Goal: Task Accomplishment & Management: Manage account settings

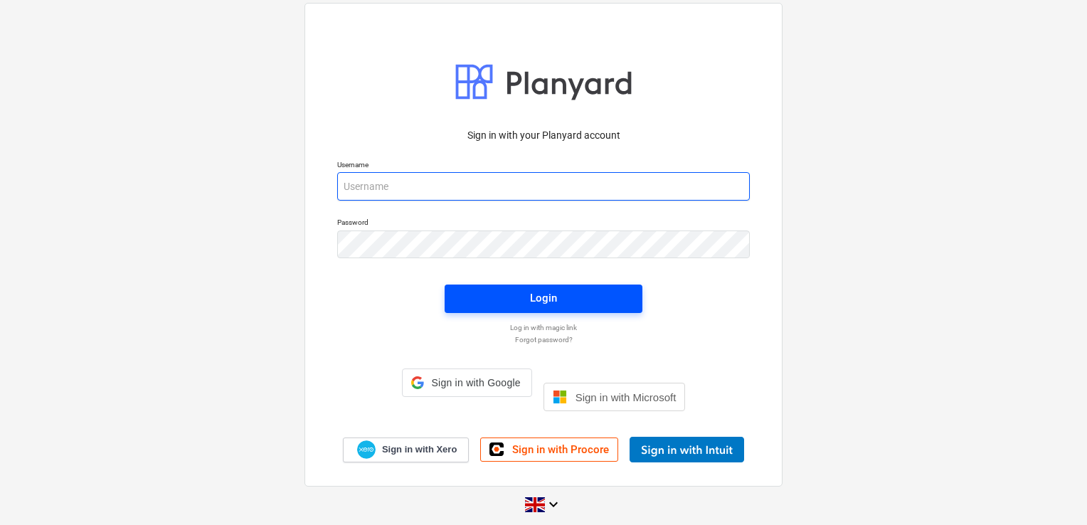
type input "laura@skylercontracting.co.uk"
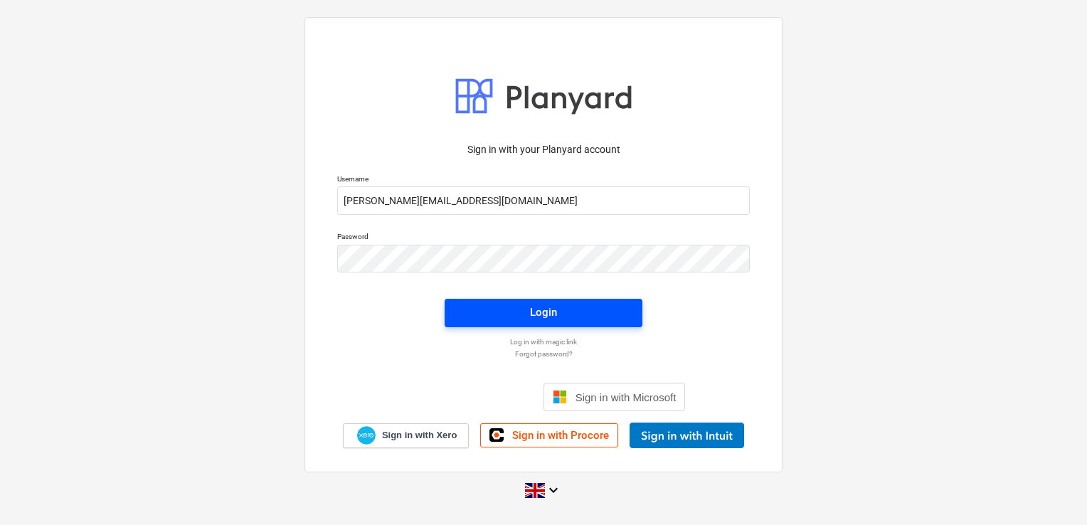
click at [504, 316] on span "Login" at bounding box center [543, 312] width 164 height 18
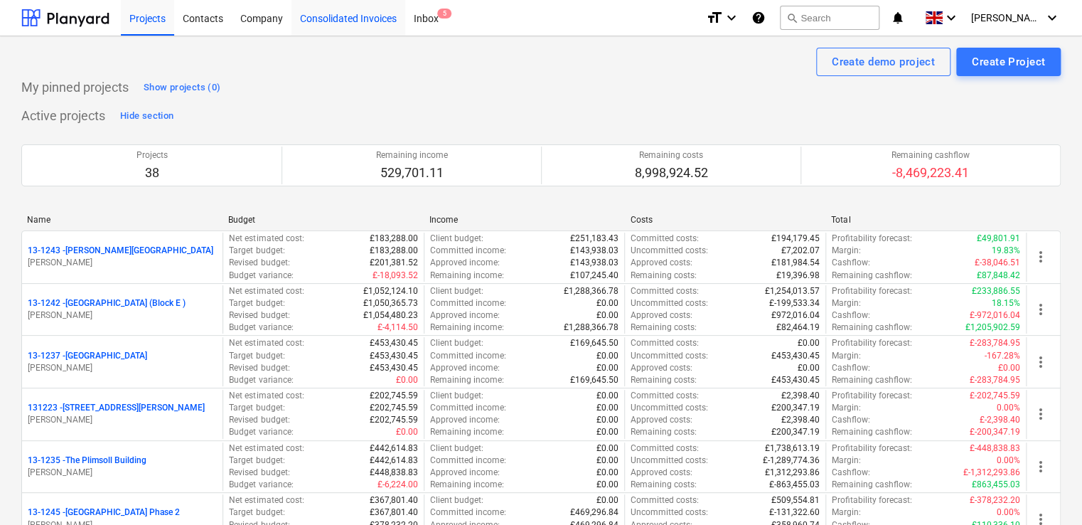
click at [344, 25] on div "Consolidated Invoices" at bounding box center [349, 17] width 114 height 36
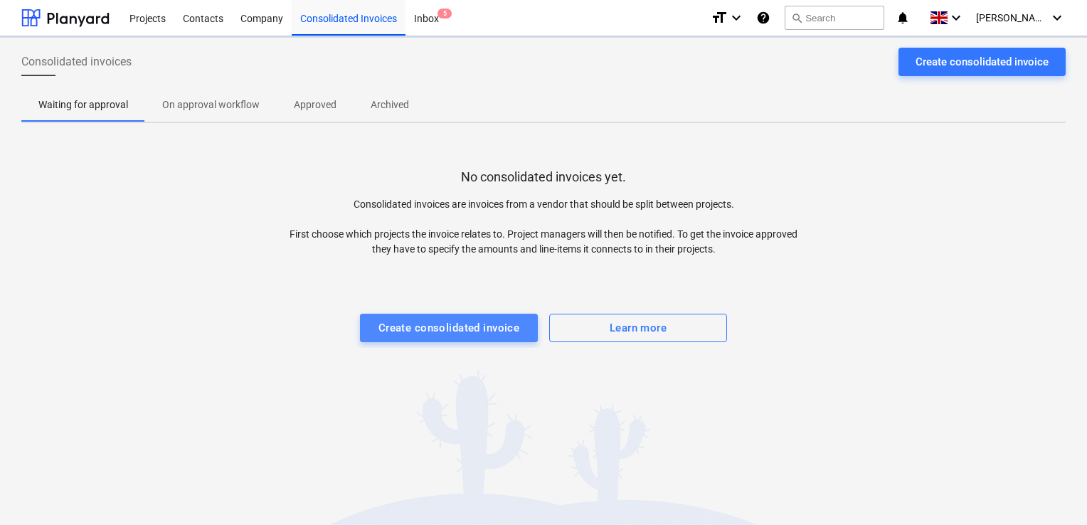
click at [425, 321] on div "Create consolidated invoice" at bounding box center [449, 328] width 142 height 18
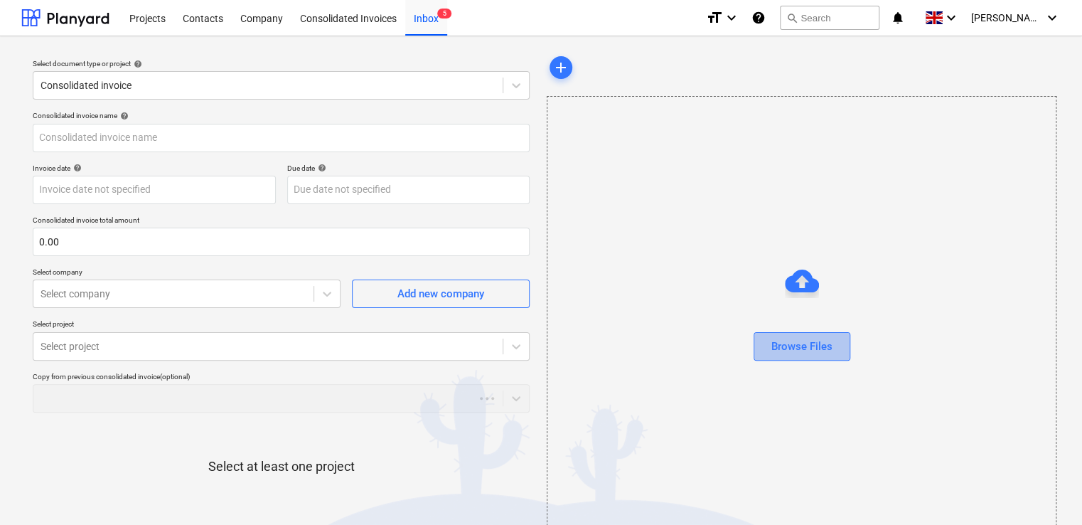
click at [796, 339] on div "Browse Files" at bounding box center [802, 346] width 61 height 18
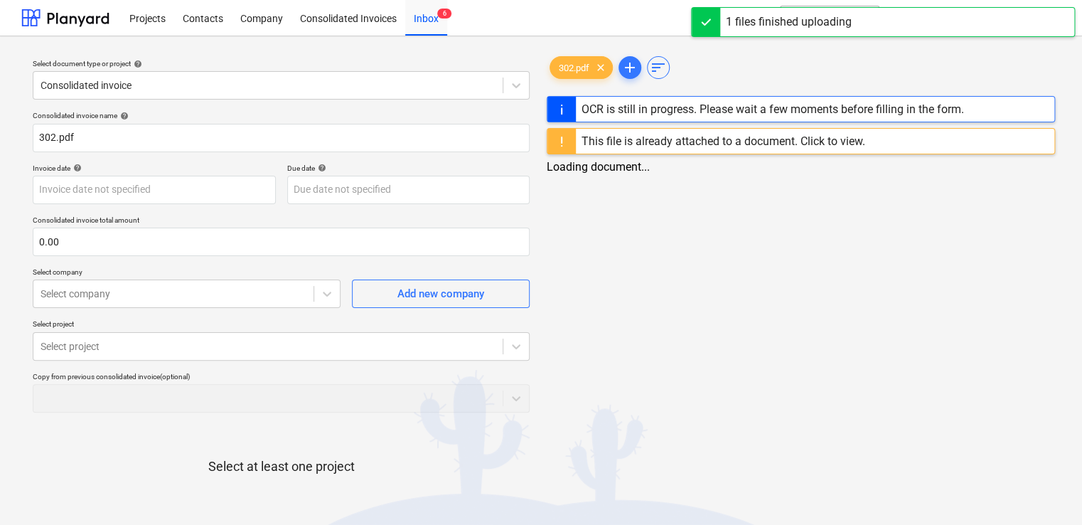
type input "302.pdf"
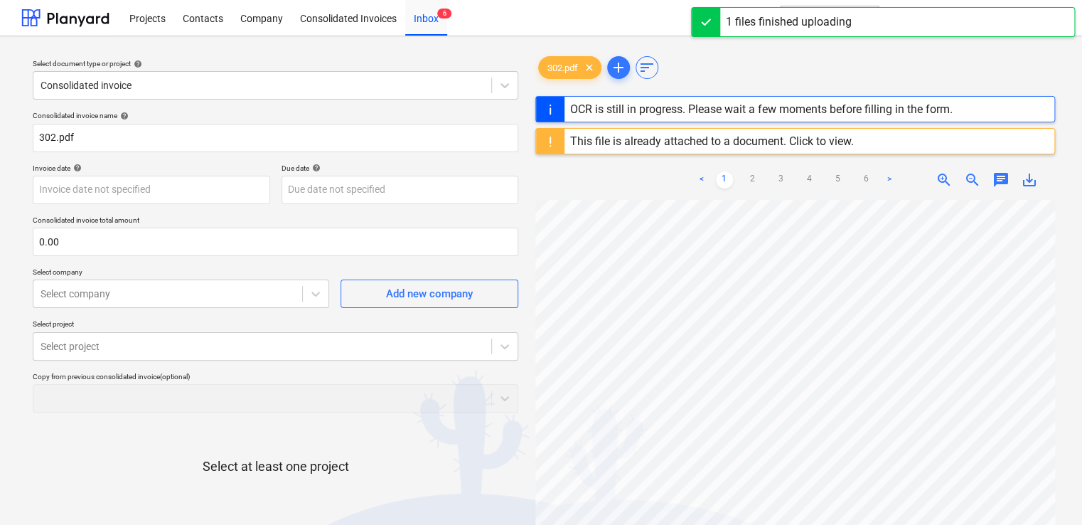
click at [811, 144] on div "This file is already attached to a document. Click to view." at bounding box center [712, 141] width 284 height 14
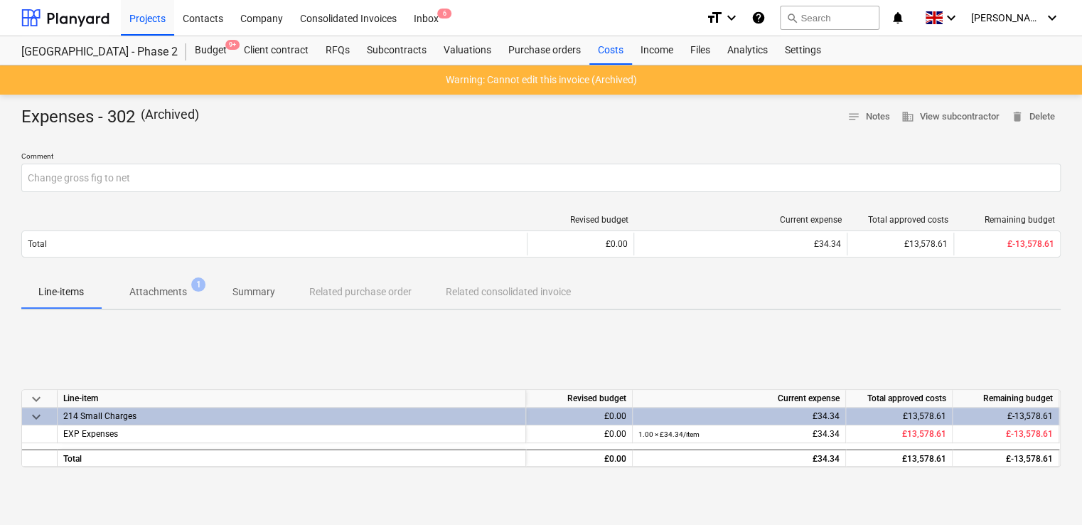
click at [146, 291] on p "Attachments" at bounding box center [158, 291] width 58 height 15
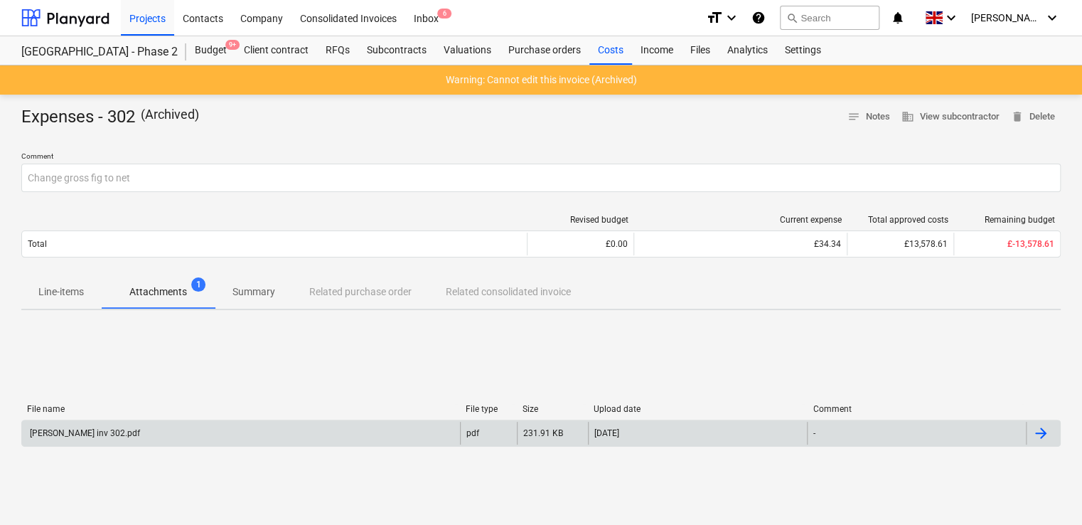
click at [91, 431] on div "Mark Poole inv 302.pdf" at bounding box center [84, 433] width 112 height 10
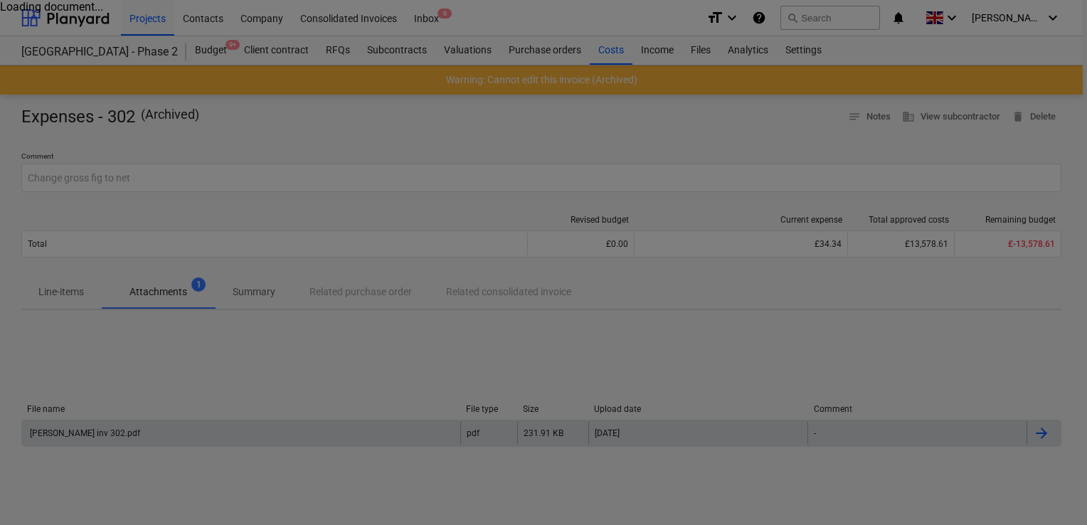
click at [91, 431] on div at bounding box center [543, 262] width 1087 height 525
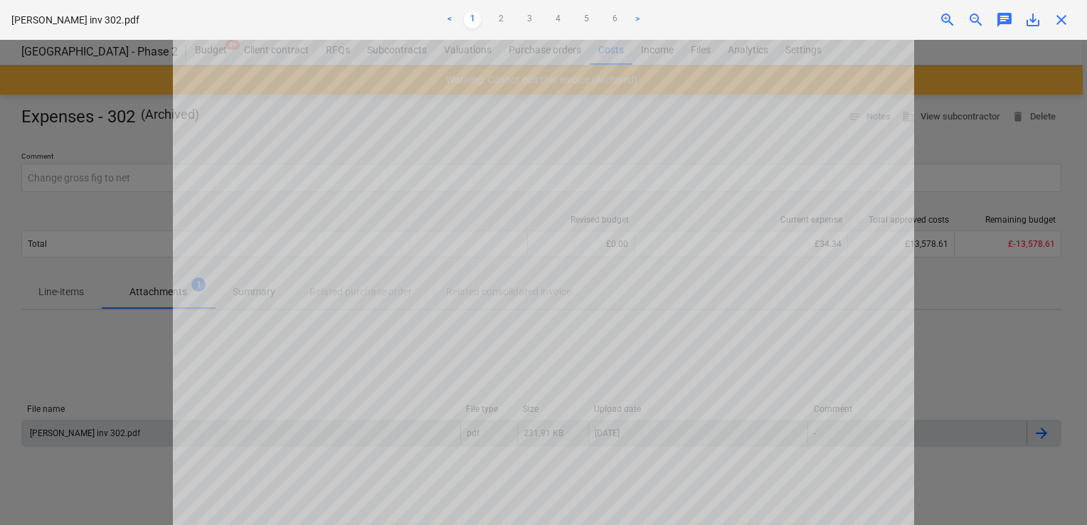
click at [125, 233] on div at bounding box center [543, 282] width 1087 height 485
click at [1062, 30] on div "Mark Poole inv 302.pdf < 1 2 3 4 5 6 > zoom_in zoom_out chat 0 save_alt close" at bounding box center [543, 20] width 1087 height 40
click at [1059, 23] on span "close" at bounding box center [1060, 19] width 17 height 17
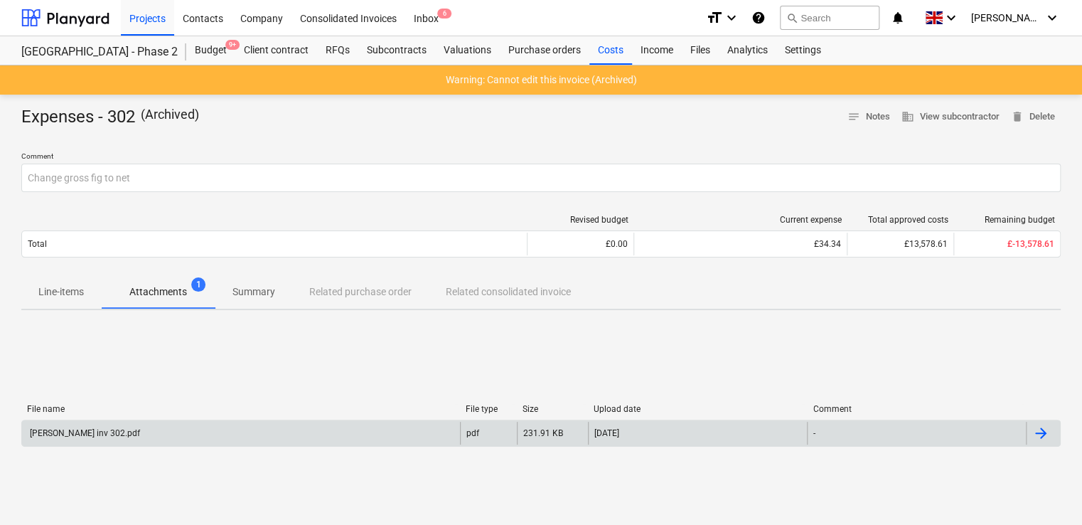
click at [150, 296] on p "Attachments" at bounding box center [158, 291] width 58 height 15
click at [173, 289] on p "Attachments" at bounding box center [158, 291] width 58 height 15
click at [90, 427] on div "Mark Poole inv 302.pdf" at bounding box center [241, 433] width 438 height 23
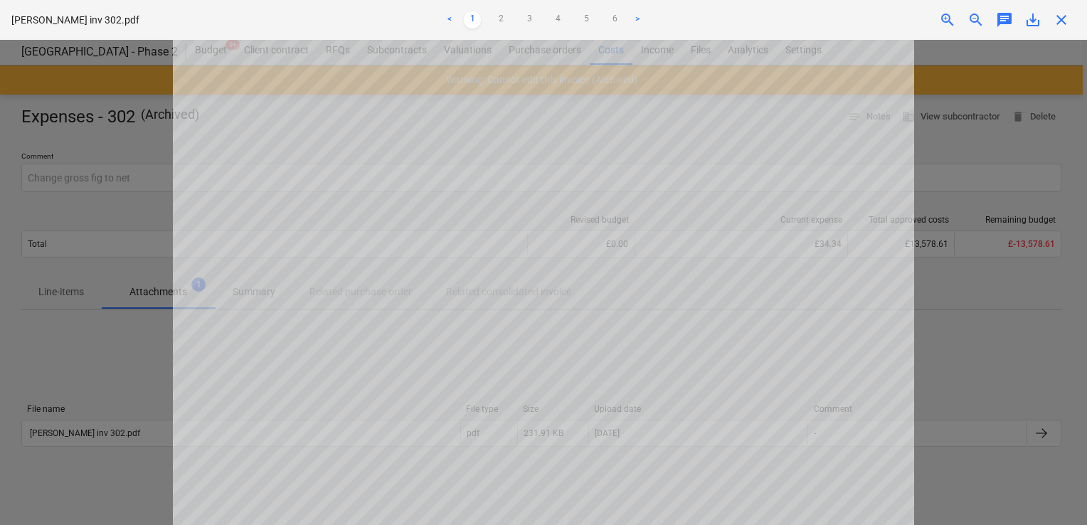
scroll to position [565, 0]
click at [1064, 14] on span "close" at bounding box center [1060, 19] width 17 height 17
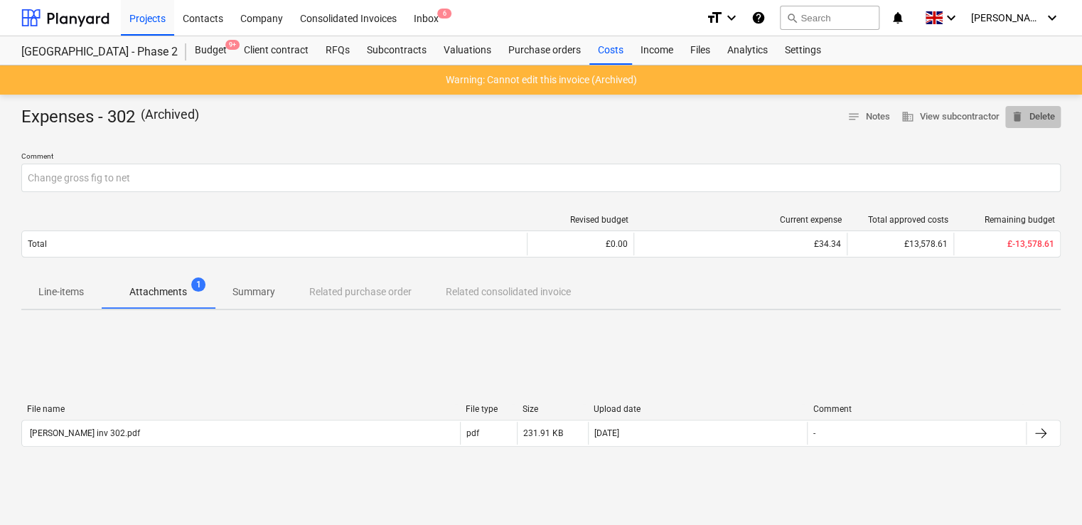
click at [1039, 112] on span "delete Delete" at bounding box center [1033, 117] width 44 height 16
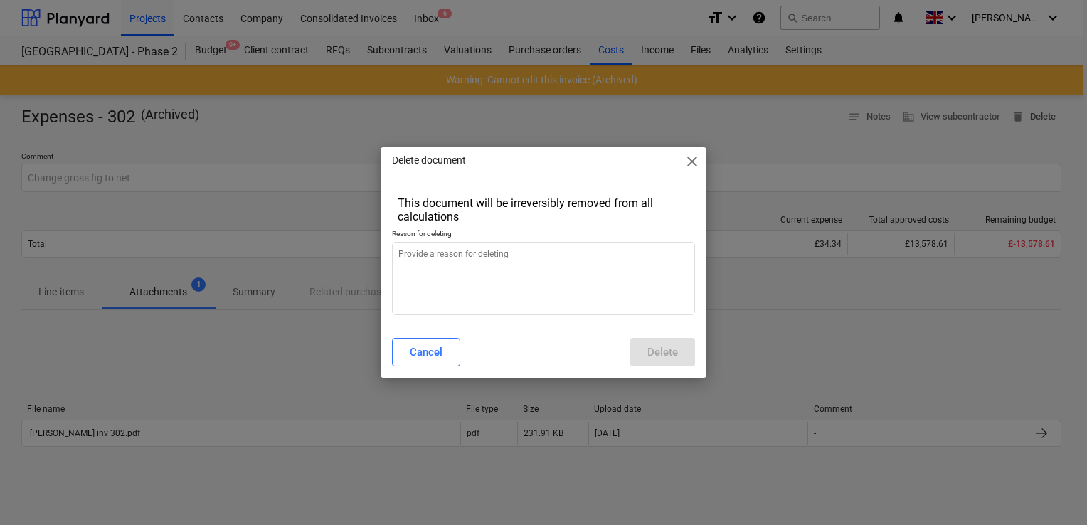
type textarea "x"
click at [545, 269] on textarea at bounding box center [543, 278] width 303 height 73
type textarea "w"
type textarea "x"
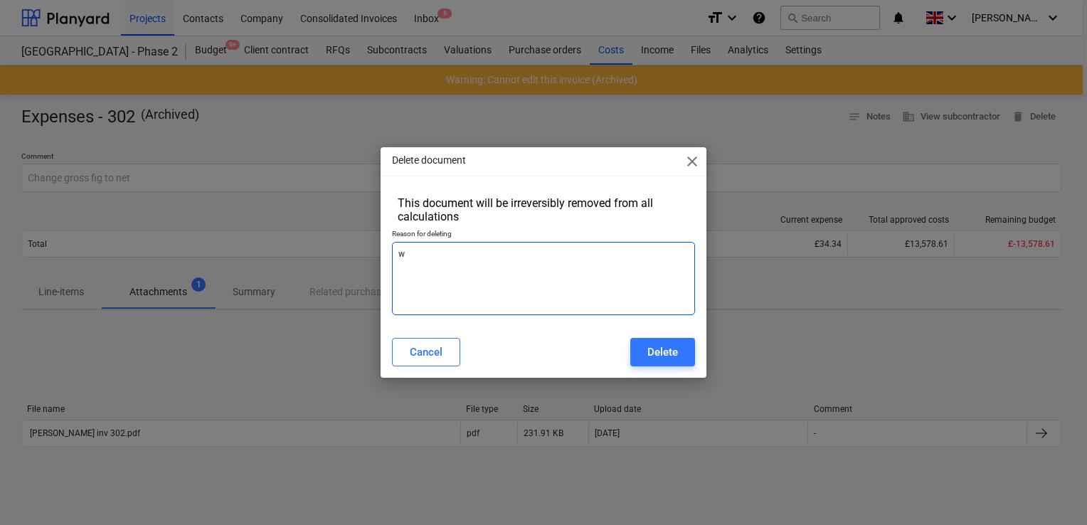
type textarea "wr"
type textarea "x"
type textarea "wro"
type textarea "x"
type textarea "wron"
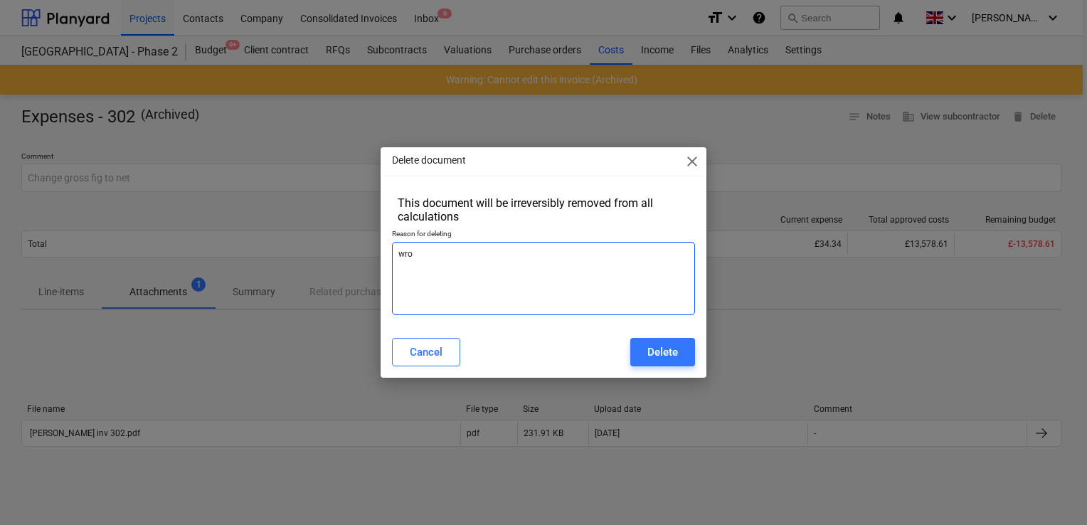
type textarea "x"
type textarea "wrong"
type textarea "x"
type textarea "wrong"
type textarea "x"
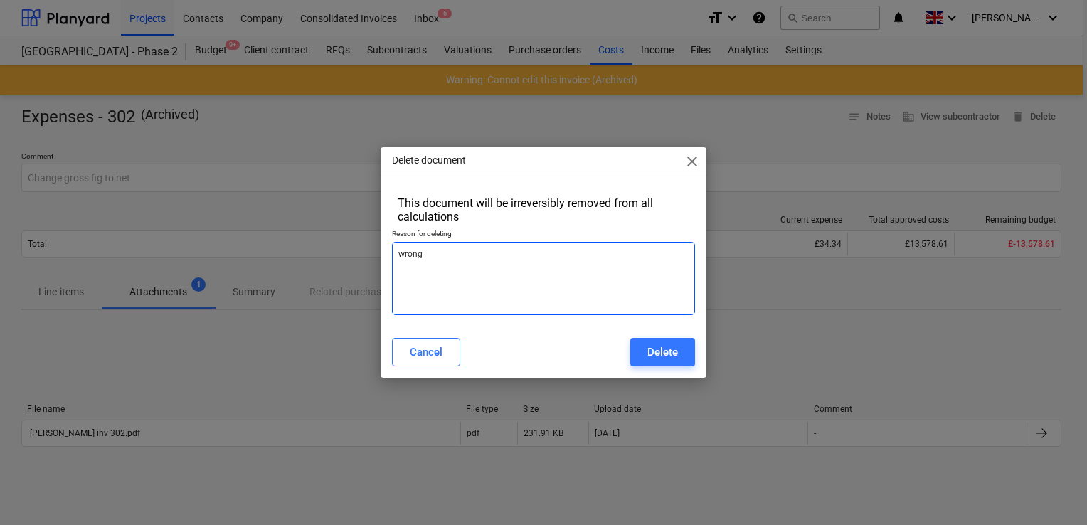
type textarea "wrong v"
type textarea "x"
type textarea "wrong va"
type textarea "x"
type textarea "wrong val"
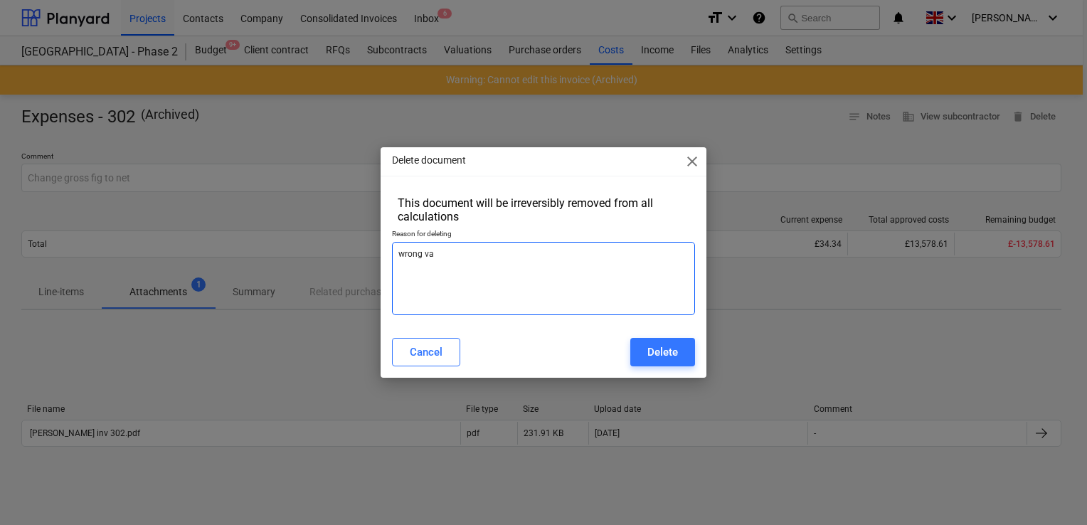
type textarea "x"
type textarea "wrong valu"
type textarea "x"
type textarea "wrong value"
type textarea "x"
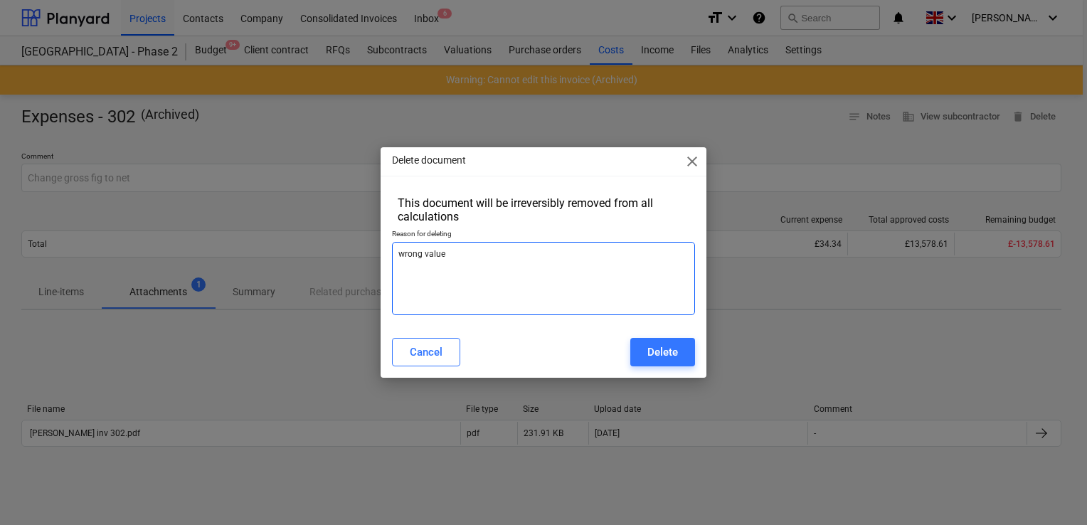
type textarea "wrong value"
type textarea "x"
type textarea "wrong value a"
type textarea "x"
type textarea "wrong value al"
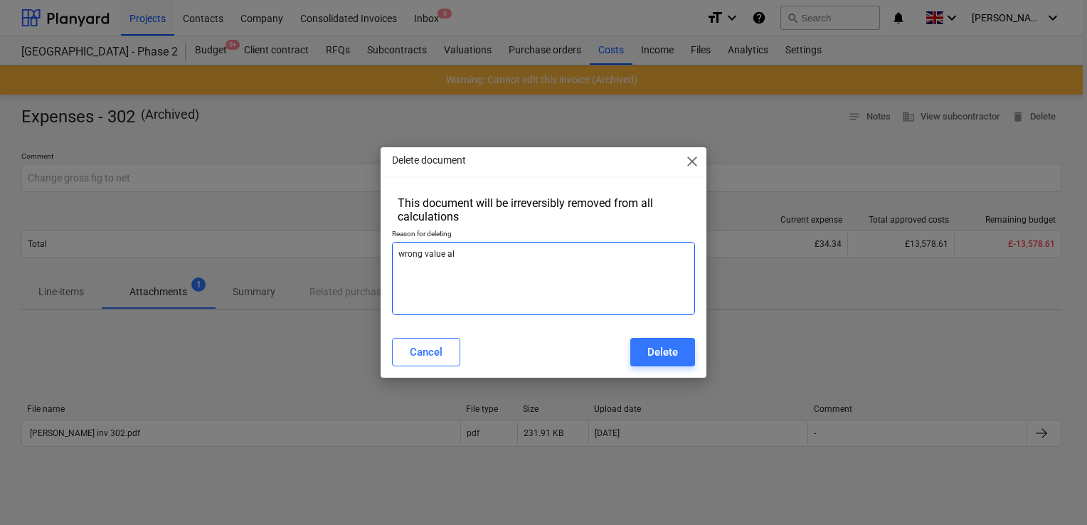
type textarea "x"
type textarea "wrong value all"
type textarea "x"
type textarea "wrong value allo"
type textarea "x"
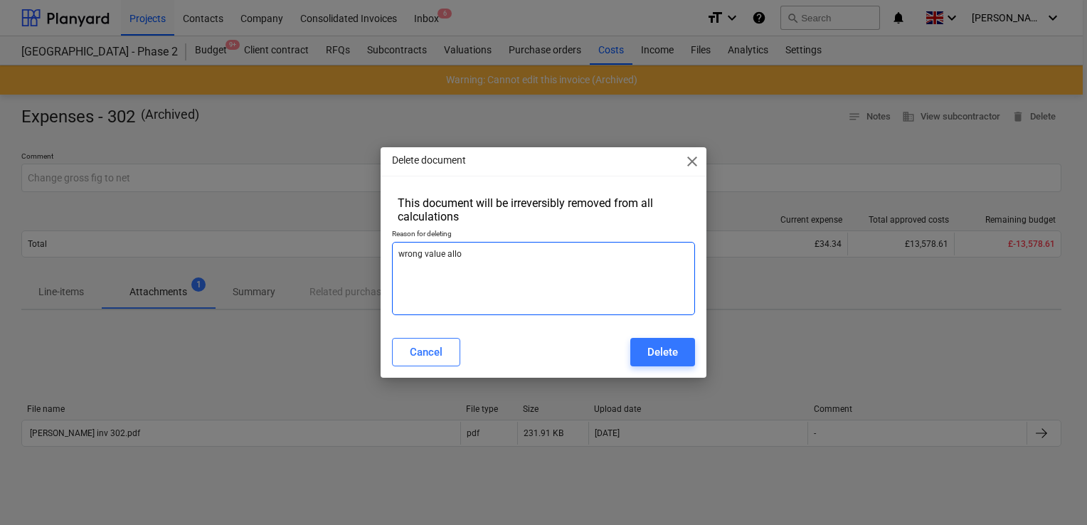
type textarea "wrong value alloc"
type textarea "x"
type textarea "wrong value alloca"
type textarea "x"
type textarea "wrong value allocat"
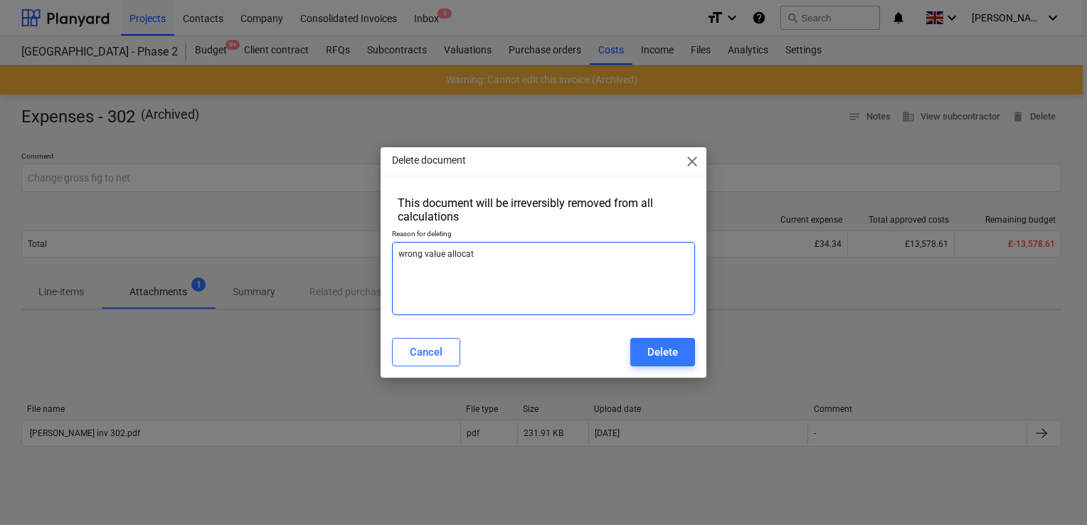
type textarea "x"
type textarea "wrong value allocate"
type textarea "x"
type textarea "wrong value allocated"
type textarea "x"
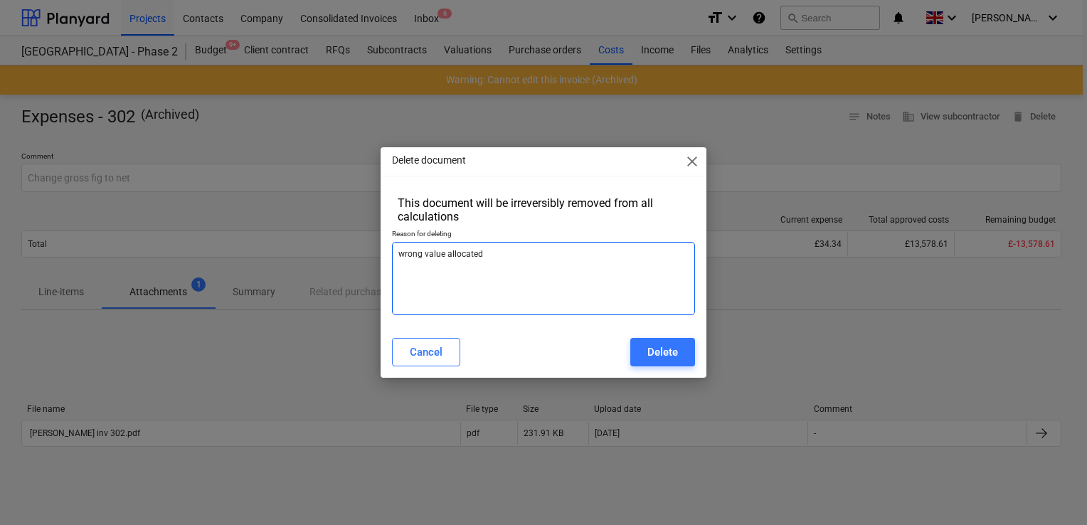
type textarea "wrong value allocated"
type textarea "x"
type textarea "wrong value allocated t"
type textarea "x"
type textarea "wrong value allocated to"
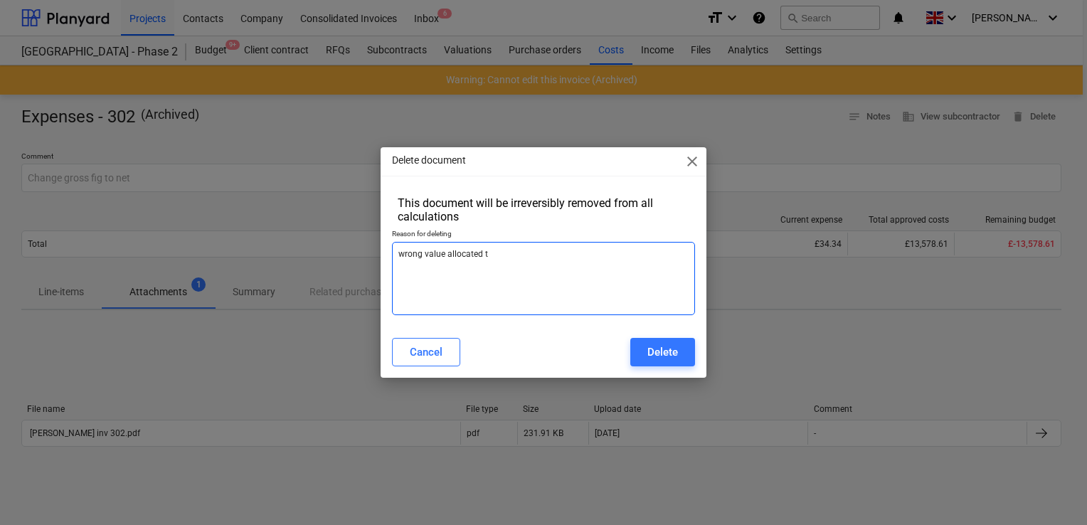
type textarea "x"
type textarea "wrong value allocated to"
type textarea "x"
type textarea "wrong value allocated to c"
type textarea "x"
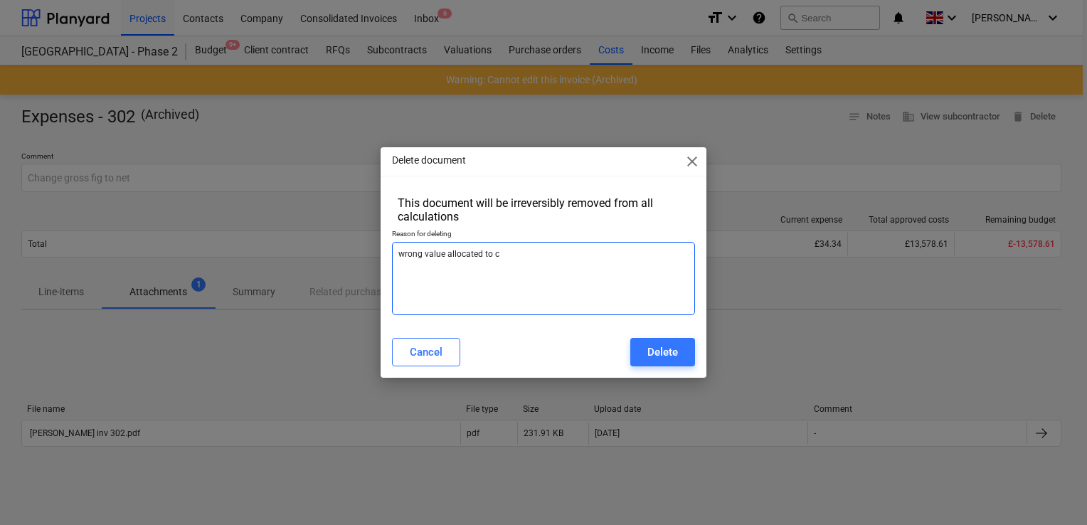
type textarea "wrong value allocated to co"
type textarea "x"
type textarea "wrong value allocated to cor"
type textarea "x"
type textarea "wrong value allocated to coro"
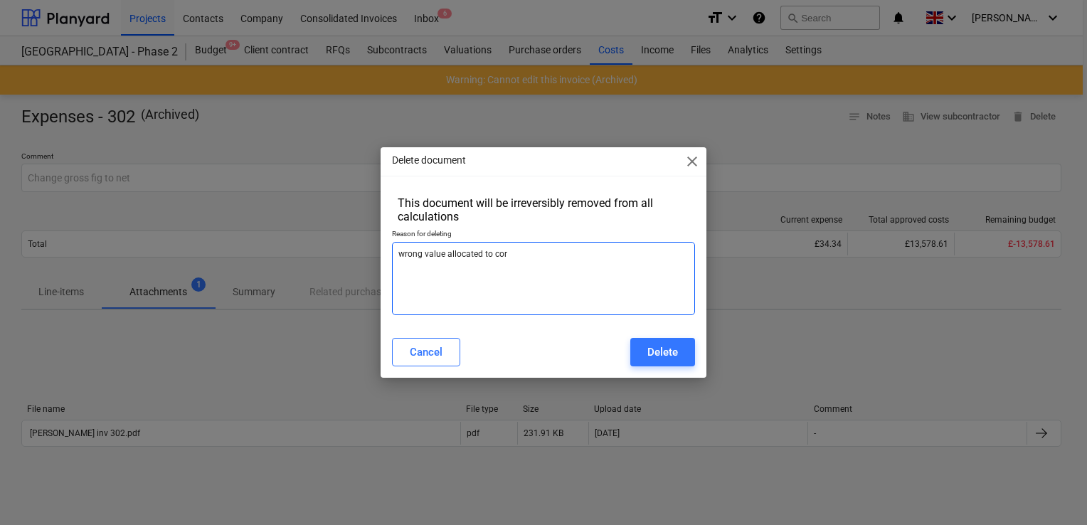
type textarea "x"
type textarea "wrong value allocated to coron"
type textarea "x"
type textarea "wrong value allocated to corona"
type textarea "x"
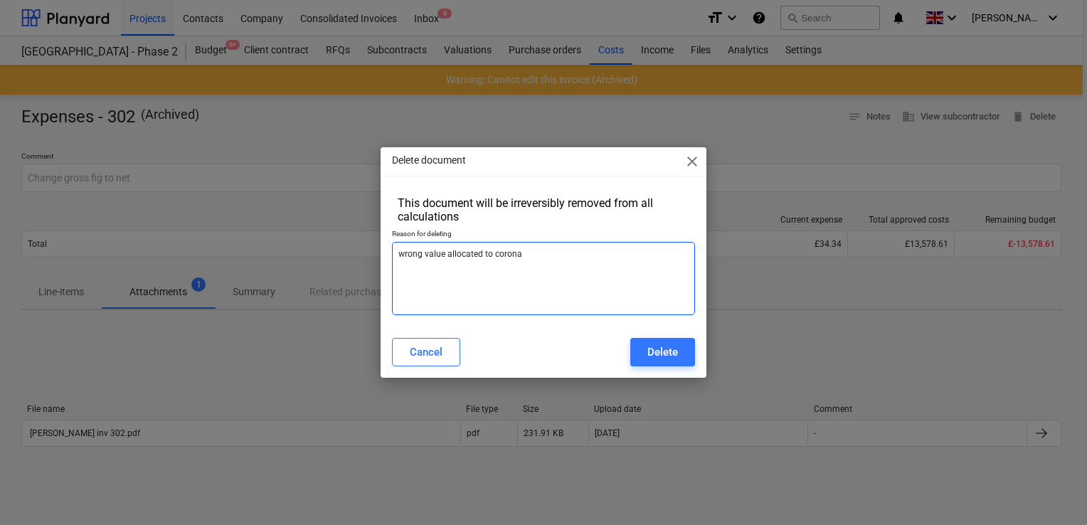
type textarea "wrong value allocated to coronat"
type textarea "x"
type textarea "wrong value allocated to coronati"
type textarea "x"
type textarea "wrong value allocated to coronatio"
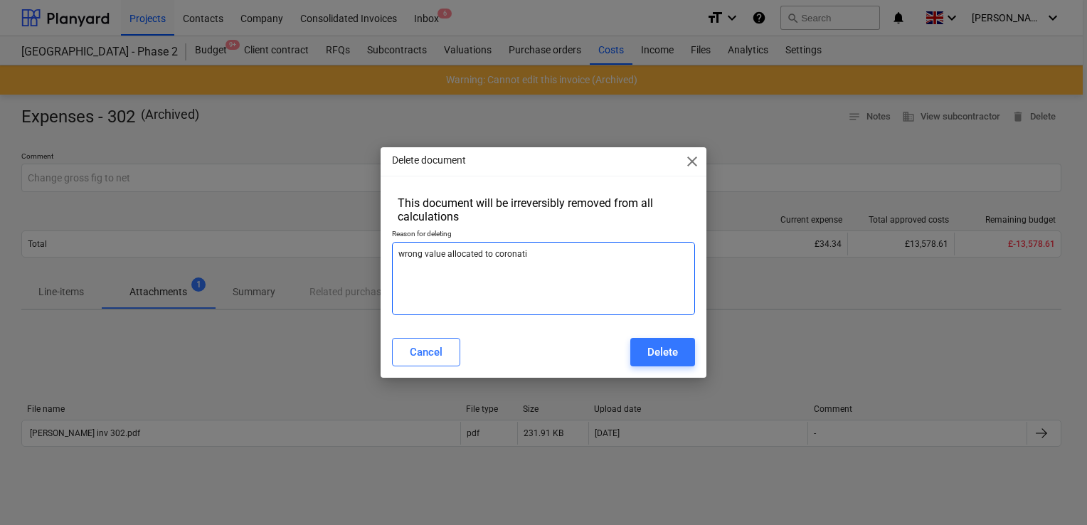
type textarea "x"
type textarea "wrong value allocated to coronation"
type textarea "x"
type textarea "wrong value allocated to coronation"
type textarea "x"
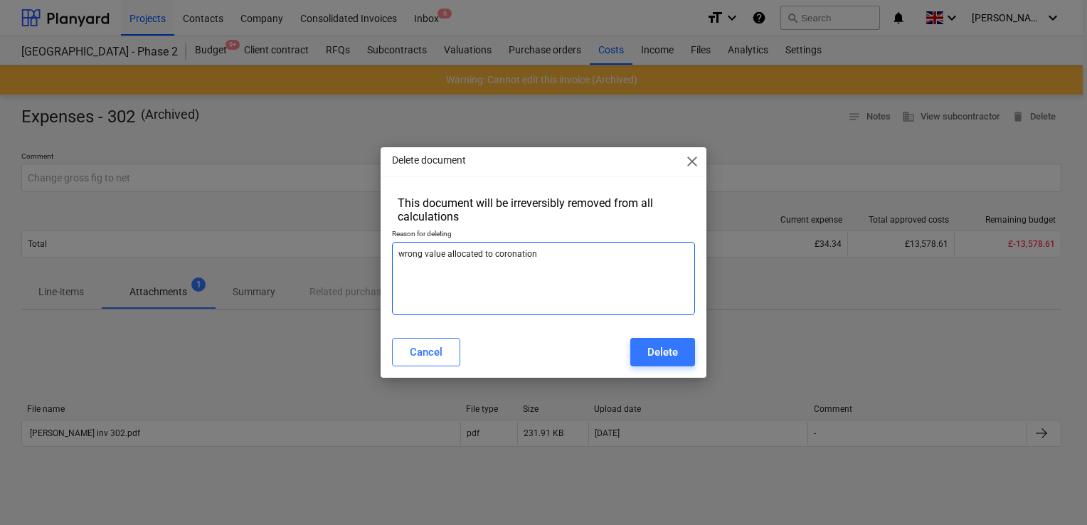
type textarea "wrong value allocated to coronation s"
type textarea "x"
type textarea "wrong value allocated to coronation sq"
type textarea "x"
type textarea "wrong value allocated to coronation sq"
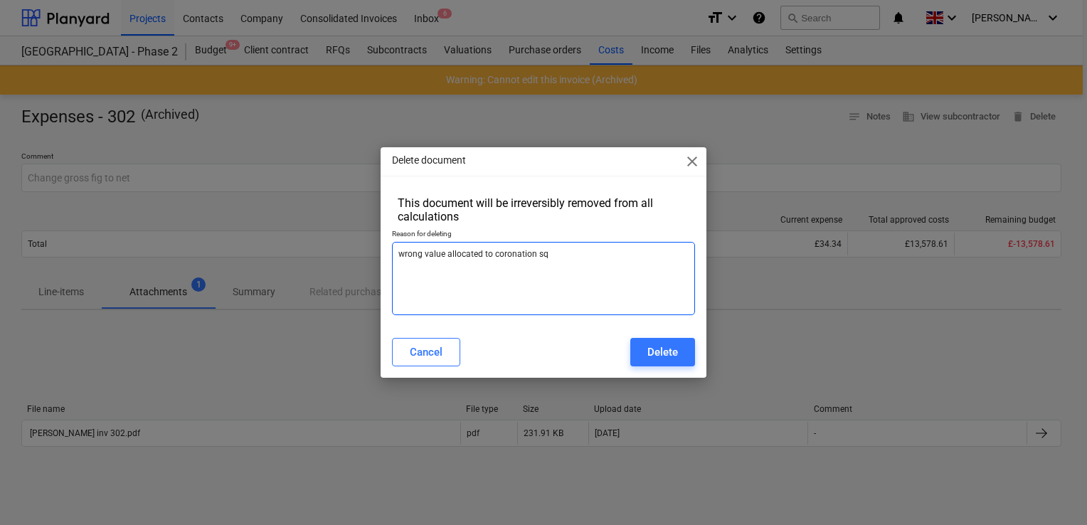
type textarea "x"
type textarea "wrong value allocated to coronation sq 2"
type textarea "x"
type textarea "wrong value allocated to coronation sq 2"
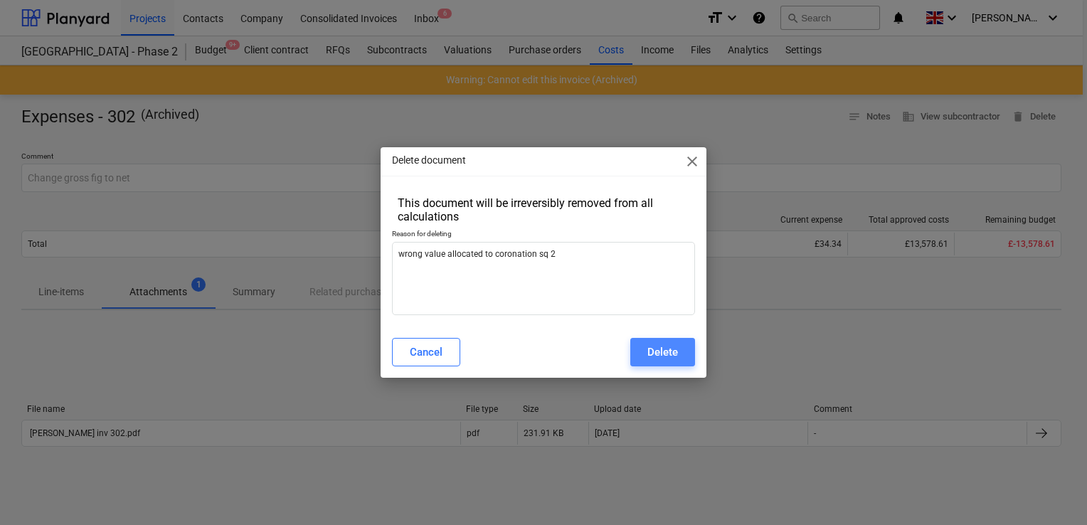
click at [668, 348] on div "Delete" at bounding box center [662, 352] width 31 height 18
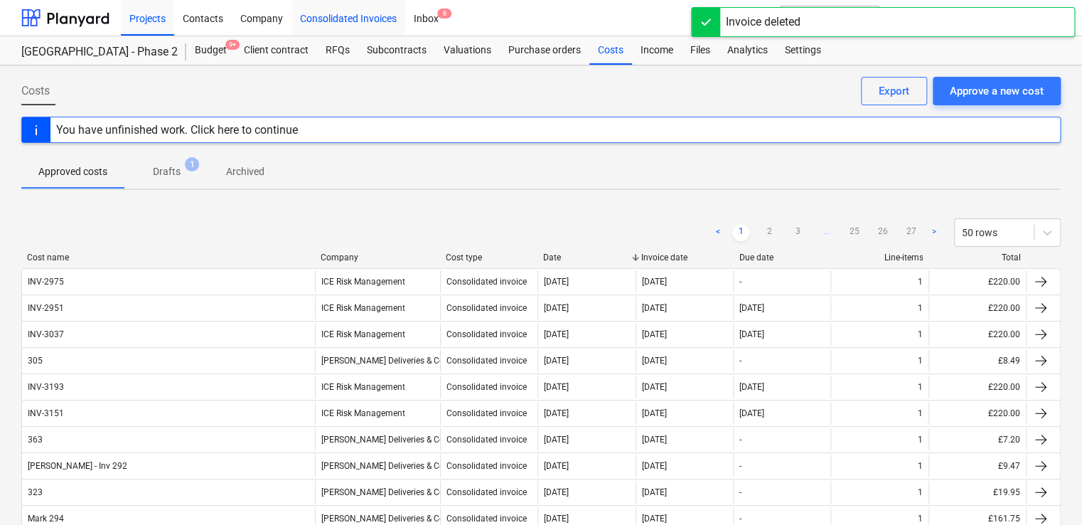
click at [342, 21] on div "Consolidated Invoices" at bounding box center [349, 17] width 114 height 36
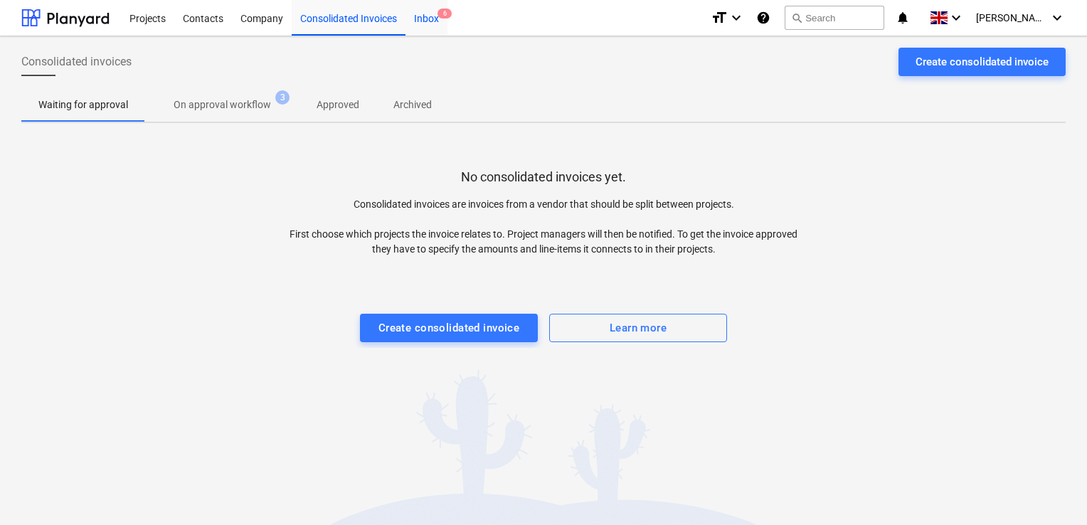
click at [429, 17] on div "Inbox 6" at bounding box center [426, 17] width 42 height 36
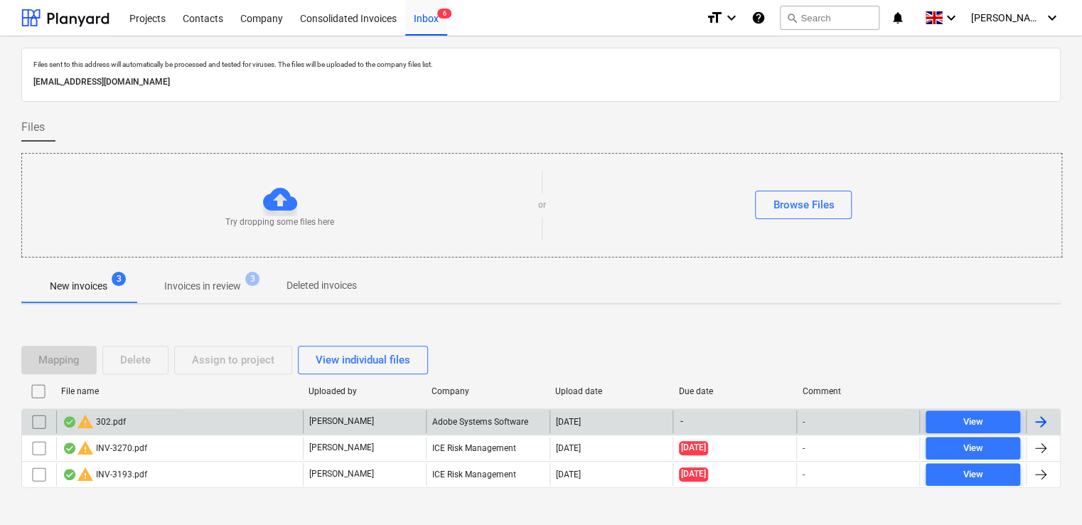
click at [127, 418] on div "warning 302.pdf" at bounding box center [179, 421] width 247 height 23
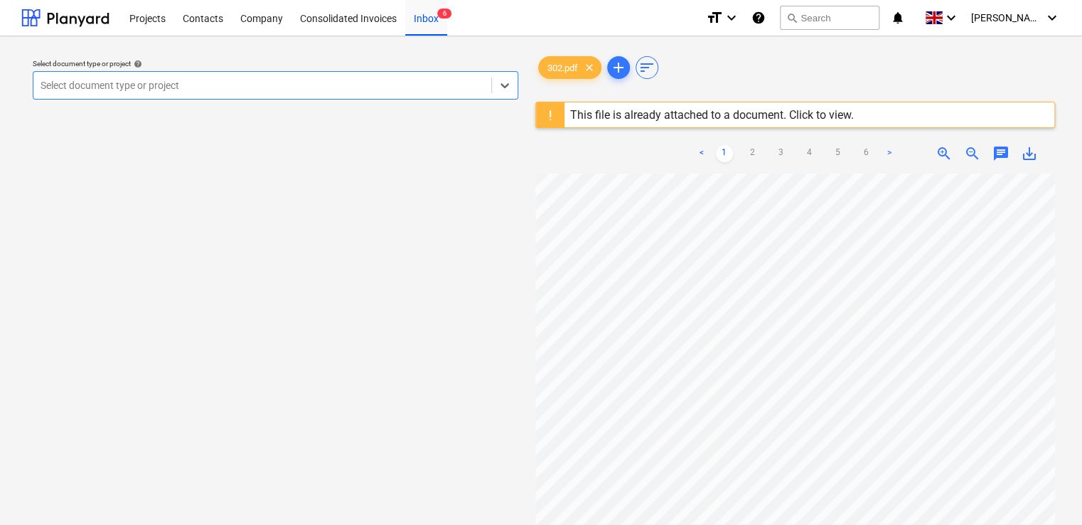
click at [826, 112] on div "This file is already attached to a document. Click to view." at bounding box center [712, 115] width 284 height 14
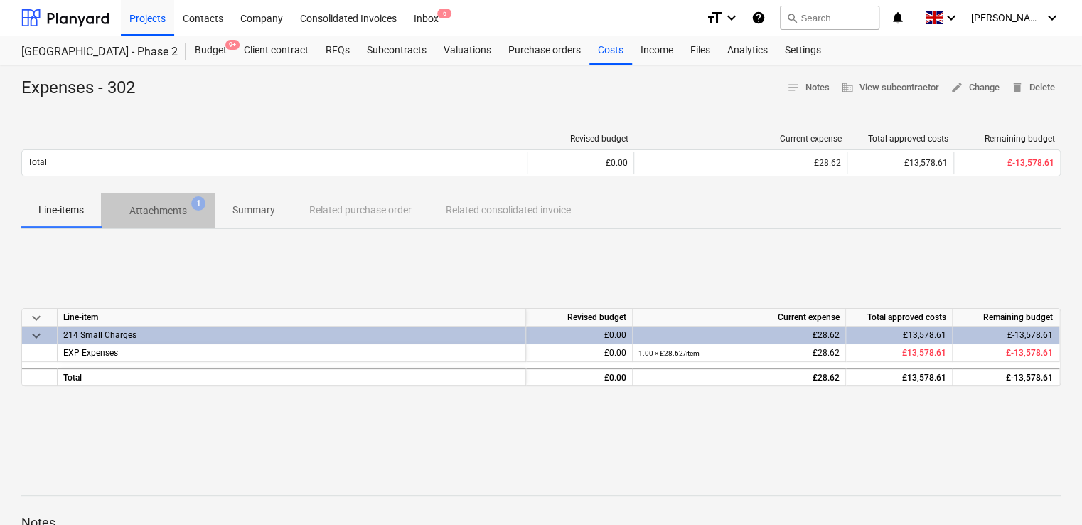
click at [169, 208] on p "Attachments" at bounding box center [158, 210] width 58 height 15
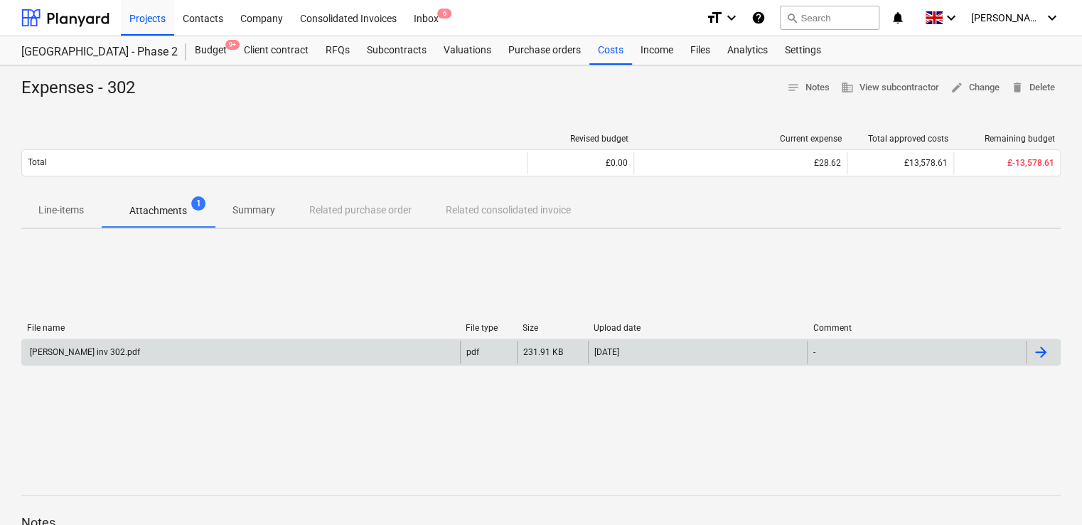
click at [88, 350] on div "Mark Poole inv 302.pdf" at bounding box center [84, 352] width 112 height 10
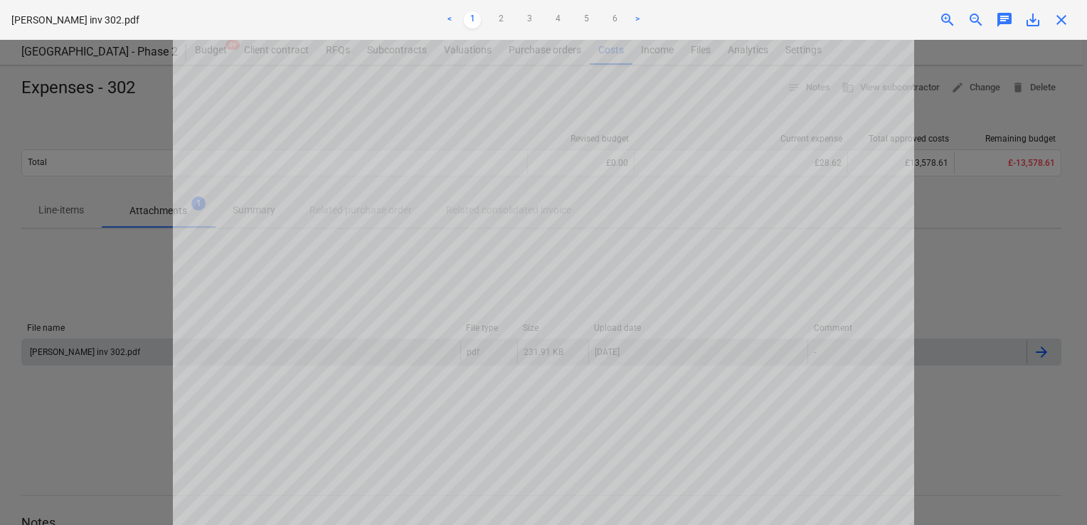
click at [1071, 16] on div "close" at bounding box center [1061, 19] width 28 height 17
click at [1059, 16] on span "close" at bounding box center [1060, 19] width 17 height 17
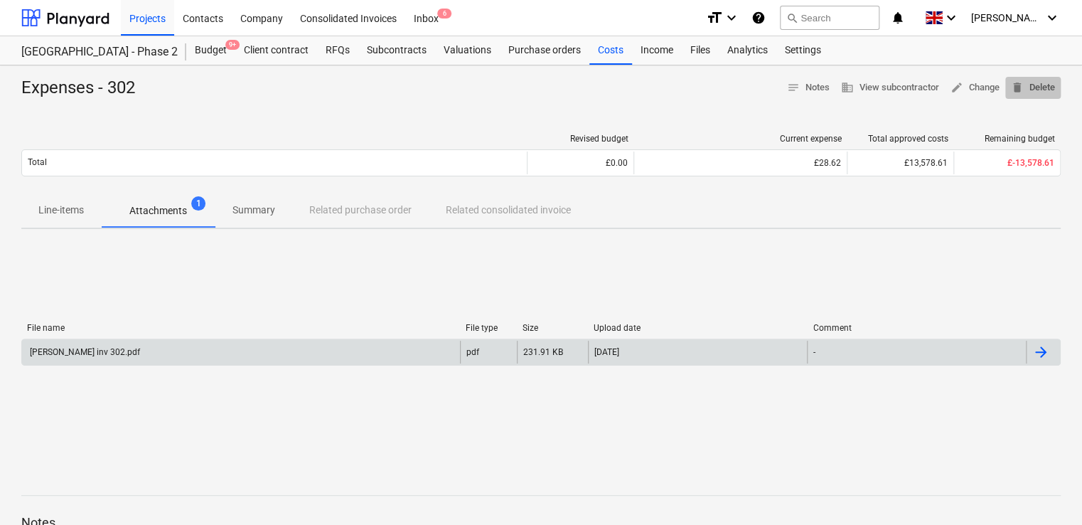
click at [1030, 87] on span "delete Delete" at bounding box center [1033, 88] width 44 height 16
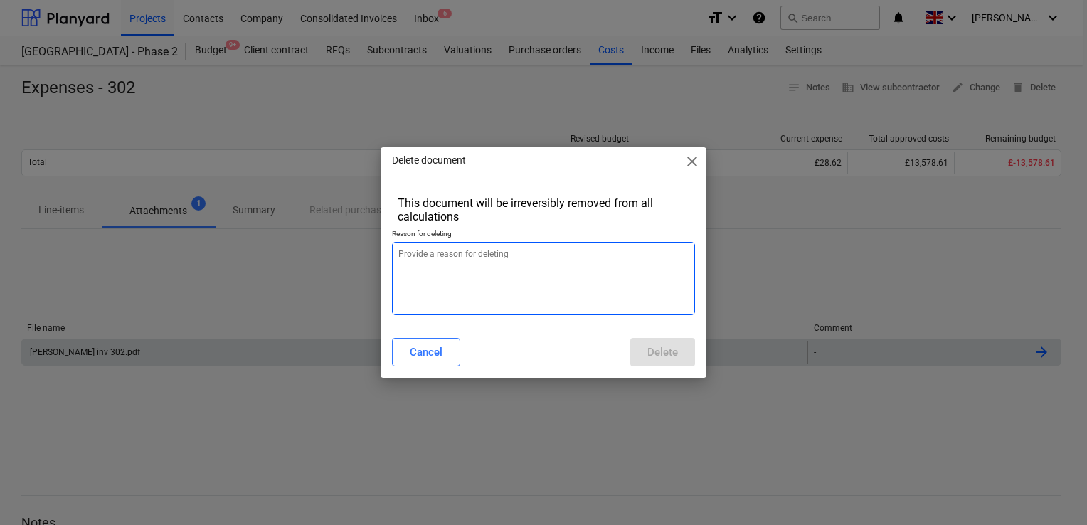
click at [506, 257] on textarea at bounding box center [543, 278] width 303 height 73
type textarea "x"
type textarea "c"
type textarea "x"
type textarea "co"
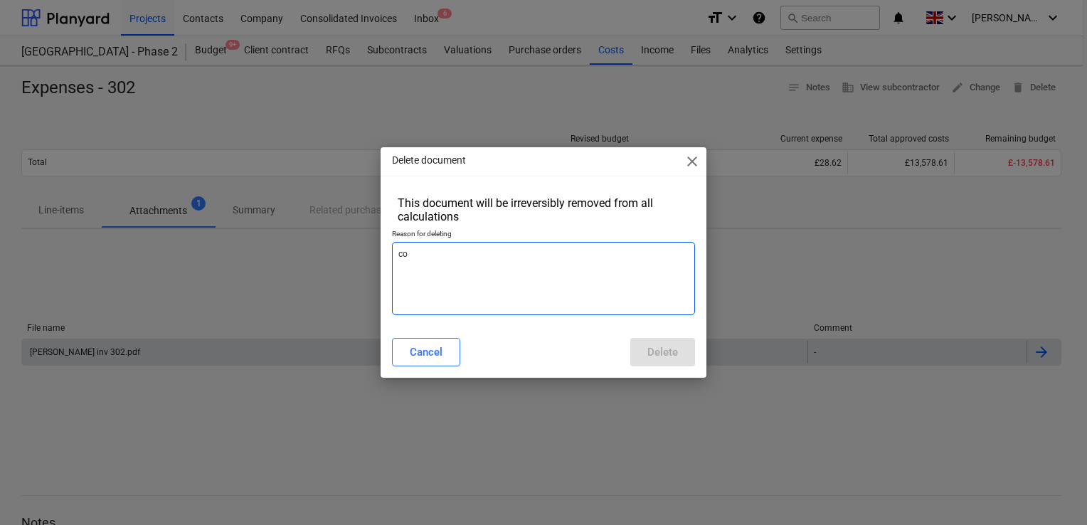
type textarea "x"
type textarea "con"
type textarea "x"
type textarea "cons"
type textarea "x"
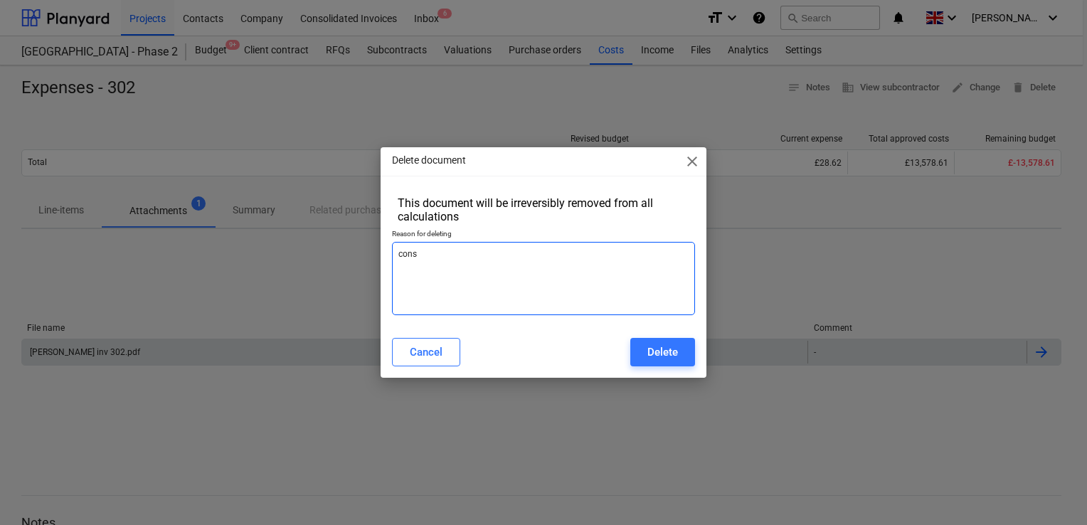
type textarea "conso"
type textarea "x"
type textarea "consoi"
type textarea "x"
type textarea "consoid"
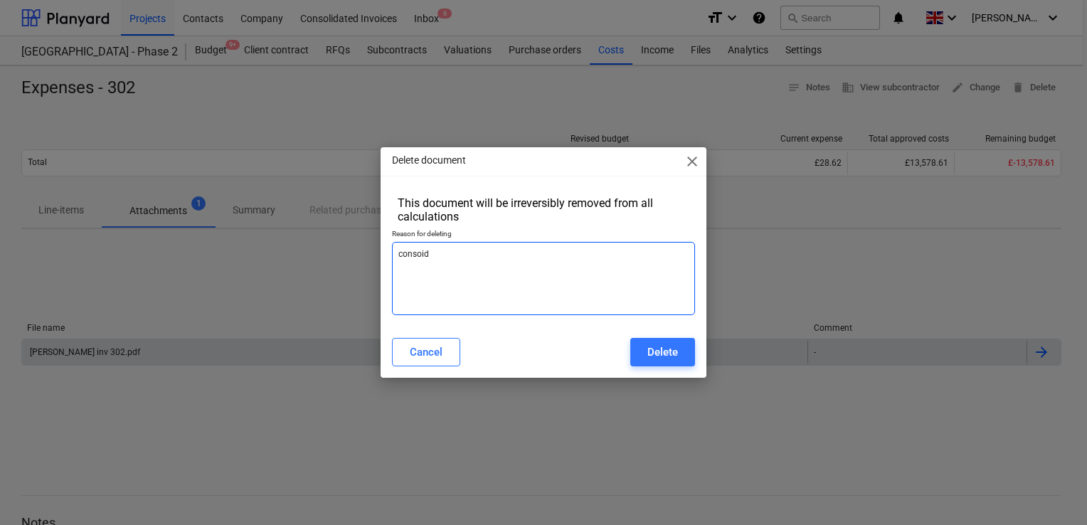
type textarea "x"
type textarea "consoida"
type textarea "x"
type textarea "consoidat"
type textarea "x"
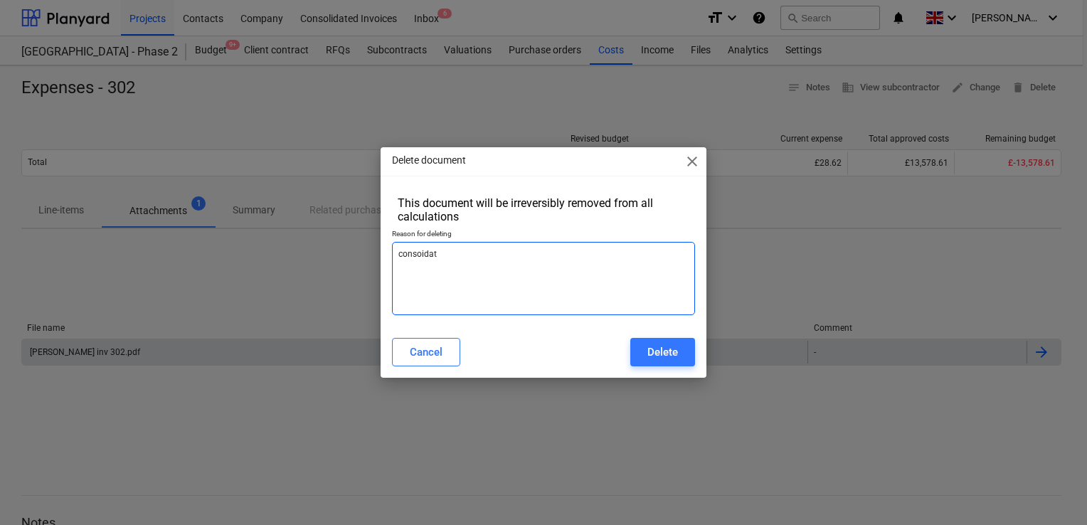
type textarea "consoidate"
type textarea "x"
type textarea "consoidated"
type textarea "x"
type textarea "consoidated"
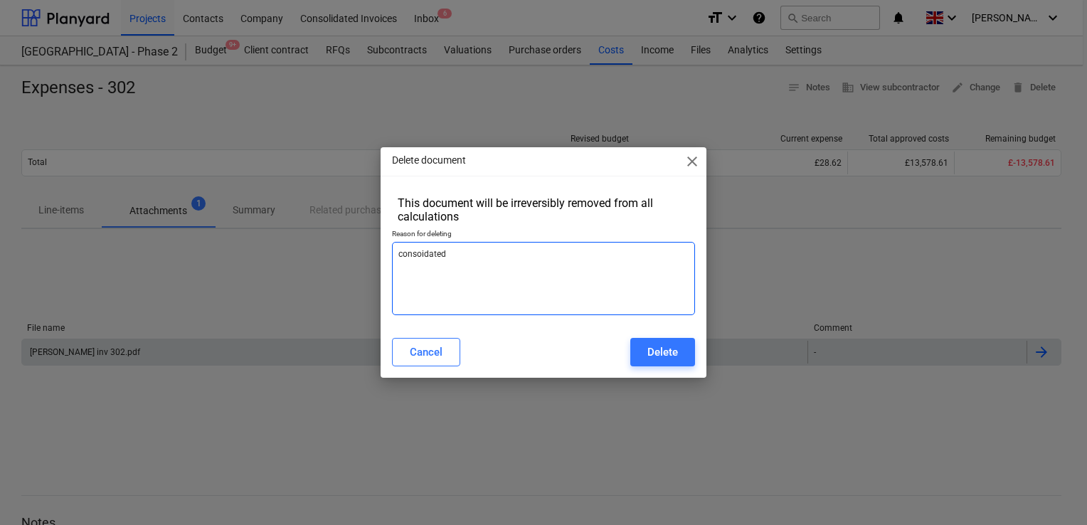
type textarea "x"
type textarea "consoidated i"
type textarea "x"
type textarea "consoidated in"
type textarea "x"
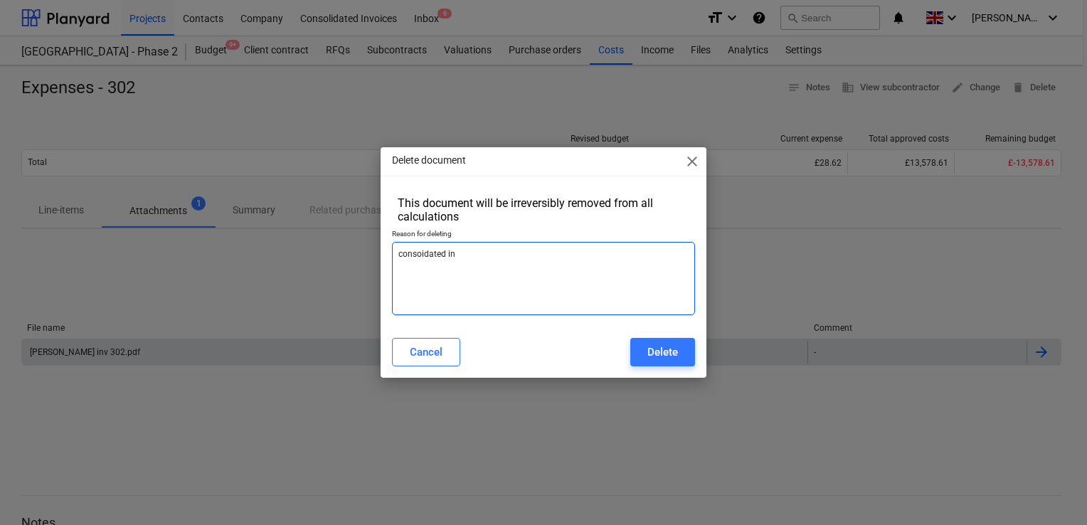
type textarea "consoidated i"
type textarea "x"
type textarea "consoidated"
type textarea "x"
type textarea "consoidated"
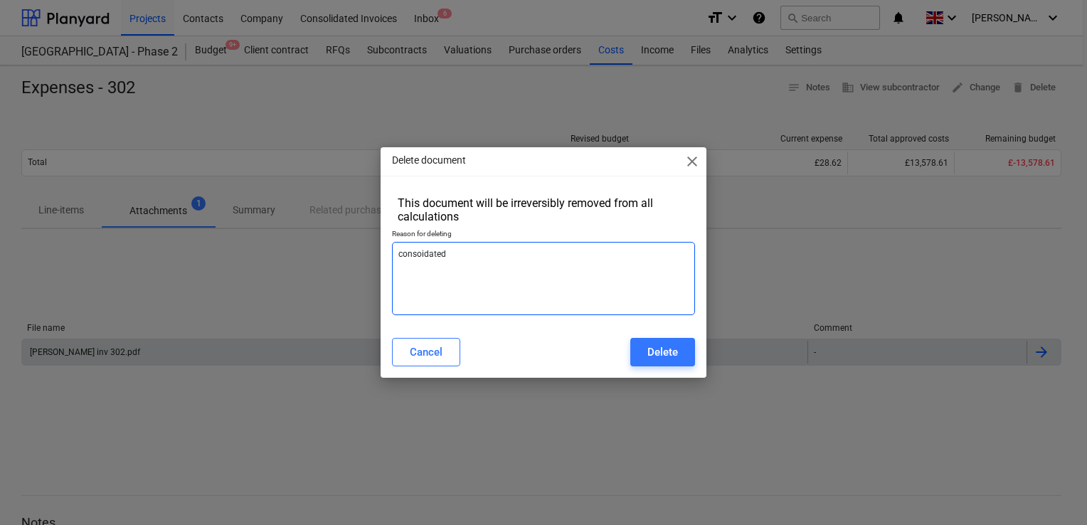
type textarea "x"
type textarea "consoidate"
type textarea "x"
type textarea "consoidat"
type textarea "x"
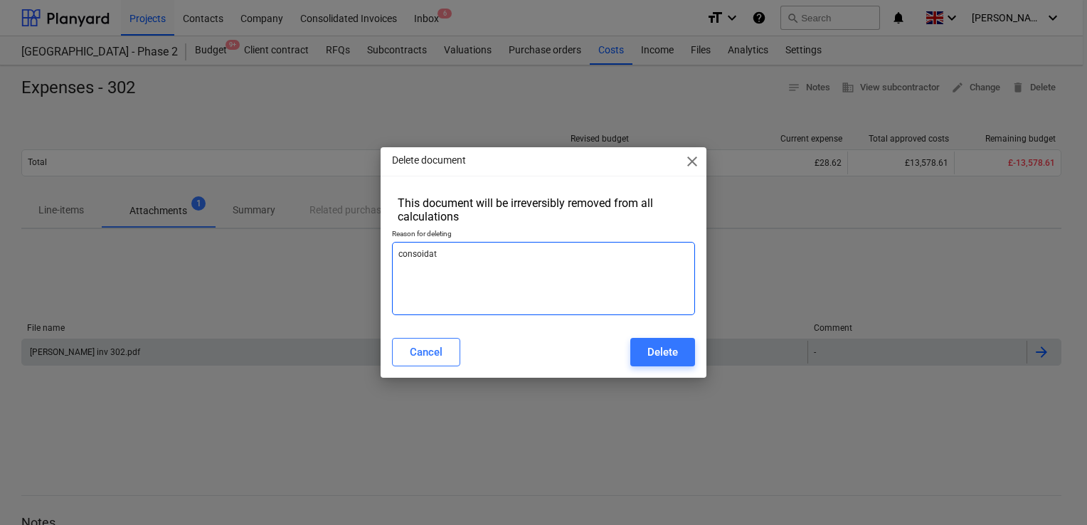
type textarea "consoida"
type textarea "x"
type textarea "consoid"
type textarea "x"
type textarea "consoi"
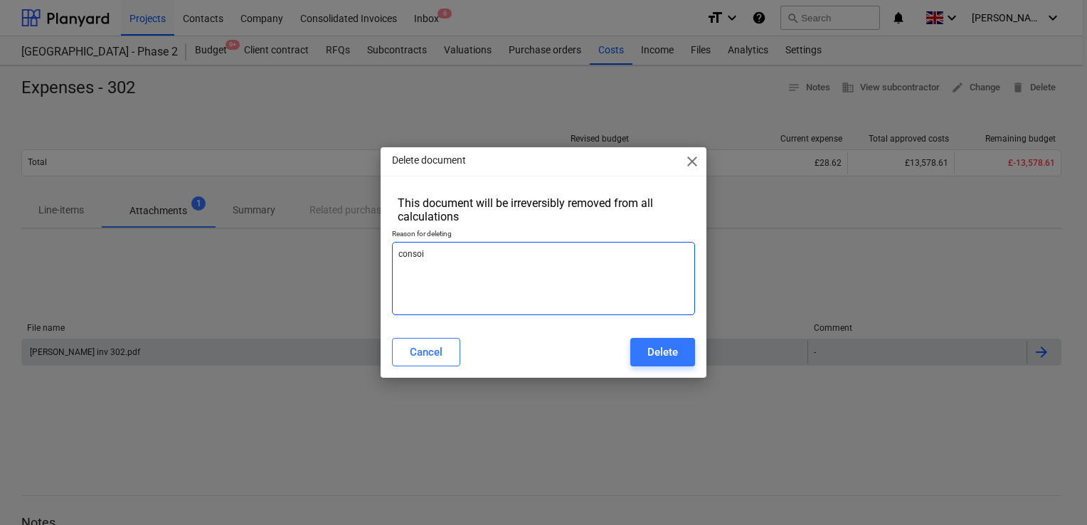
type textarea "x"
type textarea "conso"
type textarea "x"
type textarea "consol"
type textarea "x"
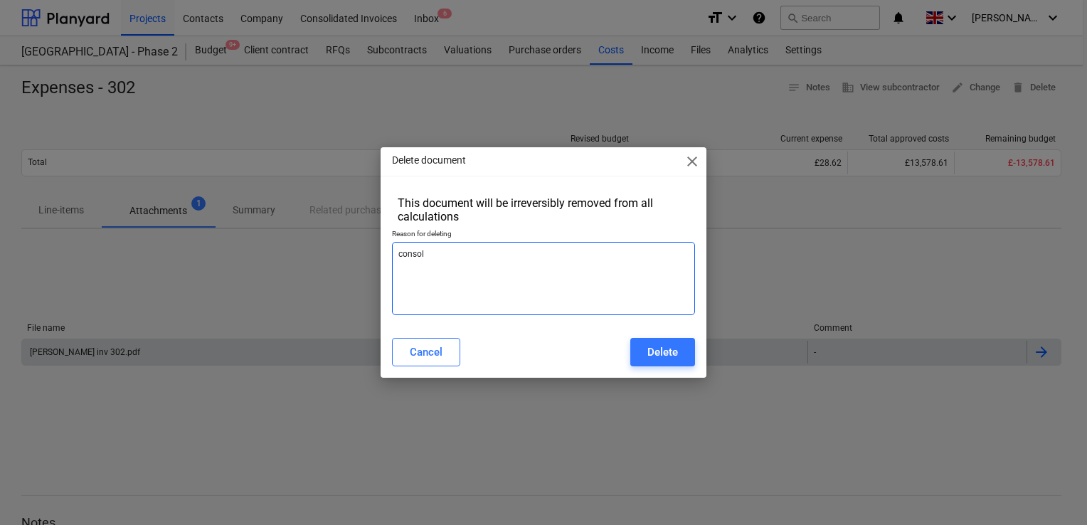
type textarea "consoli"
type textarea "x"
type textarea "consolid"
type textarea "x"
type textarea "consolida"
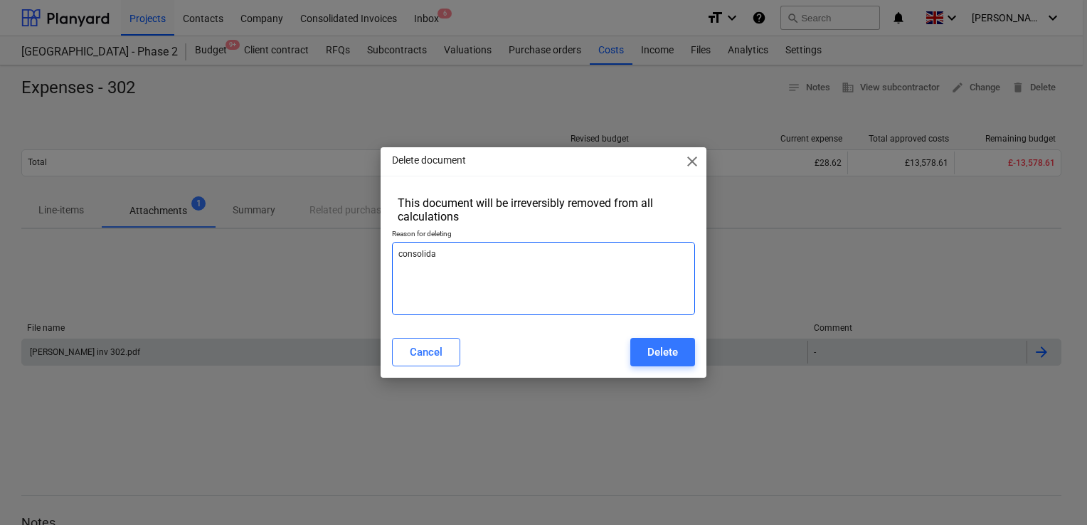
type textarea "x"
type textarea "consolidat"
type textarea "x"
type textarea "consolidate"
type textarea "x"
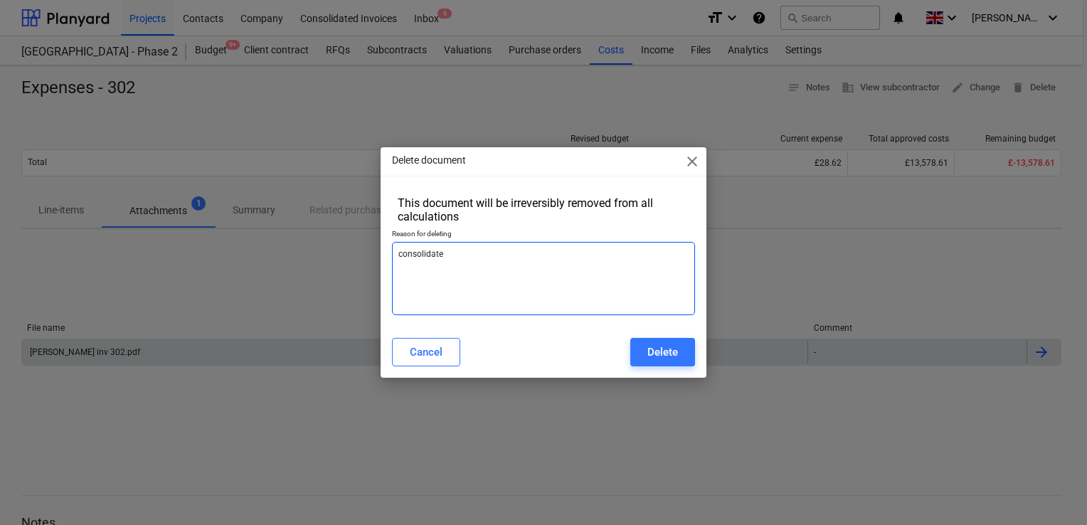
type textarea "consolidated"
type textarea "x"
type textarea "consolidated"
type textarea "x"
type textarea "consolidated i"
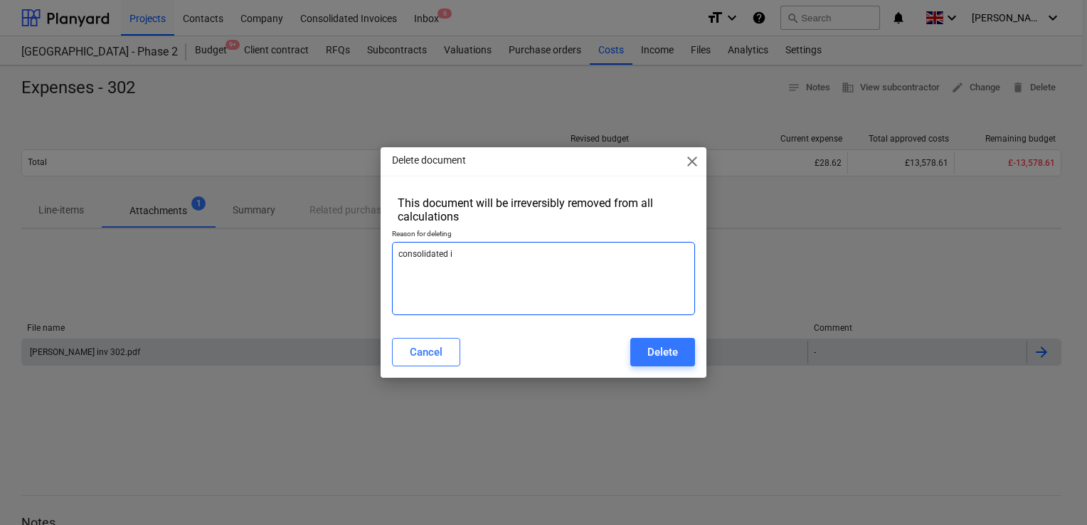
type textarea "x"
type textarea "consolidated in"
type textarea "x"
type textarea "consolidated inv"
type textarea "x"
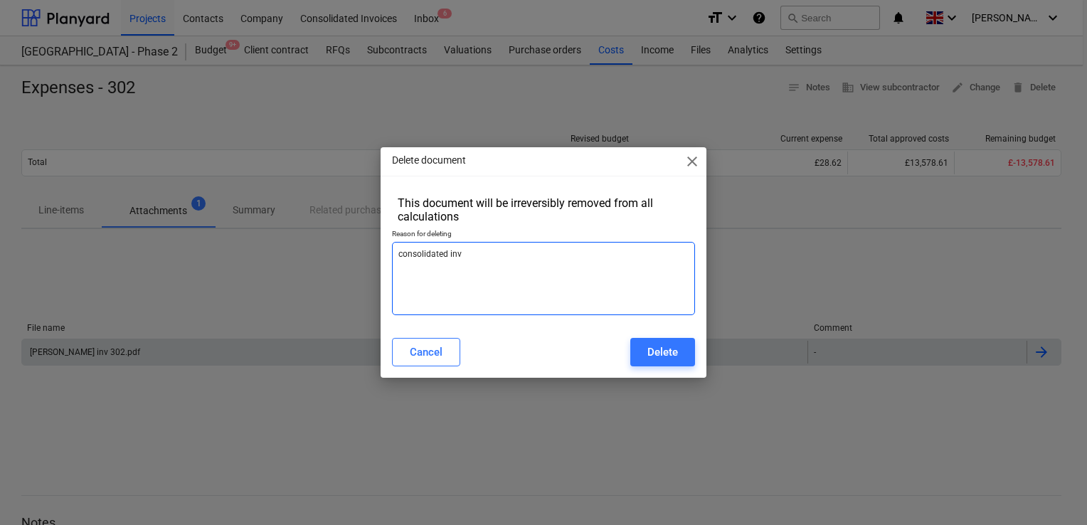
type textarea "consolidated inv"
type textarea "x"
type textarea "consolidated inv n"
type textarea "x"
type textarea "consolidated inv no"
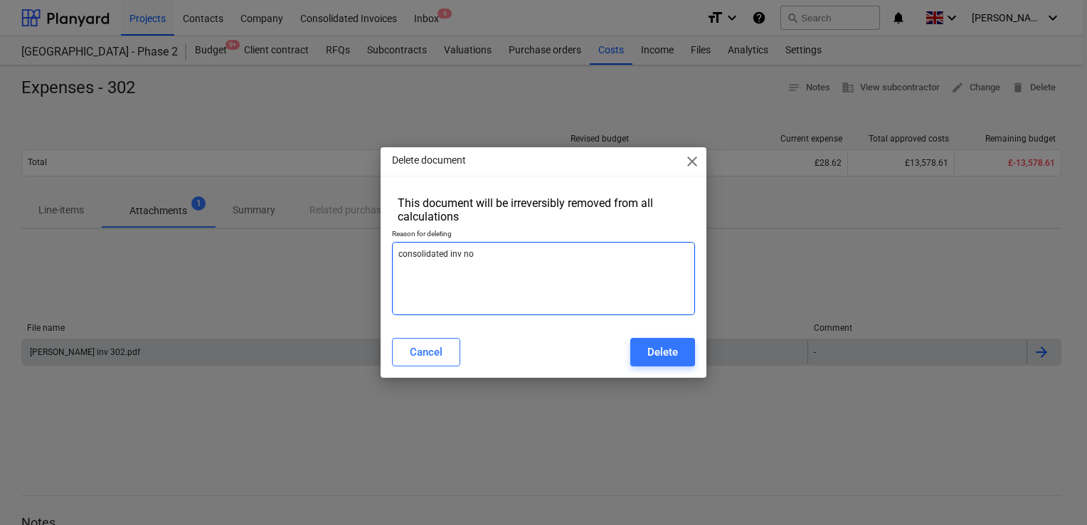
type textarea "x"
type textarea "consolidated inv not"
type textarea "x"
type textarea "consolidated inv not"
type textarea "x"
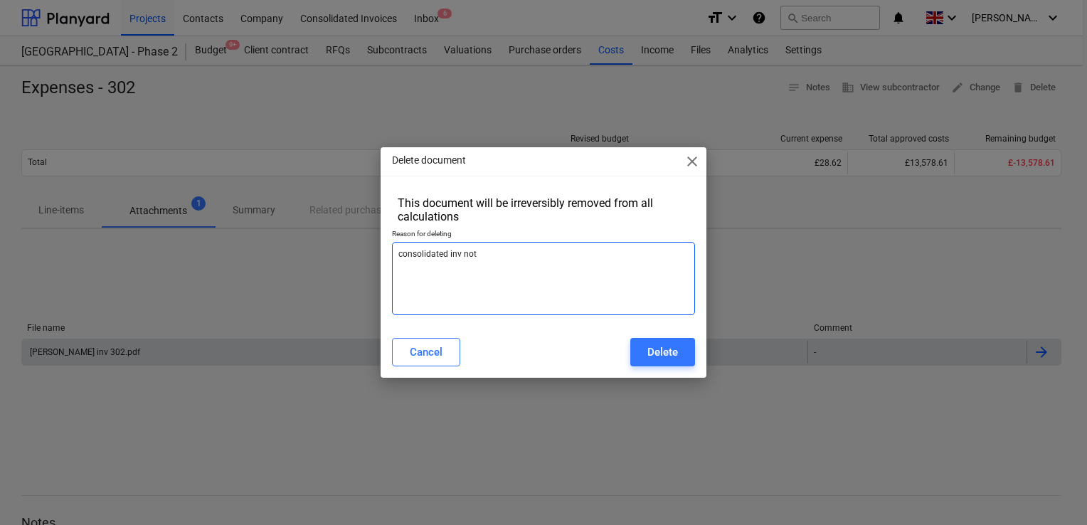
type textarea "consolidated inv not a"
type textarea "x"
type textarea "consolidated inv not al"
type textarea "x"
type textarea "consolidated inv not all"
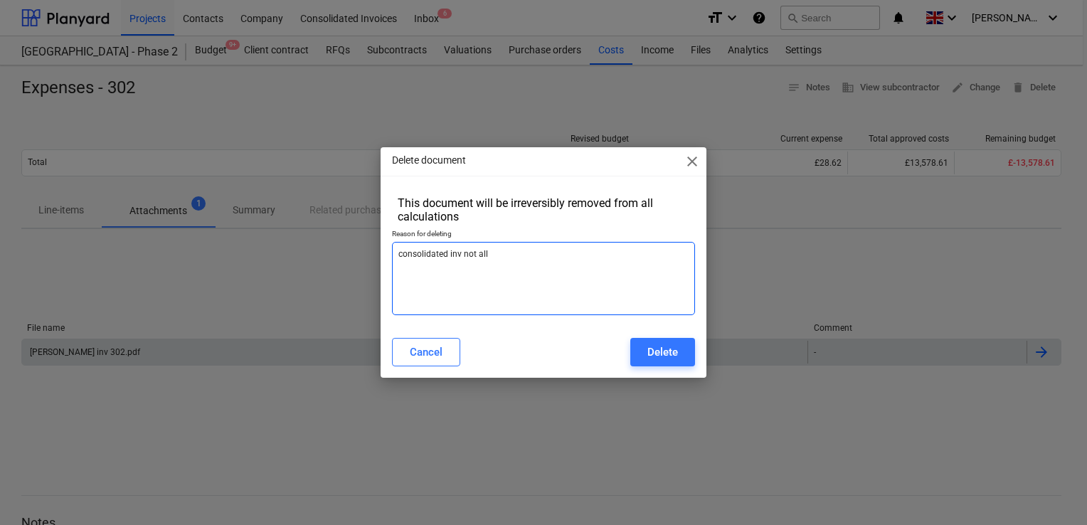
type textarea "x"
type textarea "consolidated inv not allo"
type textarea "x"
type textarea "consolidated inv not alloc"
type textarea "x"
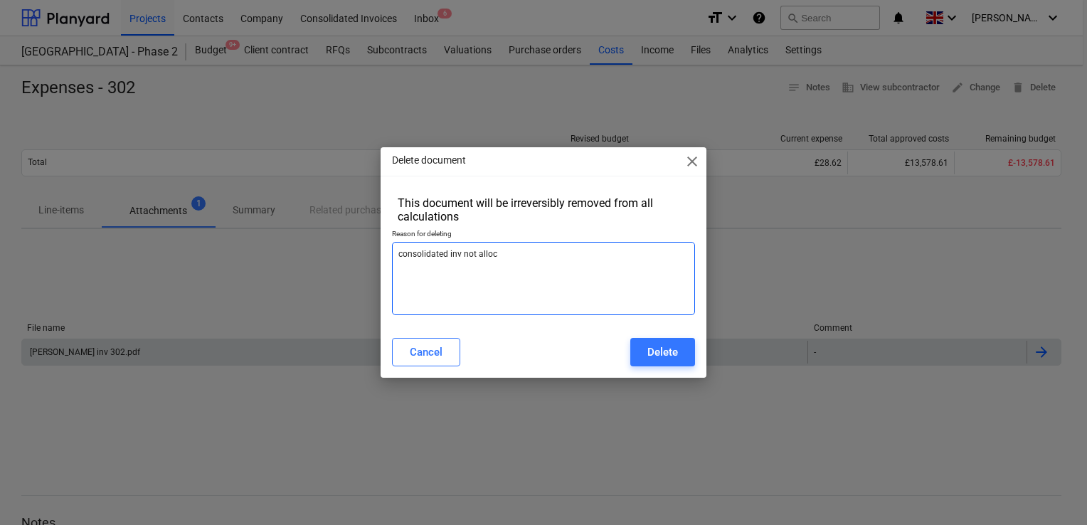
type textarea "consolidated inv not alloca"
type textarea "x"
type textarea "consolidated inv not allocat"
type textarea "x"
type textarea "consolidated inv not allocate"
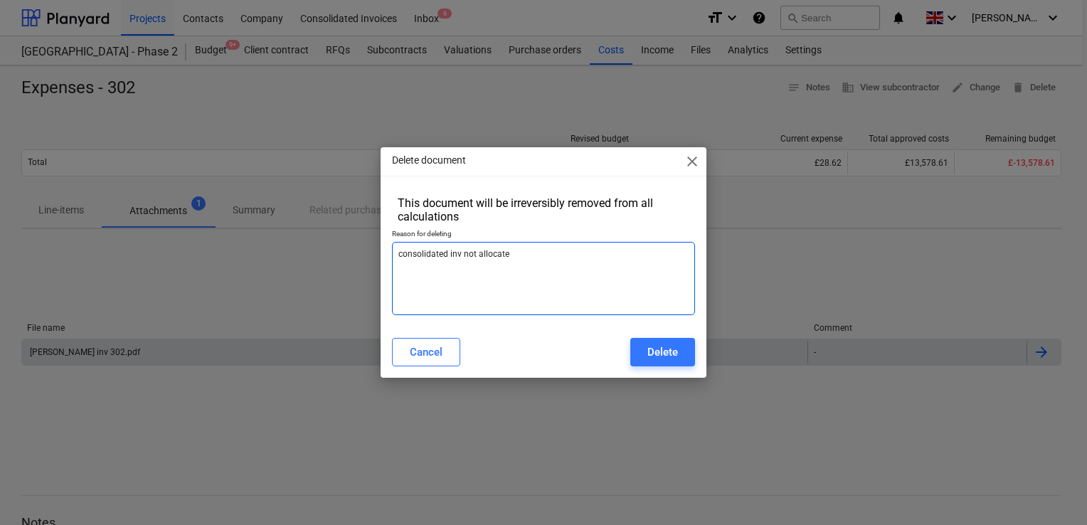
type textarea "x"
type textarea "consolidated inv not allocated"
type textarea "x"
type textarea "consolidated inv not allocated"
type textarea "x"
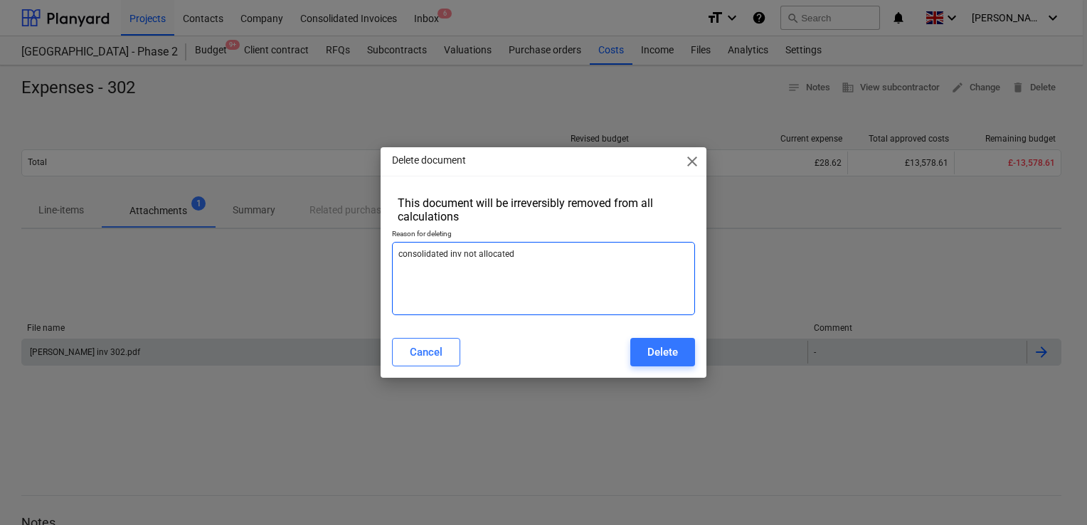
type textarea "consolidated inv not allocated c"
type textarea "x"
type textarea "consolidated inv not allocated cot"
type textarea "x"
type textarea "consolidated inv not allocated cotr"
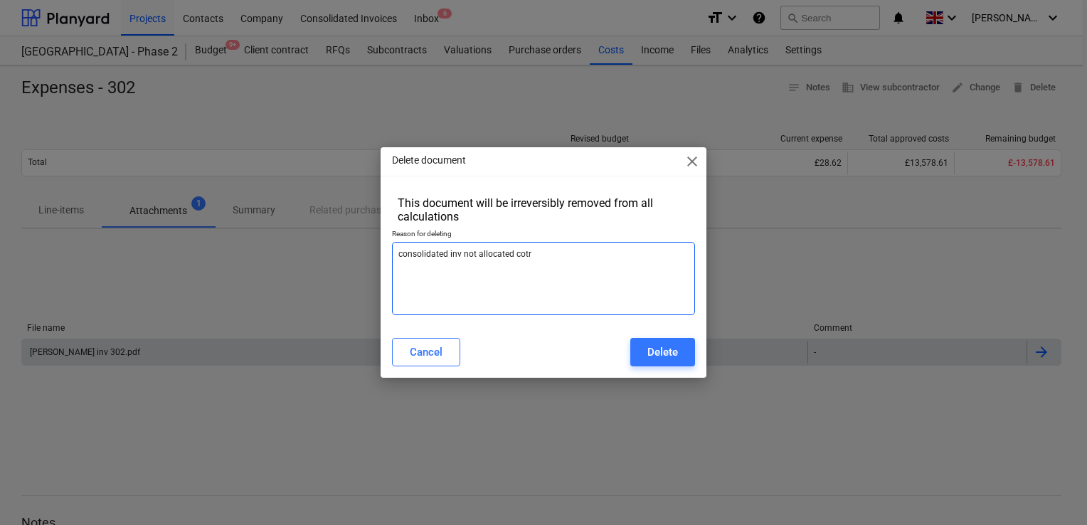
type textarea "x"
type textarea "consolidated inv not allocated cotrr"
type textarea "x"
type textarea "consolidated inv not allocated cotrre"
type textarea "x"
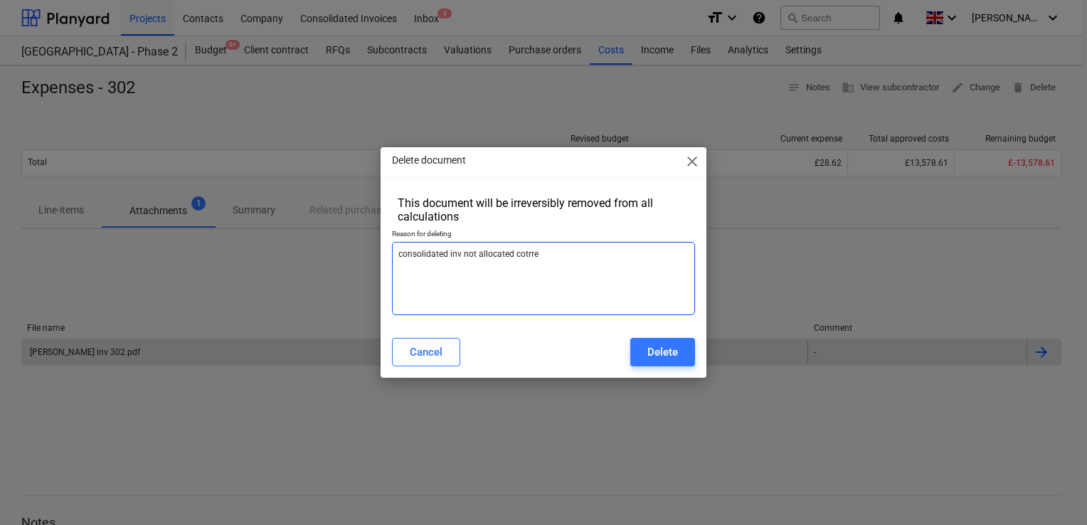
type textarea "consolidated inv not allocated cotrrec"
type textarea "x"
type textarea "consolidated inv not allocated cotrrect"
type textarea "x"
type textarea "consolidated inv not allocated cotrrectl"
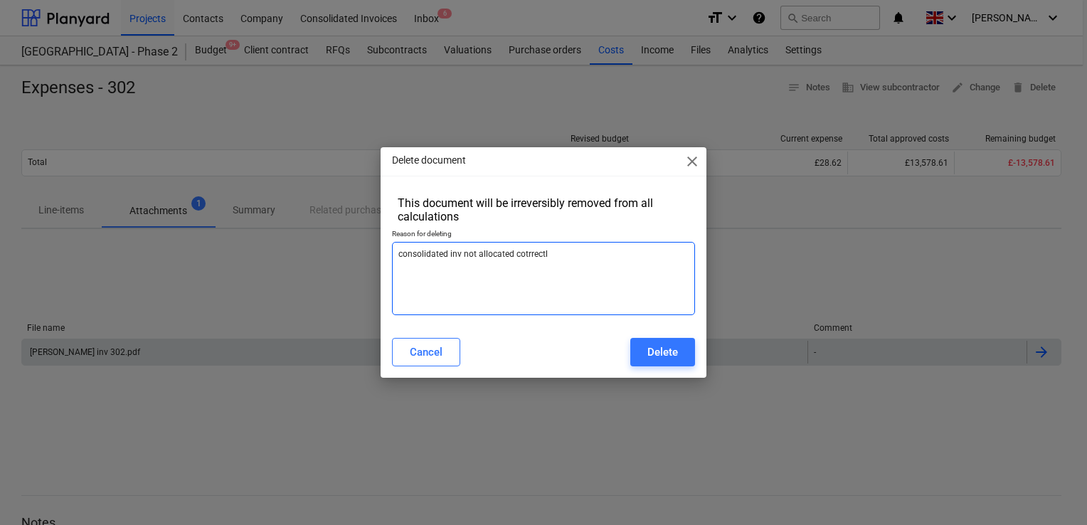
type textarea "x"
type textarea "consolidated inv not allocated cotrrectly"
click at [532, 249] on textarea "consolidated inv not allocated cotrrectly" at bounding box center [543, 278] width 303 height 73
click at [526, 254] on textarea "consolidated inv not allocated cotrrectly" at bounding box center [543, 278] width 303 height 73
click at [561, 262] on textarea "consolidated inv not allocated correctly" at bounding box center [543, 278] width 303 height 73
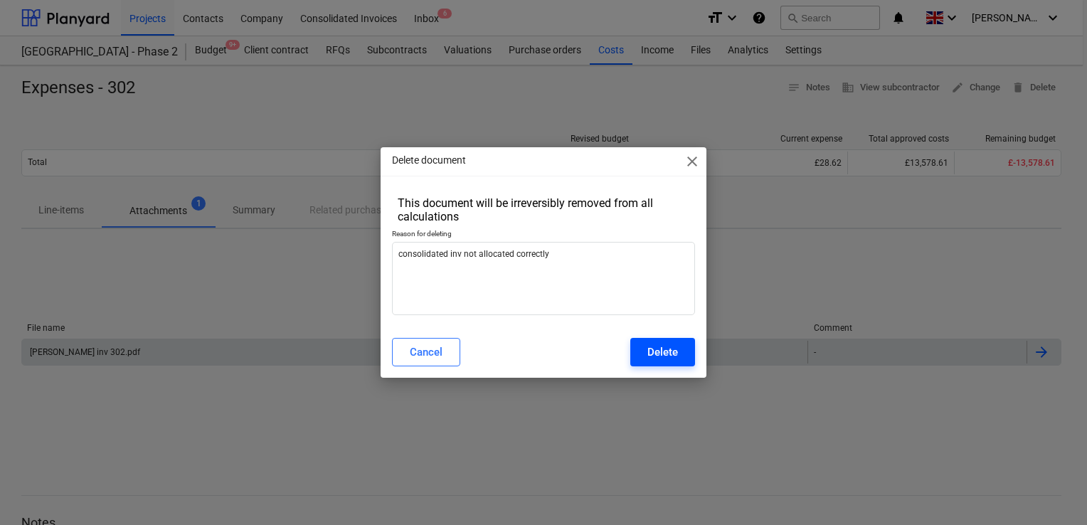
click at [658, 354] on div "Delete" at bounding box center [662, 352] width 31 height 18
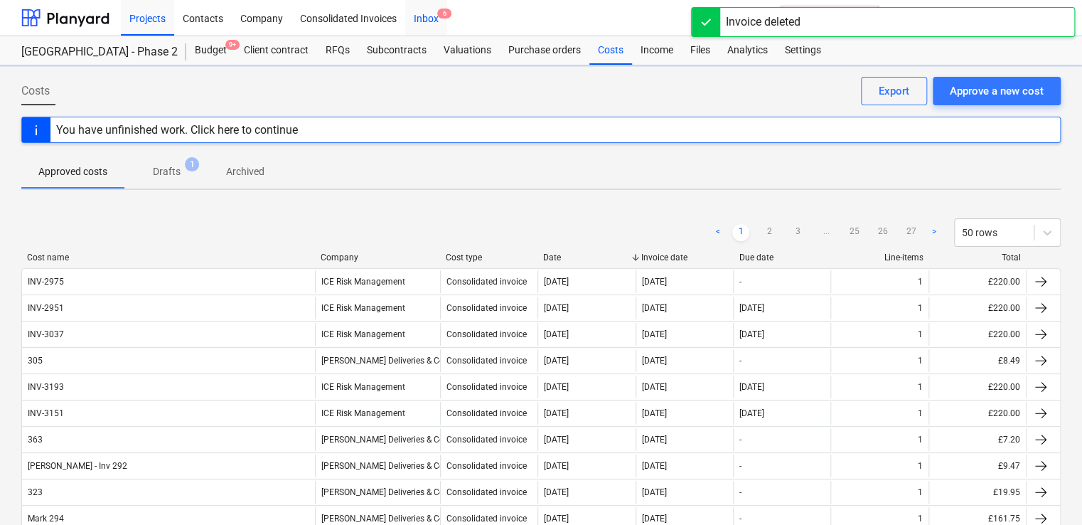
click at [431, 19] on div "Inbox 6" at bounding box center [426, 17] width 42 height 36
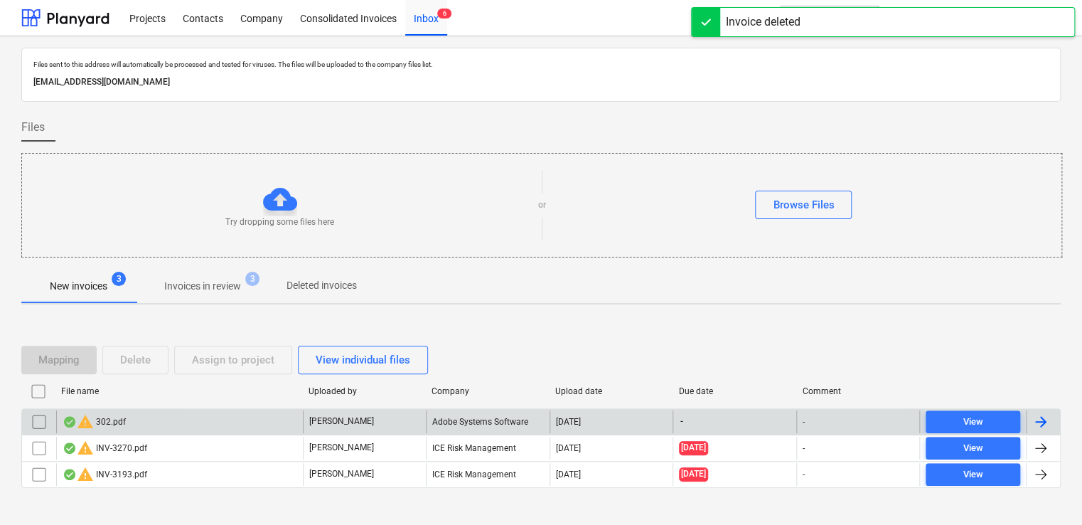
click at [107, 424] on div "warning 302.pdf" at bounding box center [94, 421] width 63 height 17
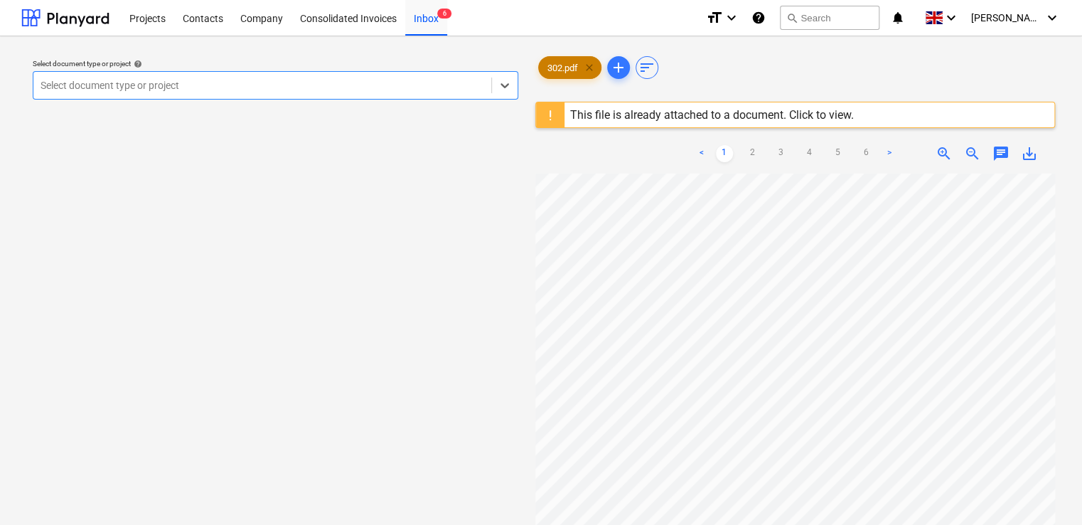
click at [589, 63] on span "clear" at bounding box center [589, 67] width 17 height 17
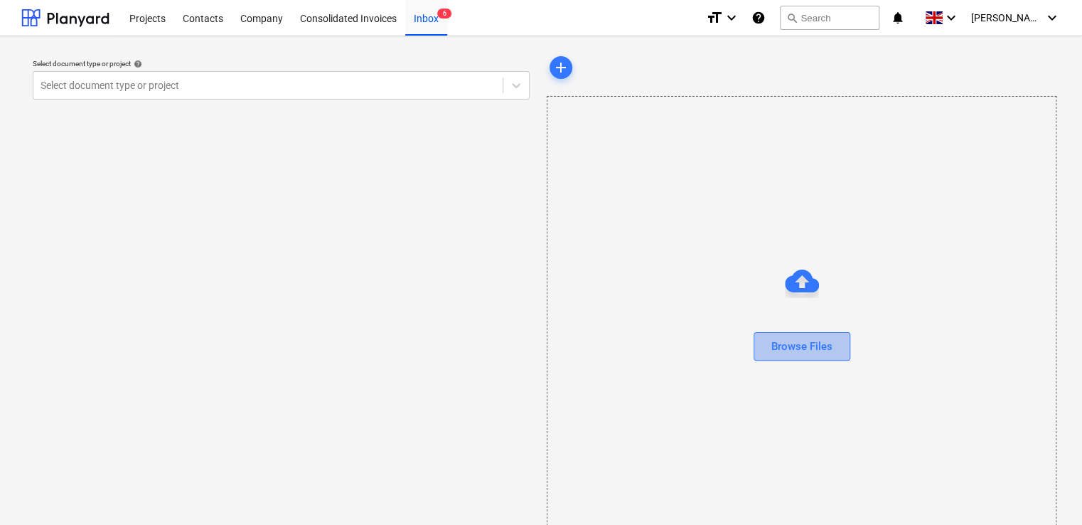
click at [793, 342] on div "Browse Files" at bounding box center [802, 346] width 61 height 18
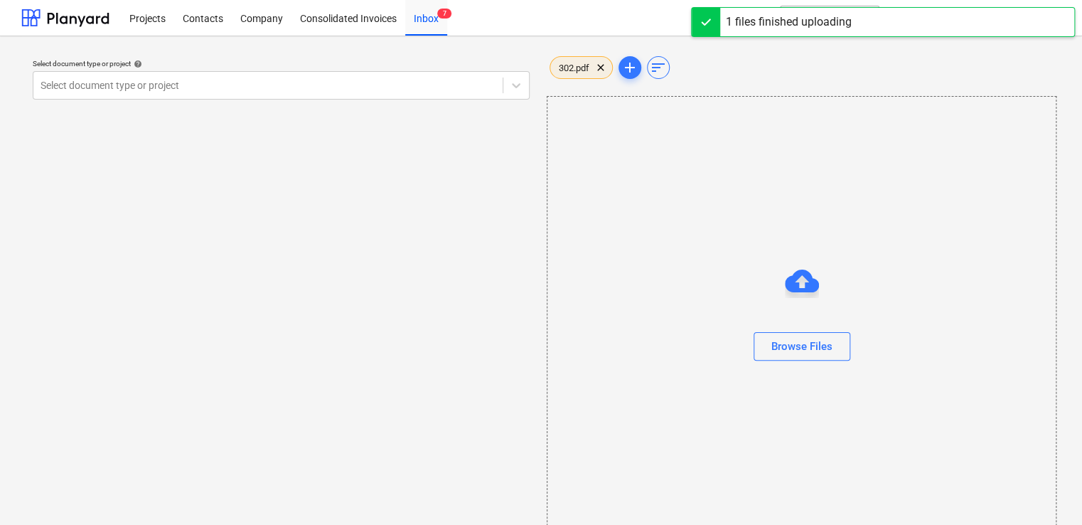
click at [574, 66] on span "302.pdf" at bounding box center [574, 68] width 48 height 11
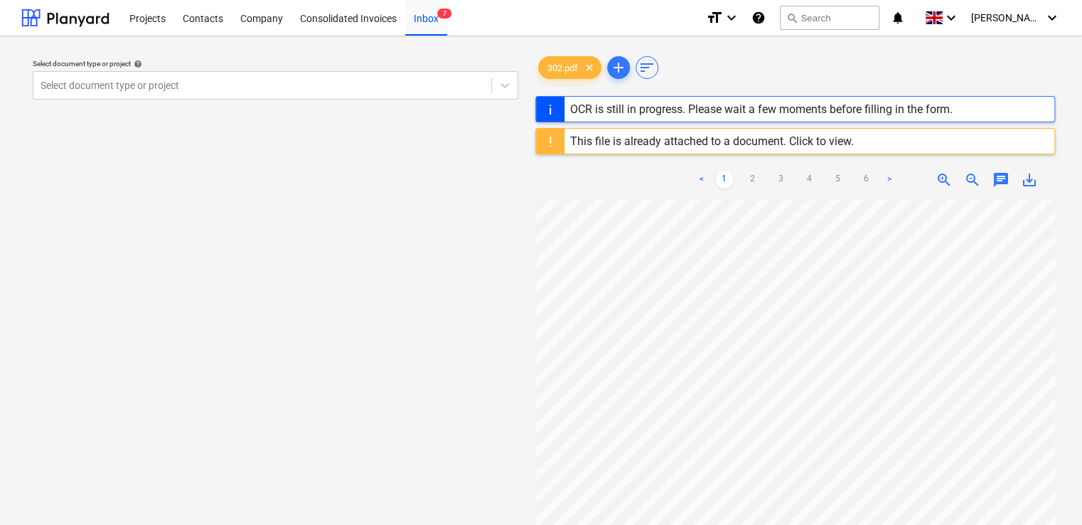
click at [817, 140] on div "This file is already attached to a document. Click to view." at bounding box center [712, 141] width 284 height 14
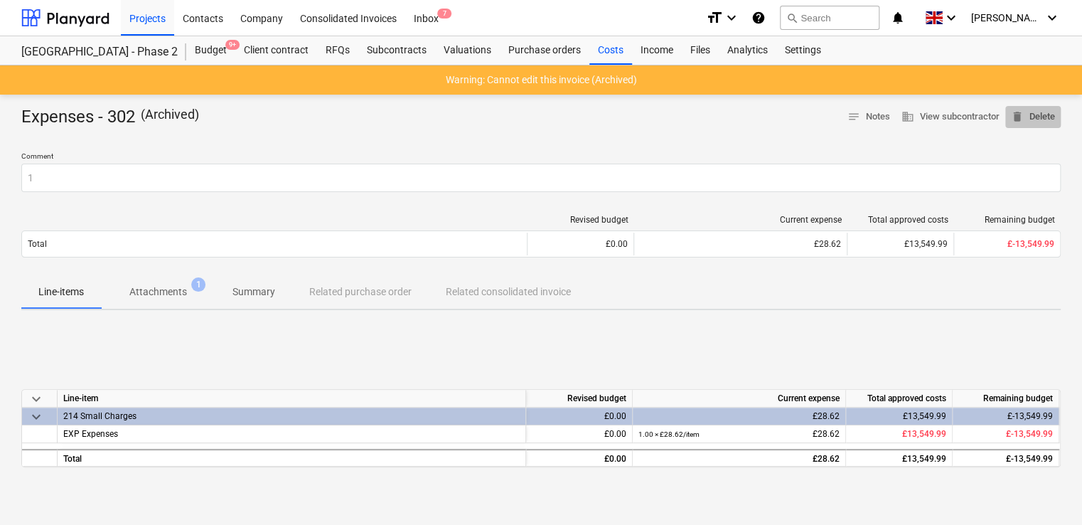
click at [1033, 118] on span "delete Delete" at bounding box center [1033, 117] width 44 height 16
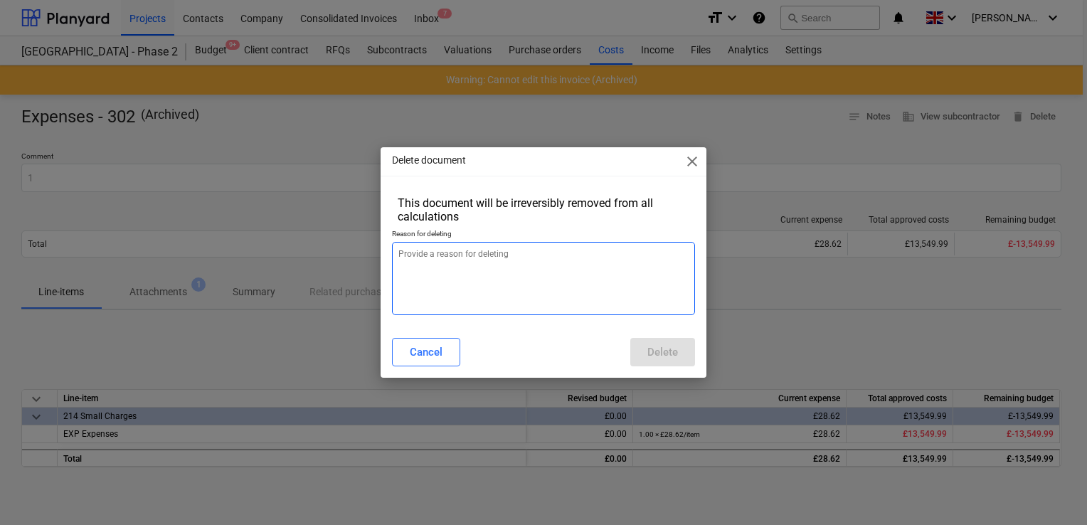
click at [575, 277] on textarea at bounding box center [543, 278] width 303 height 73
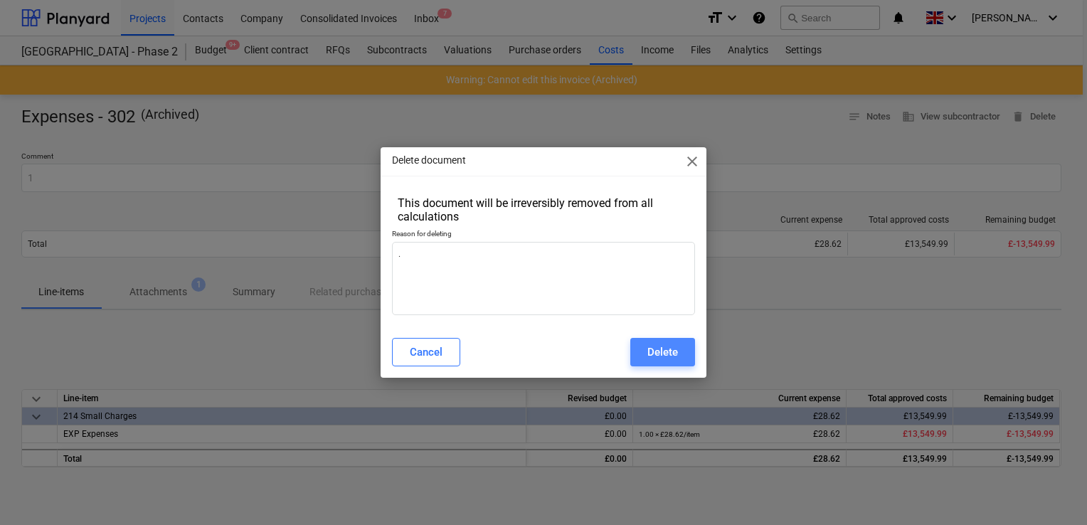
click at [646, 346] on button "Delete" at bounding box center [662, 352] width 65 height 28
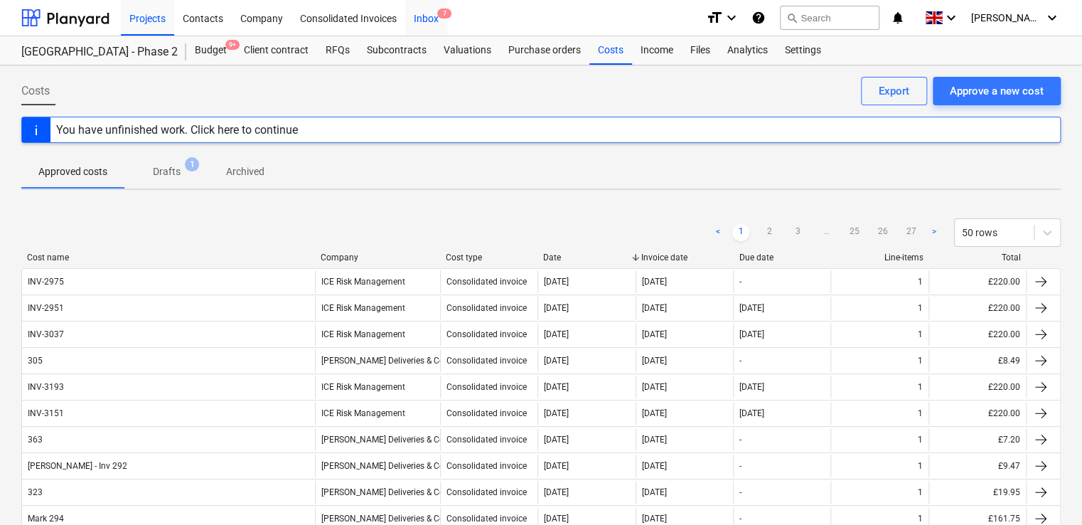
click at [418, 18] on div "Inbox 7" at bounding box center [426, 17] width 42 height 36
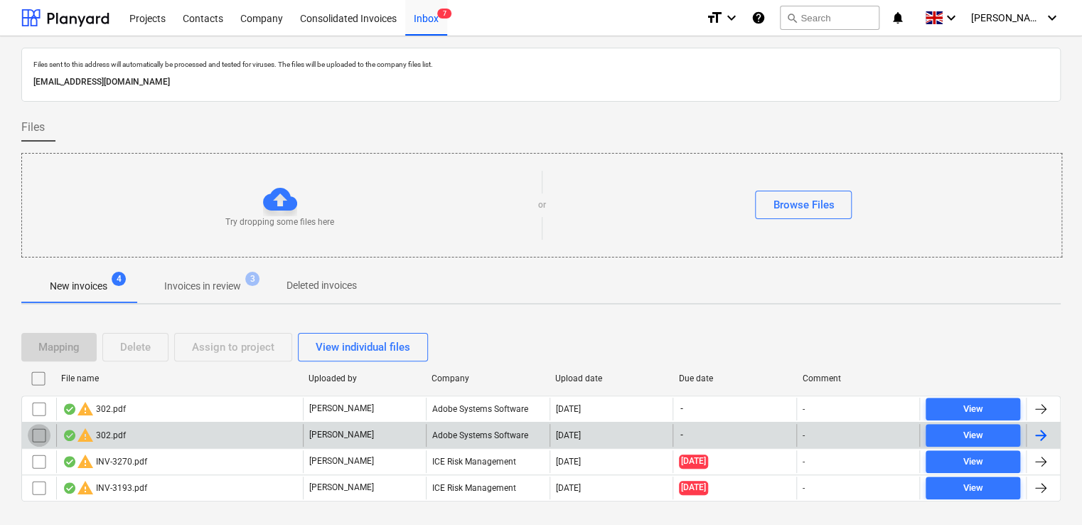
click at [33, 435] on input "checkbox" at bounding box center [39, 435] width 23 height 23
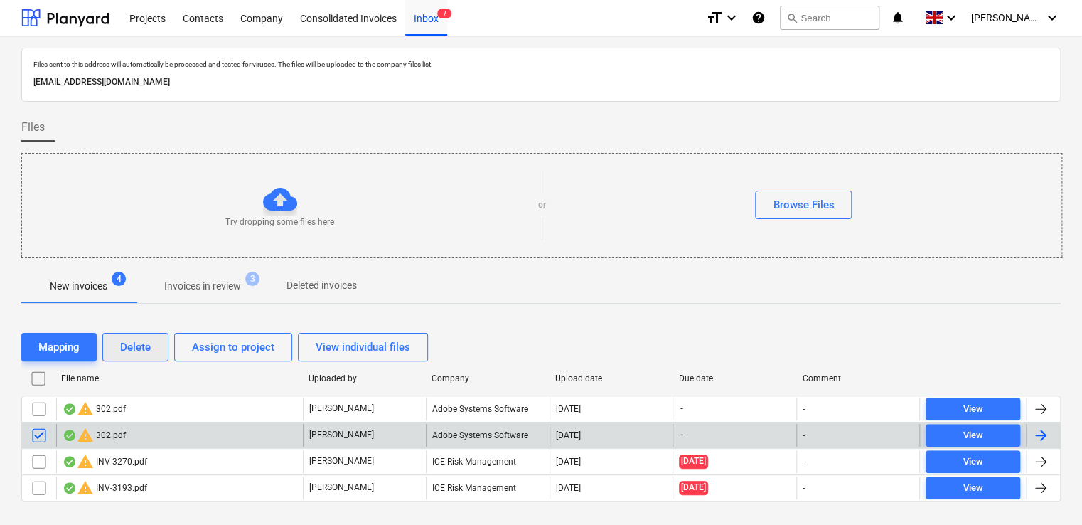
click at [132, 343] on div "Delete" at bounding box center [135, 347] width 31 height 18
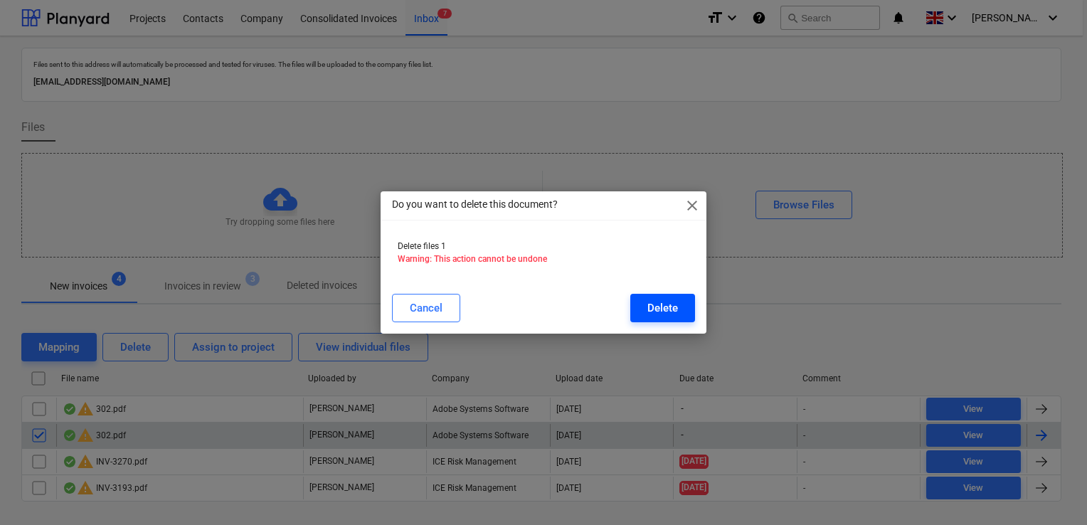
click at [668, 302] on div "Delete" at bounding box center [662, 308] width 31 height 18
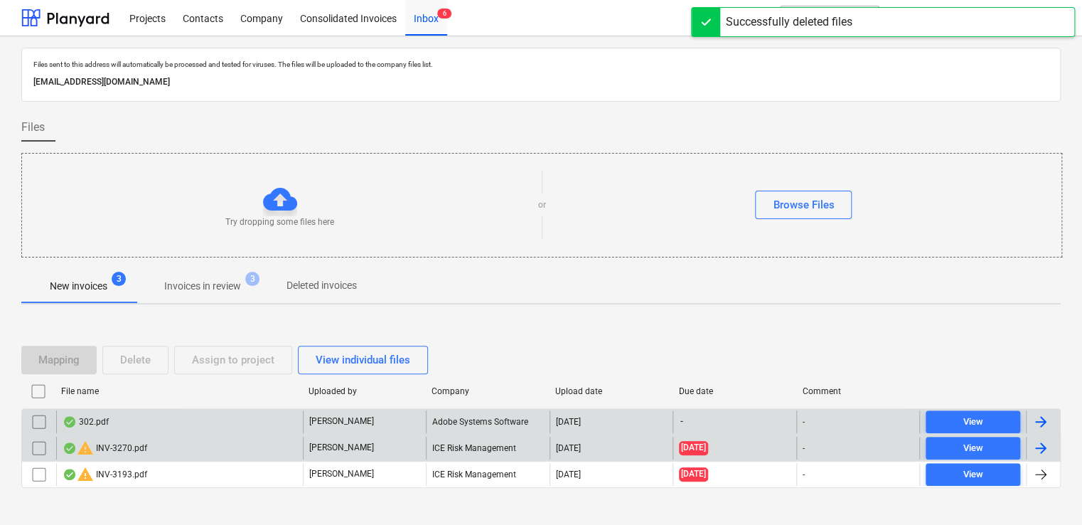
click at [124, 422] on div "302.pdf" at bounding box center [179, 421] width 247 height 23
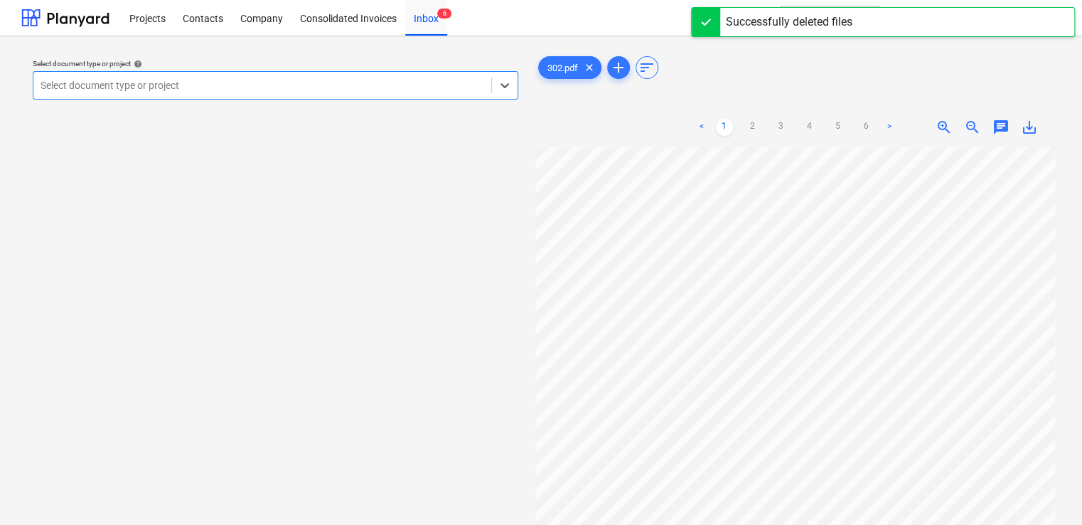
click at [432, 92] on div at bounding box center [263, 85] width 444 height 14
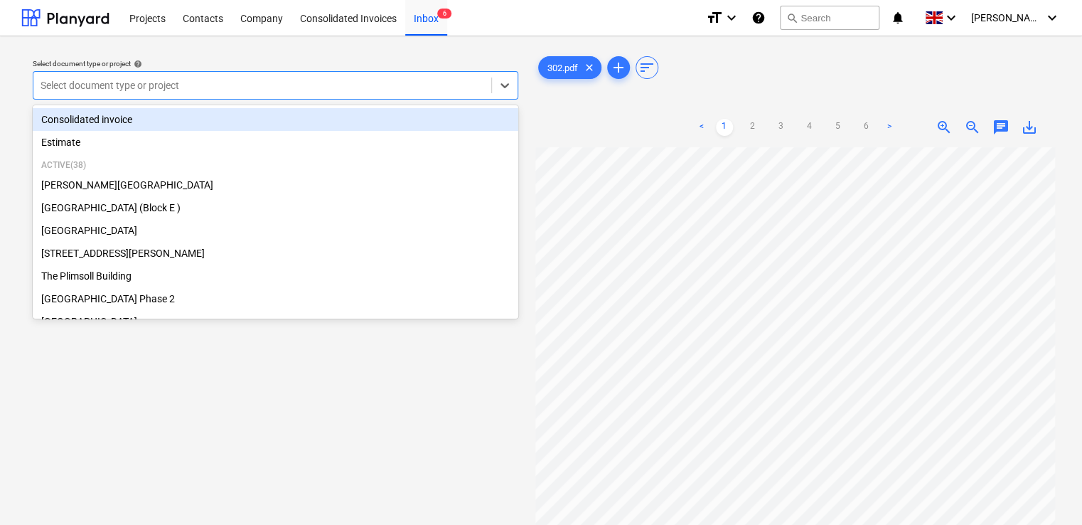
click at [103, 117] on div "Consolidated invoice" at bounding box center [276, 119] width 486 height 23
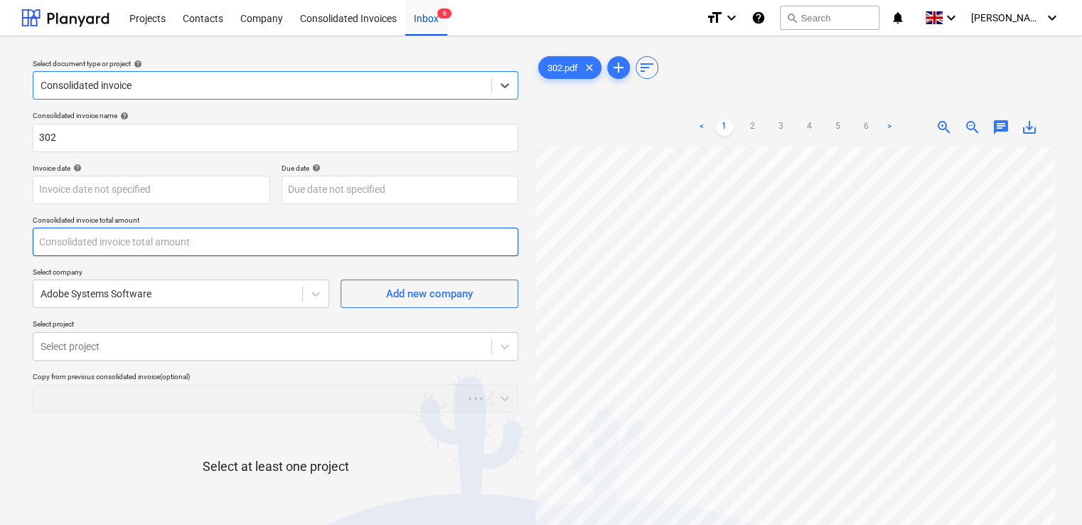
click at [95, 241] on input "text" at bounding box center [276, 242] width 486 height 28
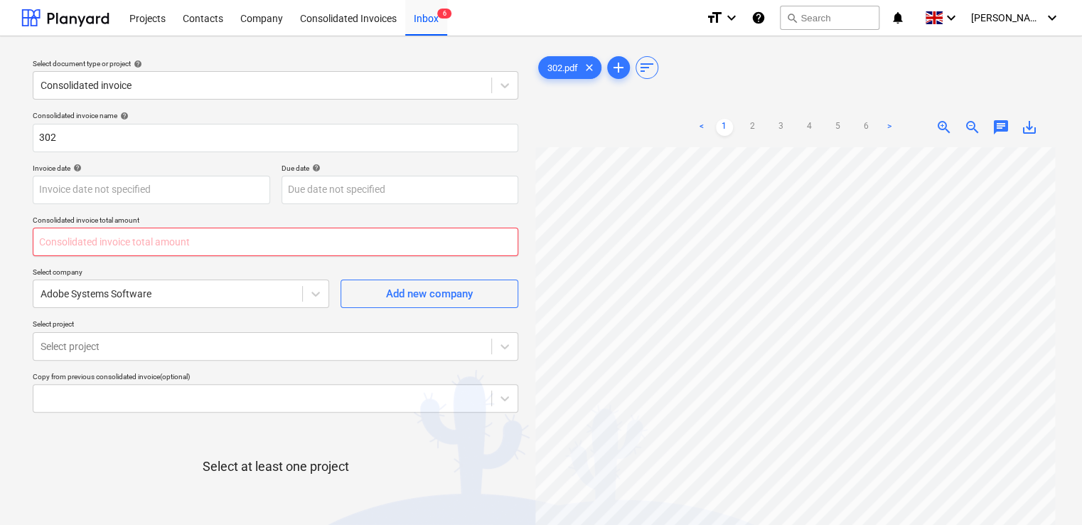
click at [54, 237] on input "text" at bounding box center [276, 242] width 486 height 28
click at [118, 326] on p "Select project" at bounding box center [276, 325] width 486 height 12
click at [171, 345] on body "Projects Contacts Company Consolidated Invoices Inbox 6 format_size keyboard_ar…" at bounding box center [541, 262] width 1082 height 525
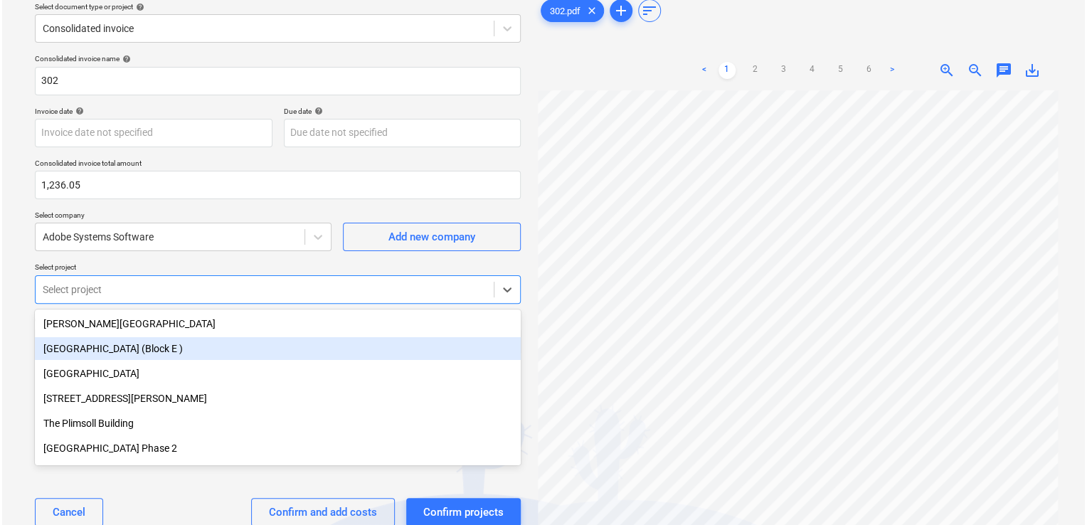
scroll to position [63, 0]
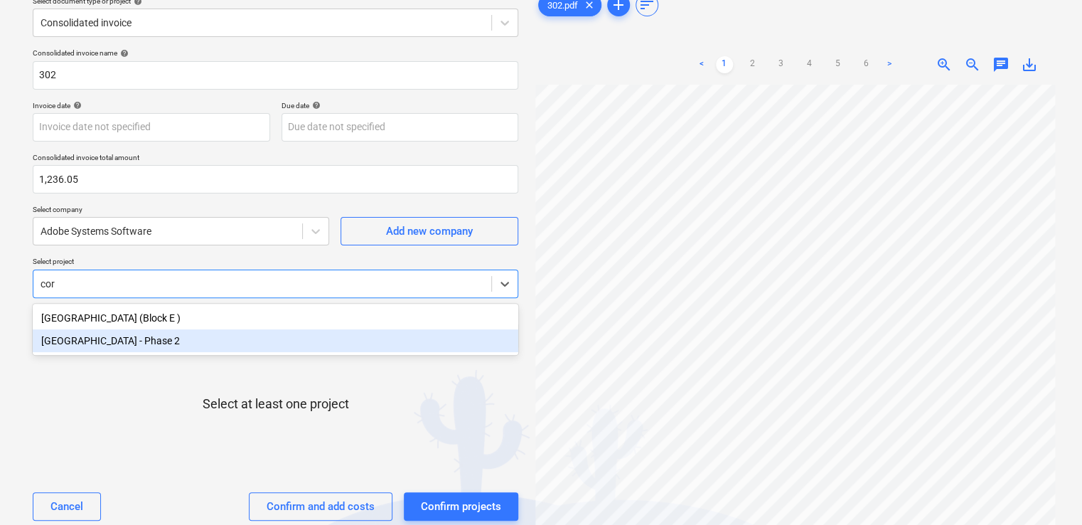
click at [154, 338] on div "Coronation Square - Phase 2" at bounding box center [276, 340] width 486 height 23
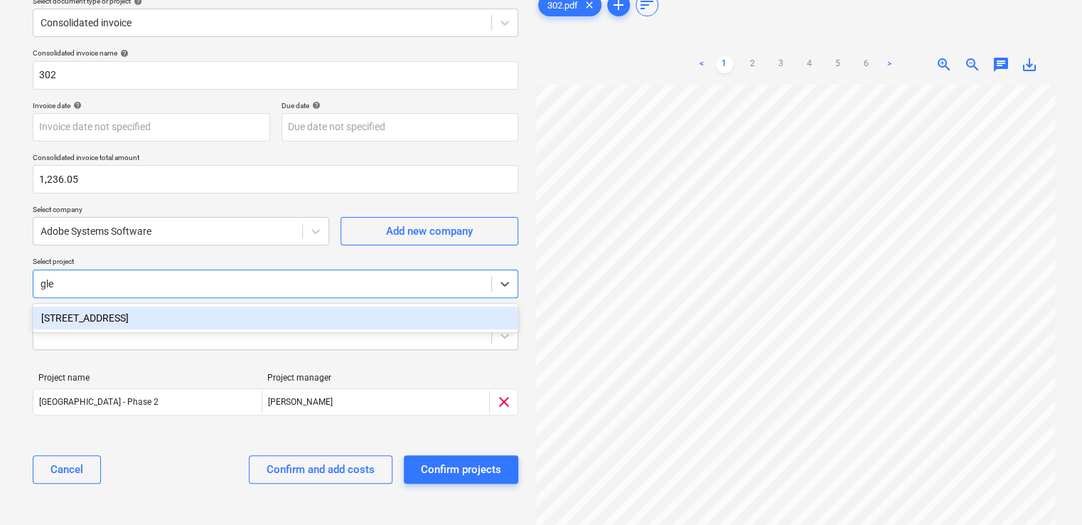
click at [136, 317] on div "[STREET_ADDRESS]" at bounding box center [276, 317] width 486 height 23
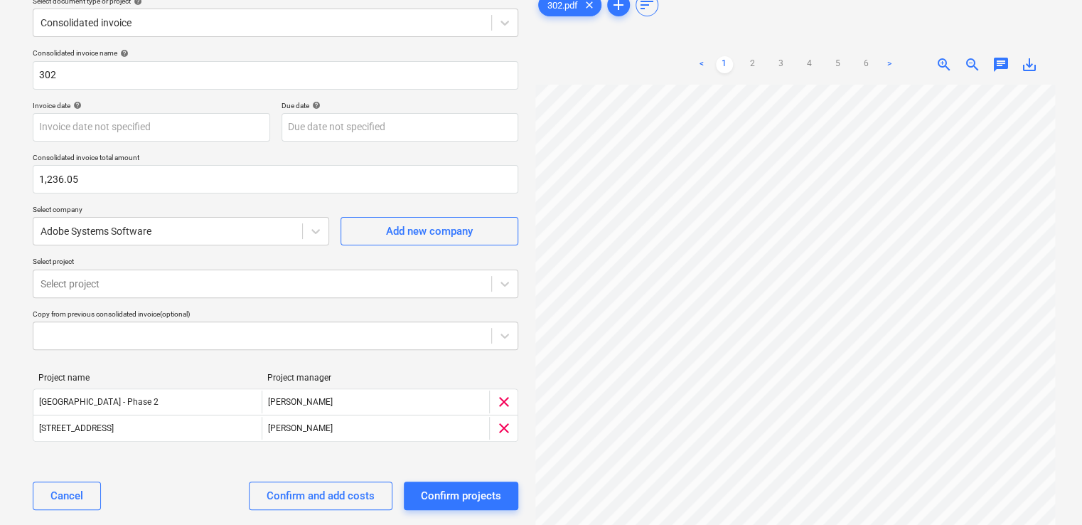
click at [187, 478] on div "Cancel Confirm and add costs Confirm projects" at bounding box center [276, 495] width 486 height 51
click at [284, 502] on div "Confirm and add costs" at bounding box center [321, 495] width 108 height 18
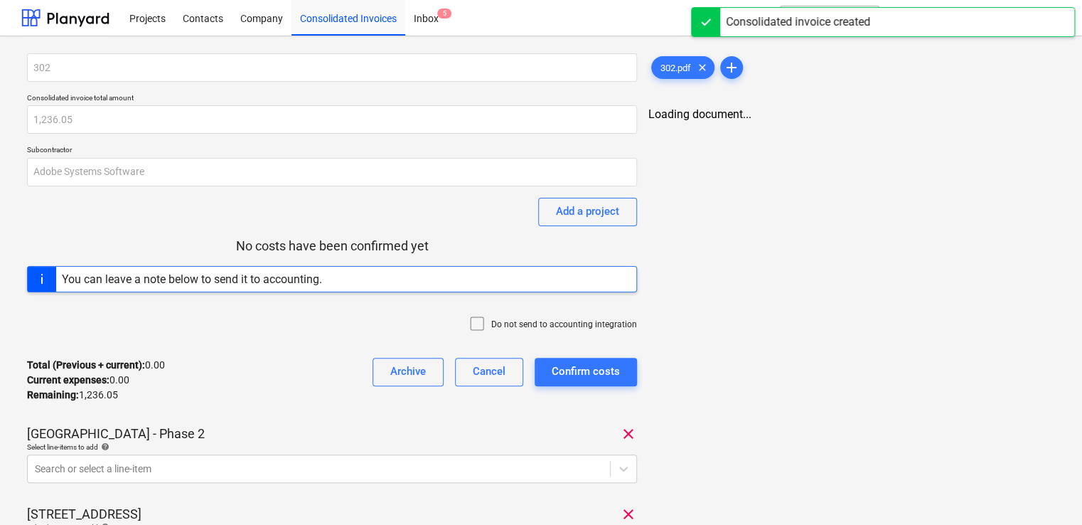
click at [479, 327] on icon at bounding box center [477, 323] width 17 height 17
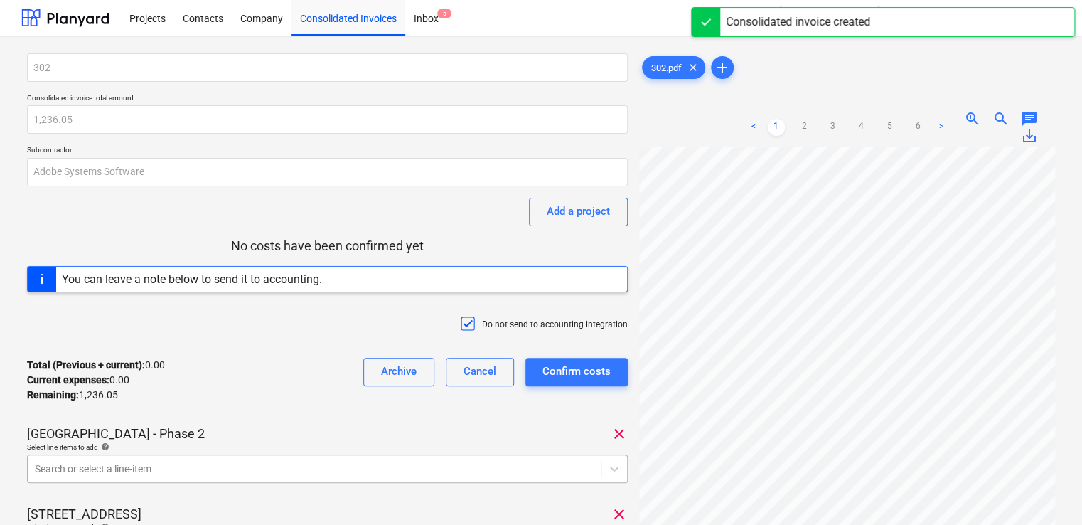
click at [250, 473] on body "Projects Contacts Company Consolidated Invoices Inbox 5 format_size keyboard_ar…" at bounding box center [541, 262] width 1082 height 525
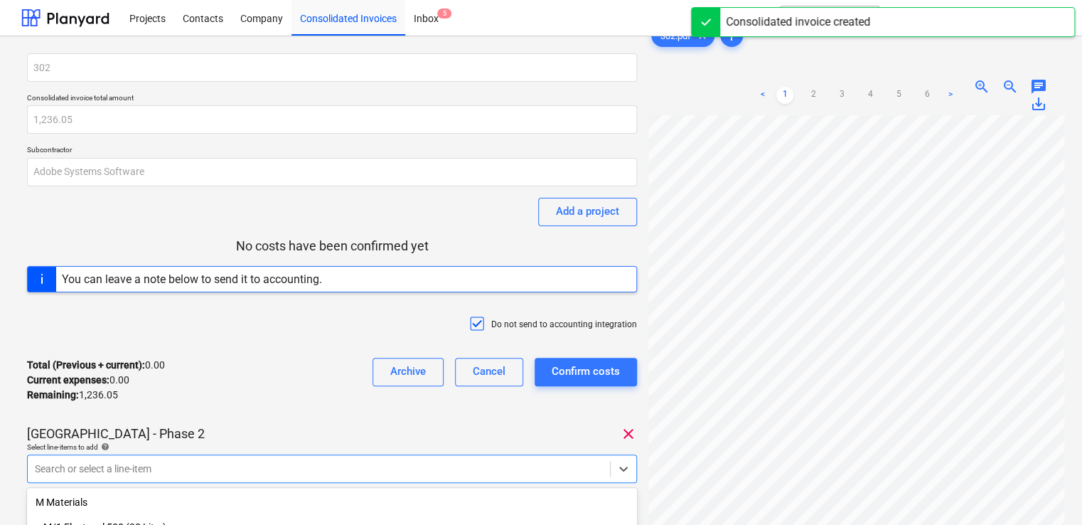
scroll to position [185, 0]
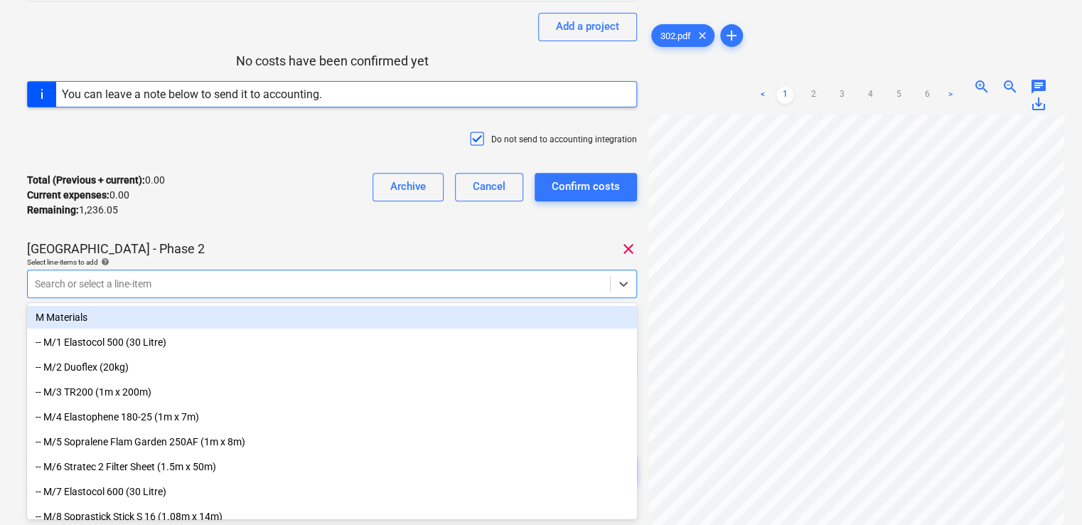
click at [136, 277] on div at bounding box center [319, 284] width 568 height 14
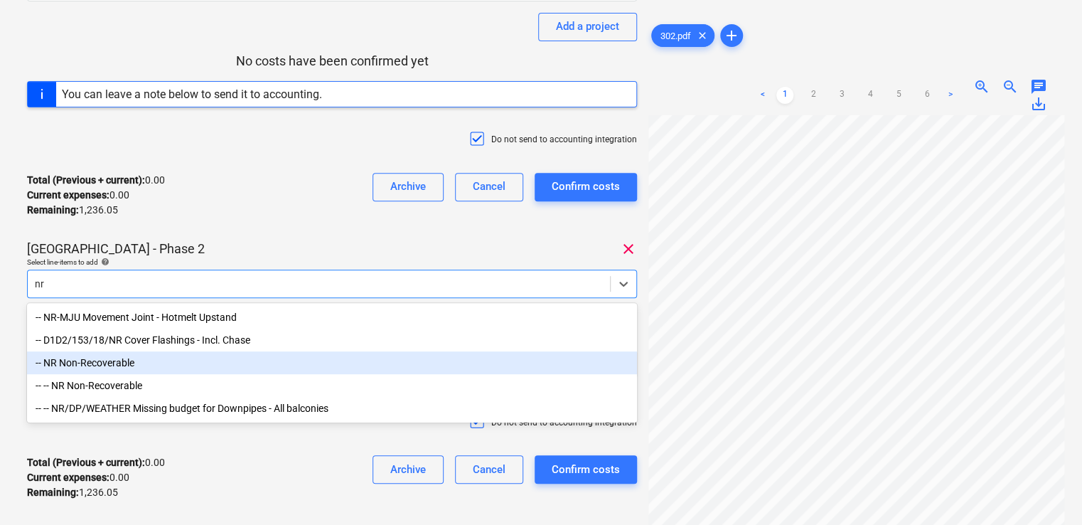
click at [117, 370] on div "-- NR Non-Recoverable" at bounding box center [332, 362] width 610 height 23
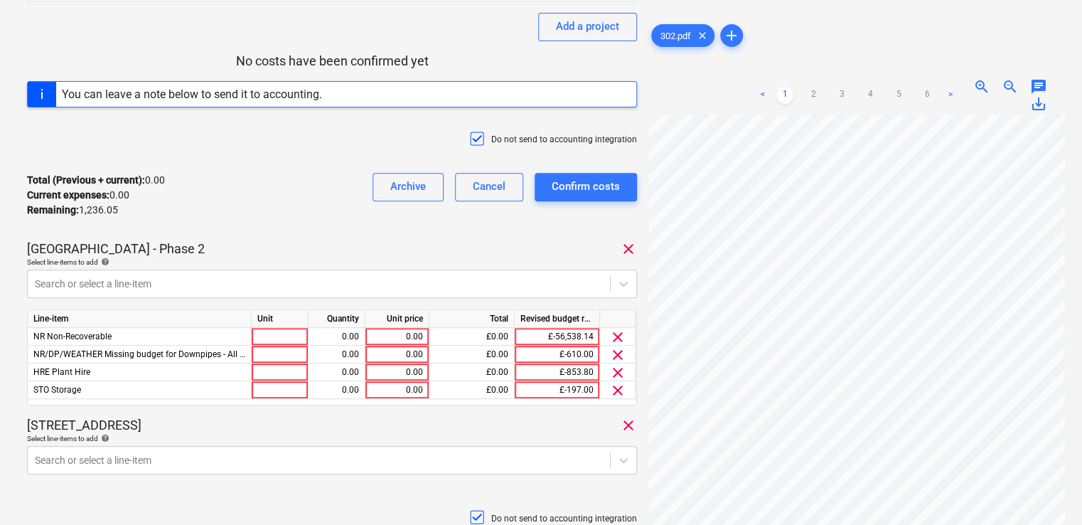
click at [215, 257] on div "Select line-items to add help" at bounding box center [332, 261] width 610 height 9
click at [619, 353] on span "clear" at bounding box center [617, 354] width 17 height 17
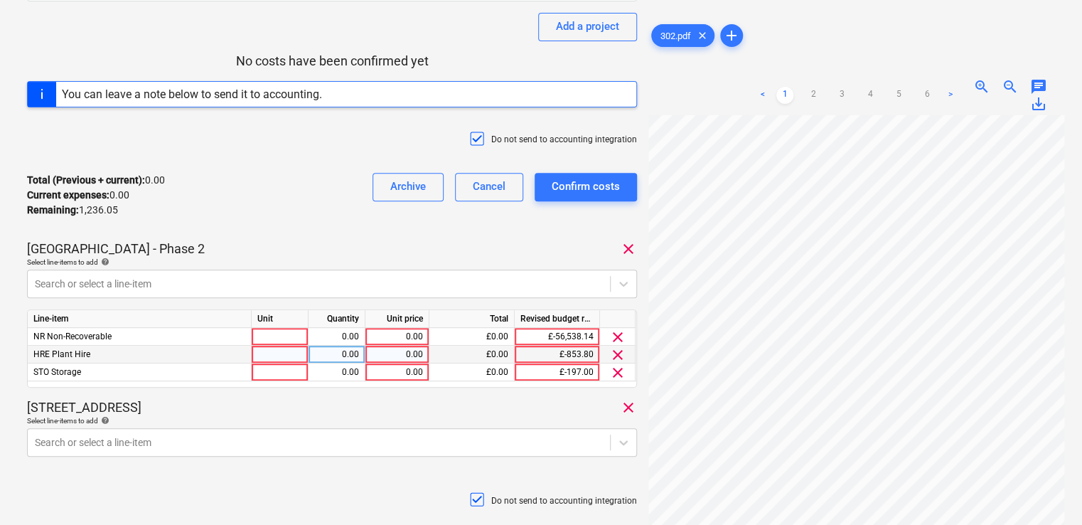
click at [619, 353] on span "clear" at bounding box center [617, 354] width 17 height 17
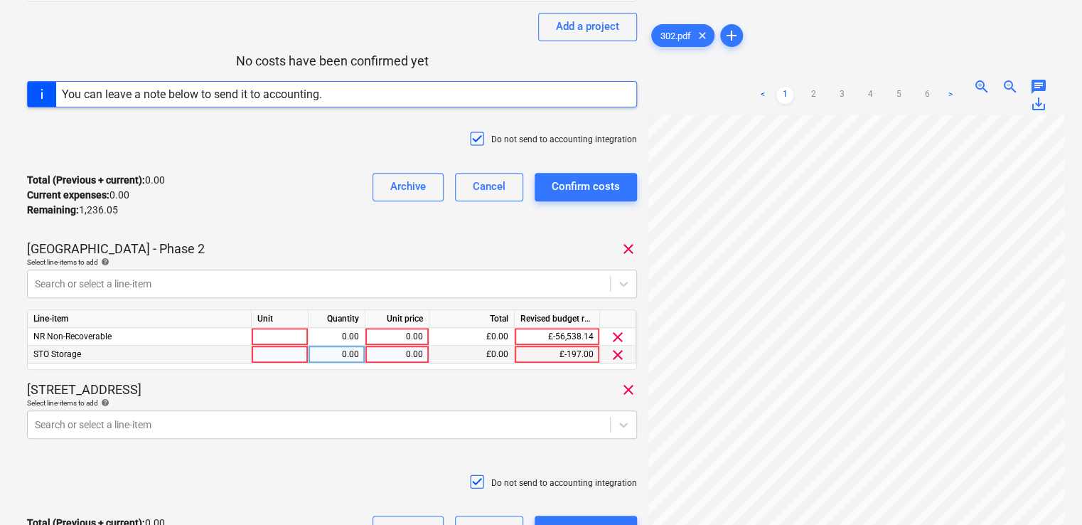
click at [619, 353] on span "clear" at bounding box center [617, 354] width 17 height 17
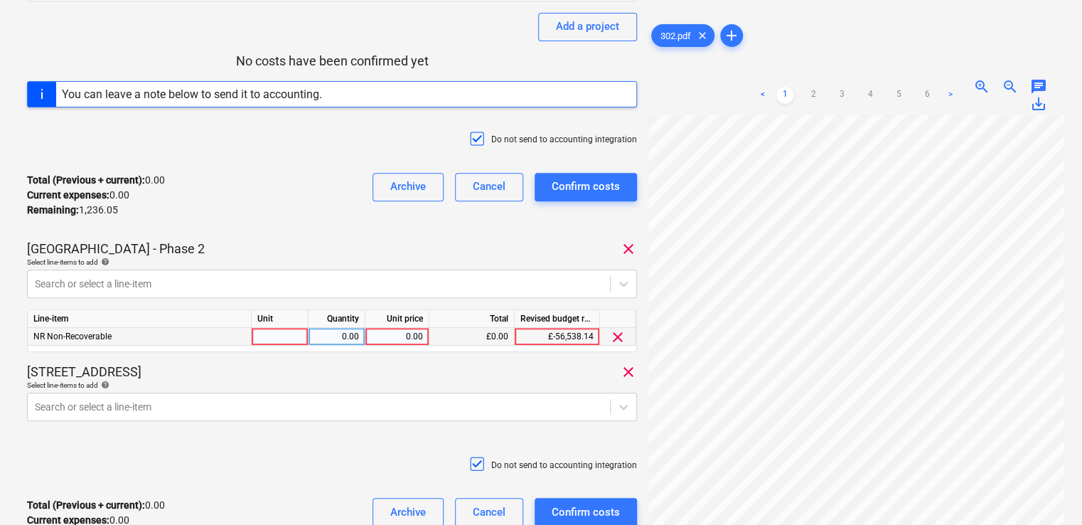
click at [287, 333] on div at bounding box center [280, 337] width 57 height 18
click at [304, 354] on div "302 Consolidated invoice total amount 1,236.05 Subcontractor Adobe Systems Soft…" at bounding box center [332, 210] width 610 height 685
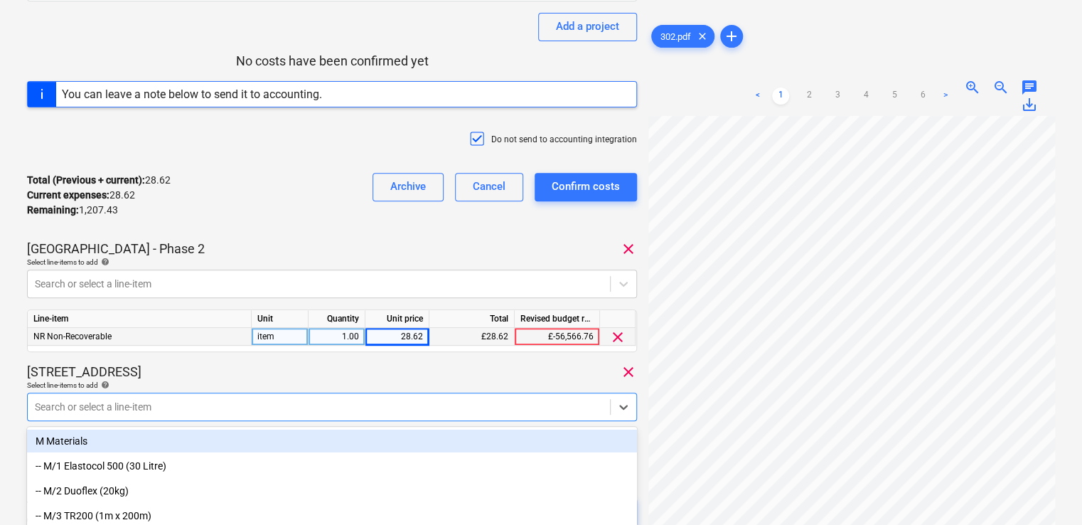
click at [270, 340] on body "Projects Contacts Company Consolidated Invoices Inbox 5 format_size keyboard_ar…" at bounding box center [541, 77] width 1082 height 525
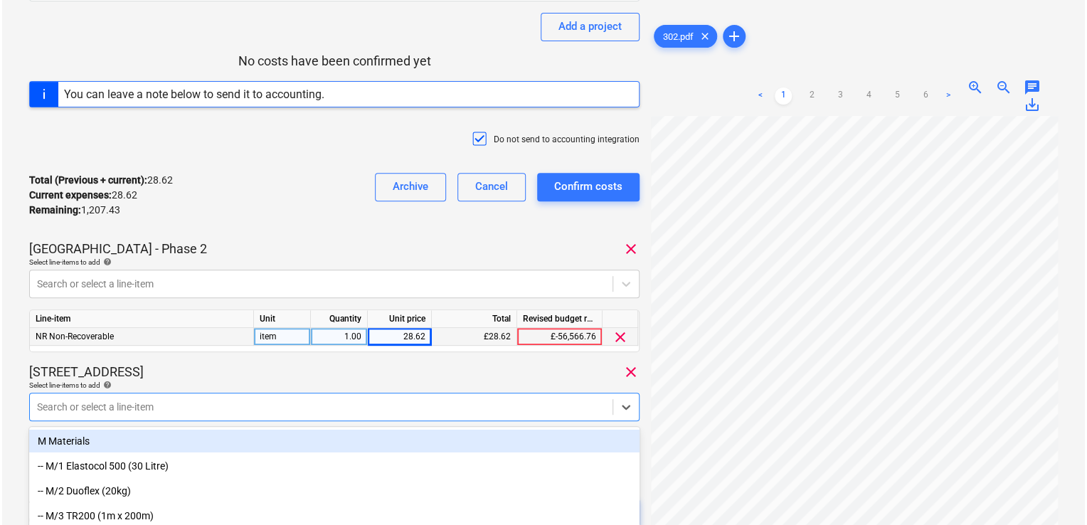
scroll to position [308, 0]
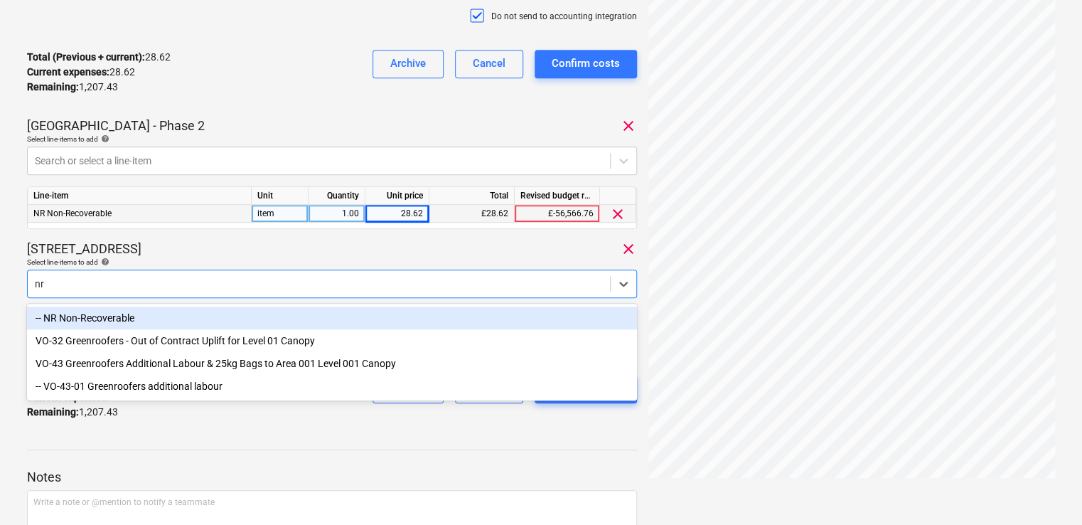
click at [145, 311] on div "-- NR Non-Recoverable" at bounding box center [332, 317] width 610 height 23
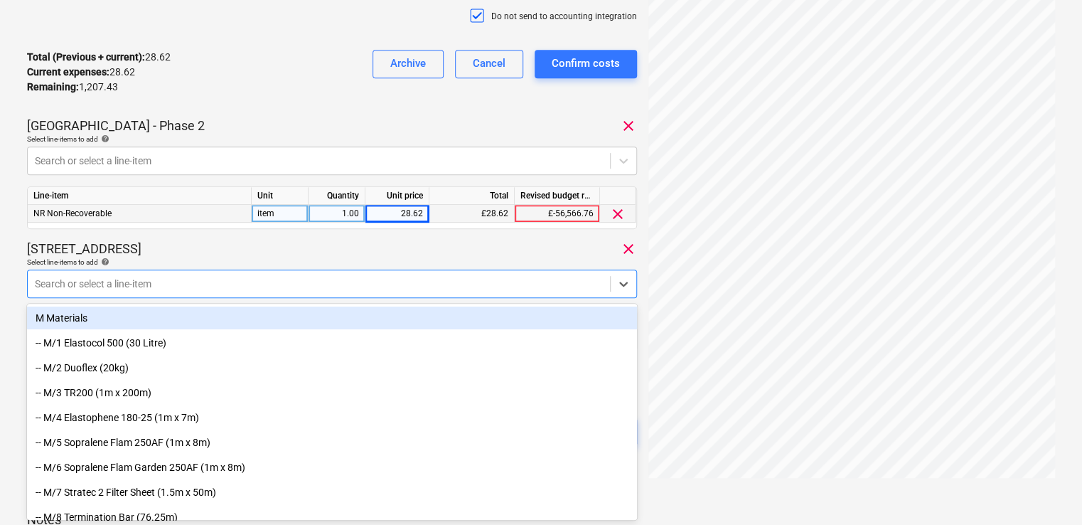
click at [266, 243] on div "49 - 53 Glengall Road clear" at bounding box center [332, 248] width 610 height 17
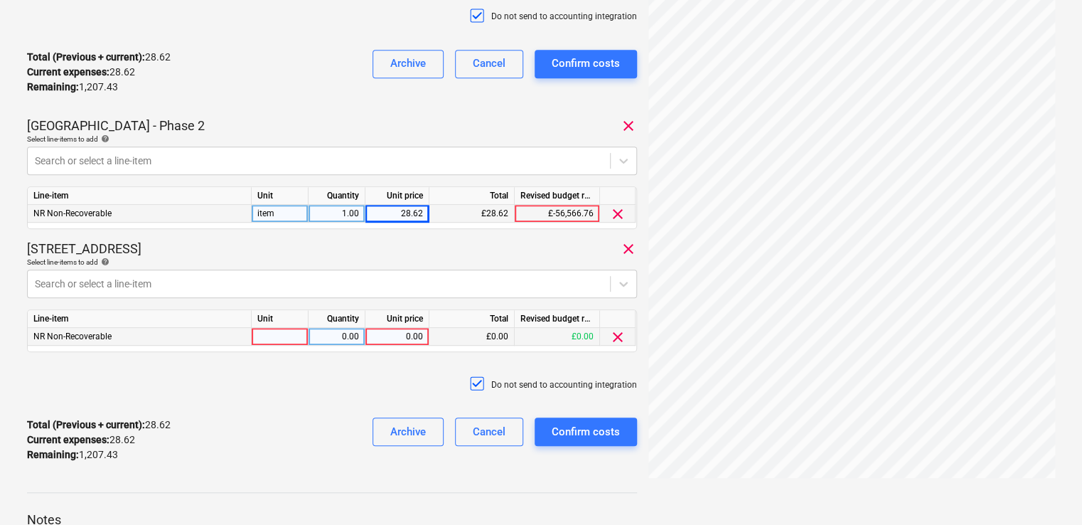
click at [290, 343] on div at bounding box center [280, 337] width 57 height 18
click at [406, 334] on div "0.00" at bounding box center [397, 337] width 52 height 18
click at [356, 407] on div "Total (Previous + current) : 28.62 Current expenses : 28.62 Remaining : 1,207.4…" at bounding box center [332, 440] width 610 height 68
click at [276, 388] on div "Do not send to accounting integration" at bounding box center [332, 384] width 610 height 43
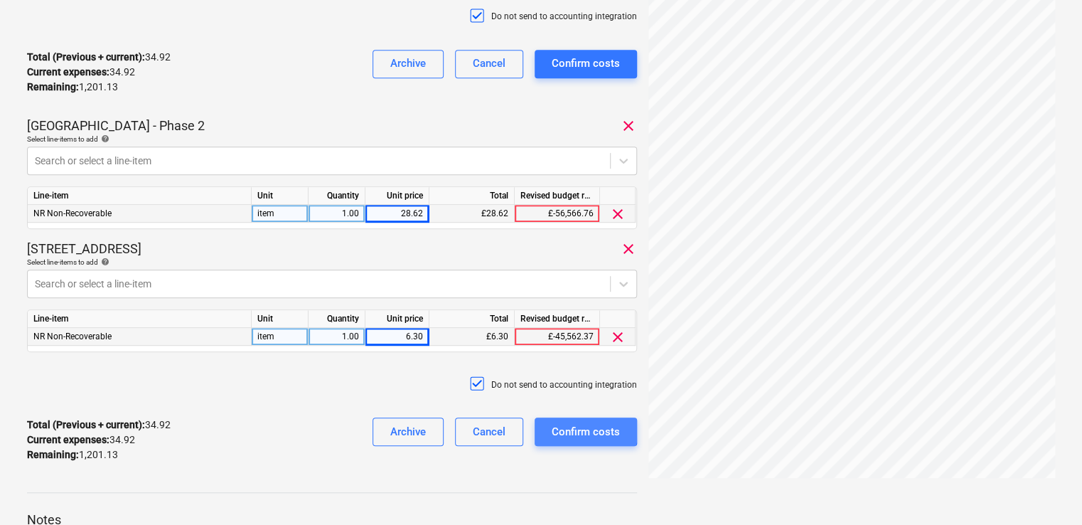
click at [555, 429] on div "Confirm costs" at bounding box center [586, 431] width 68 height 18
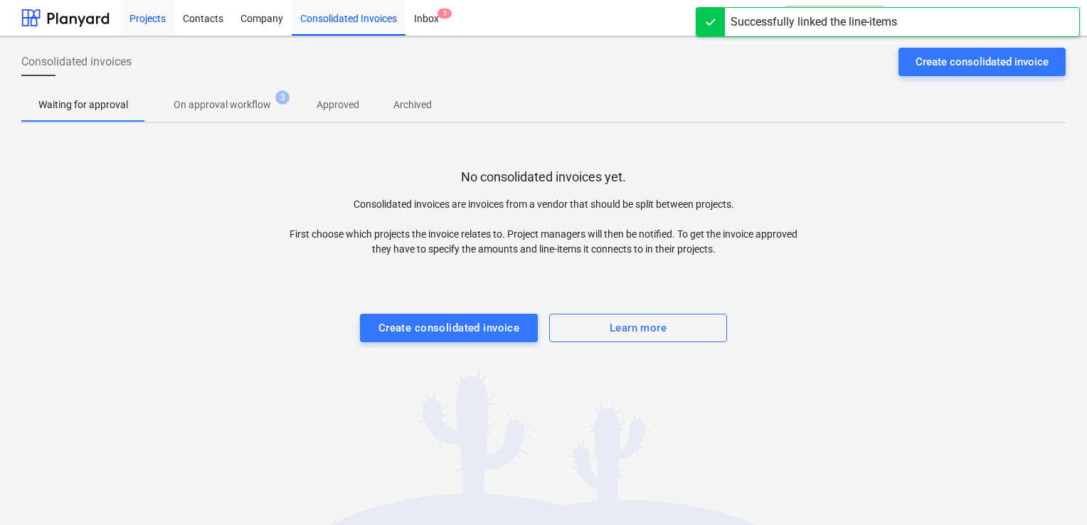
click at [146, 16] on div "Projects" at bounding box center [147, 17] width 53 height 36
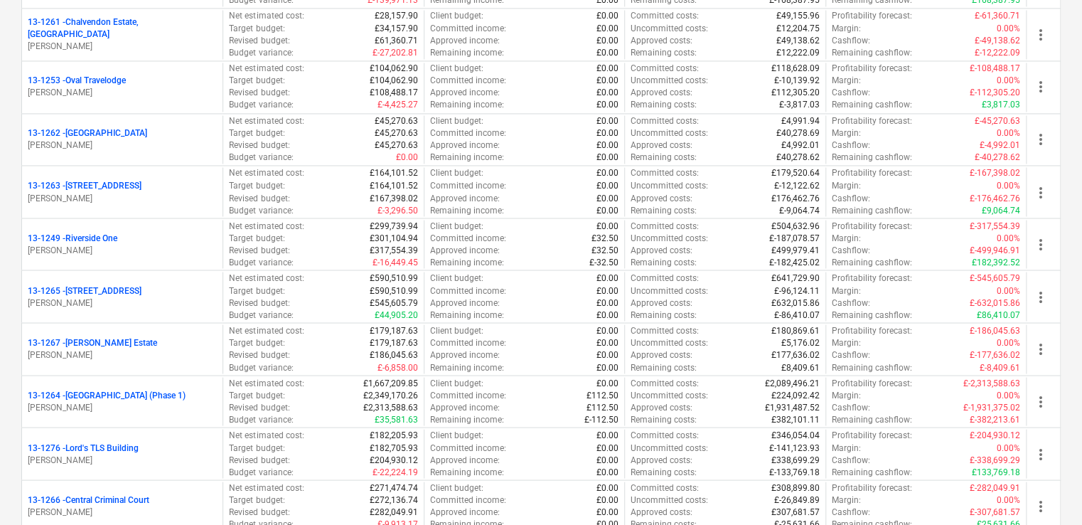
scroll to position [1172, 0]
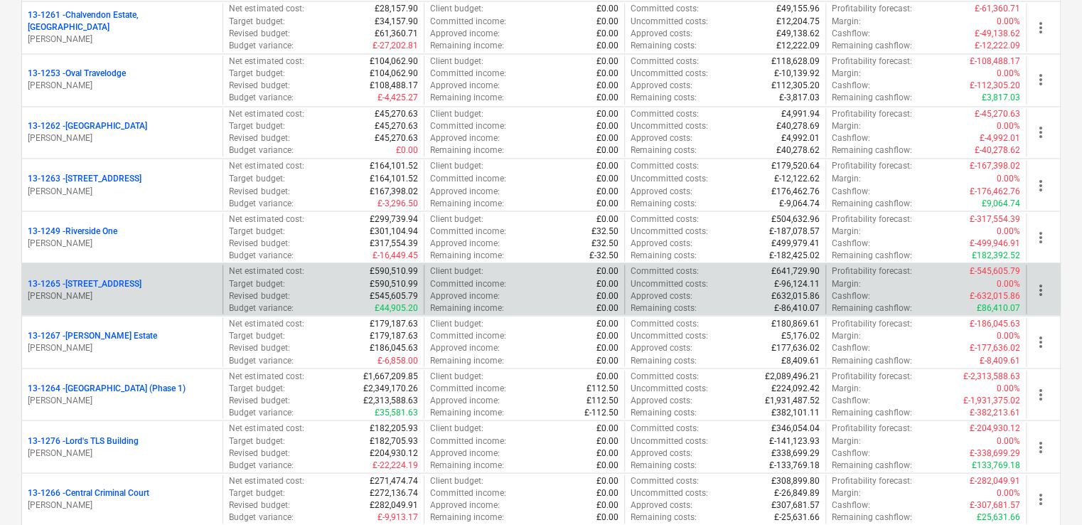
click at [74, 289] on p "G. Collins" at bounding box center [122, 295] width 189 height 12
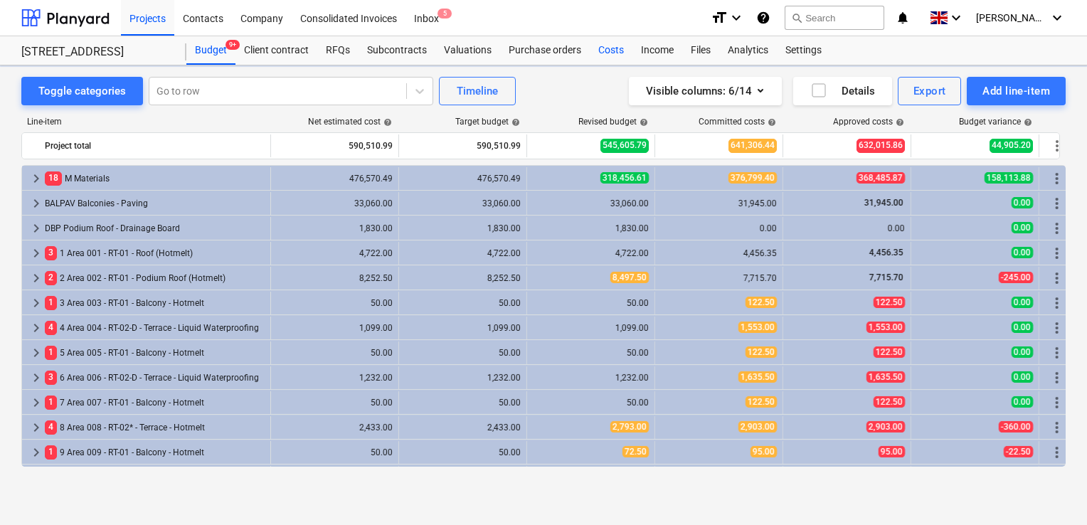
click at [604, 48] on div "Costs" at bounding box center [610, 50] width 43 height 28
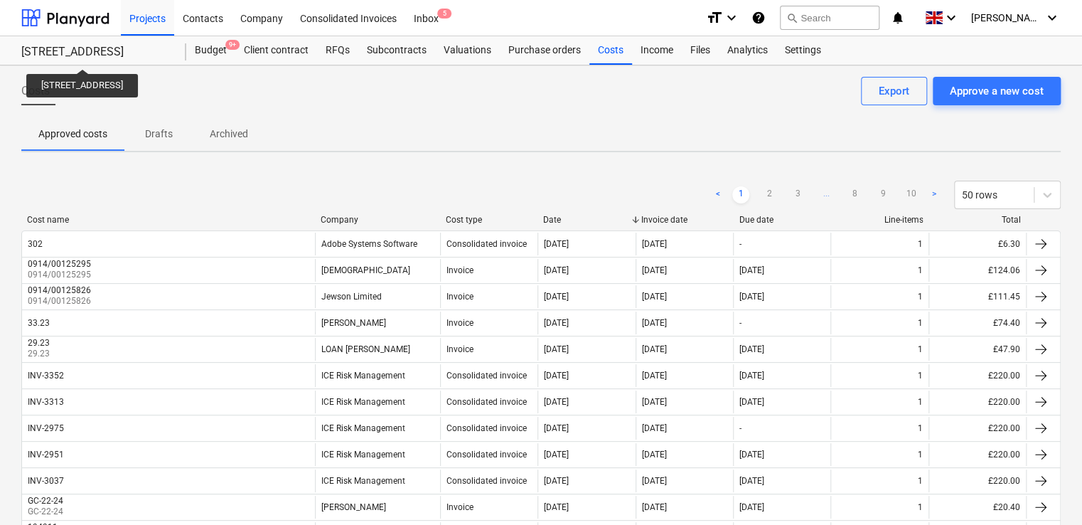
click at [85, 56] on div "[STREET_ADDRESS]" at bounding box center [95, 52] width 148 height 15
click at [134, 16] on div "Projects" at bounding box center [147, 17] width 53 height 36
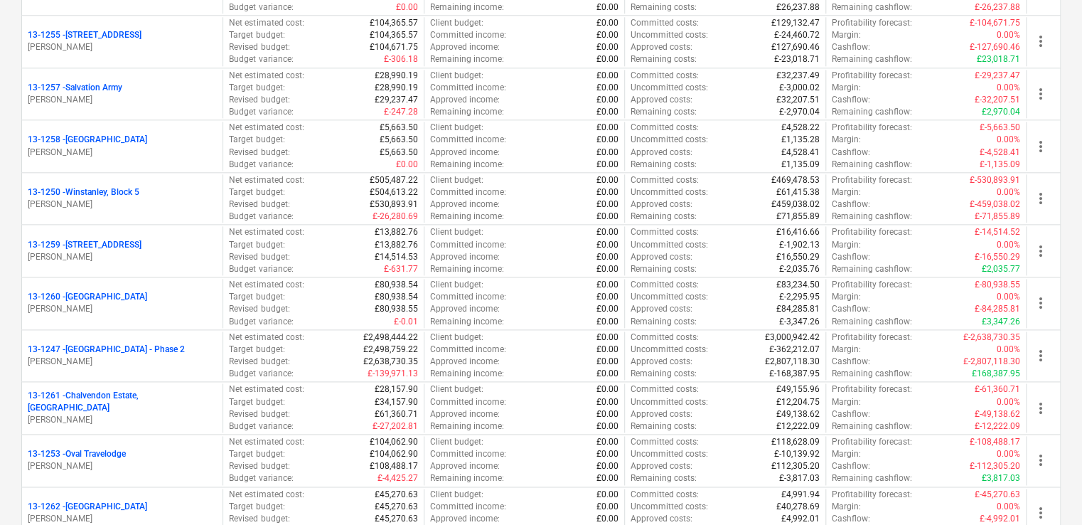
scroll to position [806, 0]
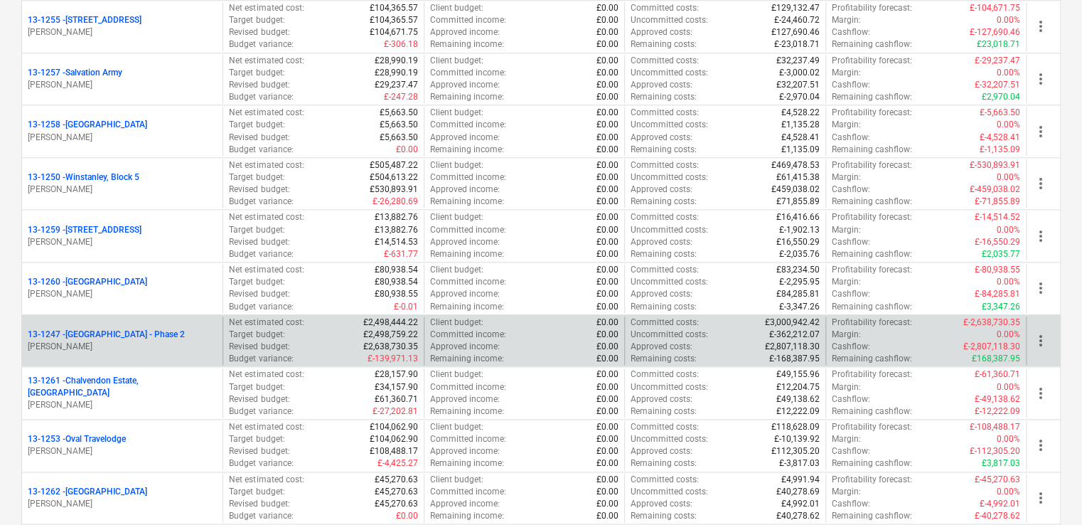
click at [156, 341] on p "G. Collins" at bounding box center [122, 347] width 189 height 12
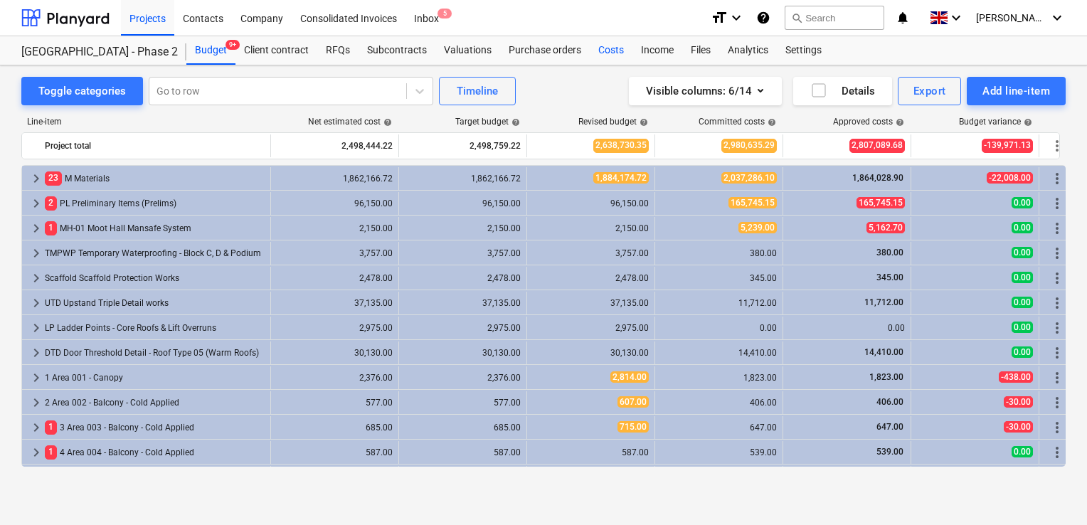
click at [607, 47] on div "Costs" at bounding box center [610, 50] width 43 height 28
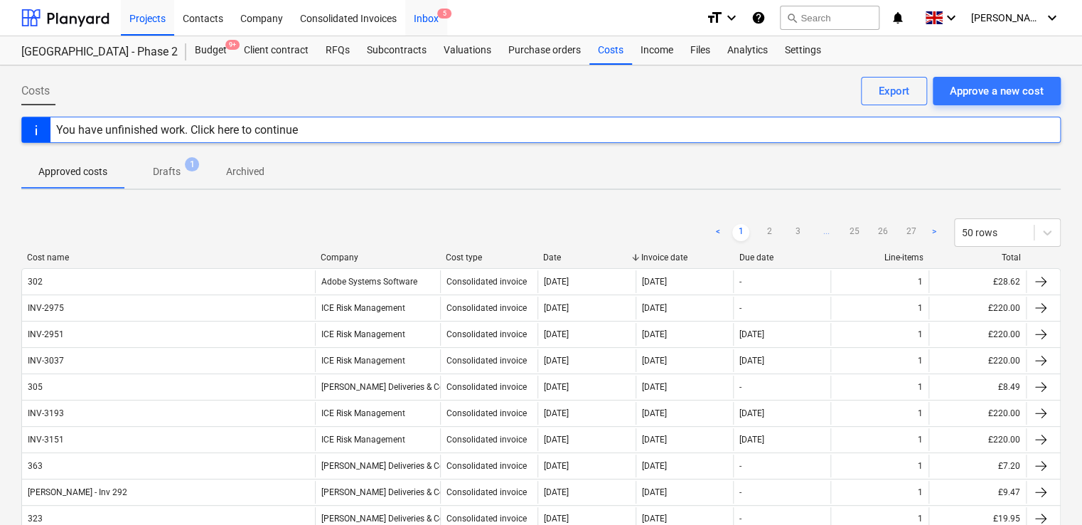
click at [426, 19] on div "Inbox 5" at bounding box center [426, 17] width 42 height 36
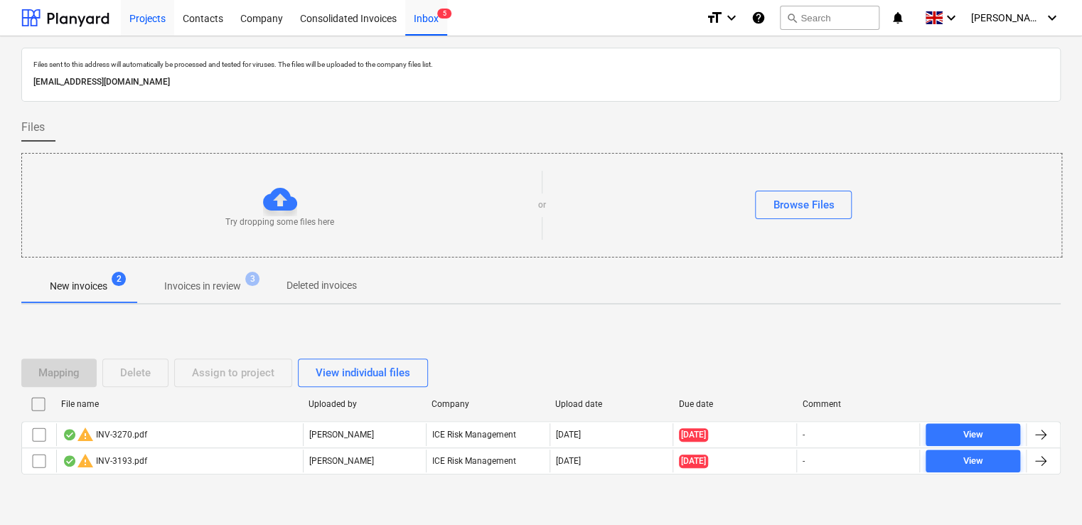
click at [141, 18] on div "Projects" at bounding box center [147, 17] width 53 height 36
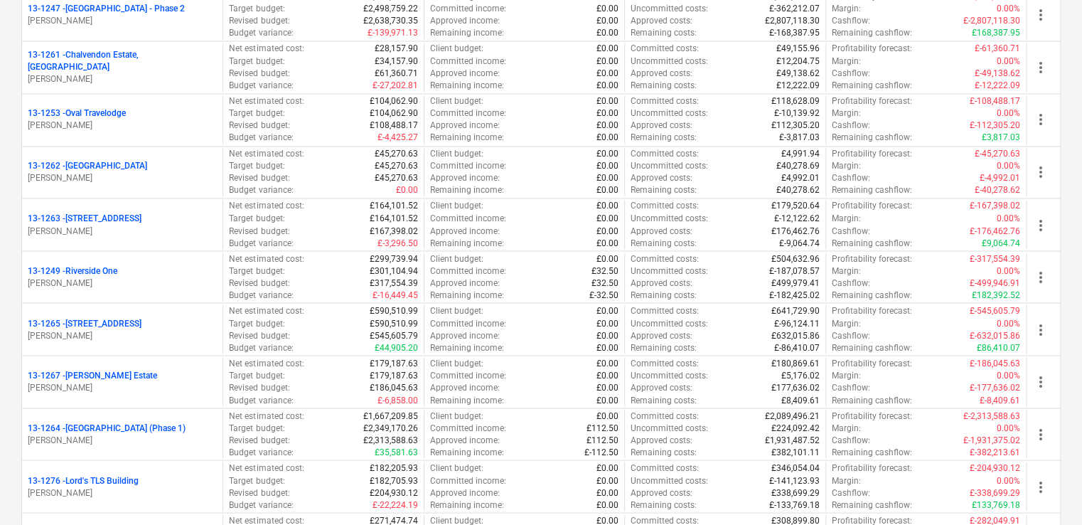
scroll to position [1137, 0]
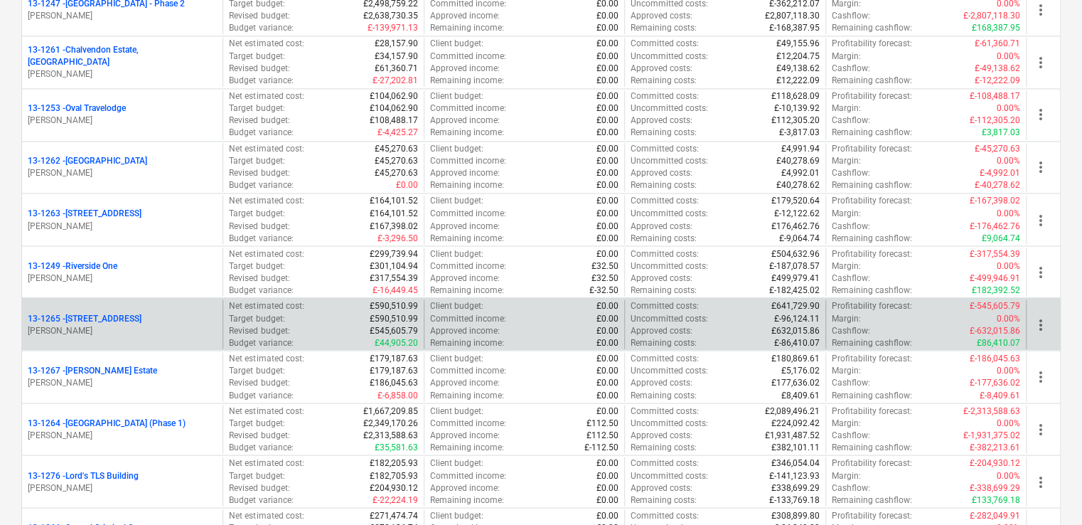
click at [179, 313] on div "13-1265 - 49 - 53 Glengall Road" at bounding box center [122, 318] width 189 height 12
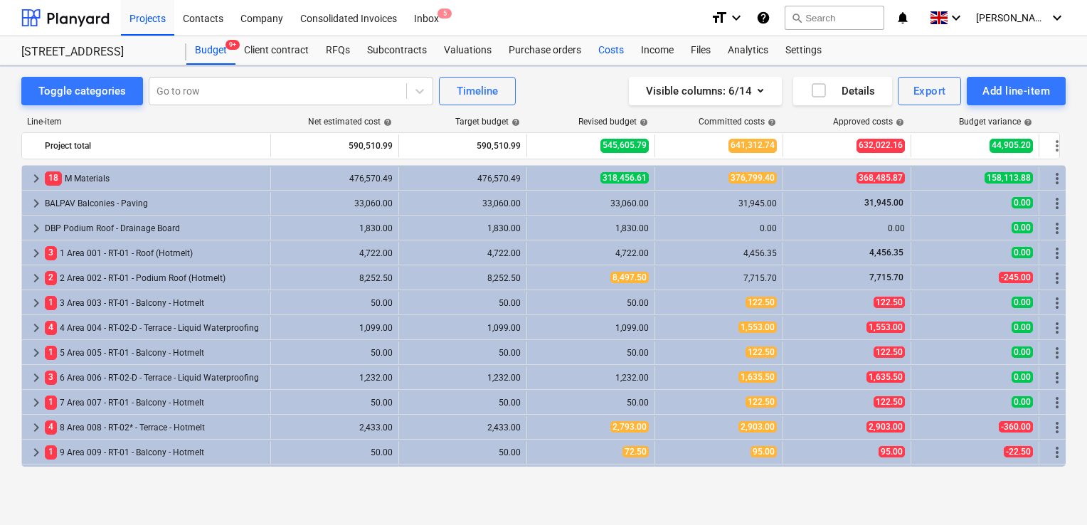
click at [611, 55] on div "Costs" at bounding box center [610, 50] width 43 height 28
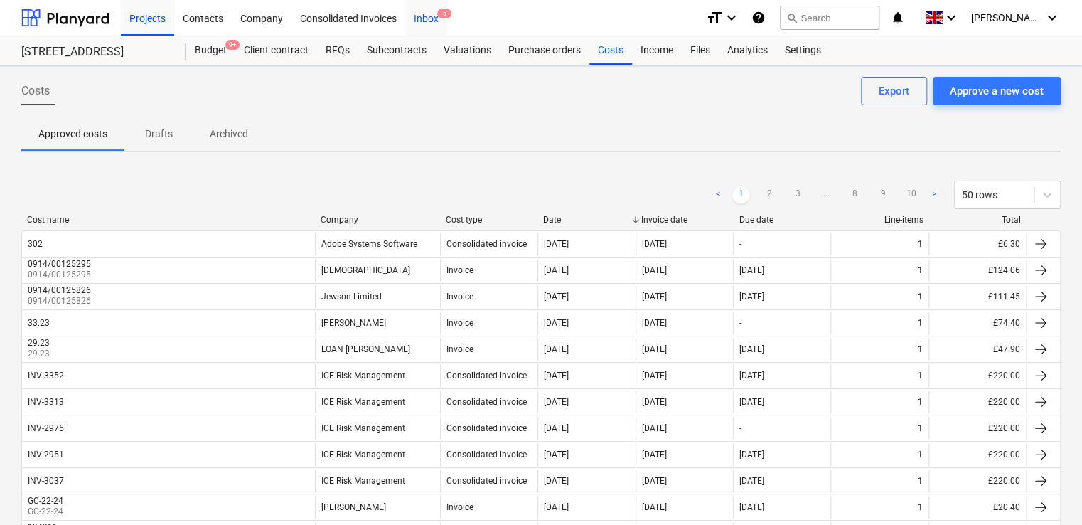
click at [421, 16] on div "Inbox 5" at bounding box center [426, 17] width 42 height 36
click at [420, 23] on div "Inbox 5" at bounding box center [426, 17] width 42 height 36
click at [432, 16] on div "Inbox 5" at bounding box center [426, 17] width 42 height 36
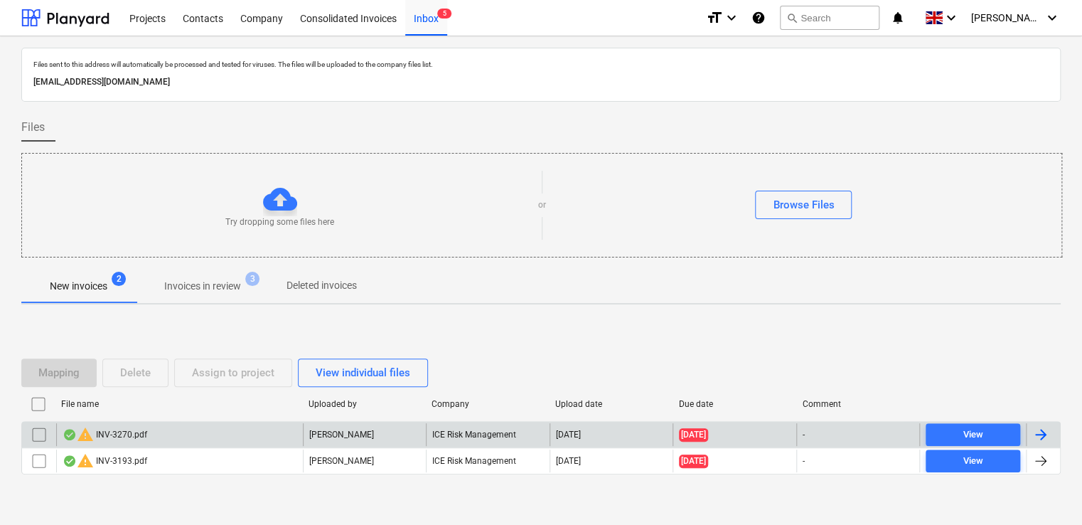
click at [38, 432] on input "checkbox" at bounding box center [39, 434] width 23 height 23
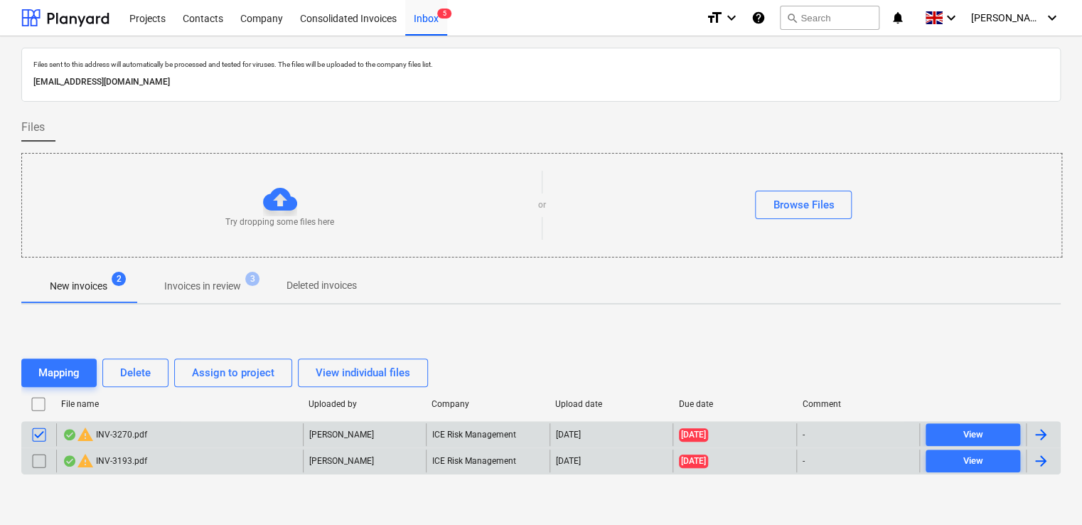
click at [38, 464] on input "checkbox" at bounding box center [39, 460] width 23 height 23
click at [143, 363] on div "Delete" at bounding box center [135, 372] width 31 height 18
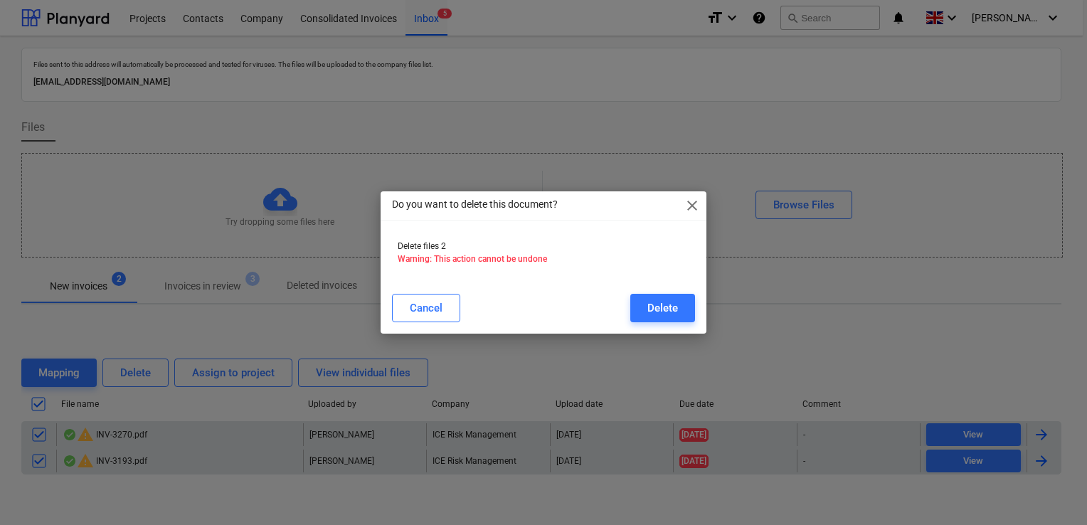
click at [676, 292] on div "Cancel Delete" at bounding box center [543, 308] width 320 height 40
click at [671, 306] on div "Delete" at bounding box center [662, 308] width 31 height 18
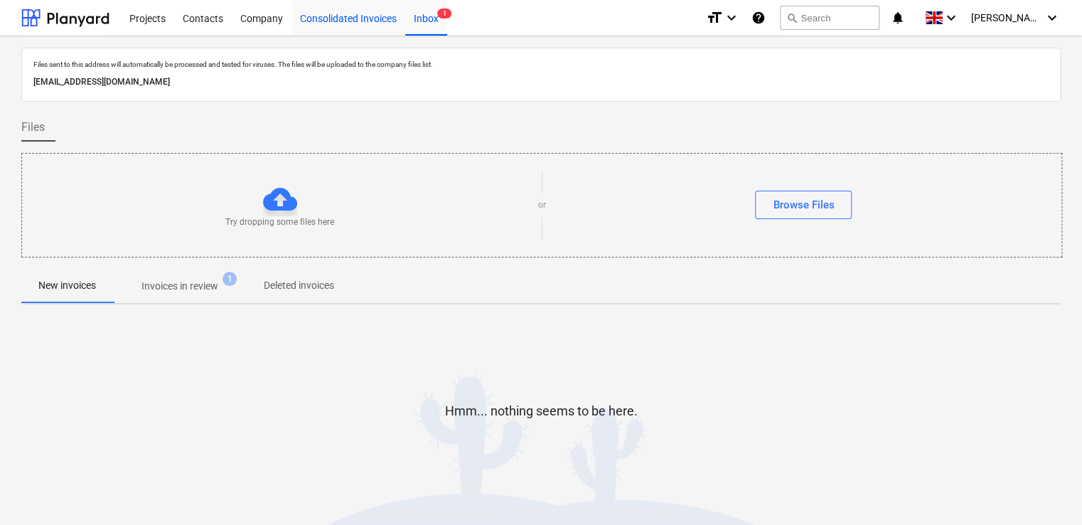
click at [324, 17] on div "Consolidated Invoices" at bounding box center [349, 17] width 114 height 36
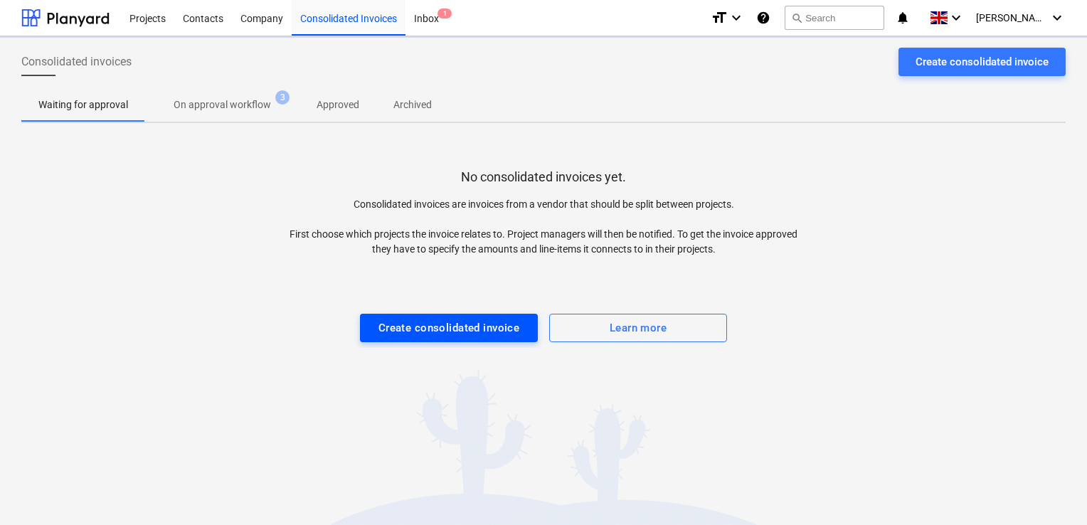
click at [422, 333] on div "Create consolidated invoice" at bounding box center [449, 328] width 142 height 18
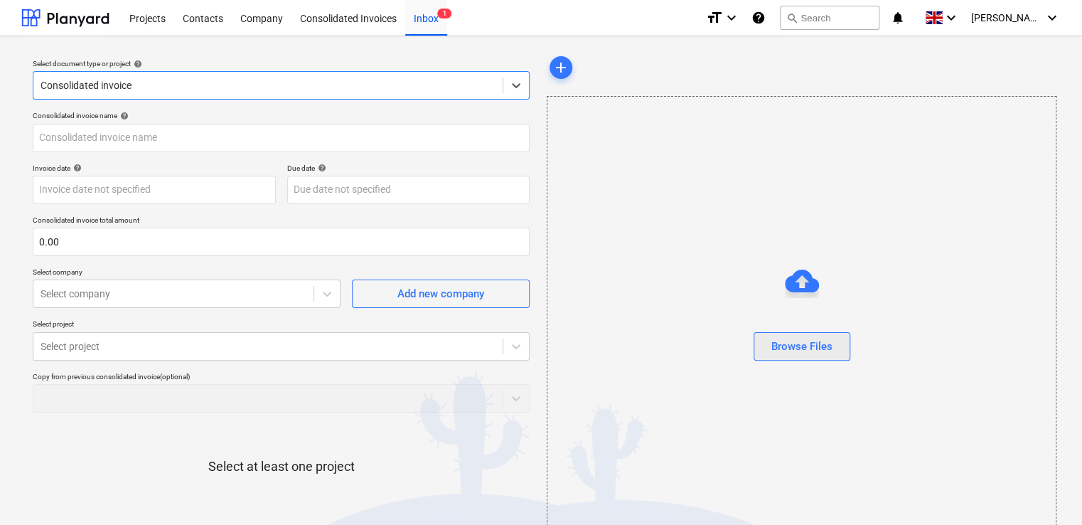
click at [779, 348] on div "Browse Files" at bounding box center [802, 346] width 61 height 18
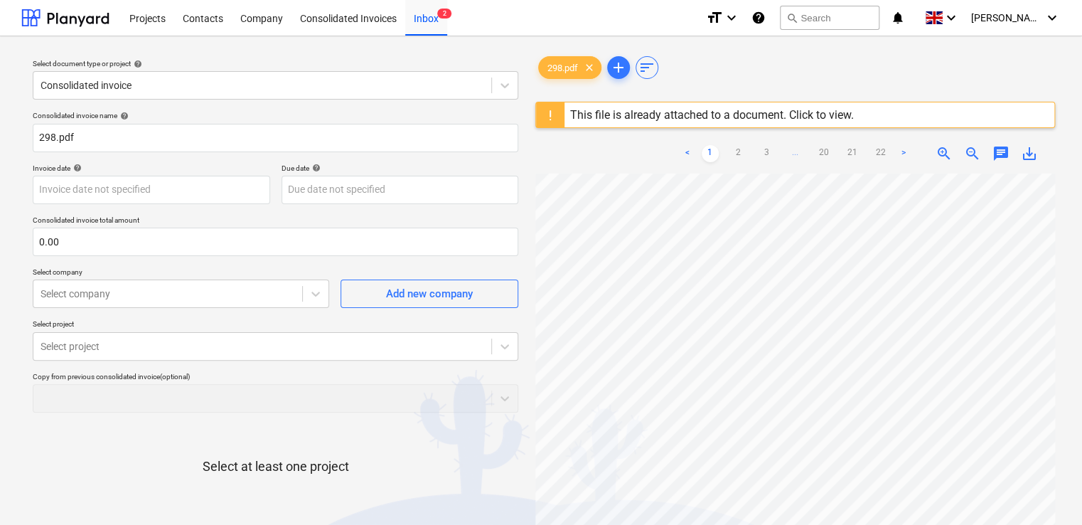
click at [793, 112] on div "This file is already attached to a document. Click to view." at bounding box center [712, 115] width 284 height 14
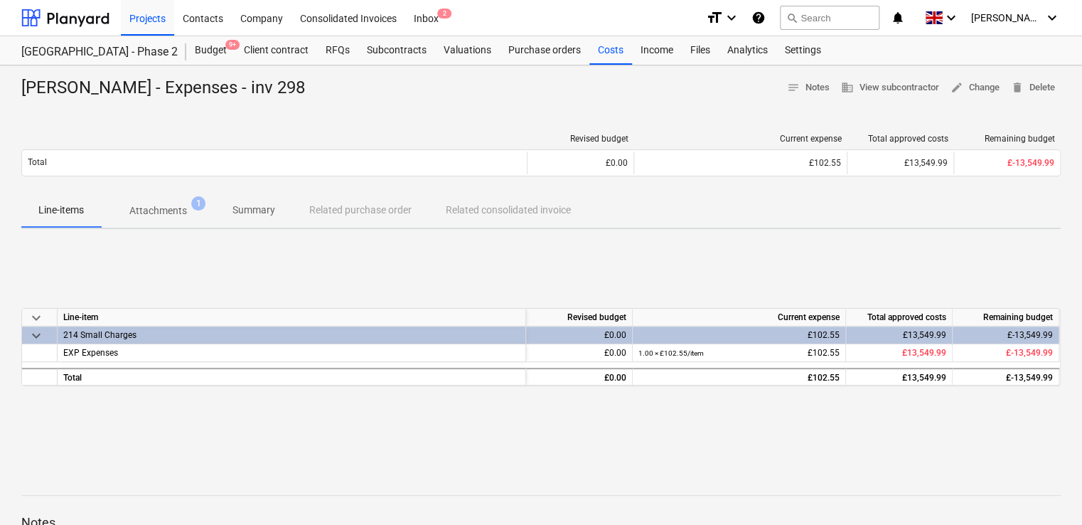
click at [310, 70] on div "Mark Poole - Expenses - inv 298 notes Notes business View subcontractor edit Ch…" at bounding box center [541, 370] width 1082 height 611
click at [146, 212] on p "Attachments" at bounding box center [158, 210] width 58 height 15
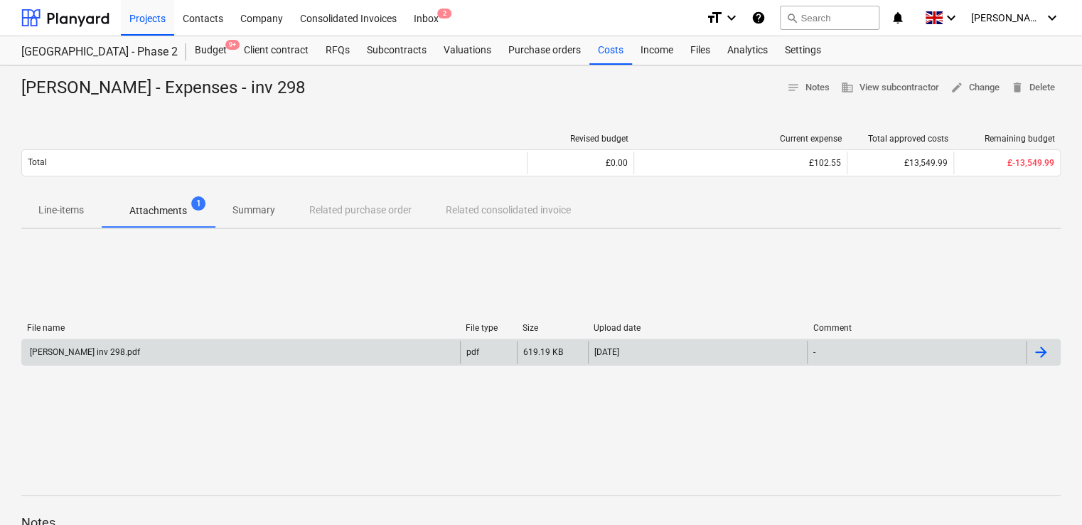
click at [87, 356] on div "[PERSON_NAME] inv 298.pdf" at bounding box center [84, 352] width 112 height 10
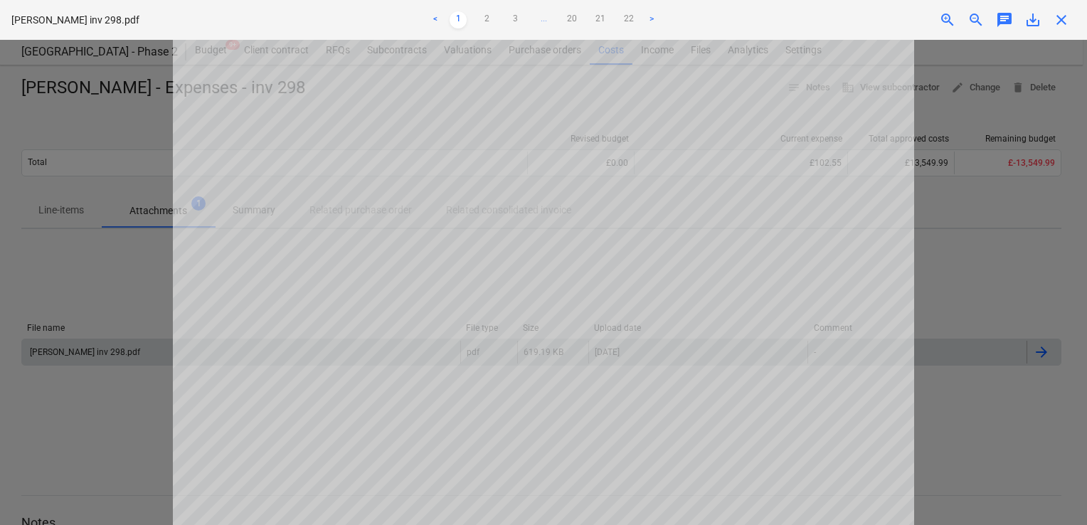
click at [1059, 21] on span "close" at bounding box center [1060, 19] width 17 height 17
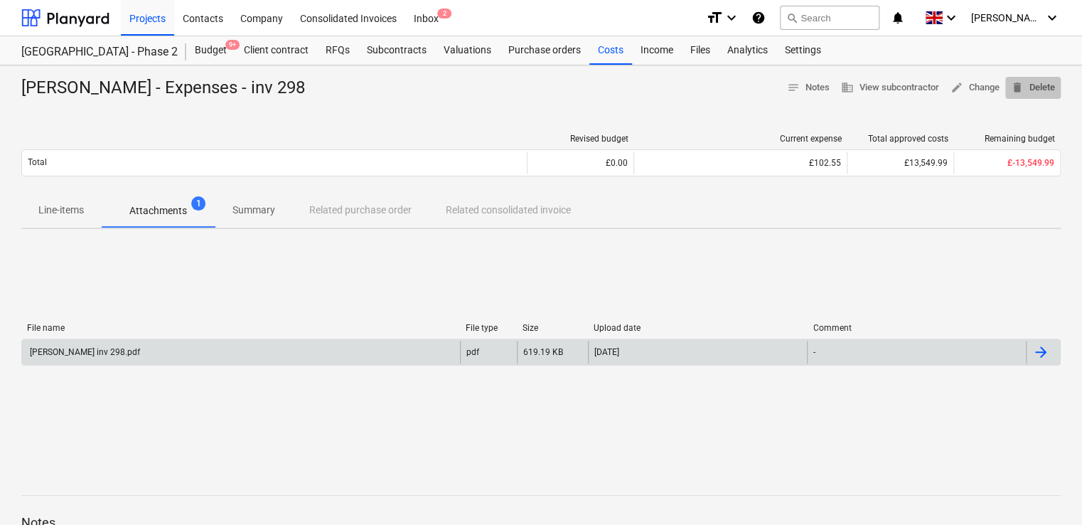
click at [1024, 89] on span "delete Delete" at bounding box center [1033, 88] width 44 height 16
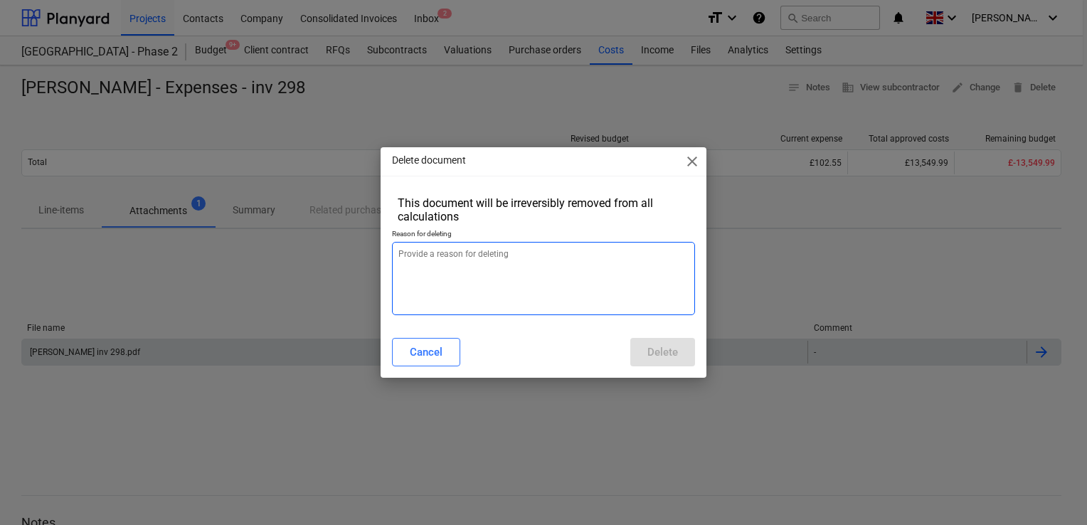
click at [482, 263] on textarea at bounding box center [543, 278] width 303 height 73
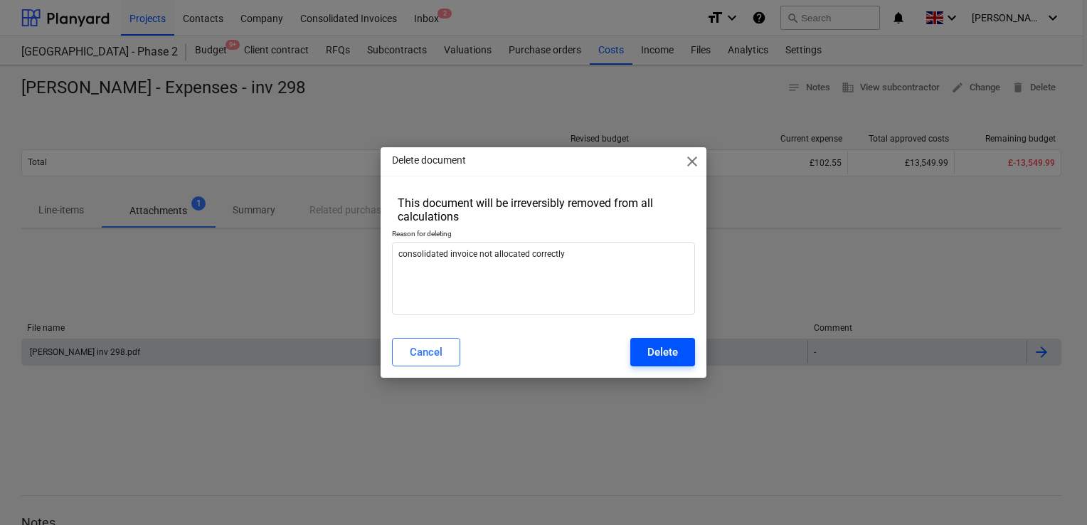
click at [678, 339] on button "Delete" at bounding box center [662, 352] width 65 height 28
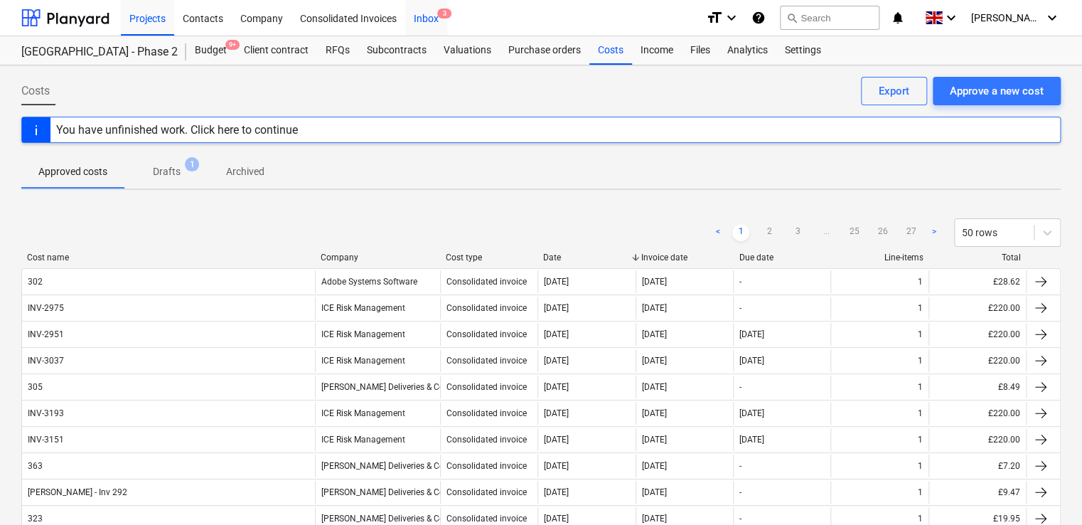
click at [431, 21] on div "Inbox 3" at bounding box center [426, 17] width 42 height 36
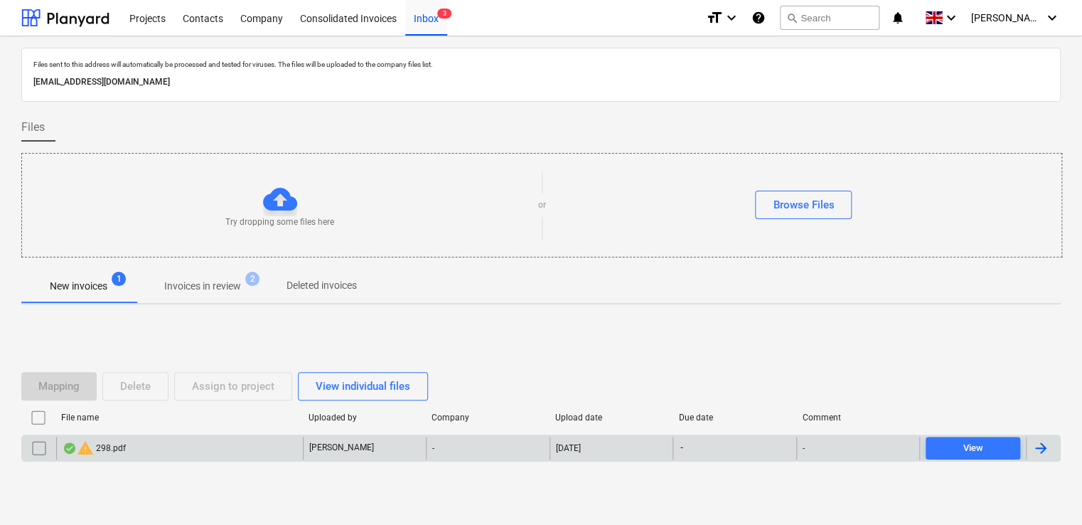
click at [100, 445] on div "warning 298.pdf" at bounding box center [94, 447] width 63 height 17
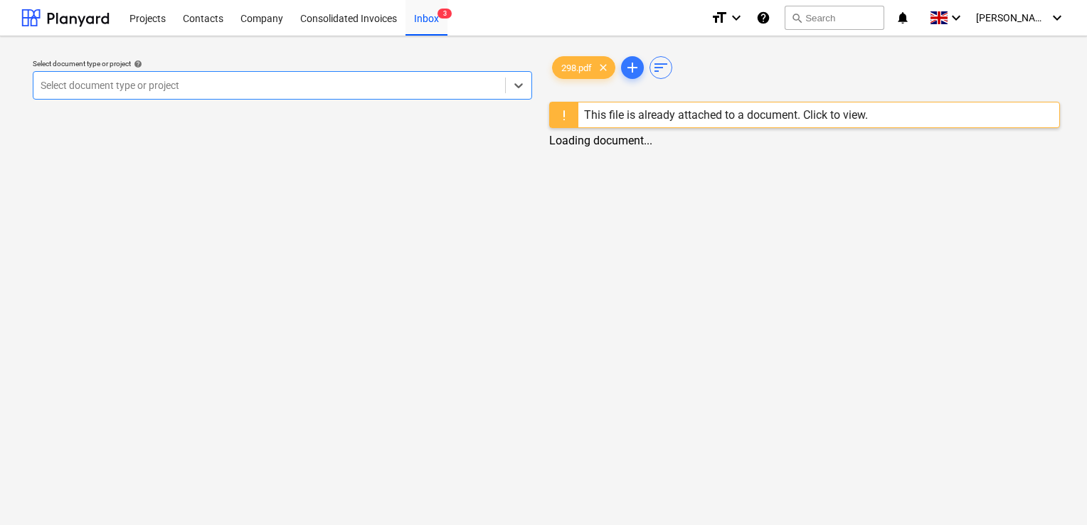
click at [817, 115] on div "This file is already attached to a document. Click to view." at bounding box center [726, 115] width 284 height 14
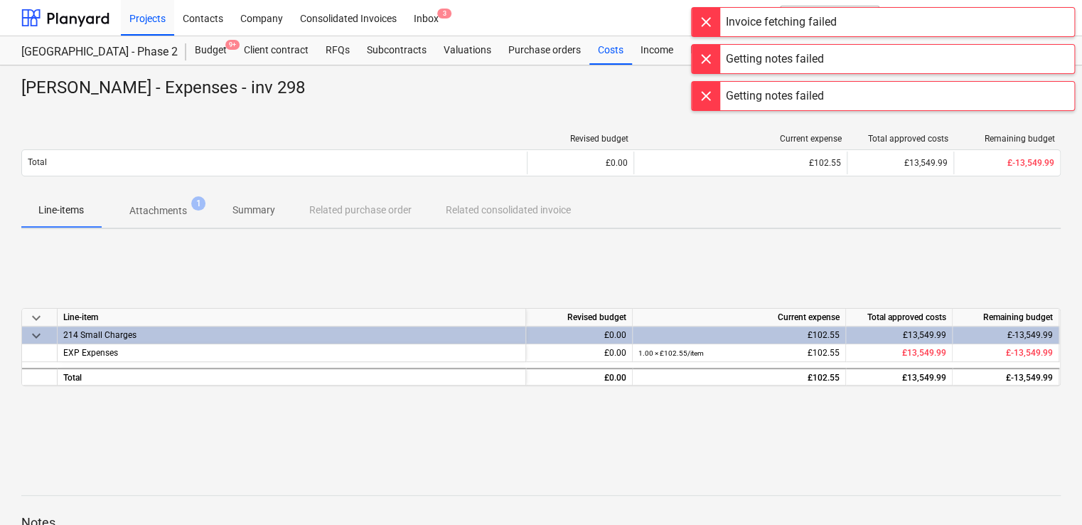
click at [708, 92] on div at bounding box center [706, 96] width 28 height 28
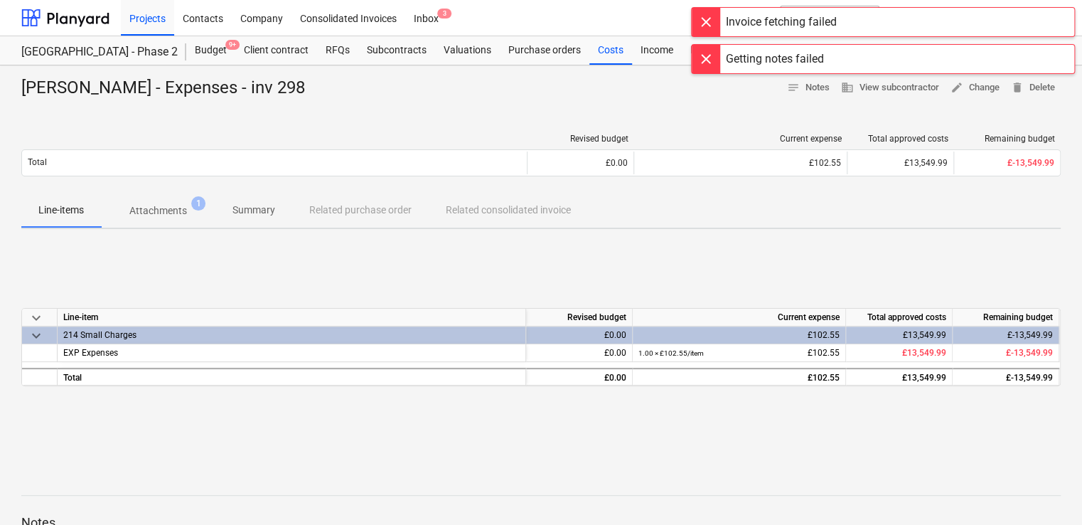
click at [705, 63] on div at bounding box center [706, 59] width 28 height 28
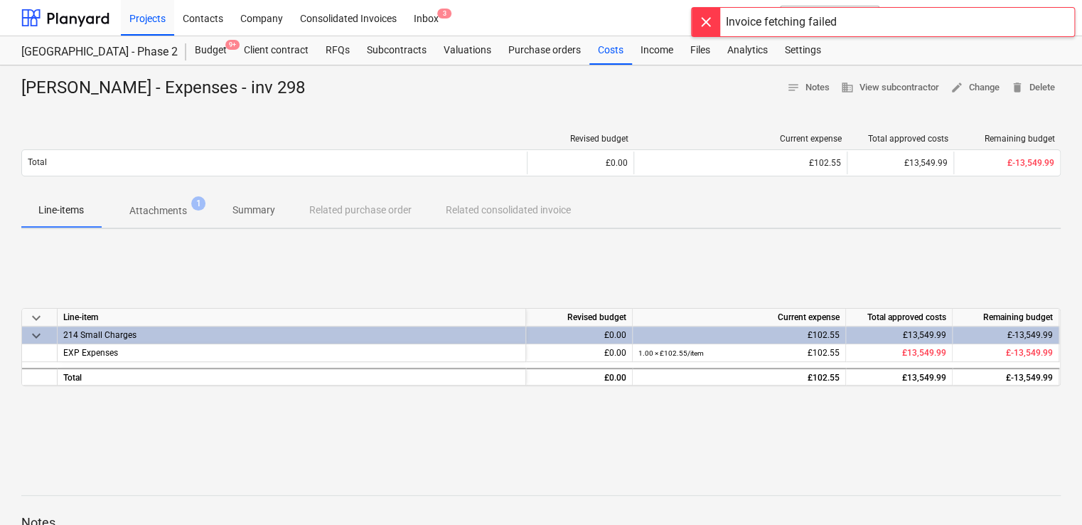
click at [708, 29] on div at bounding box center [706, 22] width 28 height 28
click at [1039, 89] on span "delete Delete" at bounding box center [1033, 88] width 44 height 16
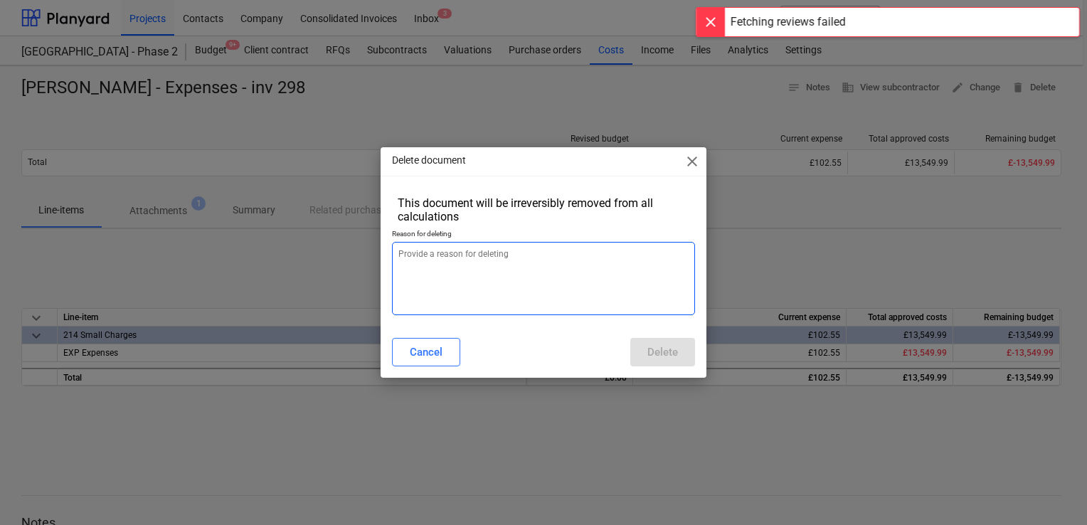
click at [606, 294] on textarea at bounding box center [543, 278] width 303 height 73
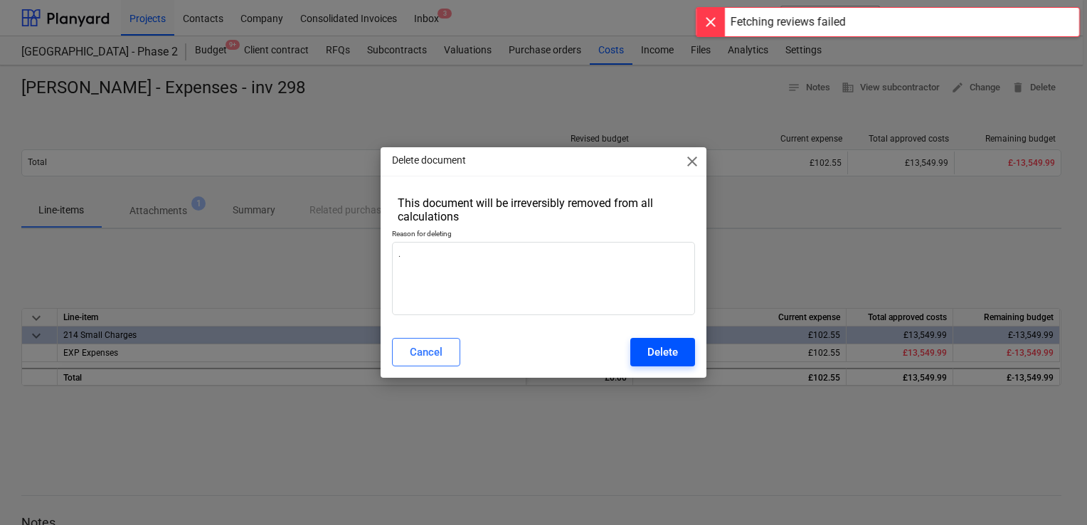
click at [670, 351] on div "Delete" at bounding box center [662, 352] width 31 height 18
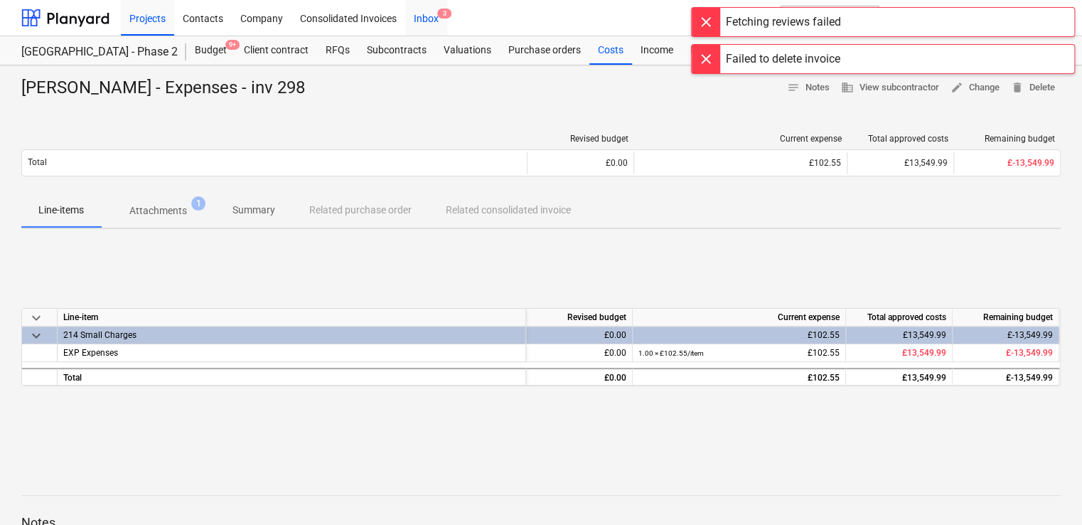
click at [421, 21] on div "Inbox 3" at bounding box center [426, 17] width 42 height 36
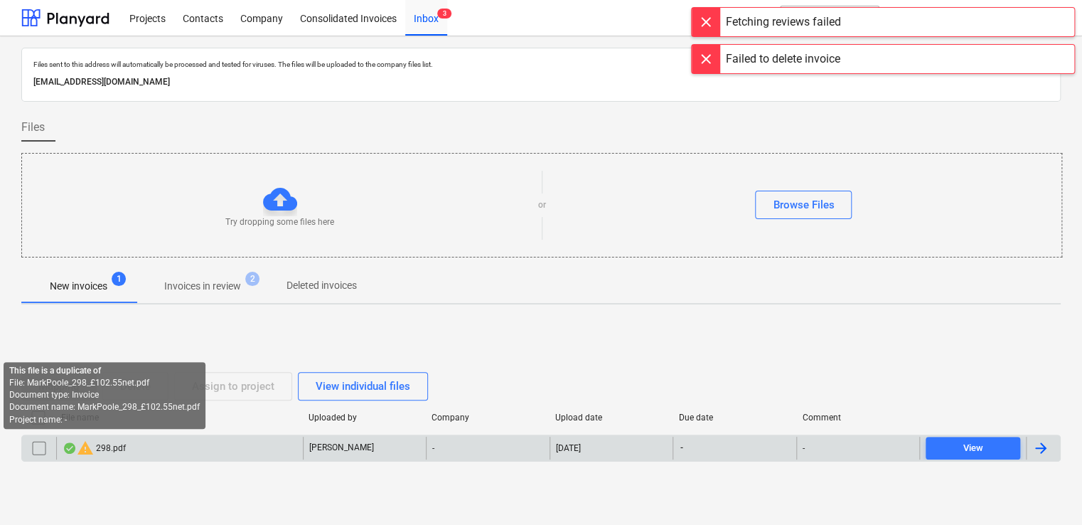
click at [85, 447] on span "warning" at bounding box center [85, 447] width 17 height 17
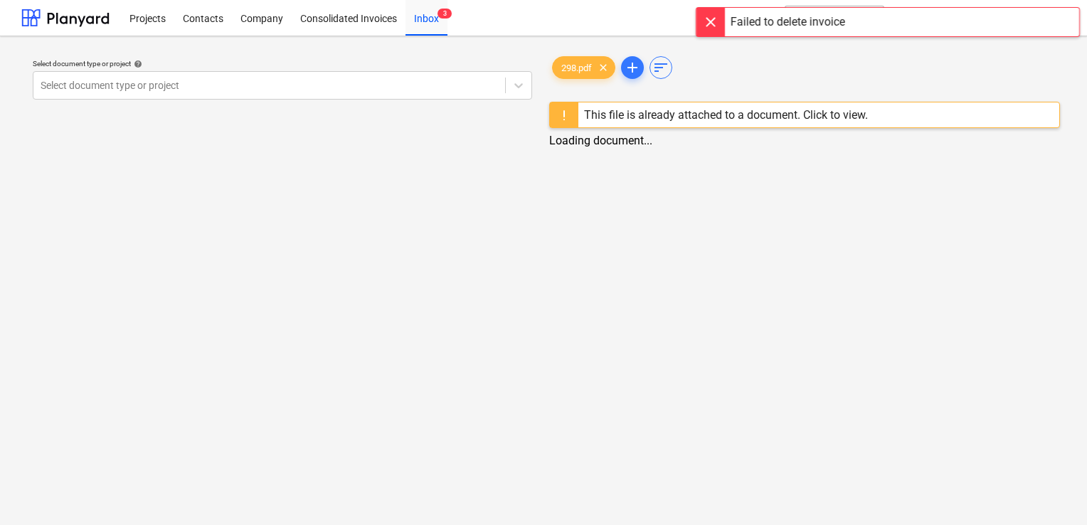
click at [865, 113] on div "This file is already attached to a document. Click to view." at bounding box center [726, 115] width 284 height 14
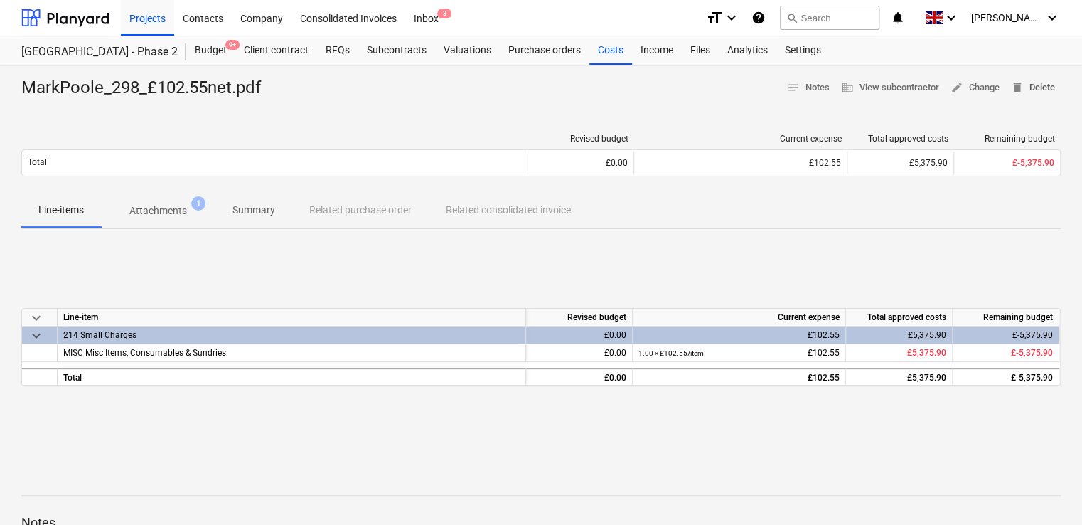
click at [1047, 80] on span "delete Delete" at bounding box center [1033, 88] width 44 height 16
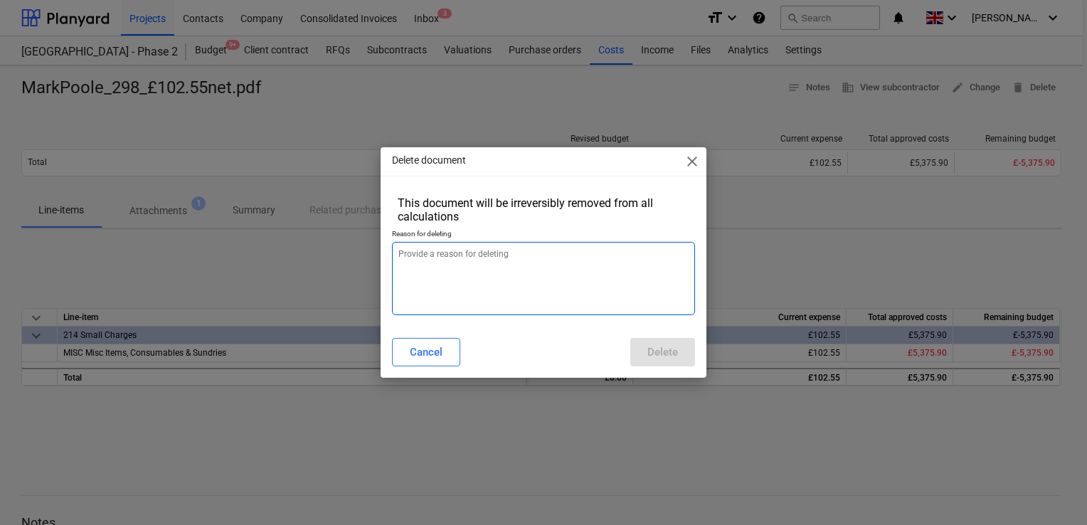
click at [546, 279] on textarea at bounding box center [543, 278] width 303 height 73
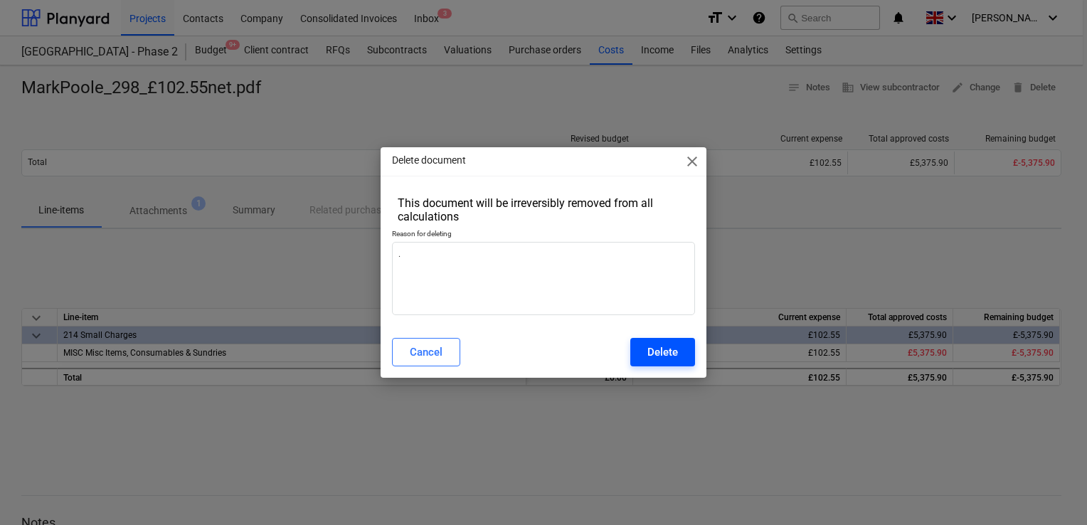
click at [659, 351] on div "Delete" at bounding box center [662, 352] width 31 height 18
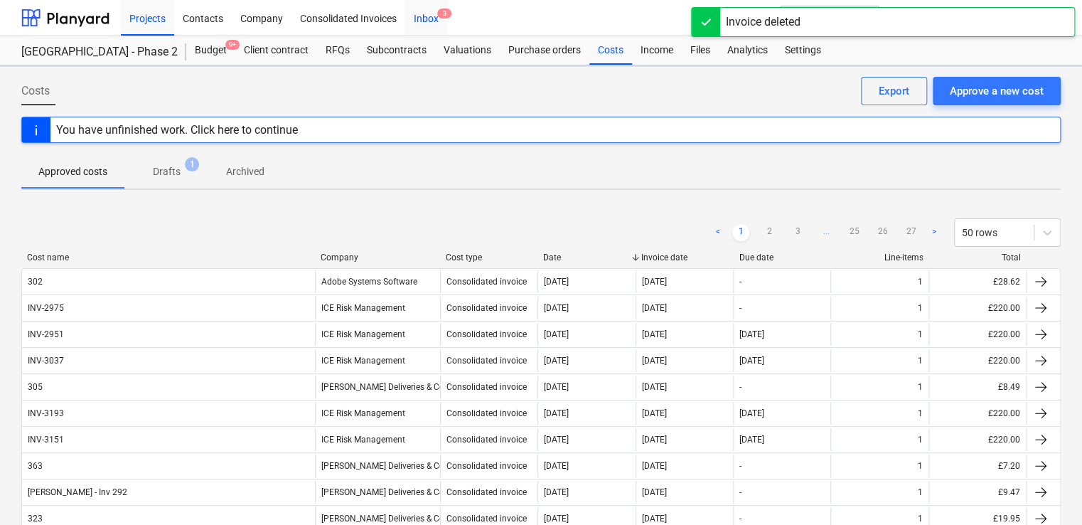
click at [427, 27] on div "Inbox 3" at bounding box center [426, 17] width 42 height 36
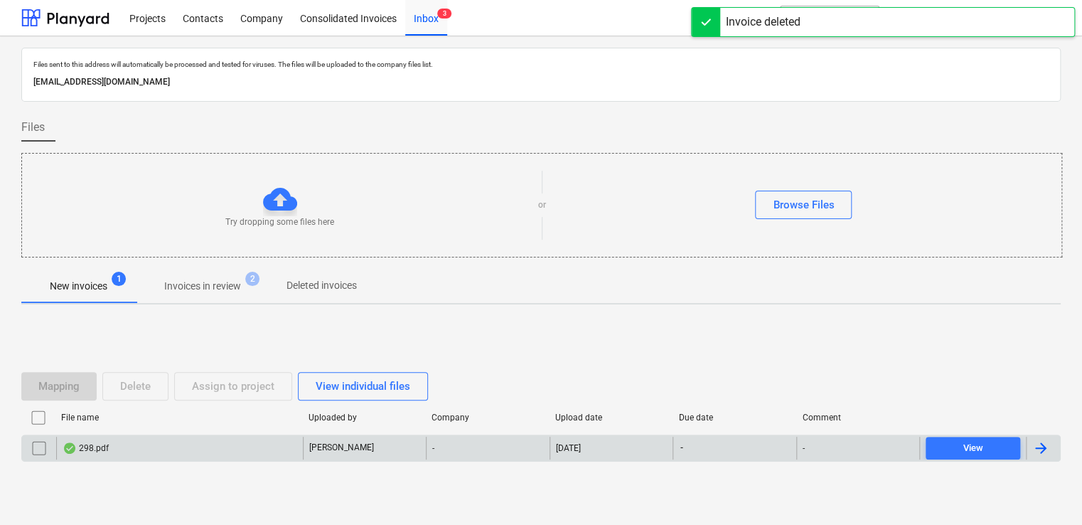
click at [97, 444] on div "298.pdf" at bounding box center [86, 447] width 46 height 11
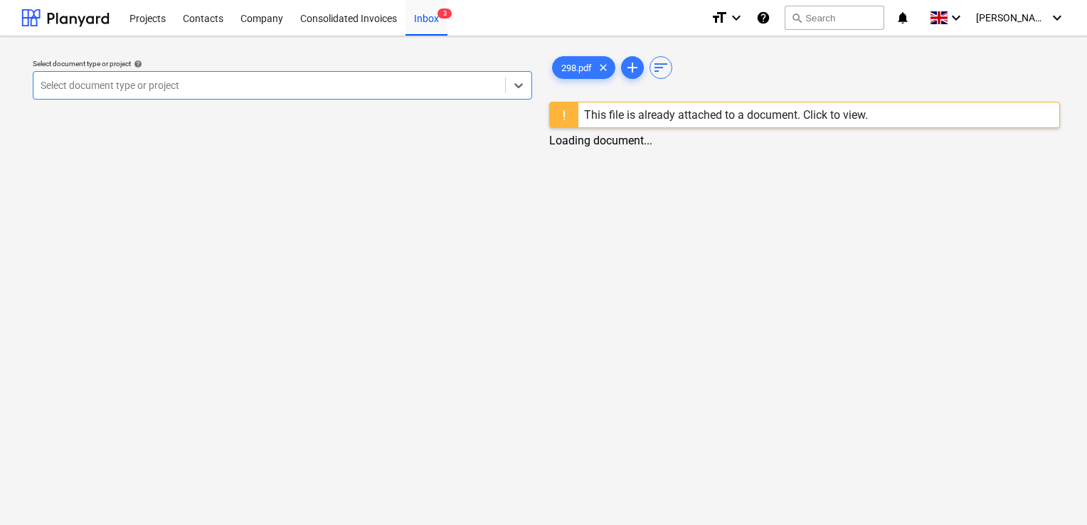
click at [838, 116] on div "This file is already attached to a document. Click to view." at bounding box center [726, 115] width 284 height 14
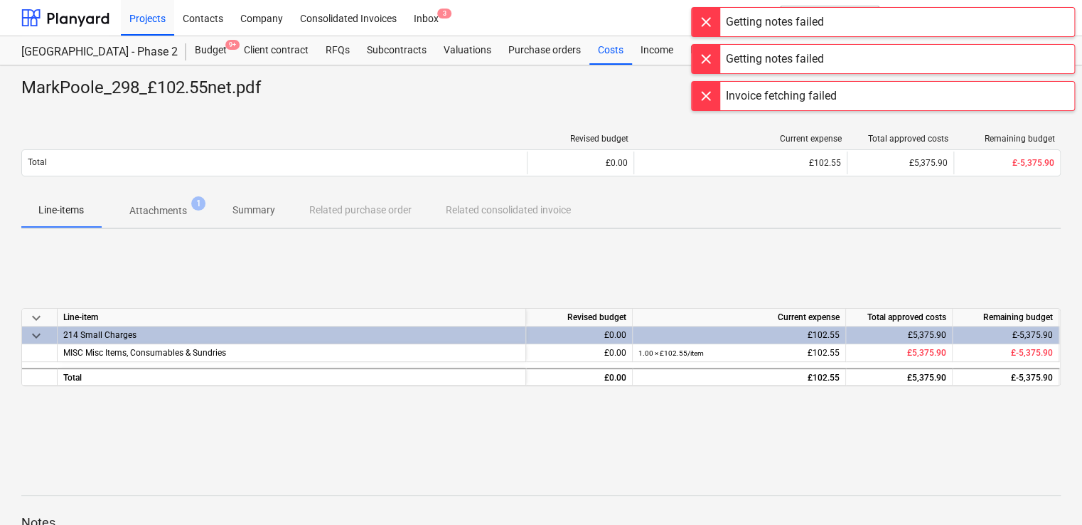
click at [695, 19] on div at bounding box center [706, 22] width 28 height 28
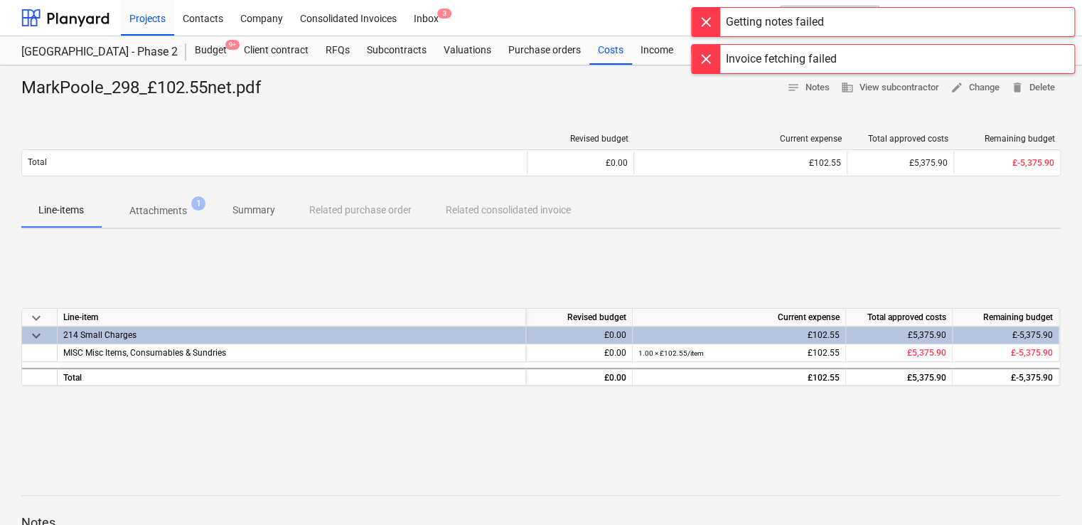
click at [695, 19] on div at bounding box center [706, 22] width 28 height 28
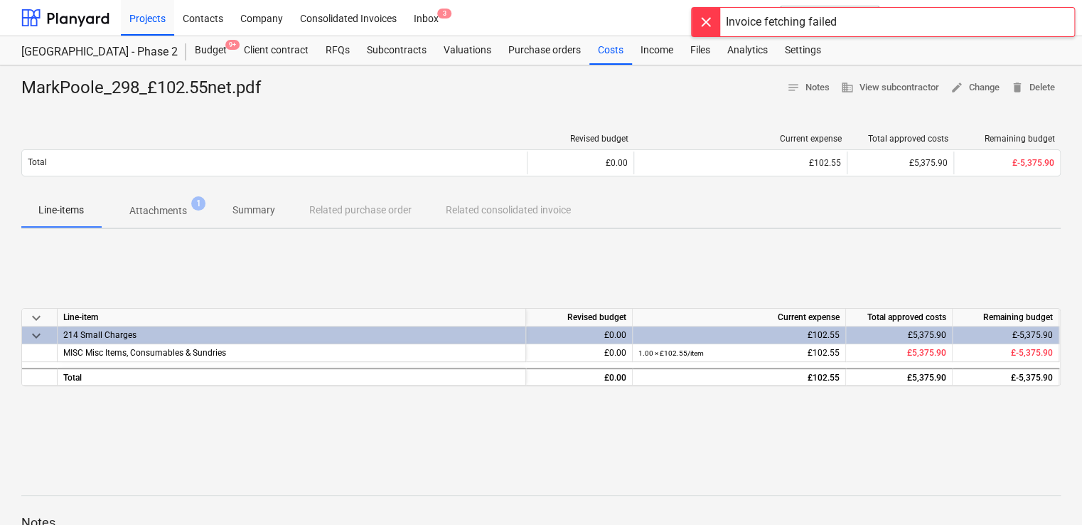
click at [695, 19] on div at bounding box center [706, 22] width 28 height 28
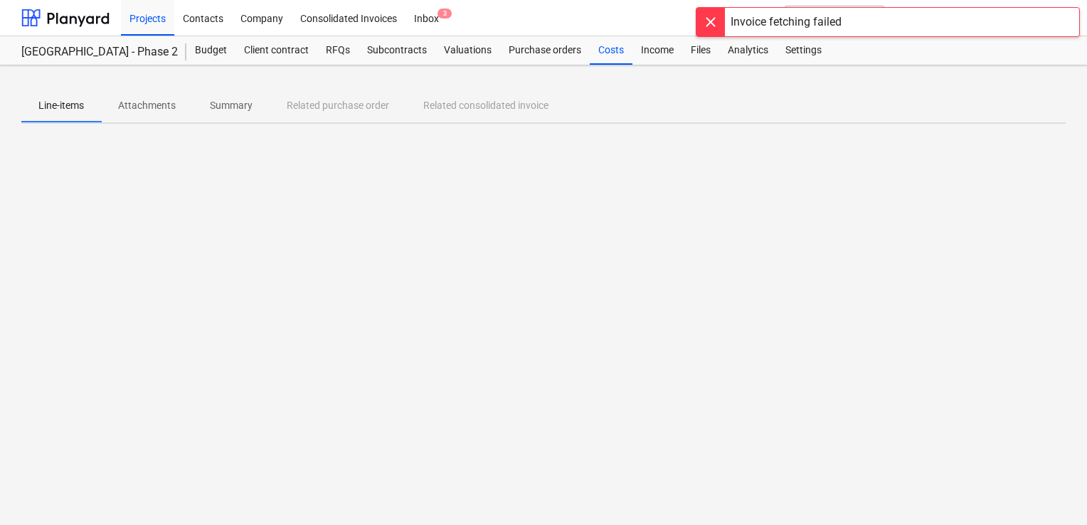
click at [705, 28] on div at bounding box center [710, 22] width 28 height 28
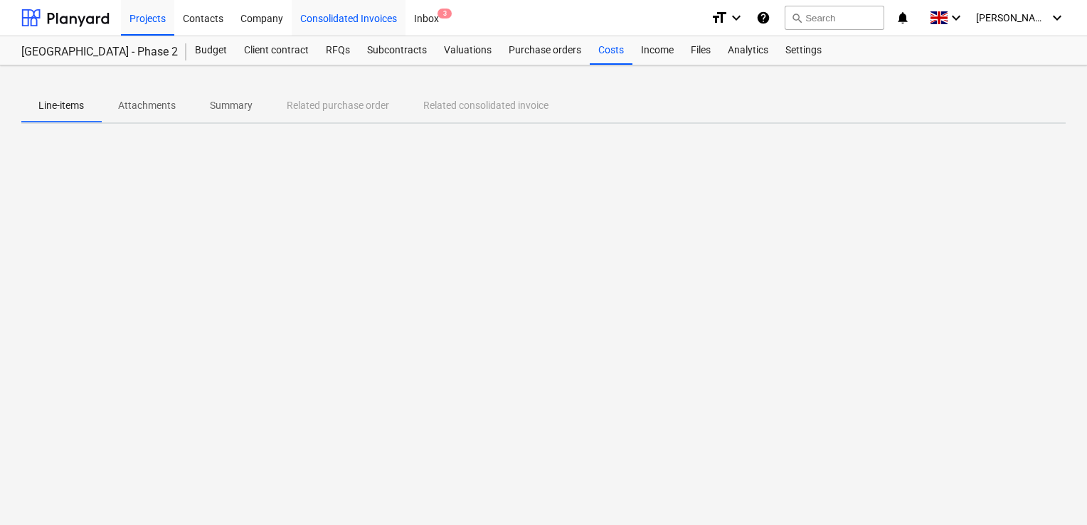
click at [334, 17] on div "Consolidated Invoices" at bounding box center [349, 17] width 114 height 36
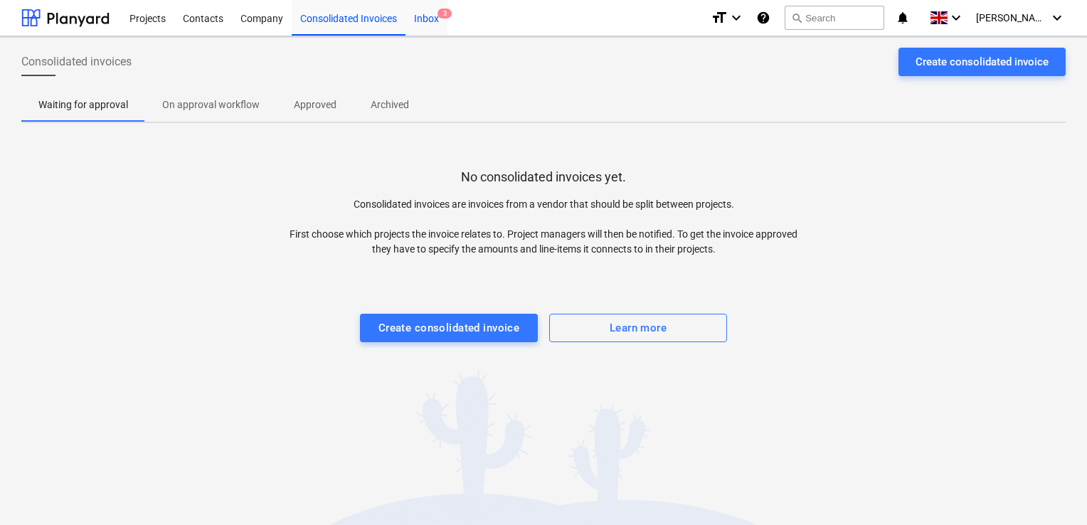
click at [426, 14] on div "Inbox 3" at bounding box center [426, 17] width 42 height 36
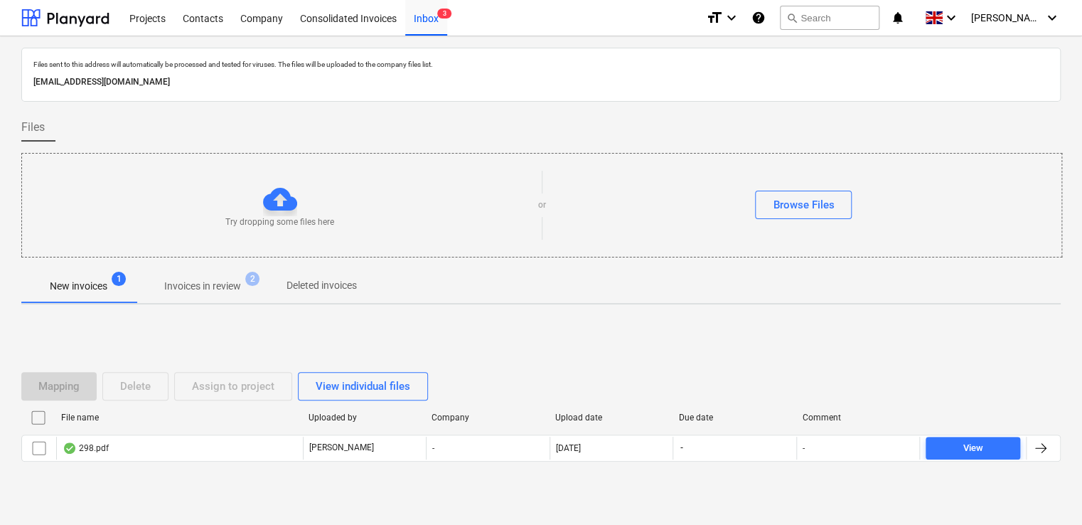
click at [96, 451] on div "298.pdf" at bounding box center [86, 447] width 46 height 11
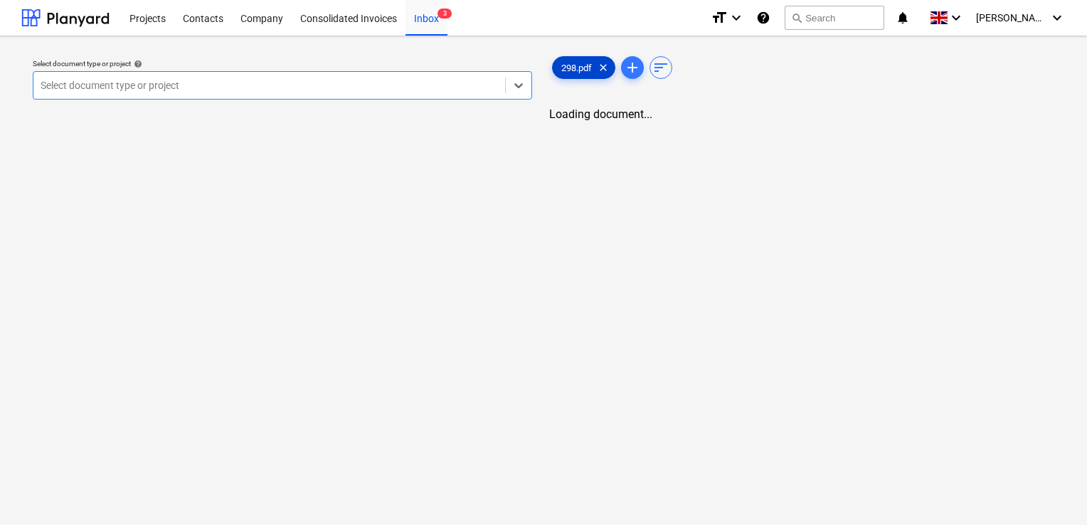
click at [582, 65] on span "298.pdf" at bounding box center [576, 68] width 48 height 11
click at [572, 67] on span "298.pdf" at bounding box center [576, 68] width 48 height 11
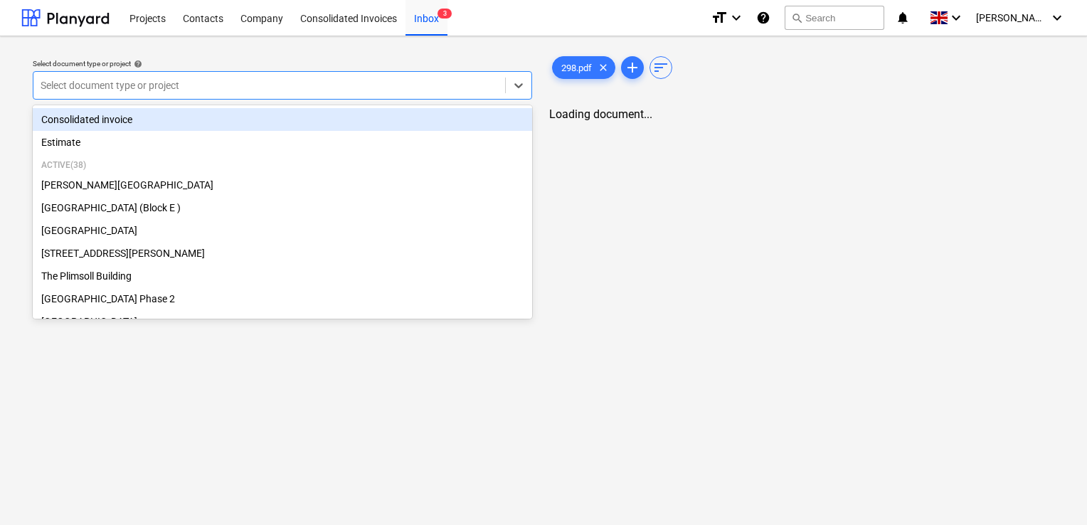
click at [412, 95] on div "Select document type or project" at bounding box center [268, 85] width 471 height 20
click at [199, 119] on div "Consolidated invoice" at bounding box center [282, 119] width 499 height 23
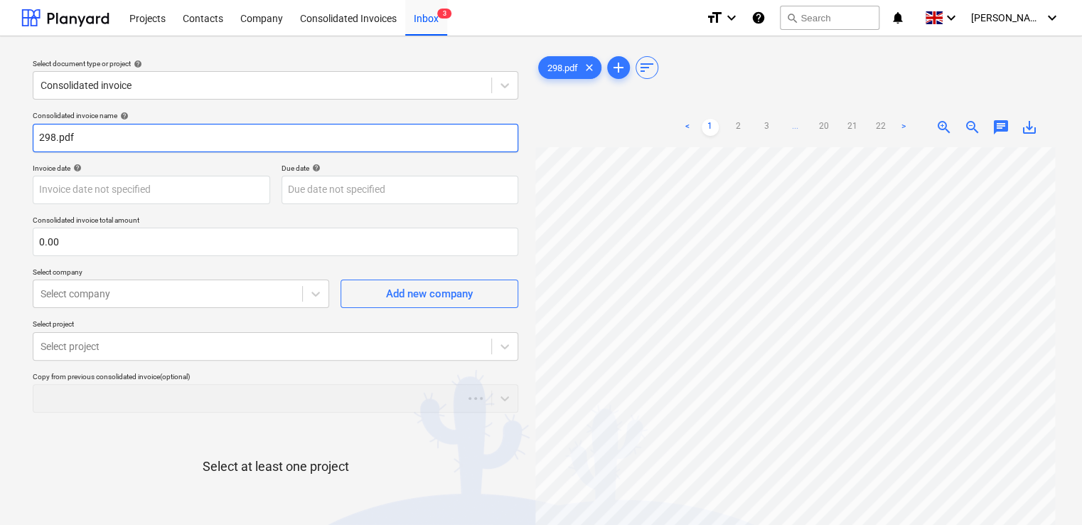
click at [111, 138] on input "298.pdf" at bounding box center [276, 138] width 486 height 28
type input "298"
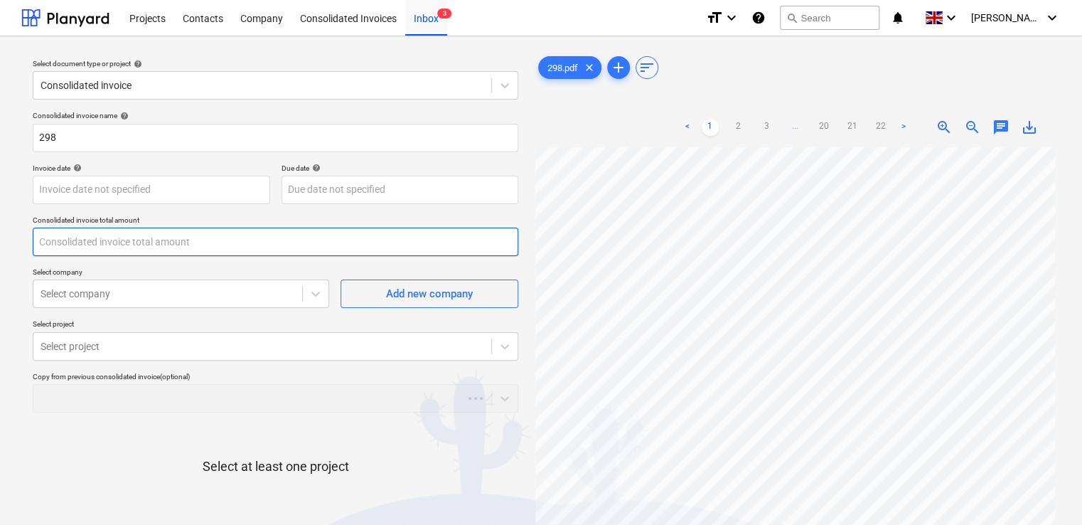
click at [83, 238] on input "text" at bounding box center [276, 242] width 486 height 28
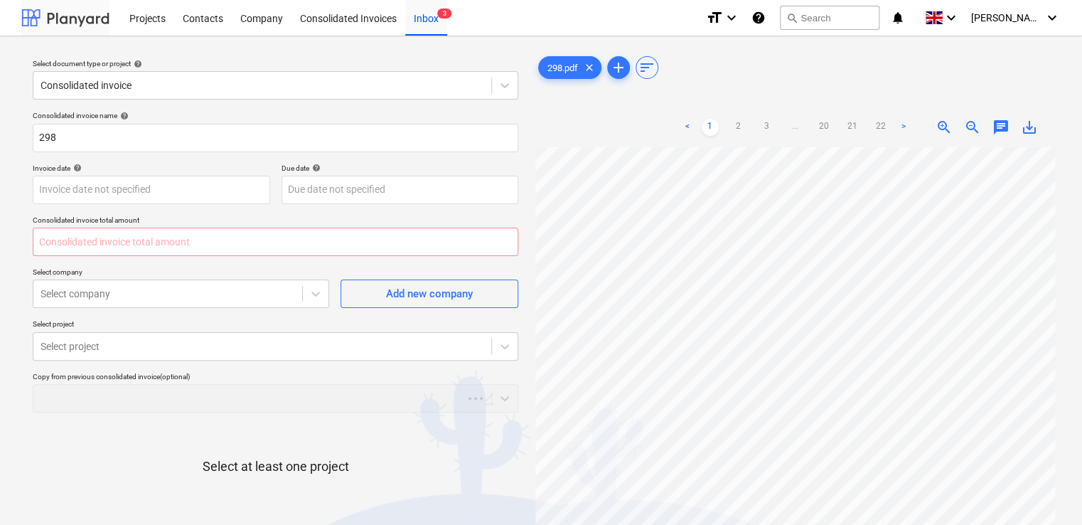
type input "0.00"
click at [54, 246] on input "text" at bounding box center [276, 242] width 486 height 28
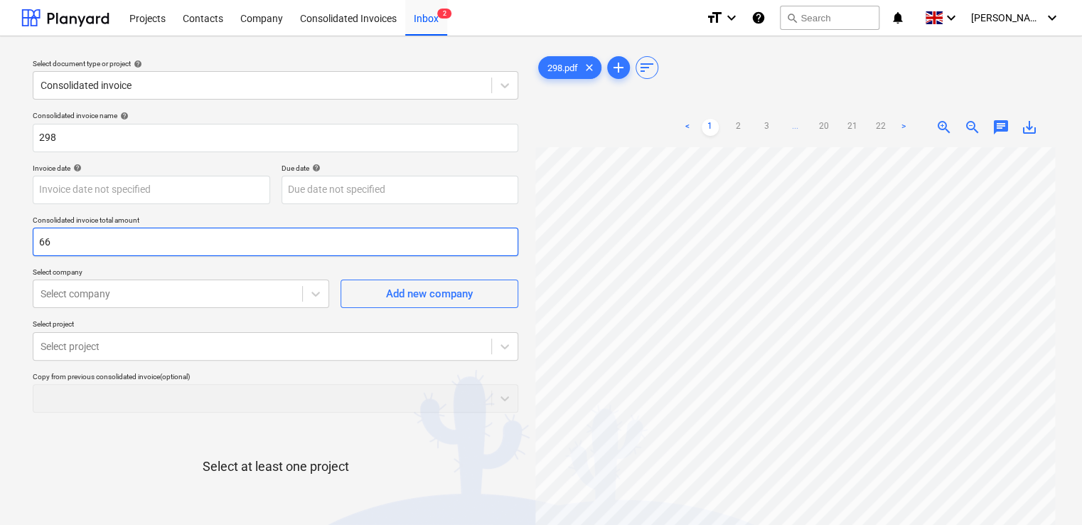
type input "6"
type input "1,668.53"
click at [88, 269] on p "Select company" at bounding box center [181, 273] width 297 height 12
click at [110, 295] on div "Select company" at bounding box center [167, 294] width 269 height 20
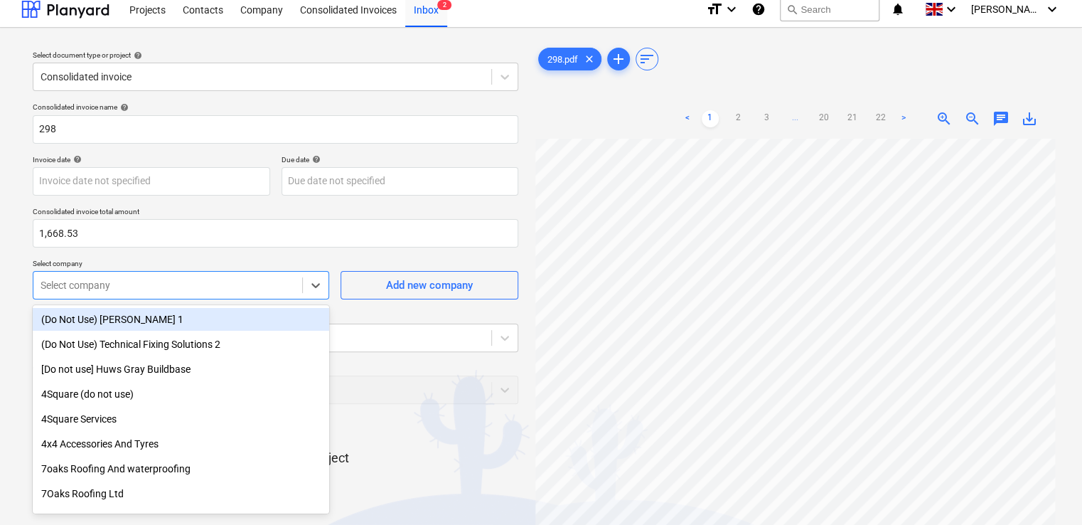
scroll to position [11, 0]
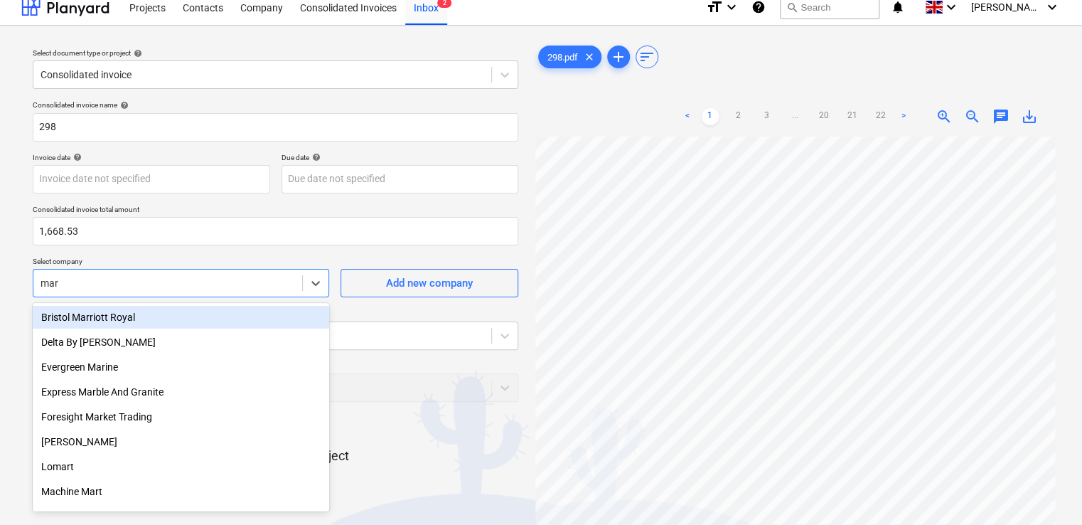
type input "mark"
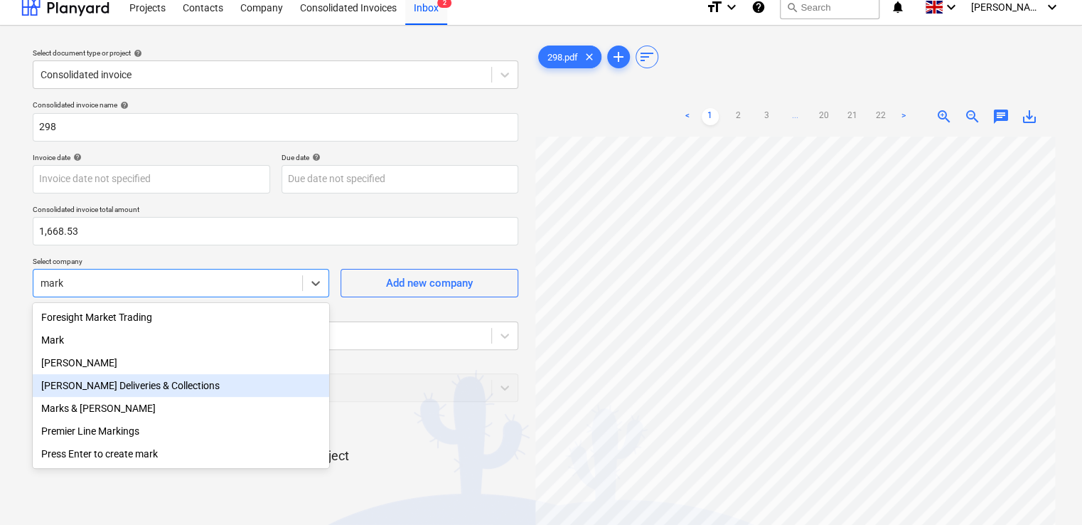
click at [75, 388] on div "Mark Poole Deliveries & Collections" at bounding box center [181, 385] width 297 height 23
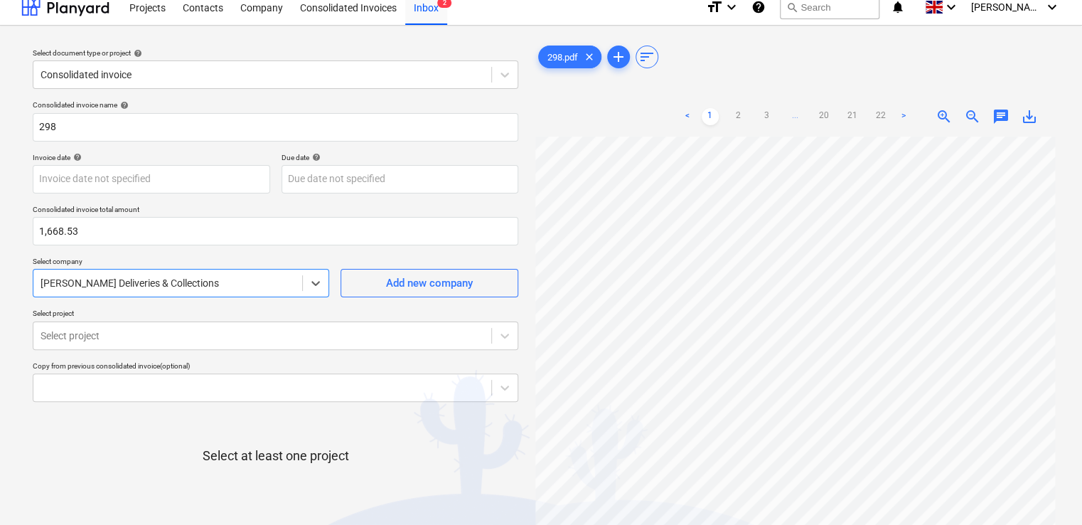
click at [97, 474] on div at bounding box center [276, 478] width 486 height 28
click at [145, 338] on body "Projects Contacts Company Consolidated Invoices Inbox 2 format_size keyboard_ar…" at bounding box center [541, 251] width 1082 height 525
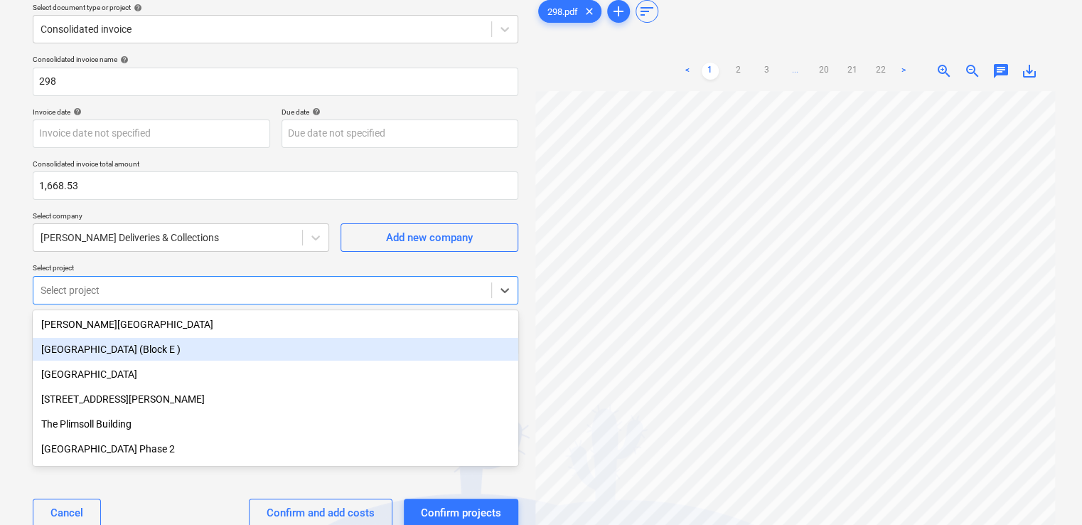
scroll to position [63, 0]
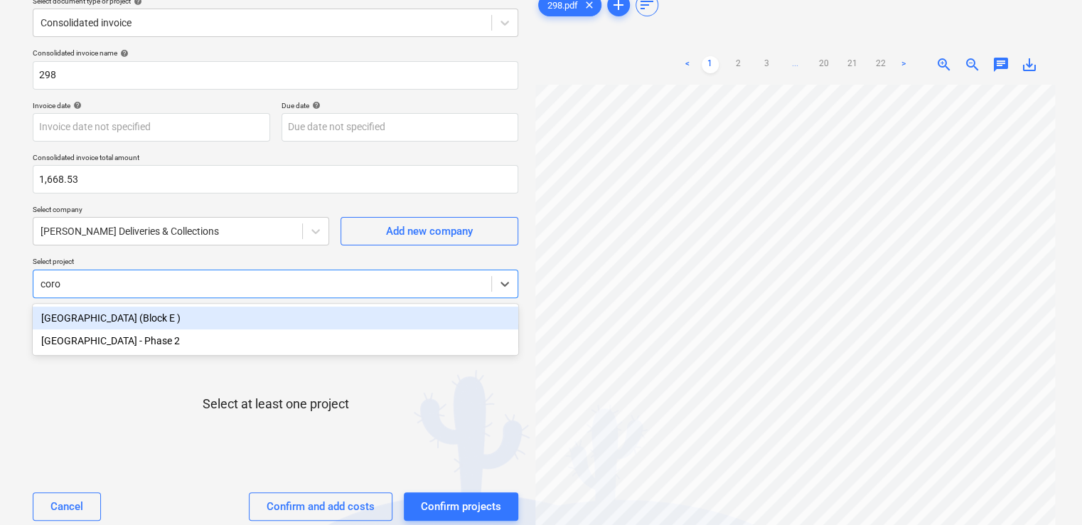
type input "coron"
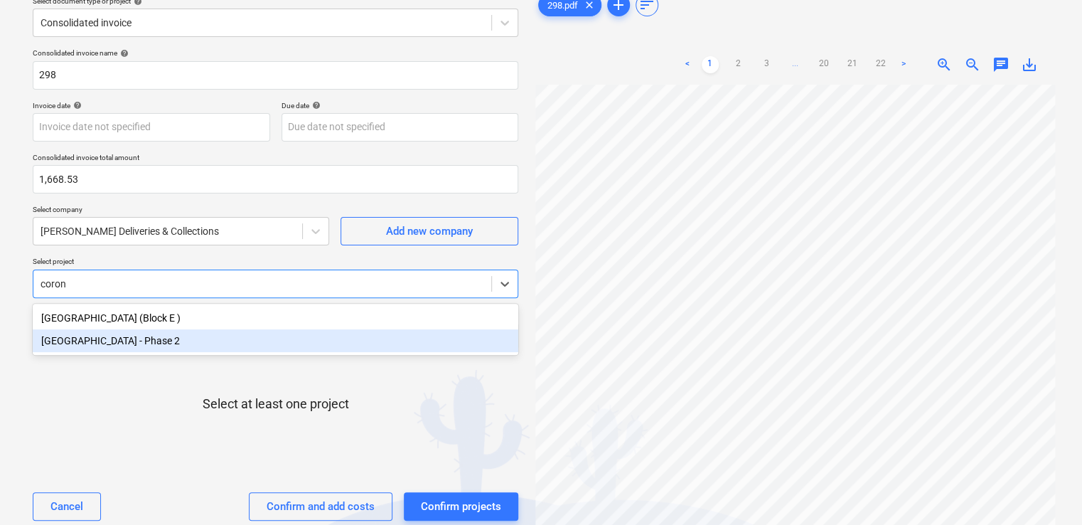
click at [111, 335] on div "Coronation Square - Phase 2" at bounding box center [276, 340] width 486 height 23
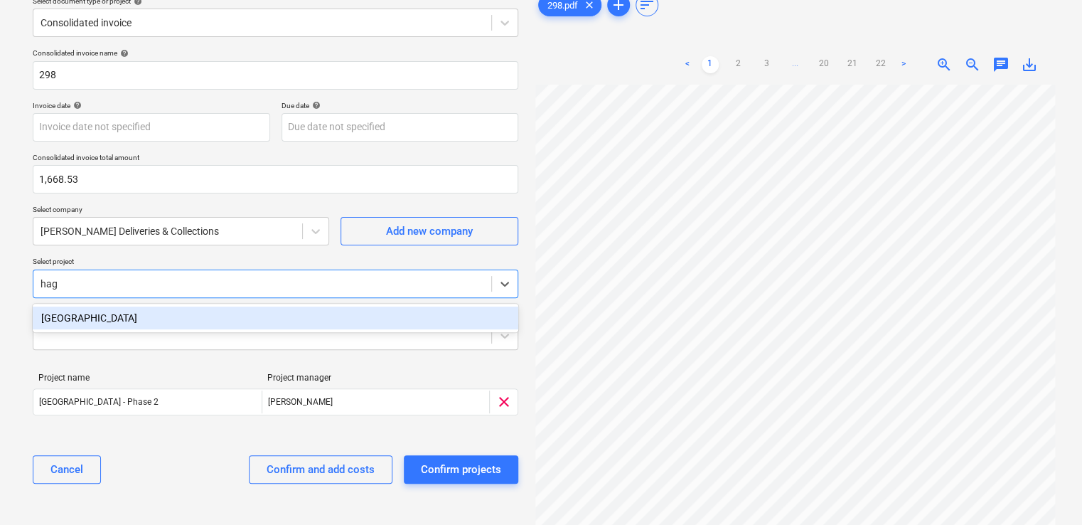
type input "hagg"
click at [93, 312] on div "Haggerston School" at bounding box center [276, 317] width 486 height 23
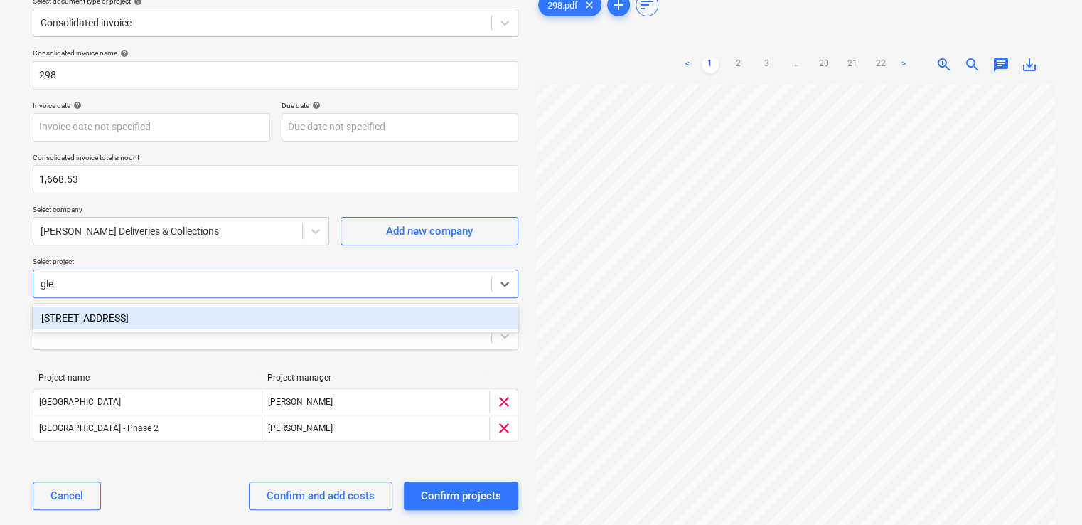
type input "glen"
click at [103, 320] on div "[STREET_ADDRESS]" at bounding box center [276, 317] width 486 height 23
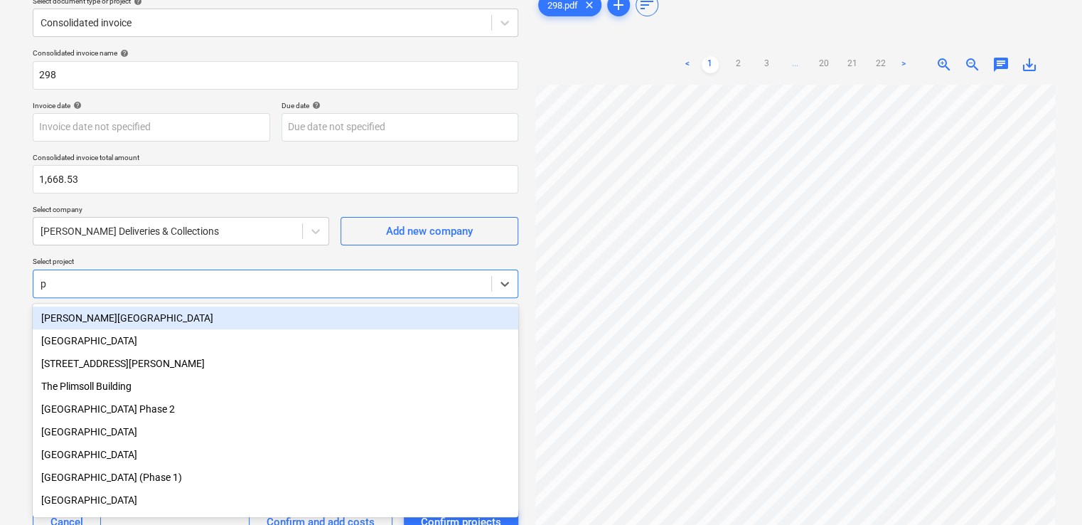
type input "pl"
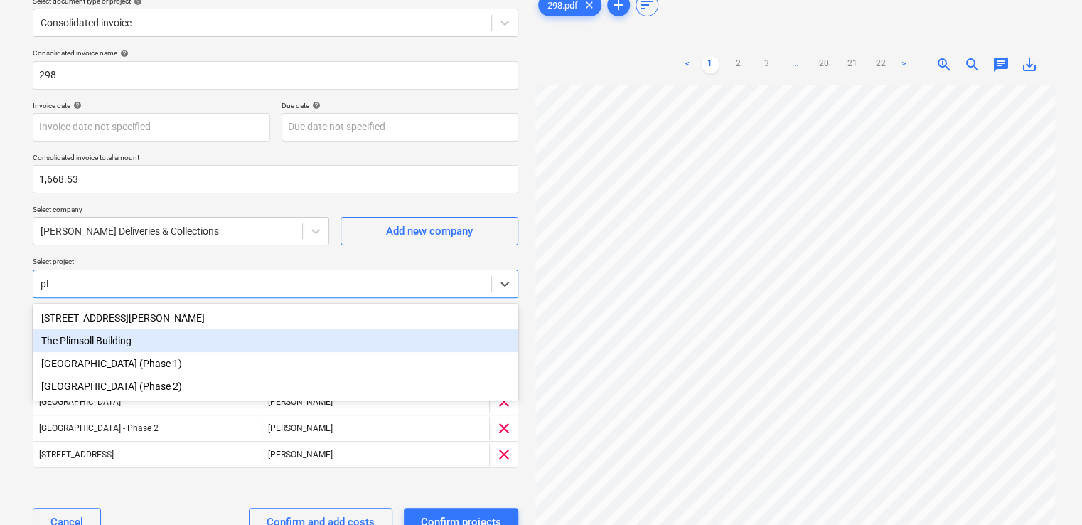
click at [106, 338] on div "The Plimsoll Building" at bounding box center [276, 340] width 486 height 23
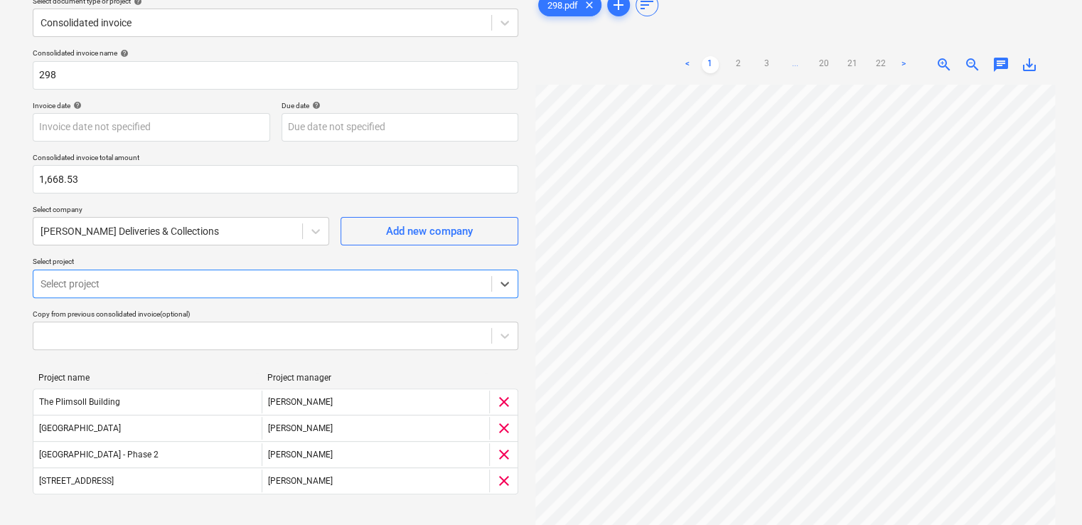
click at [196, 363] on div "Project name Project manager The Plimsoll Building G. Collins clear Haggerston …" at bounding box center [276, 436] width 486 height 150
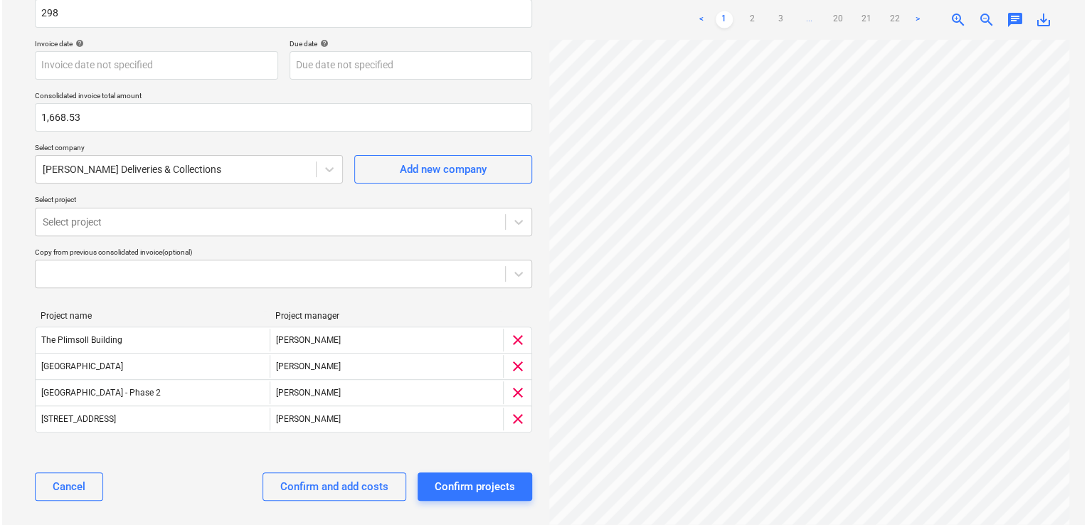
scroll to position [134, 0]
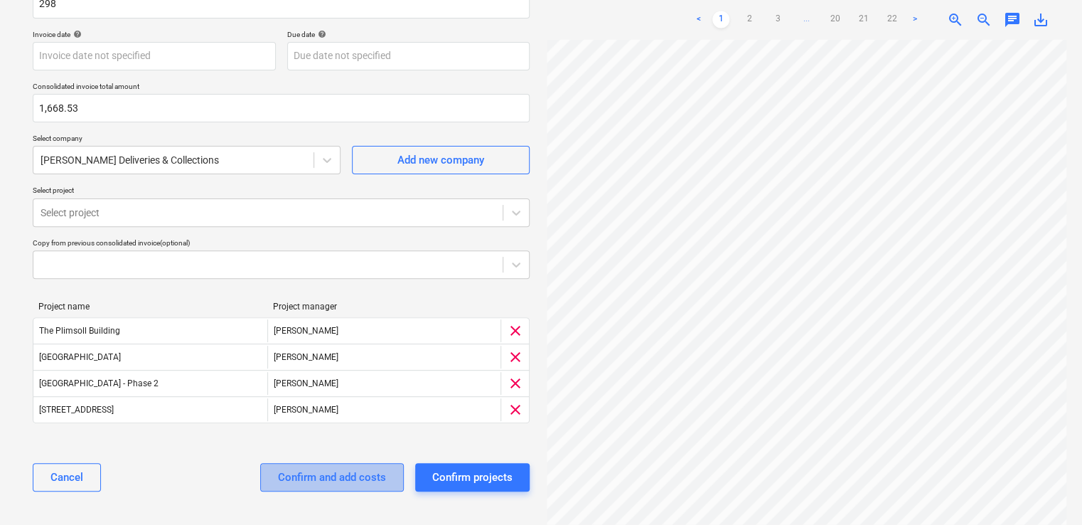
click at [333, 471] on div "Confirm and add costs" at bounding box center [332, 477] width 108 height 18
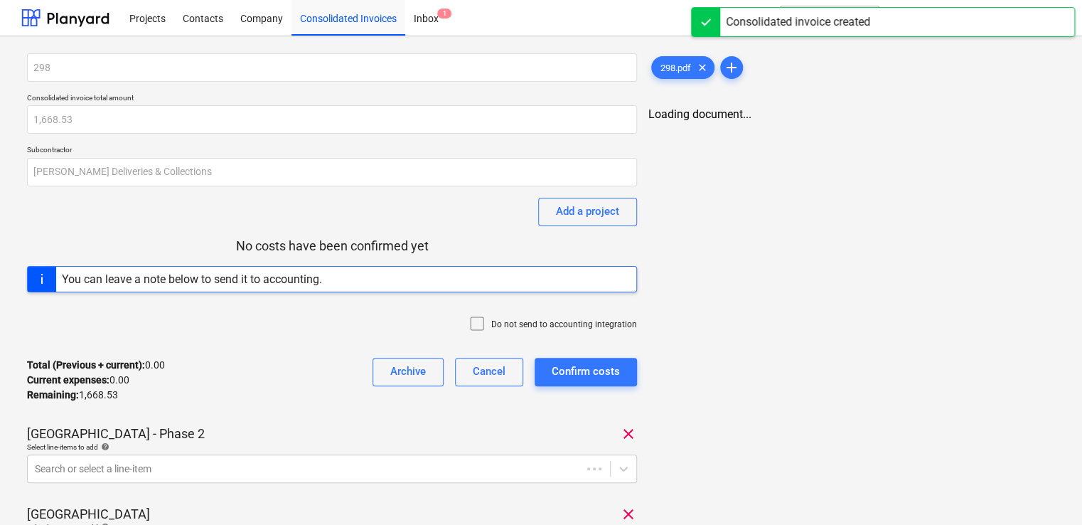
click at [478, 325] on icon at bounding box center [477, 323] width 17 height 17
click at [309, 370] on div "Total (Previous + current) : 0.00 Current expenses : 0.00 Remaining : 1,668.53 …" at bounding box center [332, 380] width 610 height 68
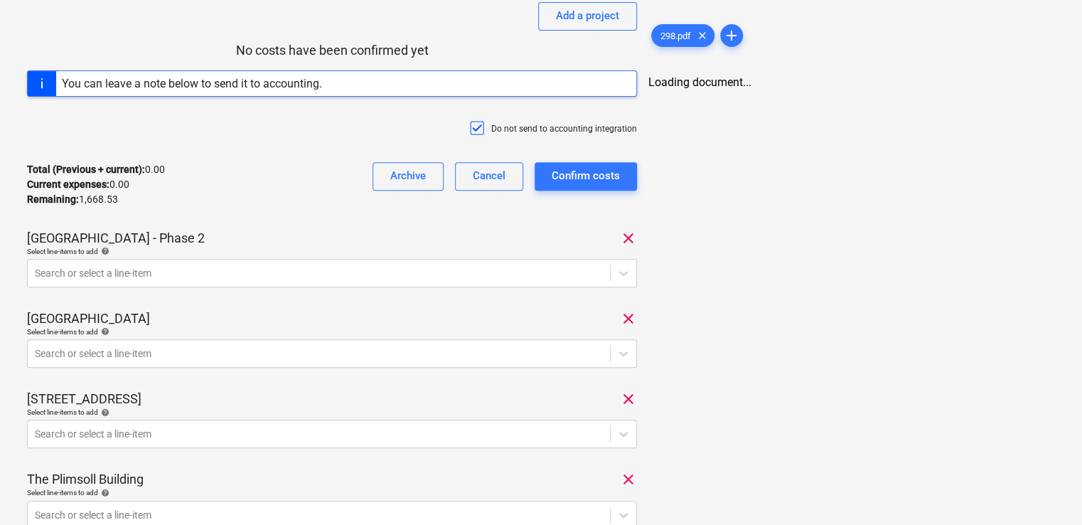
scroll to position [199, 0]
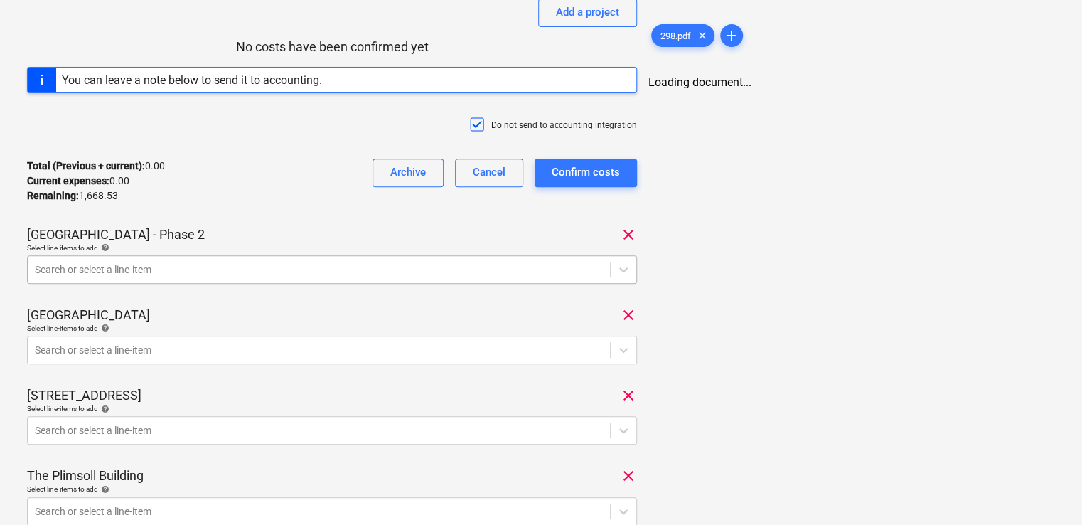
click at [287, 277] on div "Search or select a line-item" at bounding box center [319, 270] width 582 height 20
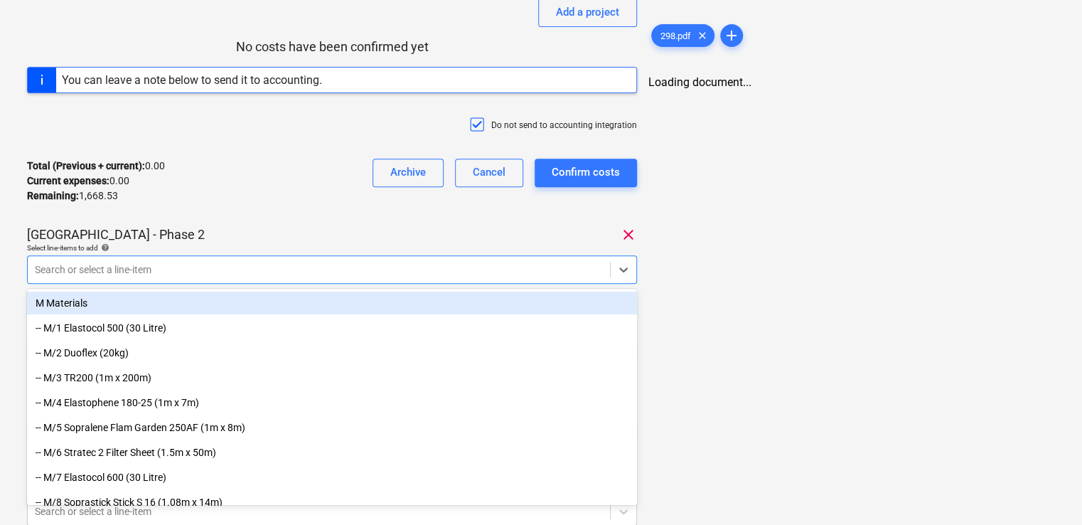
click at [287, 277] on div "Search or select a line-item" at bounding box center [319, 270] width 582 height 20
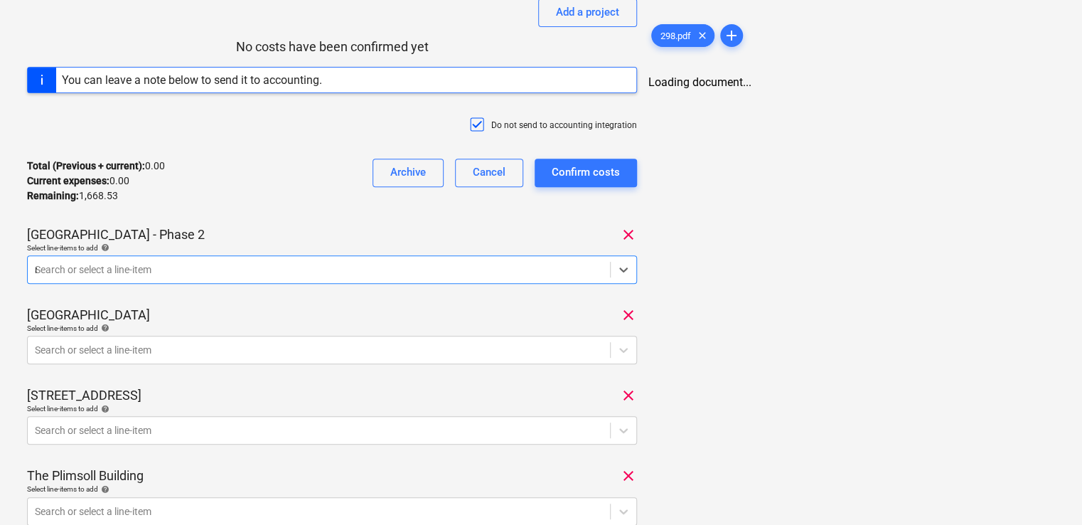
type input "nr"
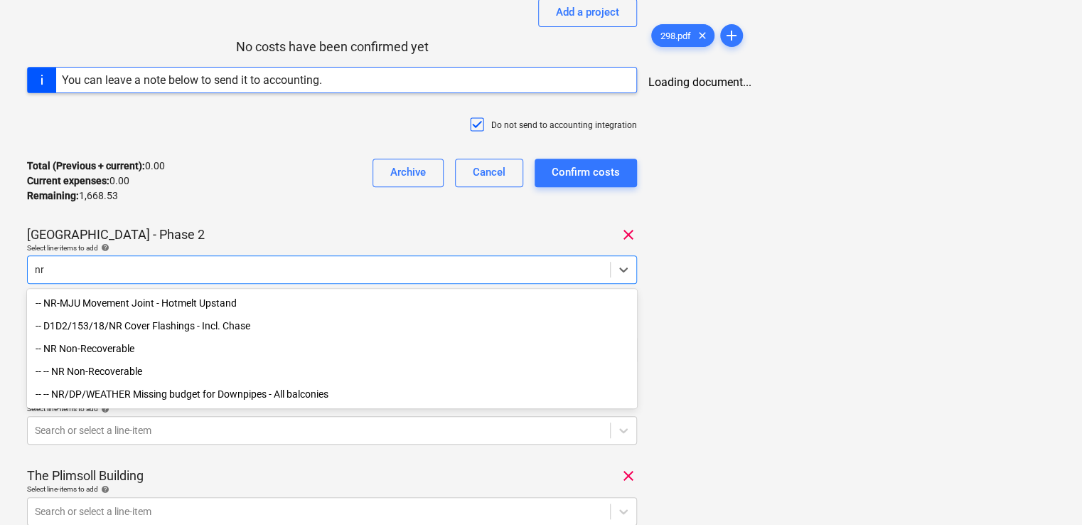
click at [169, 348] on div "-- NR Non-Recoverable" at bounding box center [332, 348] width 610 height 23
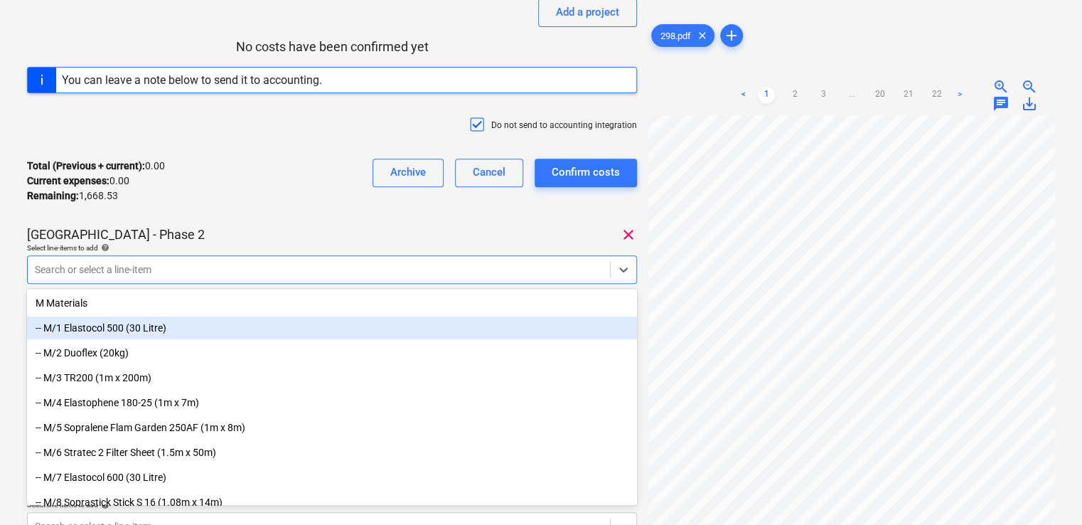
click at [227, 203] on div "Total (Previous + current) : 0.00 Current expenses : 0.00 Remaining : 1,668.53 …" at bounding box center [332, 181] width 610 height 68
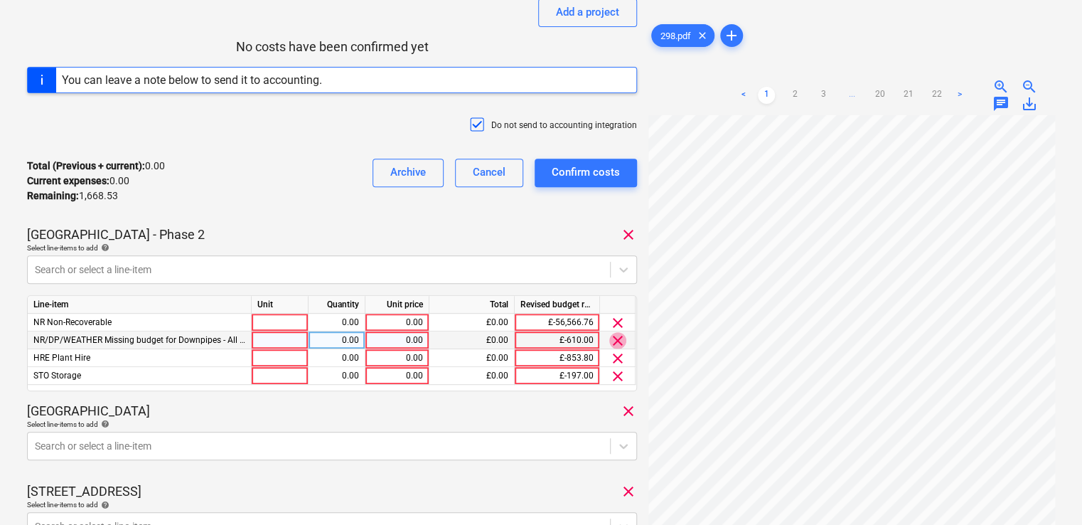
click at [619, 340] on span "clear" at bounding box center [617, 340] width 17 height 17
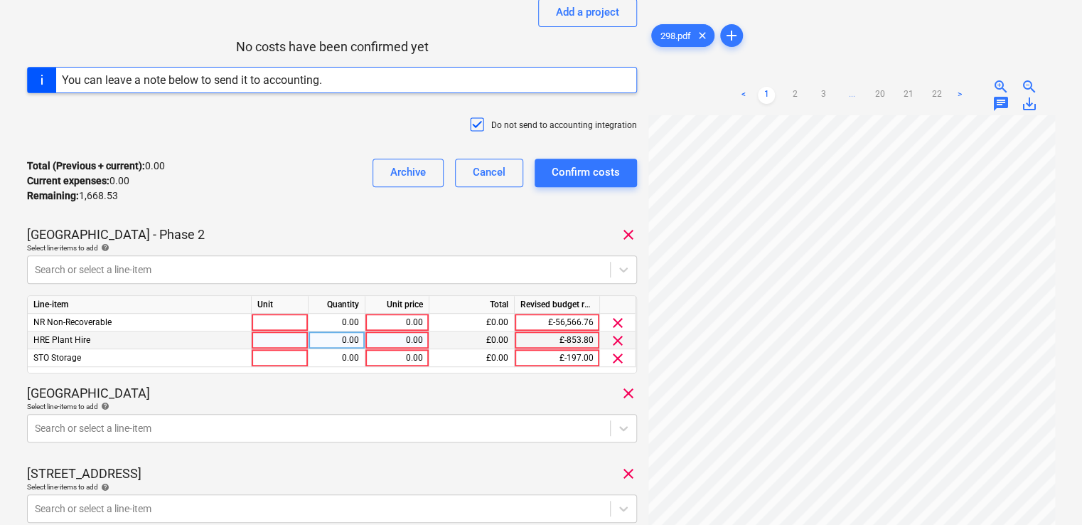
click at [619, 340] on span "clear" at bounding box center [617, 340] width 17 height 17
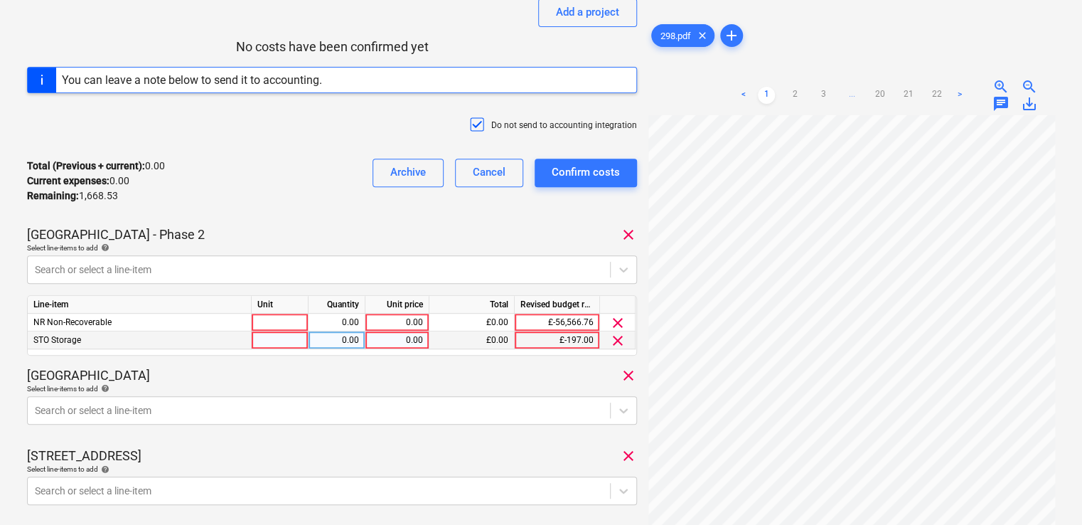
click at [619, 340] on span "clear" at bounding box center [617, 340] width 17 height 17
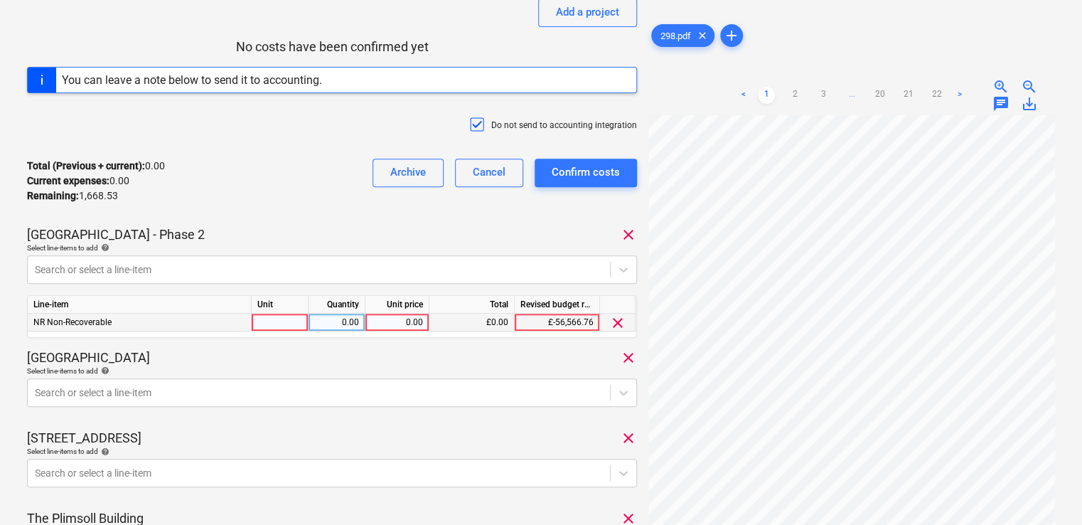
click at [284, 320] on div at bounding box center [280, 323] width 57 height 18
type input "item"
type input "102.55"
click at [239, 361] on div "Haggerston School clear" at bounding box center [332, 357] width 610 height 17
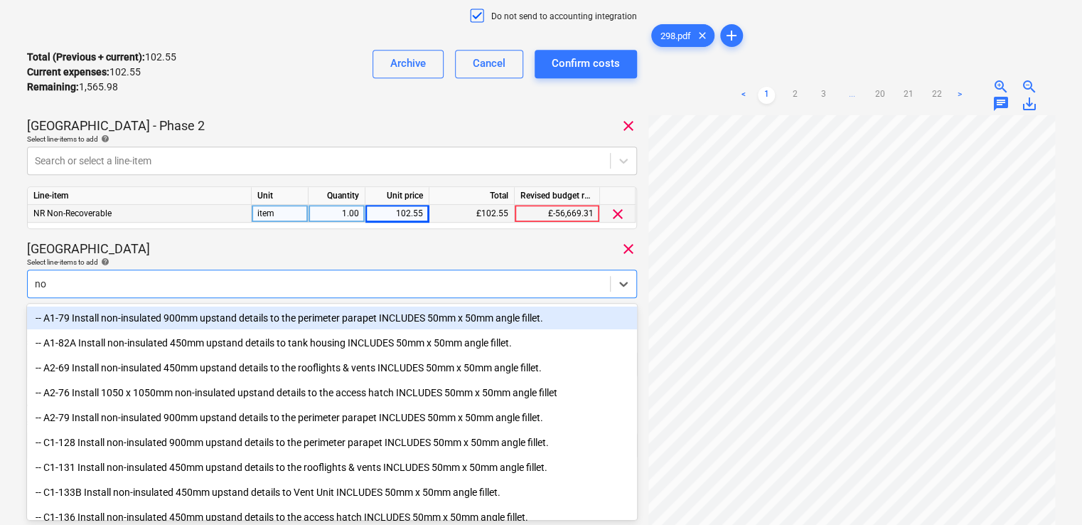
type input "n"
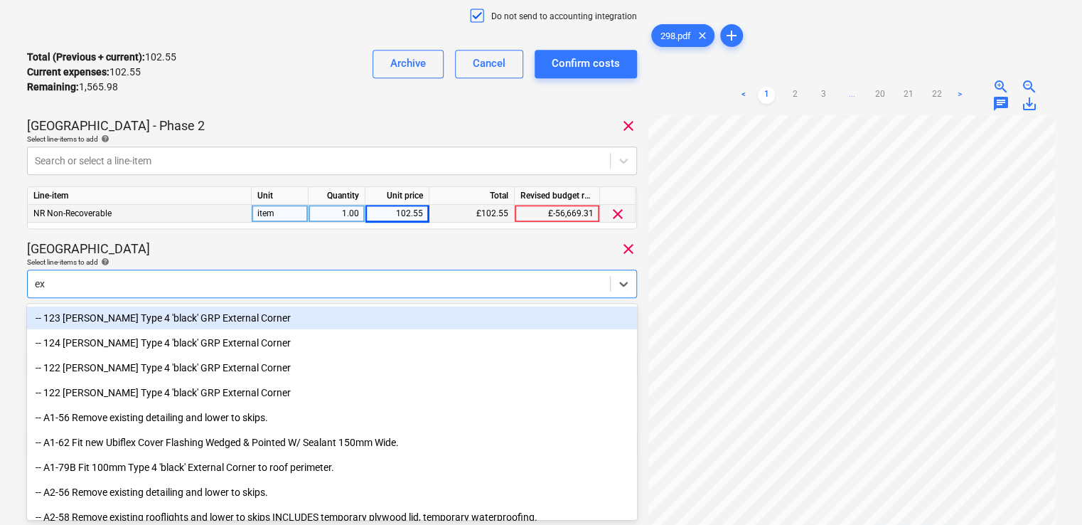
type input "exp"
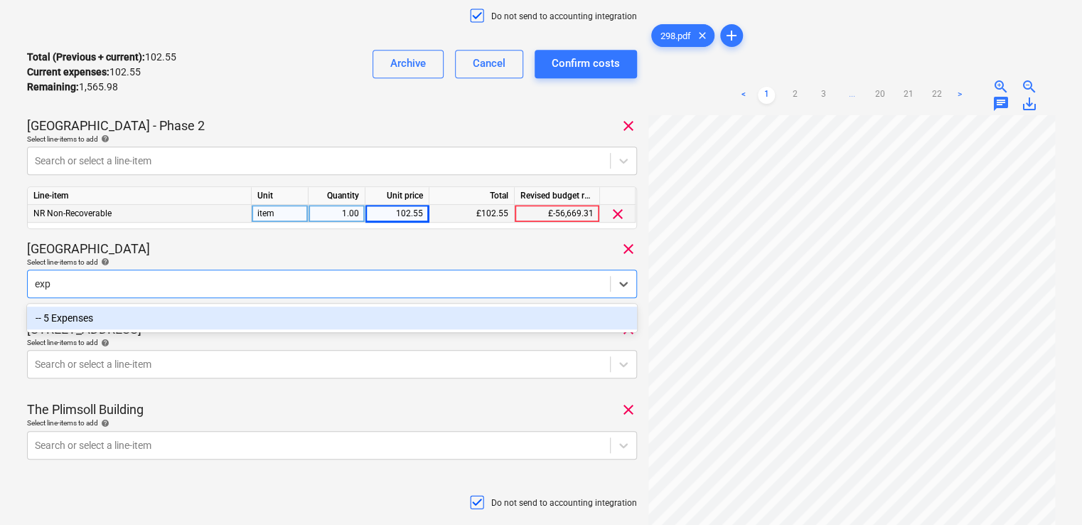
click at [80, 325] on div "-- 5 Expenses" at bounding box center [332, 317] width 610 height 23
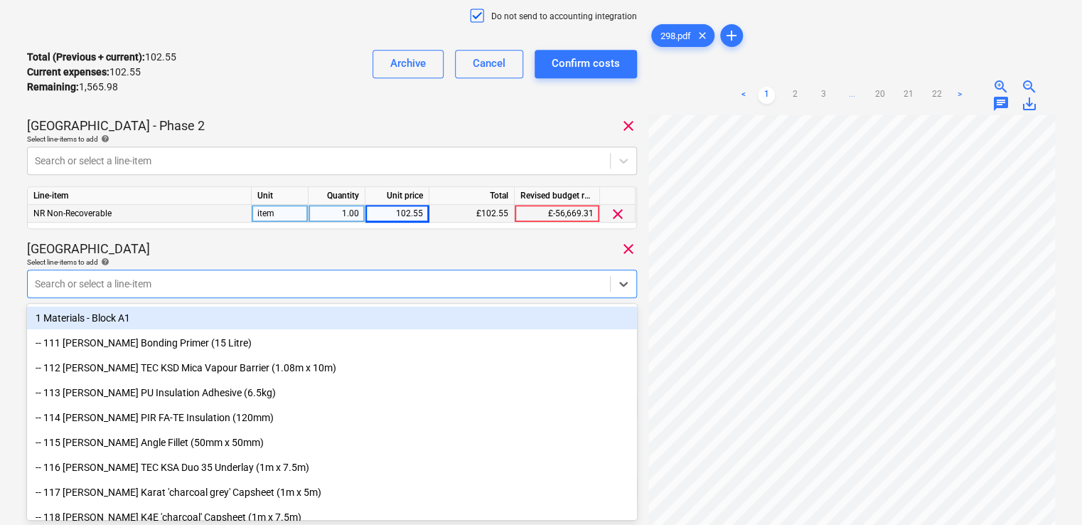
click at [183, 255] on div "Haggerston School clear" at bounding box center [332, 248] width 610 height 17
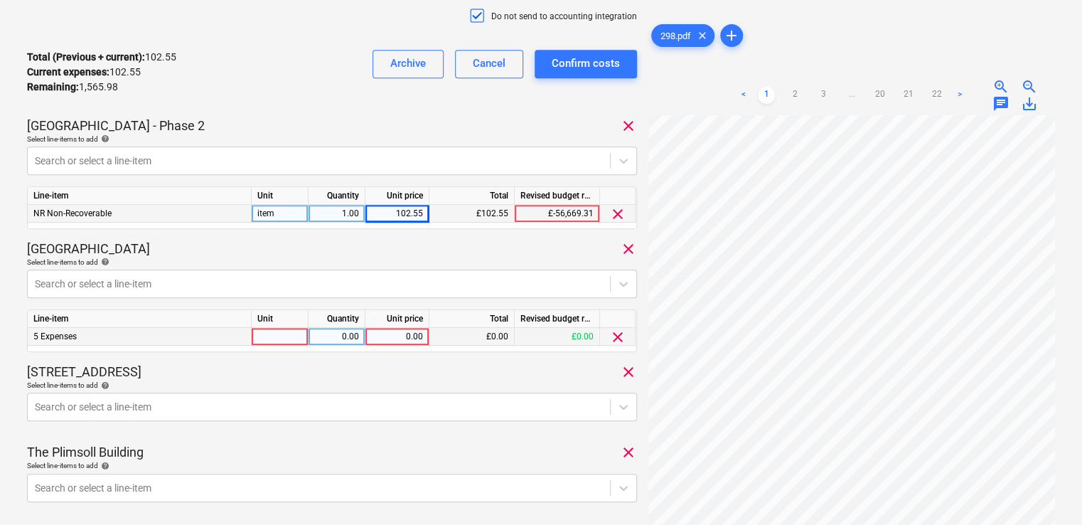
click at [272, 338] on div at bounding box center [280, 337] width 57 height 18
type input "item"
click at [360, 328] on div "2.00" at bounding box center [337, 337] width 57 height 18
type input "1"
type input "21.33"
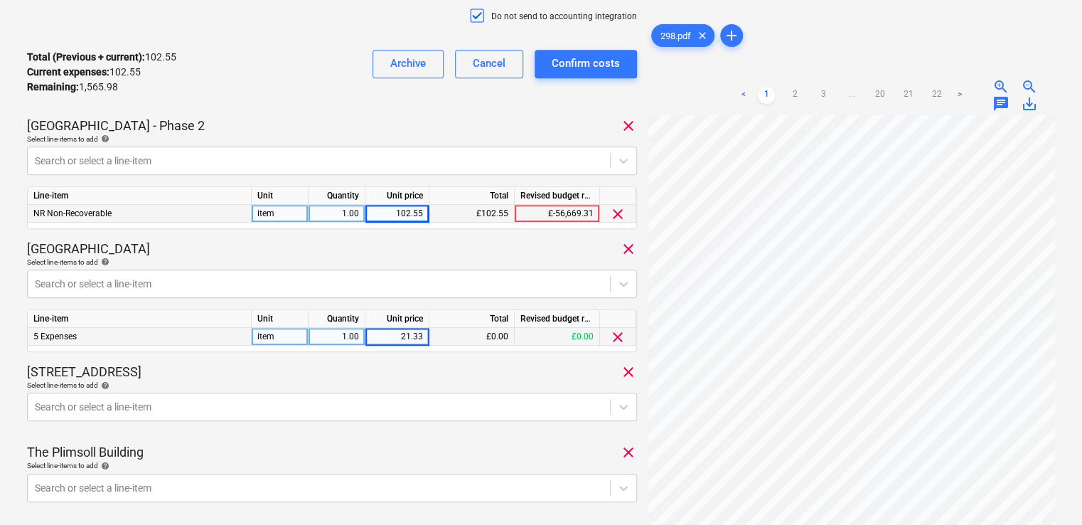
click at [181, 378] on div "49 - 53 Glengall Road clear" at bounding box center [332, 371] width 610 height 17
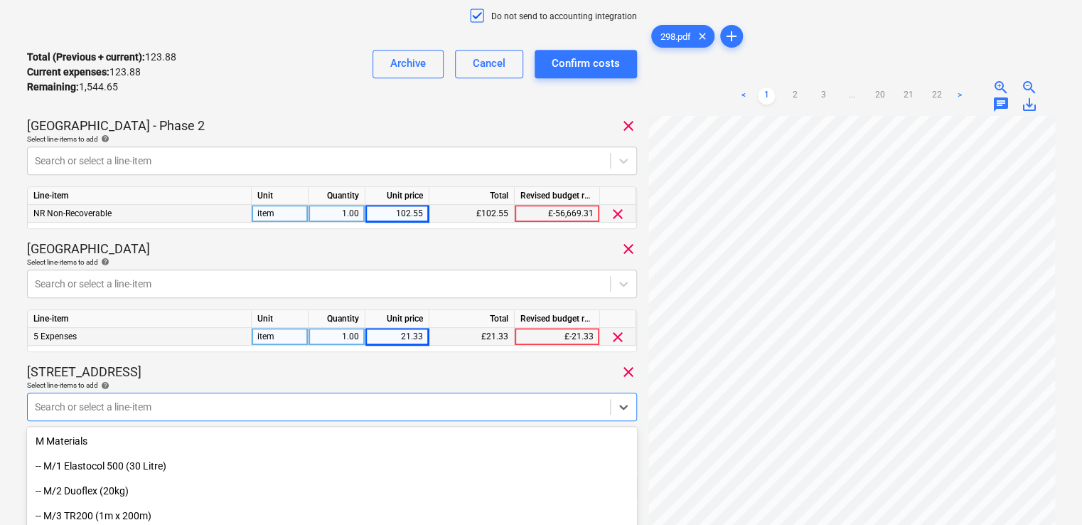
scroll to position [432, 0]
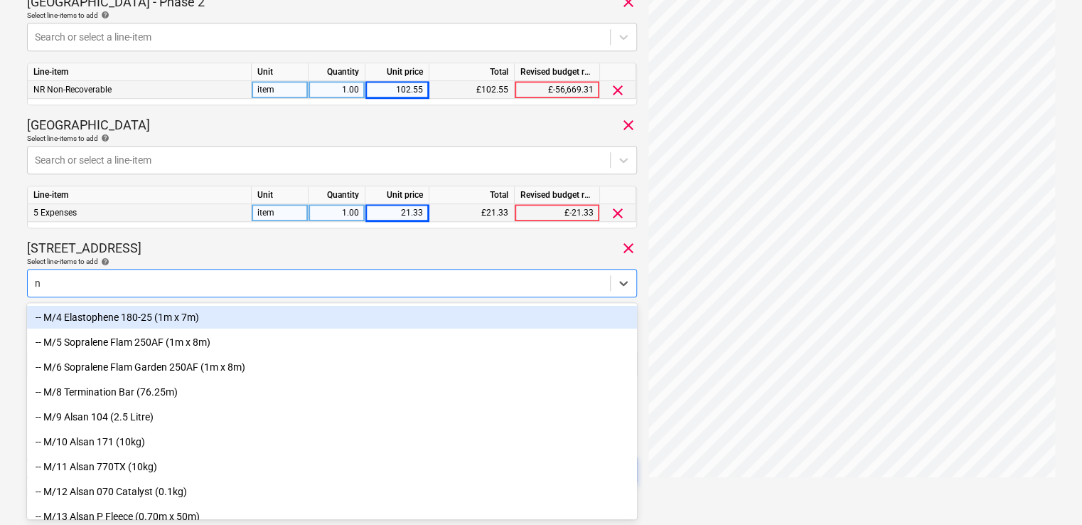
type input "nr"
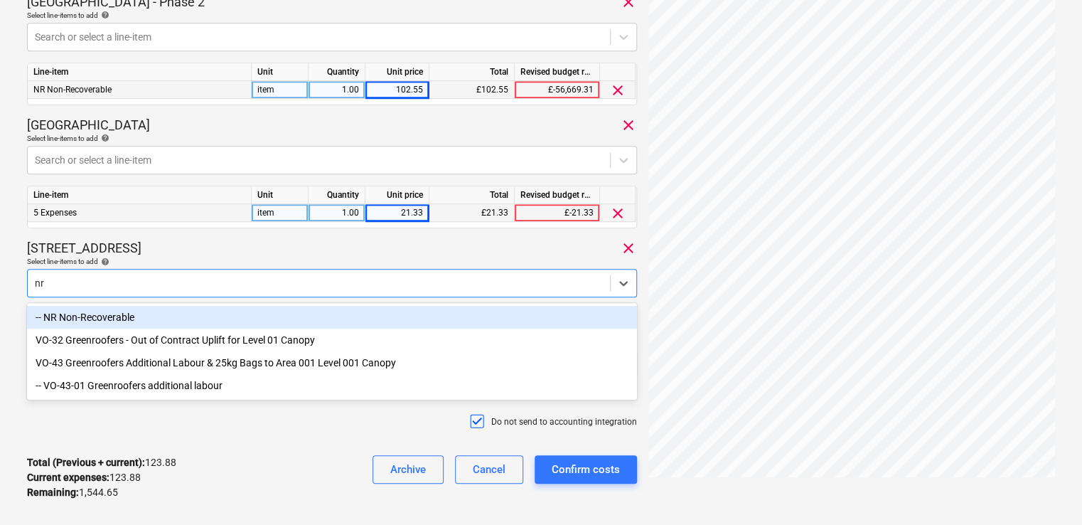
click at [97, 308] on div "-- NR Non-Recoverable" at bounding box center [332, 317] width 610 height 23
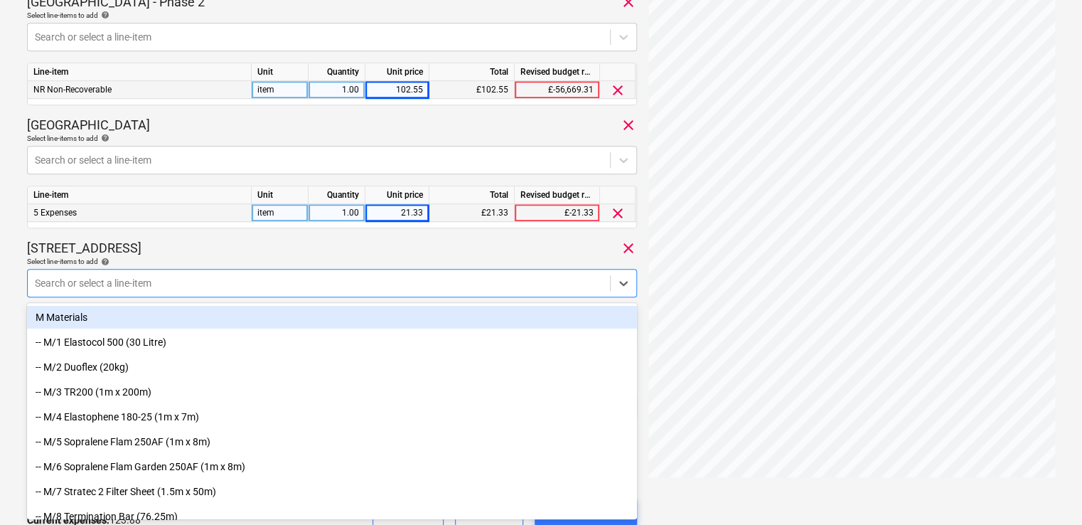
click at [235, 252] on div "49 - 53 Glengall Road clear" at bounding box center [332, 248] width 610 height 17
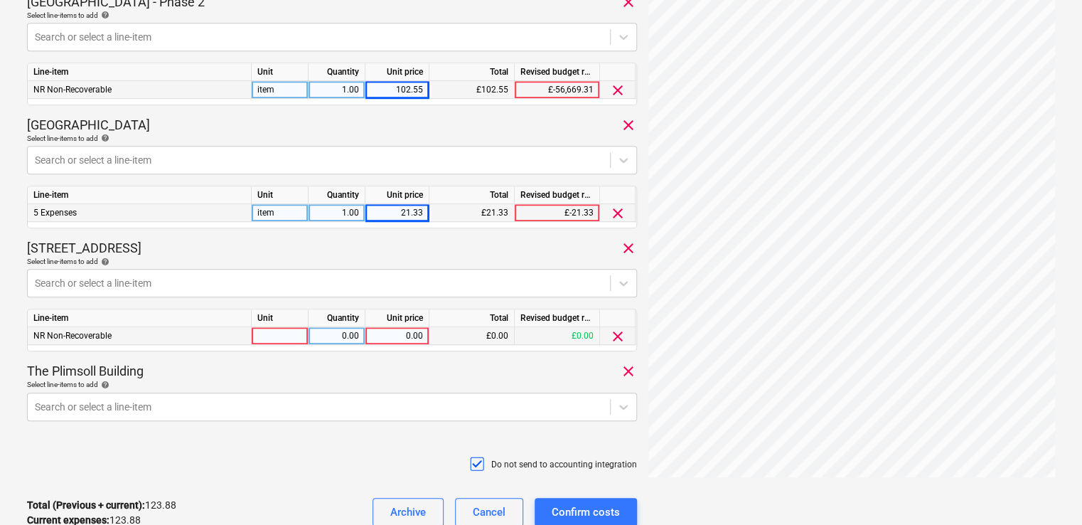
click at [268, 336] on div at bounding box center [280, 336] width 57 height 18
type input "item"
click at [398, 336] on div "0.00" at bounding box center [397, 336] width 52 height 18
type input "186.28"
click at [417, 378] on div "The Plimsoll Building clear" at bounding box center [332, 371] width 610 height 17
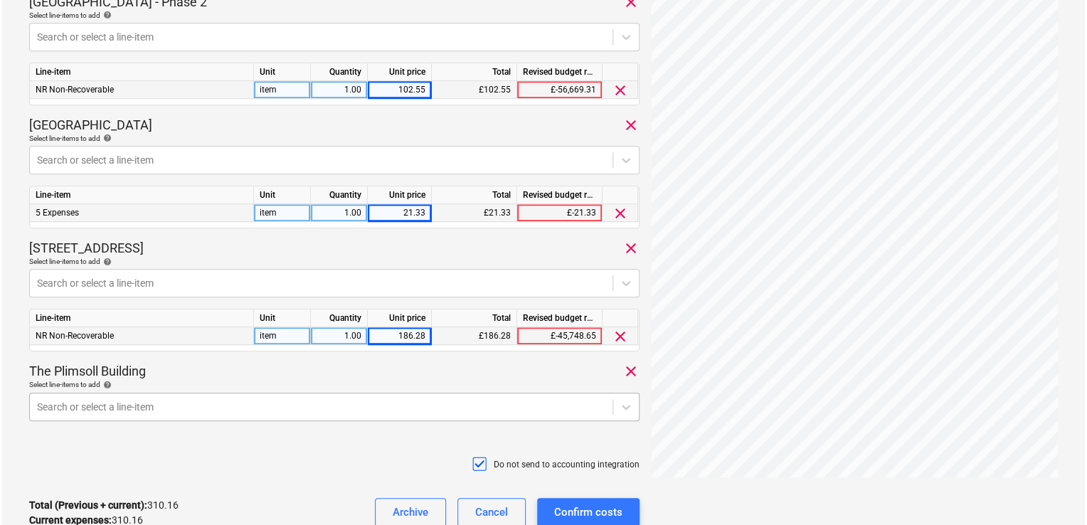
scroll to position [555, 0]
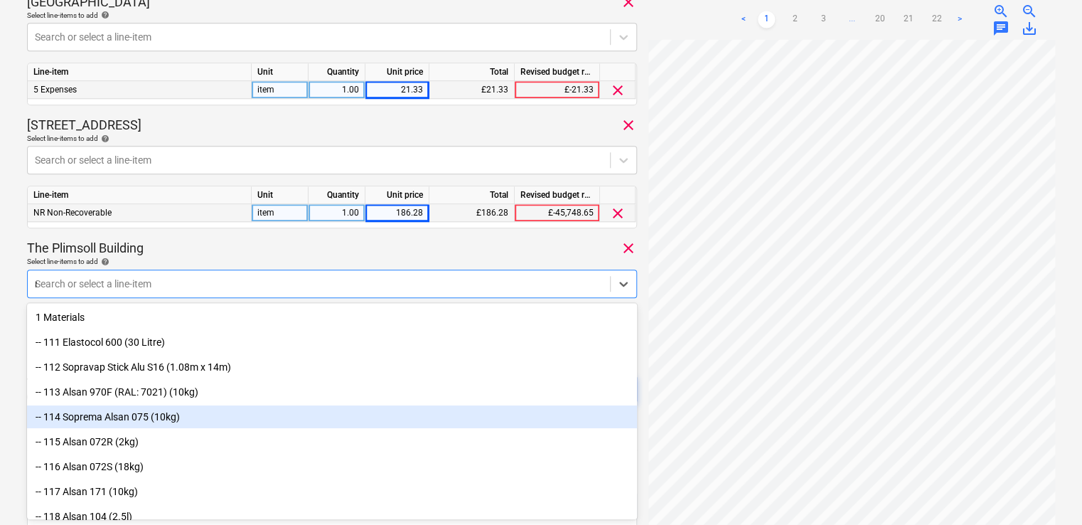
type input "non"
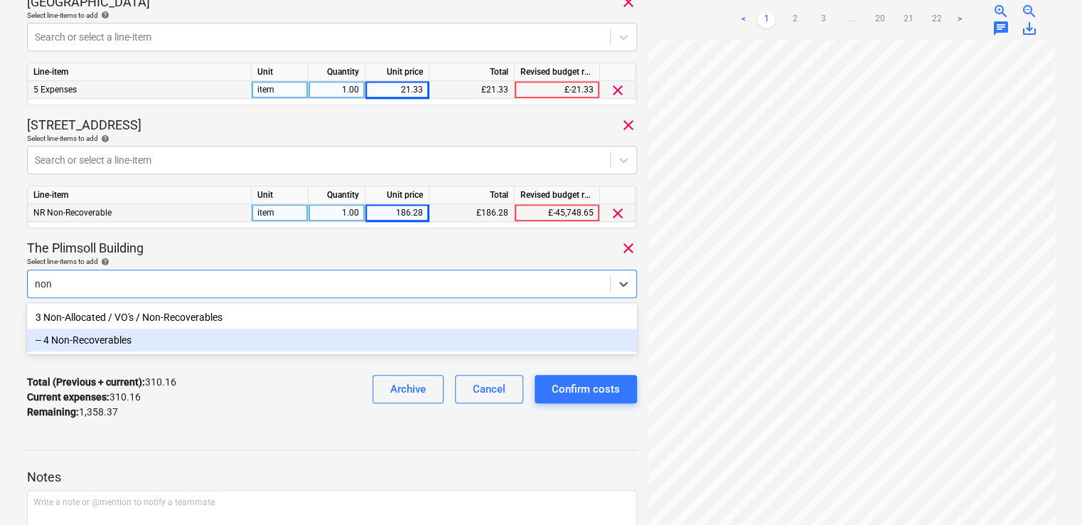
click at [128, 351] on div "-- 4 Non-Recoverables" at bounding box center [332, 340] width 610 height 23
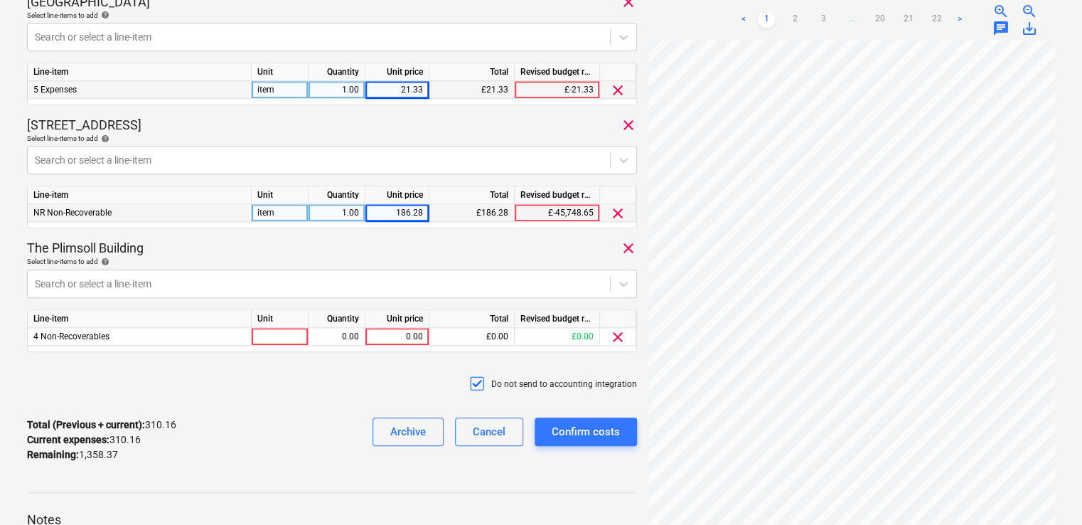
click at [202, 246] on div "The Plimsoll Building clear" at bounding box center [332, 248] width 610 height 17
click at [279, 337] on div at bounding box center [280, 337] width 57 height 18
type input "item"
click at [400, 331] on div "0.00" at bounding box center [397, 337] width 52 height 18
type input "13.96"
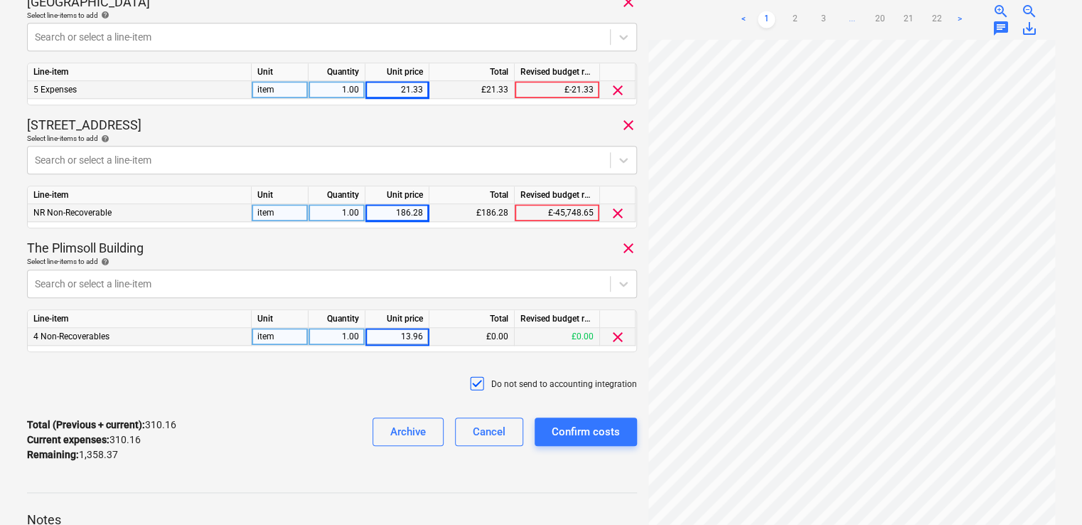
click at [398, 383] on div "Do not send to accounting integration" at bounding box center [332, 384] width 610 height 43
click at [581, 428] on div "Confirm costs" at bounding box center [586, 431] width 68 height 18
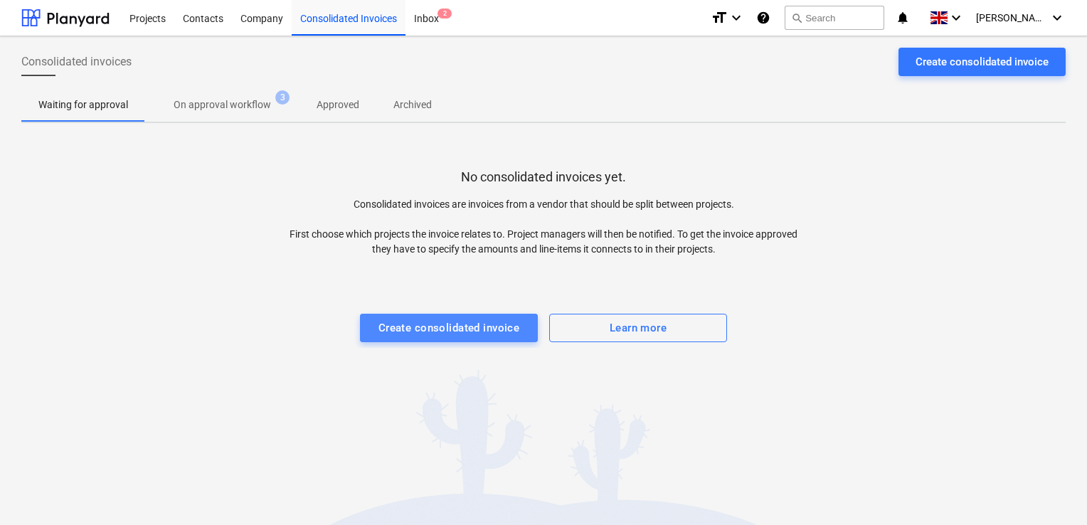
click at [417, 331] on div "Create consolidated invoice" at bounding box center [449, 328] width 142 height 18
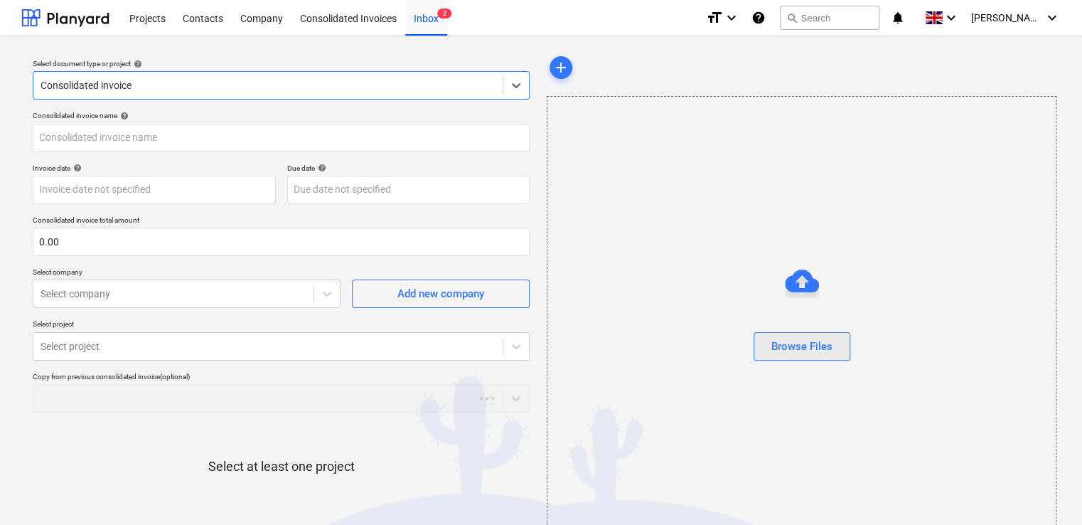
click at [799, 339] on div "Browse Files" at bounding box center [802, 346] width 61 height 18
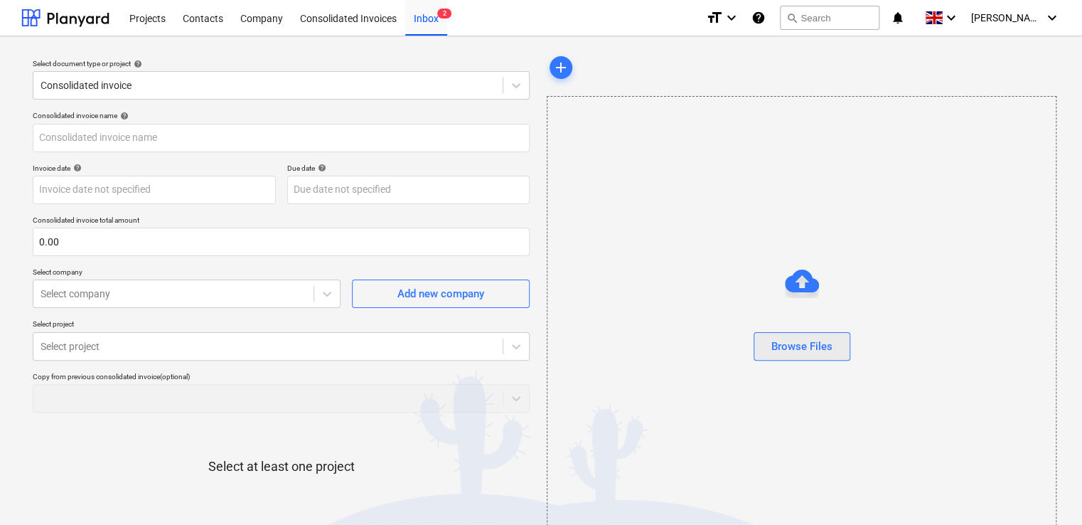
click at [802, 343] on div "Browse Files" at bounding box center [802, 346] width 61 height 18
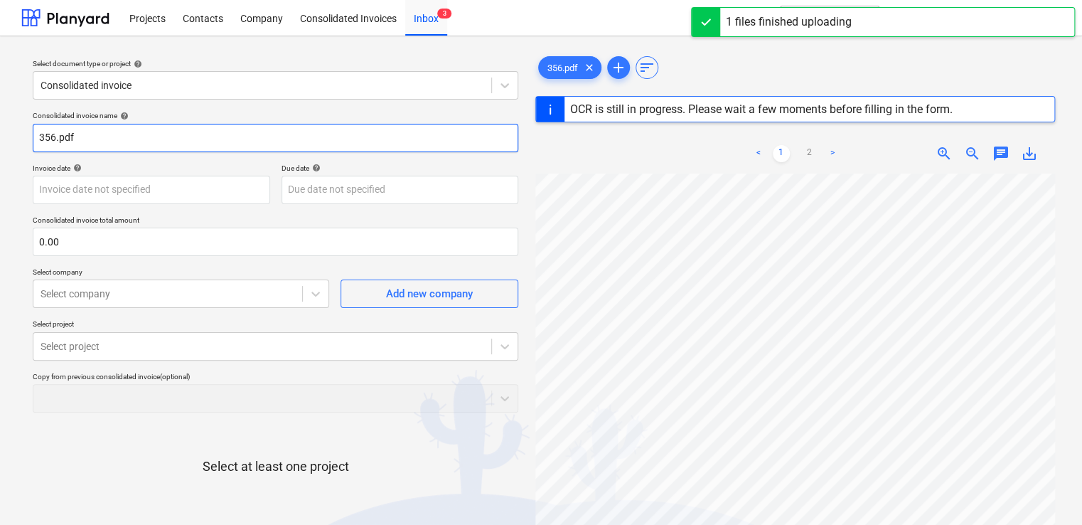
click at [97, 130] on input "356.pdf" at bounding box center [276, 138] width 486 height 28
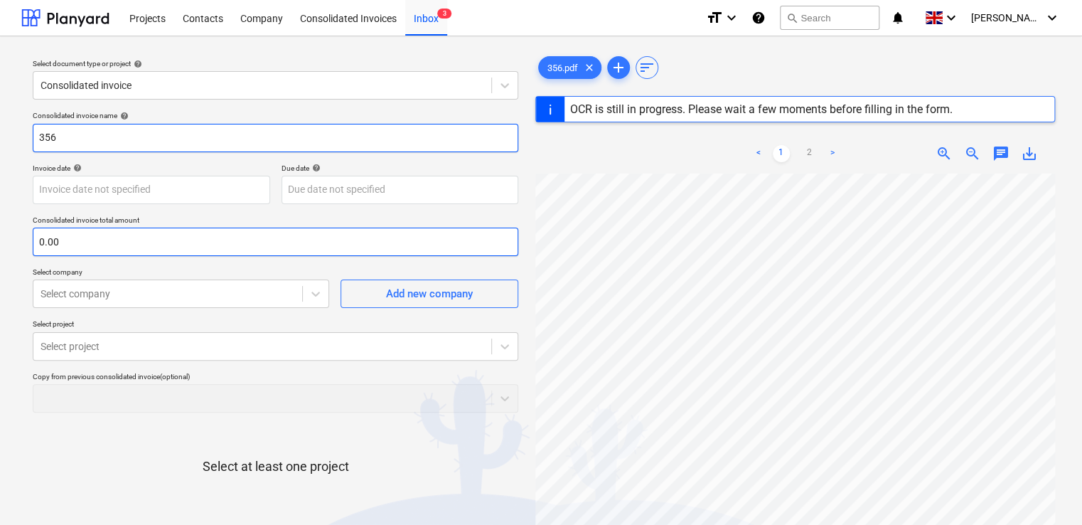
type input "356"
click at [73, 242] on input "text" at bounding box center [276, 242] width 486 height 28
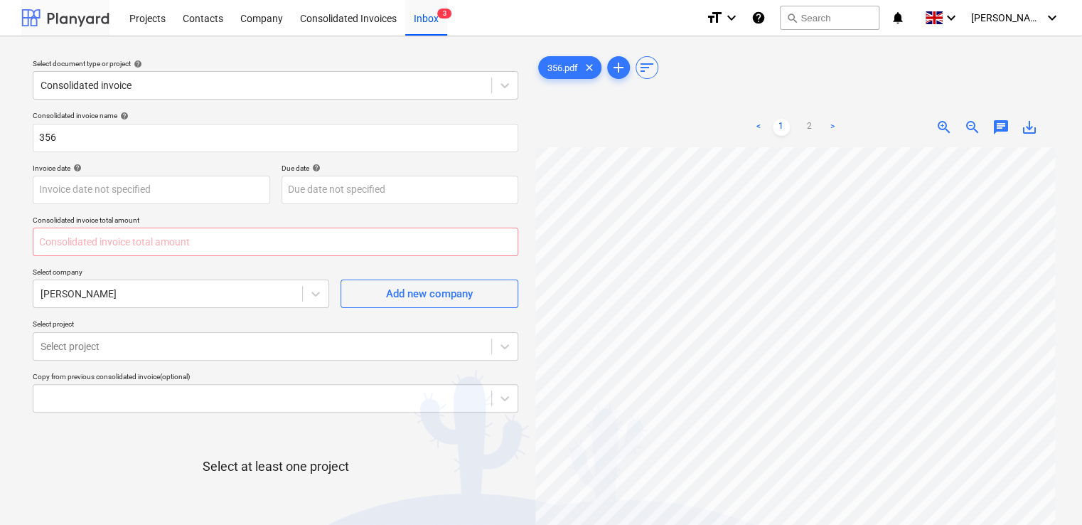
type input "0.00"
type input "1,227.02"
click at [150, 272] on p "Select company" at bounding box center [181, 273] width 297 height 12
click at [134, 304] on div "Consolidated invoice name help 356 Invoice date help Press the down arrow key t…" at bounding box center [275, 352] width 497 height 495
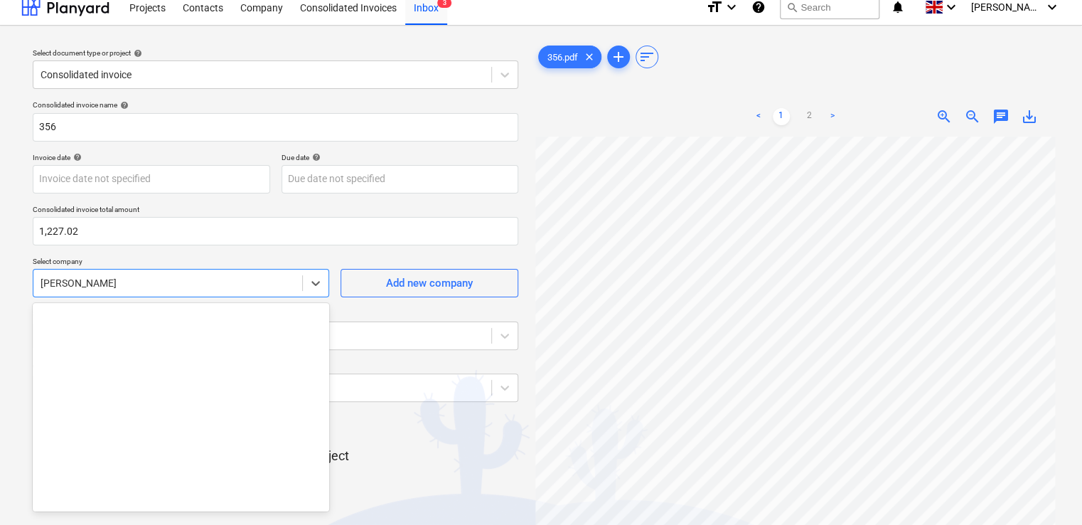
scroll to position [16849, 0]
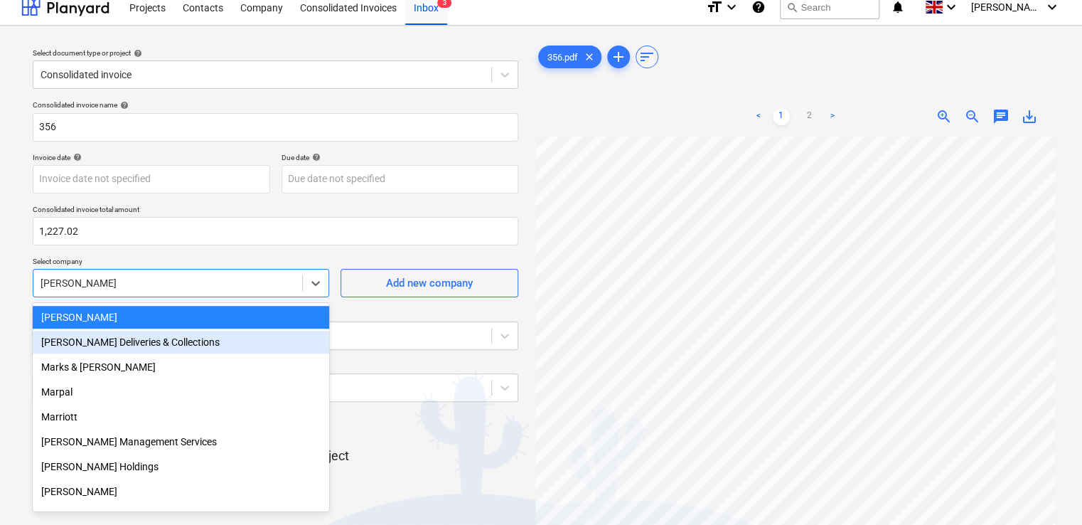
click at [131, 339] on div "Mark Poole Deliveries & Collections" at bounding box center [181, 342] width 297 height 23
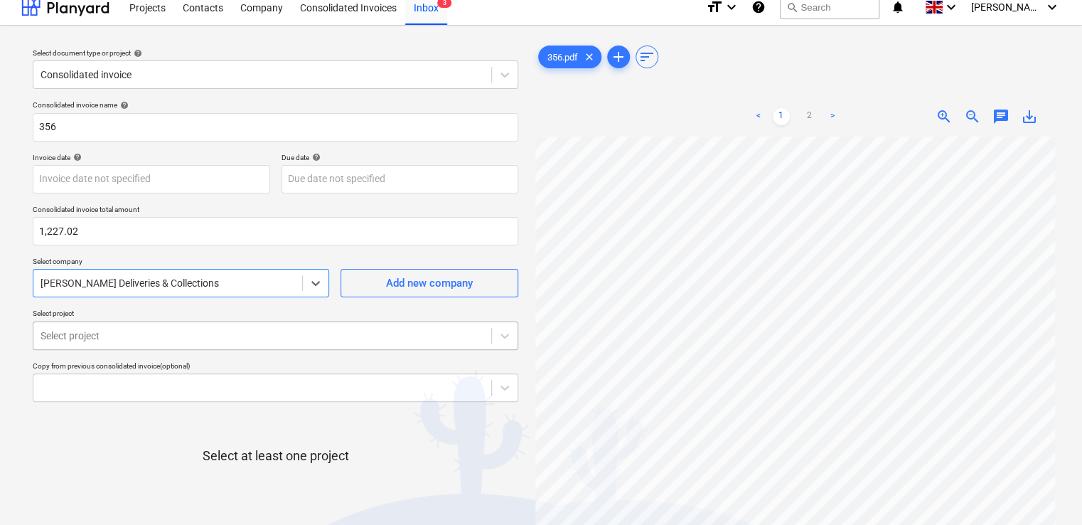
click at [132, 336] on body "Projects Contacts Company Consolidated Invoices Inbox 3 format_size keyboard_ar…" at bounding box center [541, 251] width 1082 height 525
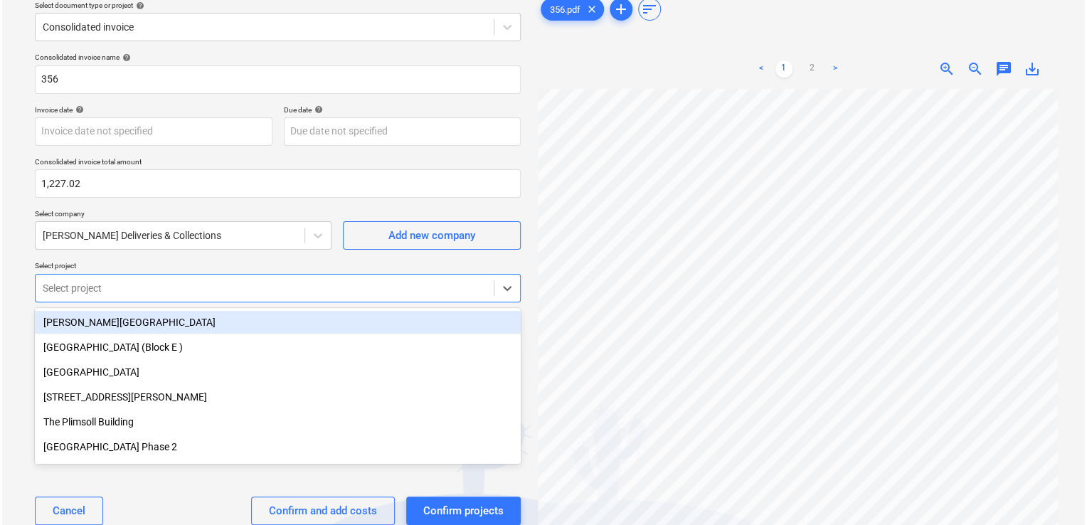
scroll to position [63, 0]
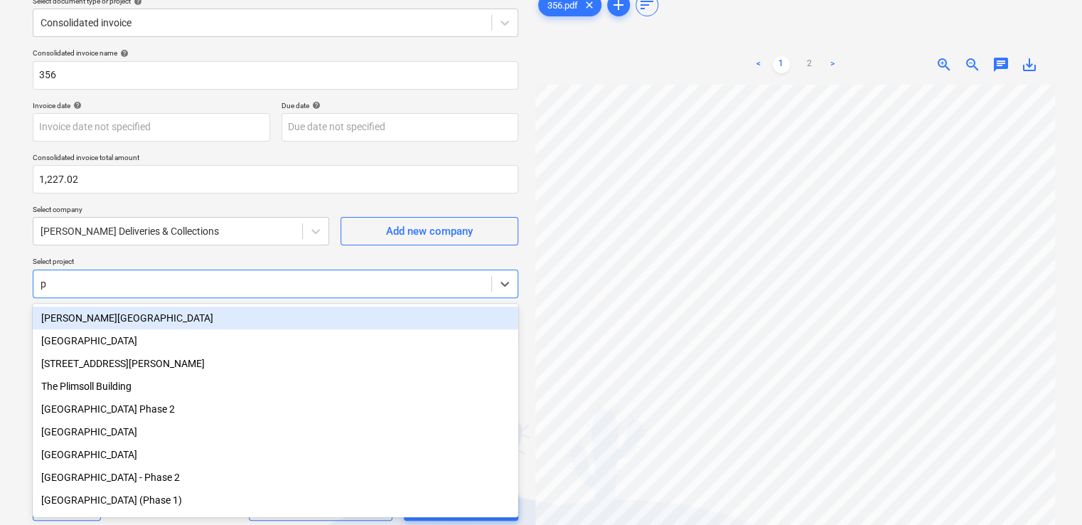
type input "pl"
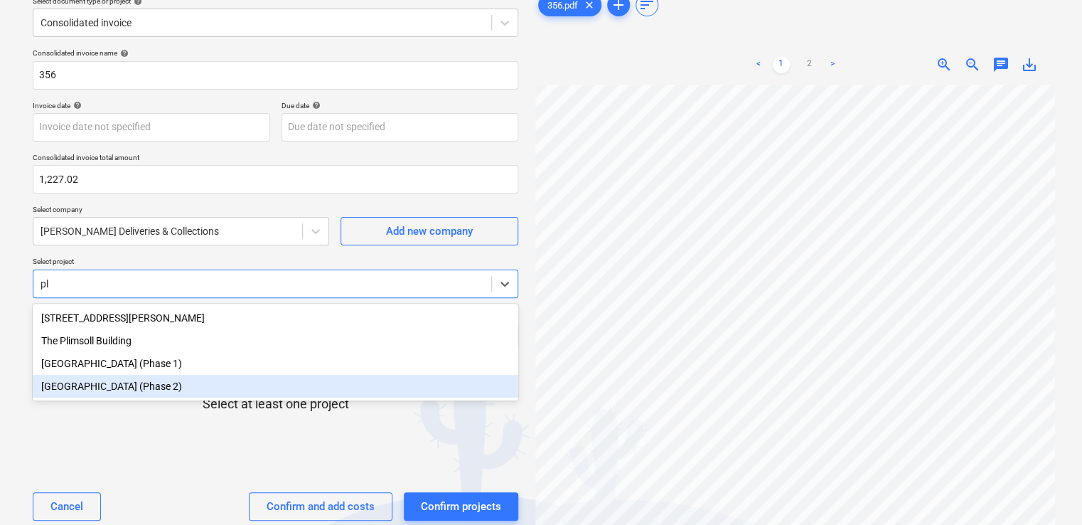
click at [156, 393] on div "Plumstead West Thamesmead (Phase 2)" at bounding box center [276, 386] width 486 height 23
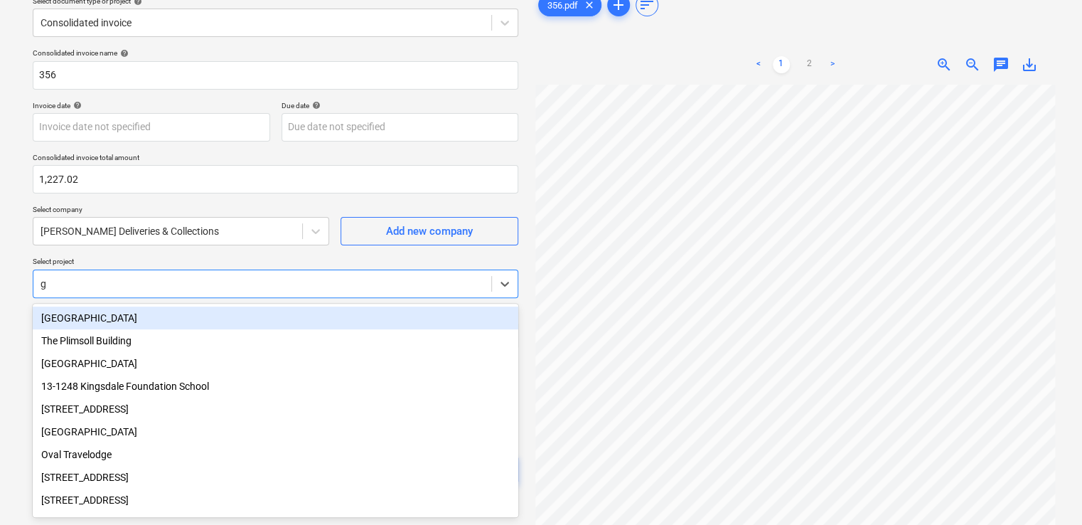
type input "gl"
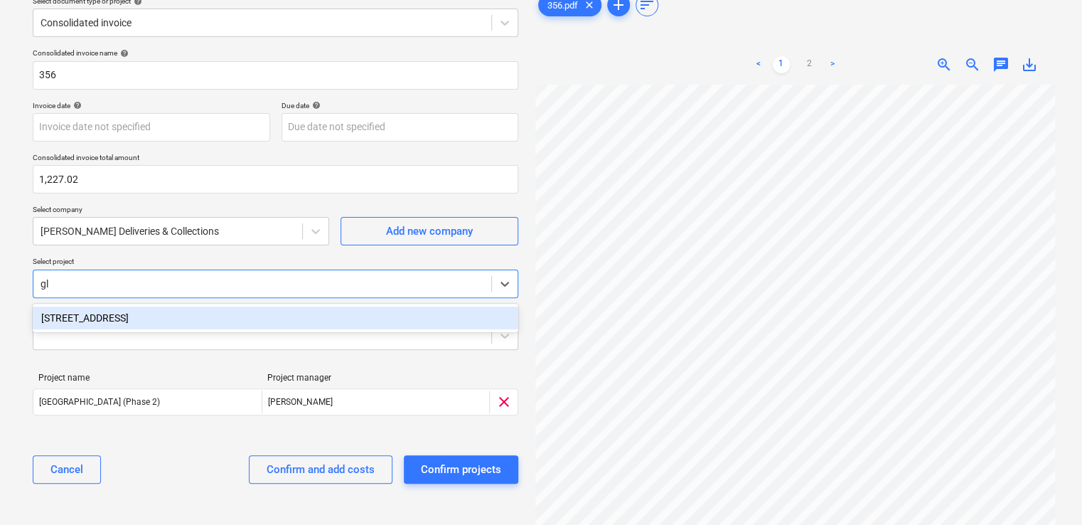
click at [128, 314] on div "[STREET_ADDRESS]" at bounding box center [276, 317] width 486 height 23
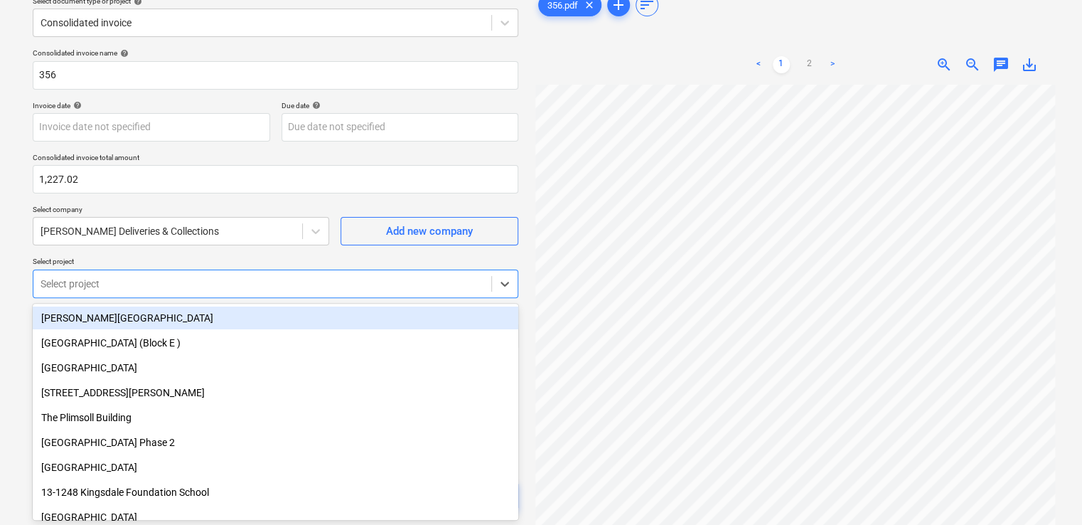
click at [208, 252] on div "Consolidated invoice name help 356 Invoice date help Press the down arrow key t…" at bounding box center [275, 285] width 497 height 484
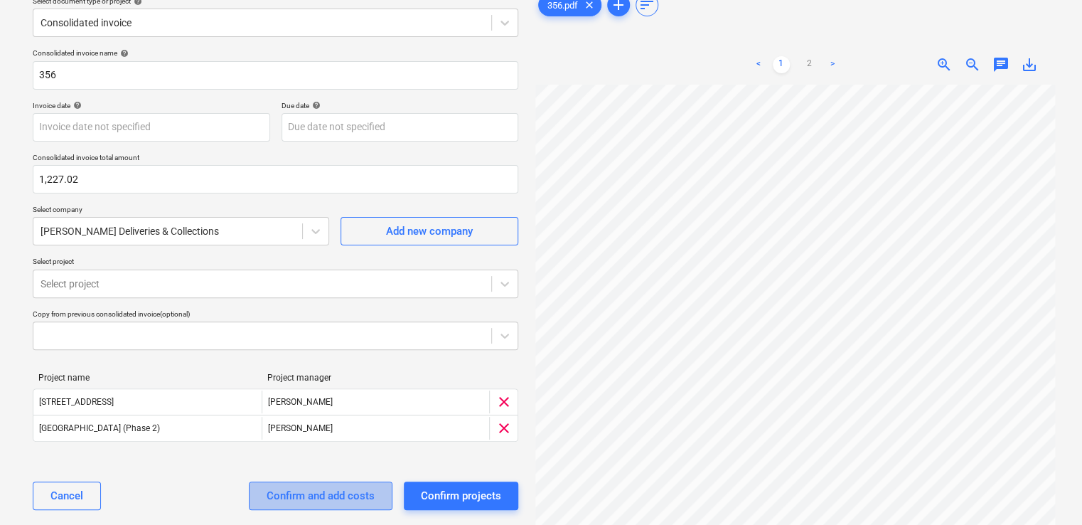
click at [307, 493] on div "Confirm and add costs" at bounding box center [321, 495] width 108 height 18
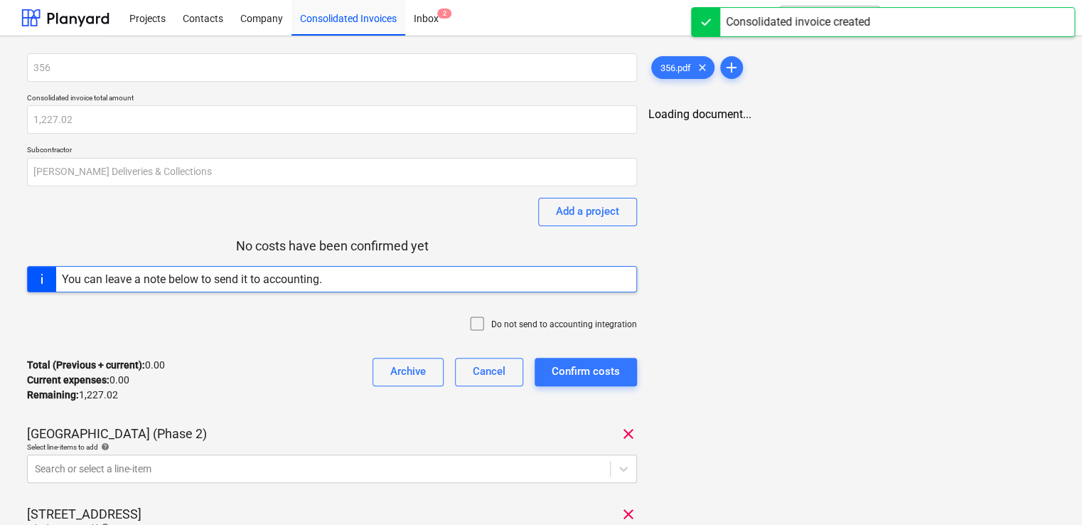
click at [480, 317] on icon at bounding box center [477, 323] width 17 height 17
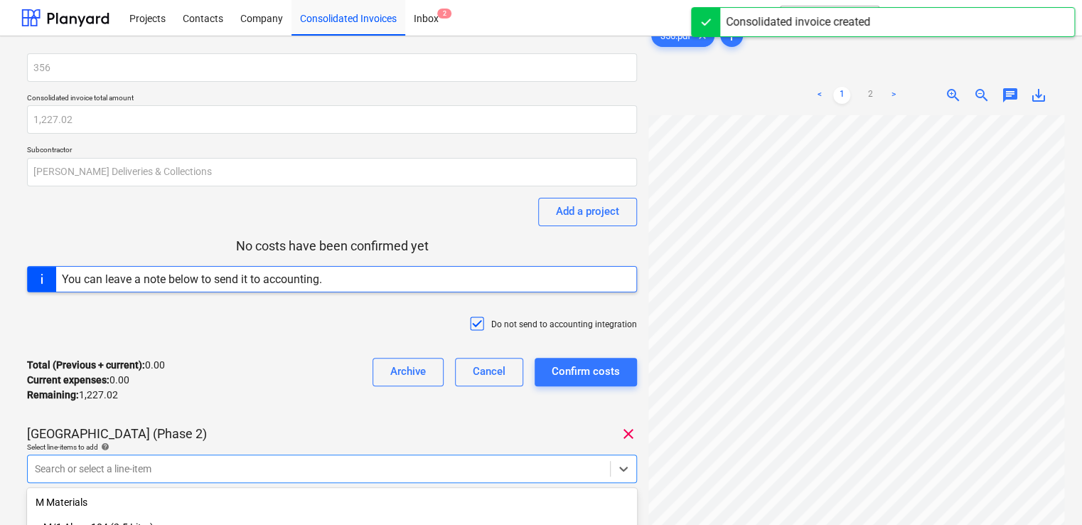
click at [368, 459] on body "Projects Contacts Company Consolidated Invoices Inbox 2 format_size keyboard_ar…" at bounding box center [541, 262] width 1082 height 525
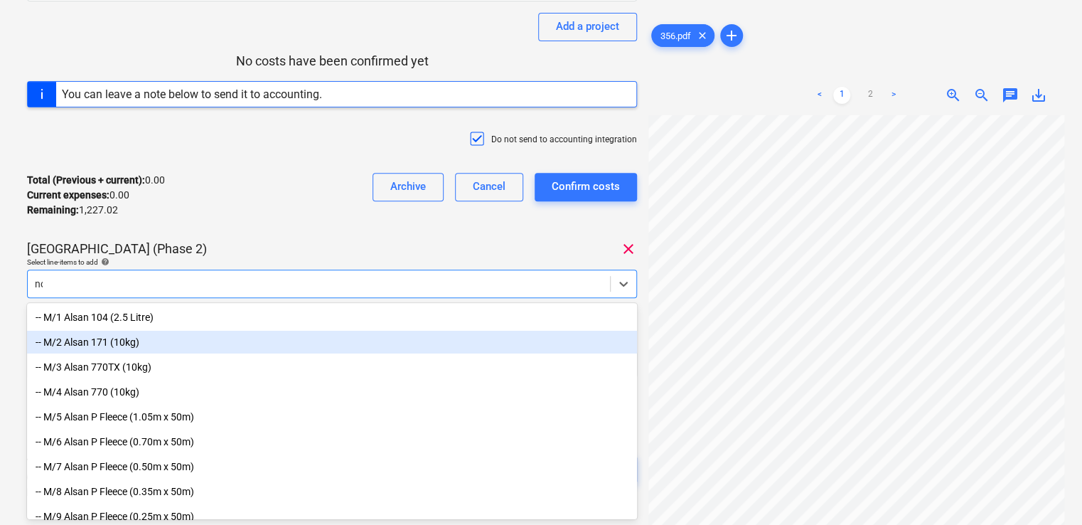
type input "non"
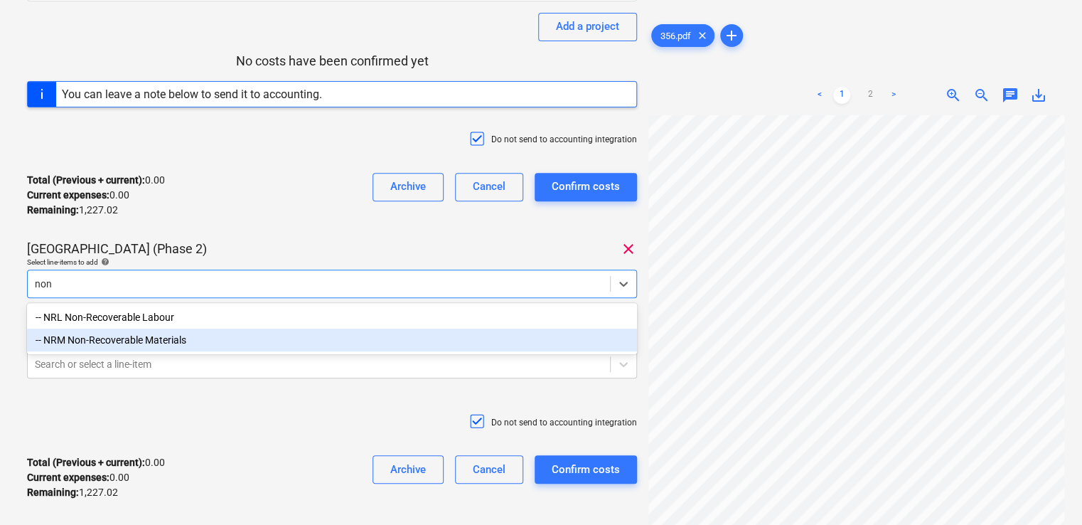
click at [223, 341] on div "-- NRM Non-Recoverable Materials" at bounding box center [332, 340] width 610 height 23
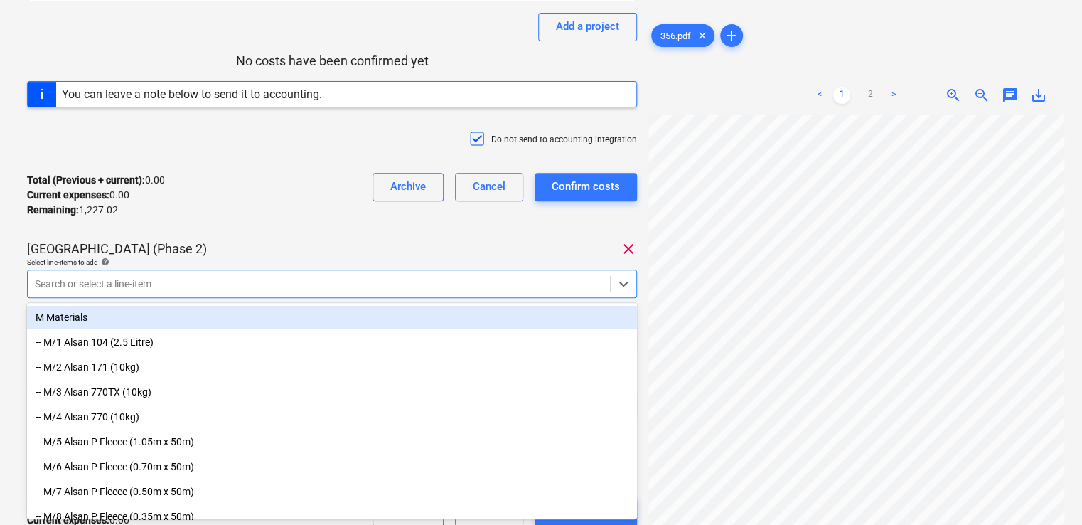
click at [331, 189] on div "Total (Previous + current) : 0.00 Current expenses : 0.00 Remaining : 1,227.02 …" at bounding box center [332, 195] width 610 height 68
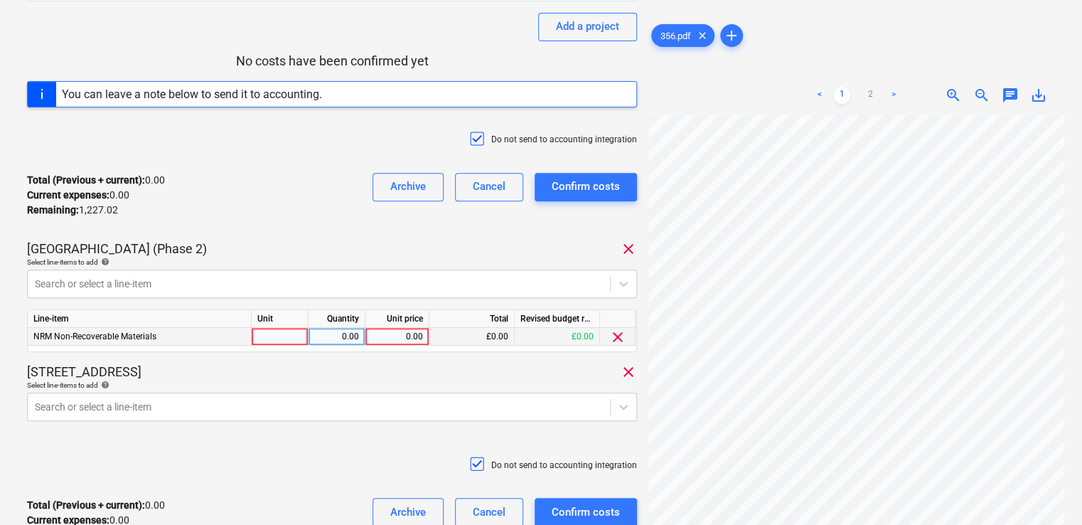
click at [286, 335] on div at bounding box center [280, 337] width 57 height 18
type input "item"
type input "13.51"
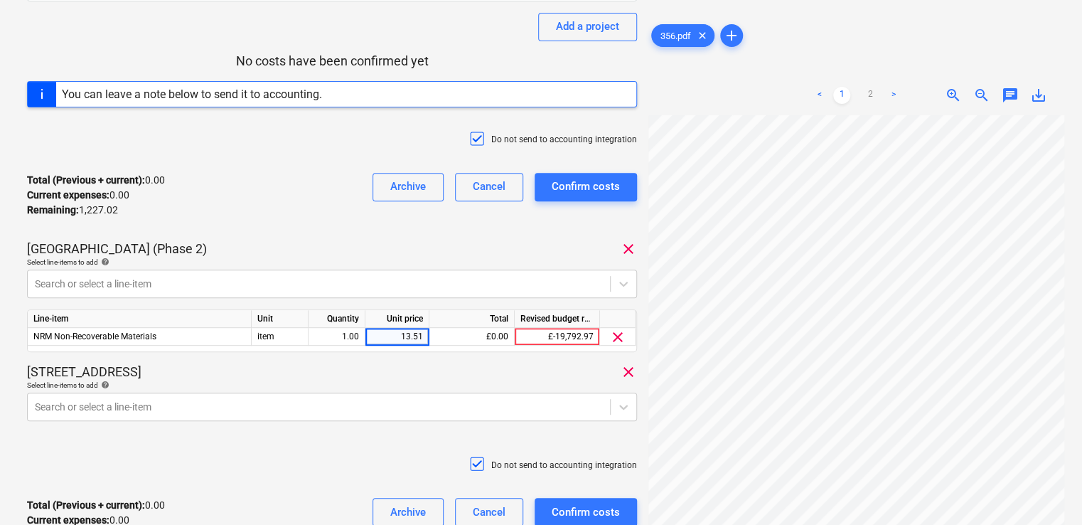
click at [422, 372] on div "49 - 53 Glengall Road clear" at bounding box center [332, 371] width 610 height 17
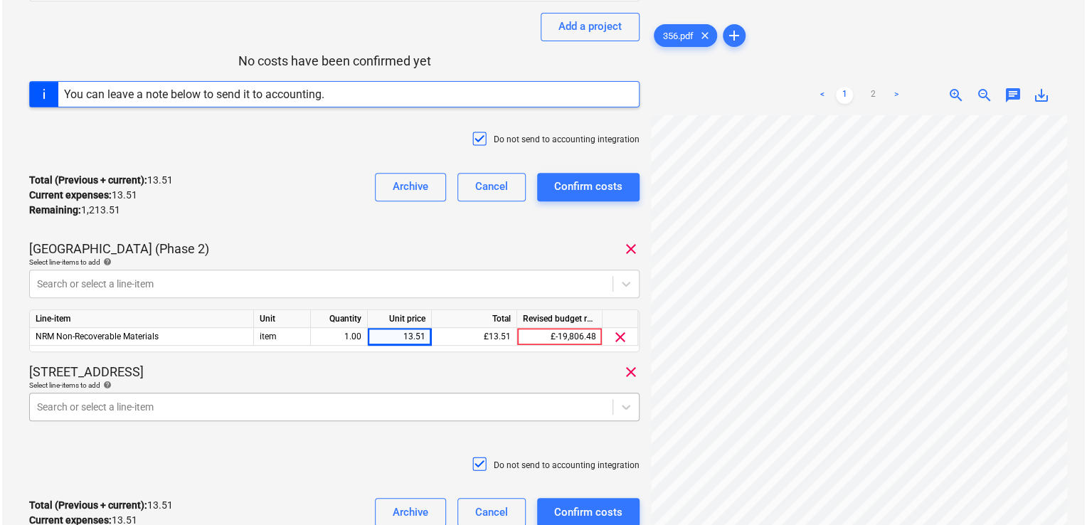
scroll to position [308, 0]
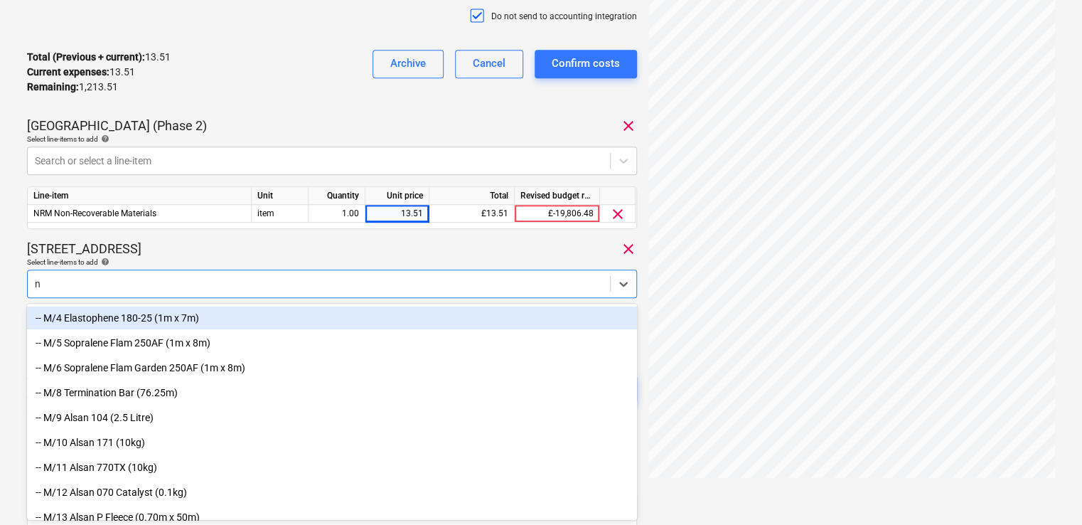
type input "nr"
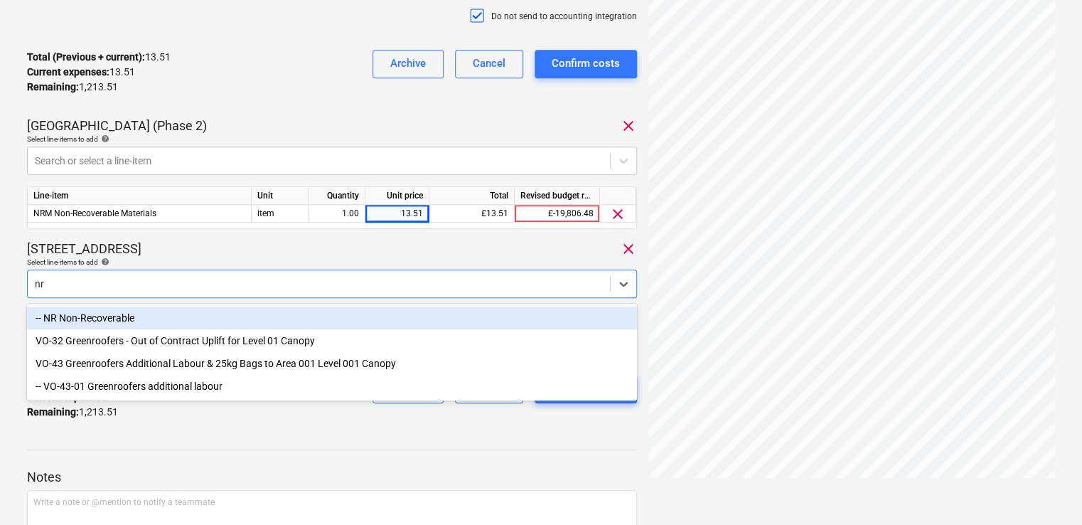
click at [234, 314] on div "-- NR Non-Recoverable" at bounding box center [332, 317] width 610 height 23
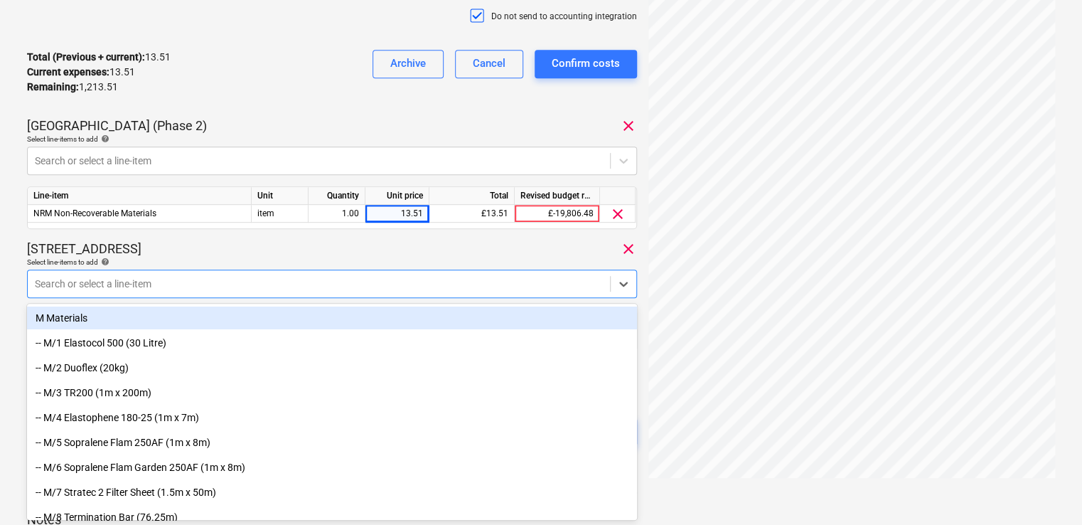
click at [255, 252] on div "49 - 53 Glengall Road clear" at bounding box center [332, 248] width 610 height 17
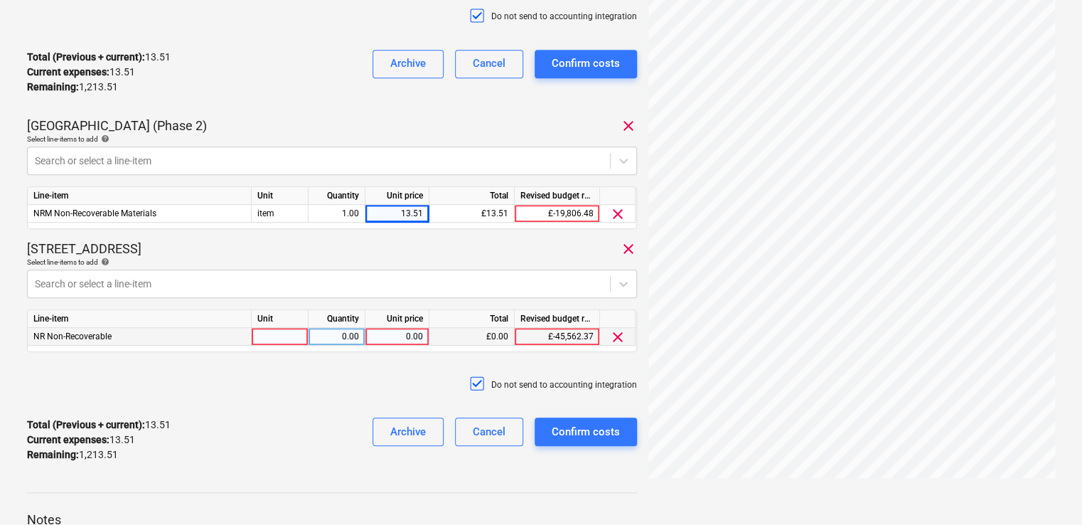
click at [269, 337] on div at bounding box center [280, 337] width 57 height 18
type input "item"
type input "13.51"
click at [341, 388] on div "Do not send to accounting integration" at bounding box center [332, 384] width 610 height 43
click at [555, 426] on div "Confirm costs" at bounding box center [586, 431] width 68 height 18
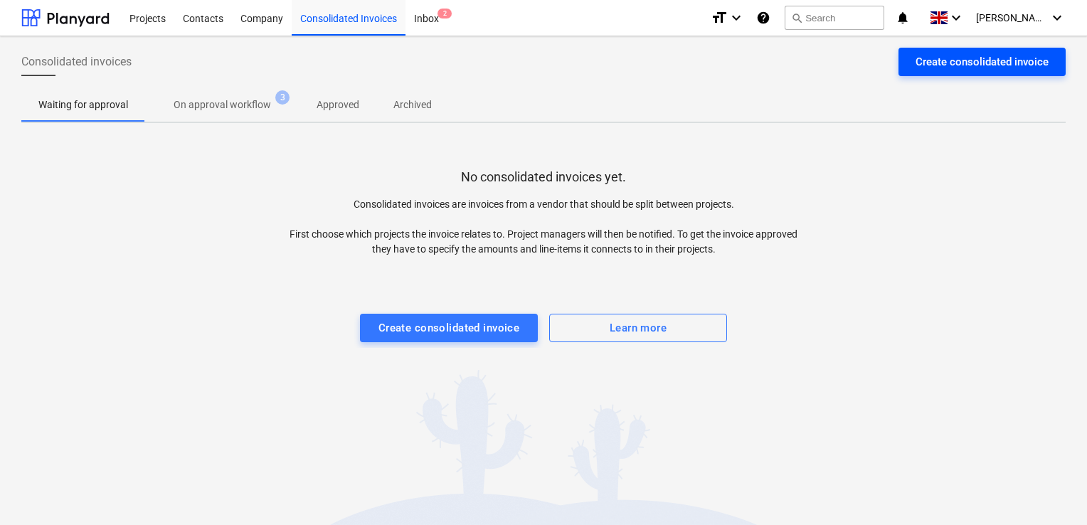
click at [946, 56] on div "Create consolidated invoice" at bounding box center [981, 62] width 133 height 18
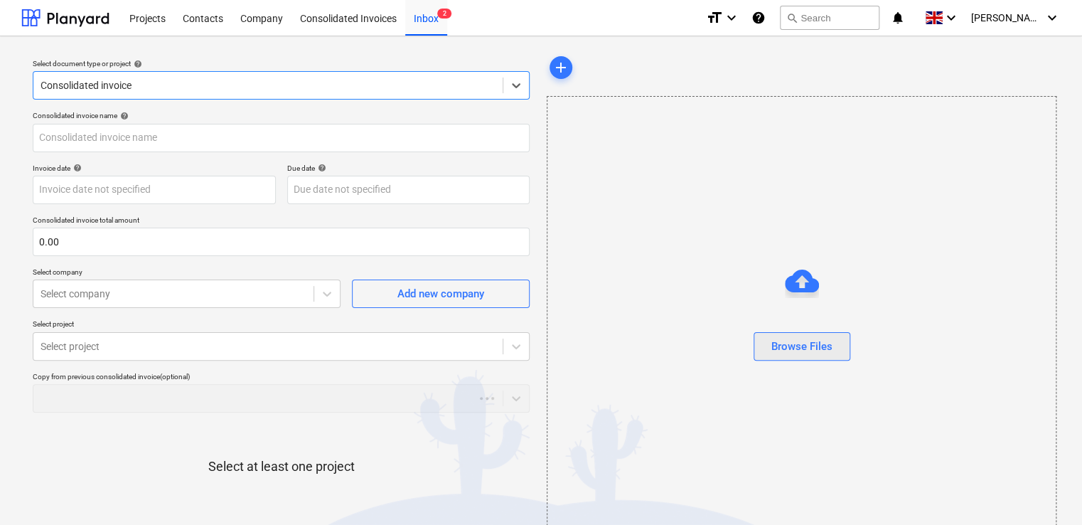
click at [794, 351] on div "Browse Files" at bounding box center [802, 346] width 61 height 18
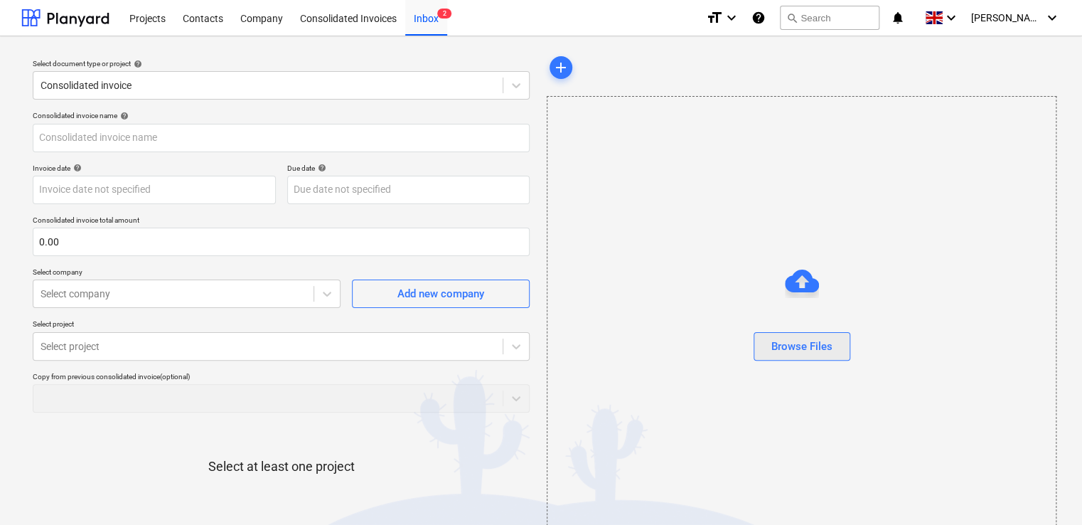
click at [794, 354] on div "Browse Files" at bounding box center [802, 346] width 61 height 18
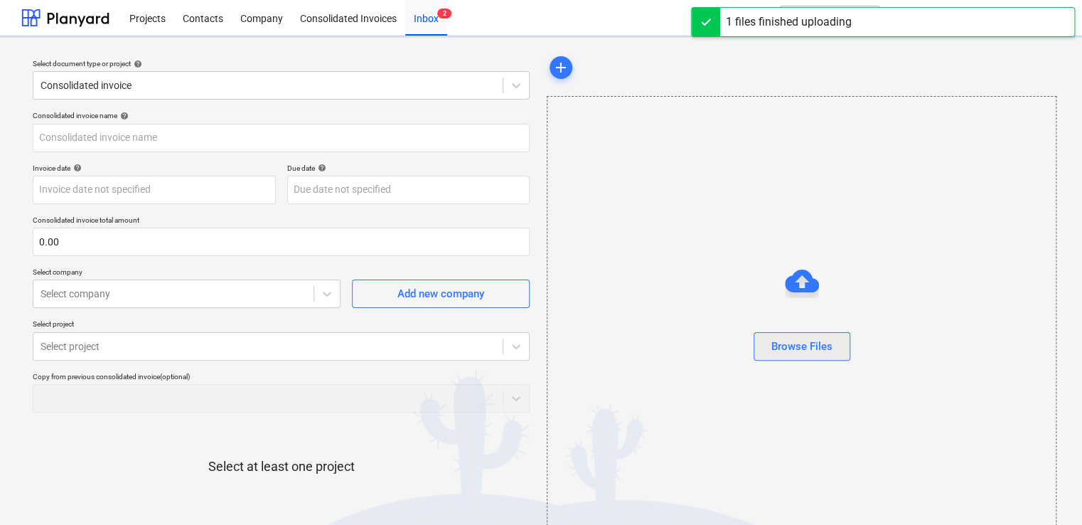
type input "370.pdf"
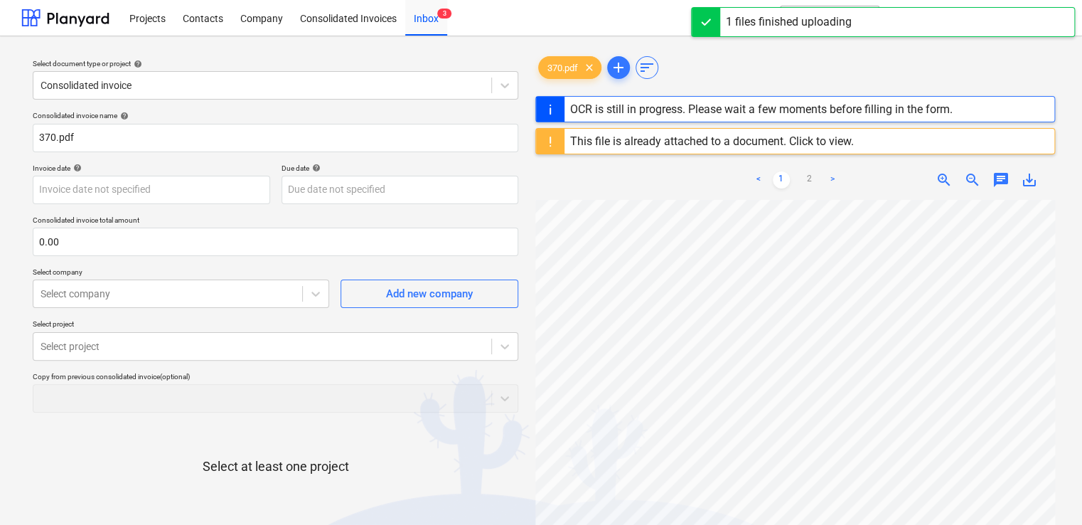
click at [808, 142] on div "This file is already attached to a document. Click to view." at bounding box center [712, 141] width 284 height 14
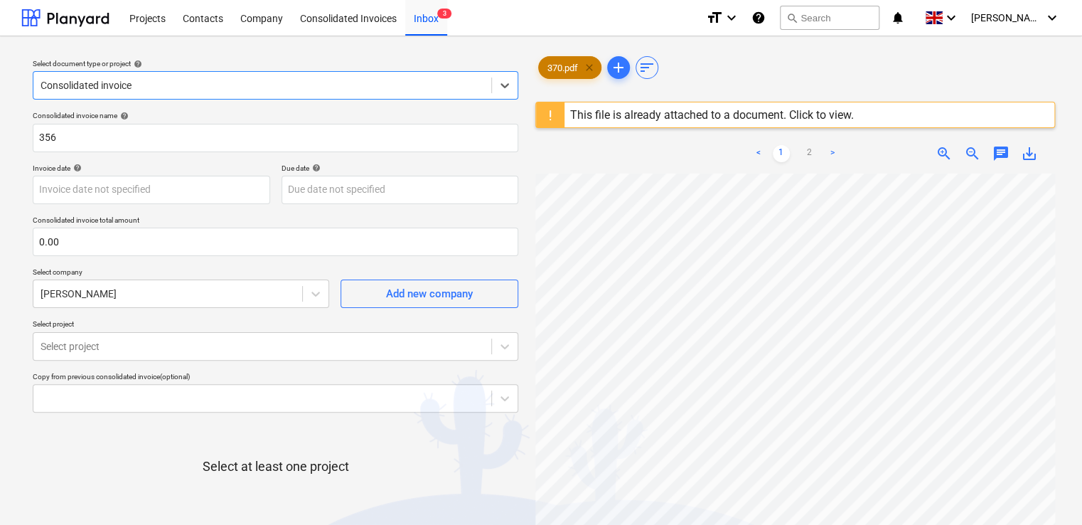
click at [593, 65] on span "clear" at bounding box center [589, 67] width 17 height 17
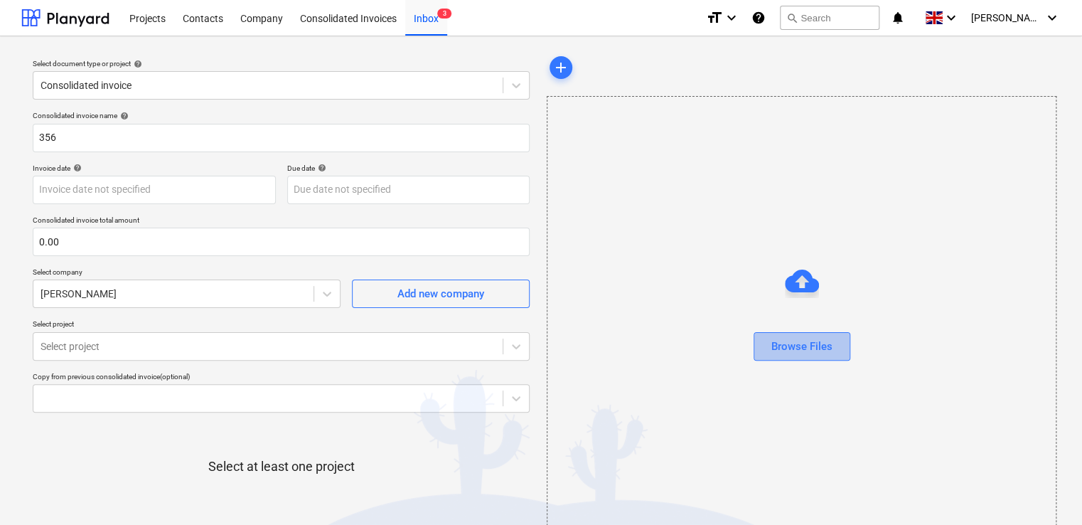
click at [757, 351] on button "Browse Files" at bounding box center [802, 346] width 97 height 28
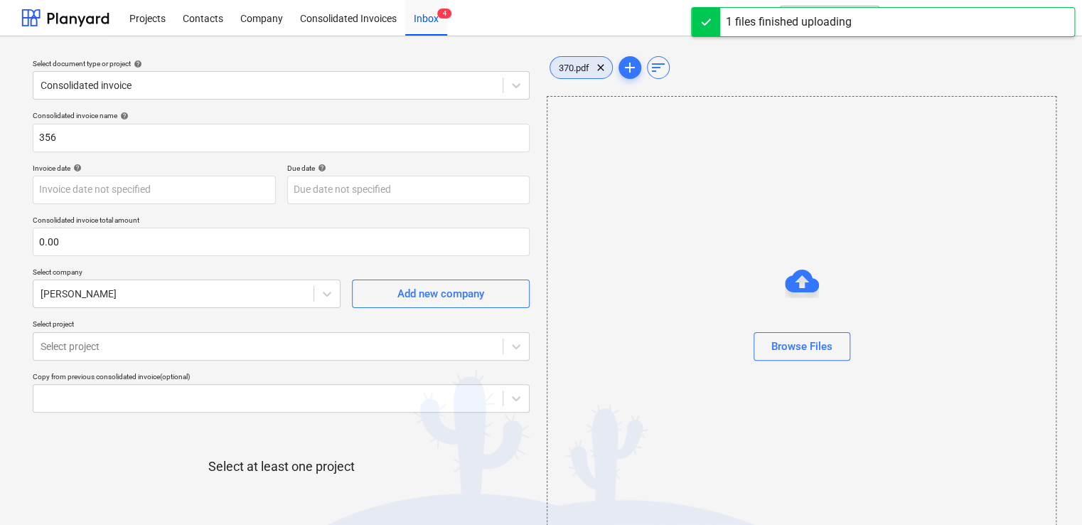
click at [577, 70] on span "370.pdf" at bounding box center [574, 68] width 48 height 11
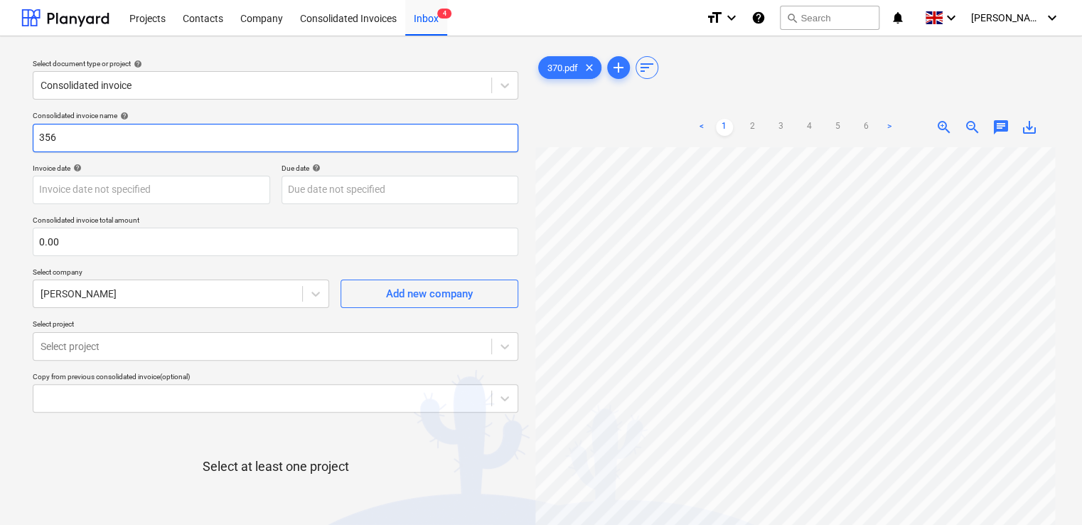
drag, startPoint x: 226, startPoint y: 144, endPoint x: 114, endPoint y: 152, distance: 112.7
click at [114, 152] on div "Consolidated invoice name help 356 Invoice date help Press the down arrow key t…" at bounding box center [275, 352] width 497 height 495
click at [91, 139] on input "356" at bounding box center [276, 138] width 486 height 28
type input "370"
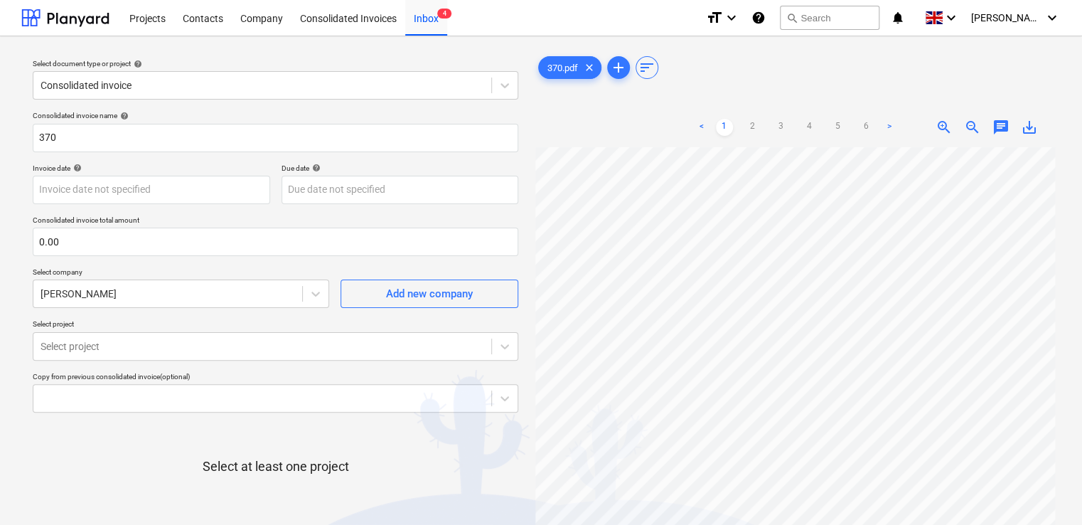
click at [108, 159] on div "Consolidated invoice name help 370 Invoice date help Press the down arrow key t…" at bounding box center [275, 352] width 497 height 495
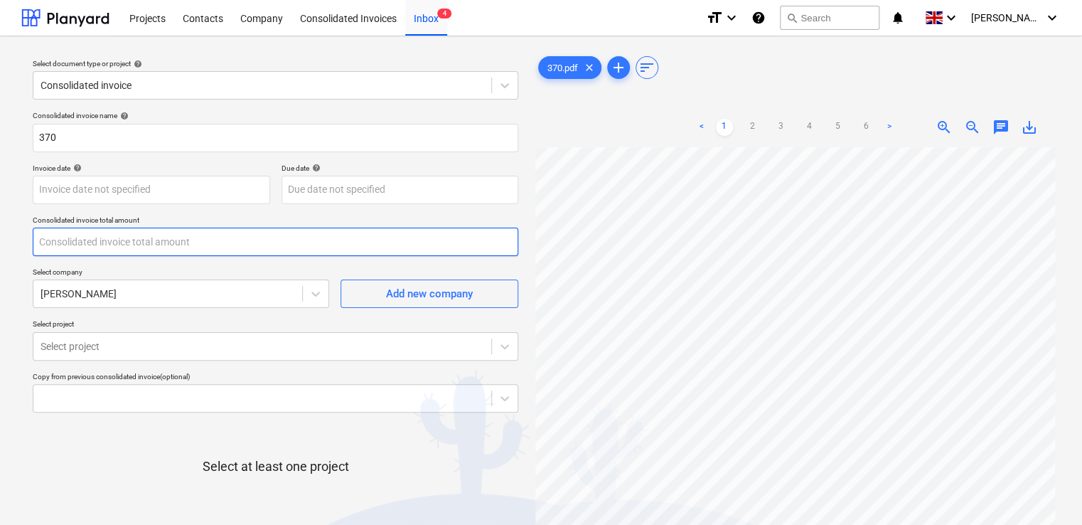
click at [73, 240] on input "text" at bounding box center [276, 242] width 486 height 28
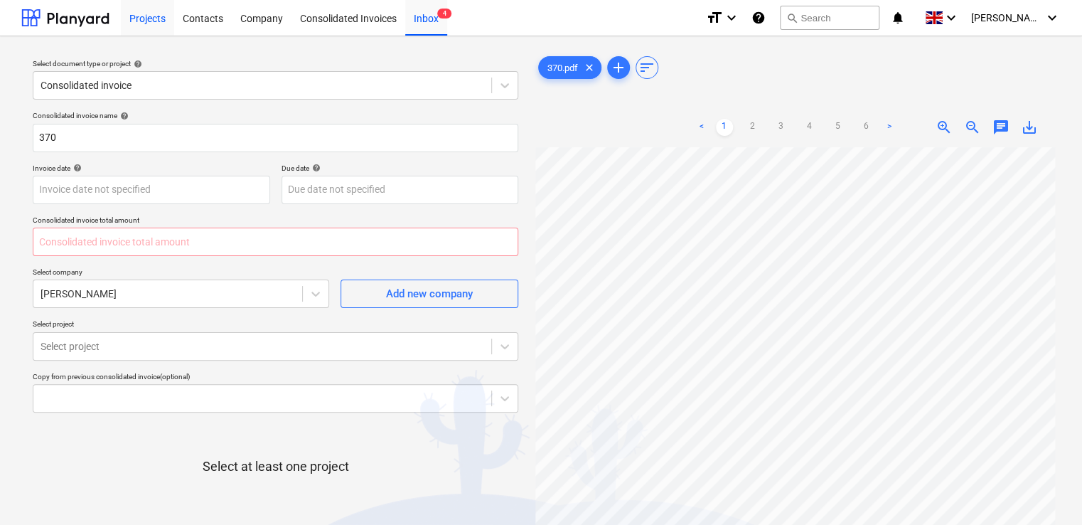
type input "0.00"
type input "1,179.38"
click at [137, 269] on p "Select company" at bounding box center [181, 273] width 297 height 12
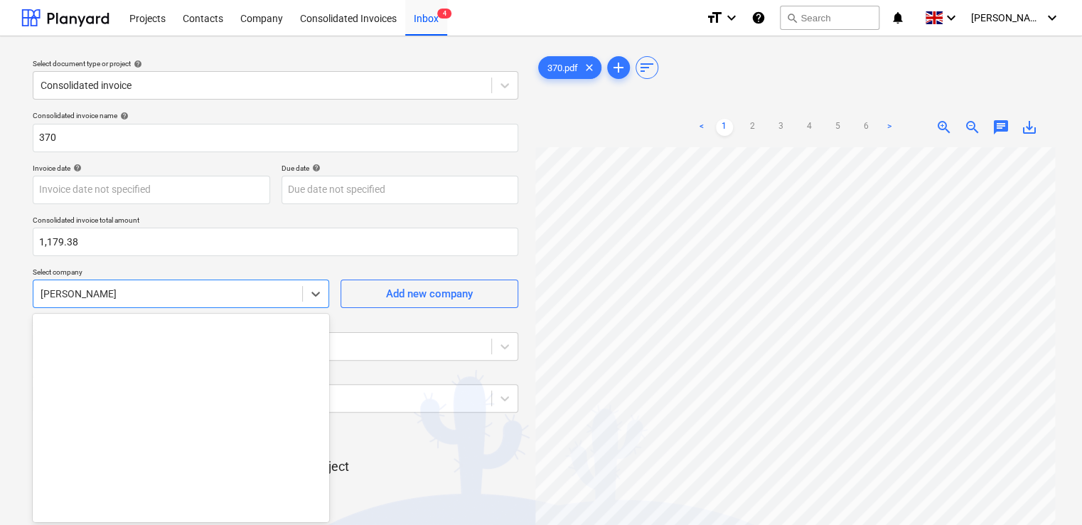
click at [139, 292] on div at bounding box center [168, 294] width 255 height 14
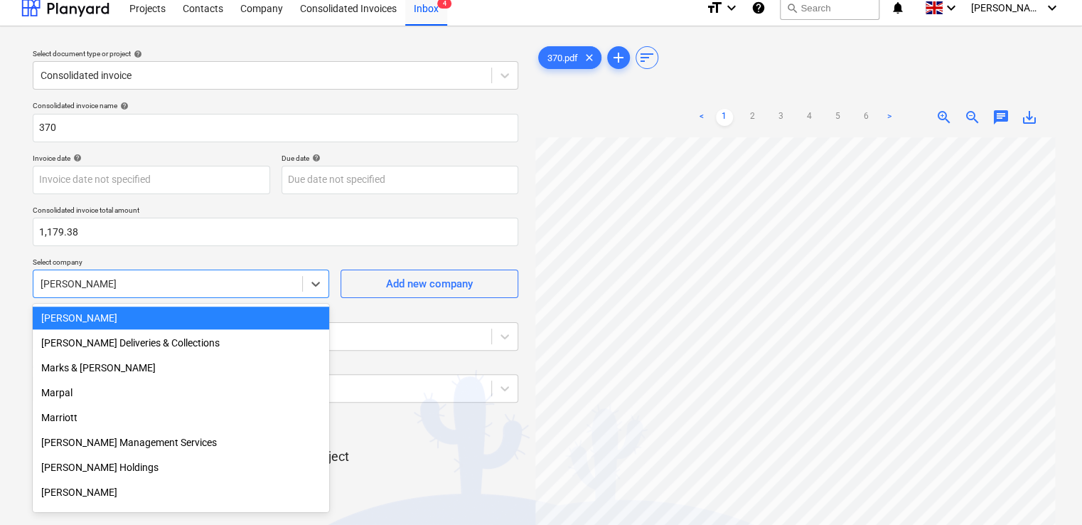
scroll to position [11, 0]
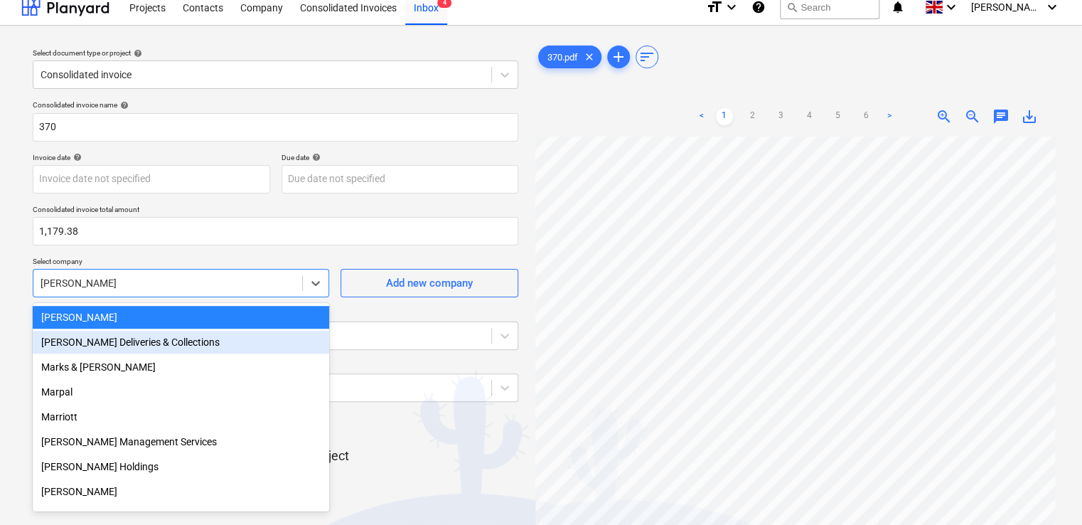
click at [134, 342] on div "Mark Poole Deliveries & Collections" at bounding box center [181, 342] width 297 height 23
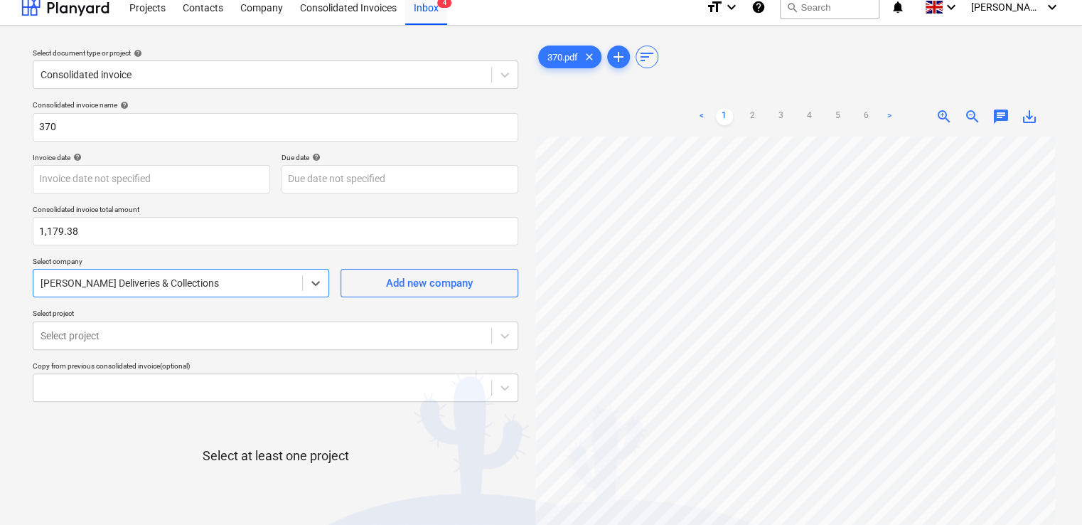
click at [20, 354] on div "Select document type or project help Consolidated invoice Consolidated invoice …" at bounding box center [541, 332] width 1082 height 613
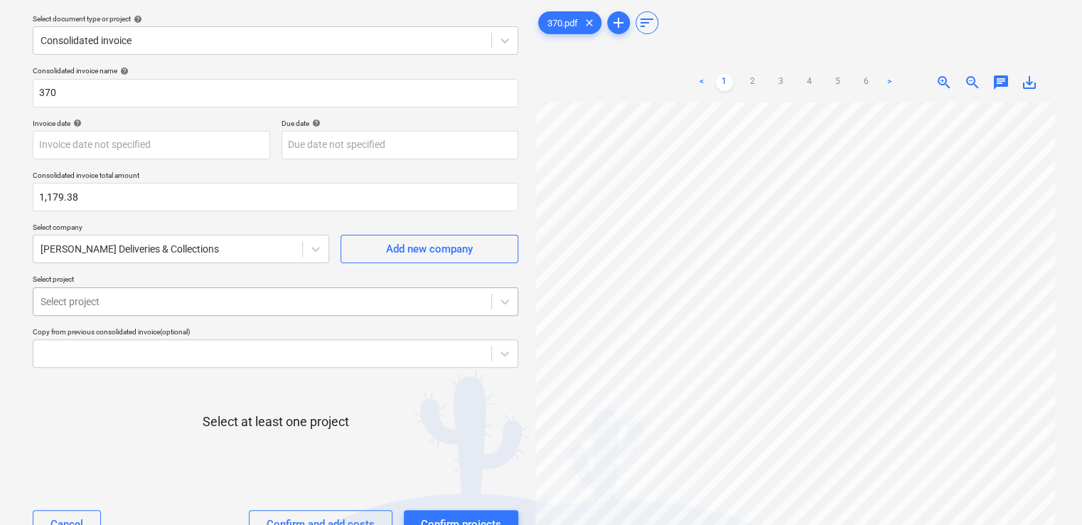
click at [73, 343] on body "Projects Contacts Company Consolidated Invoices Inbox 4 format_size keyboard_ar…" at bounding box center [541, 217] width 1082 height 525
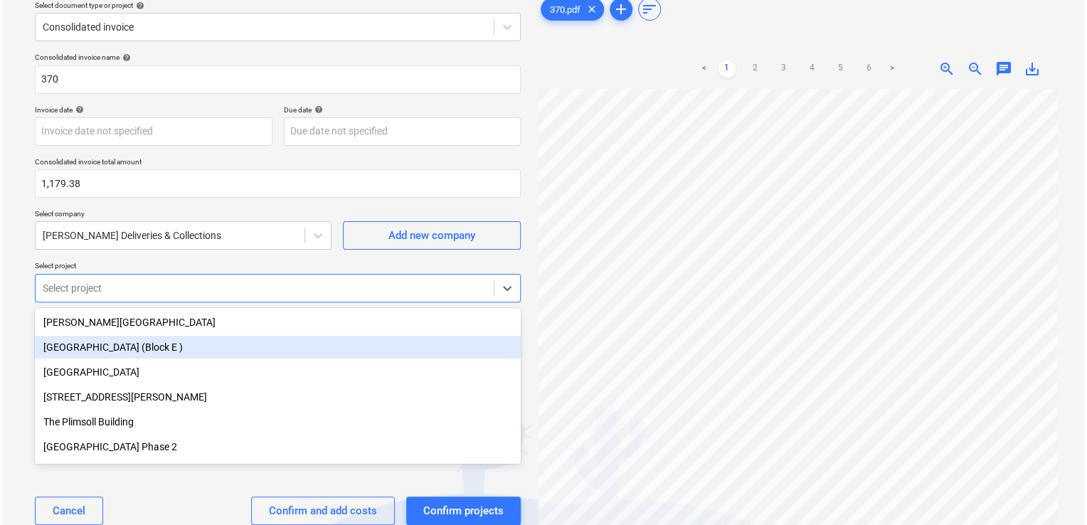
scroll to position [63, 0]
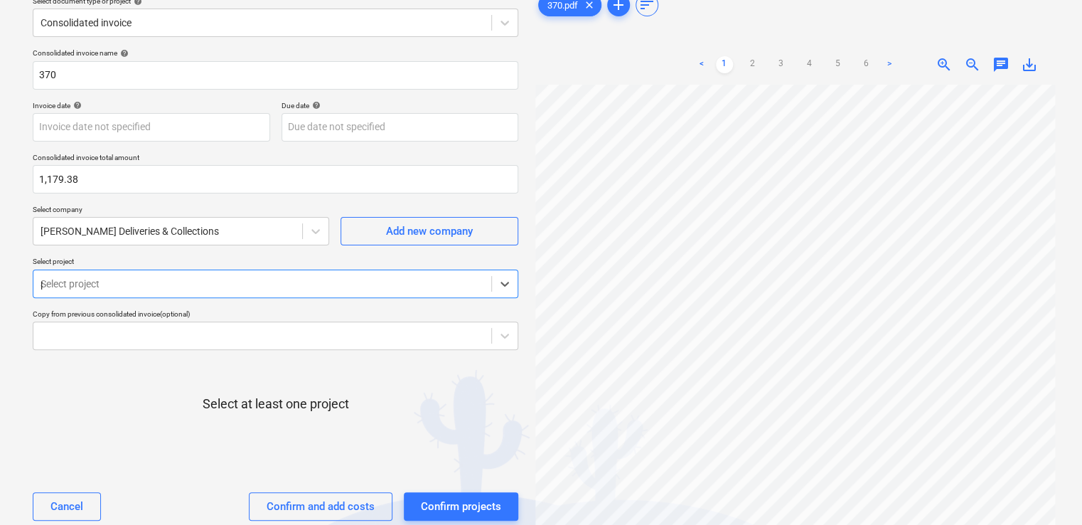
type input "pl"
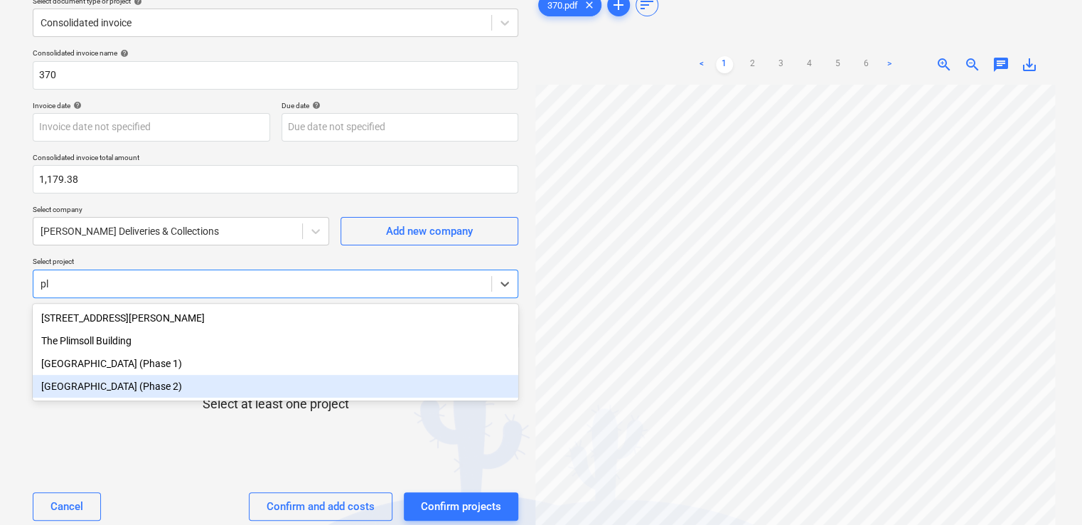
click at [108, 385] on div "Plumstead West Thamesmead (Phase 2)" at bounding box center [276, 386] width 486 height 23
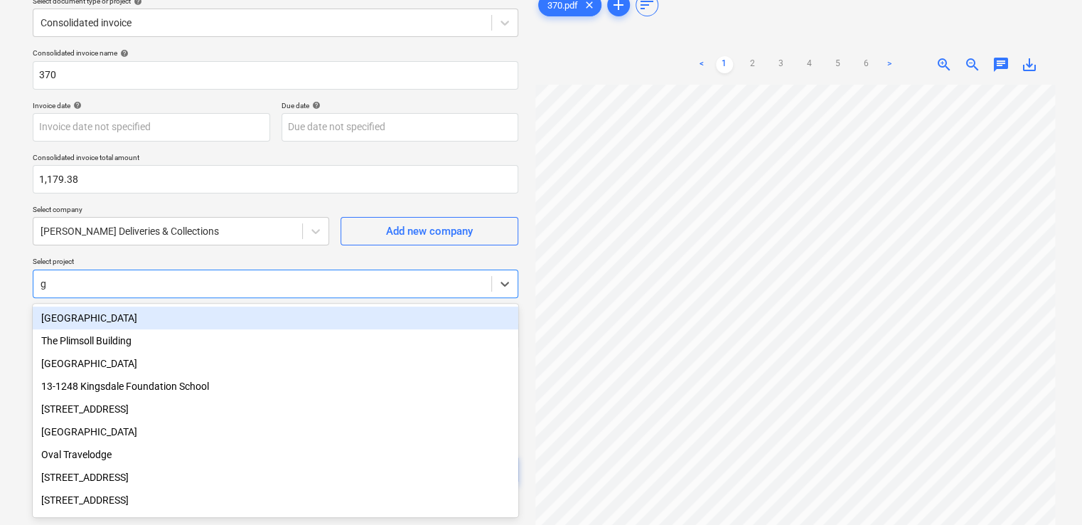
type input "gl"
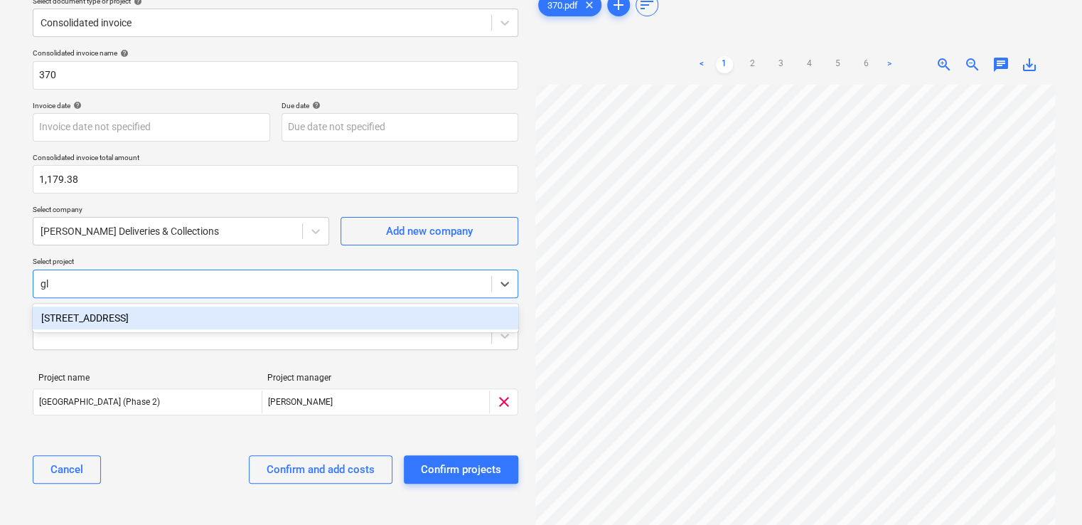
click at [96, 317] on div "[STREET_ADDRESS]" at bounding box center [276, 317] width 486 height 23
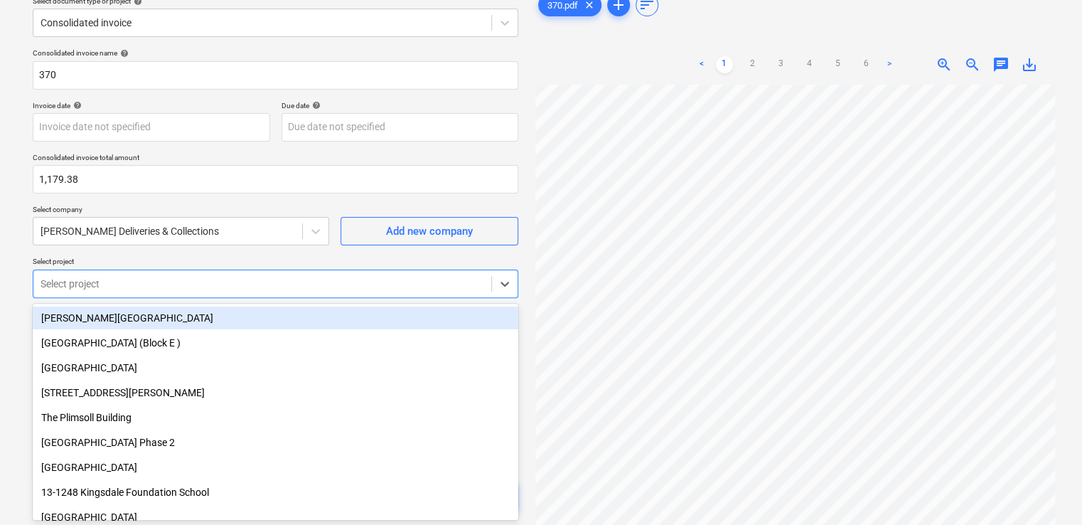
click at [184, 258] on p "Select project" at bounding box center [276, 263] width 486 height 12
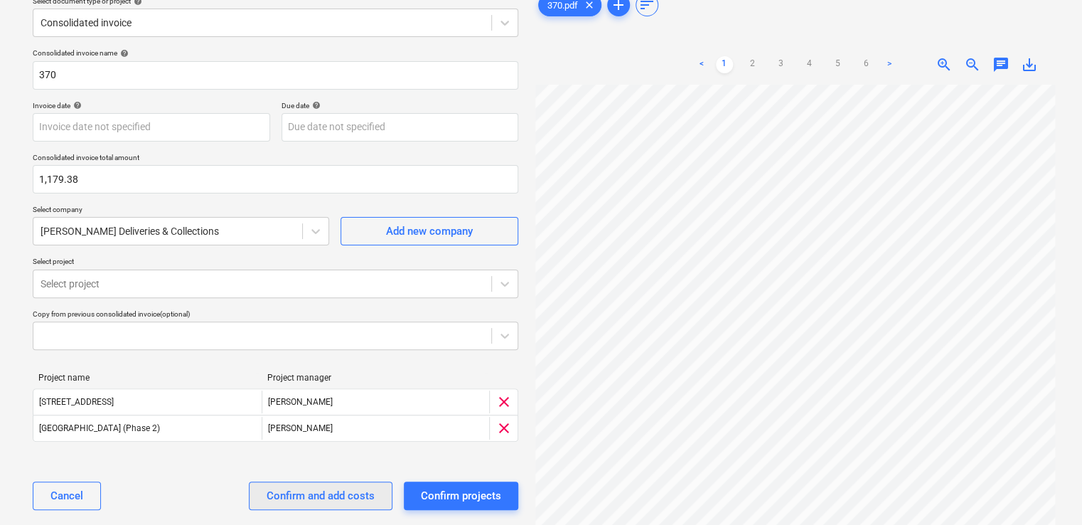
click at [299, 491] on div "Confirm and add costs" at bounding box center [321, 495] width 108 height 18
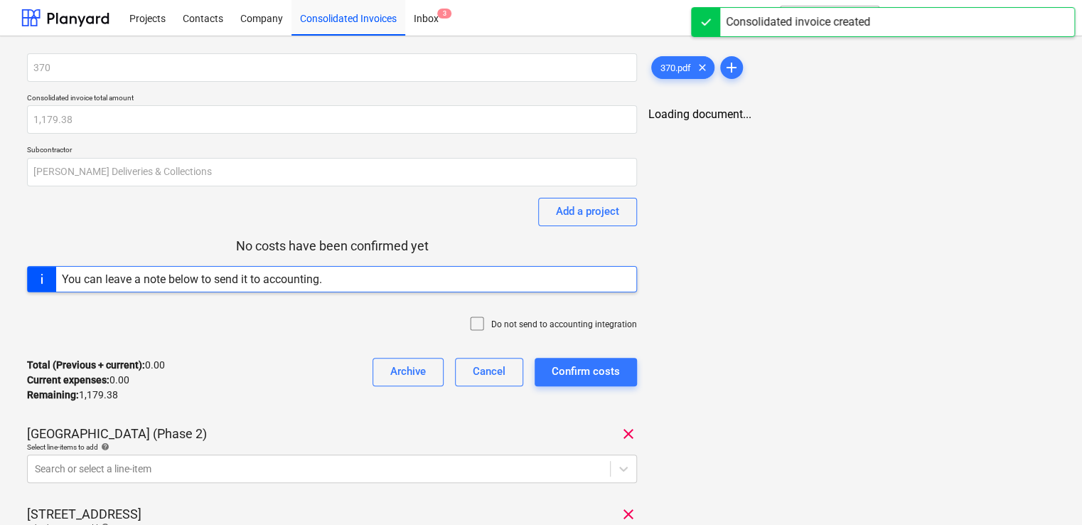
click at [480, 327] on icon at bounding box center [477, 323] width 17 height 17
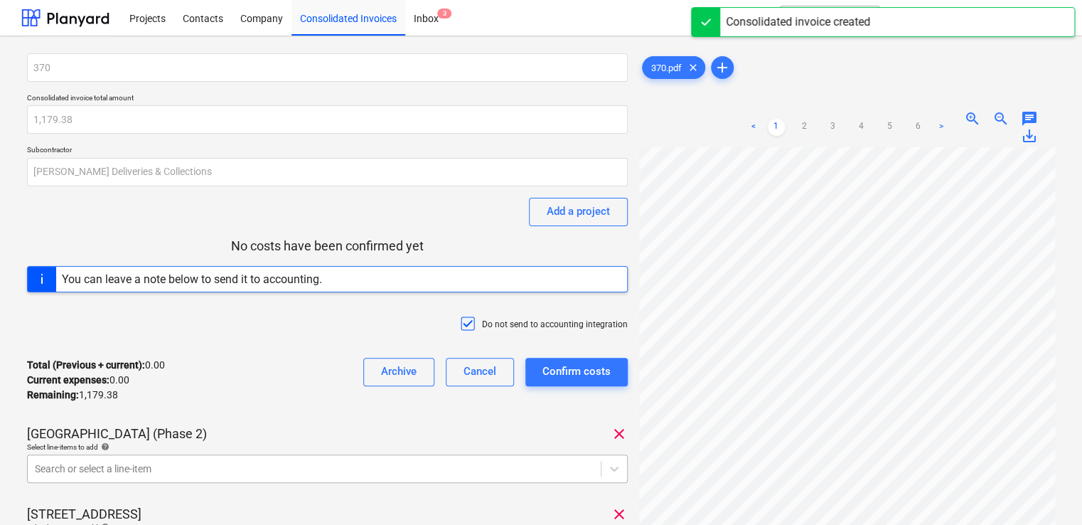
click at [274, 471] on body "Projects Contacts Company Consolidated Invoices Inbox 3 format_size keyboard_ar…" at bounding box center [541, 262] width 1082 height 525
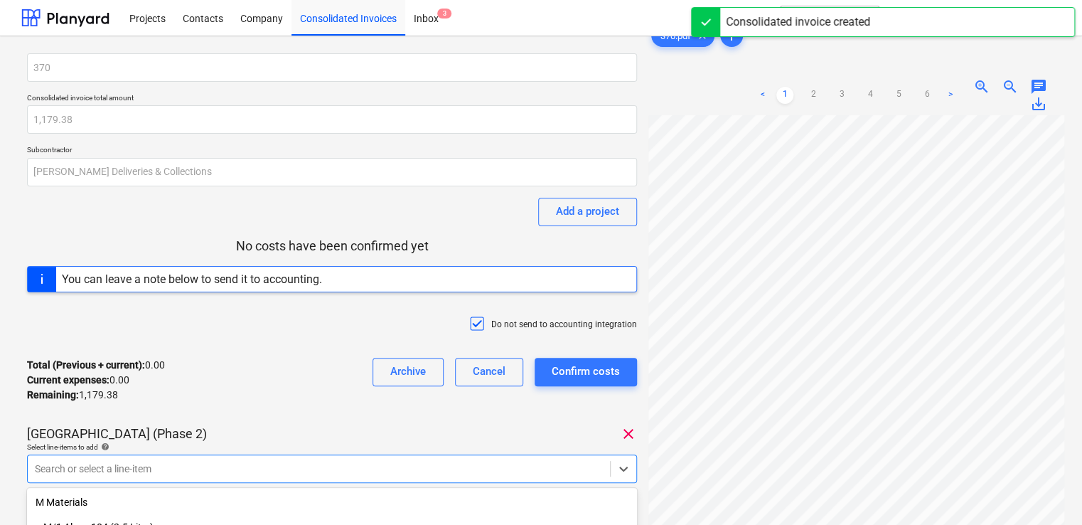
scroll to position [185, 0]
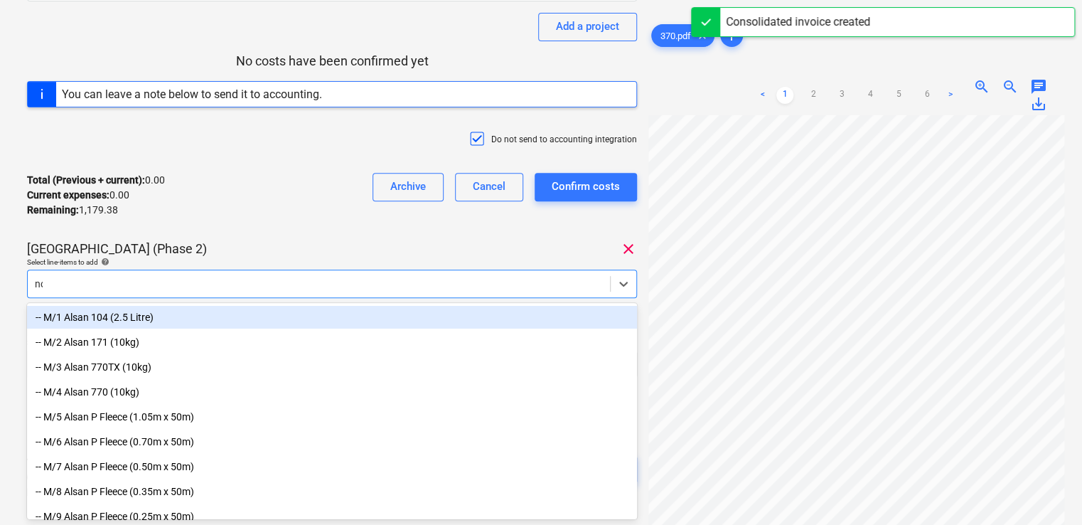
type input "non"
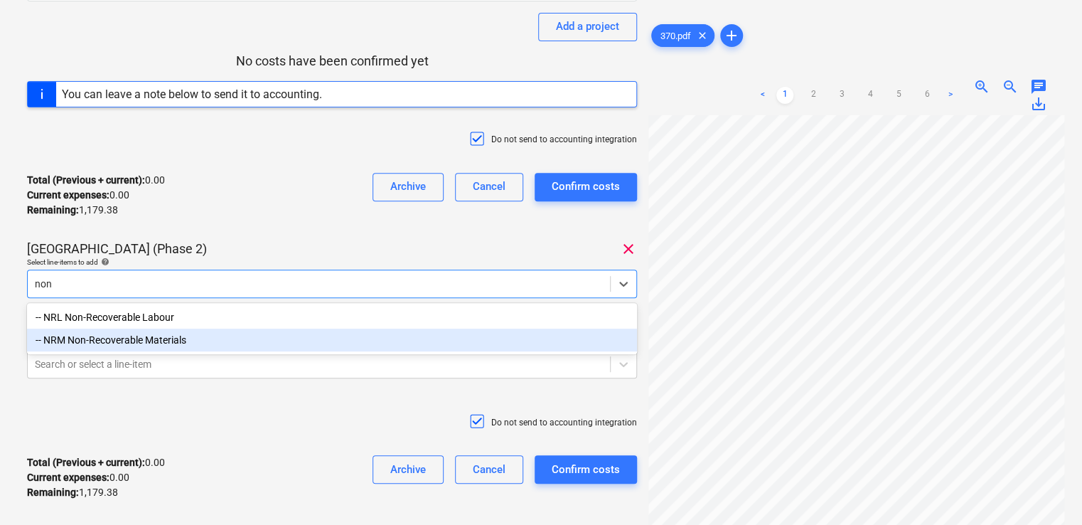
click at [180, 343] on div "-- NRM Non-Recoverable Materials" at bounding box center [332, 340] width 610 height 23
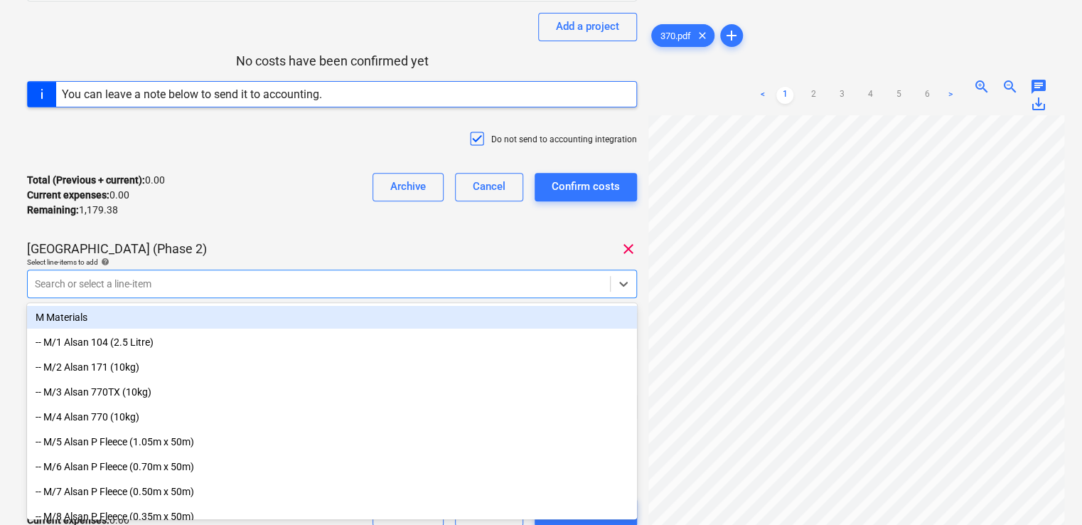
click at [262, 183] on div "Total (Previous + current) : 0.00 Current expenses : 0.00 Remaining : 1,179.38 …" at bounding box center [332, 195] width 610 height 68
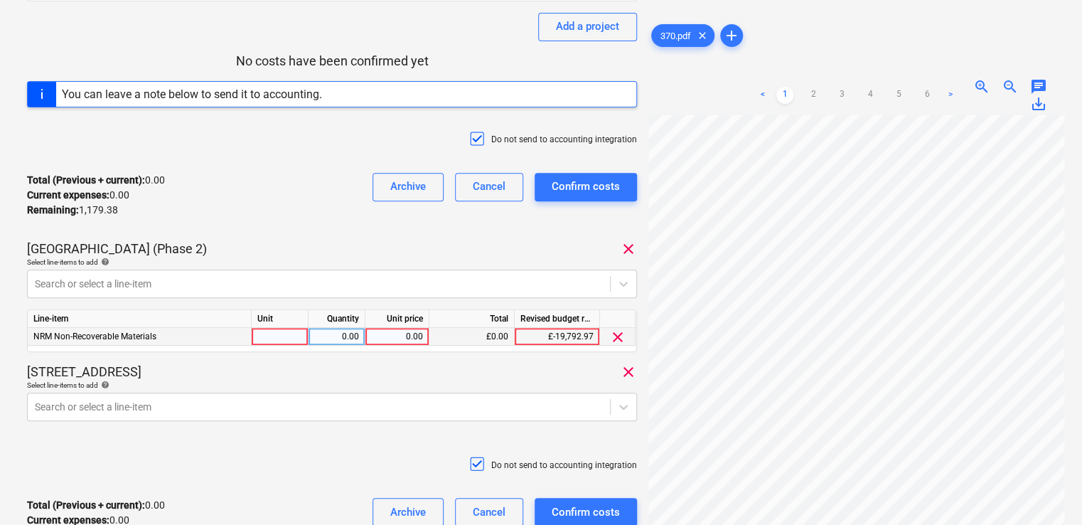
click at [284, 336] on div at bounding box center [280, 337] width 57 height 18
type input "item"
type input "77.98"
click at [325, 212] on div "Total (Previous + current) : 77.98 Current expenses : 77.98 Remaining : 1,101.4…" at bounding box center [332, 195] width 610 height 68
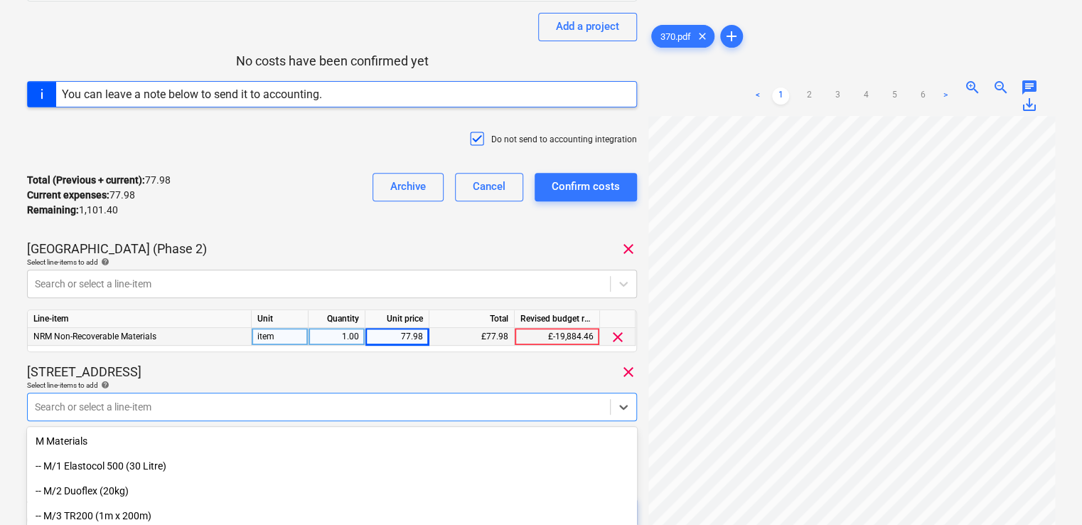
click at [238, 340] on body "Projects Contacts Company Consolidated Invoices Inbox 3 format_size keyboard_ar…" at bounding box center [541, 77] width 1082 height 525
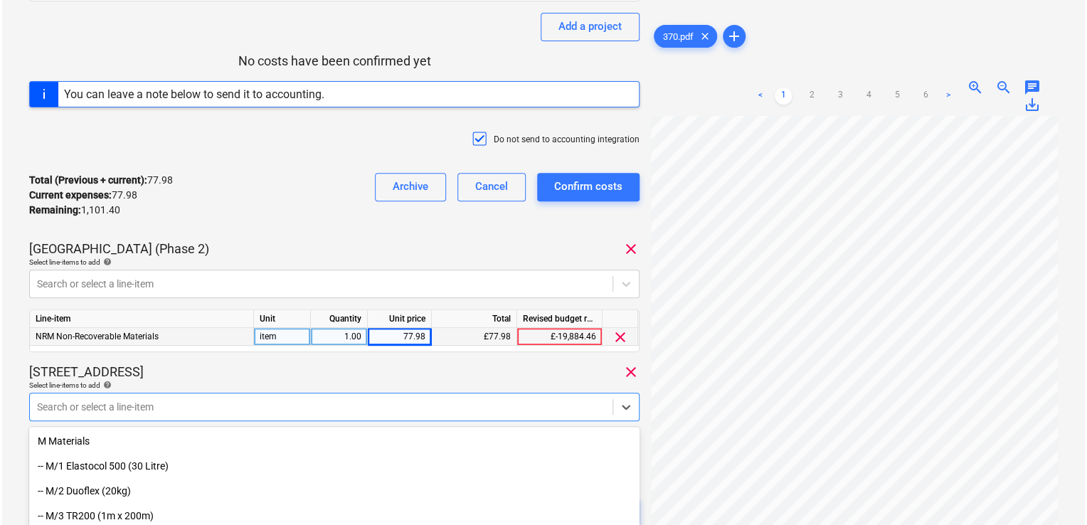
scroll to position [308, 0]
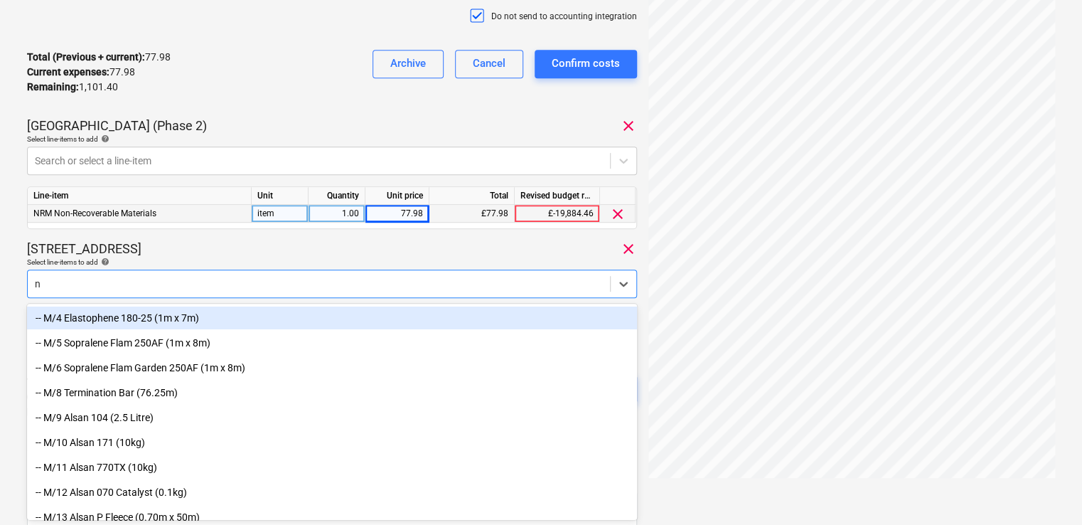
type input "nr"
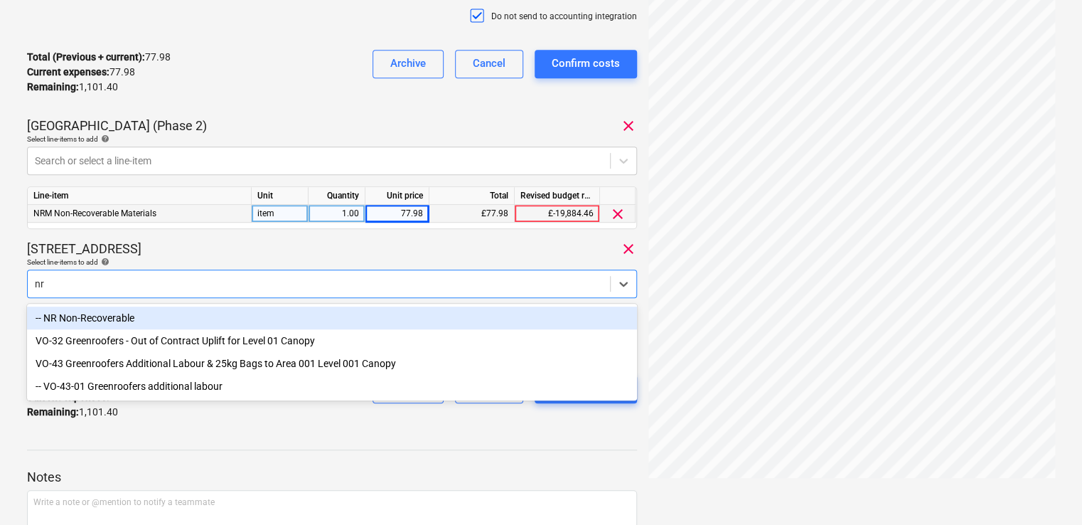
click at [167, 304] on div "-- NR Non-Recoverable VO-32 Greenroofers - Out of Contract Uplift for Level 01 …" at bounding box center [332, 352] width 610 height 97
click at [166, 314] on div "-- NR Non-Recoverable" at bounding box center [332, 317] width 610 height 23
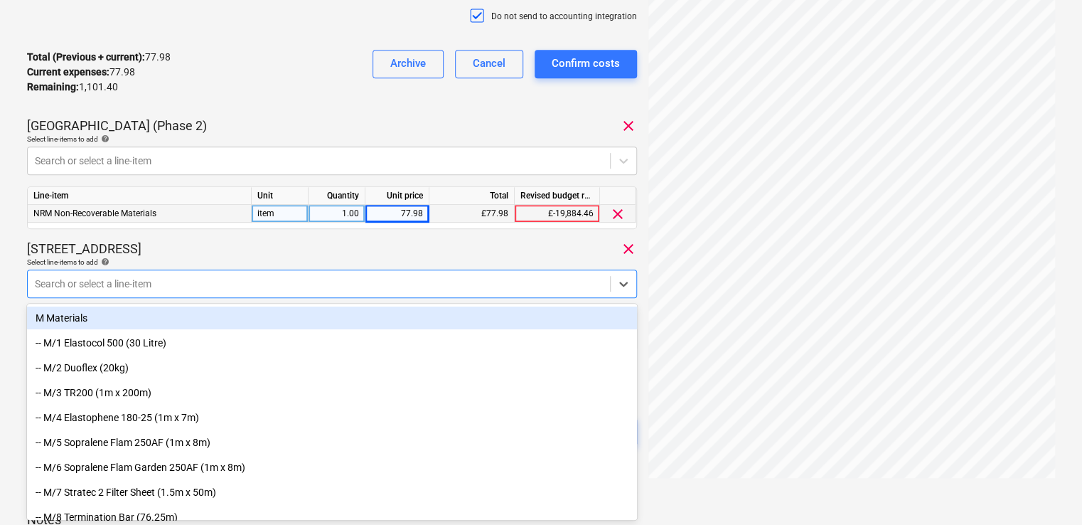
click at [185, 257] on div "Select line-items to add help" at bounding box center [332, 261] width 610 height 9
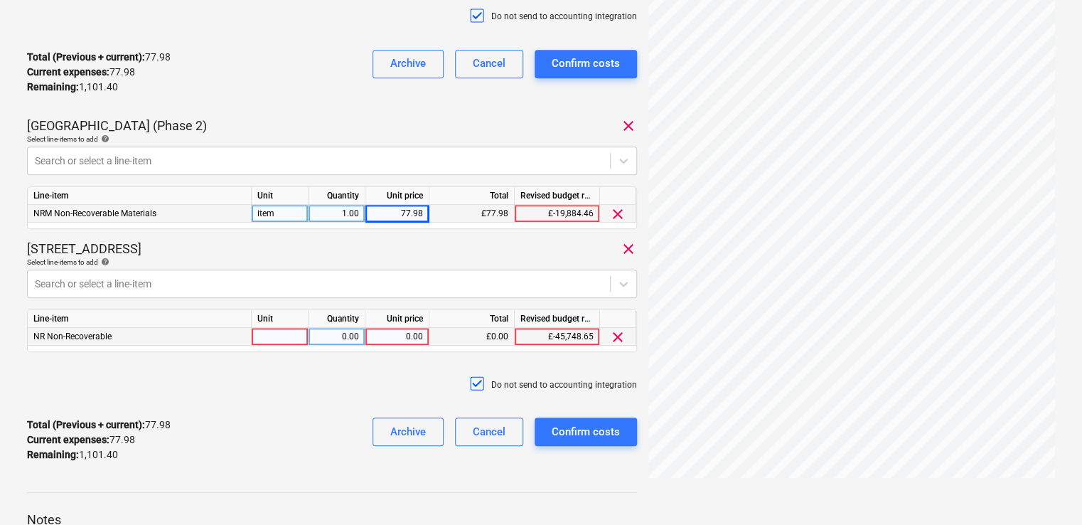
click at [267, 337] on div at bounding box center [280, 337] width 57 height 18
type input "item"
type input "75.00"
click at [273, 422] on div "Total (Previous + current) : 77.98 Current expenses : 77.98 Remaining : 1,101.4…" at bounding box center [332, 440] width 610 height 68
click at [586, 434] on div "Confirm costs" at bounding box center [586, 431] width 68 height 18
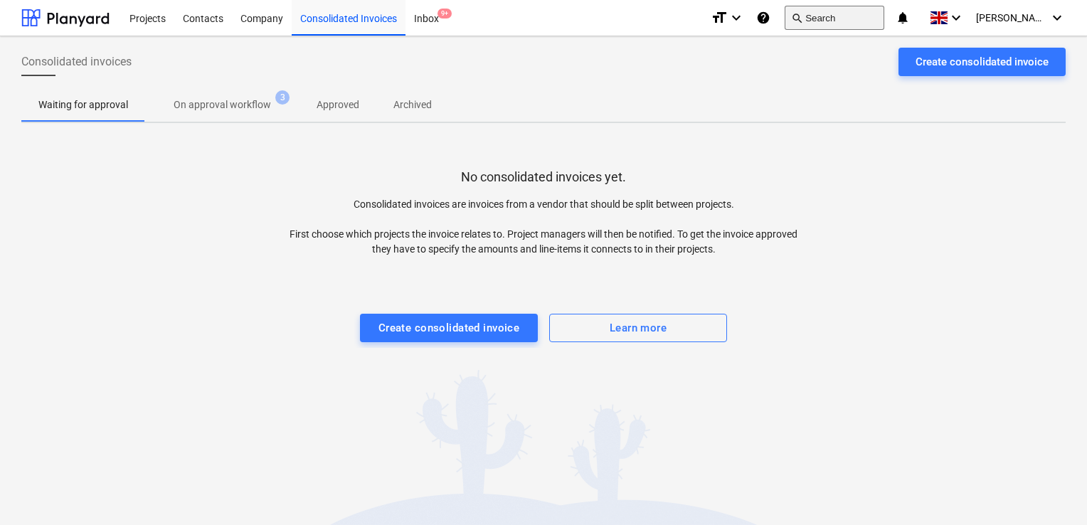
click at [853, 16] on button "search Search" at bounding box center [834, 18] width 100 height 24
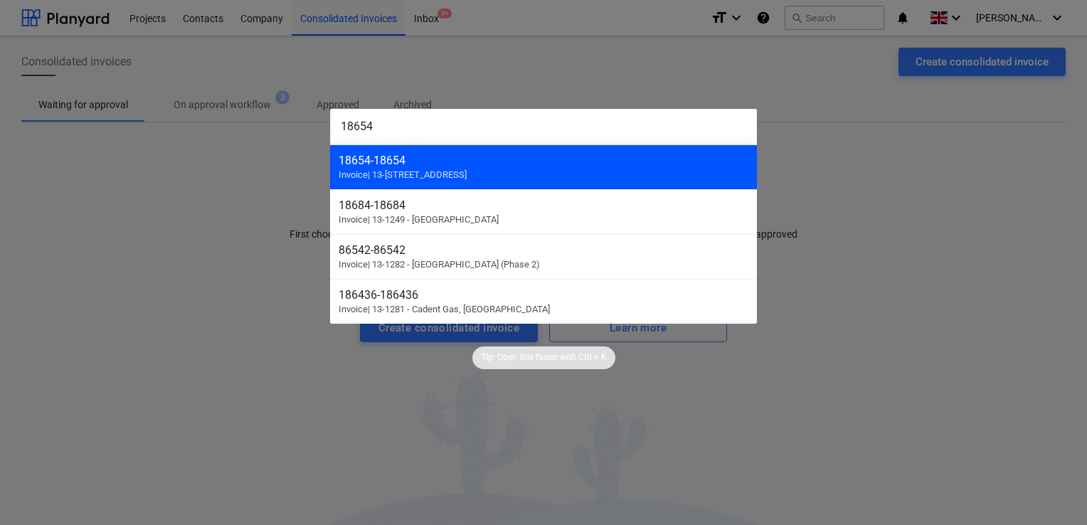
type input "18654"
click at [424, 166] on div "18654 - 18654" at bounding box center [543, 161] width 410 height 14
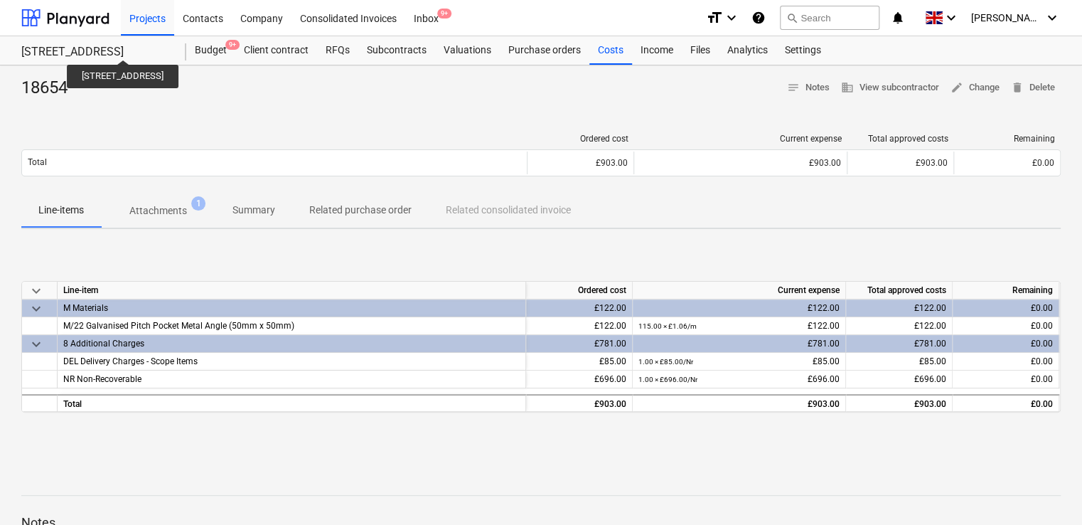
click at [125, 47] on div "[STREET_ADDRESS]" at bounding box center [95, 52] width 148 height 15
click at [697, 53] on div "Files" at bounding box center [700, 50] width 37 height 28
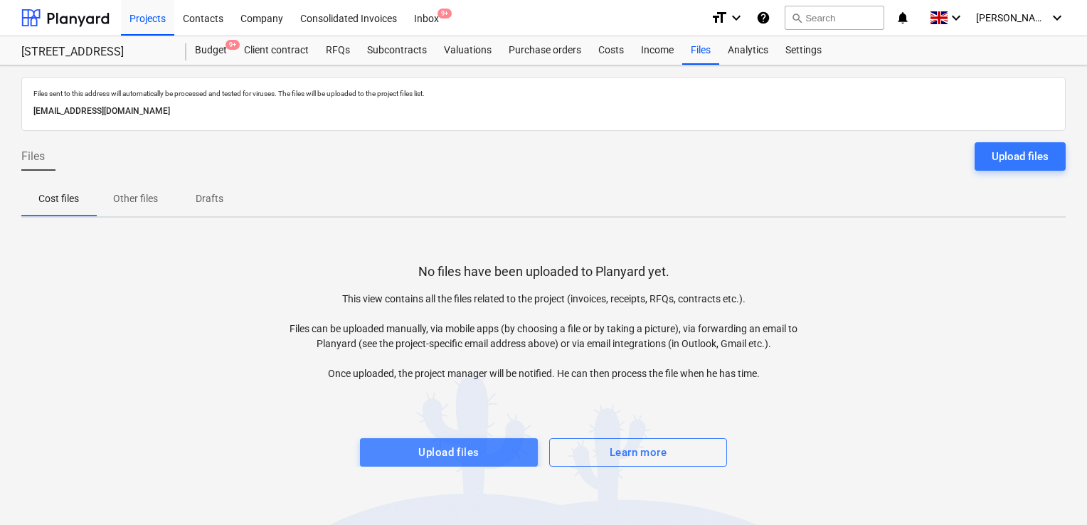
click at [437, 445] on div "Upload files" at bounding box center [448, 452] width 60 height 18
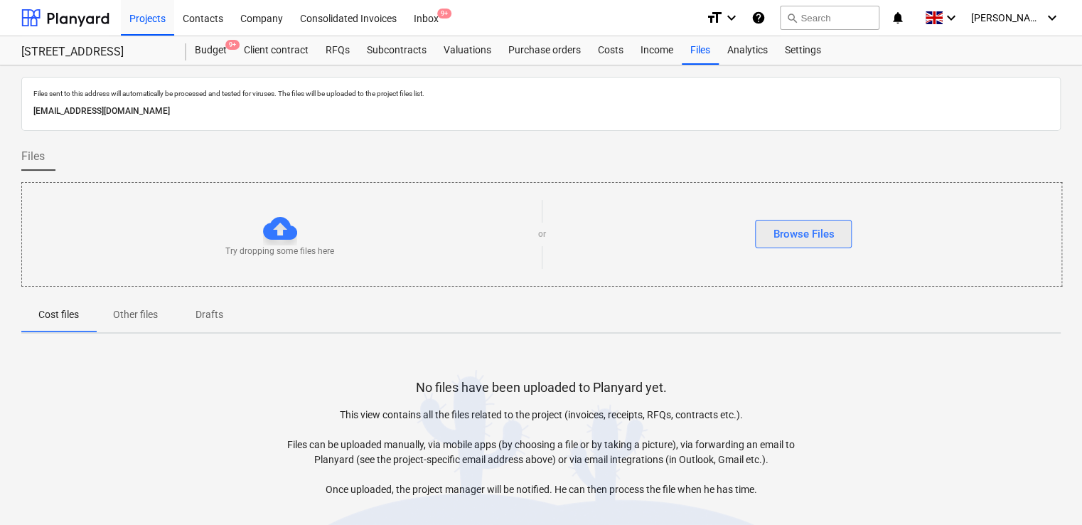
click at [818, 231] on div "Browse Files" at bounding box center [803, 234] width 61 height 18
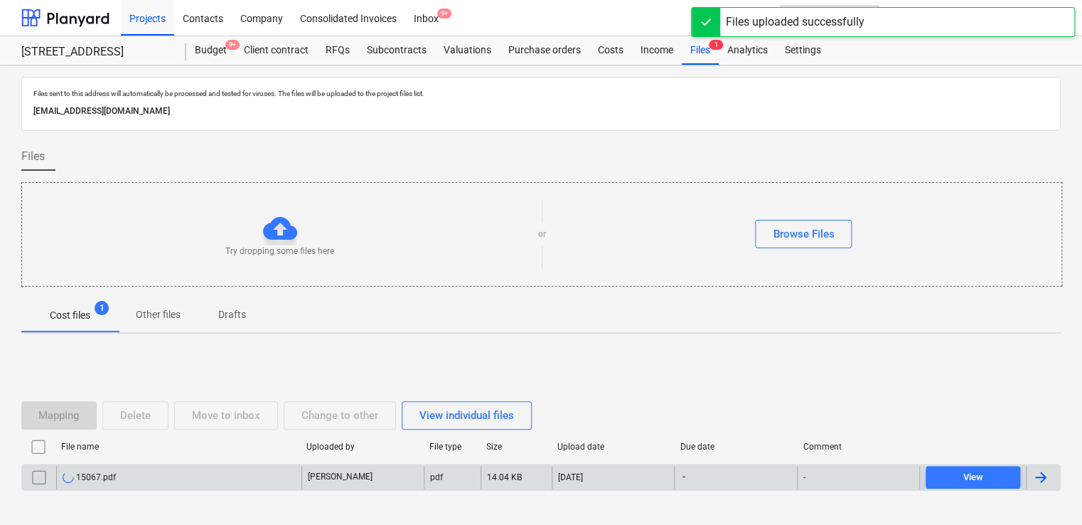
click at [226, 472] on div "15067.pdf" at bounding box center [178, 477] width 245 height 23
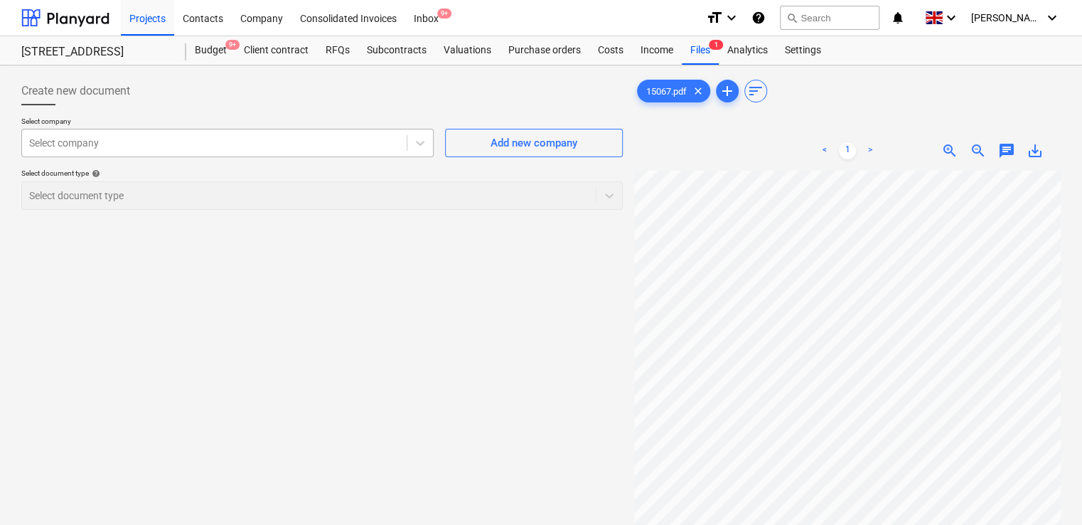
click at [156, 138] on div at bounding box center [214, 143] width 370 height 14
type input "NORRI"
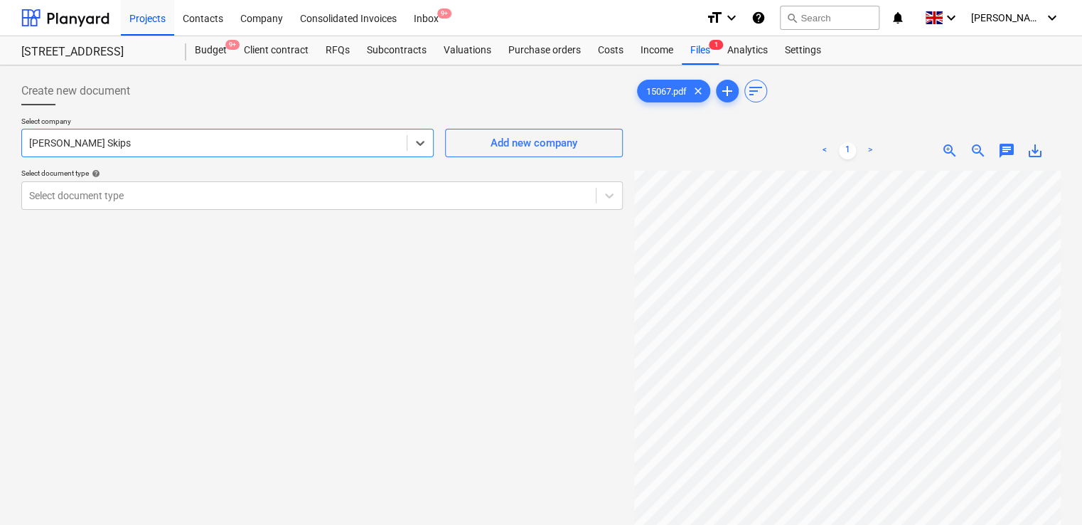
scroll to position [137, 0]
click at [314, 188] on div at bounding box center [309, 195] width 560 height 14
click at [316, 150] on div "Norris Skips" at bounding box center [214, 143] width 385 height 20
type input "PETER"
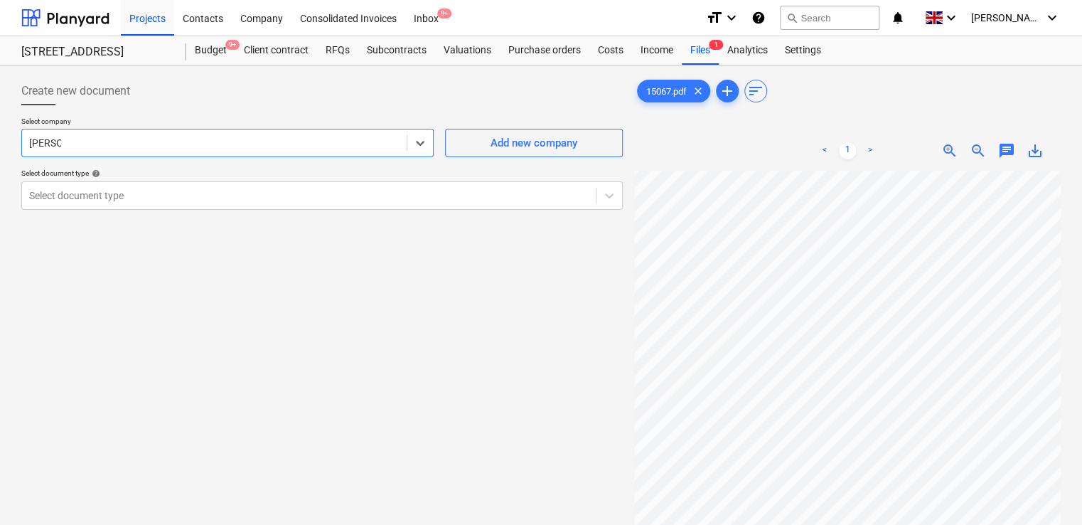
click at [75, 203] on div "Select document type" at bounding box center [309, 196] width 574 height 20
click at [117, 142] on div at bounding box center [214, 143] width 370 height 14
type input "NORRIS"
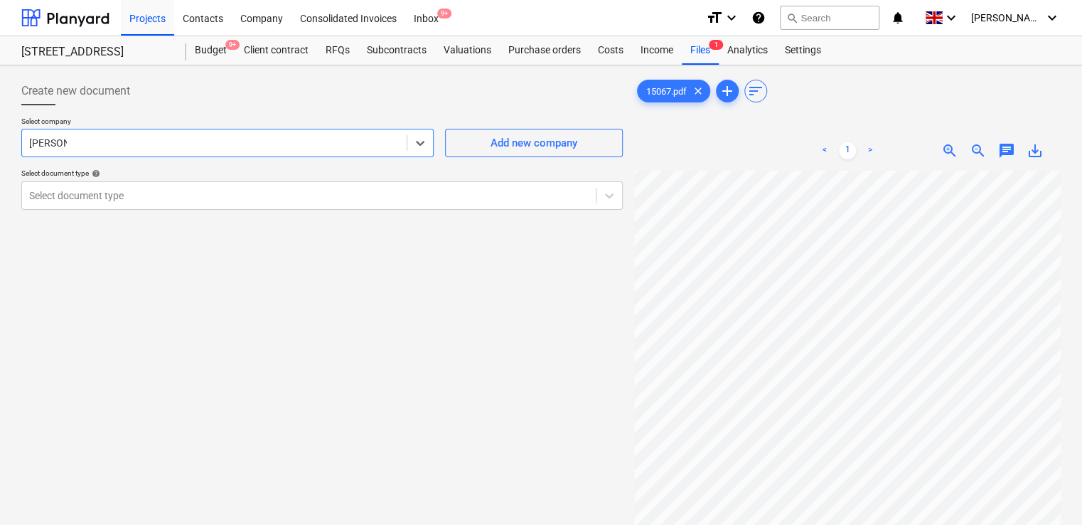
click at [117, 197] on div at bounding box center [309, 195] width 560 height 14
click at [126, 151] on div "Norris Skips" at bounding box center [214, 143] width 385 height 20
type input "NORRIS"
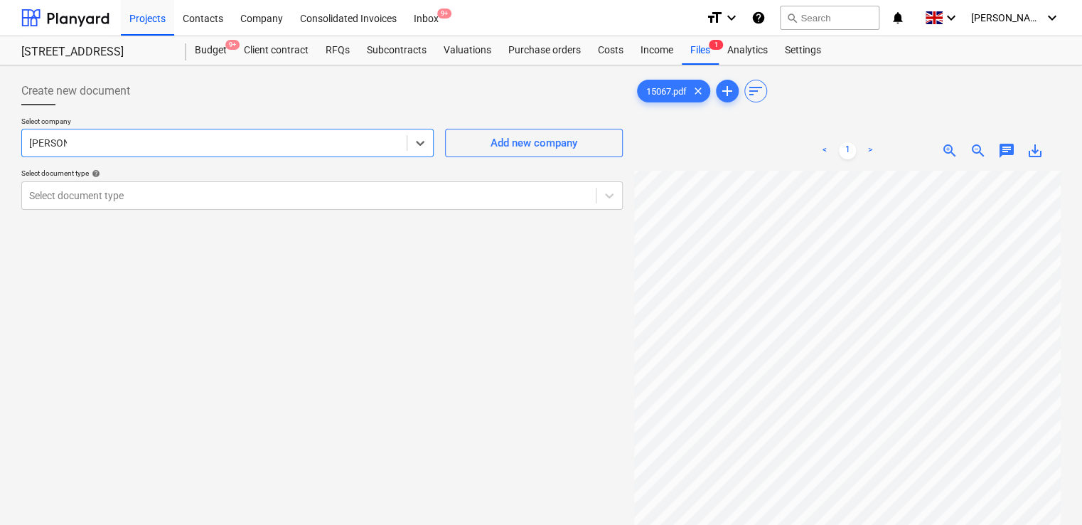
click at [148, 200] on div at bounding box center [309, 195] width 560 height 14
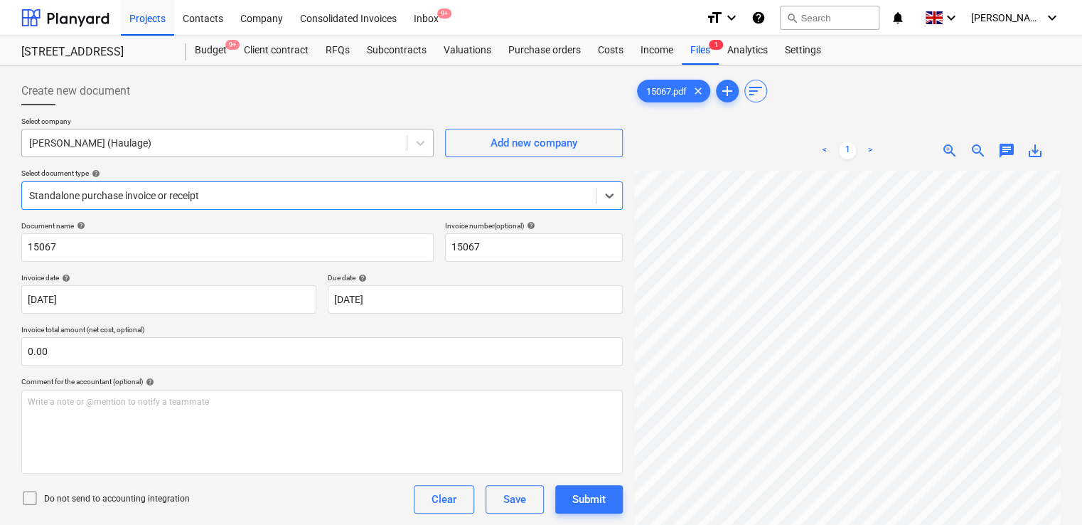
click at [167, 140] on div at bounding box center [214, 143] width 370 height 14
type input "NORRI"
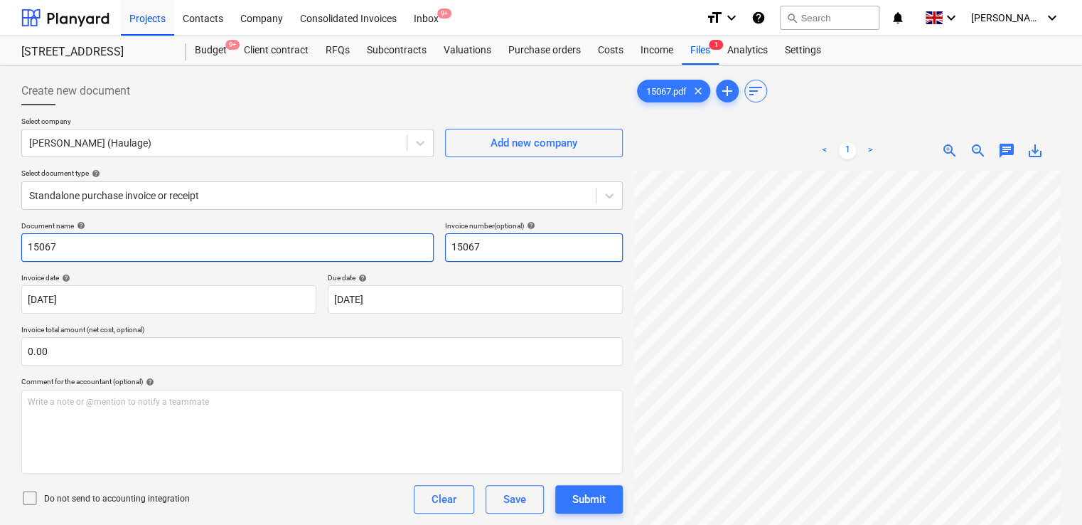
drag, startPoint x: 495, startPoint y: 248, endPoint x: 381, endPoint y: 233, distance: 114.7
click at [381, 233] on div "Document name help 15067 Invoice number (optional) help 15067" at bounding box center [322, 241] width 602 height 41
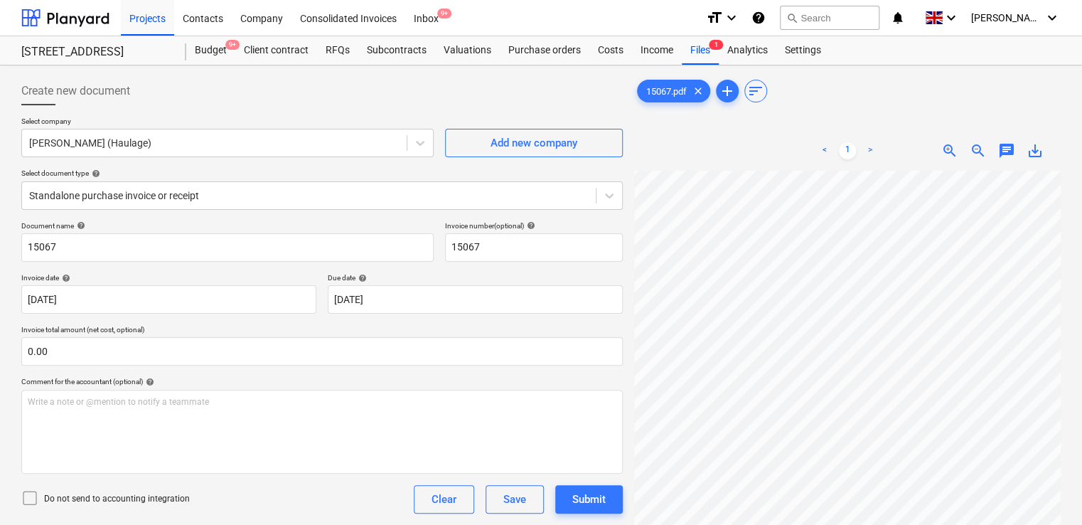
click at [30, 497] on icon at bounding box center [29, 497] width 17 height 17
click at [304, 491] on div "Do not send to accounting integration Clear Save Submit" at bounding box center [322, 499] width 602 height 28
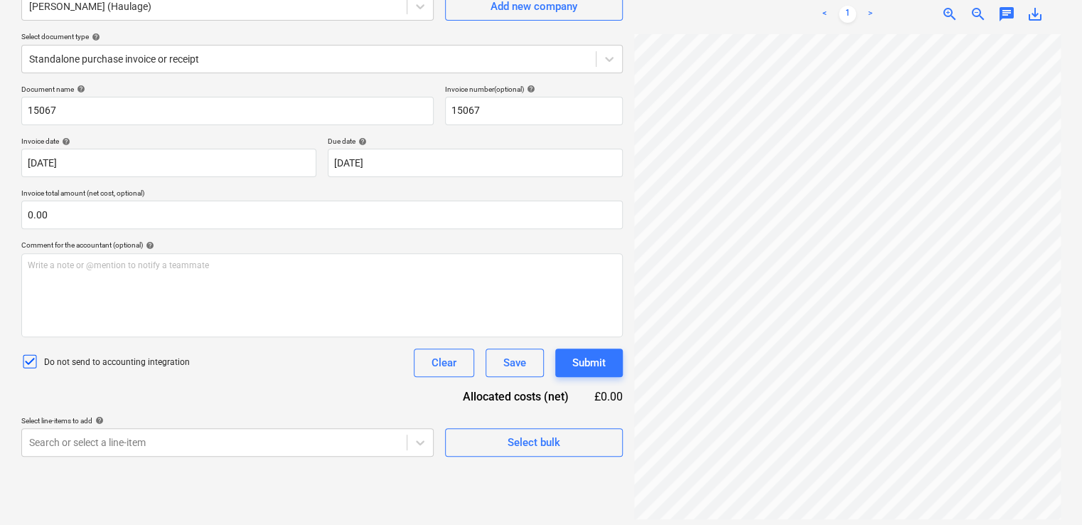
scroll to position [142, 0]
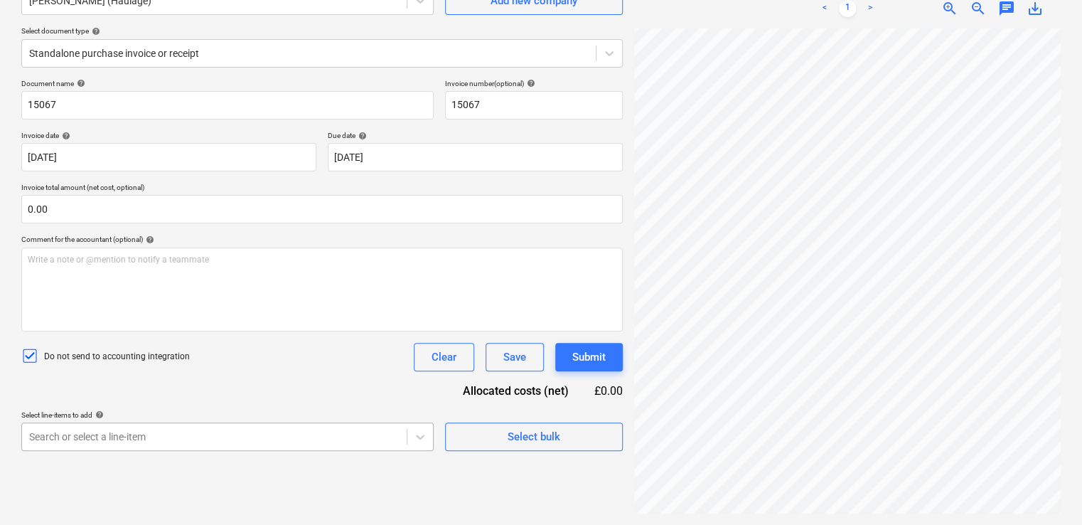
click at [283, 383] on body "Projects Contacts Company Consolidated Invoices Inbox 9+ format_size keyboard_a…" at bounding box center [541, 120] width 1082 height 525
type input "S"
type input "s"
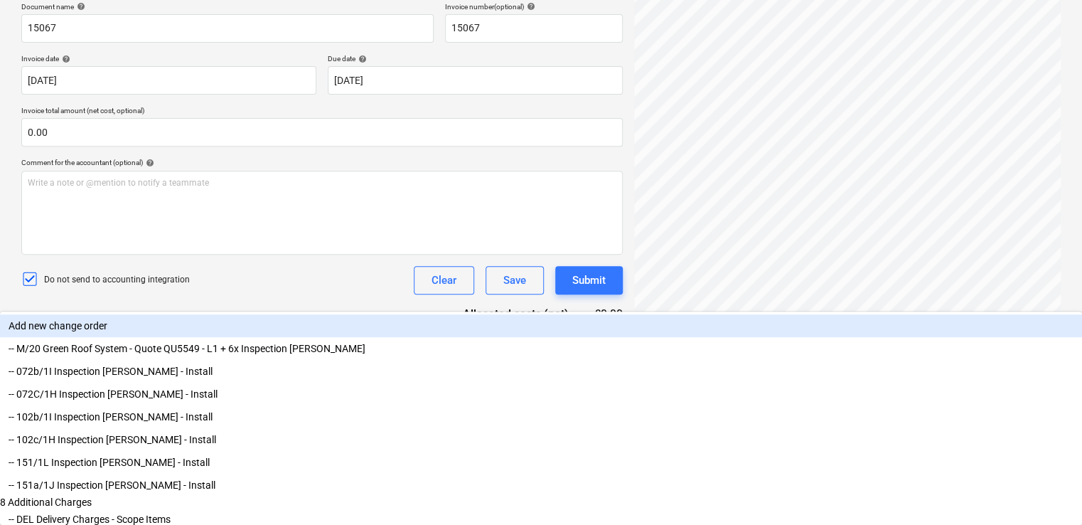
type input "h"
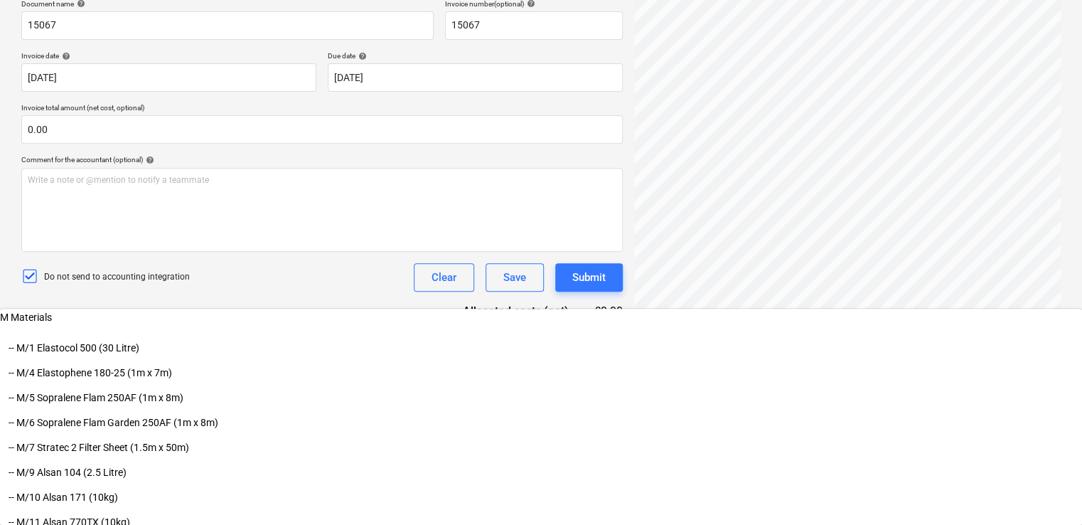
scroll to position [142, 0]
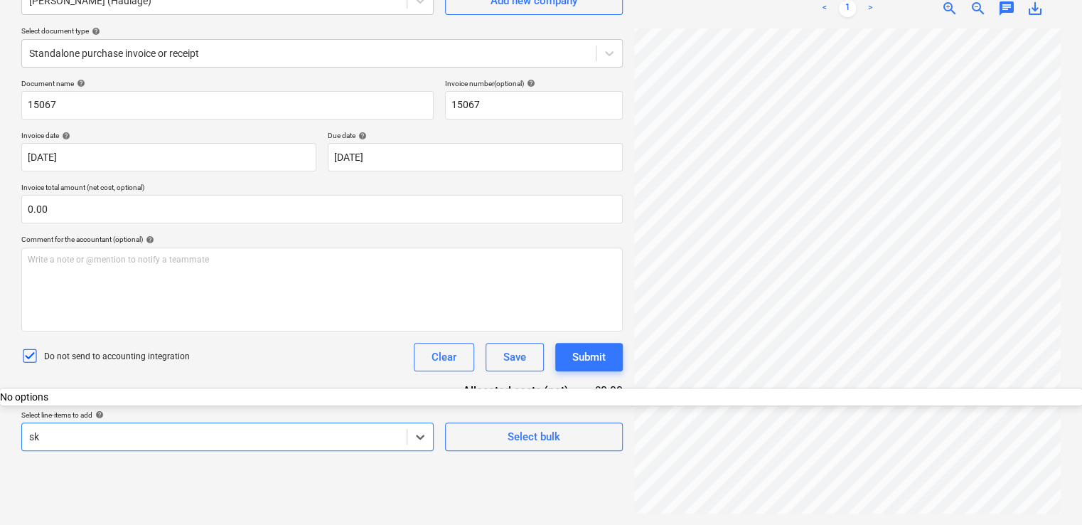
type input "s"
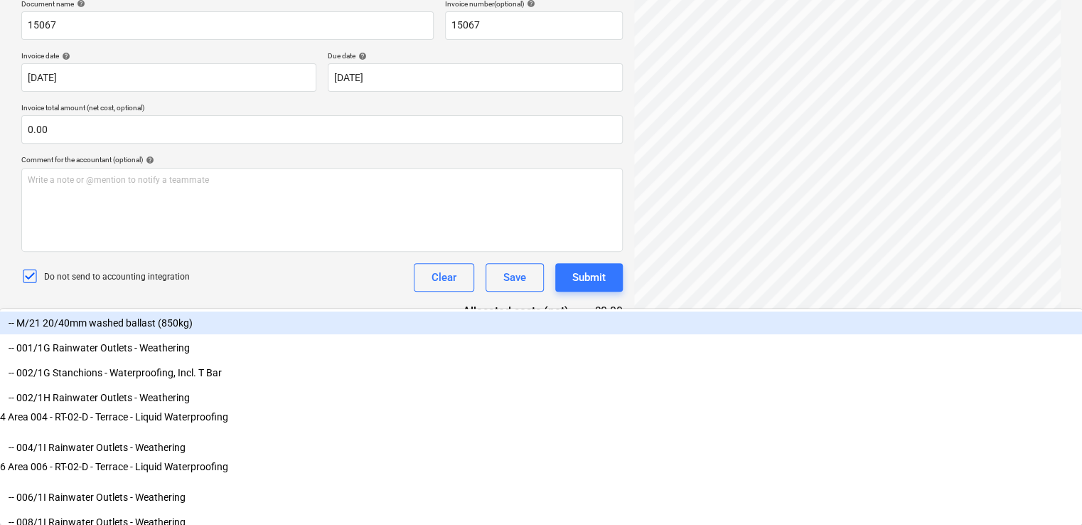
scroll to position [289, 0]
type input "w"
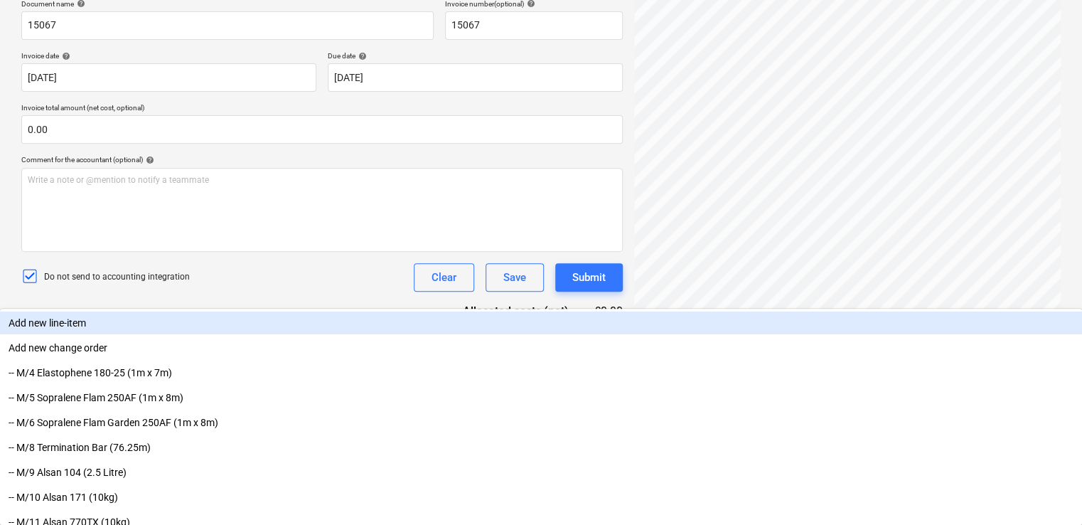
type input "nr"
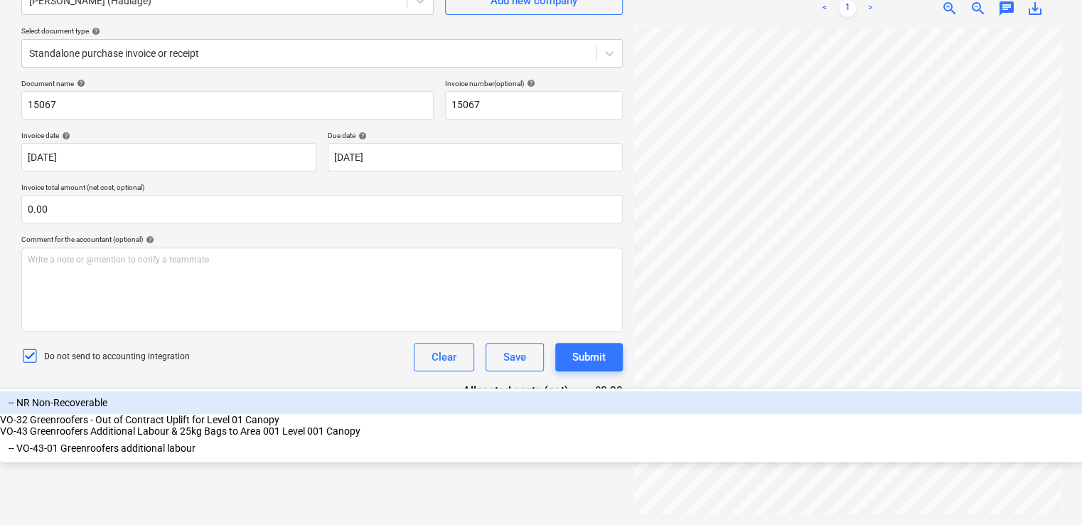
click at [183, 425] on div "VO-32 Greenroofers - Out of Contract Uplift for Level 01 Canopy" at bounding box center [541, 419] width 1082 height 11
click at [161, 414] on div "-- NR Non-Recoverable" at bounding box center [541, 402] width 1082 height 23
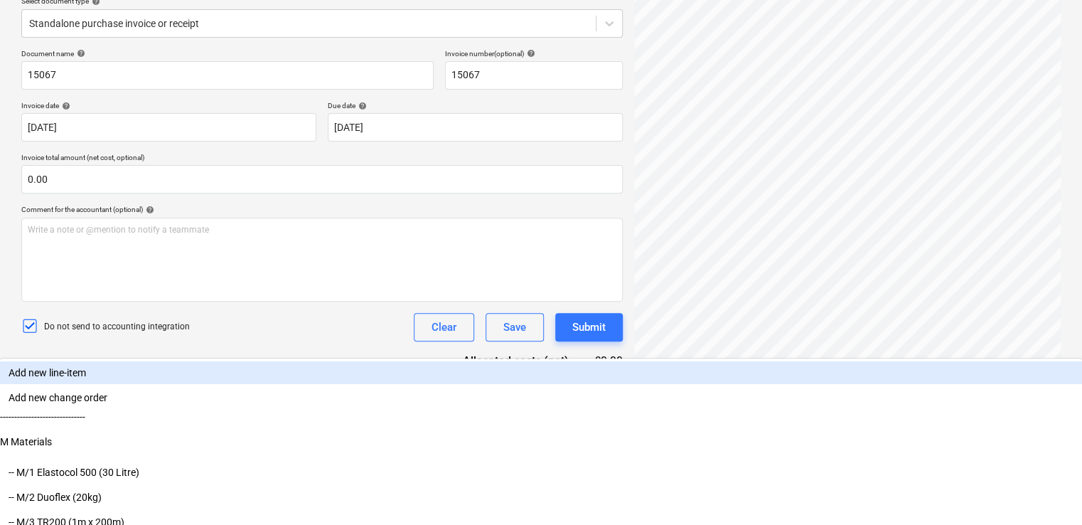
click at [219, 353] on div "Document name help 15067 Invoice number (optional) help 15067 Invoice date help…" at bounding box center [322, 282] width 602 height 466
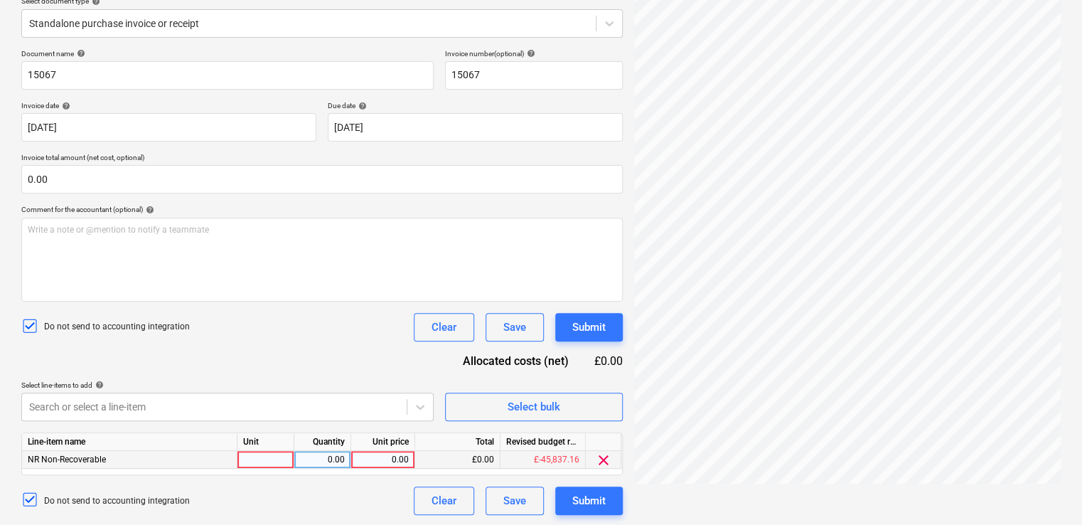
click at [263, 455] on div at bounding box center [265, 460] width 57 height 18
type input "skip"
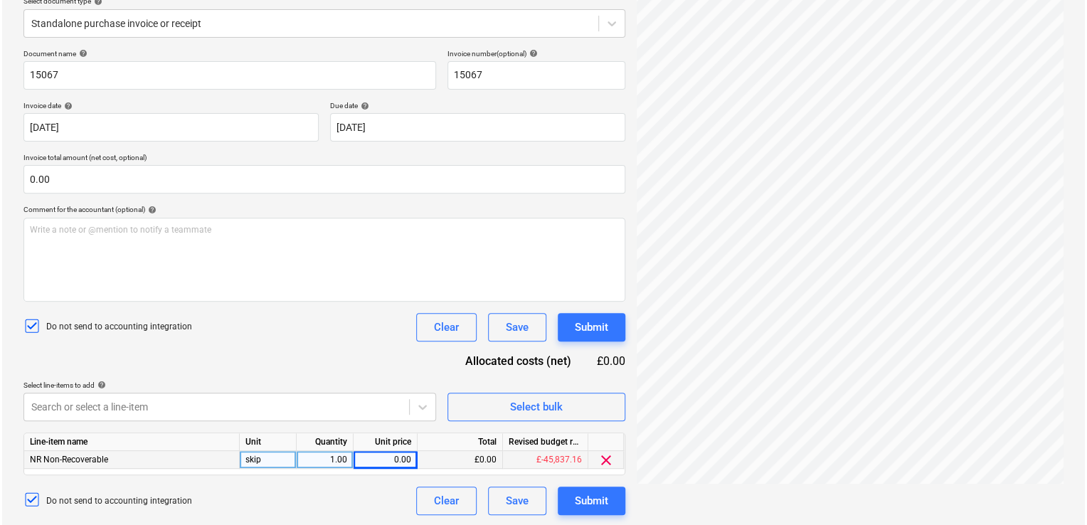
scroll to position [413, 321]
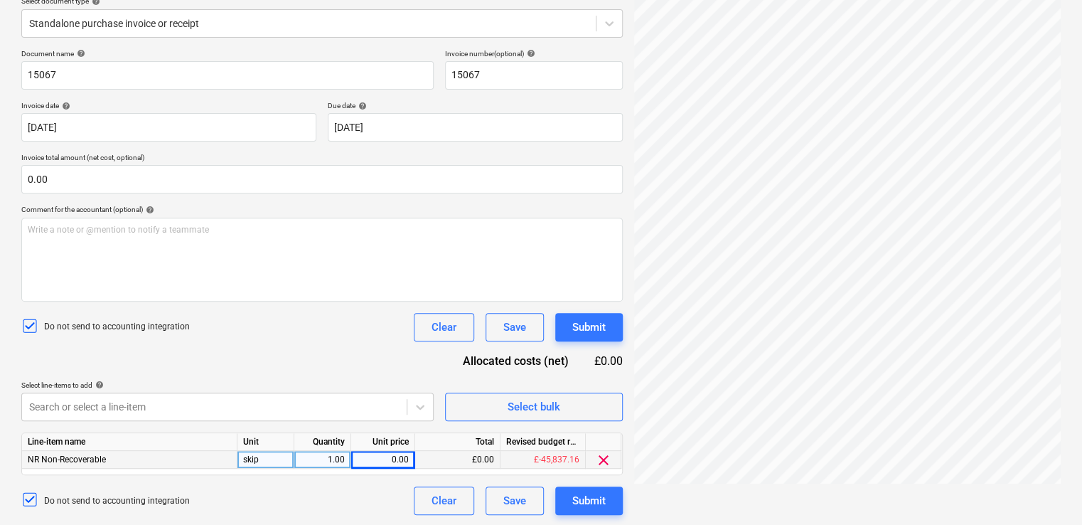
click at [390, 459] on div "0.00" at bounding box center [383, 460] width 52 height 18
type input "310.00"
click at [371, 363] on div "Document name help 15067 Invoice number (optional) help 15067 Invoice date help…" at bounding box center [322, 282] width 602 height 466
click at [586, 493] on div "Submit" at bounding box center [588, 500] width 33 height 18
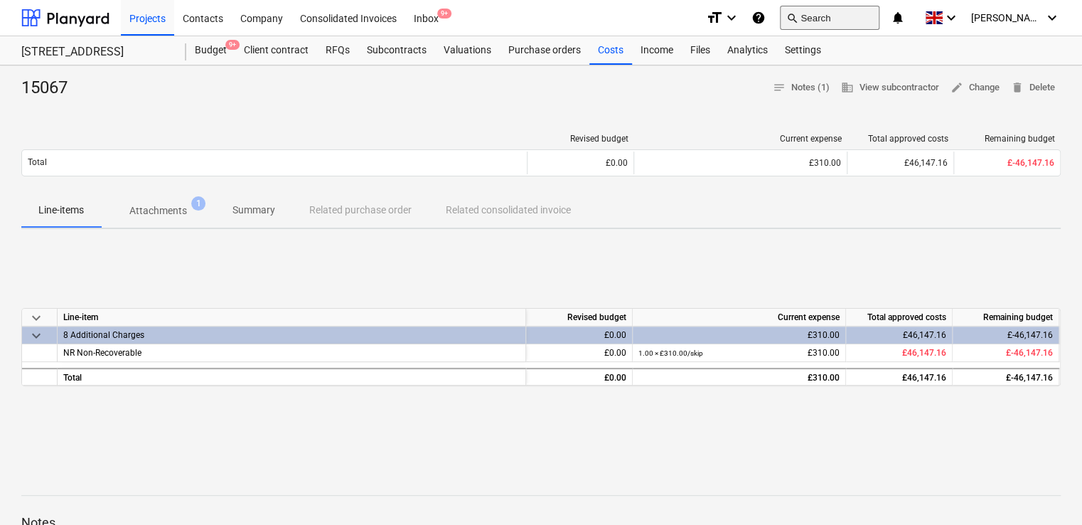
click at [825, 10] on button "search Search" at bounding box center [830, 18] width 100 height 24
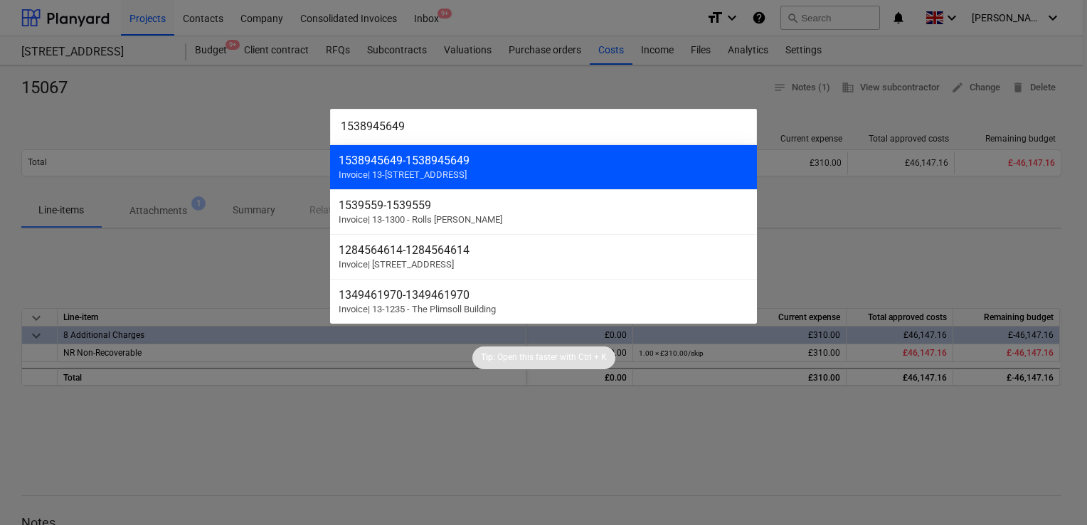
type input "1538945649"
click at [449, 173] on span "Invoice | 13-1265 - 49 - 53 Glengall Road" at bounding box center [402, 174] width 128 height 11
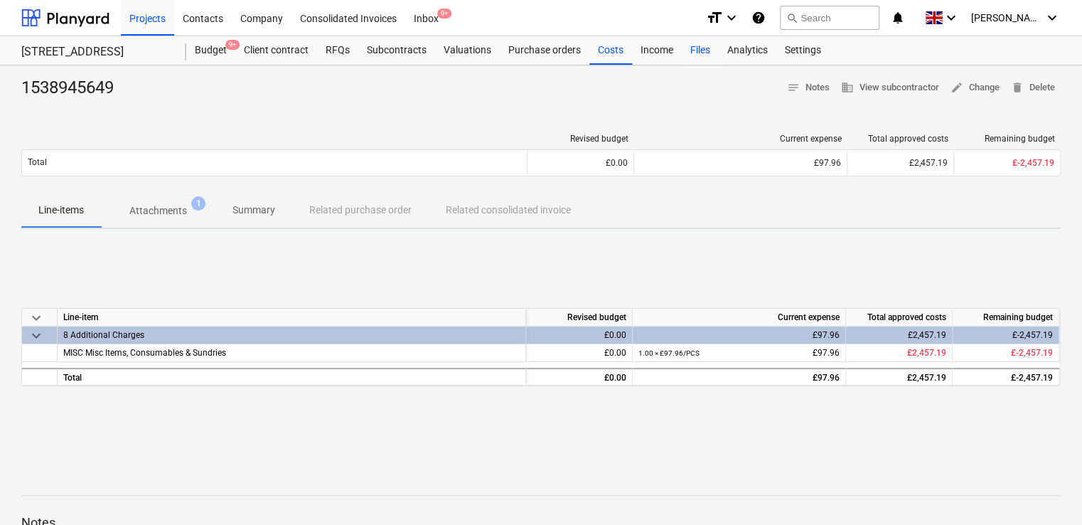
click at [690, 55] on div "Files" at bounding box center [700, 50] width 37 height 28
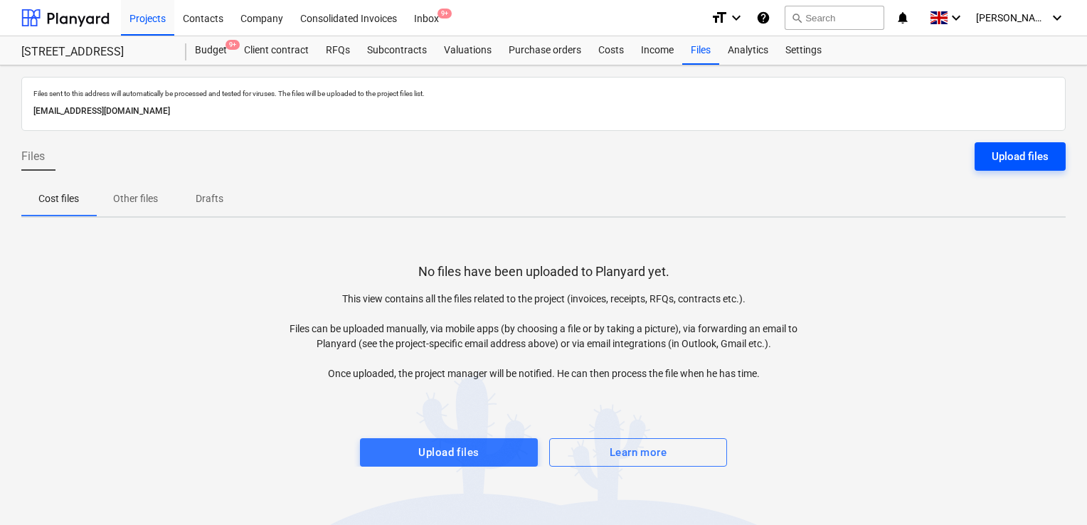
click at [1003, 161] on div "Upload files" at bounding box center [1019, 156] width 57 height 18
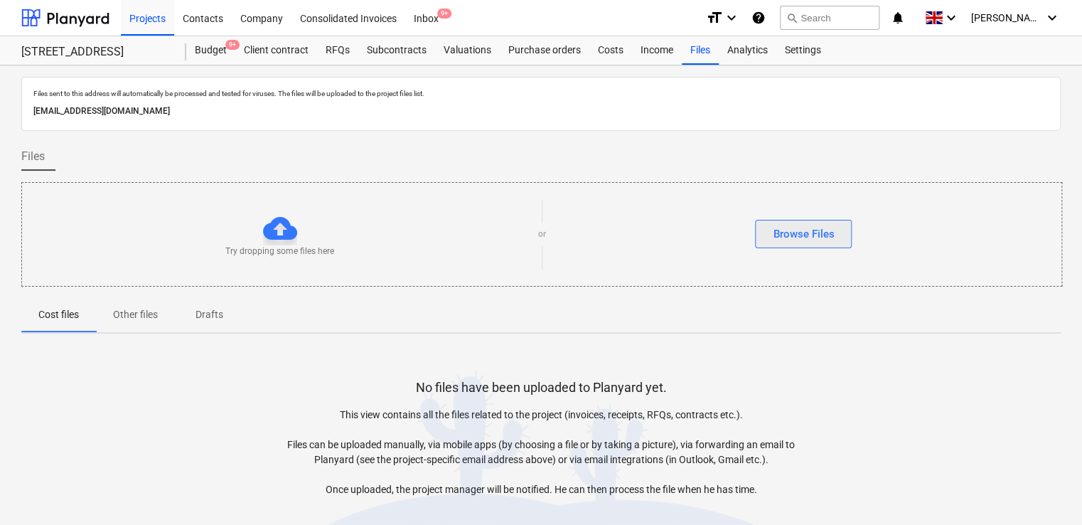
click at [789, 237] on div "Browse Files" at bounding box center [803, 234] width 61 height 18
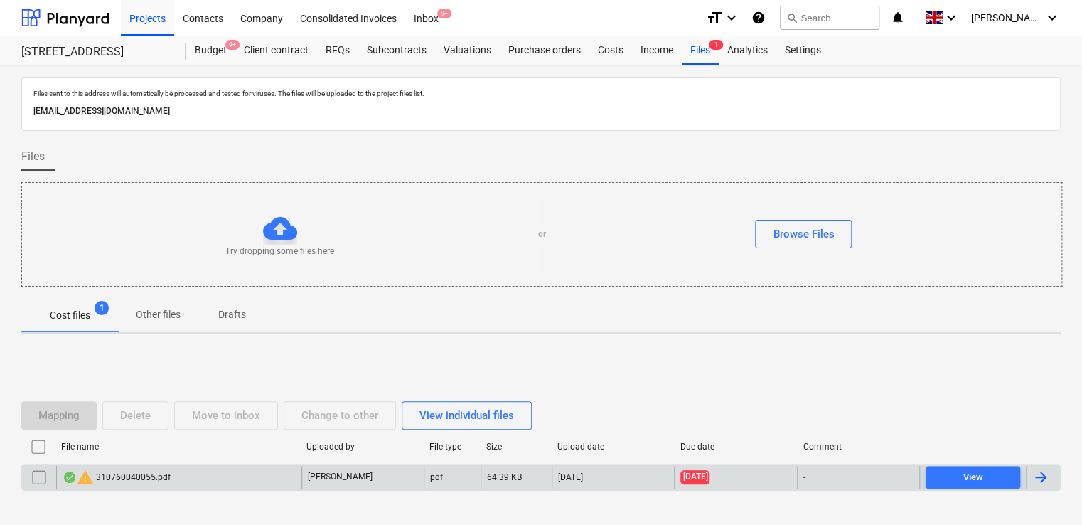
click at [201, 481] on div "warning 310760040055.pdf" at bounding box center [178, 477] width 245 height 23
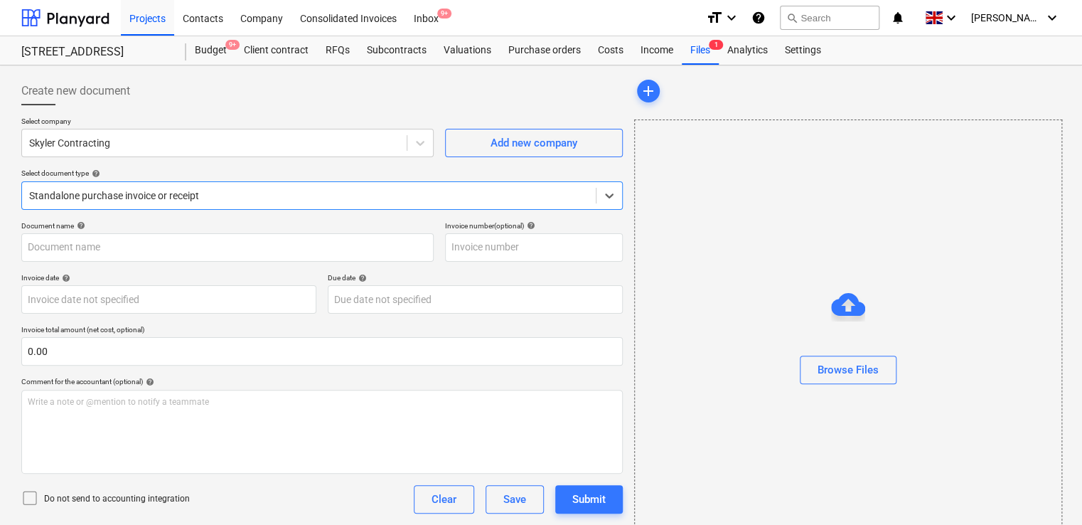
type input "310760040055"
type input "17 Jul 2023"
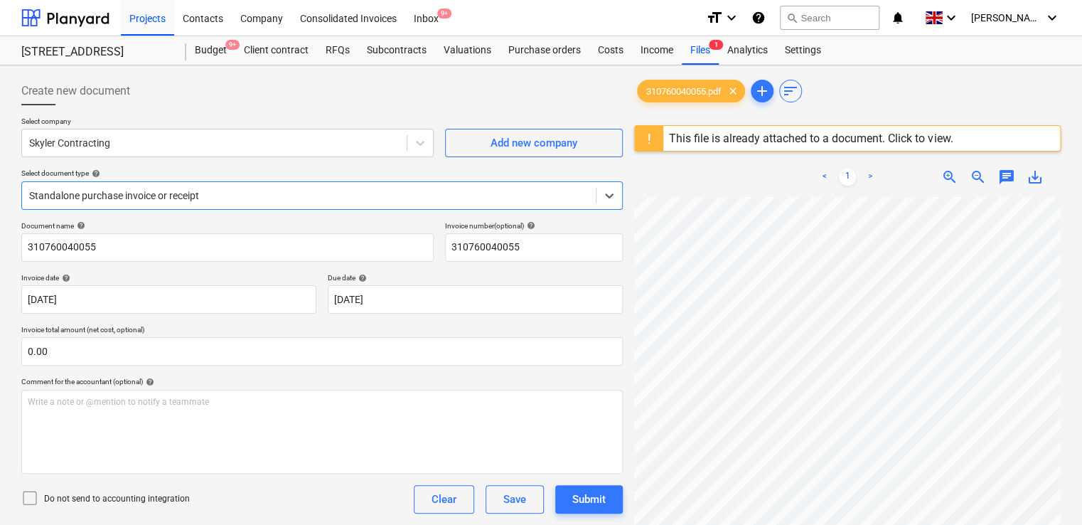
click at [917, 140] on div "This file is already attached to a document. Click to view." at bounding box center [811, 139] width 284 height 14
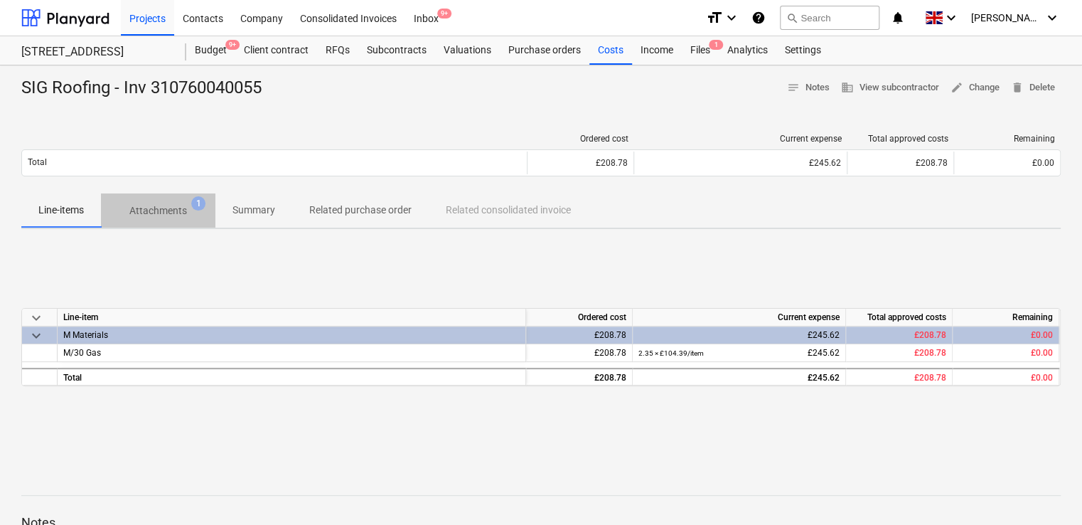
click at [176, 215] on p "Attachments" at bounding box center [158, 210] width 58 height 15
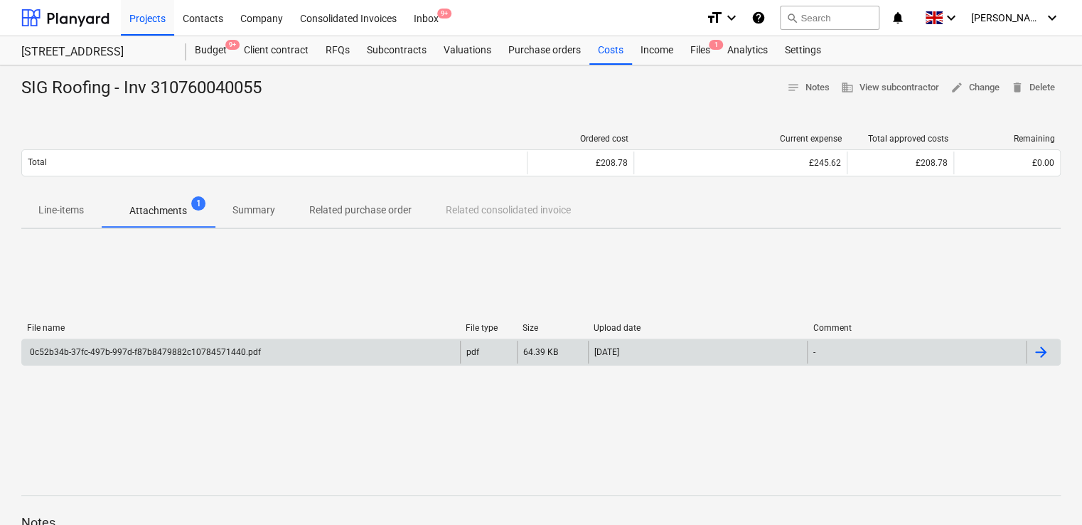
click at [169, 356] on div "0c52b34b-37fc-497b-997d-f87b8479882c10784571440.pdf" at bounding box center [144, 352] width 233 height 10
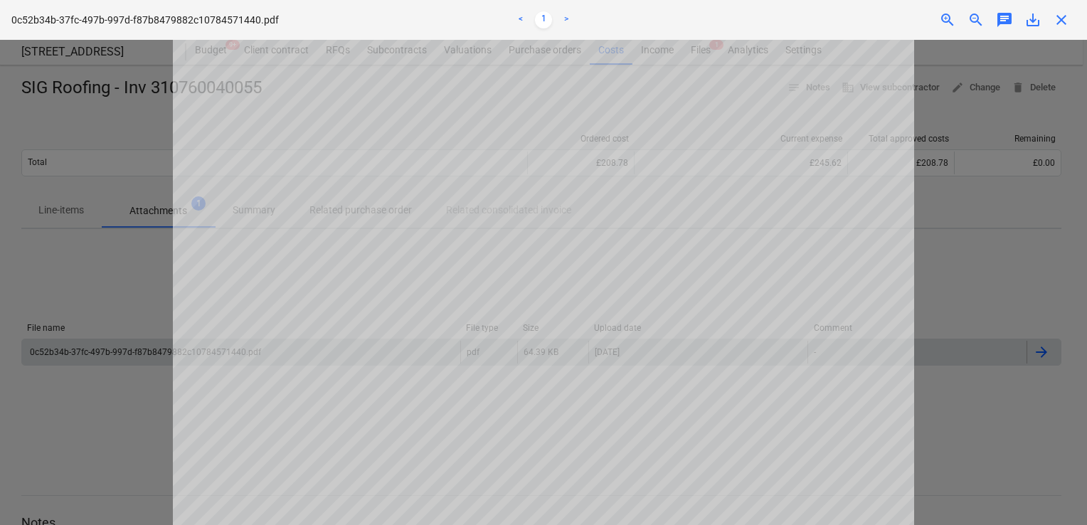
click at [1057, 21] on span "close" at bounding box center [1060, 19] width 17 height 17
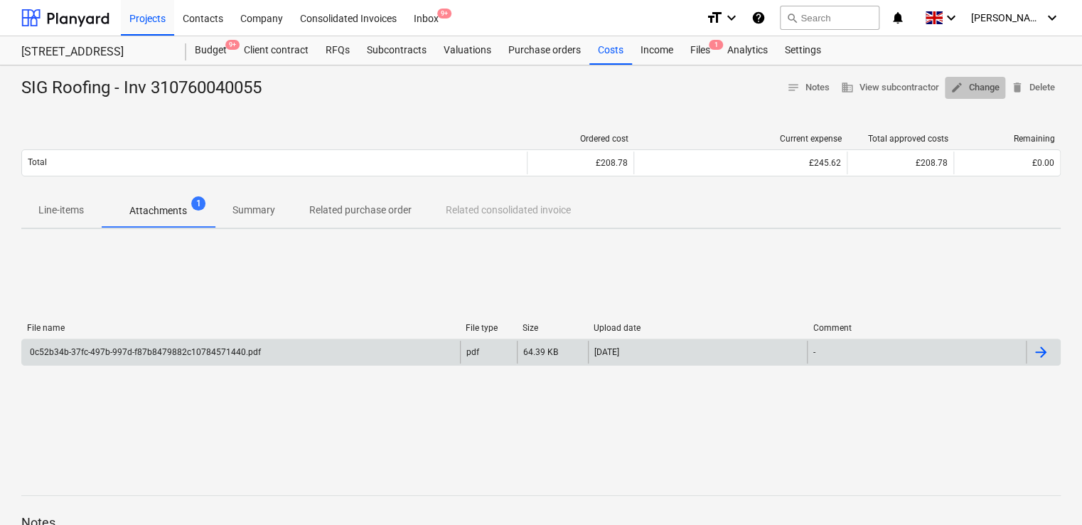
click at [978, 90] on span "edit Change" at bounding box center [975, 88] width 49 height 16
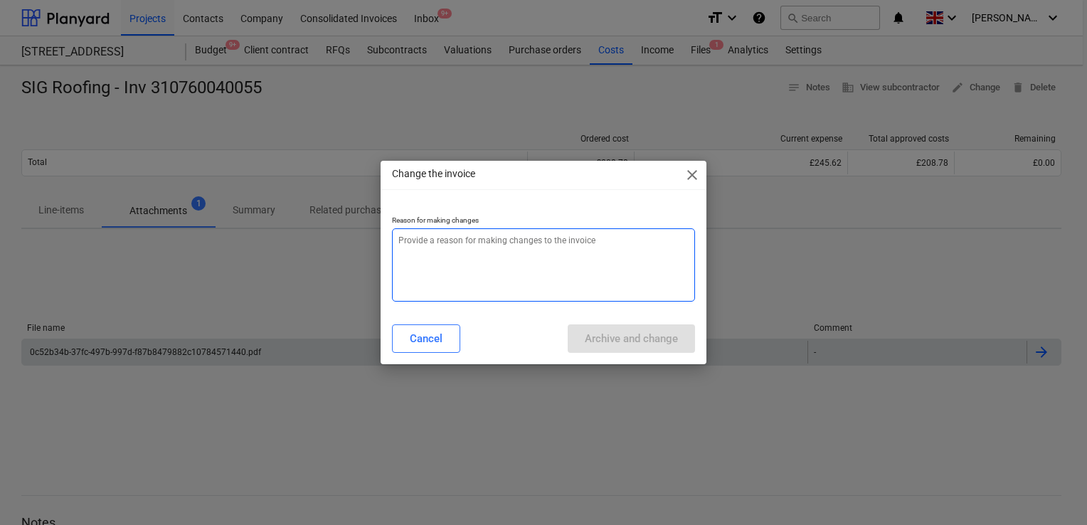
click at [611, 277] on textarea at bounding box center [543, 264] width 303 height 73
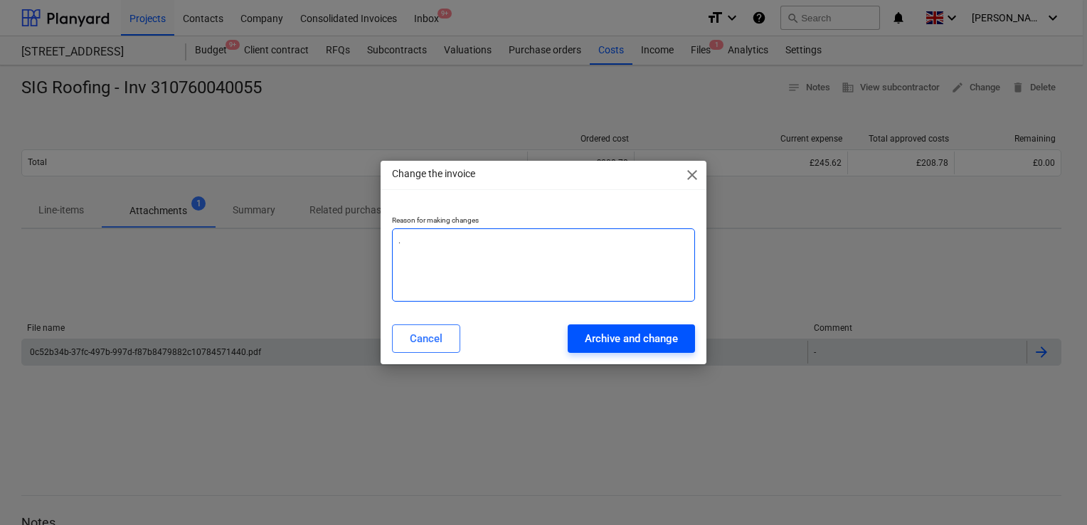
type textarea "."
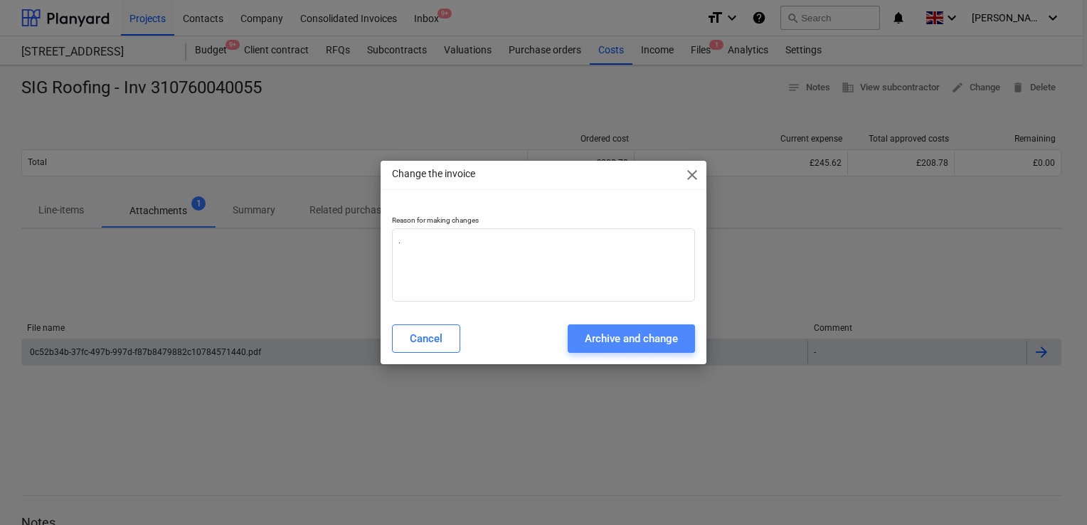
click at [643, 334] on div "Archive and change" at bounding box center [630, 338] width 93 height 18
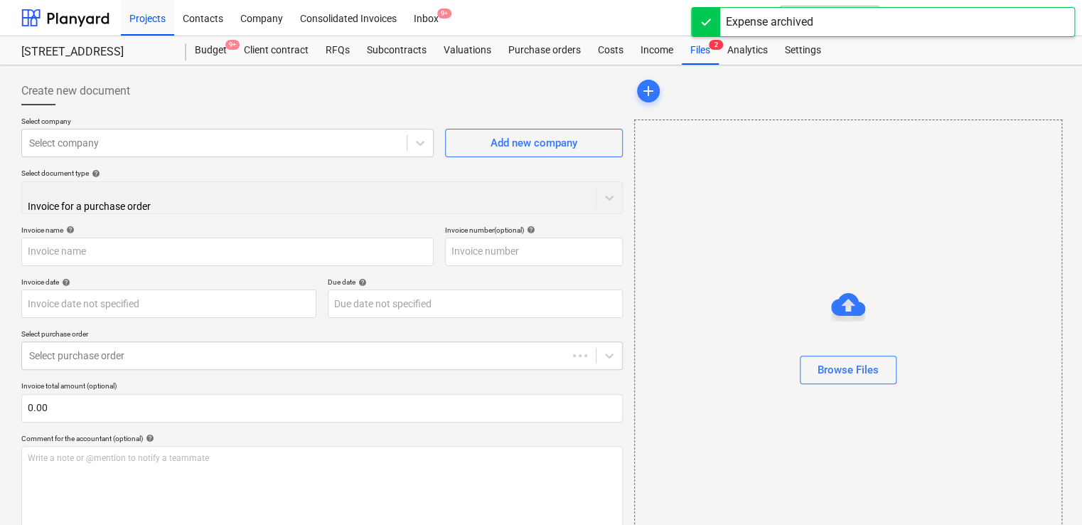
type input "SIG Roofing - Inv 310760040055"
type input "310760040055"
type input "17 Jul 2023"
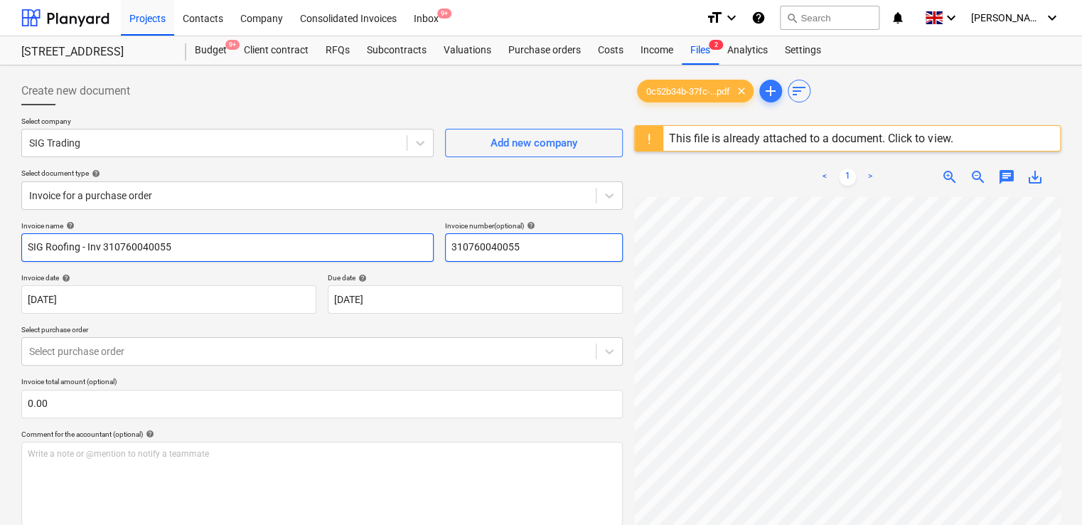
drag, startPoint x: 540, startPoint y: 240, endPoint x: 378, endPoint y: 252, distance: 163.3
click at [378, 252] on div "Invoice name help SIG Roofing - Inv 310760040055 Invoice number (optional) help…" at bounding box center [322, 241] width 602 height 41
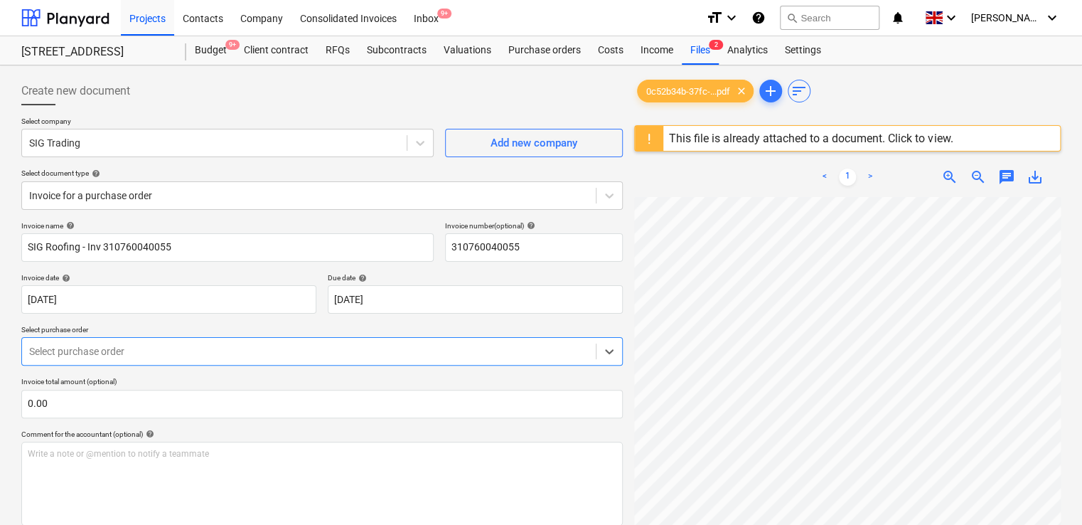
click at [174, 346] on div at bounding box center [309, 351] width 560 height 14
click at [416, 360] on div "Select purchase order" at bounding box center [309, 351] width 574 height 20
click at [923, 139] on div "This file is already attached to a document. Click to view." at bounding box center [811, 139] width 284 height 14
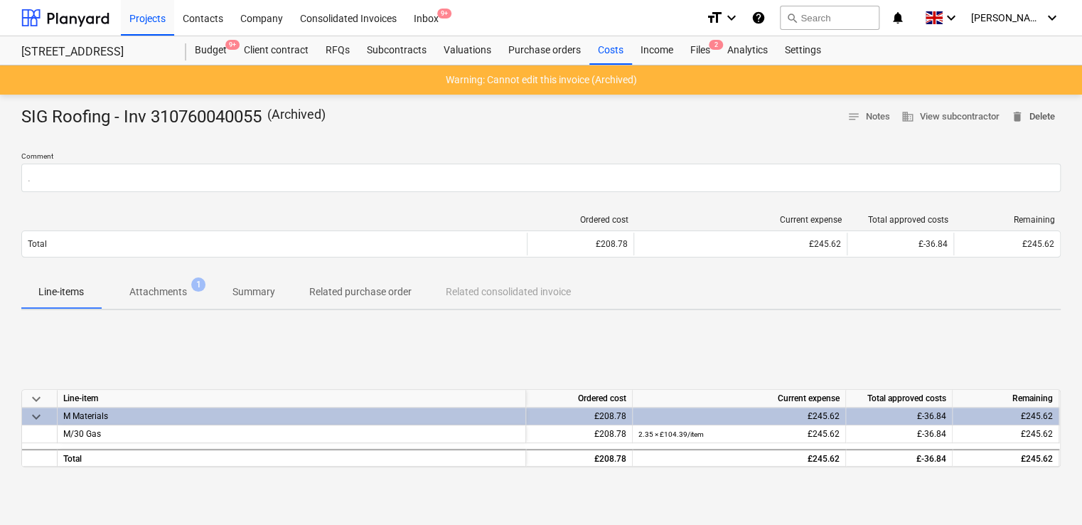
click at [1032, 119] on span "delete Delete" at bounding box center [1033, 117] width 44 height 16
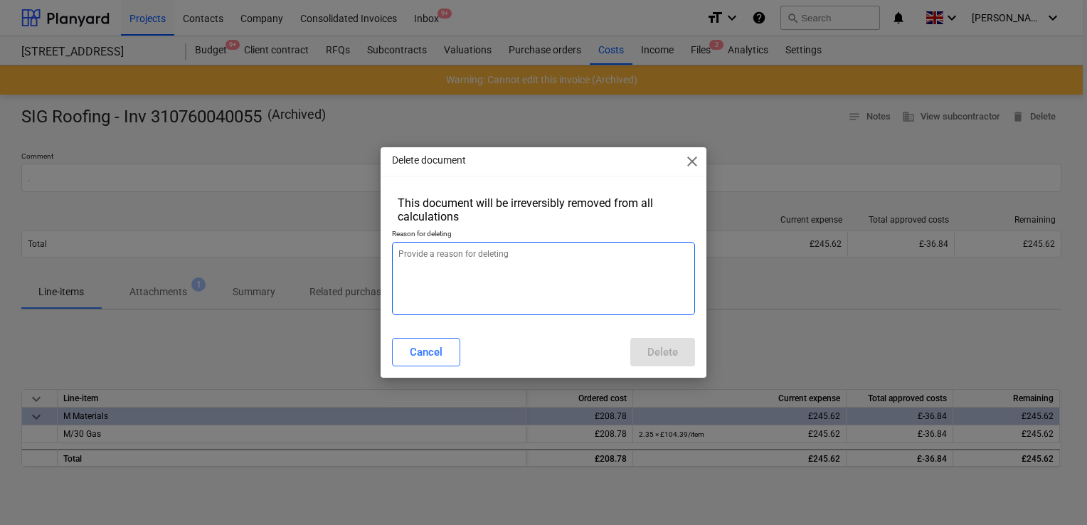
click at [511, 252] on textarea at bounding box center [543, 278] width 303 height 73
type textarea "."
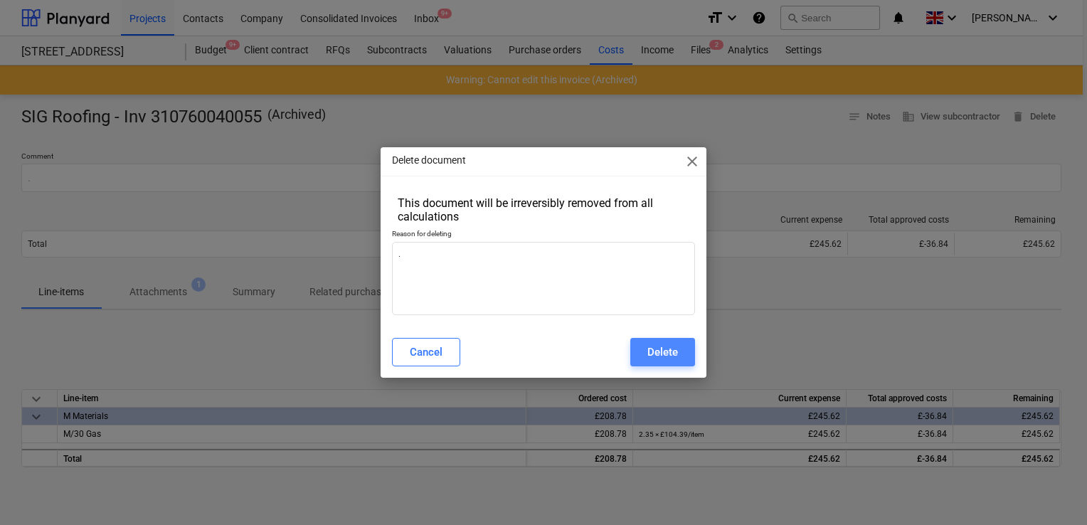
click at [648, 349] on div "Delete" at bounding box center [662, 352] width 31 height 18
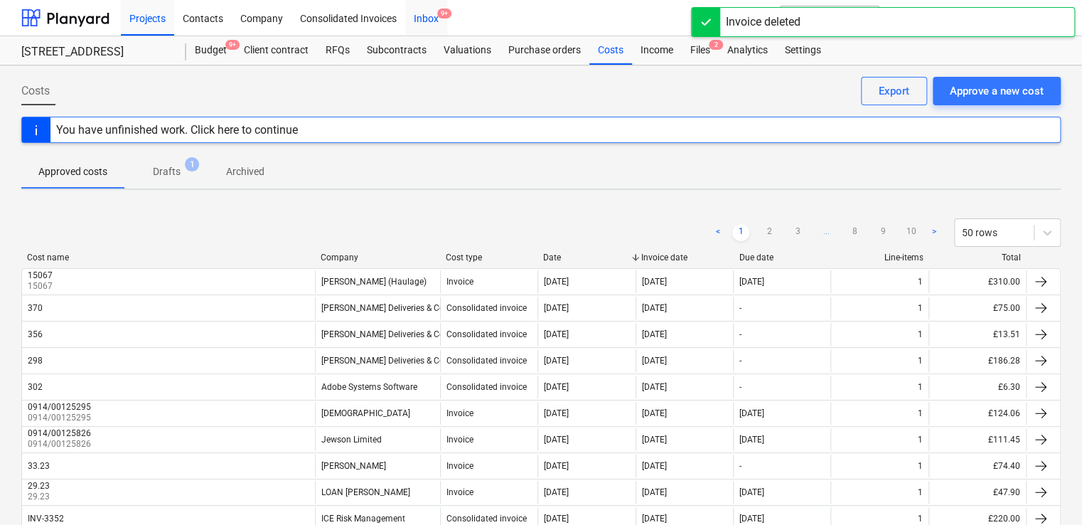
click at [425, 18] on div "Inbox 9+" at bounding box center [426, 17] width 42 height 36
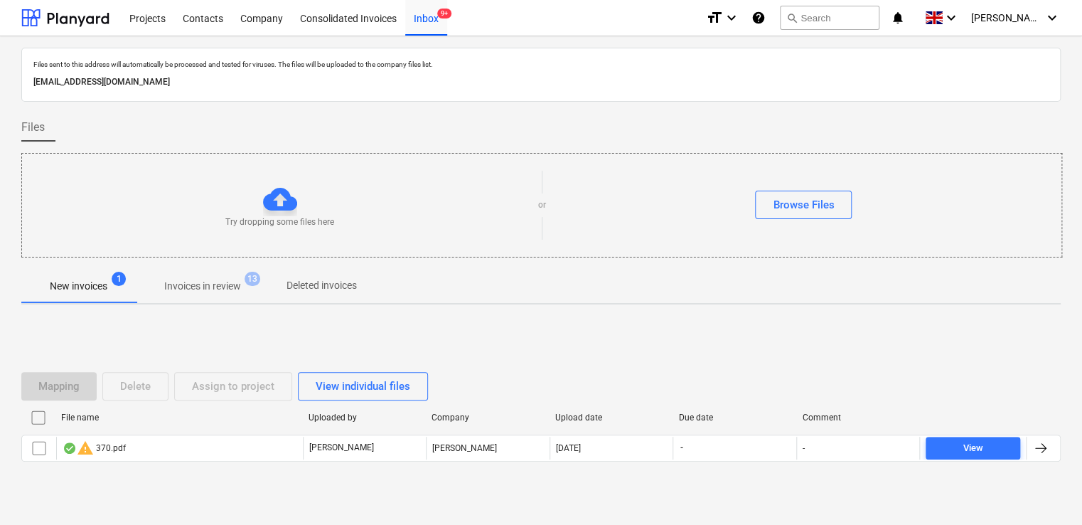
click at [199, 292] on p "Invoices in review" at bounding box center [202, 286] width 77 height 15
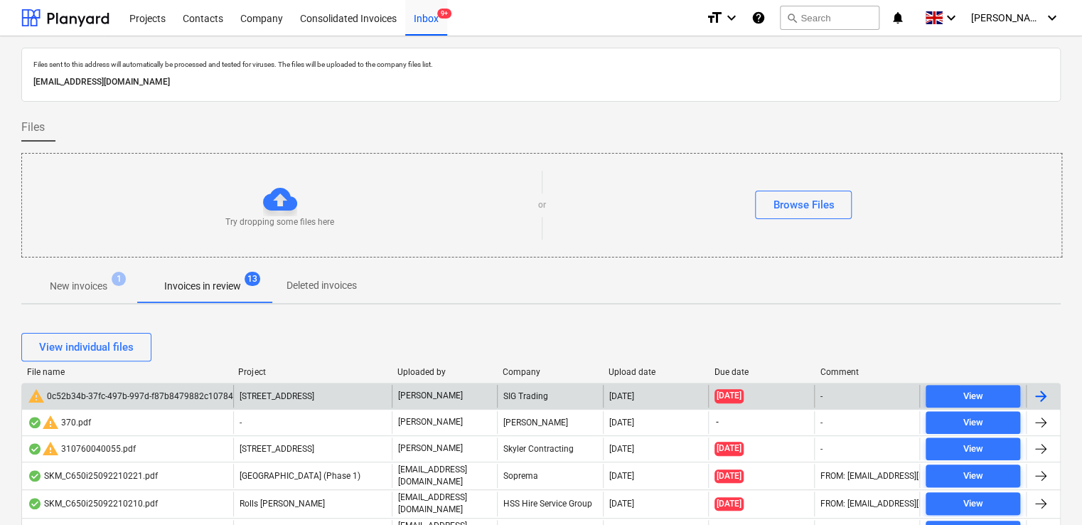
click at [1045, 391] on div at bounding box center [1040, 396] width 17 height 17
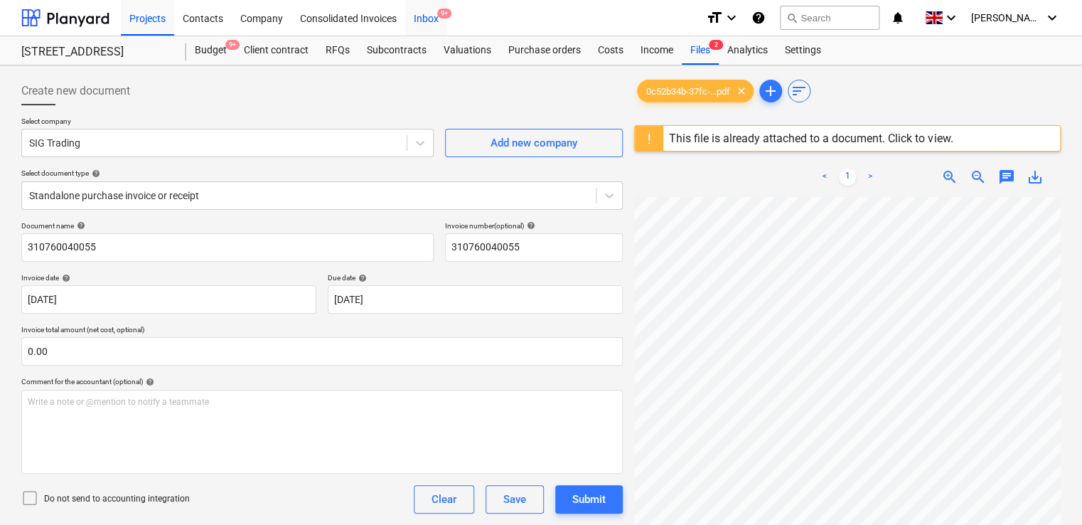
click at [444, 18] on span "9+" at bounding box center [444, 14] width 14 height 10
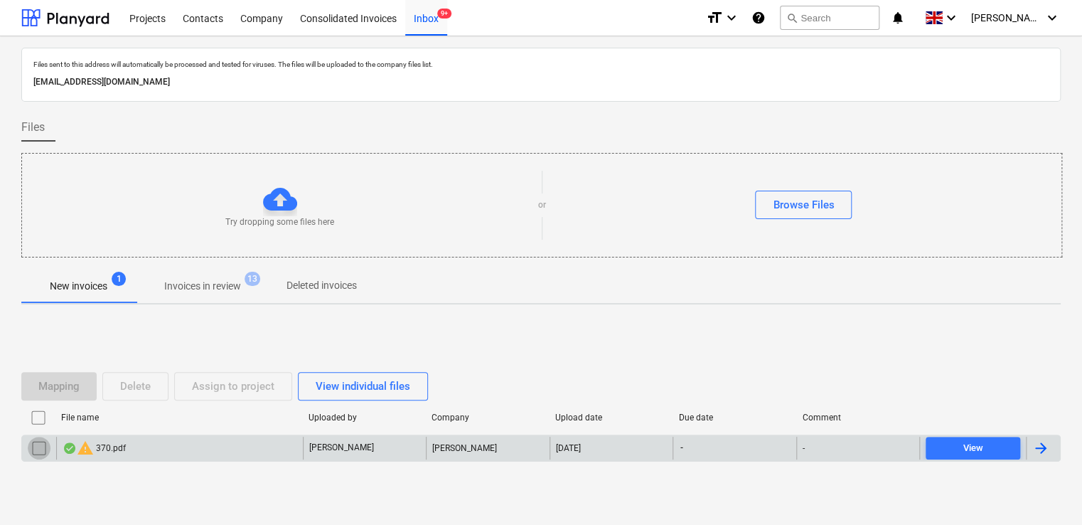
click at [40, 447] on input "checkbox" at bounding box center [39, 448] width 23 height 23
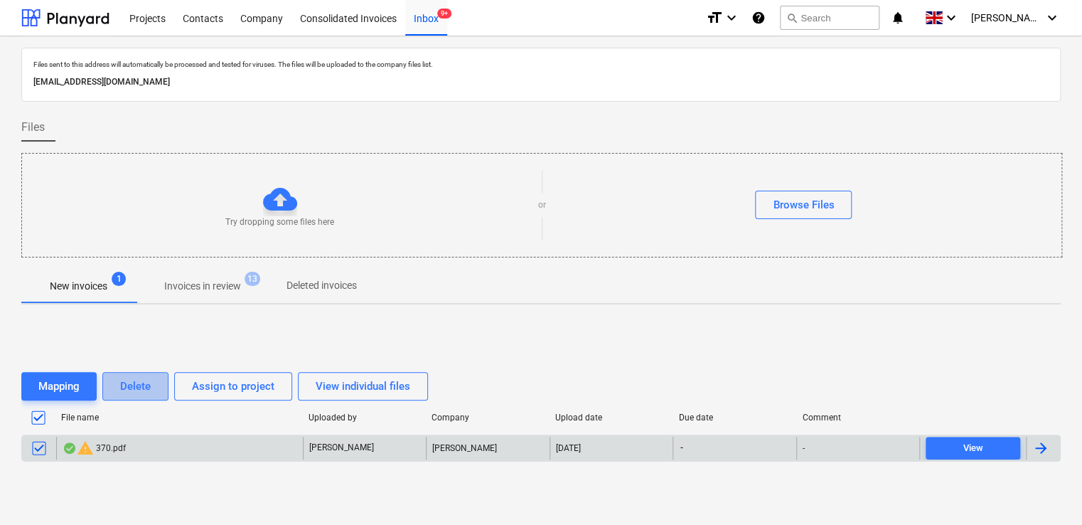
click at [125, 392] on div "Delete" at bounding box center [135, 386] width 31 height 18
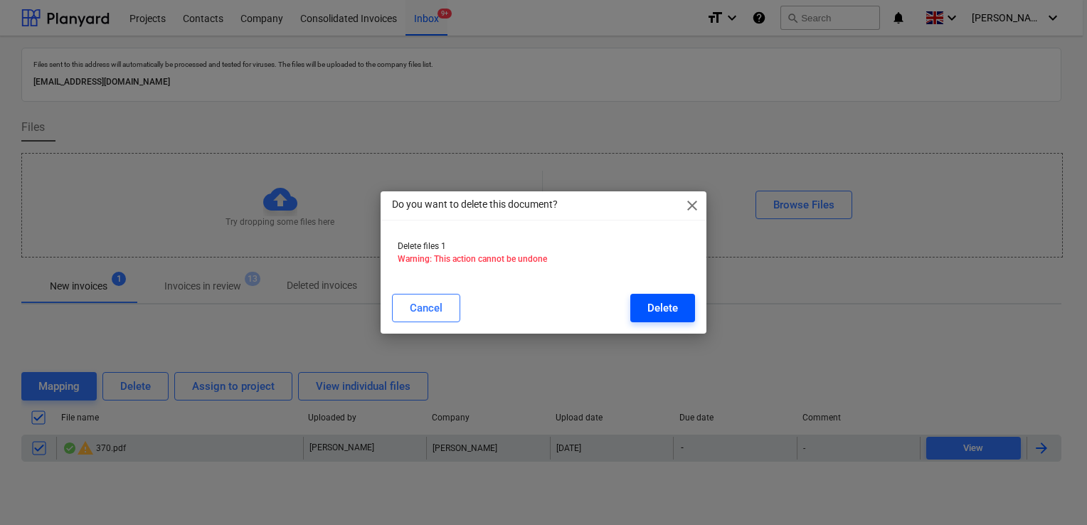
click at [673, 309] on div "Delete" at bounding box center [662, 308] width 31 height 18
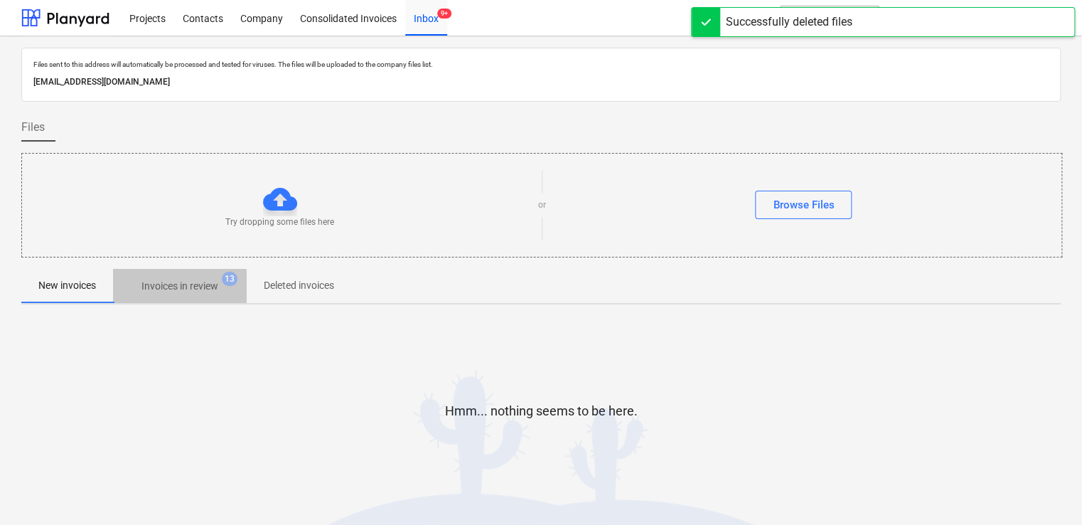
click at [191, 282] on p "Invoices in review" at bounding box center [180, 286] width 77 height 15
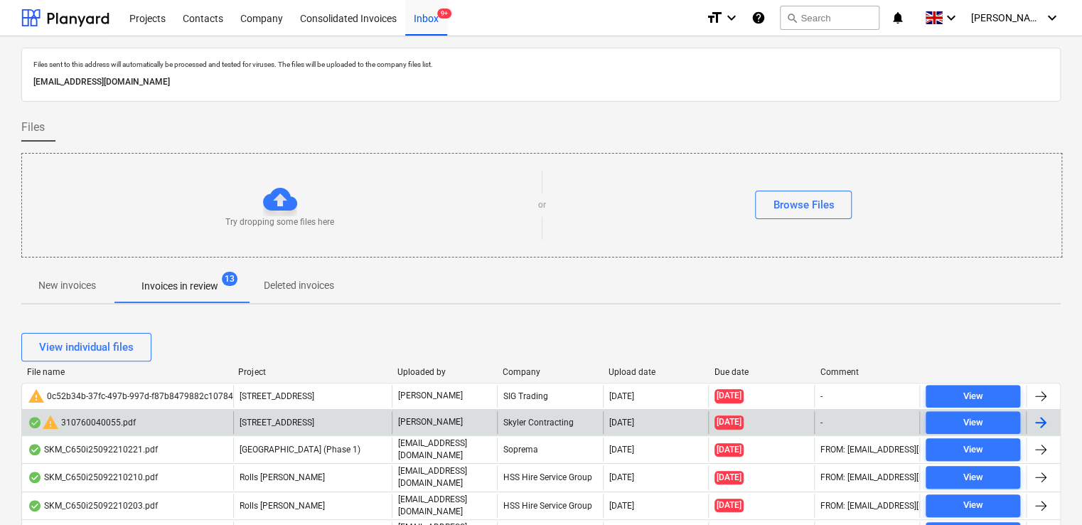
click at [142, 425] on div "warning 310760040055.pdf" at bounding box center [127, 422] width 211 height 23
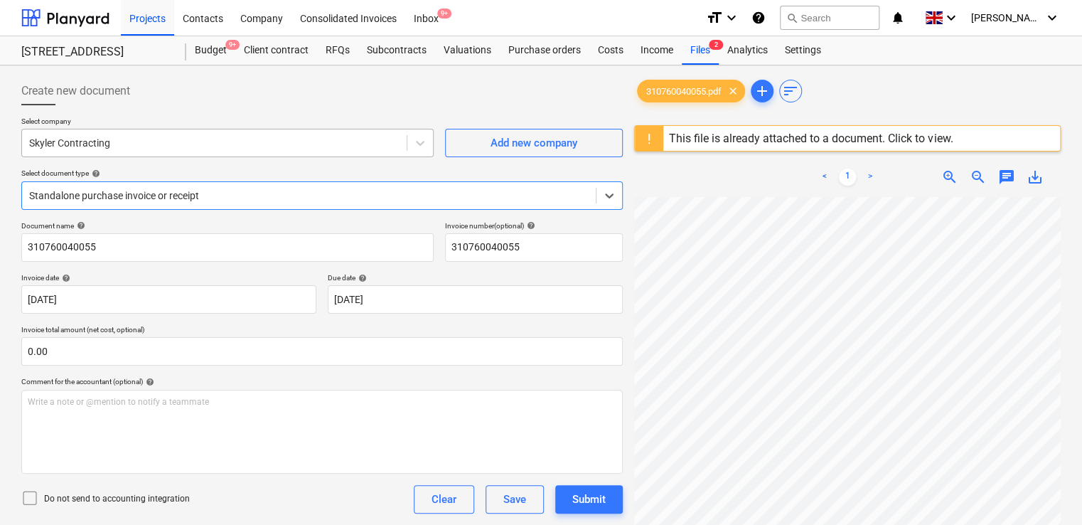
click at [243, 151] on div "Skyler Contracting" at bounding box center [214, 143] width 385 height 20
type input "SIG"
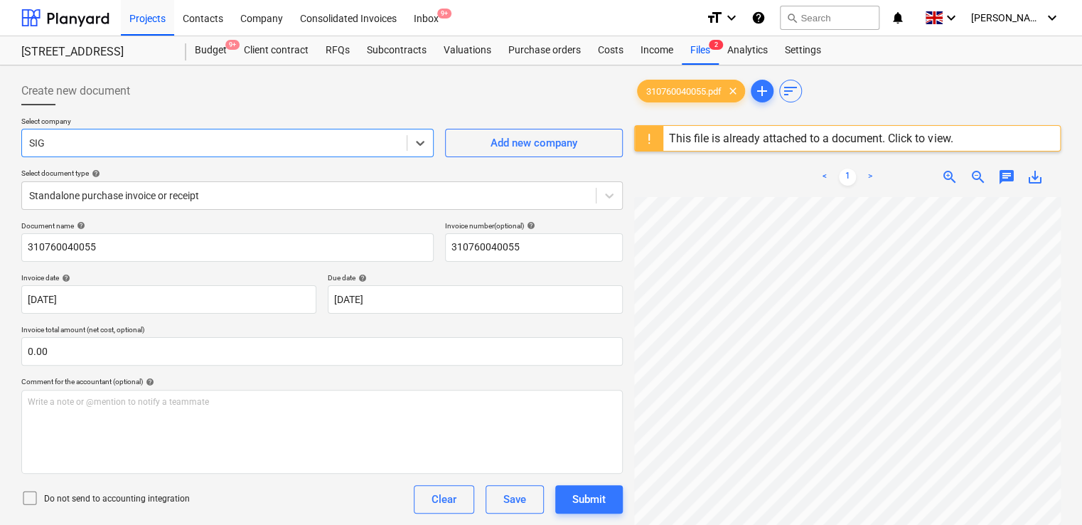
click at [269, 189] on div at bounding box center [309, 195] width 560 height 14
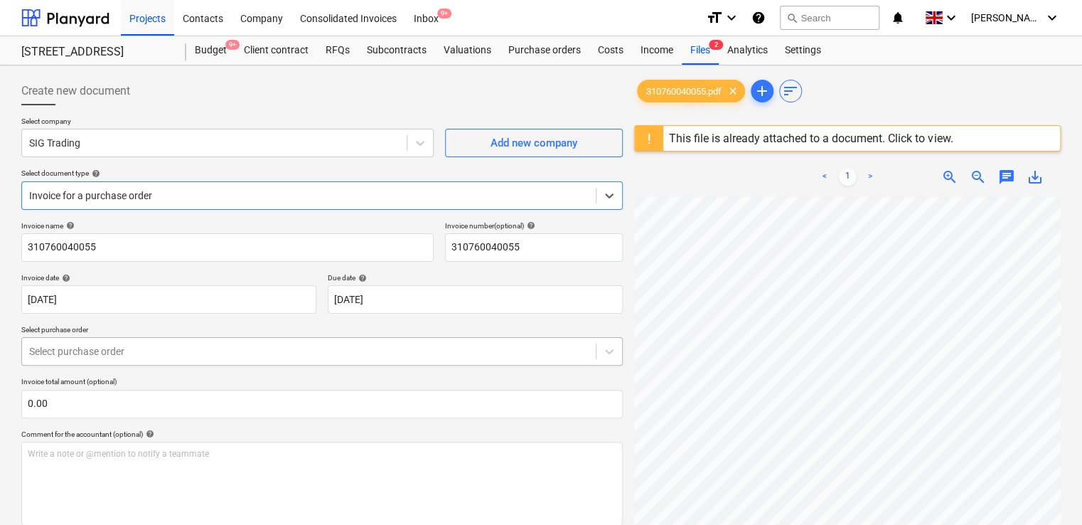
click at [139, 342] on div "Select purchase order" at bounding box center [309, 351] width 574 height 20
click at [375, 326] on p "Select purchase order" at bounding box center [322, 331] width 602 height 12
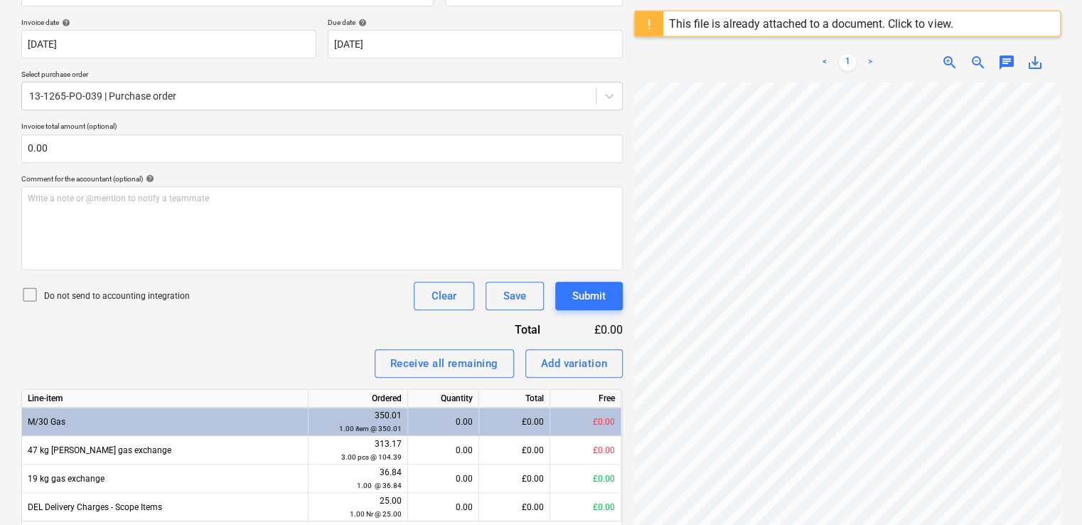
scroll to position [252, 0]
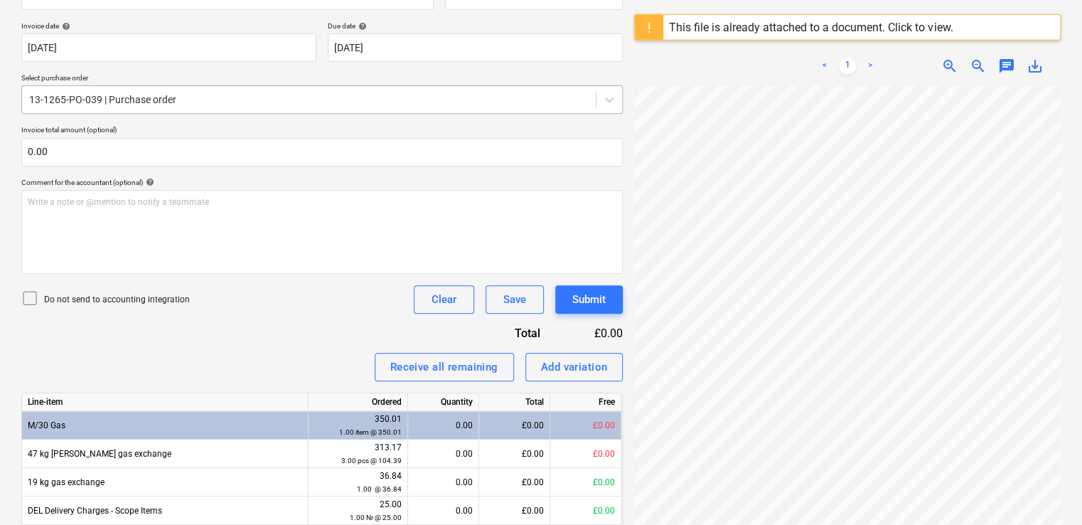
click at [323, 101] on div at bounding box center [309, 99] width 560 height 14
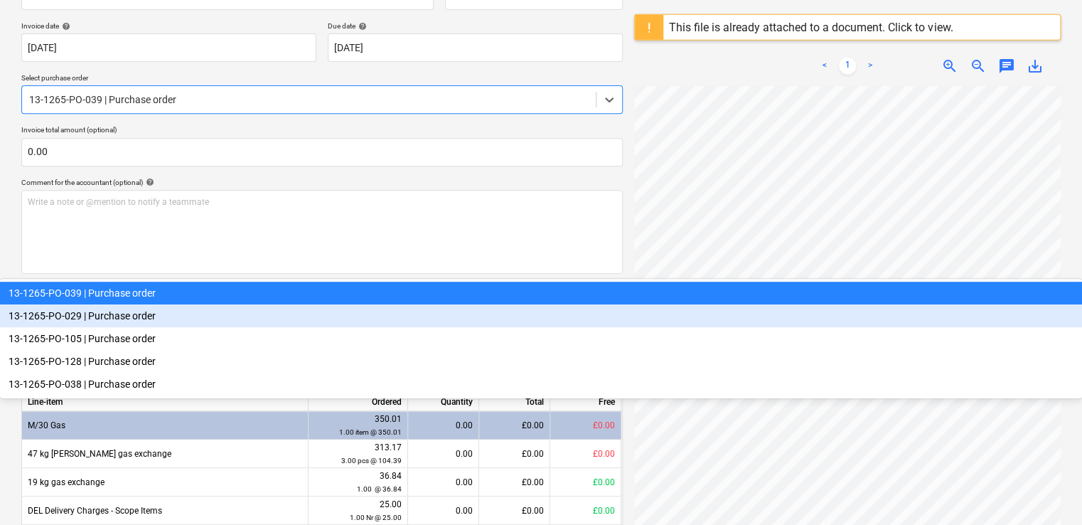
click at [219, 304] on div "13-1265-PO-029 | Purchase order" at bounding box center [541, 315] width 1082 height 23
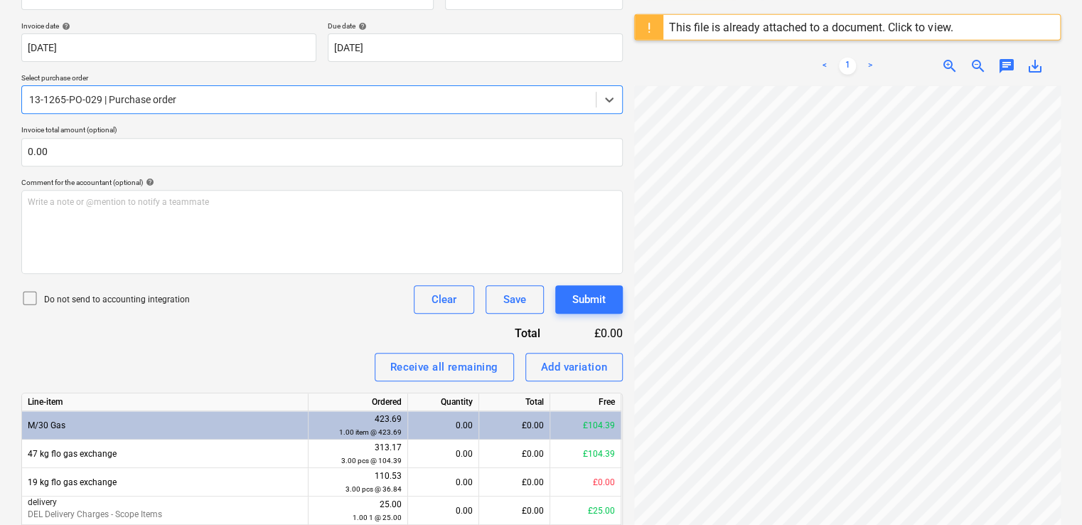
click at [190, 97] on div at bounding box center [309, 99] width 560 height 14
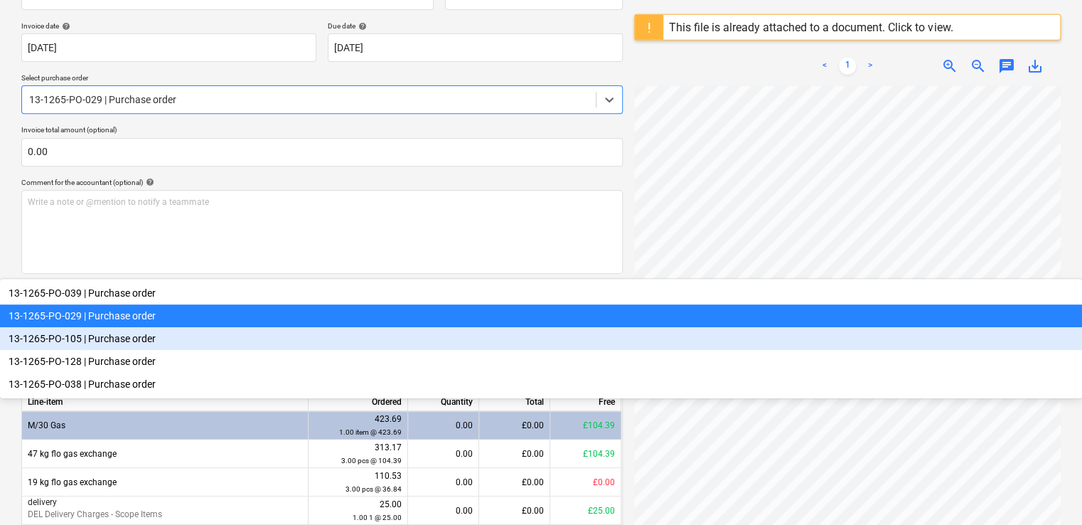
click at [159, 327] on div "13-1265-PO-105 | Purchase order" at bounding box center [541, 338] width 1082 height 23
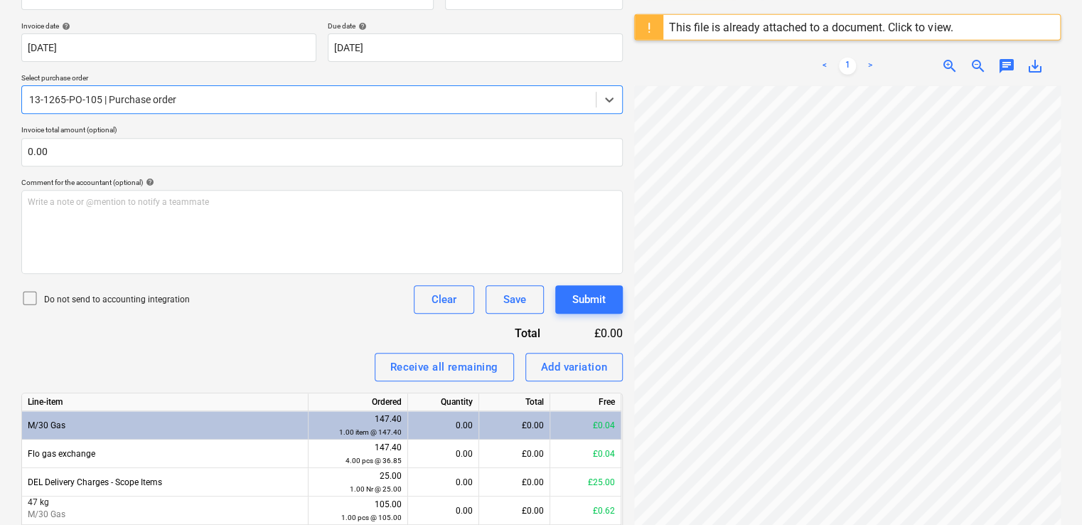
click at [202, 94] on div at bounding box center [309, 99] width 560 height 14
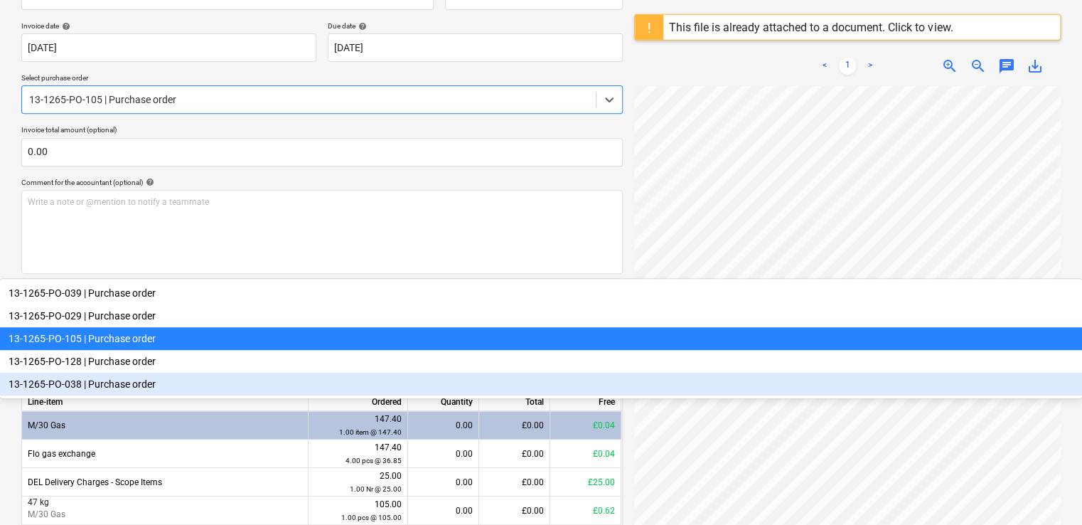
click at [146, 373] on div "13-1265-PO-038 | Purchase order" at bounding box center [541, 384] width 1082 height 23
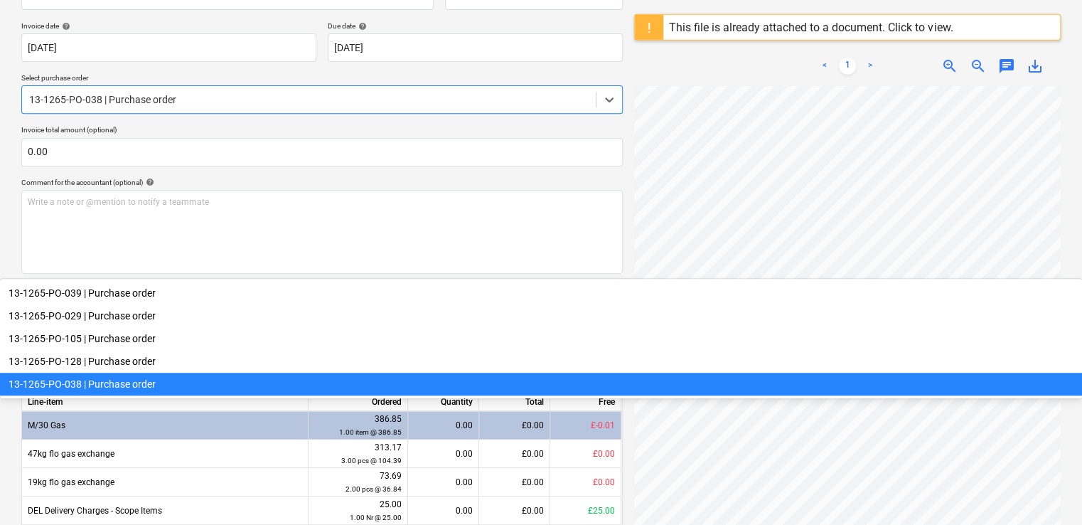
click at [129, 102] on div at bounding box center [309, 99] width 560 height 14
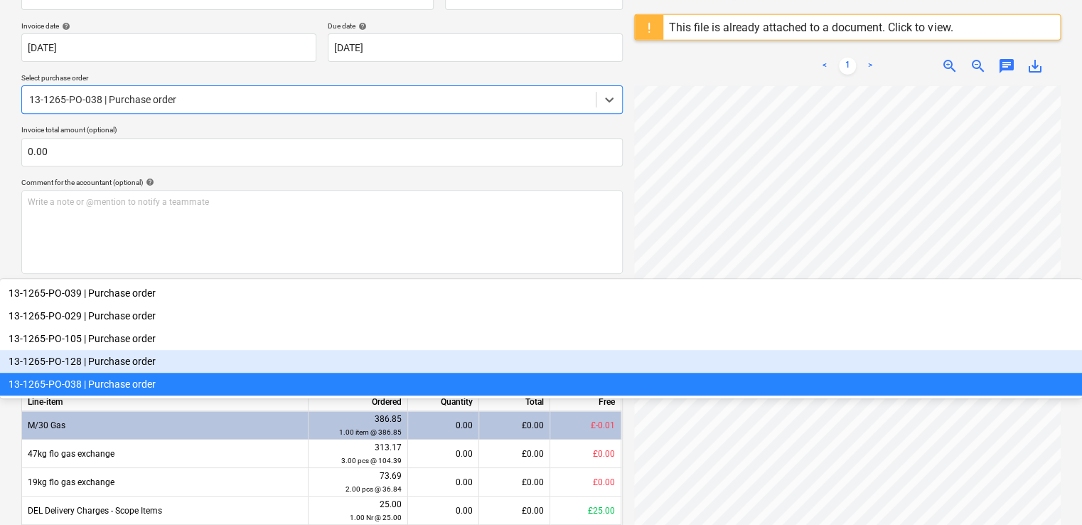
click at [117, 350] on div "13-1265-PO-128 | Purchase order" at bounding box center [541, 361] width 1082 height 23
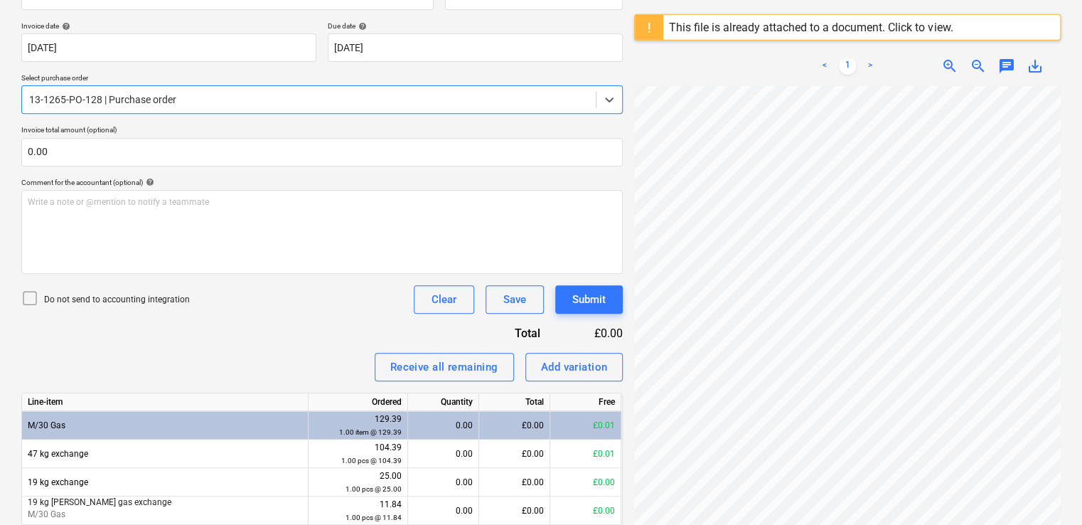
click at [127, 104] on div at bounding box center [309, 99] width 560 height 14
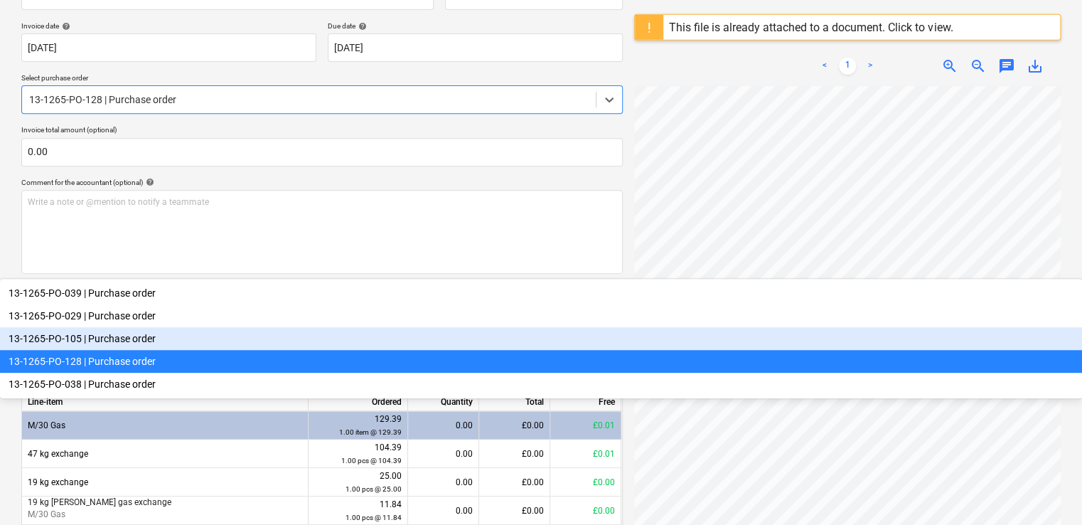
click at [114, 327] on div "13-1265-PO-105 | Purchase order" at bounding box center [541, 338] width 1082 height 23
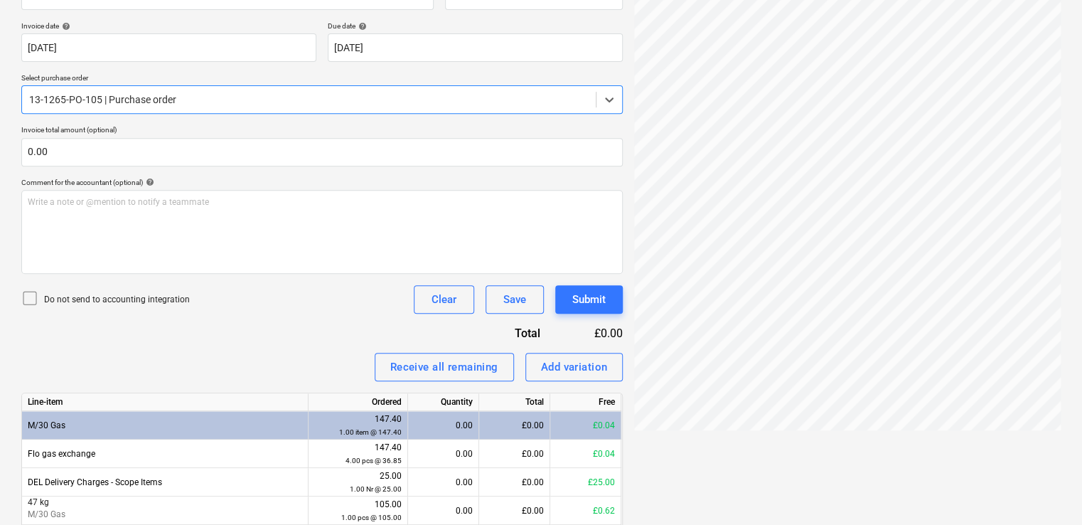
click at [120, 105] on div at bounding box center [309, 99] width 560 height 14
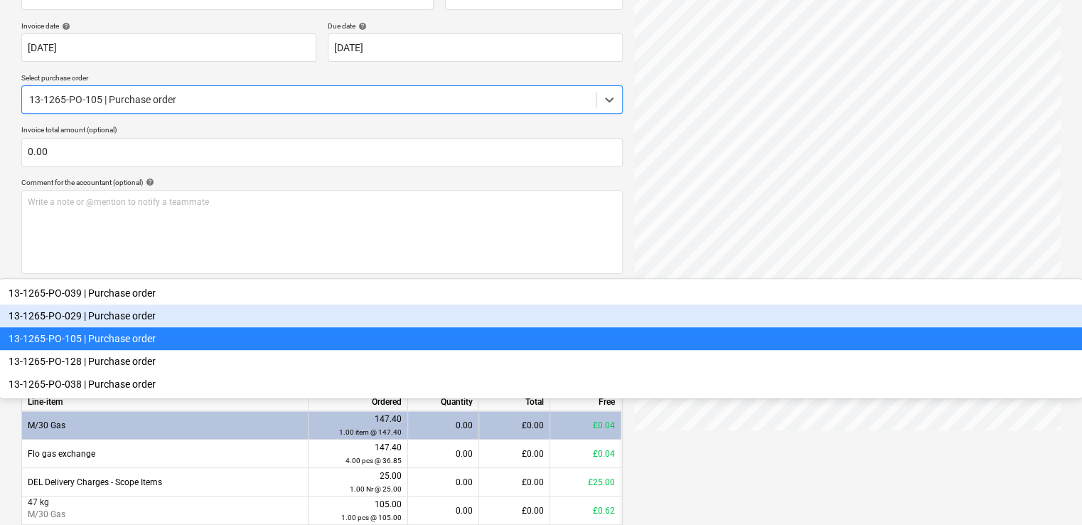
click at [110, 304] on div "13-1265-PO-029 | Purchase order" at bounding box center [541, 315] width 1082 height 23
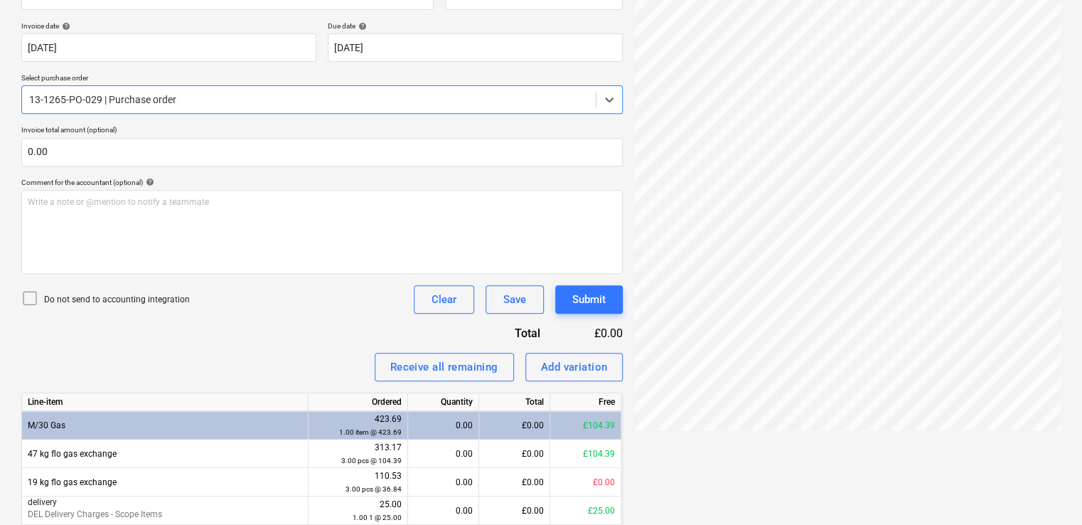
scroll to position [168, 0]
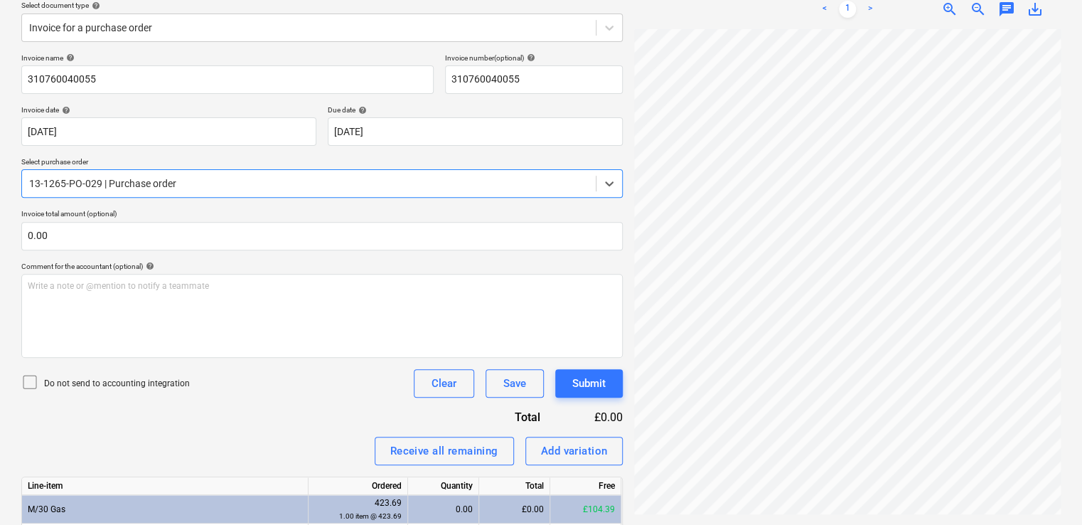
click at [293, 418] on div "Invoice name help 310760040055 Invoice number (optional) help 310760040055 Invo…" at bounding box center [322, 354] width 602 height 602
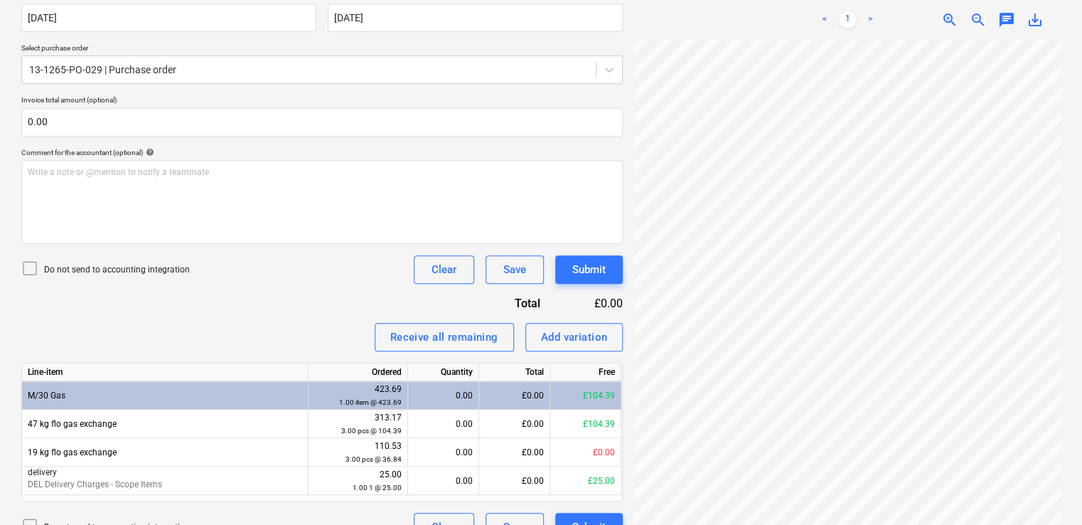
scroll to position [155, 310]
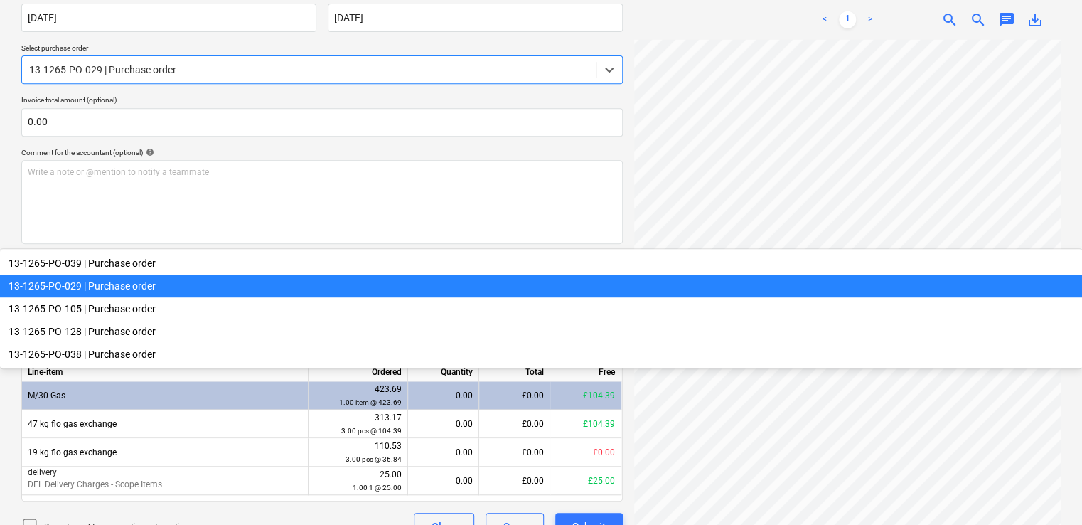
click at [255, 63] on div at bounding box center [309, 70] width 560 height 14
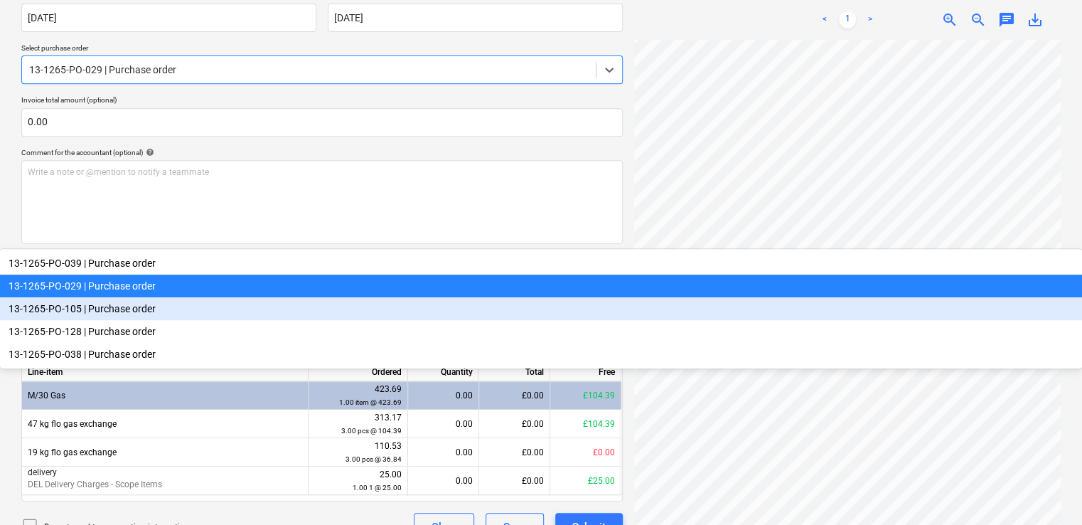
click at [176, 297] on div "13-1265-PO-105 | Purchase order" at bounding box center [541, 308] width 1082 height 23
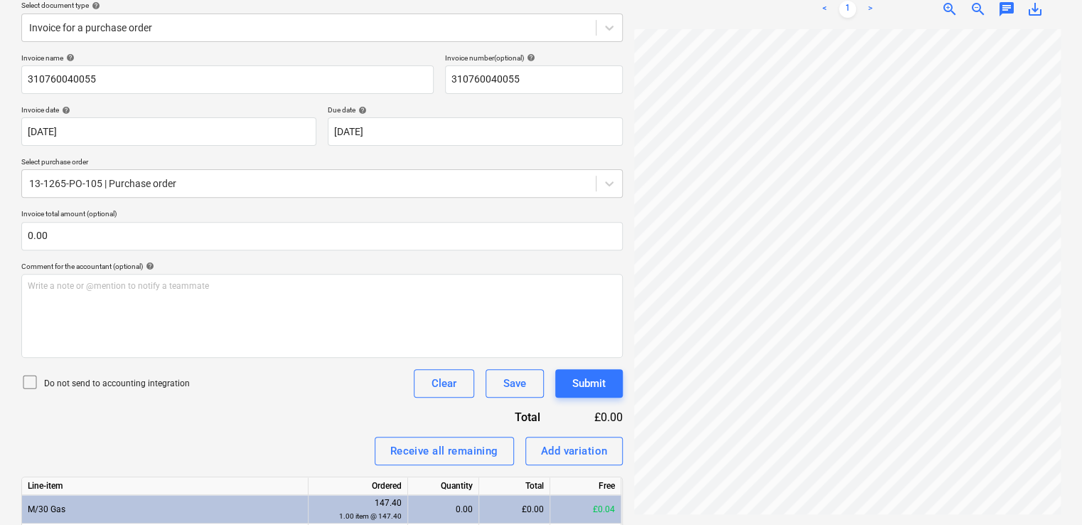
scroll to position [122, 311]
drag, startPoint x: 1060, startPoint y: 190, endPoint x: 1059, endPoint y: 223, distance: 32.7
click at [1059, 223] on div at bounding box center [847, 271] width 427 height 485
click at [291, 414] on div "Invoice name help 310760040055 Invoice number (optional) help 310760040055 Invo…" at bounding box center [322, 354] width 602 height 602
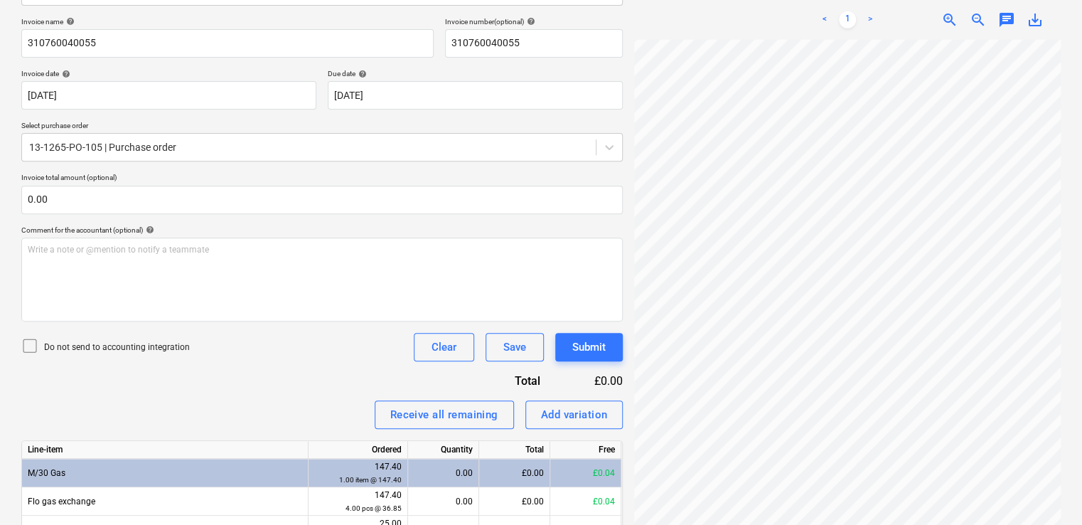
scroll to position [225, 0]
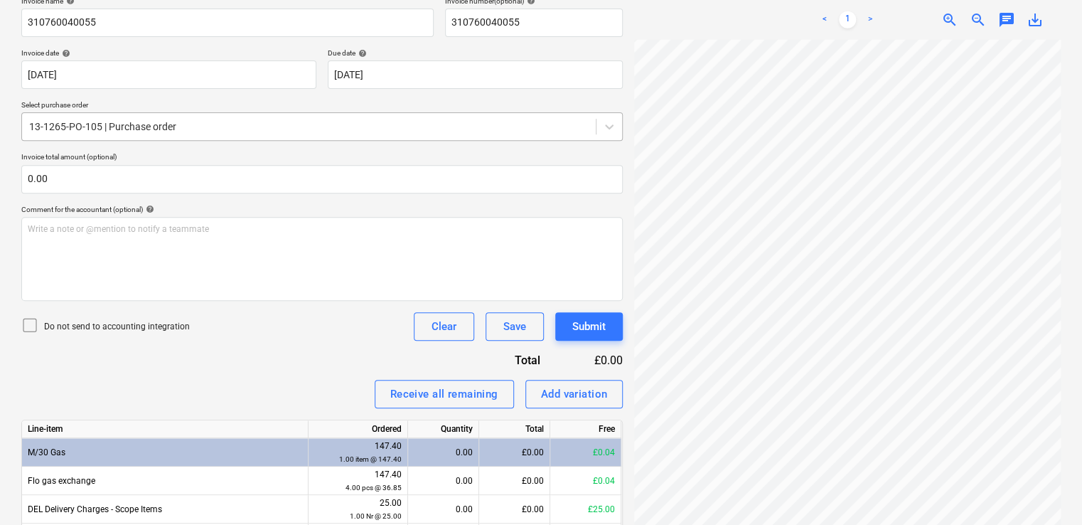
click at [222, 126] on div at bounding box center [309, 126] width 560 height 14
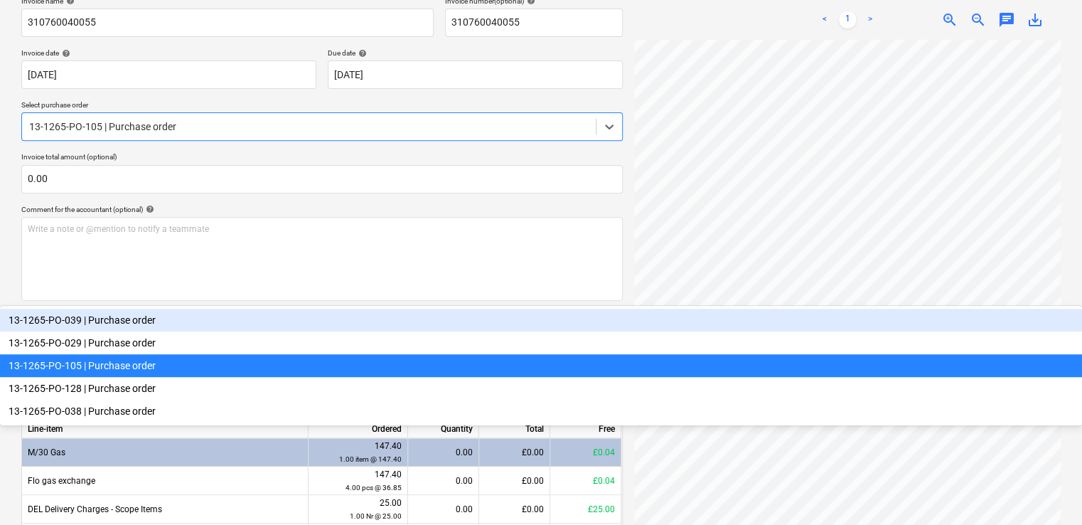
click at [185, 309] on div "13-1265-PO-039 | Purchase order" at bounding box center [541, 320] width 1082 height 23
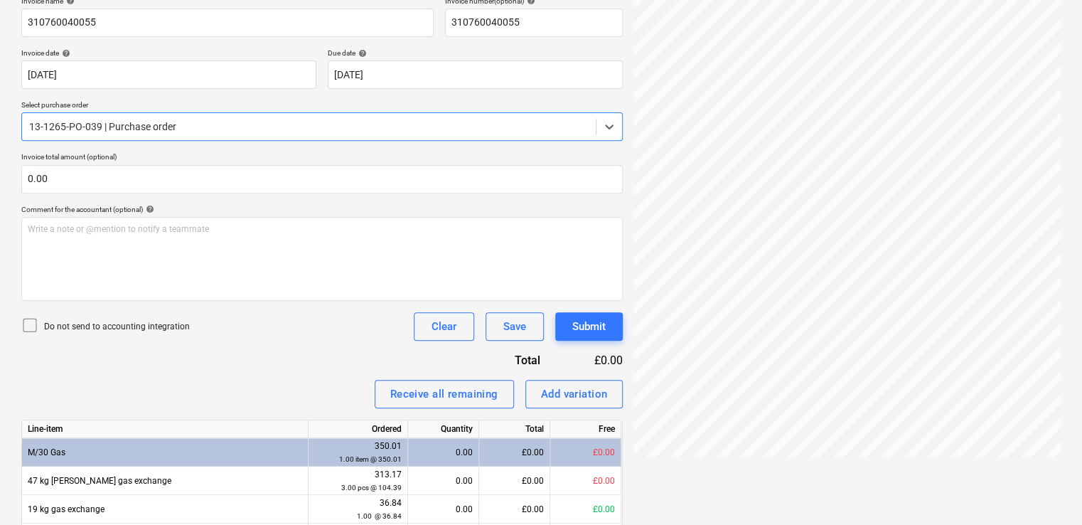
scroll to position [168, 0]
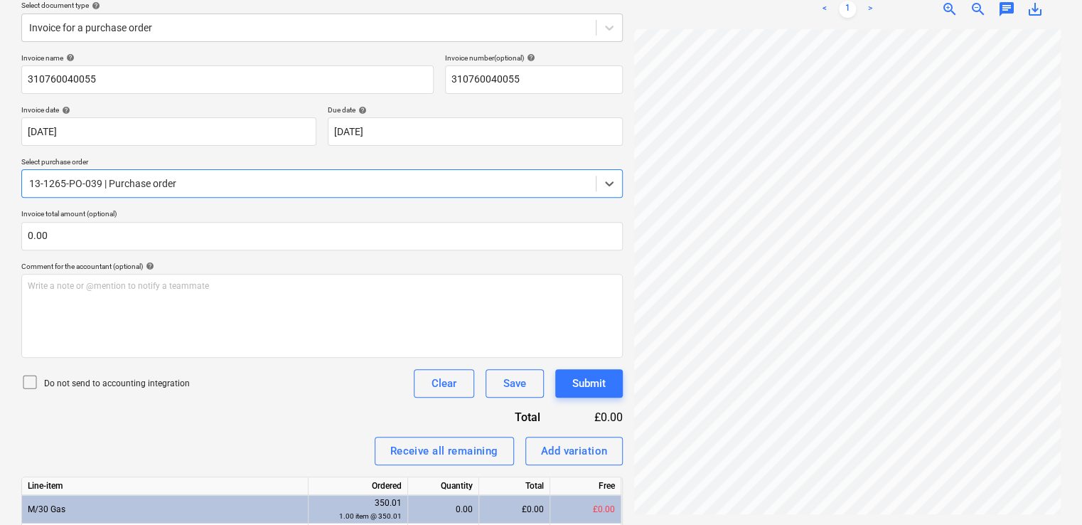
click at [222, 420] on div "Invoice name help 310760040055 Invoice number (optional) help 310760040055 Invo…" at bounding box center [322, 354] width 602 height 602
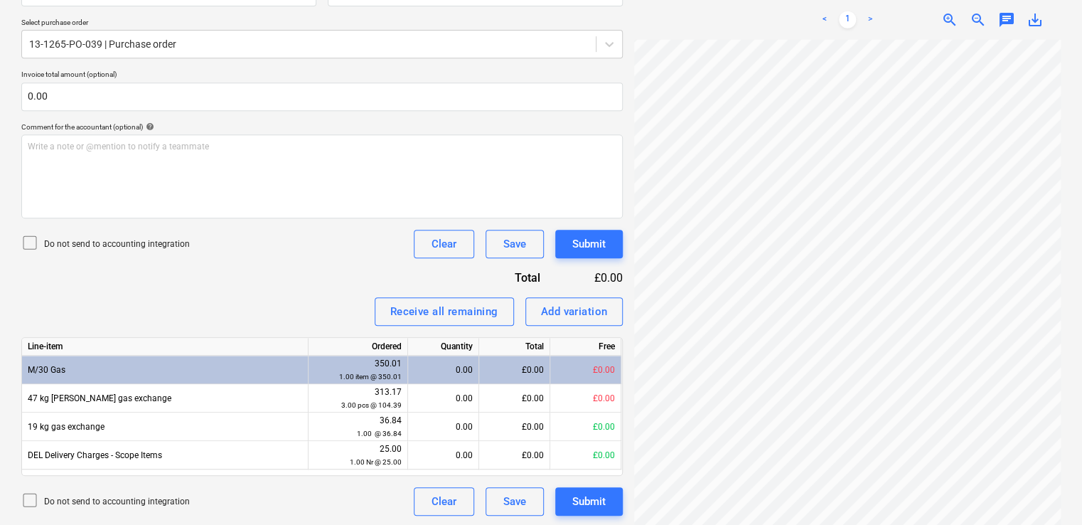
scroll to position [309, 0]
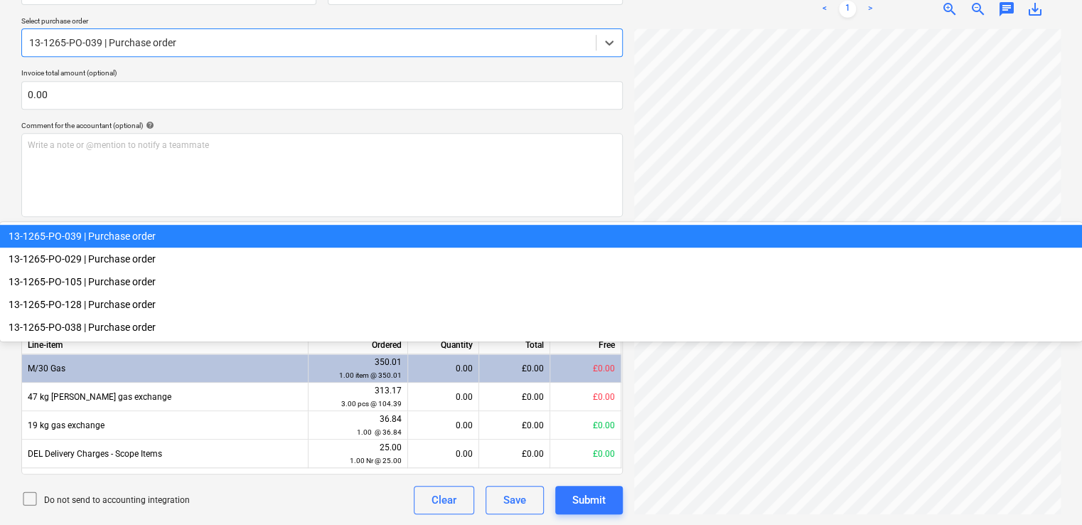
click at [155, 37] on div at bounding box center [309, 43] width 560 height 14
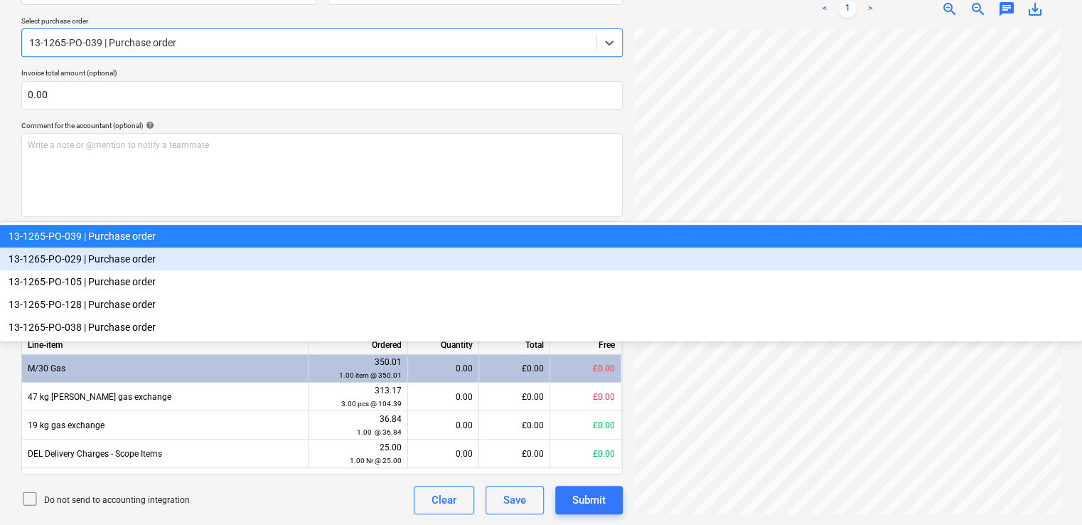
click at [121, 247] on div "13-1265-PO-029 | Purchase order" at bounding box center [541, 258] width 1082 height 23
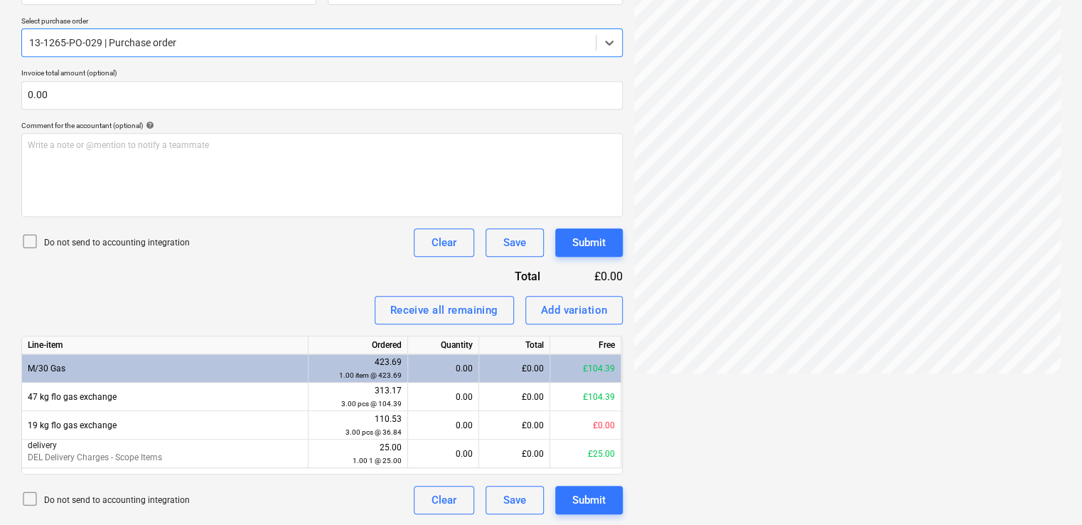
scroll to position [297, 0]
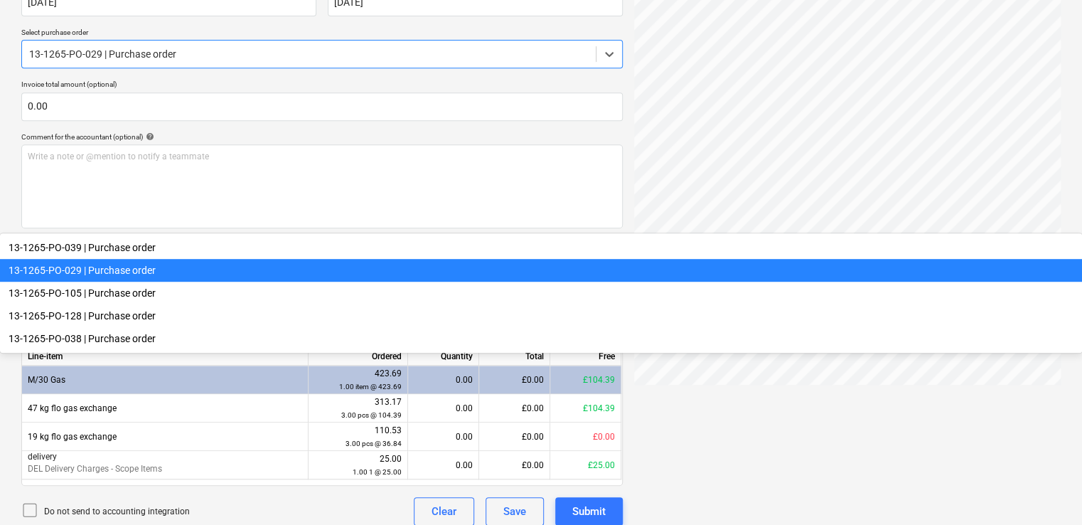
click at [142, 61] on div at bounding box center [309, 54] width 560 height 14
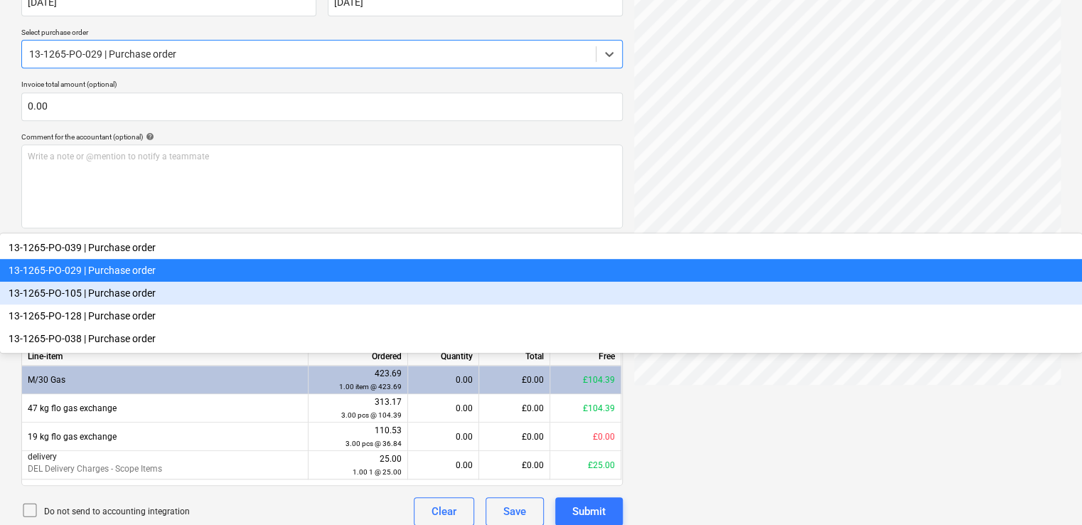
click at [133, 282] on div "13-1265-PO-105 | Purchase order" at bounding box center [541, 293] width 1082 height 23
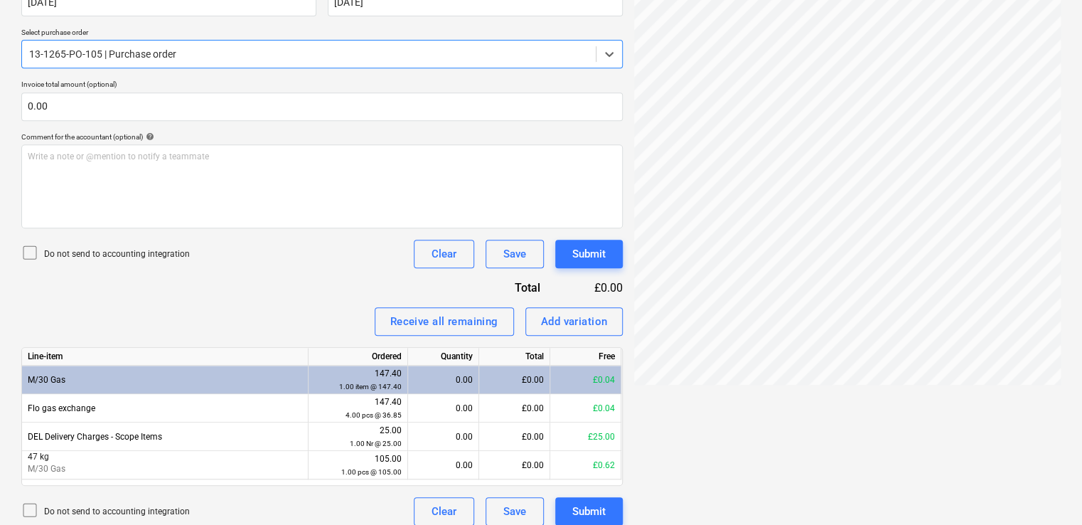
scroll to position [168, 0]
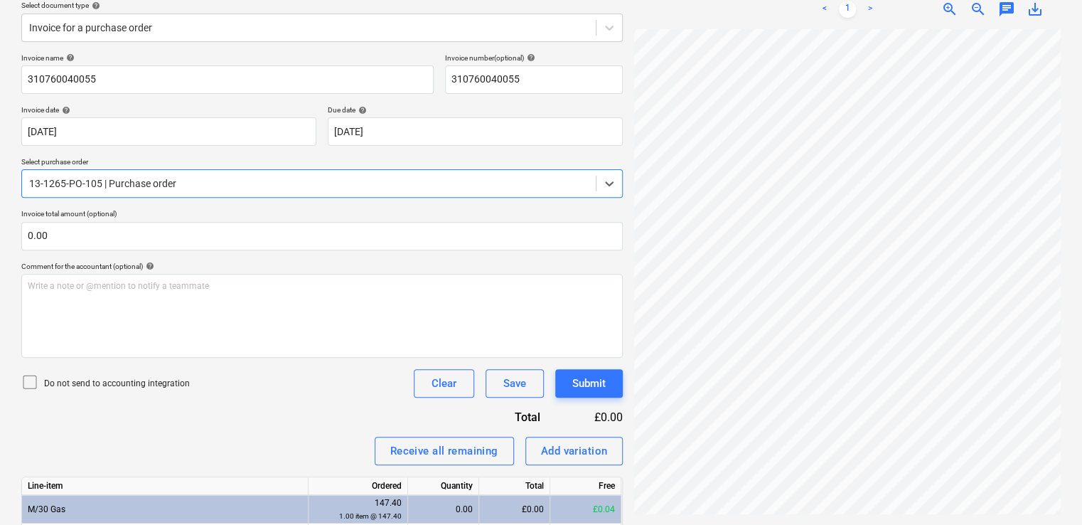
click at [257, 442] on div "Receive all remaining Add variation" at bounding box center [322, 451] width 602 height 28
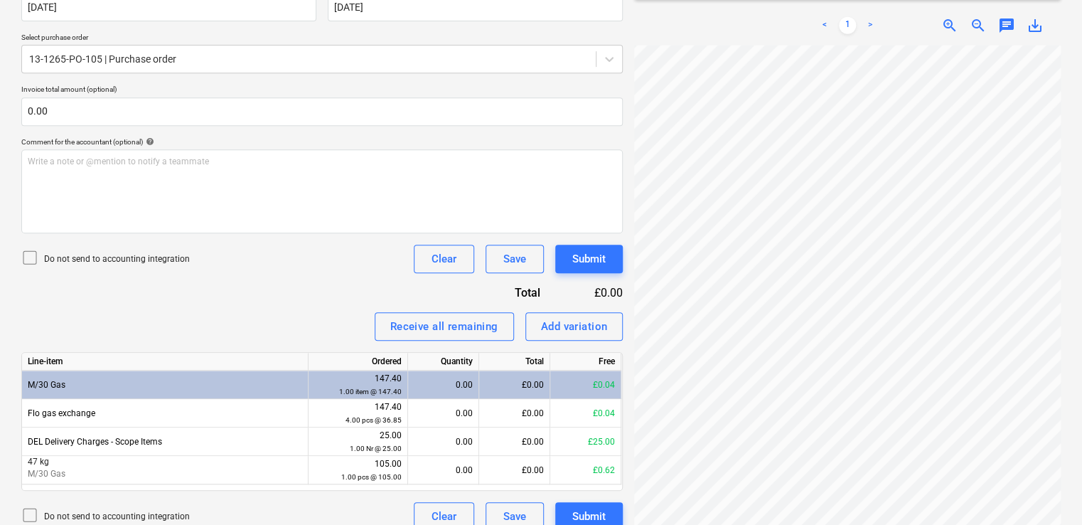
scroll to position [309, 0]
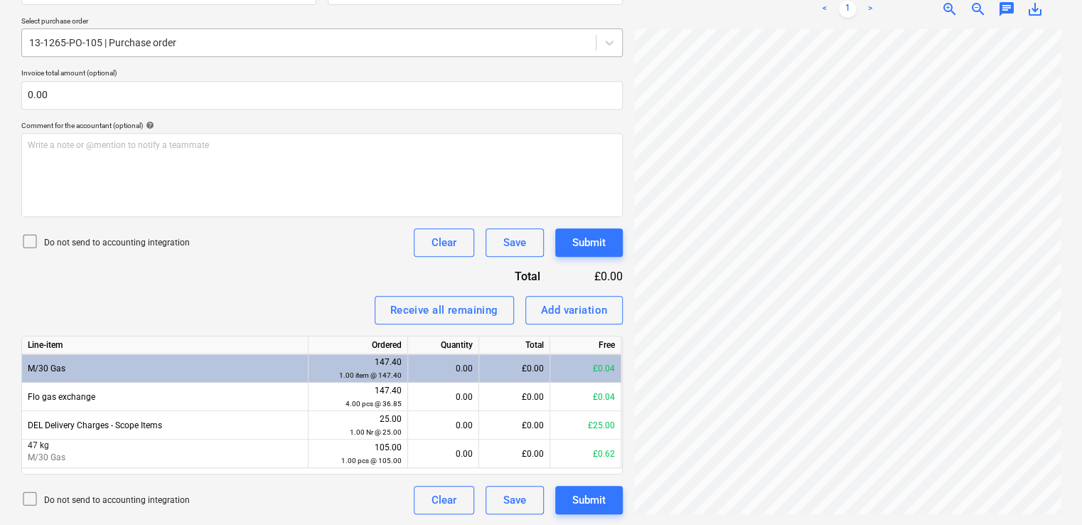
click at [242, 41] on div at bounding box center [309, 43] width 560 height 14
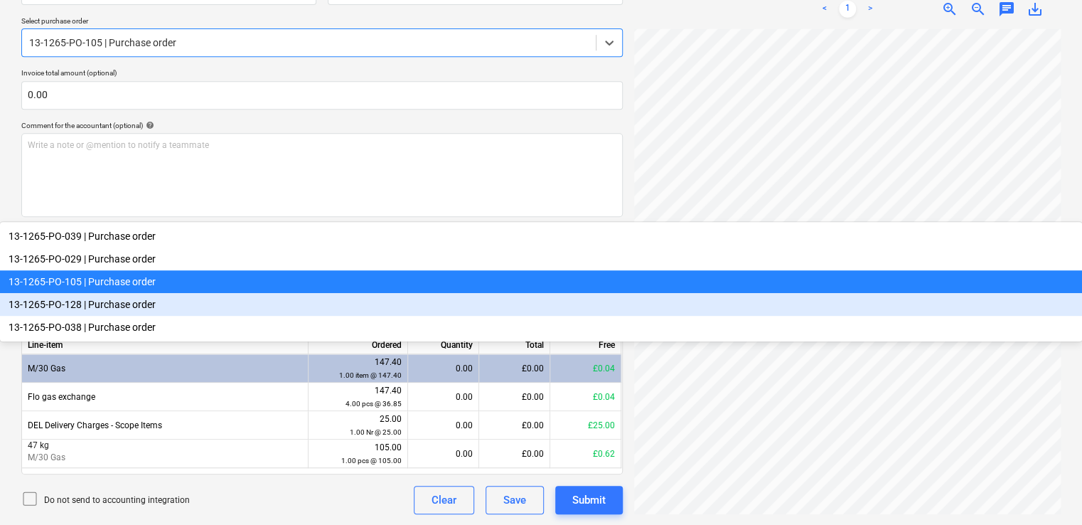
click at [164, 293] on div "13-1265-PO-128 | Purchase order" at bounding box center [541, 304] width 1082 height 23
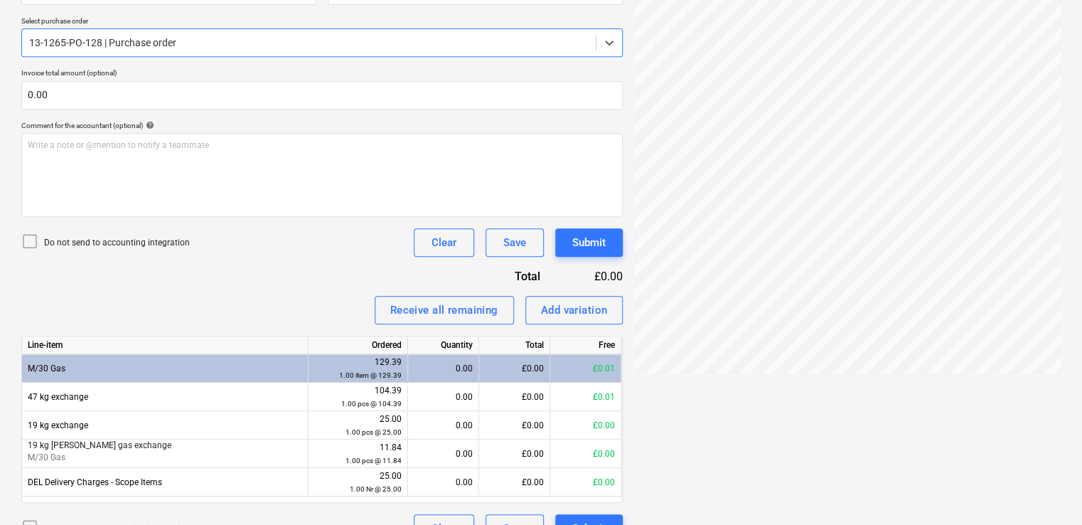
scroll to position [297, 0]
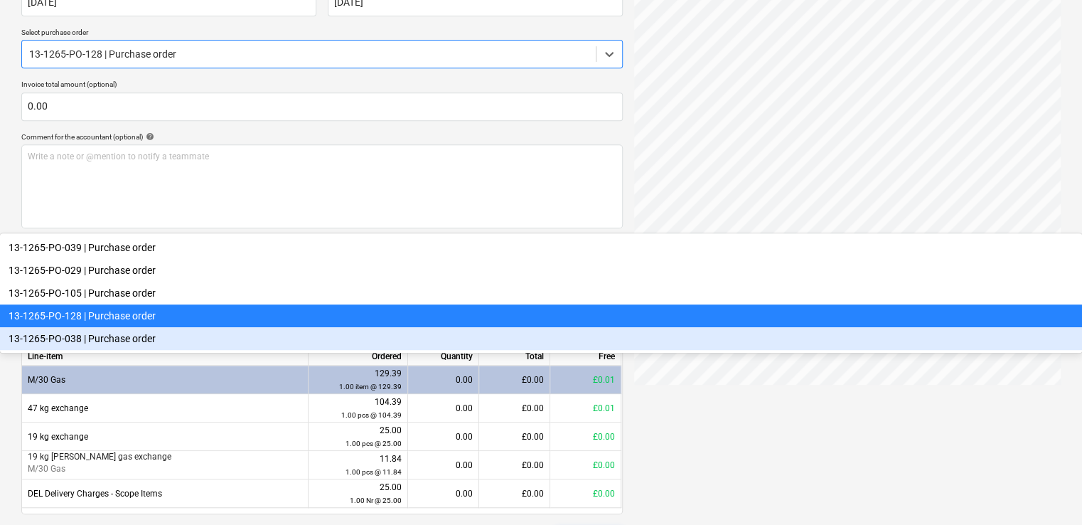
click at [154, 327] on div "13-1265-PO-038 | Purchase order" at bounding box center [541, 338] width 1082 height 23
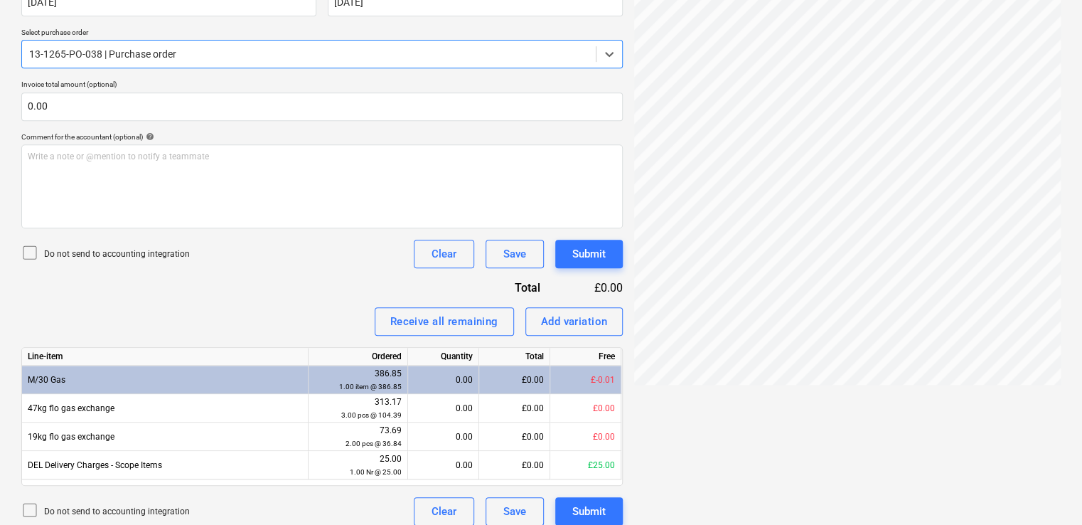
scroll to position [168, 0]
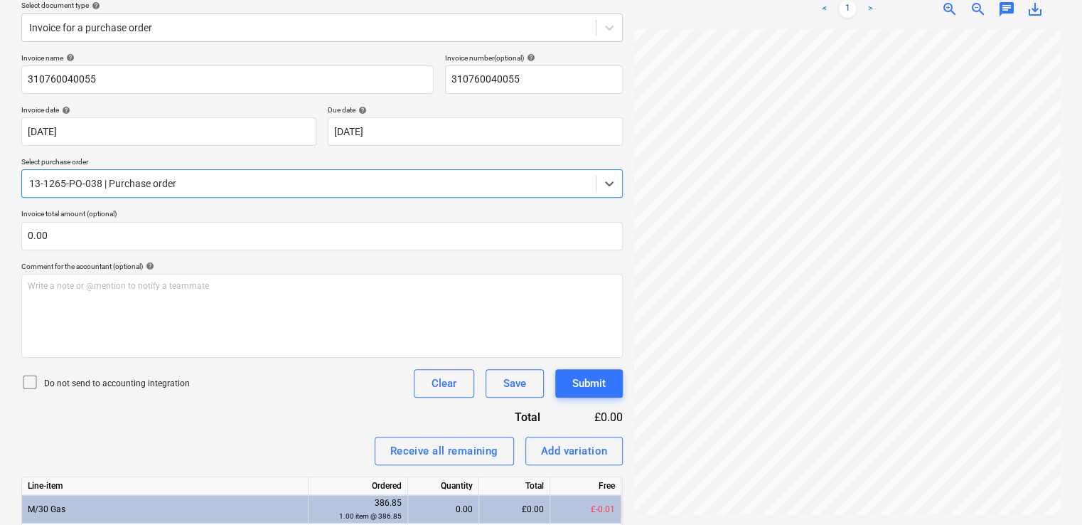
click at [265, 389] on div "Do not send to accounting integration Clear Save Submit" at bounding box center [322, 383] width 602 height 28
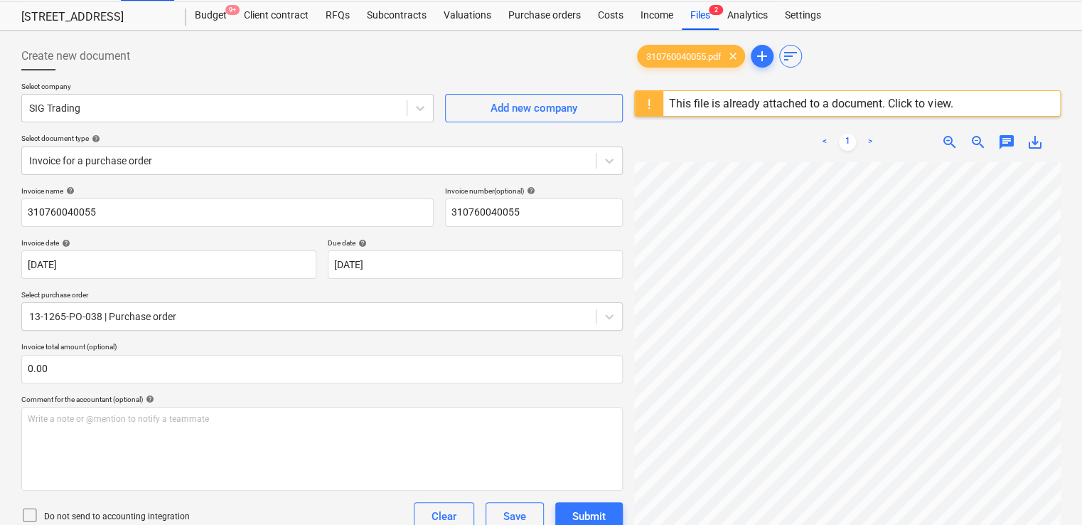
scroll to position [0, 0]
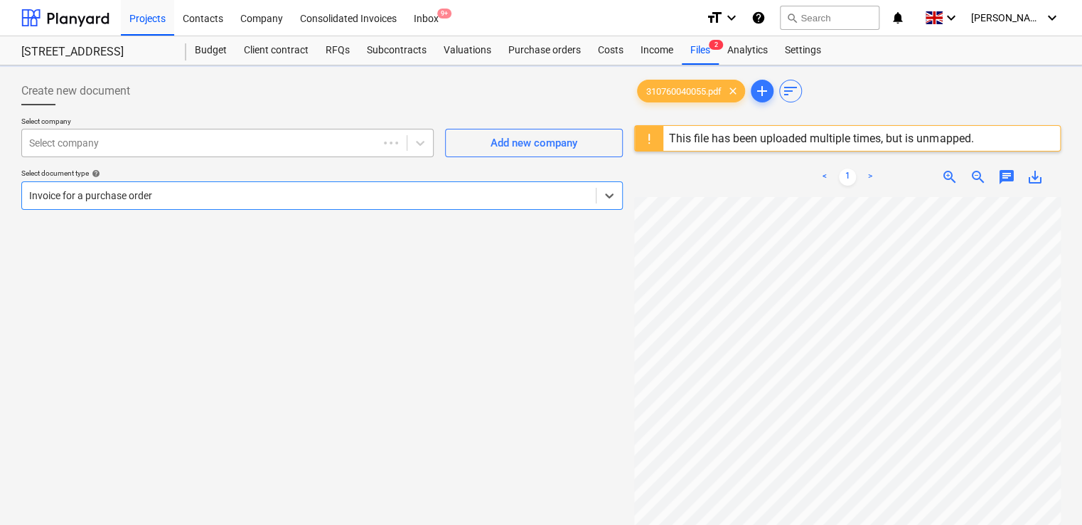
click at [267, 148] on div at bounding box center [200, 143] width 342 height 14
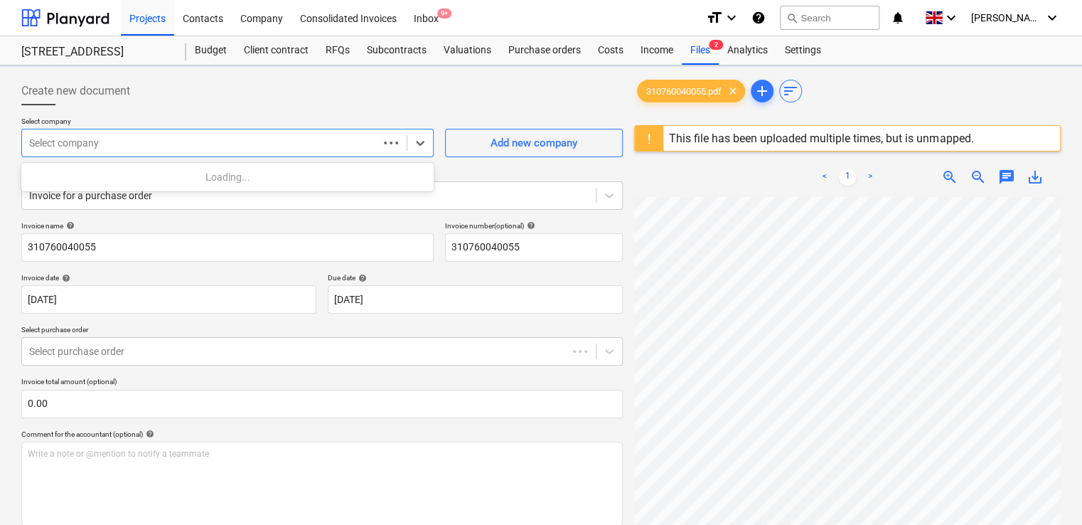
type input "S"
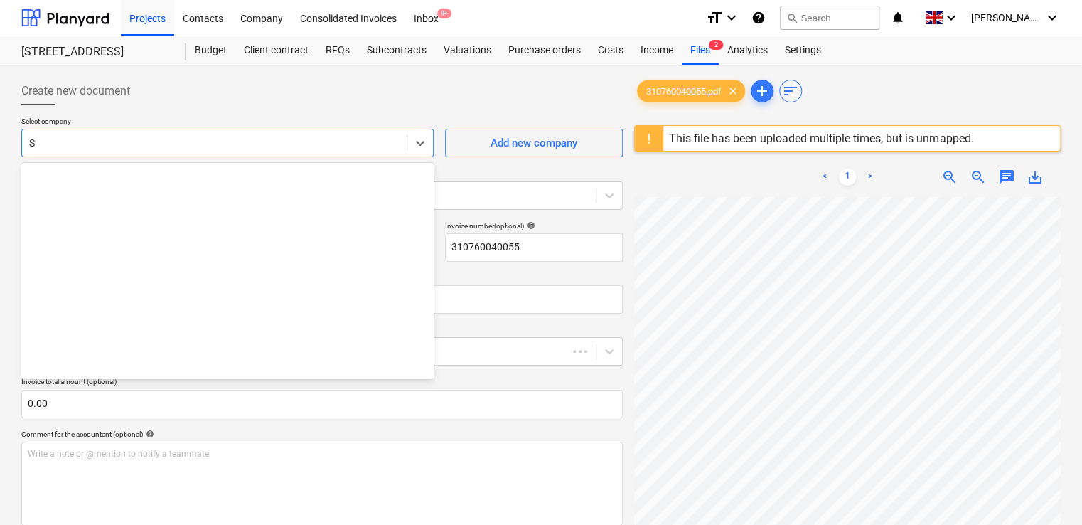
scroll to position [19248, 0]
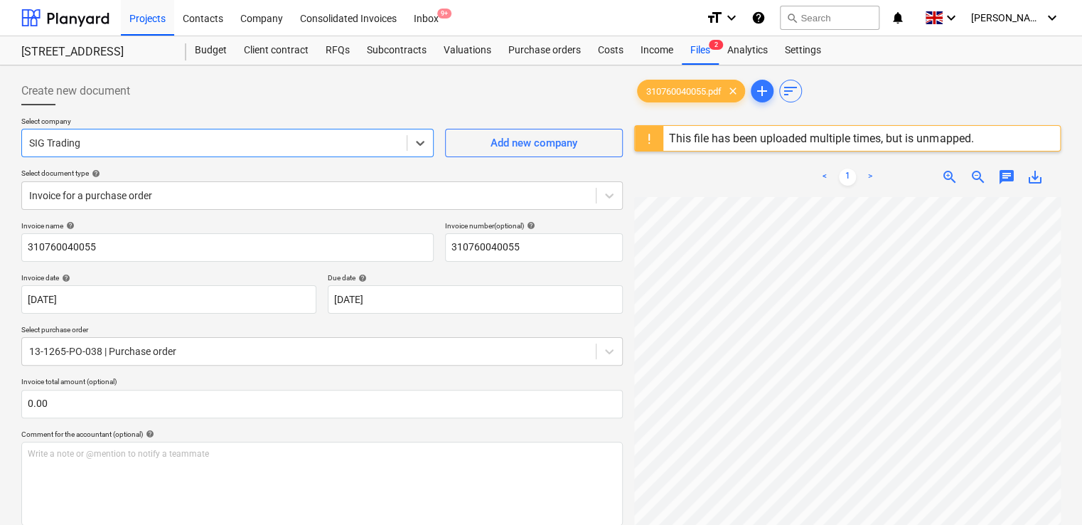
click at [129, 134] on div "SIG Trading" at bounding box center [214, 143] width 385 height 20
click at [148, 124] on p "Select company" at bounding box center [227, 123] width 412 height 12
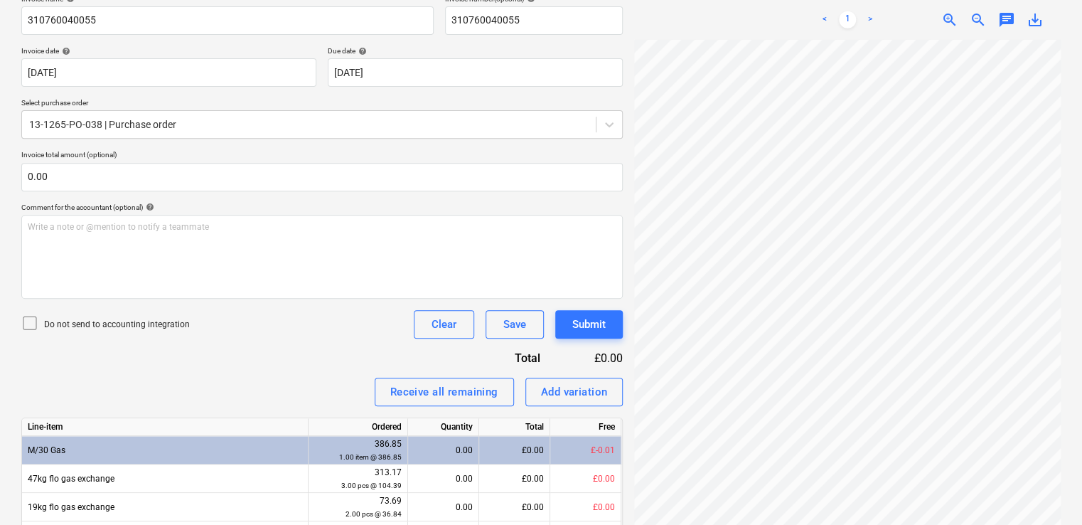
scroll to position [235, 0]
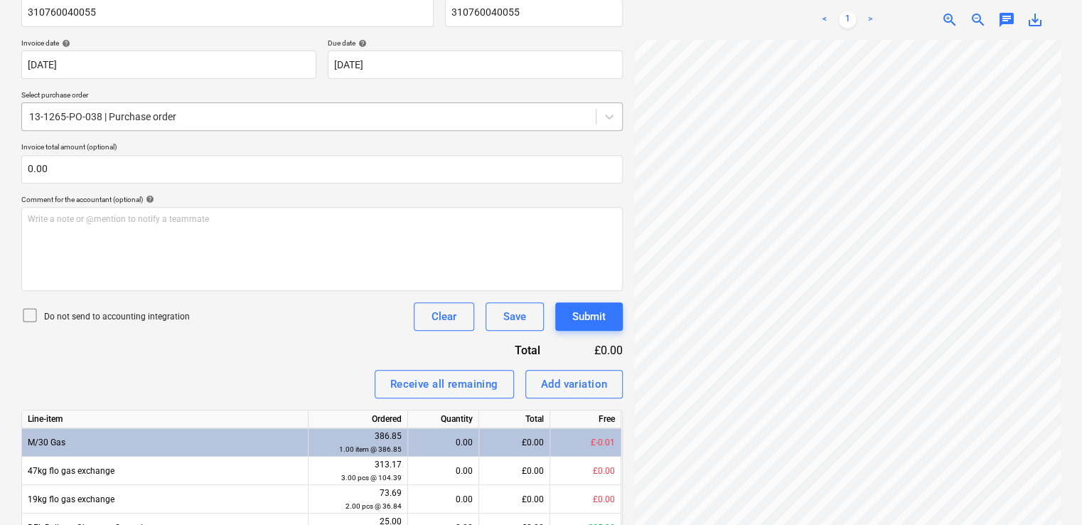
click at [225, 118] on div at bounding box center [309, 117] width 560 height 14
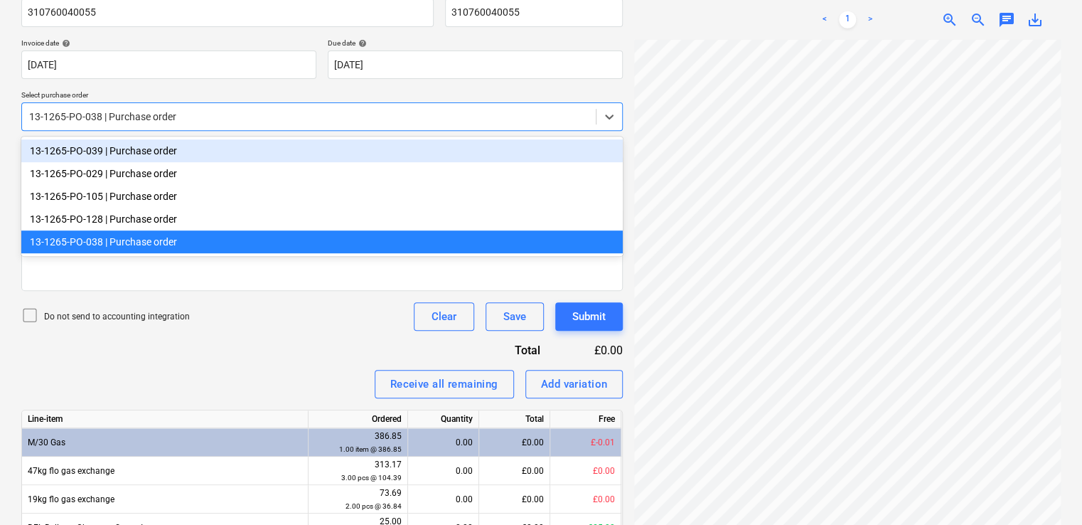
click at [159, 149] on div "13-1265-PO-039 | Purchase order" at bounding box center [322, 150] width 602 height 23
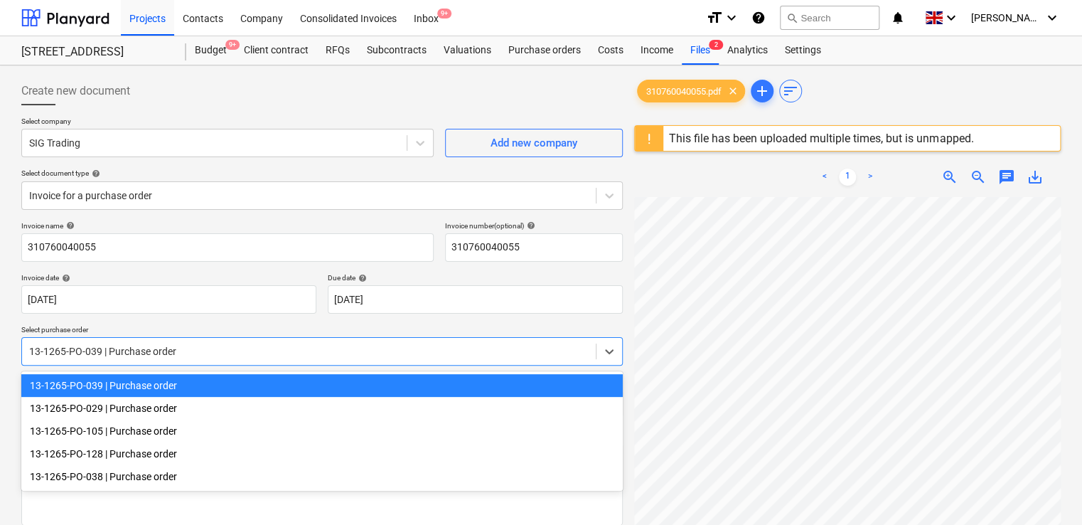
click at [191, 347] on div at bounding box center [309, 351] width 560 height 14
click at [179, 393] on div "13-1265-PO-039 | Purchase order" at bounding box center [322, 385] width 602 height 23
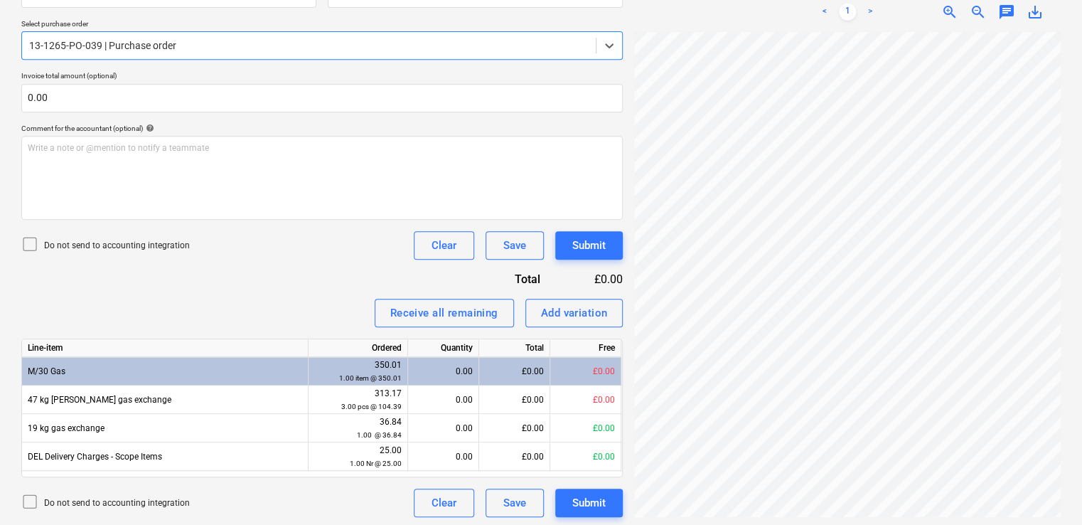
scroll to position [309, 0]
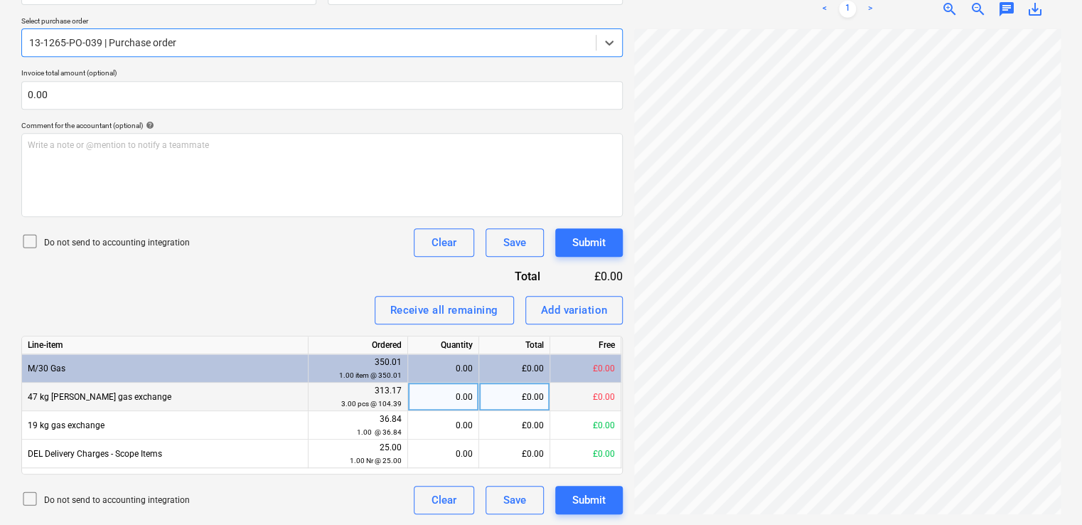
click at [464, 398] on div "0.00" at bounding box center [443, 397] width 59 height 28
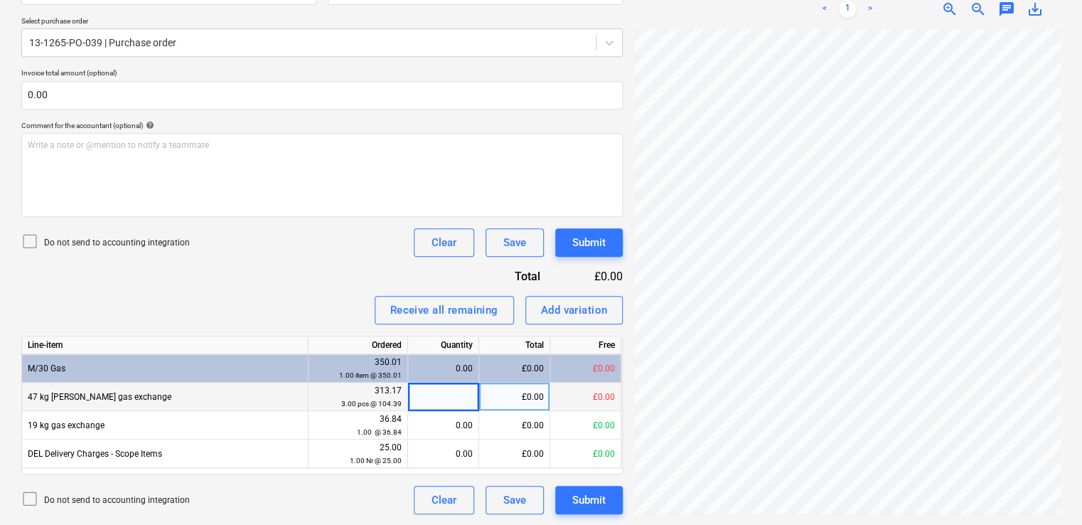
type input "1"
click at [324, 252] on div "Do not send to accounting integration Clear Save Submit" at bounding box center [322, 242] width 602 height 28
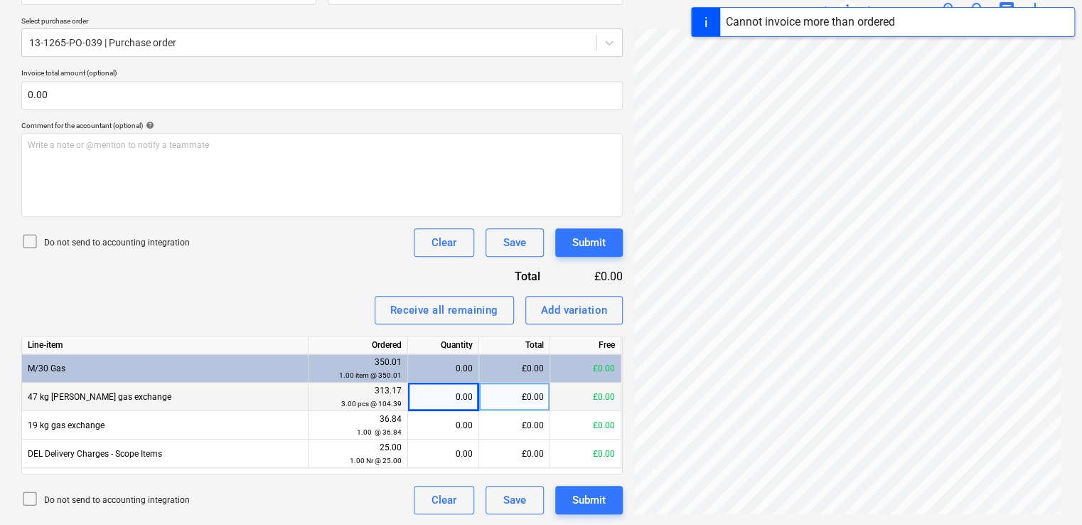
click at [346, 280] on div "Invoice name help 310760040055 Invoice number (optional) help 310760040055 Invo…" at bounding box center [322, 214] width 602 height 602
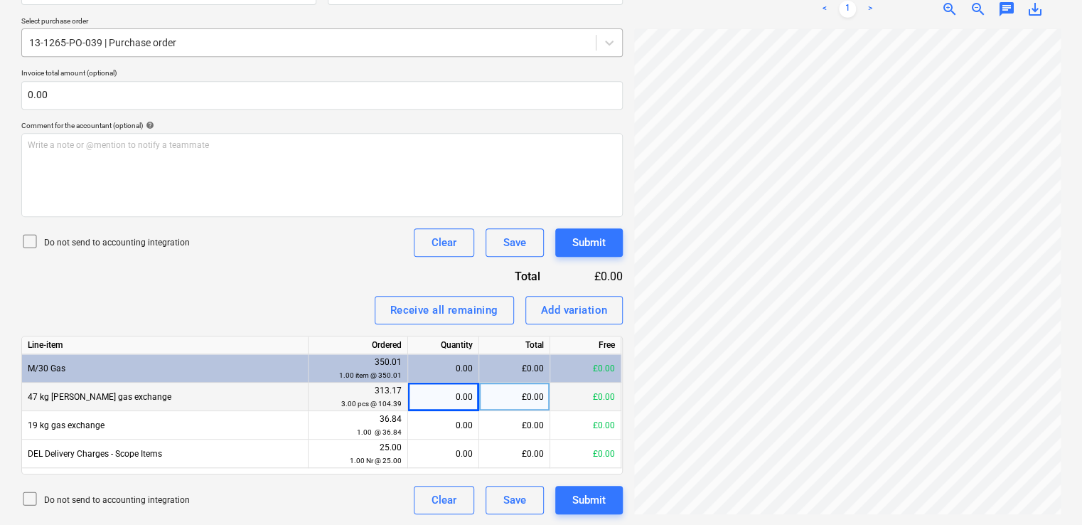
click at [195, 47] on div at bounding box center [309, 43] width 560 height 14
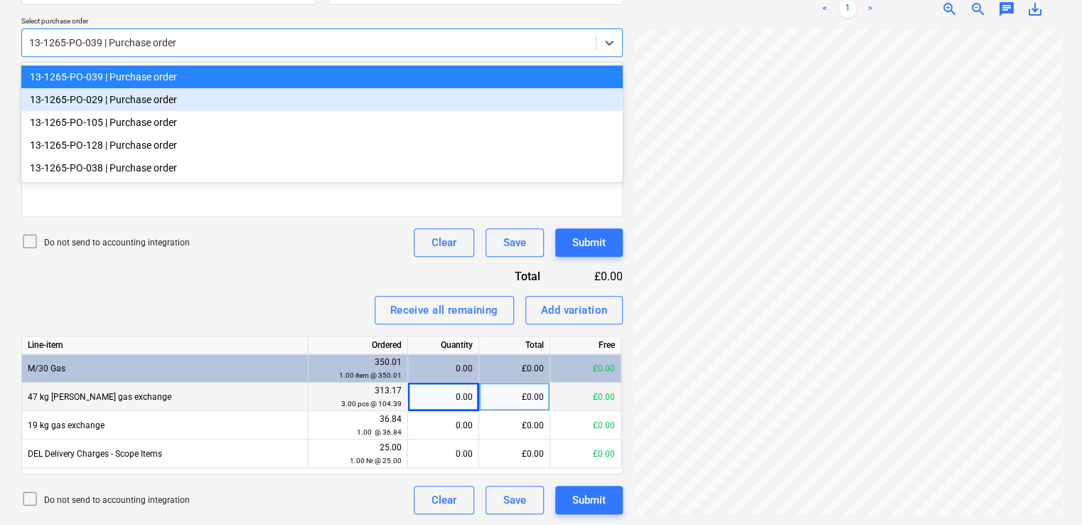
click at [176, 98] on div "13-1265-PO-029 | Purchase order" at bounding box center [322, 99] width 602 height 23
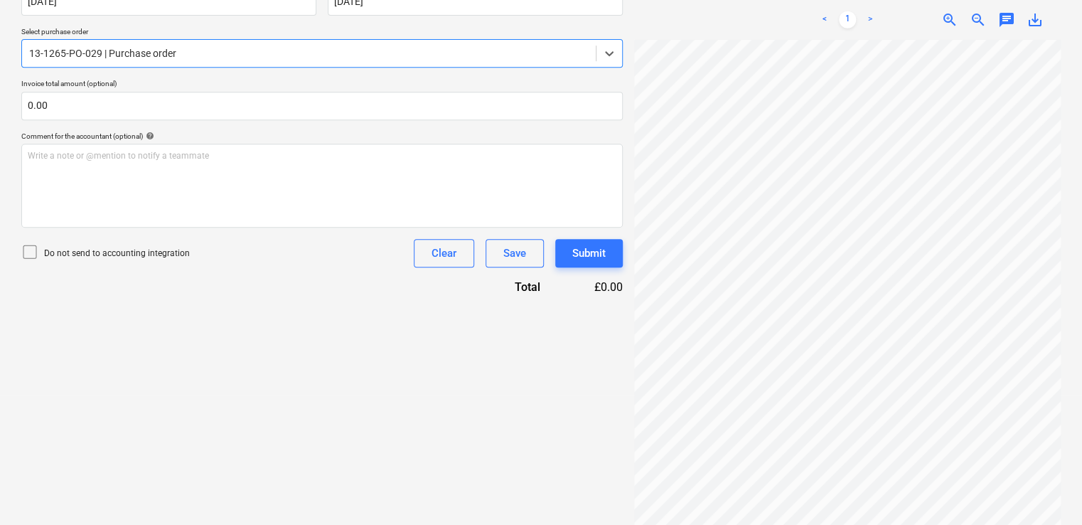
scroll to position [297, 0]
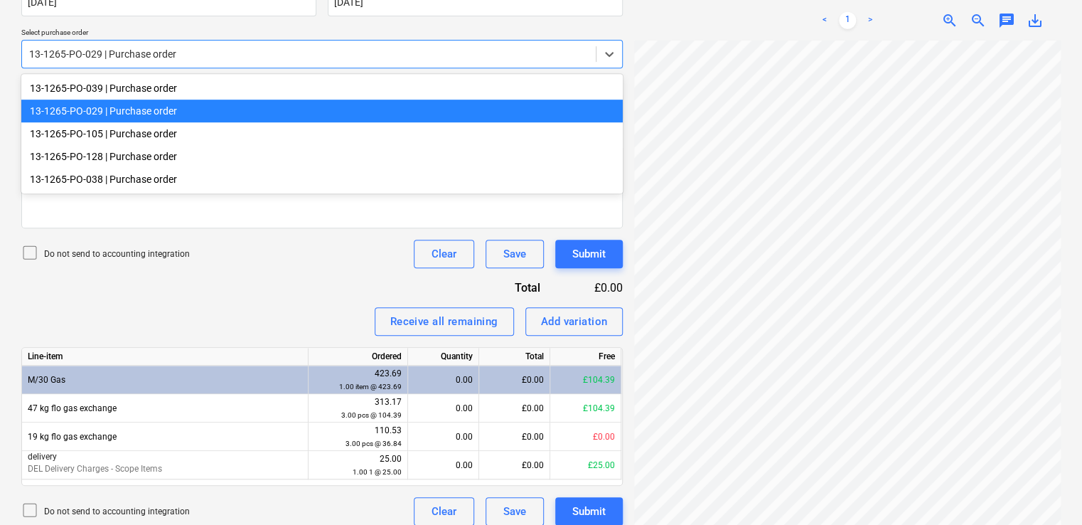
click at [190, 48] on div at bounding box center [309, 54] width 560 height 14
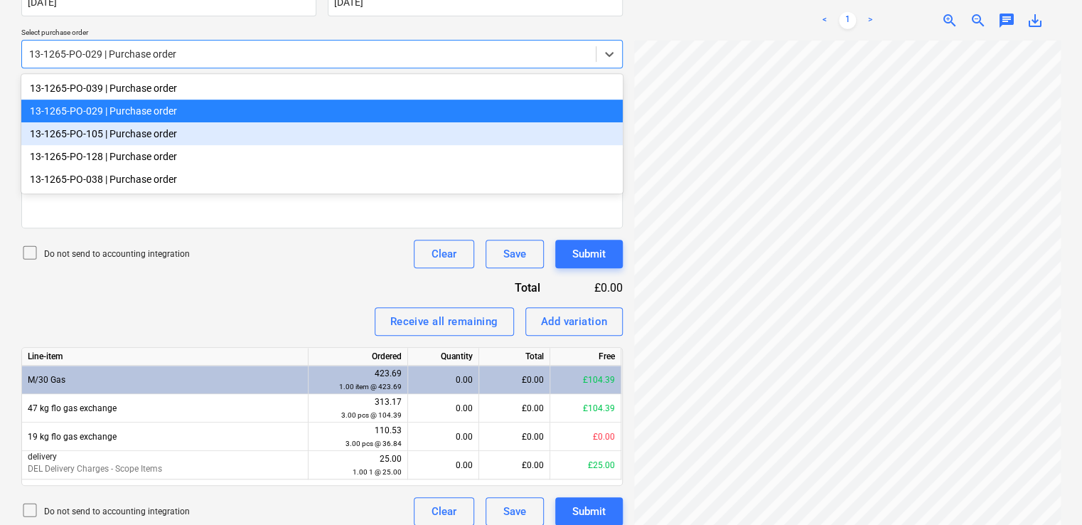
click at [164, 123] on div "13-1265-PO-105 | Purchase order" at bounding box center [322, 133] width 602 height 23
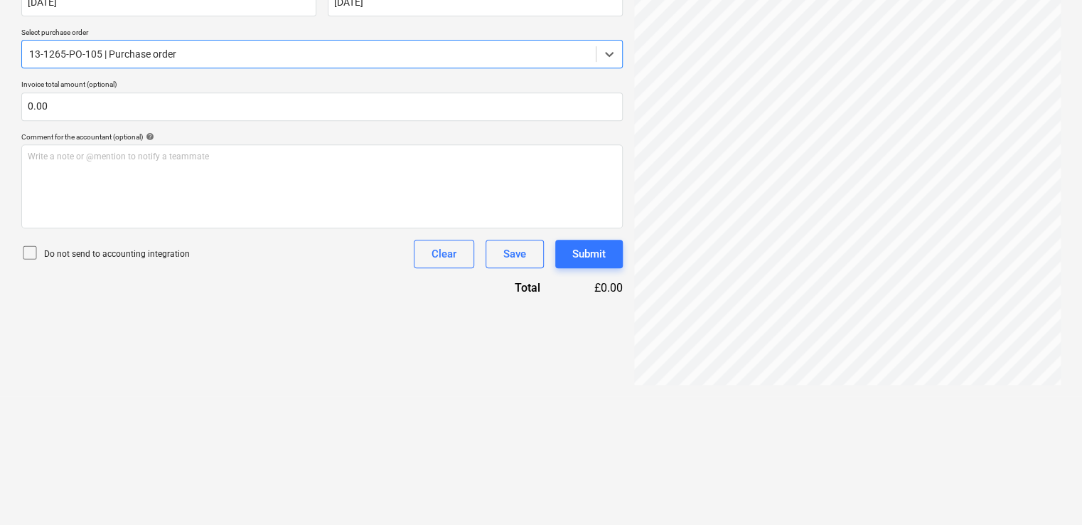
scroll to position [168, 0]
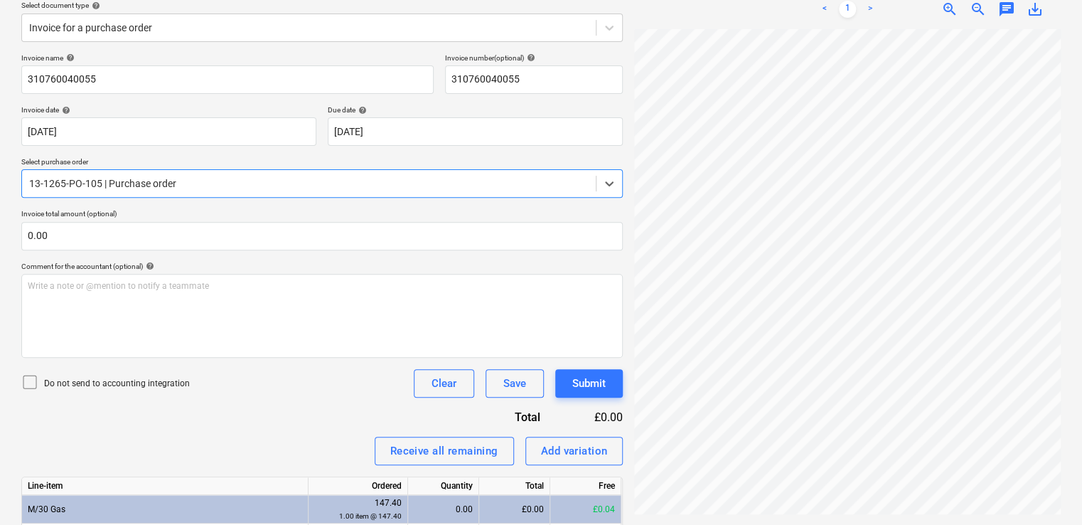
click at [310, 428] on div "Invoice name help 310760040055 Invoice number (optional) help 310760040055 Invo…" at bounding box center [322, 354] width 602 height 602
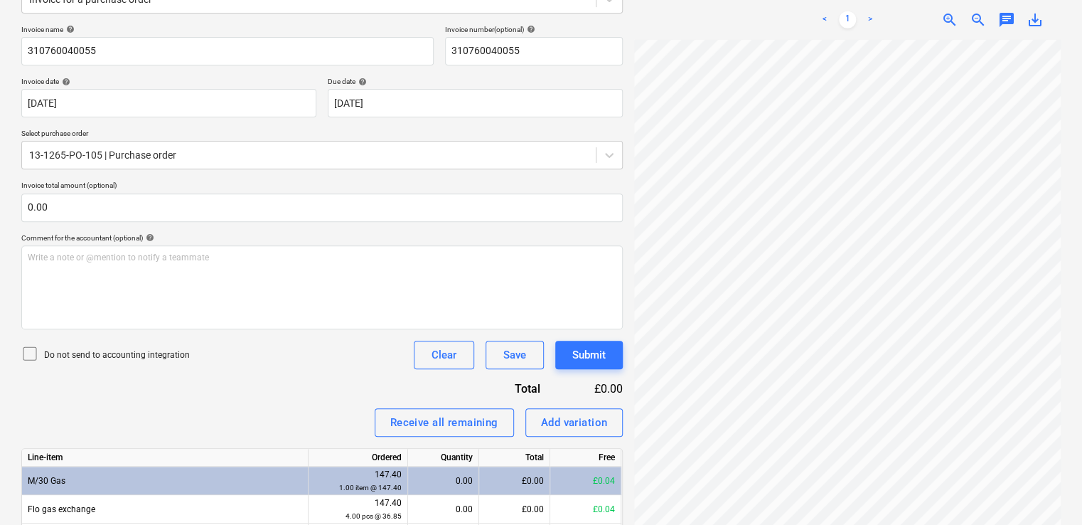
scroll to position [253, 0]
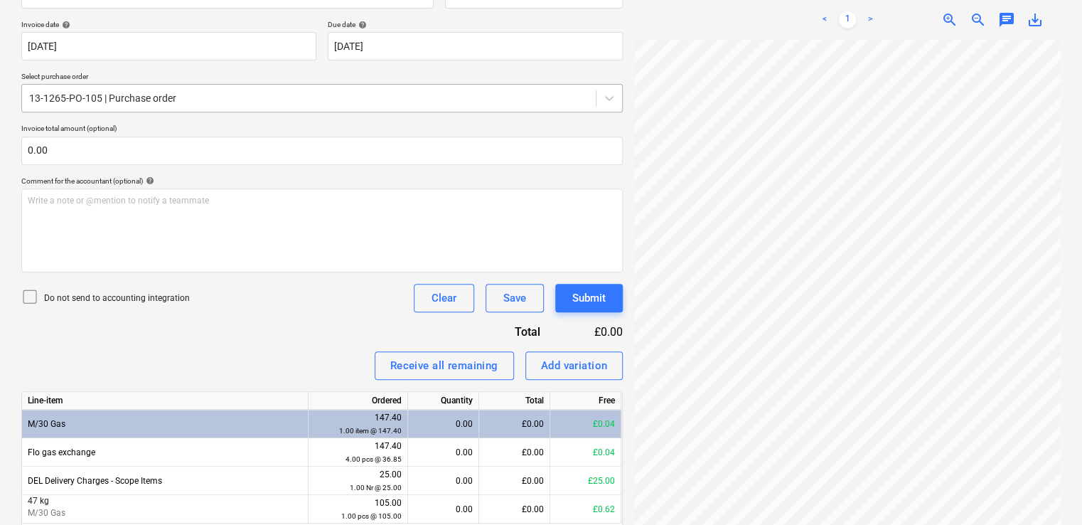
click at [228, 94] on div at bounding box center [309, 98] width 560 height 14
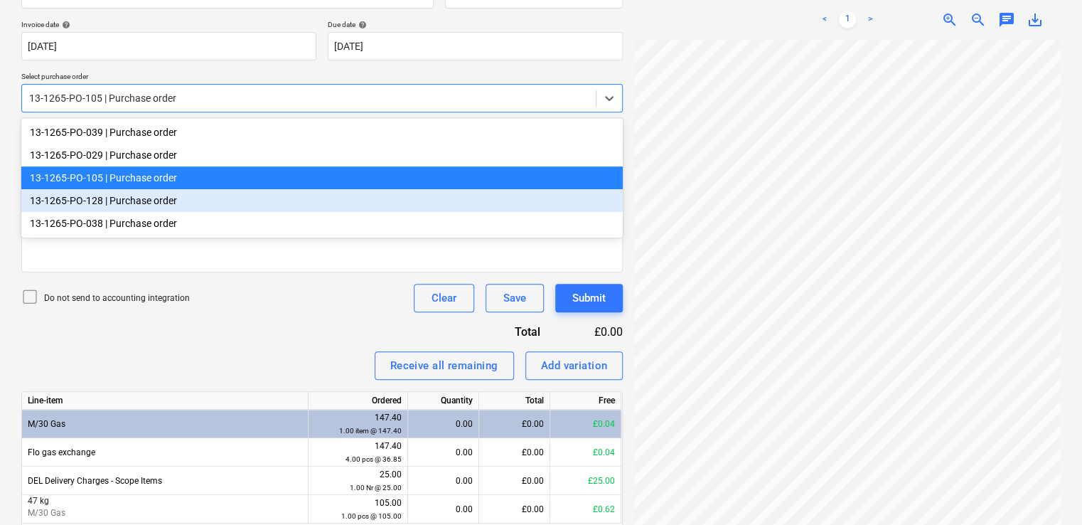
click at [162, 205] on div "13-1265-PO-128 | Purchase order" at bounding box center [322, 200] width 602 height 23
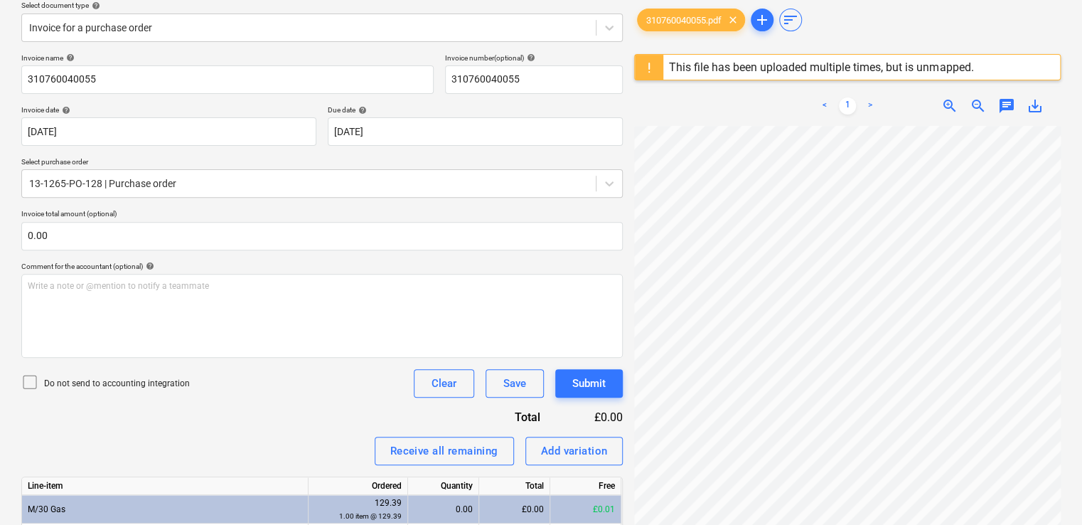
drag, startPoint x: 282, startPoint y: 382, endPoint x: 238, endPoint y: 431, distance: 66.0
click at [238, 431] on div "Invoice name help 310760040055 Invoice number (optional) help 310760040055 Invo…" at bounding box center [322, 368] width 602 height 630
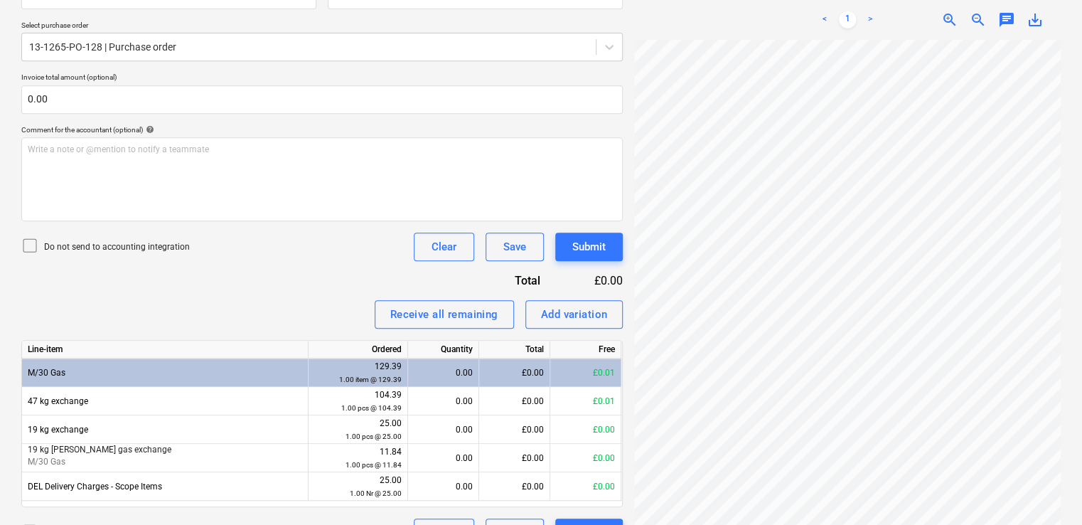
scroll to position [310, 0]
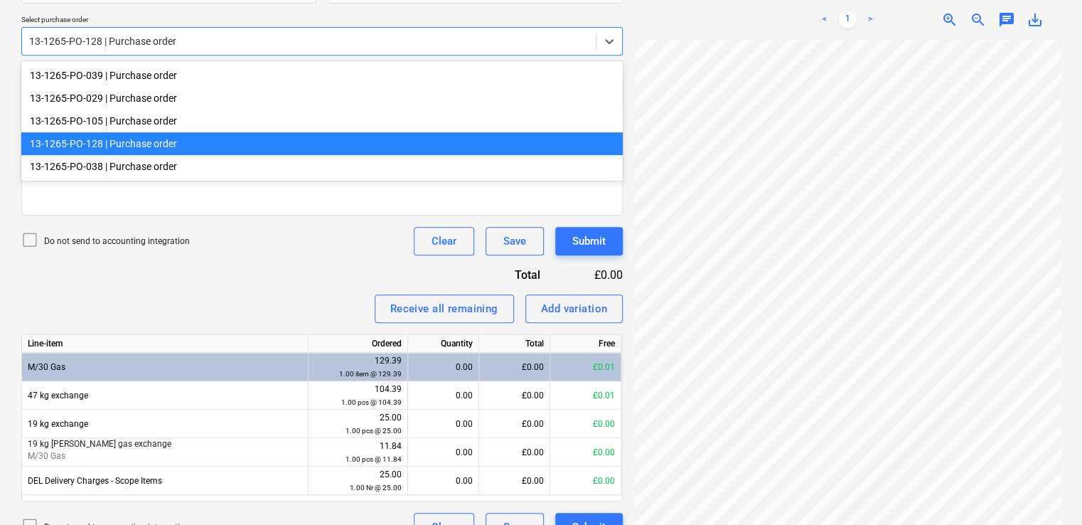
click at [228, 34] on div at bounding box center [309, 41] width 560 height 14
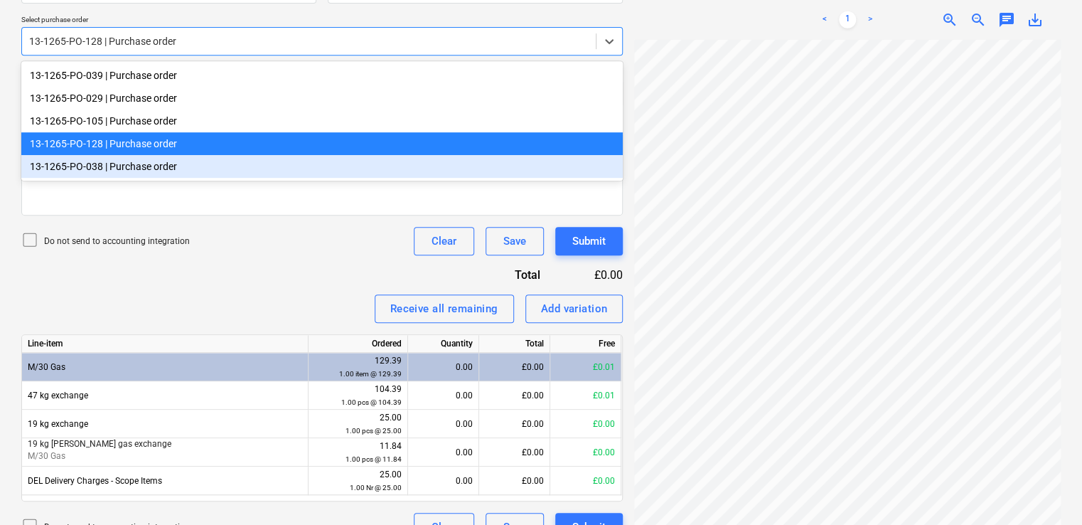
click at [131, 168] on div "13-1265-PO-038 | Purchase order" at bounding box center [322, 166] width 602 height 23
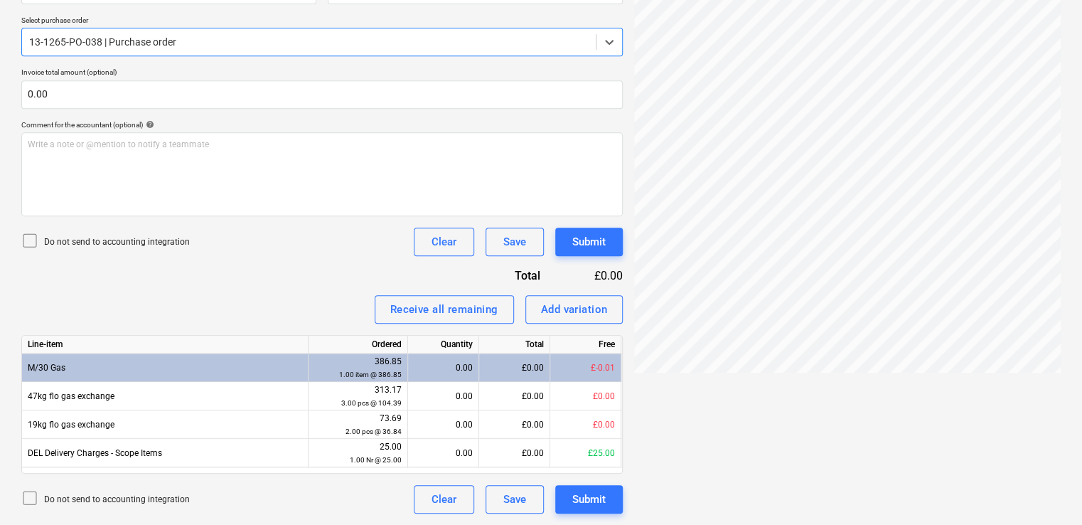
scroll to position [168, 0]
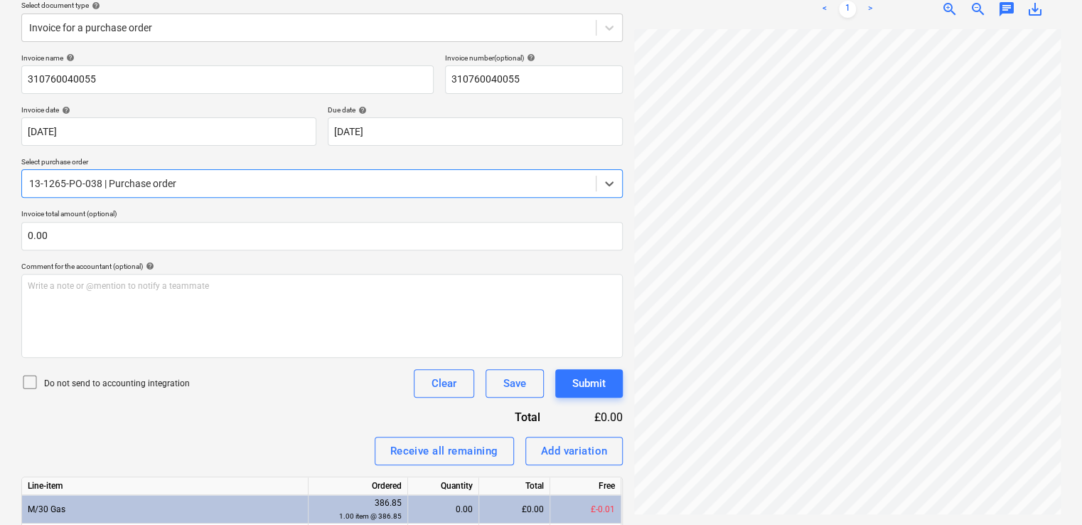
click at [238, 394] on div "Do not send to accounting integration Clear Save Submit" at bounding box center [322, 383] width 602 height 28
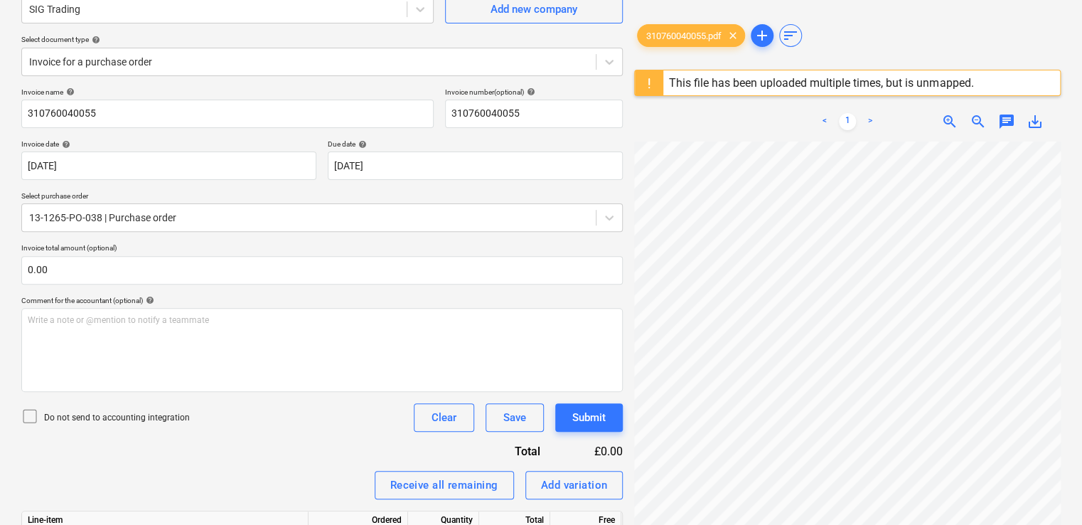
scroll to position [0, 0]
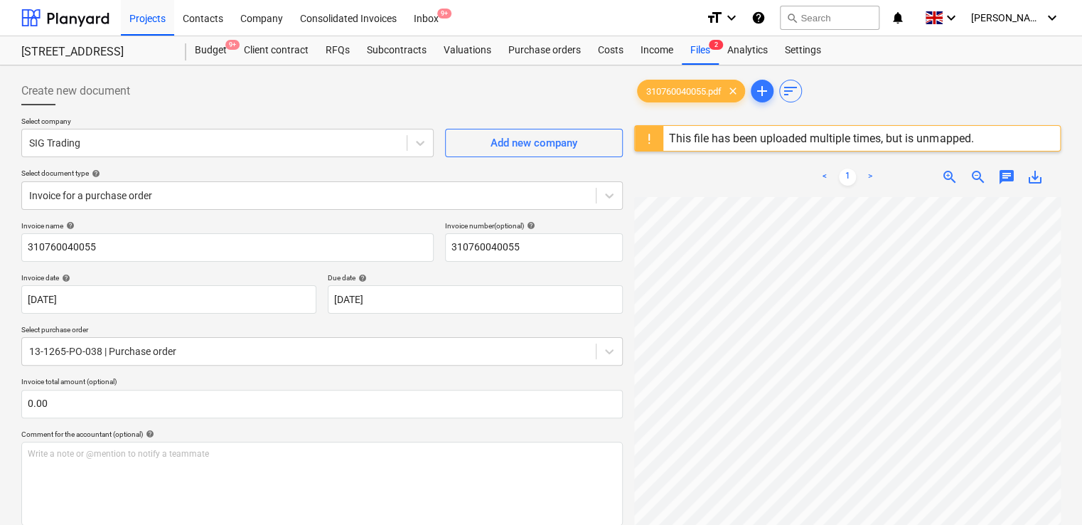
click at [833, 139] on div "This file has been uploaded multiple times, but is unmapped." at bounding box center [821, 139] width 304 height 14
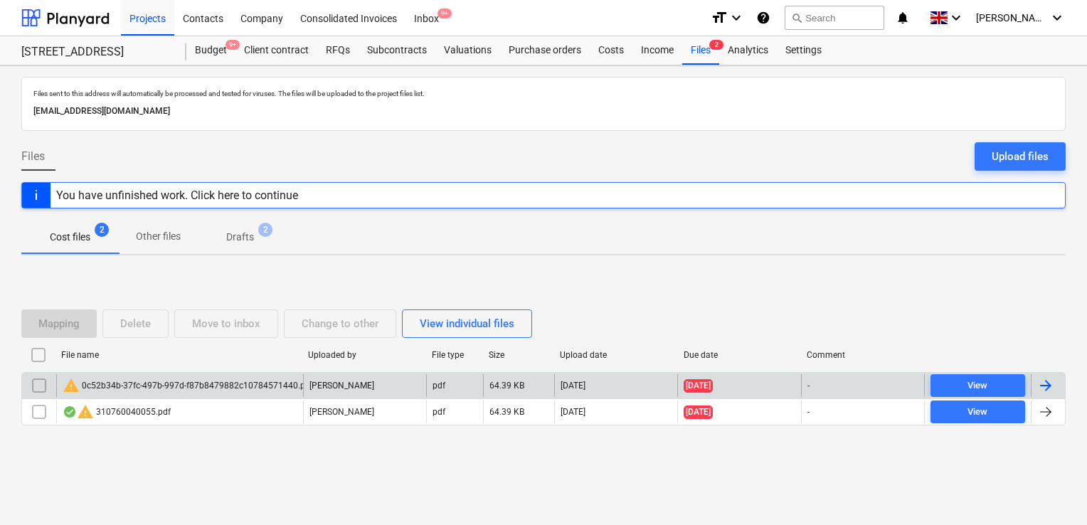
click at [42, 383] on input "checkbox" at bounding box center [39, 385] width 23 height 23
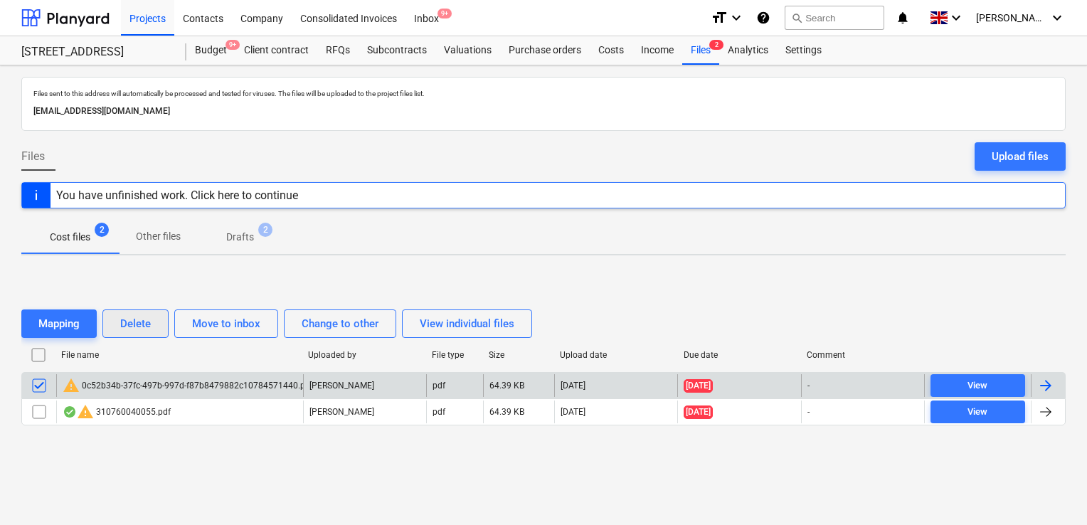
click at [122, 329] on div "Delete" at bounding box center [135, 323] width 31 height 18
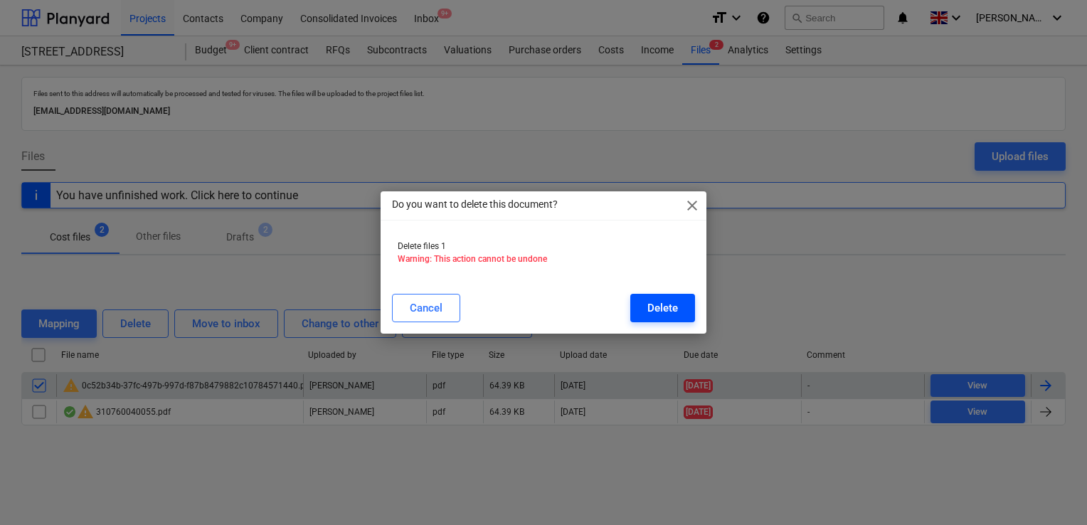
click at [666, 311] on div "Delete" at bounding box center [662, 308] width 31 height 18
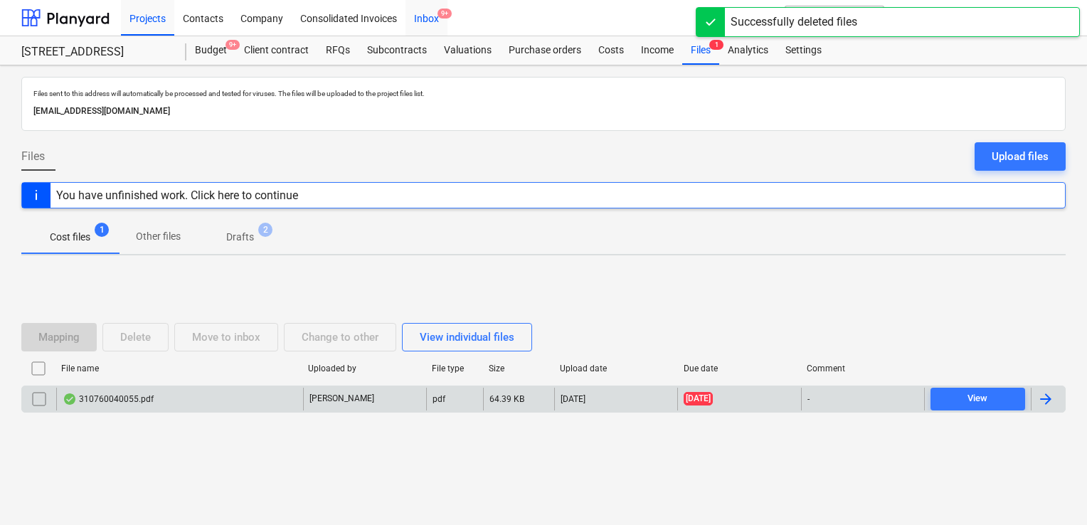
click at [427, 14] on div "Inbox 9+" at bounding box center [426, 17] width 42 height 36
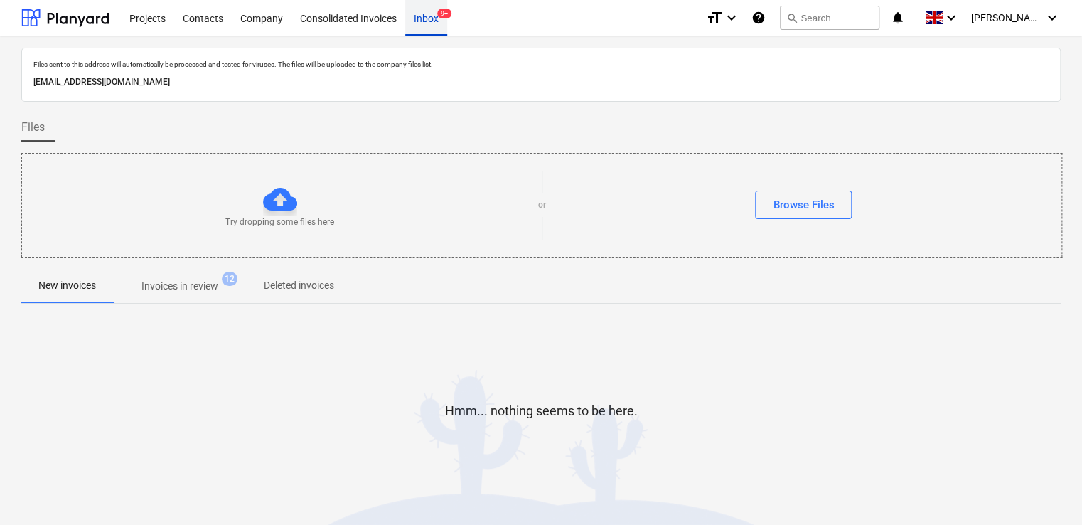
click at [420, 23] on div "Inbox 9+" at bounding box center [426, 17] width 42 height 36
click at [425, 21] on div "Inbox 9+" at bounding box center [426, 17] width 42 height 36
click at [438, 19] on div "Inbox 9+" at bounding box center [426, 17] width 42 height 36
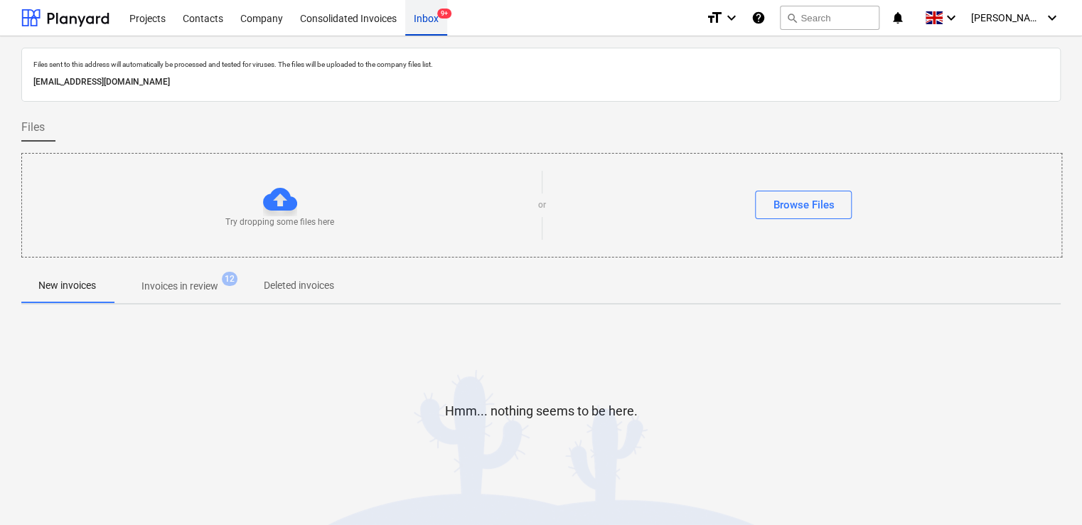
click at [438, 19] on div "Inbox 9+" at bounding box center [426, 17] width 42 height 36
click at [439, 14] on span "9+" at bounding box center [444, 14] width 14 height 10
click at [429, 23] on div "Inbox 9+" at bounding box center [426, 17] width 42 height 36
click at [181, 297] on span "Invoices in review 12" at bounding box center [180, 286] width 134 height 26
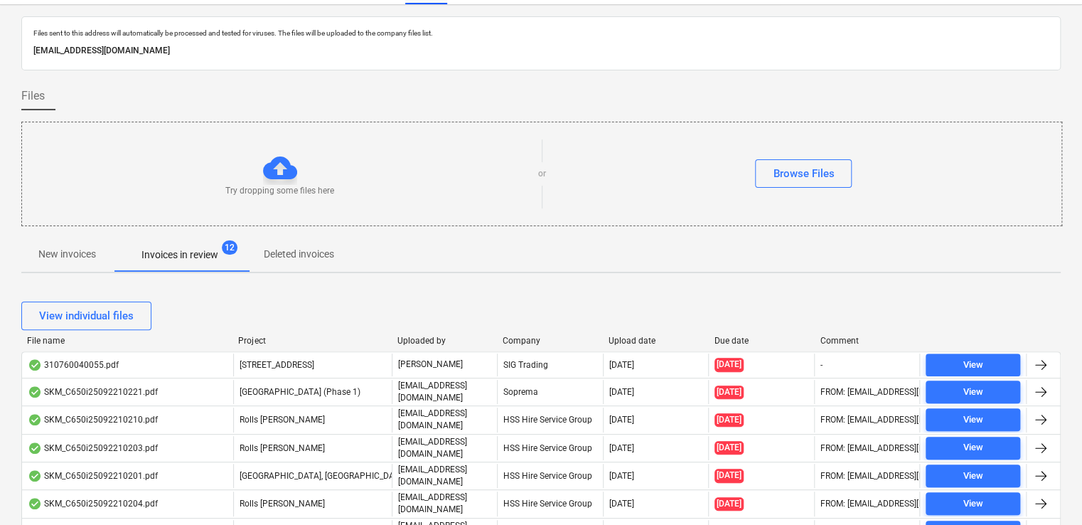
scroll to position [28, 0]
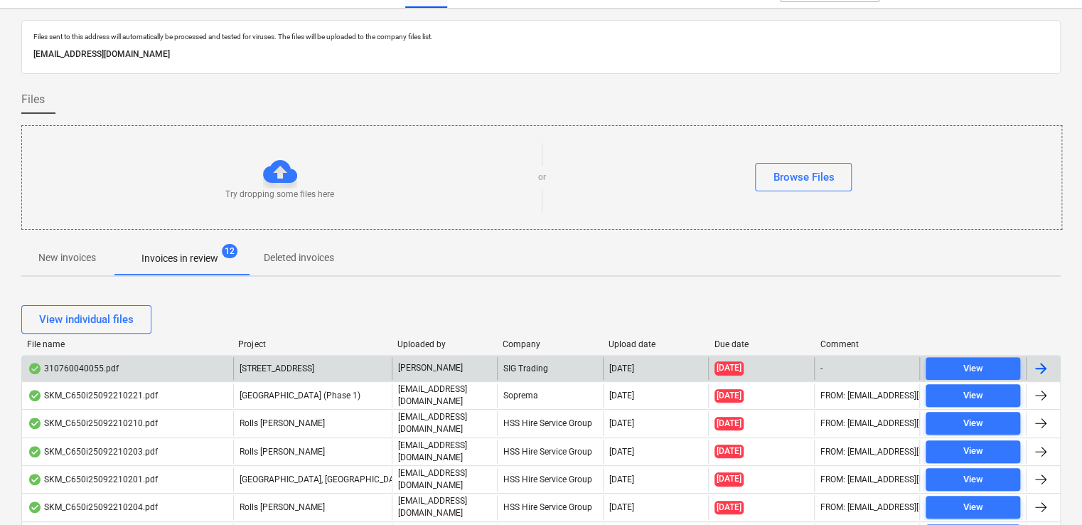
click at [105, 368] on div "310760040055.pdf" at bounding box center [73, 368] width 91 height 11
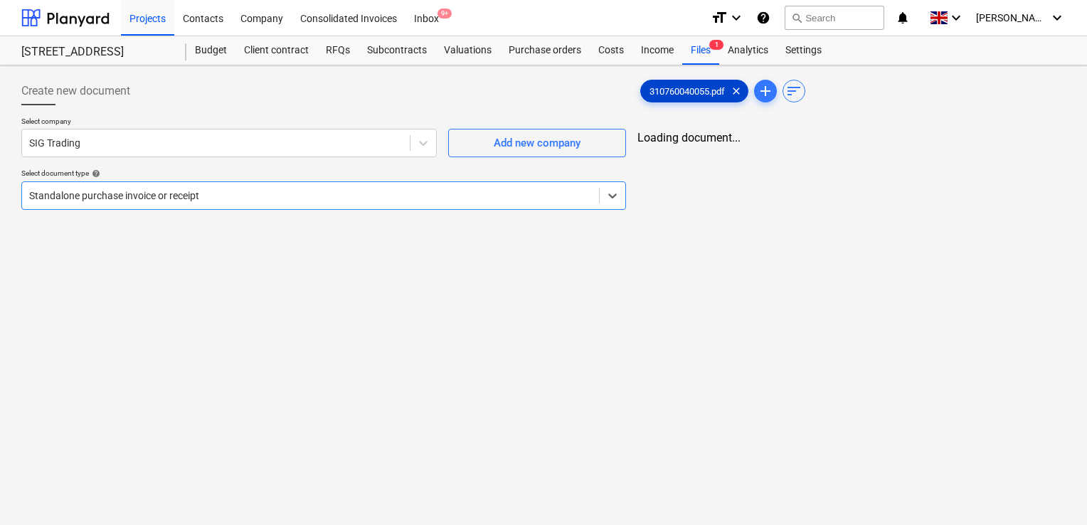
click at [703, 92] on span "310760040055.pdf" at bounding box center [687, 91] width 92 height 11
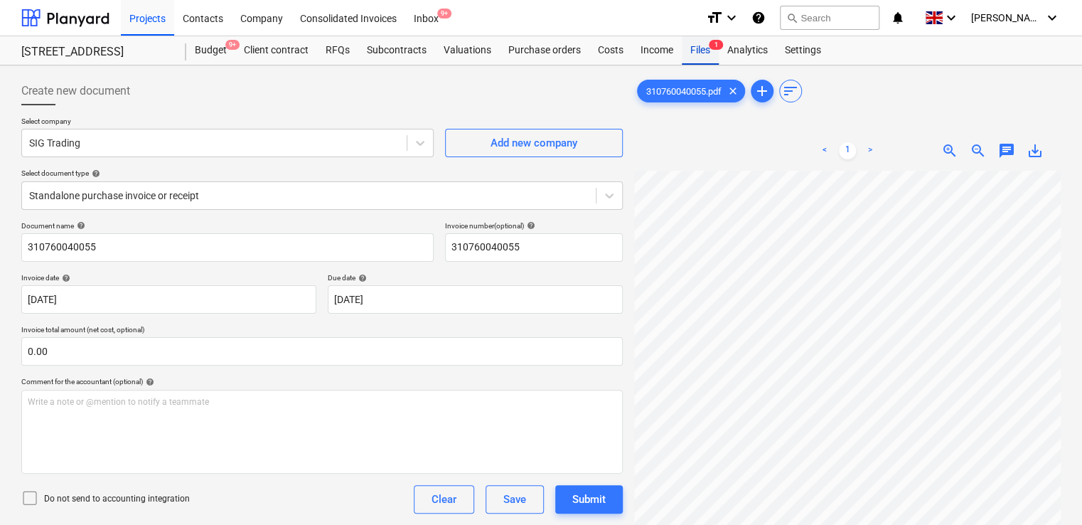
click at [690, 54] on div "Files 1" at bounding box center [700, 50] width 37 height 28
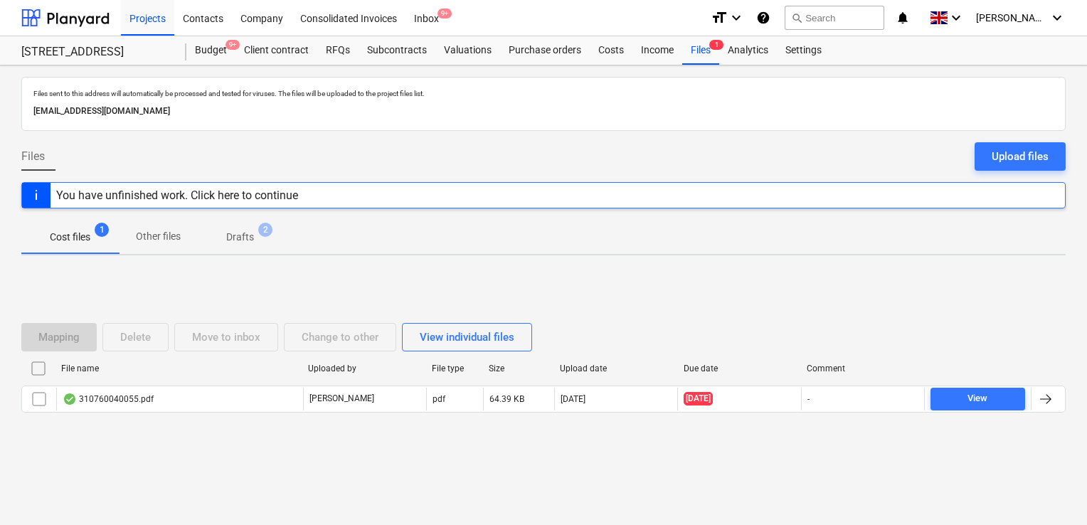
click at [80, 280] on div "Mapping Delete Move to inbox Change to other View individual files File name Up…" at bounding box center [543, 373] width 1044 height 213
click at [703, 48] on div "Files 1" at bounding box center [700, 50] width 37 height 28
click at [693, 50] on div "Files 1" at bounding box center [700, 50] width 37 height 28
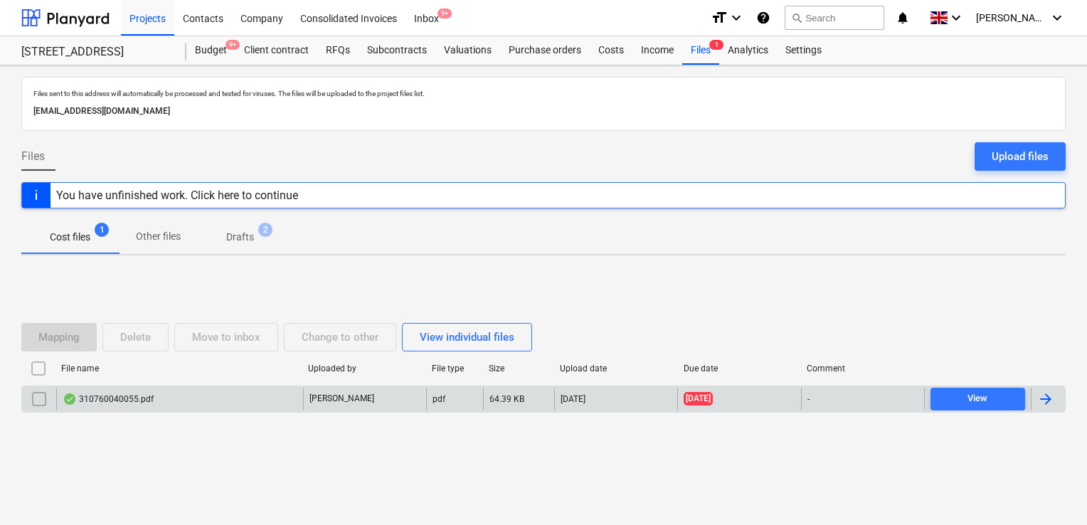
click at [253, 401] on div "310760040055.pdf" at bounding box center [179, 399] width 247 height 23
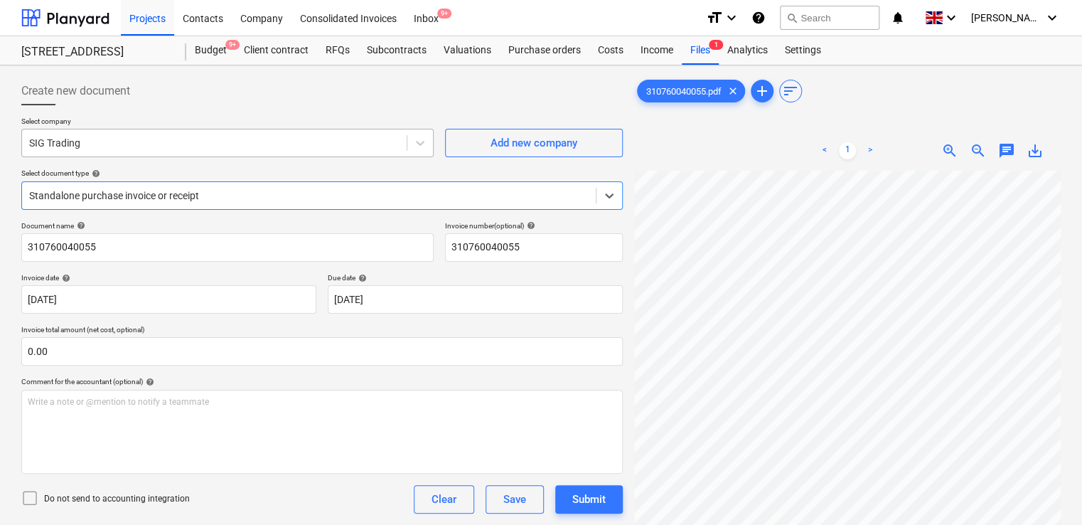
click at [279, 133] on div "SIG Trading" at bounding box center [214, 143] width 385 height 20
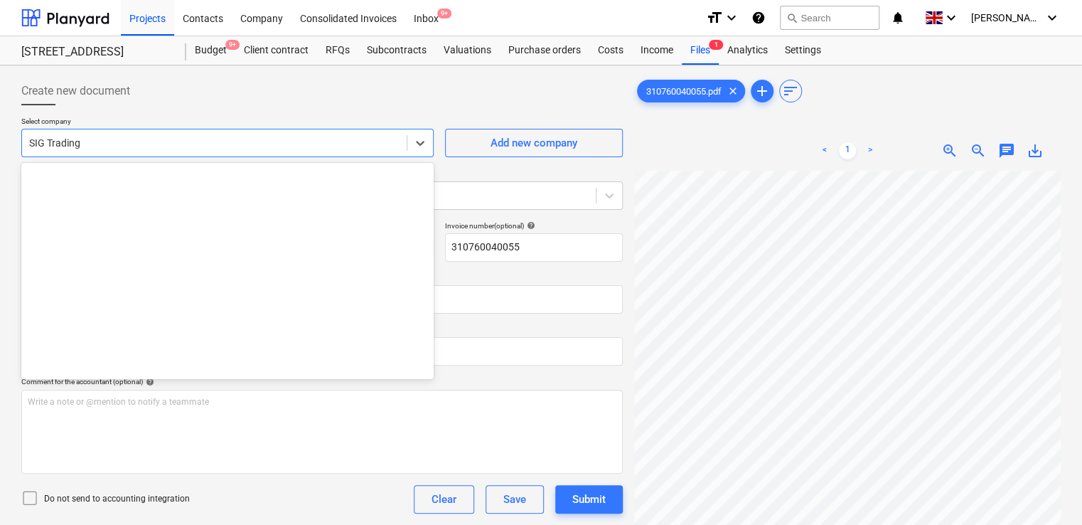
scroll to position [23817, 0]
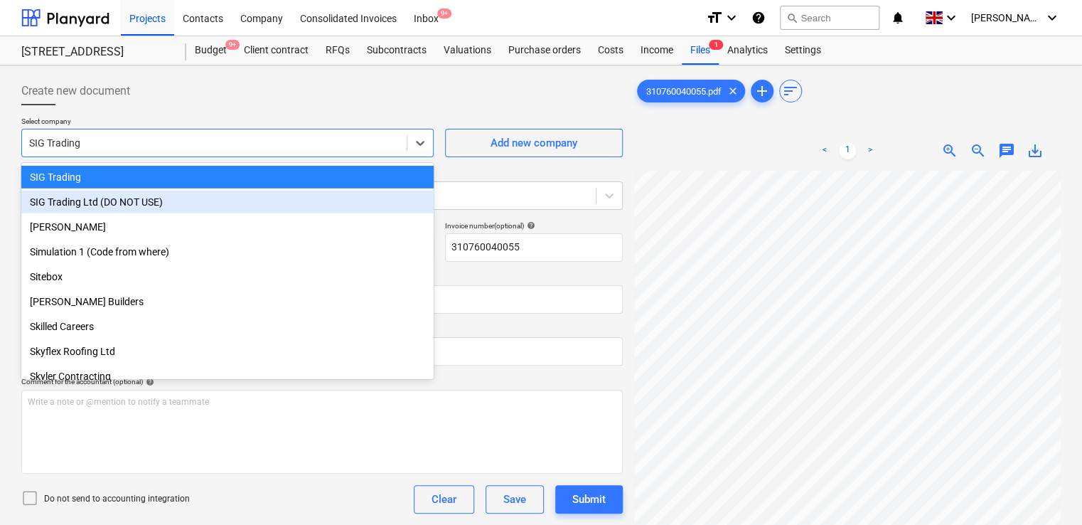
click at [186, 201] on div "SIG Trading Ltd (DO NOT USE)" at bounding box center [227, 202] width 412 height 23
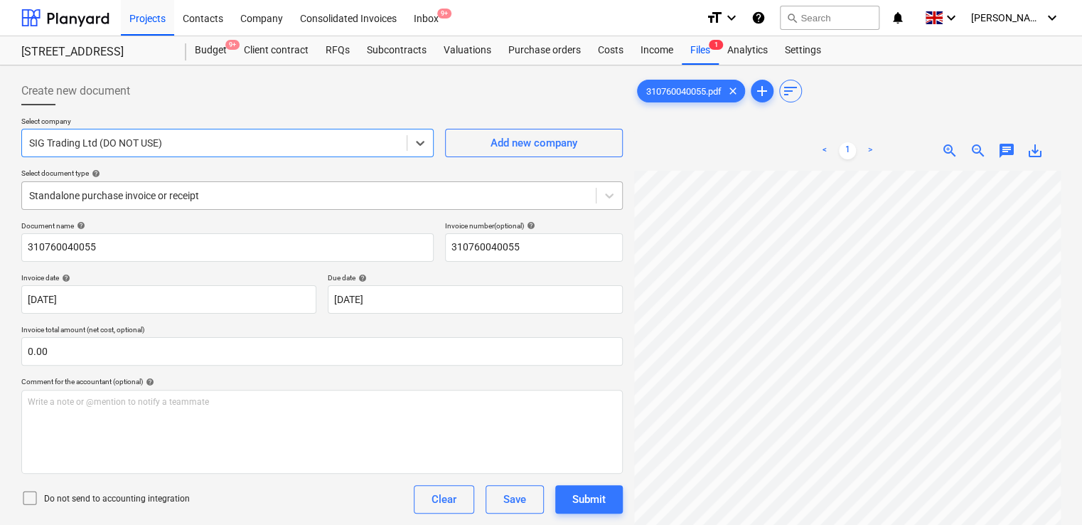
click at [233, 198] on div at bounding box center [309, 195] width 560 height 14
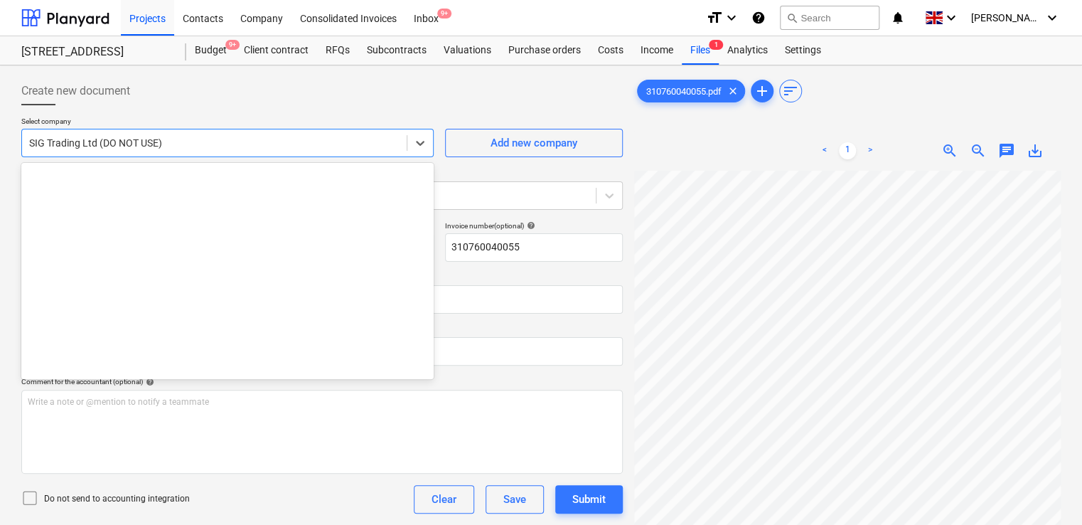
click at [180, 142] on div at bounding box center [214, 143] width 370 height 14
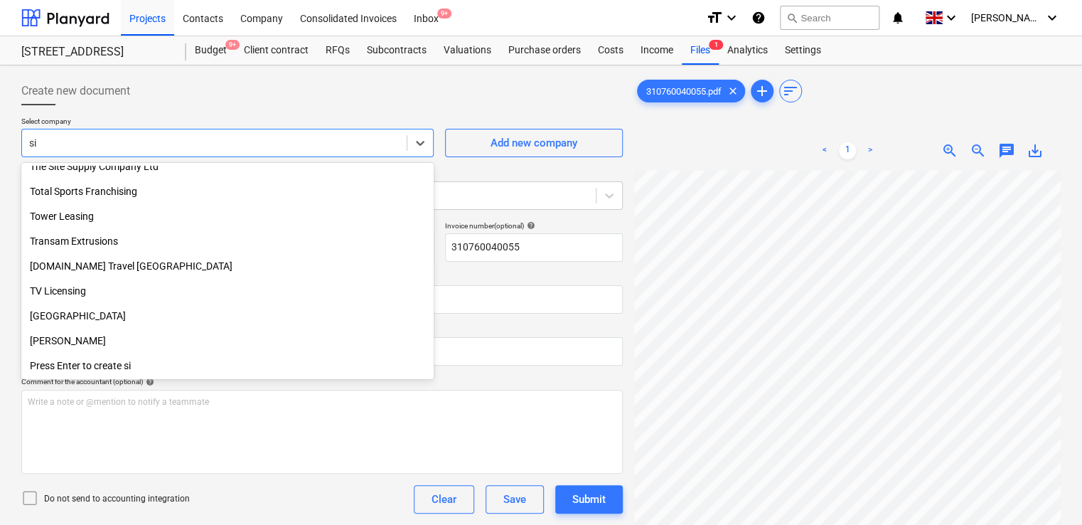
scroll to position [1031, 0]
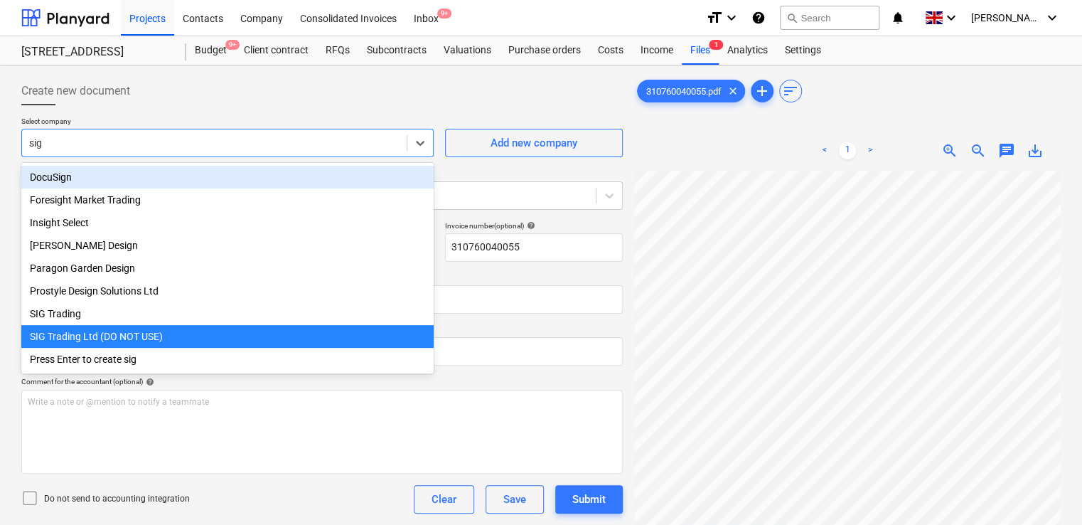
type input "sig"
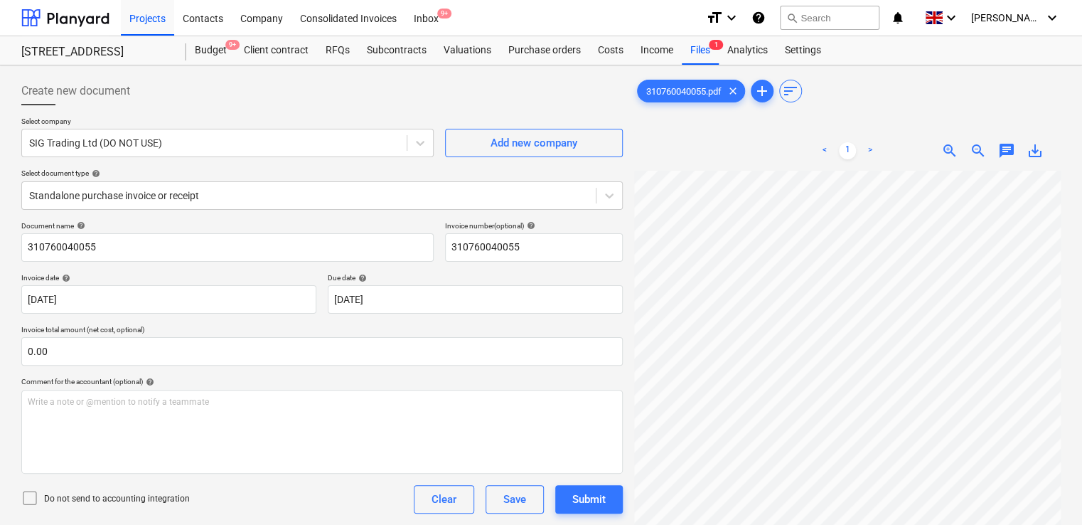
click at [178, 96] on div "Create new document" at bounding box center [322, 91] width 602 height 28
click at [172, 196] on div at bounding box center [309, 195] width 560 height 14
click at [185, 136] on div at bounding box center [214, 143] width 370 height 14
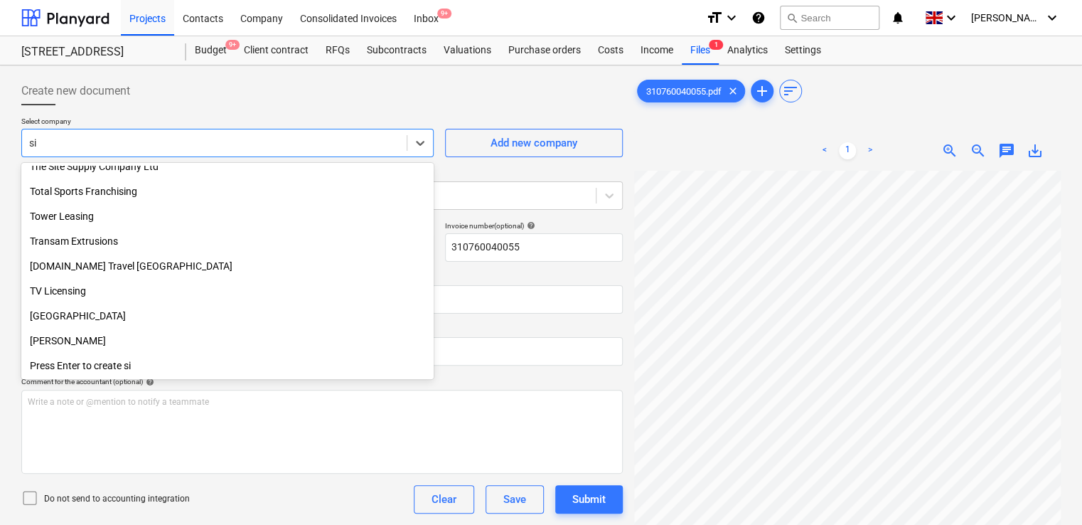
type input "sig"
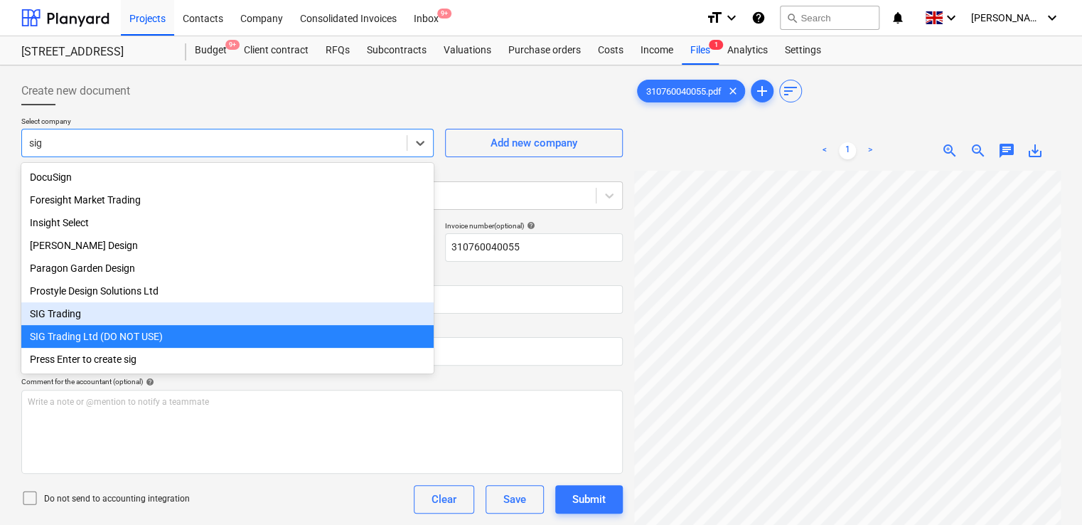
click at [86, 311] on div "SIG Trading" at bounding box center [227, 313] width 412 height 23
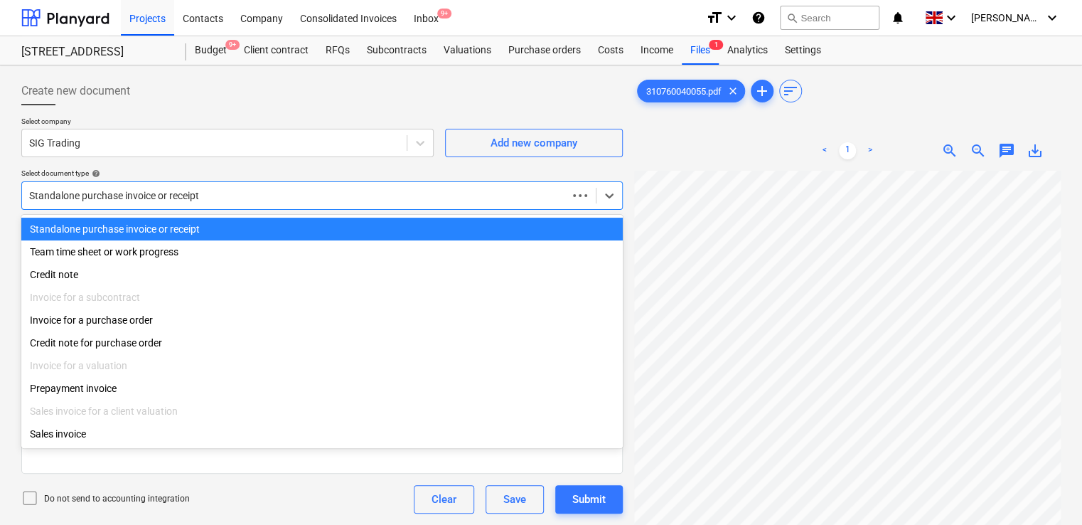
click at [330, 186] on div "Standalone purchase invoice or receipt" at bounding box center [294, 196] width 545 height 20
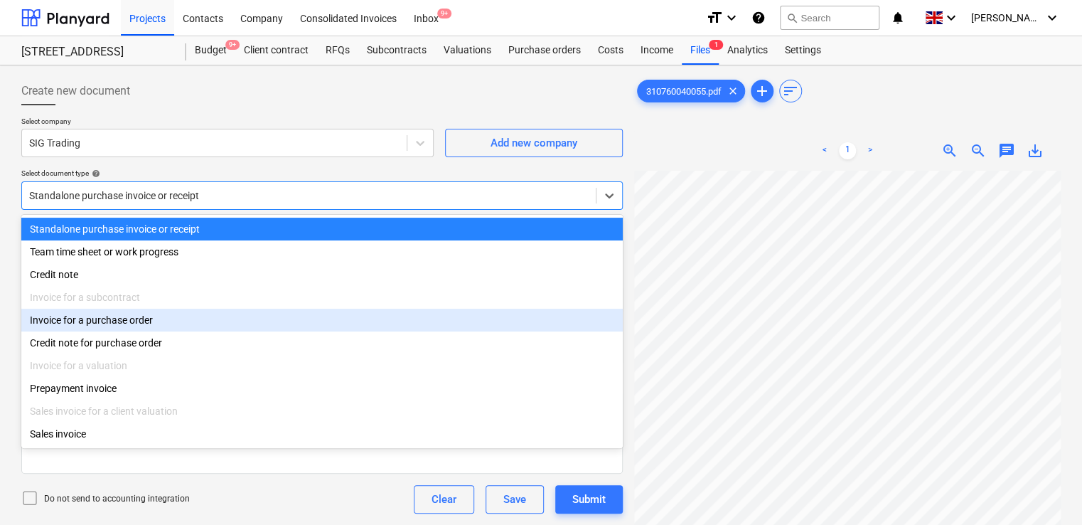
click at [82, 331] on div "Invoice for a purchase order" at bounding box center [322, 320] width 602 height 23
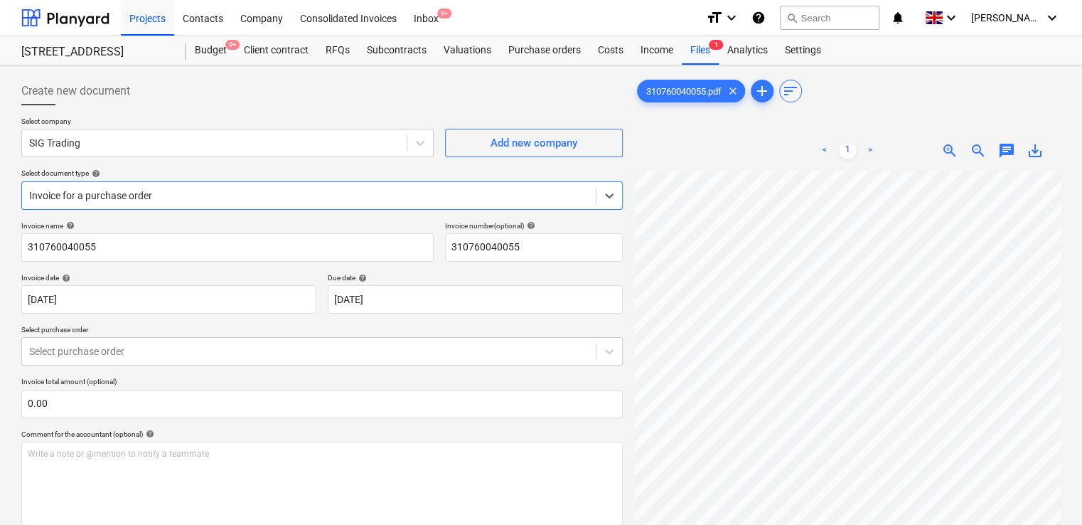
click at [161, 269] on div "Invoice name help 310760040055 Invoice number (optional) help 310760040055 Invo…" at bounding box center [322, 407] width 602 height 372
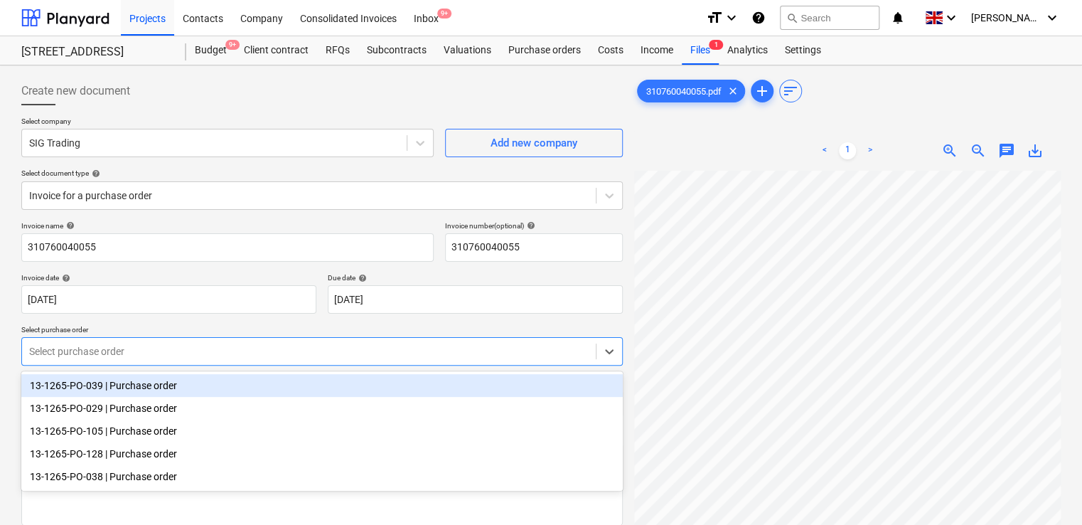
click at [128, 359] on div "Select purchase order" at bounding box center [309, 351] width 574 height 20
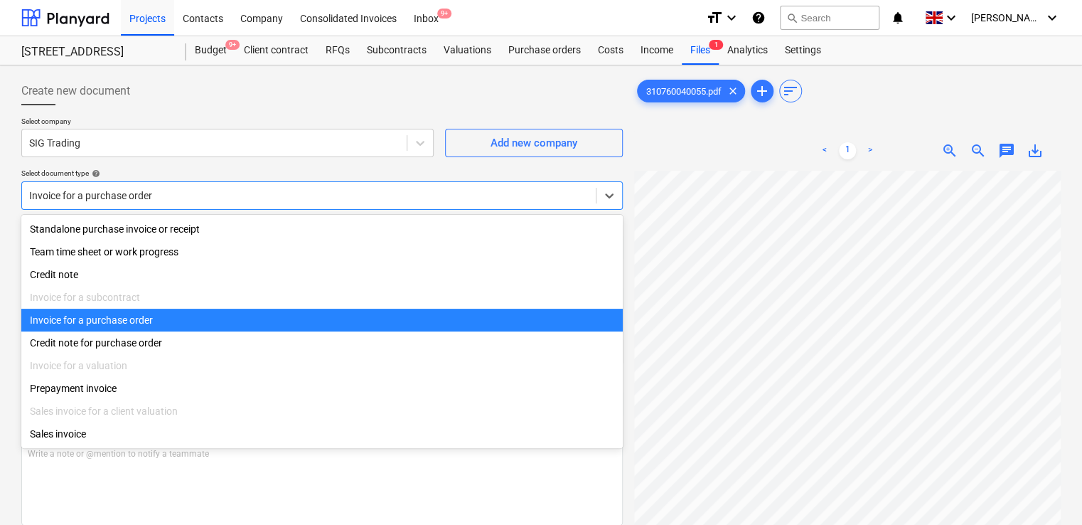
click at [205, 202] on div at bounding box center [309, 195] width 560 height 14
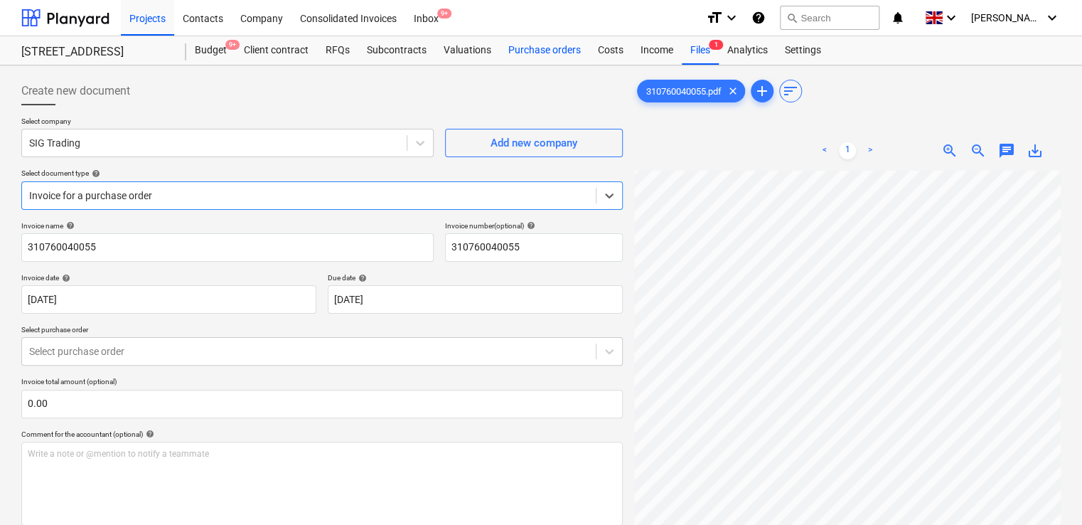
click at [543, 53] on div "Purchase orders" at bounding box center [545, 50] width 90 height 28
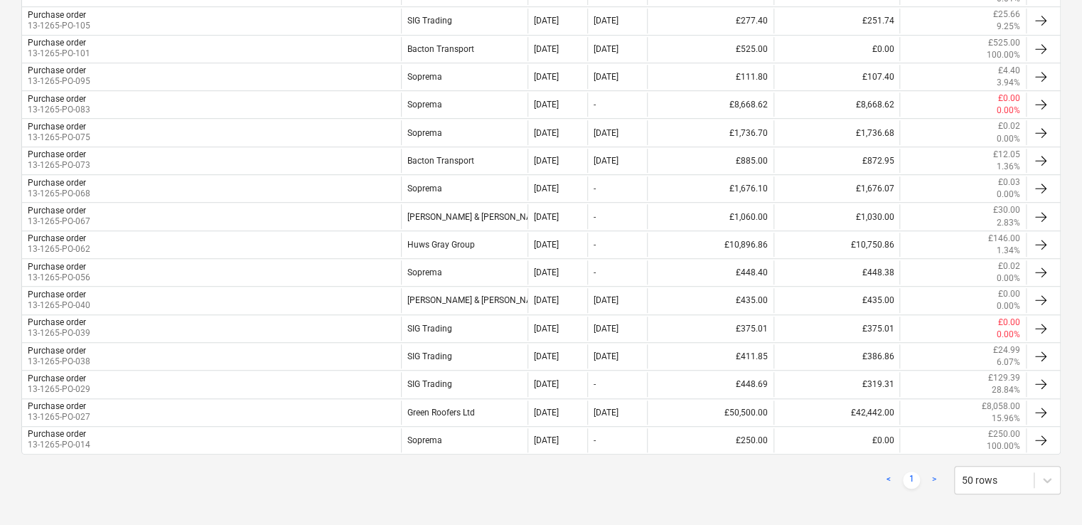
scroll to position [404, 0]
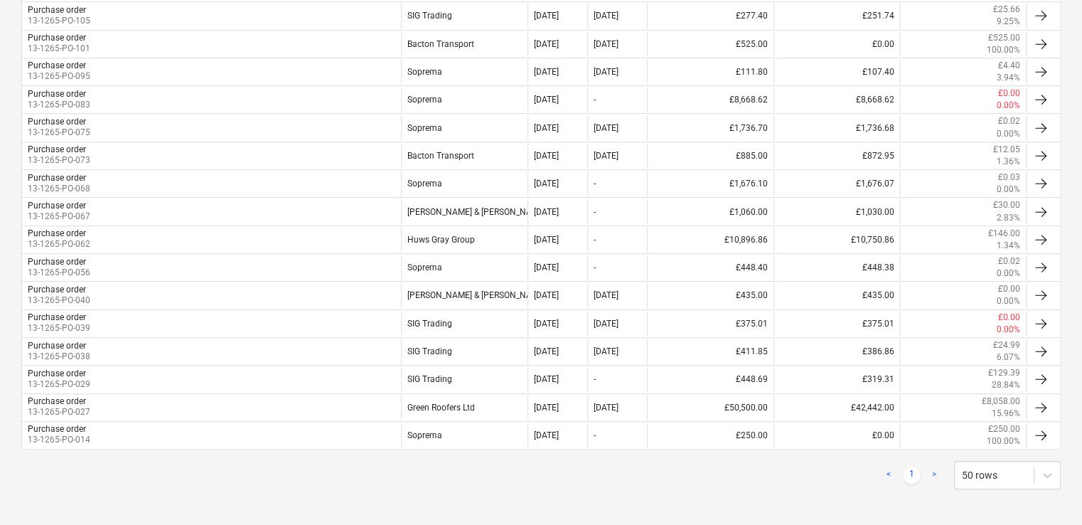
click at [936, 469] on link ">" at bounding box center [934, 474] width 17 height 17
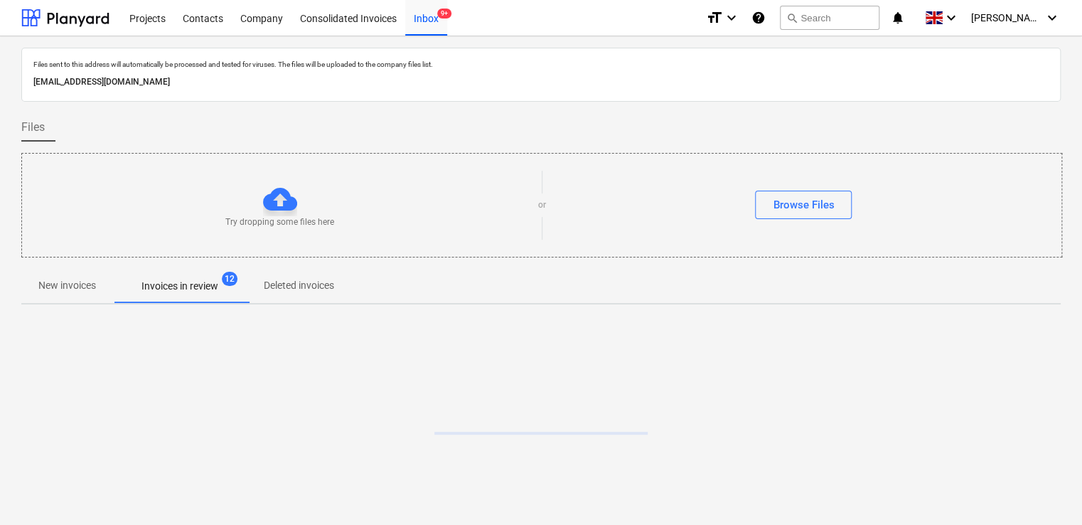
scroll to position [26, 0]
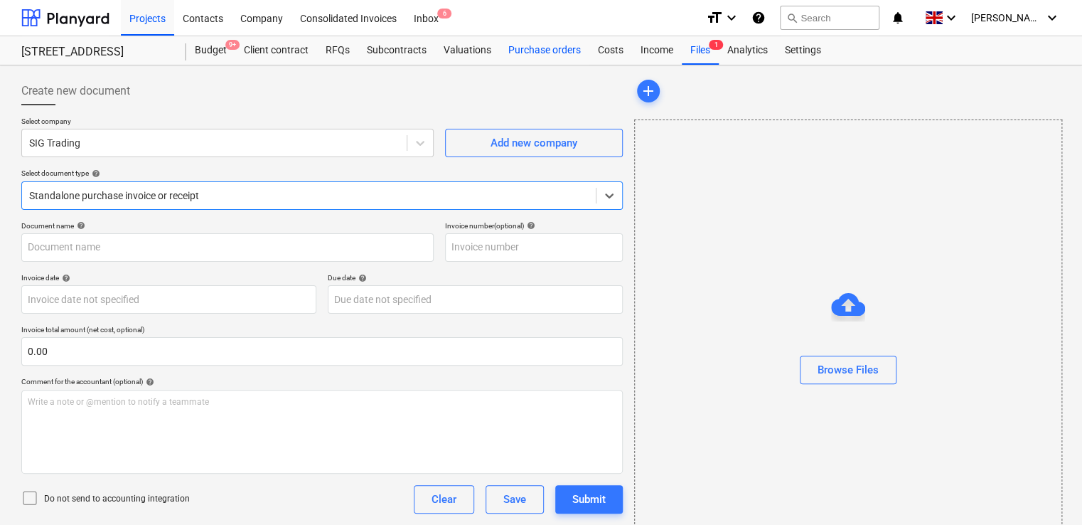
click at [519, 47] on div "Purchase orders" at bounding box center [545, 50] width 90 height 28
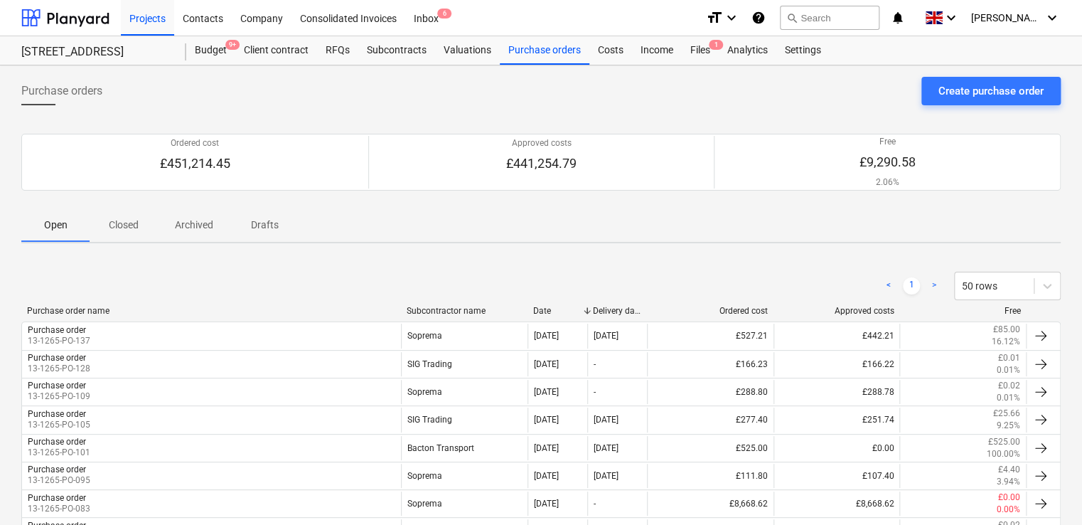
click at [203, 220] on p "Archived" at bounding box center [194, 225] width 38 height 15
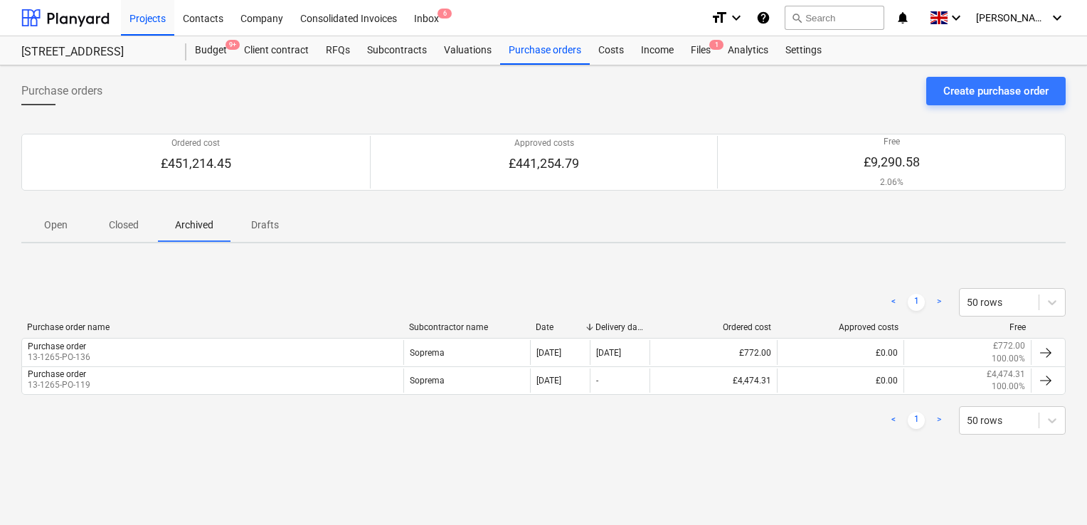
click at [119, 224] on p "Closed" at bounding box center [124, 225] width 34 height 15
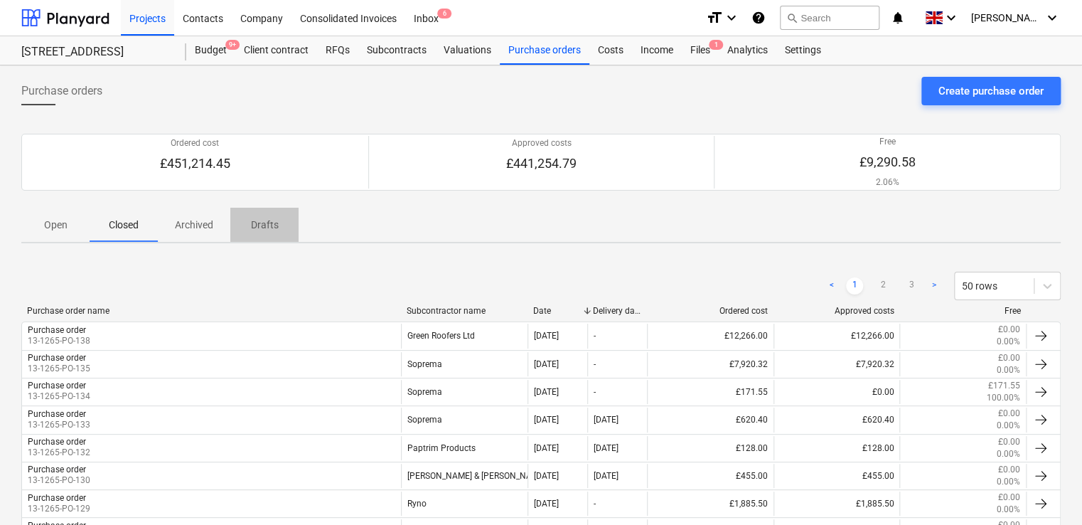
click at [262, 225] on p "Drafts" at bounding box center [264, 225] width 34 height 15
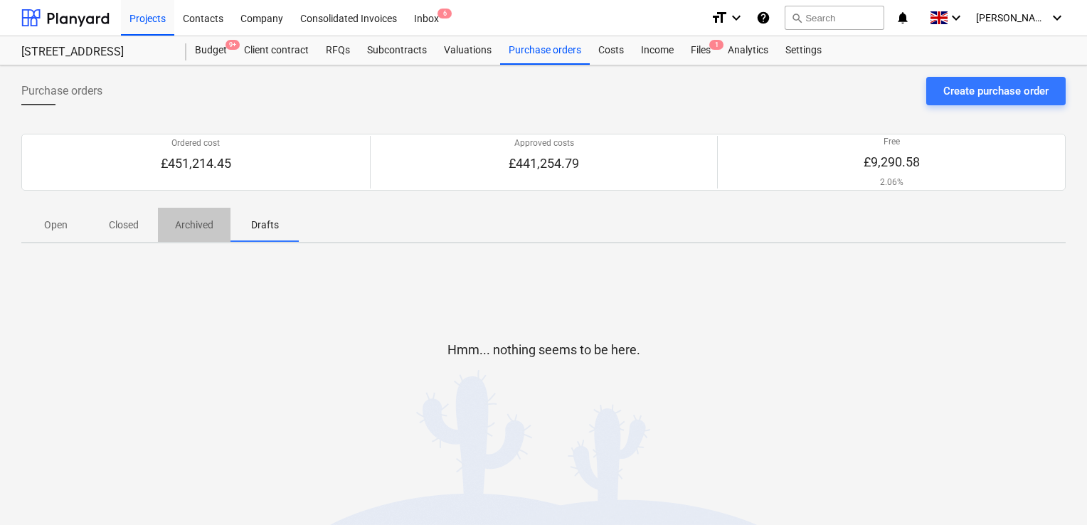
click at [211, 220] on p "Archived" at bounding box center [194, 225] width 38 height 15
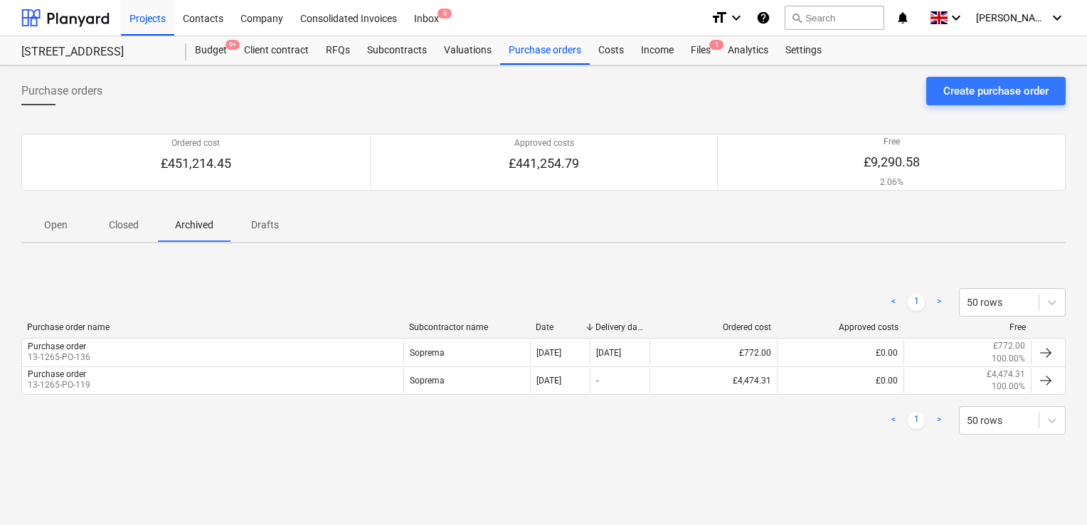
click at [116, 229] on p "Closed" at bounding box center [124, 225] width 34 height 15
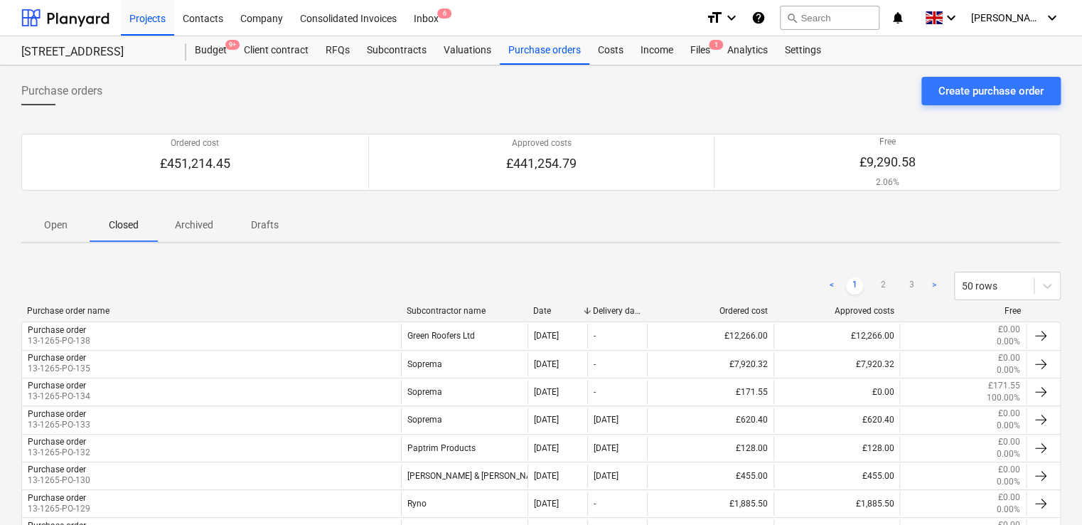
click at [51, 227] on p "Open" at bounding box center [55, 225] width 34 height 15
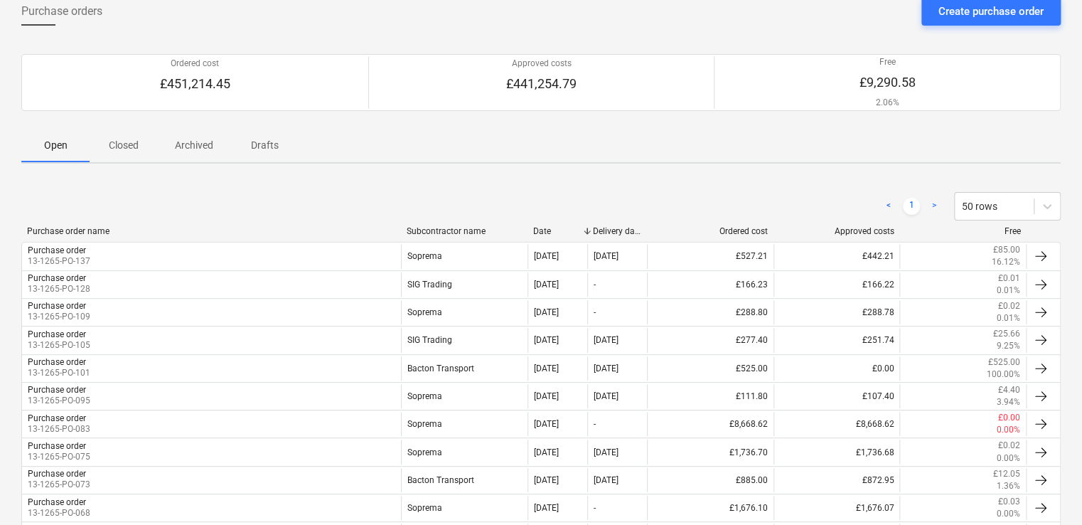
scroll to position [62, 0]
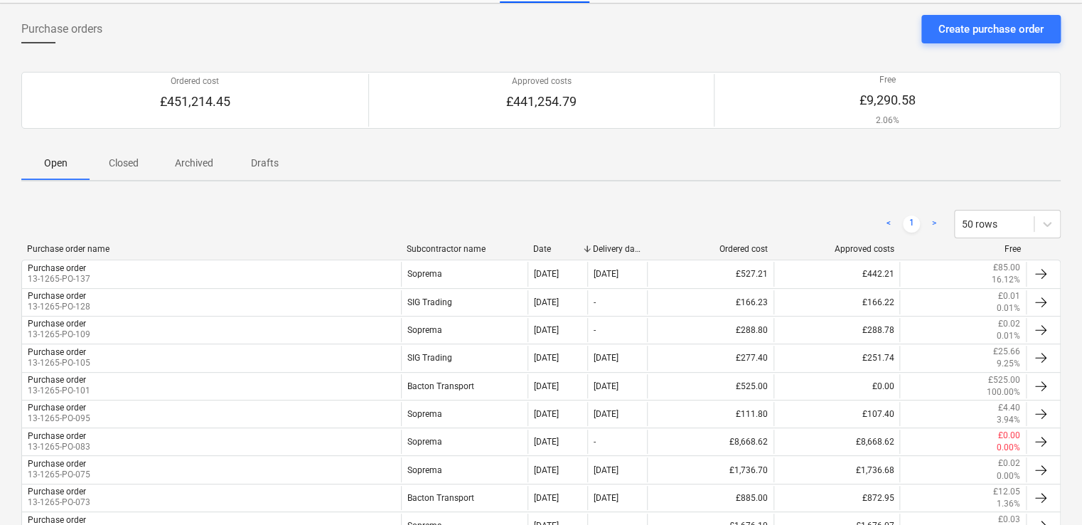
click at [307, 201] on div "< 1 > 50 rows Purchase order name Subcontractor name Date Delivery date Ordered…" at bounding box center [541, 521] width 1040 height 656
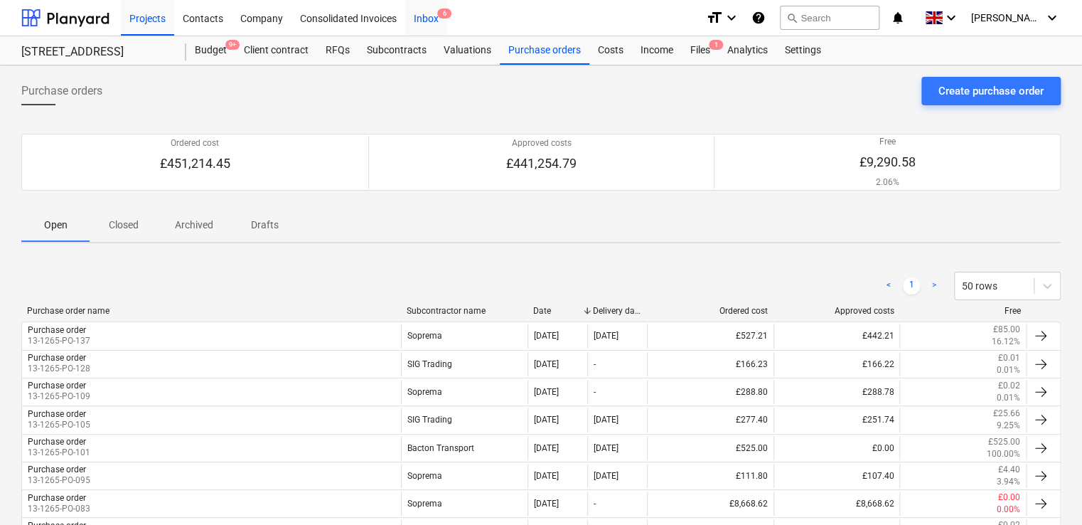
click at [429, 21] on div "Inbox 6" at bounding box center [426, 17] width 42 height 36
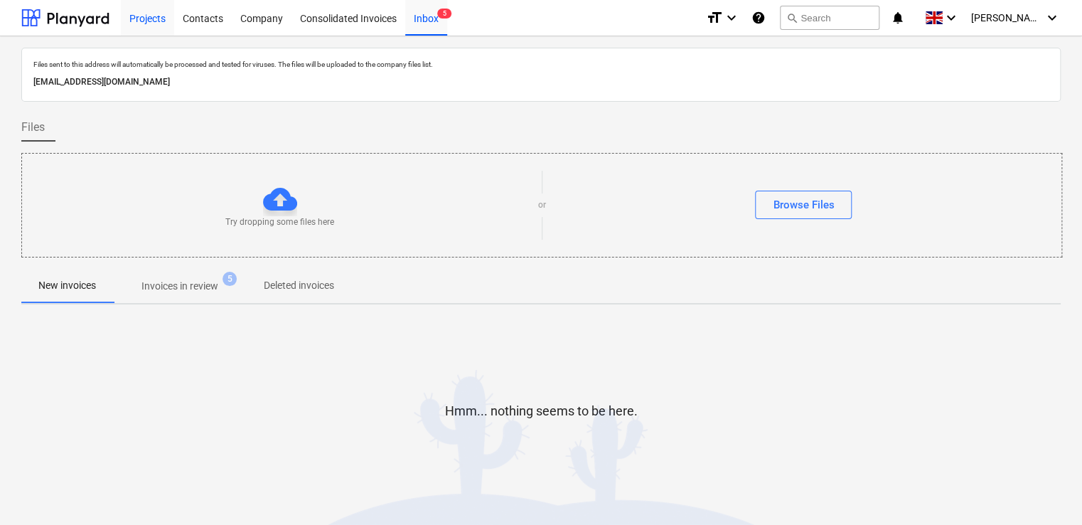
click at [156, 16] on div "Projects" at bounding box center [147, 17] width 53 height 36
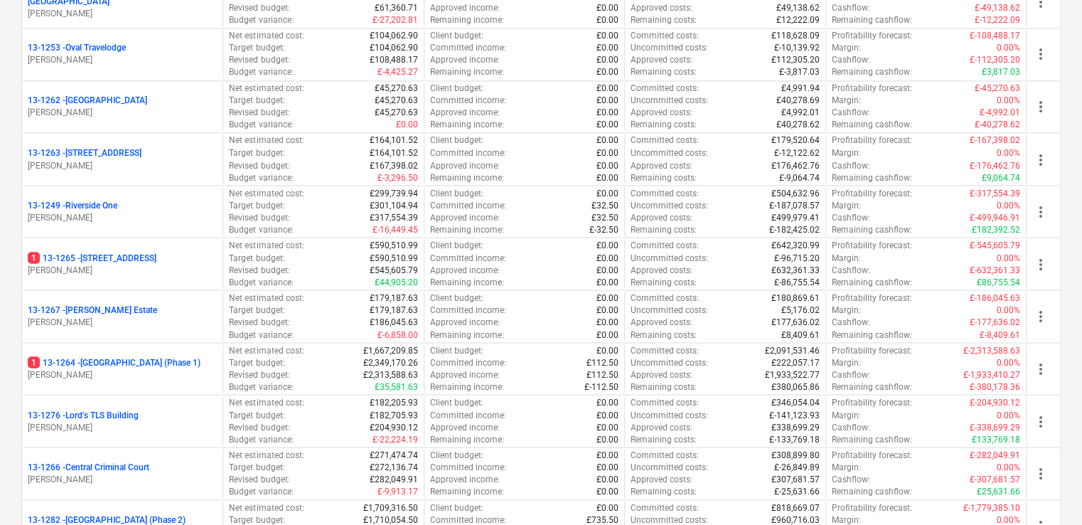
scroll to position [1202, 0]
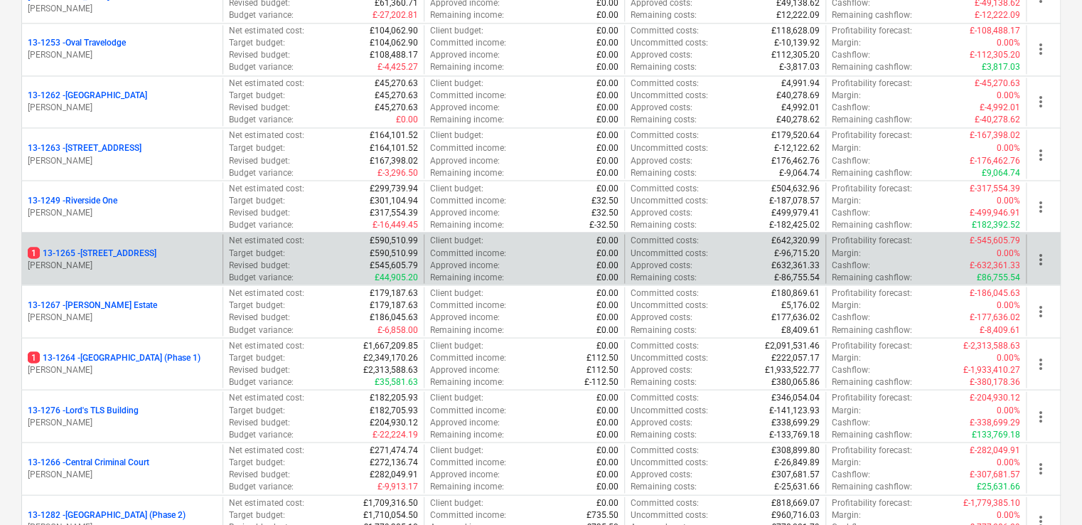
click at [133, 259] on p "G. Collins" at bounding box center [122, 265] width 189 height 12
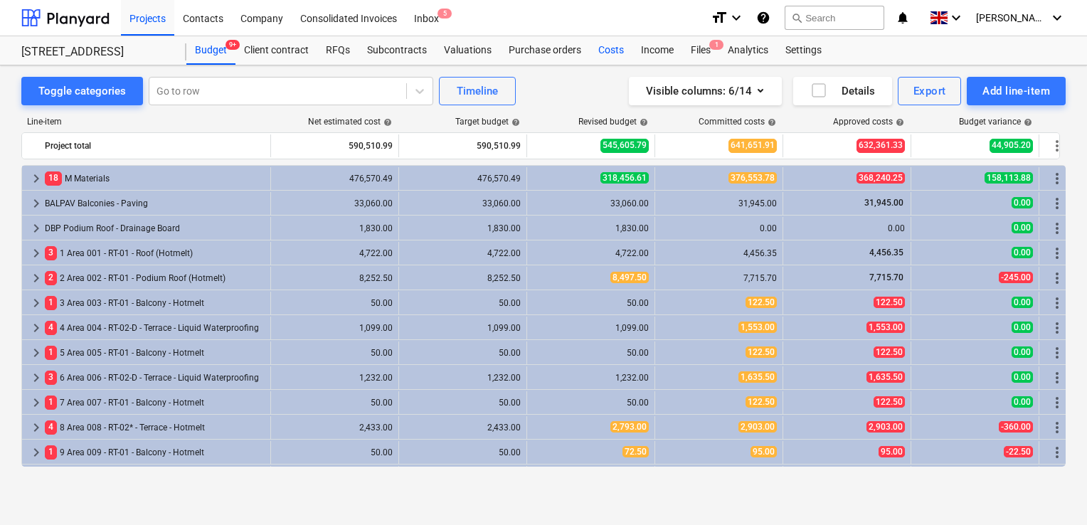
click at [593, 50] on div "Costs" at bounding box center [610, 50] width 43 height 28
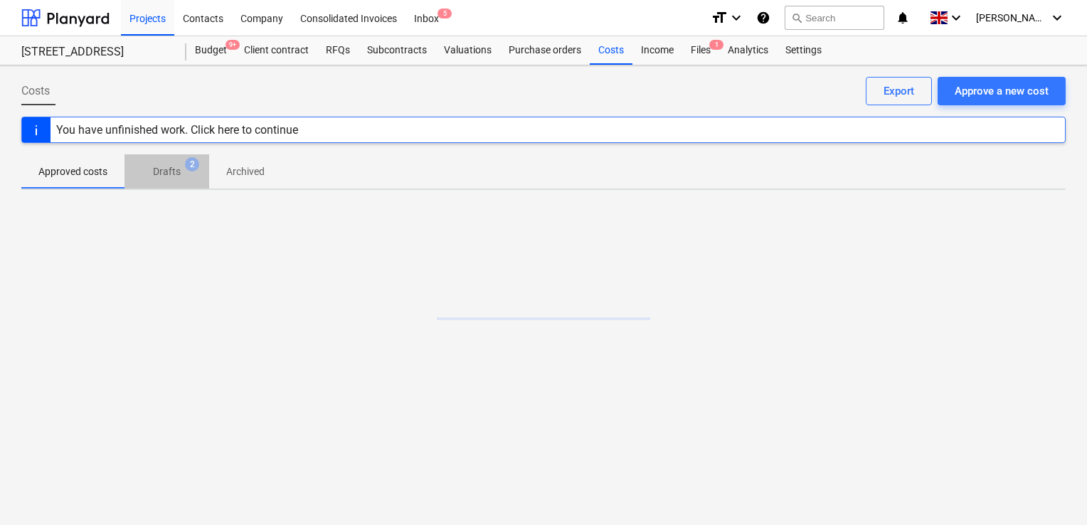
click at [163, 175] on p "Drafts" at bounding box center [167, 171] width 28 height 15
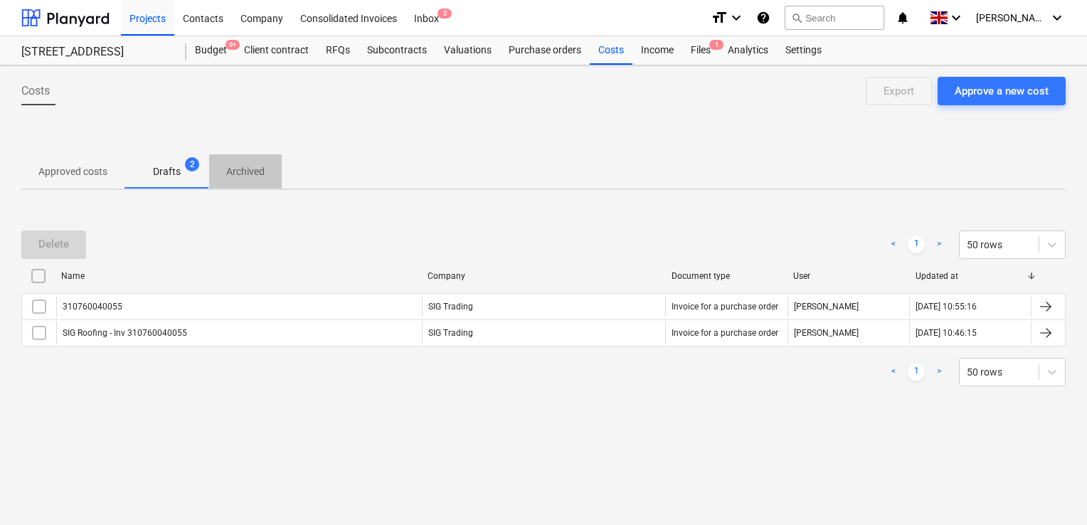
click at [238, 175] on p "Archived" at bounding box center [245, 171] width 38 height 15
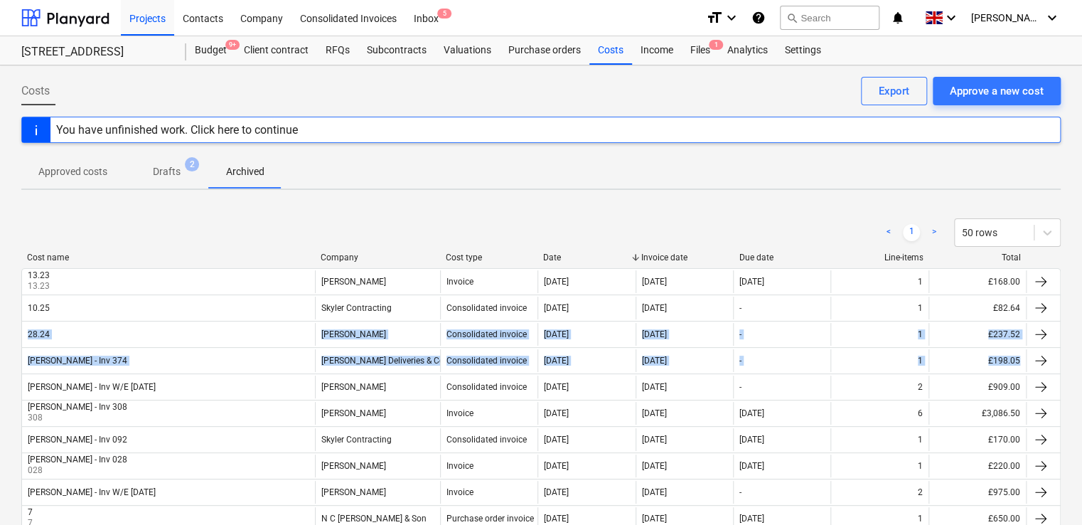
drag, startPoint x: 1081, startPoint y: 311, endPoint x: 1075, endPoint y: 364, distance: 52.9
click at [1075, 364] on div "Costs Approve a new cost Export You have unfinished work. Click here to continu…" at bounding box center [541, 404] width 1082 height 678
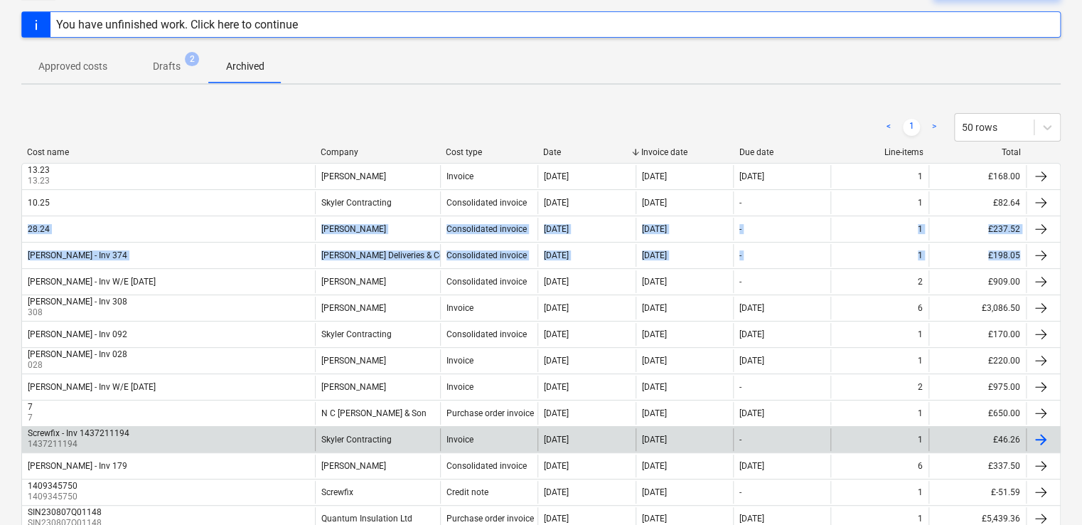
scroll to position [104, 0]
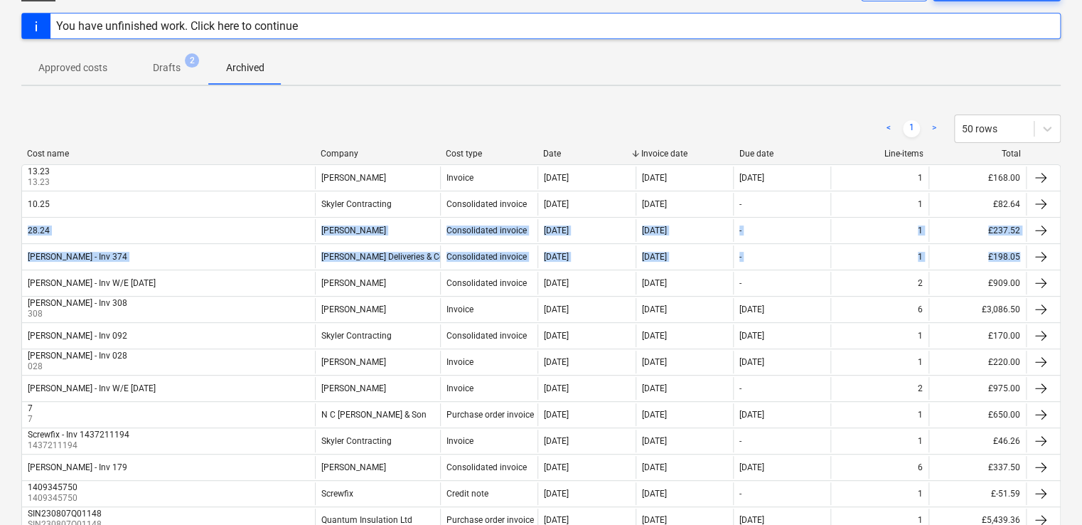
click at [185, 63] on span "2" at bounding box center [192, 60] width 14 height 14
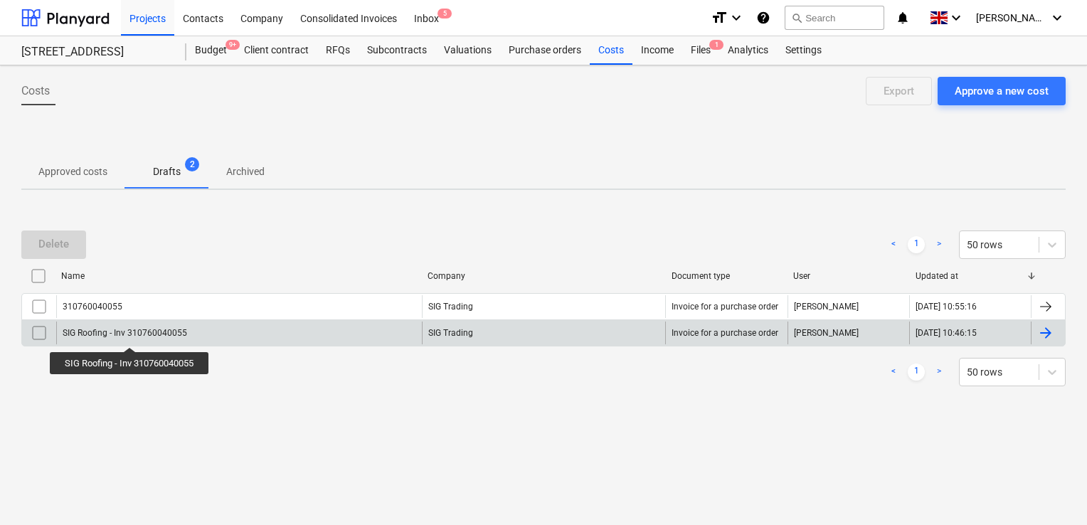
click at [131, 334] on div "SIG Roofing - Inv 310760040055" at bounding box center [125, 333] width 124 height 10
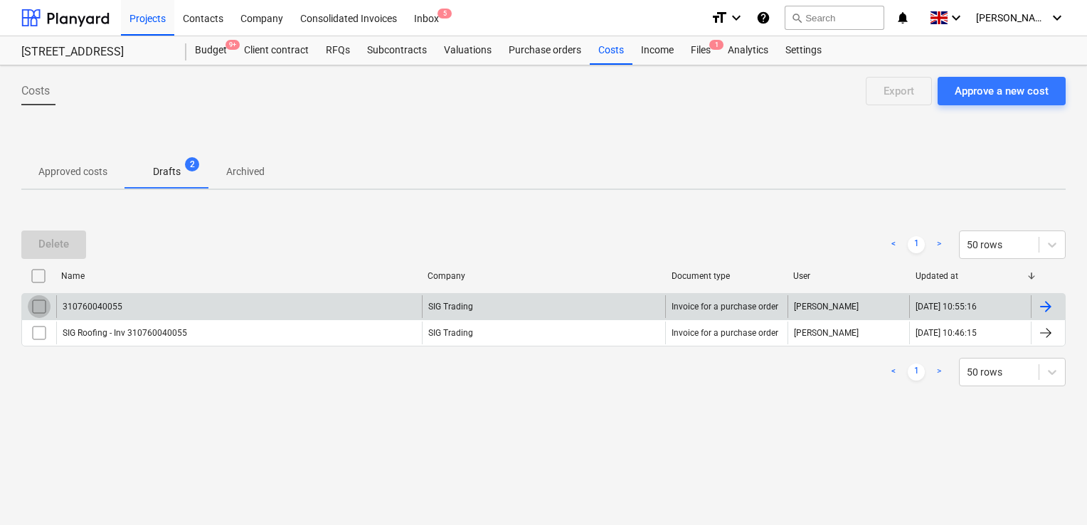
click at [36, 301] on input "checkbox" at bounding box center [39, 306] width 23 height 23
click at [50, 248] on div "Delete" at bounding box center [53, 244] width 31 height 18
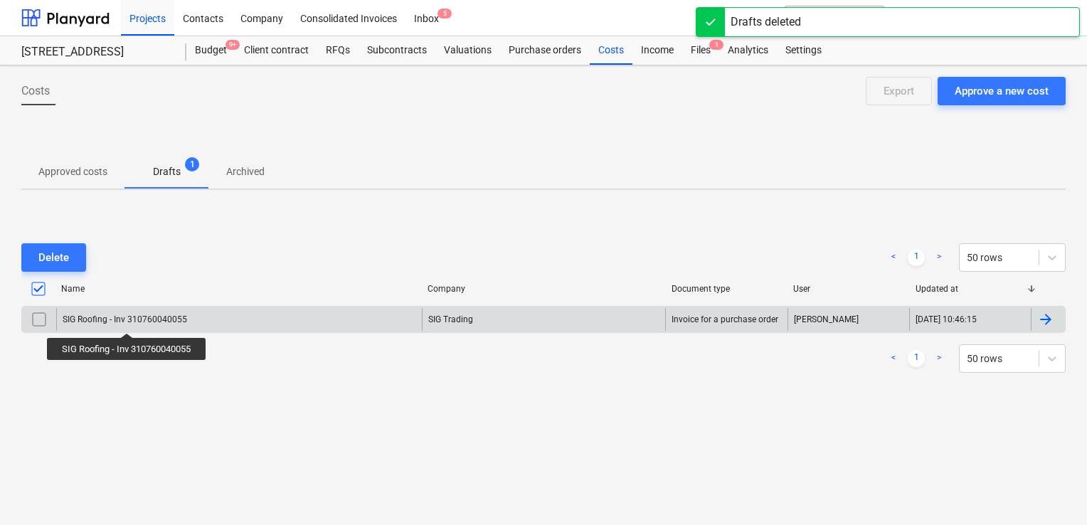
click at [128, 320] on div "SIG Roofing - Inv 310760040055" at bounding box center [125, 319] width 124 height 10
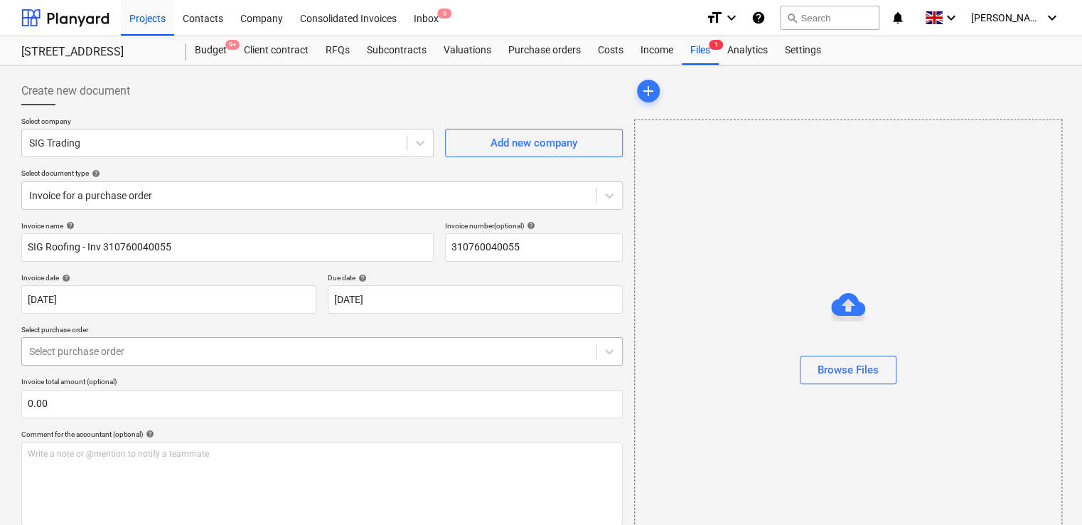
click at [226, 361] on div "Select purchase order" at bounding box center [309, 351] width 574 height 20
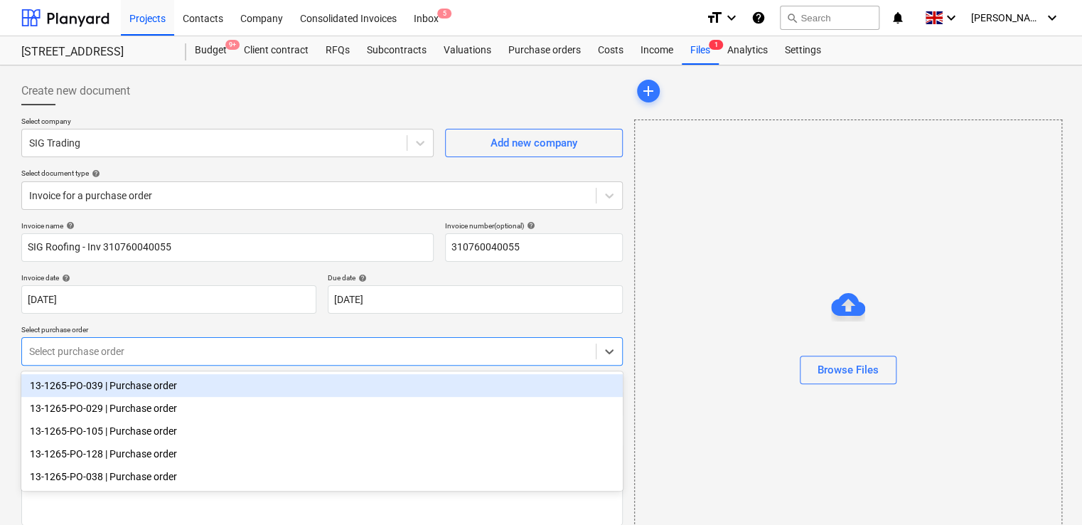
click at [218, 325] on p "Select purchase order" at bounding box center [322, 331] width 602 height 12
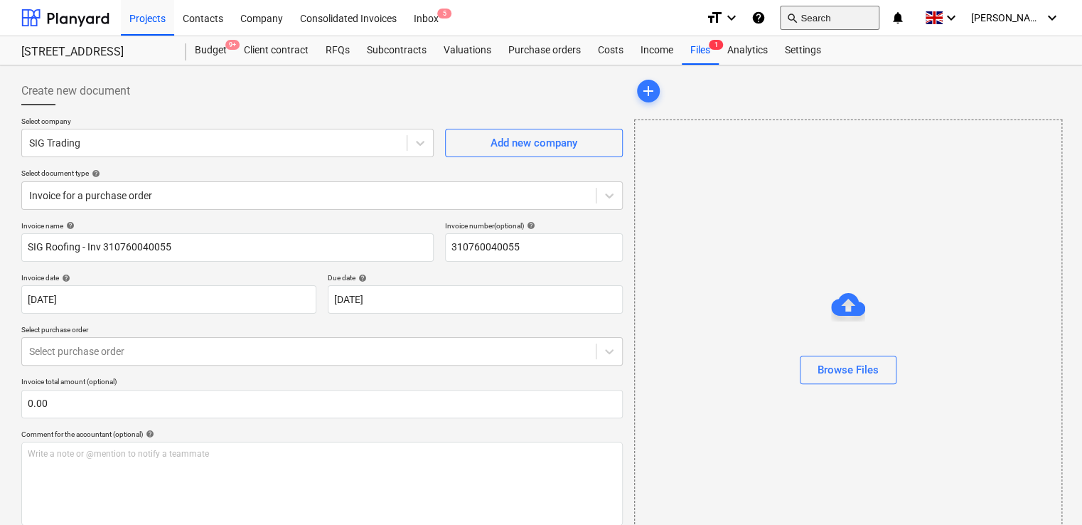
click at [828, 22] on button "search Search" at bounding box center [830, 18] width 100 height 24
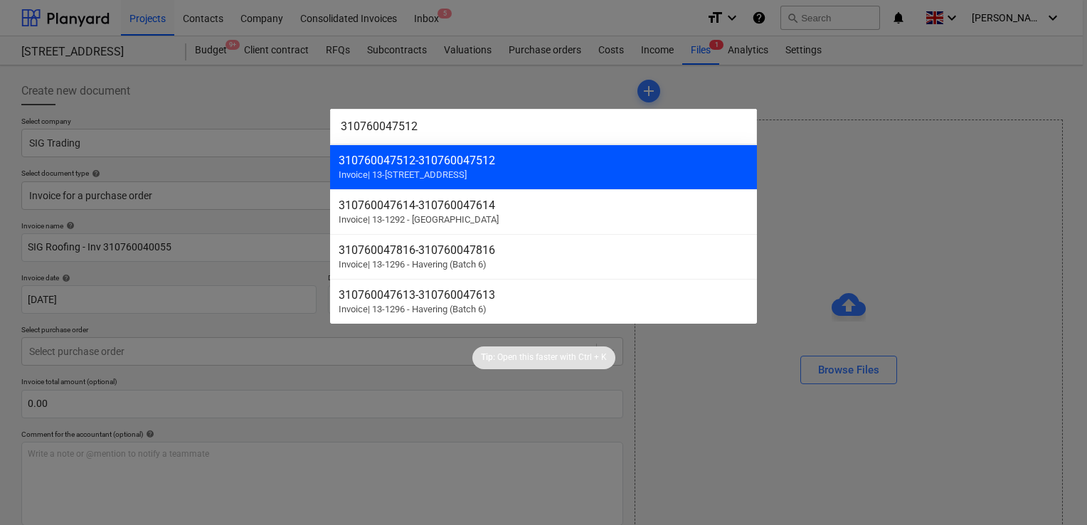
type input "310760047512"
click at [472, 157] on div "310760047512 - 310760047512" at bounding box center [543, 161] width 410 height 14
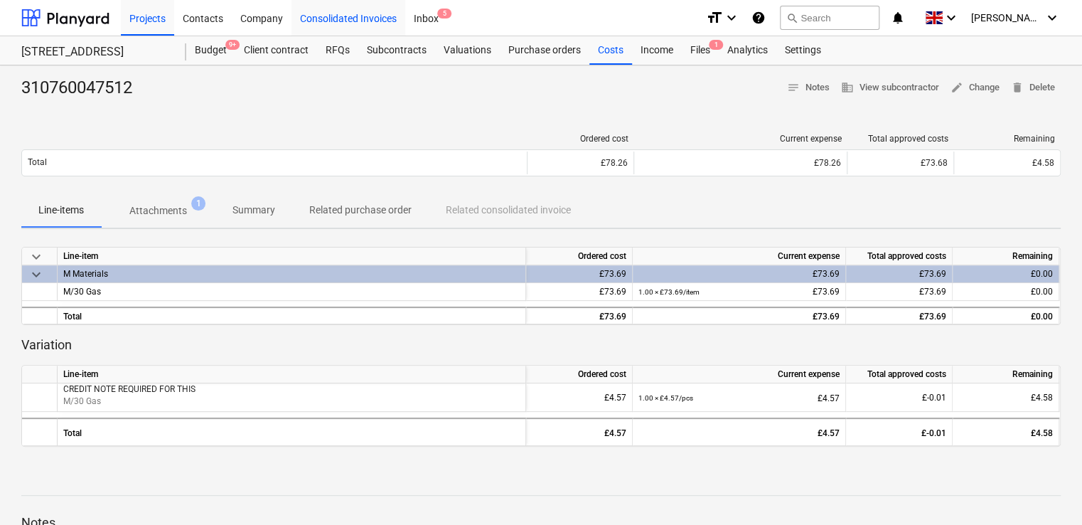
click at [336, 27] on div "Consolidated Invoices" at bounding box center [349, 17] width 114 height 36
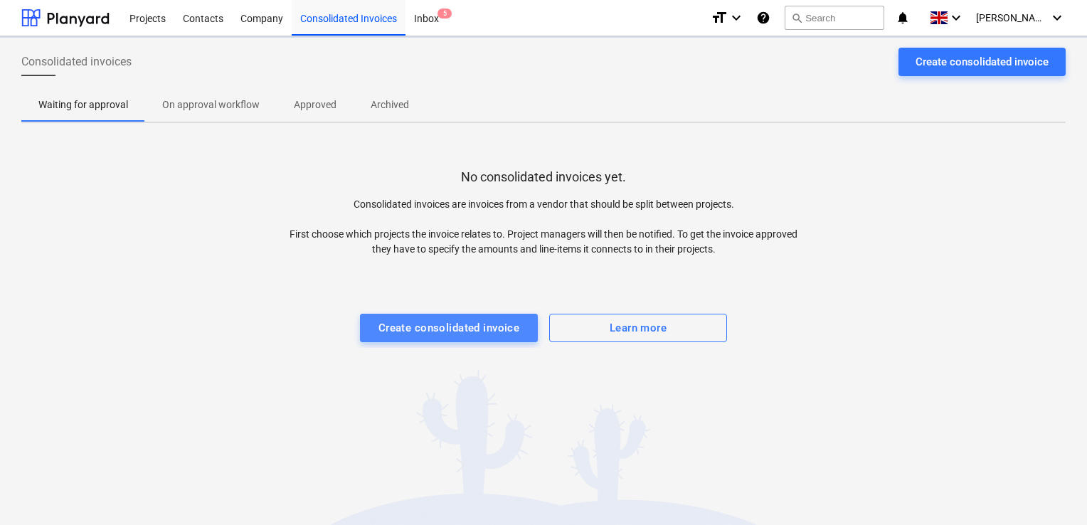
click at [421, 329] on div "Create consolidated invoice" at bounding box center [449, 328] width 142 height 18
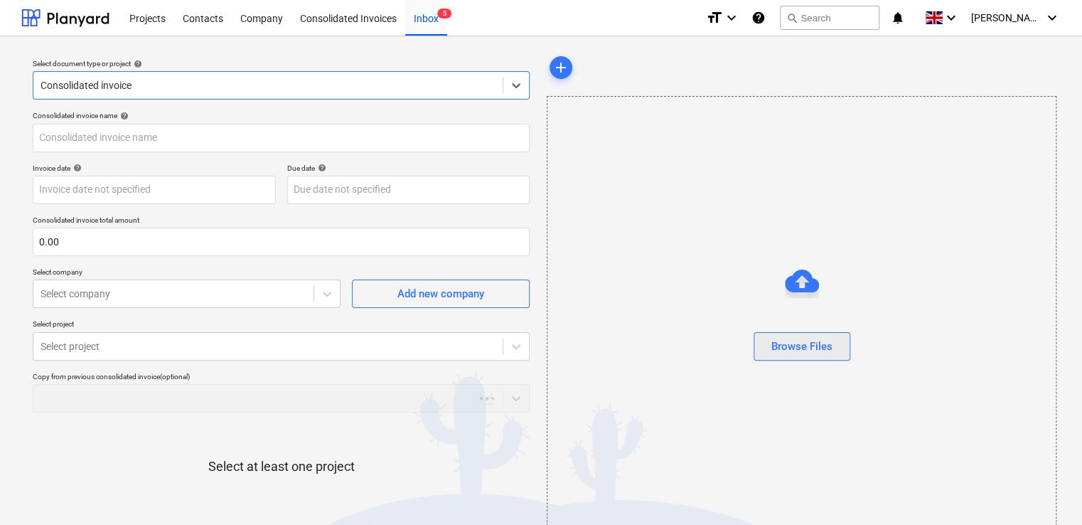
click at [786, 345] on div "Browse Files" at bounding box center [802, 346] width 61 height 18
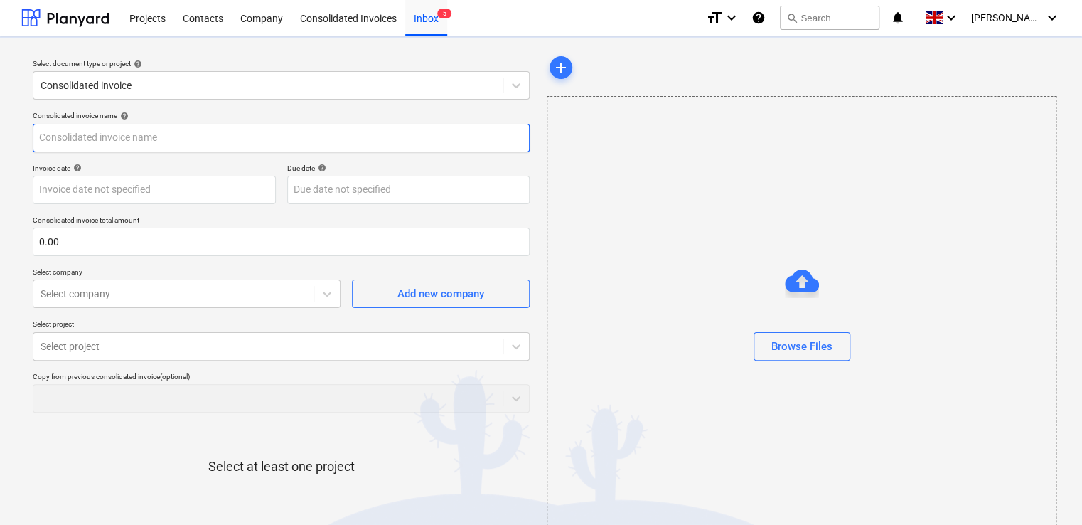
type input "11.12 .23.pdf"
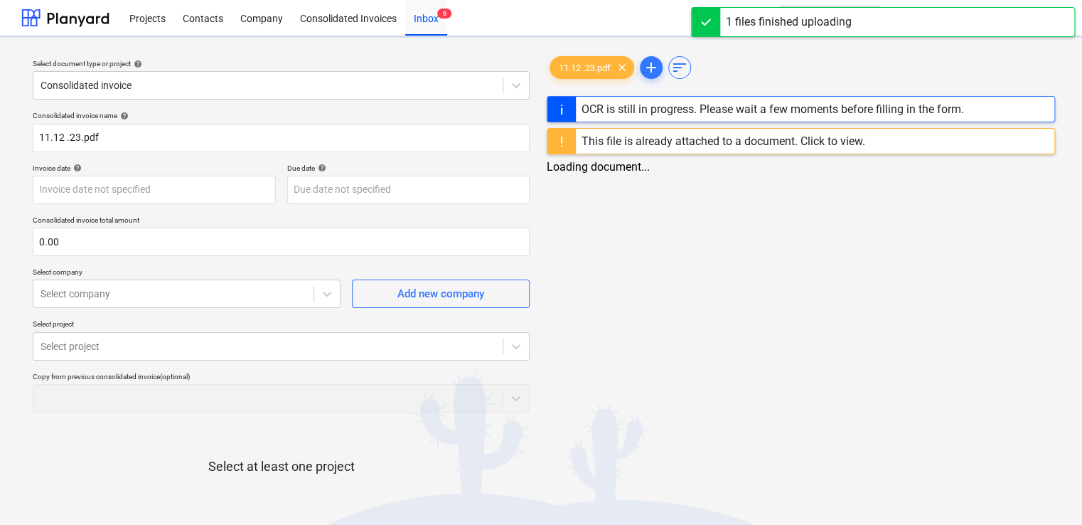
click at [845, 139] on div "This file is already attached to a document. Click to view." at bounding box center [724, 141] width 284 height 14
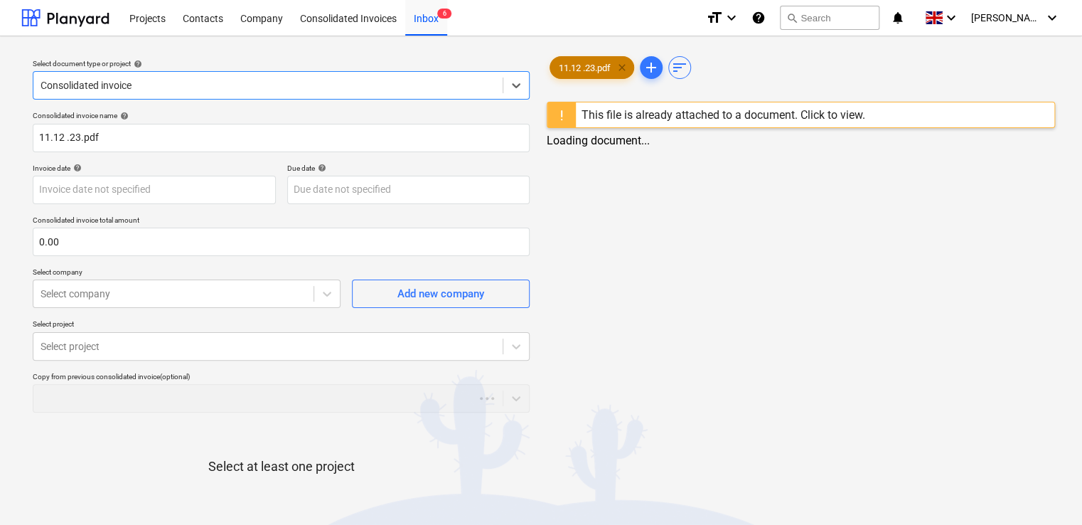
click at [628, 67] on span "clear" at bounding box center [622, 67] width 17 height 17
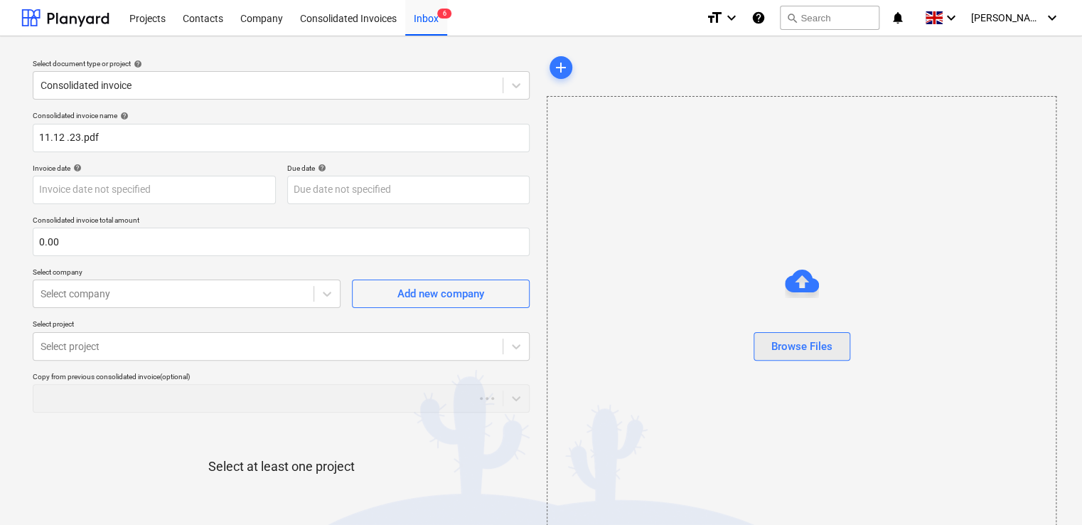
click at [787, 342] on div "Browse Files" at bounding box center [802, 346] width 61 height 18
click at [584, 71] on span "04-07-23.pdf" at bounding box center [579, 68] width 59 height 11
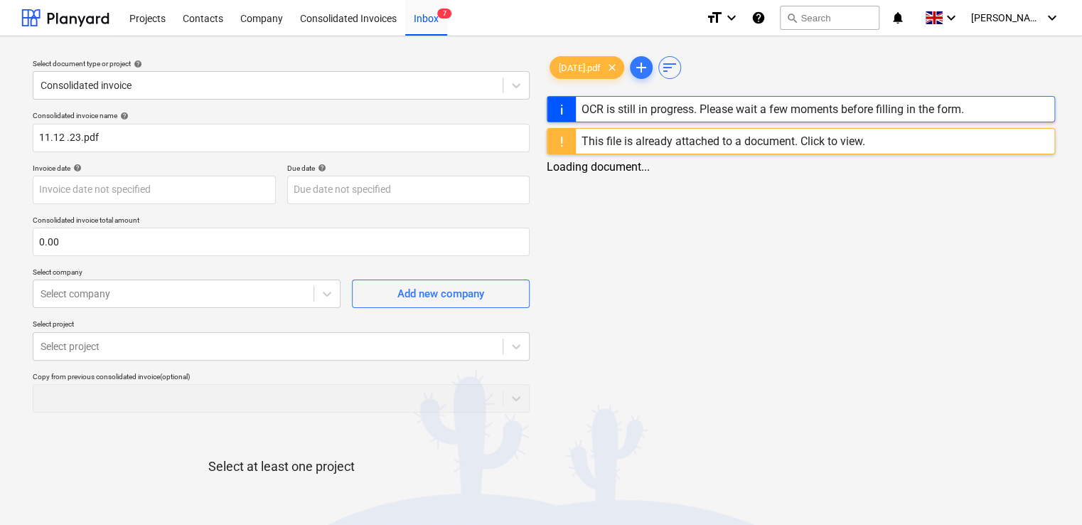
click at [831, 141] on div "This file is already attached to a document. Click to view." at bounding box center [724, 141] width 284 height 14
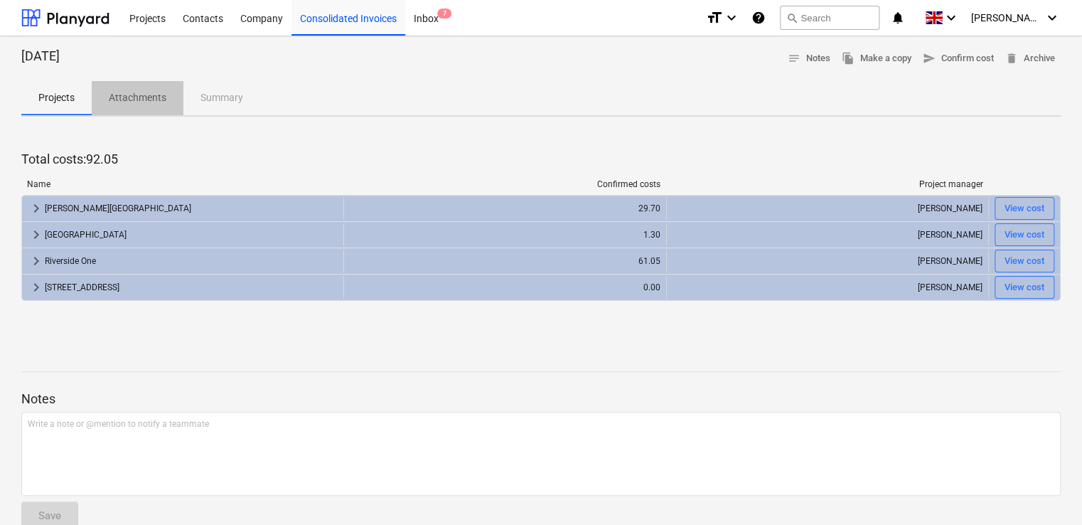
click at [138, 96] on p "Attachments" at bounding box center [138, 97] width 58 height 15
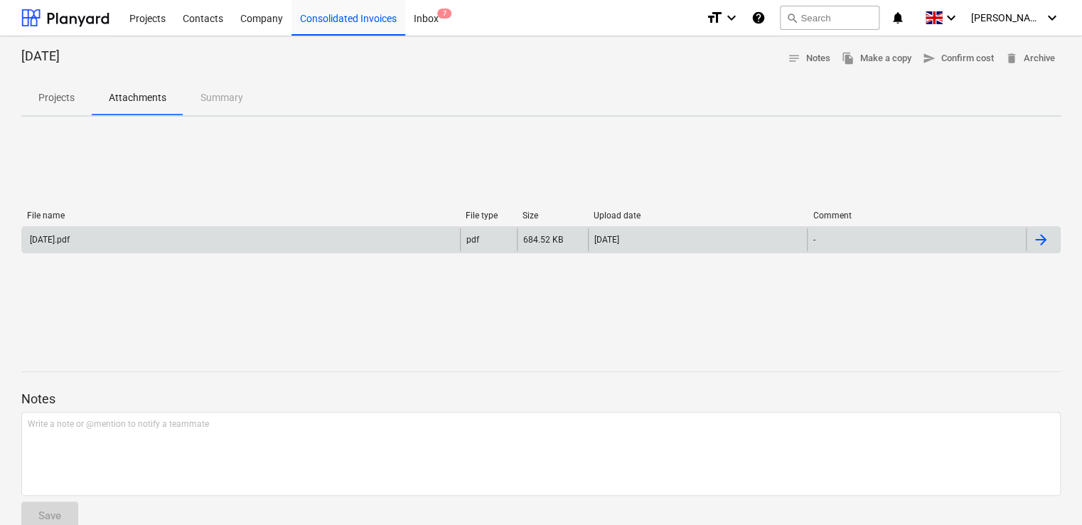
click at [43, 239] on div "04.07.23.pdf" at bounding box center [49, 240] width 42 height 10
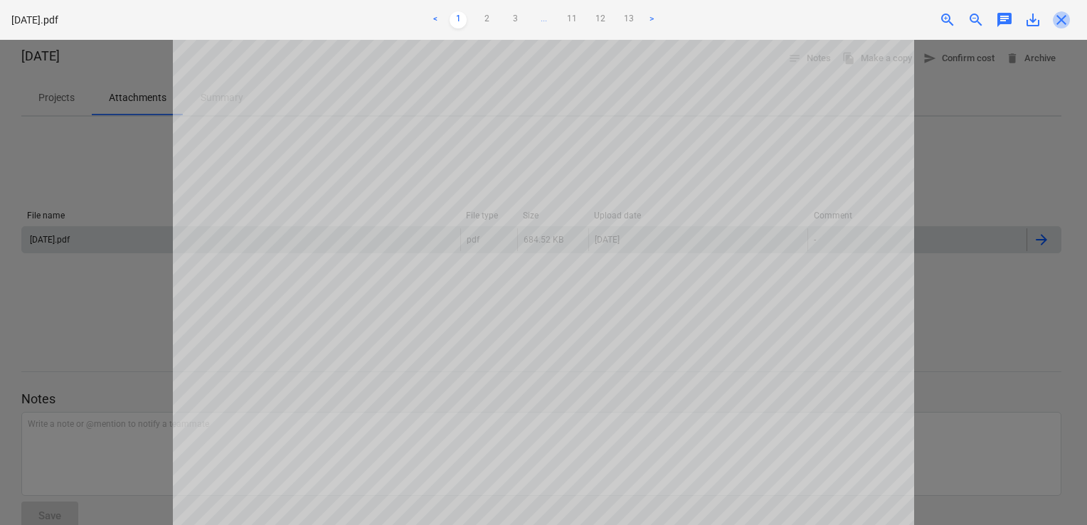
click at [1064, 21] on span "close" at bounding box center [1060, 19] width 17 height 17
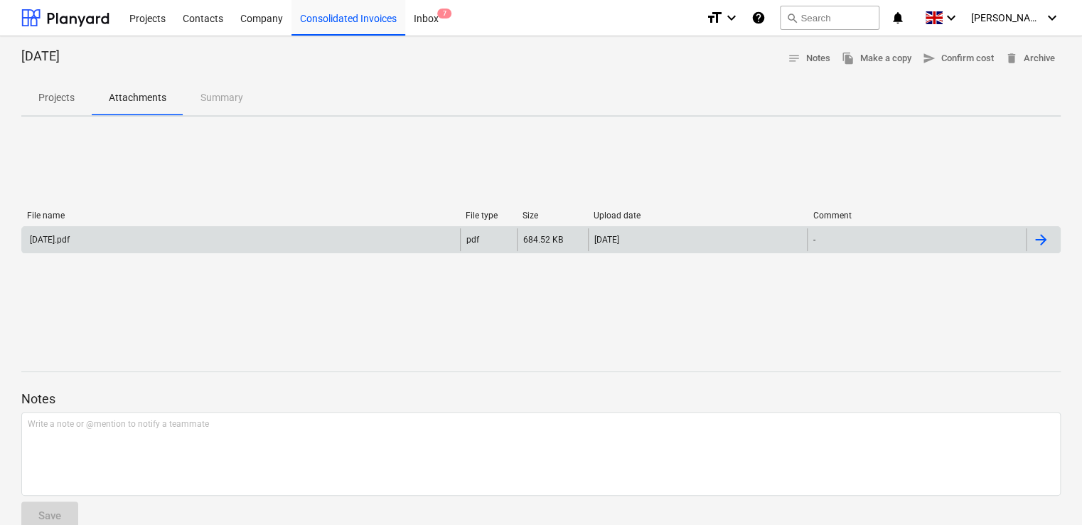
click at [53, 104] on p "Projects" at bounding box center [56, 97] width 36 height 15
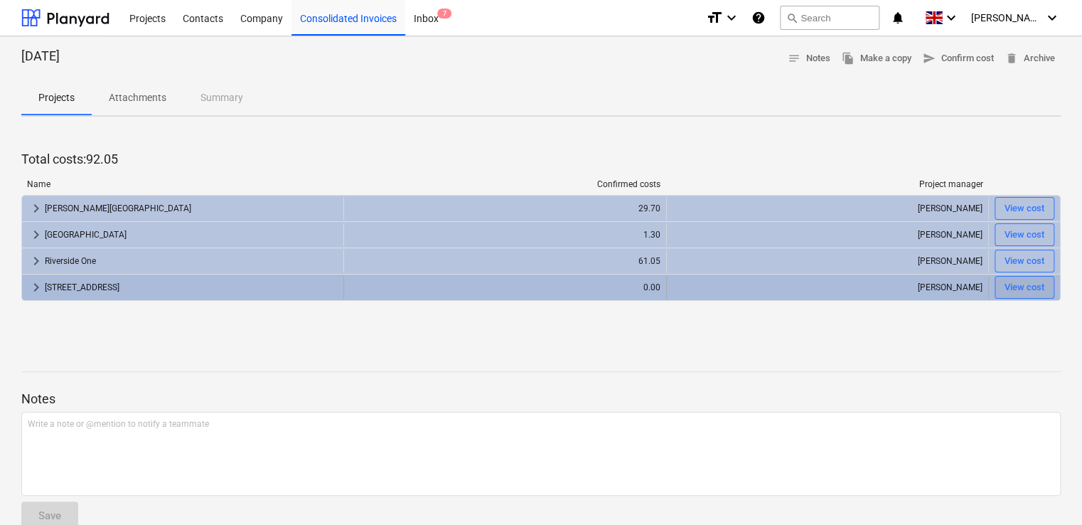
click at [1013, 277] on button "View cost" at bounding box center [1025, 287] width 60 height 23
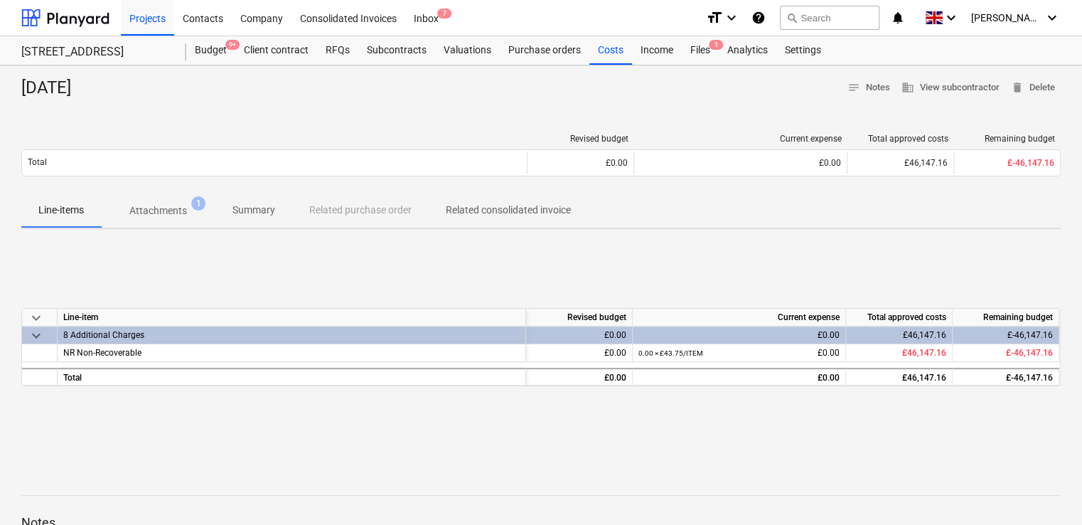
click at [823, 335] on div "£0.00" at bounding box center [739, 335] width 201 height 18
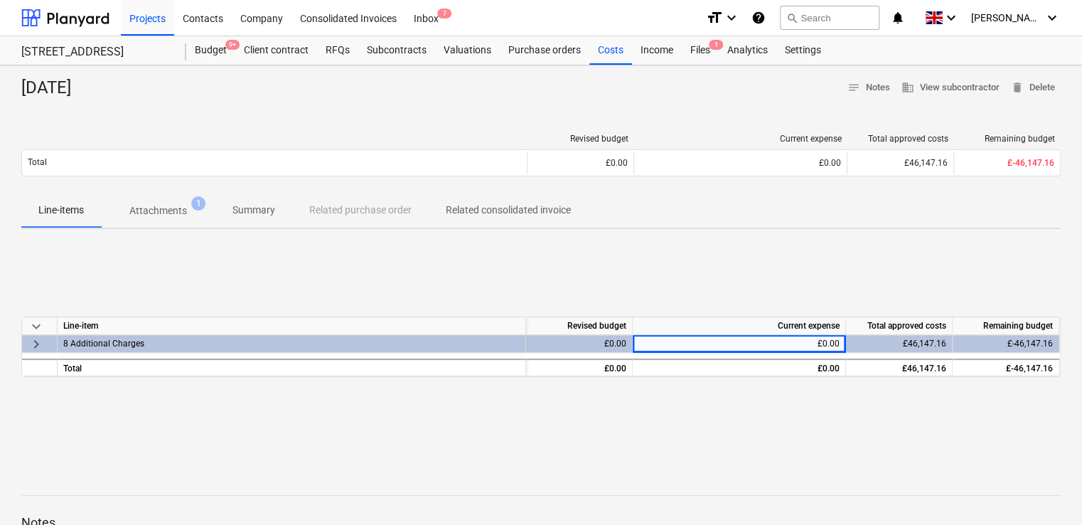
click at [823, 335] on div "£0.00" at bounding box center [739, 344] width 201 height 18
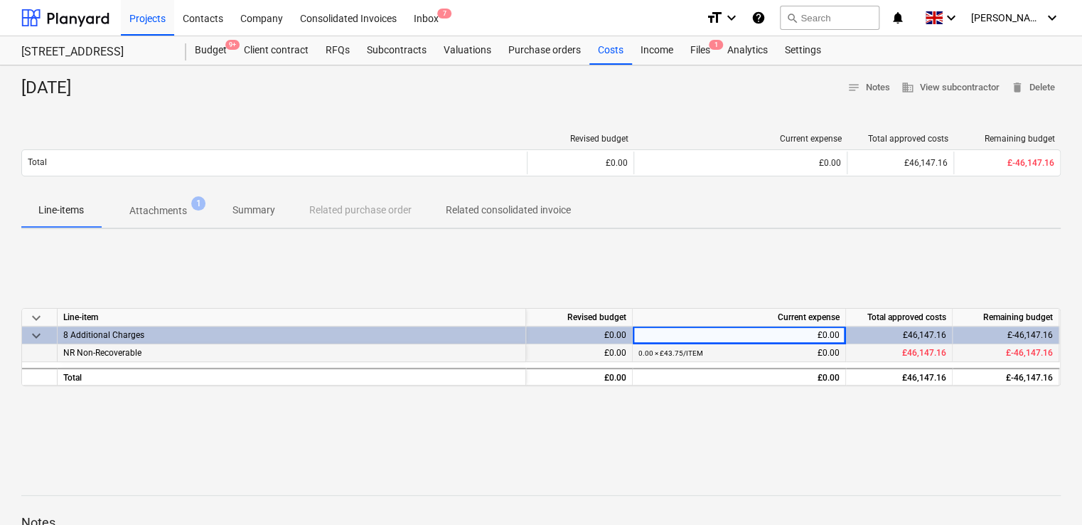
click at [825, 354] on div "0.00 × £43.75 / ITEM £0.00" at bounding box center [739, 353] width 201 height 18
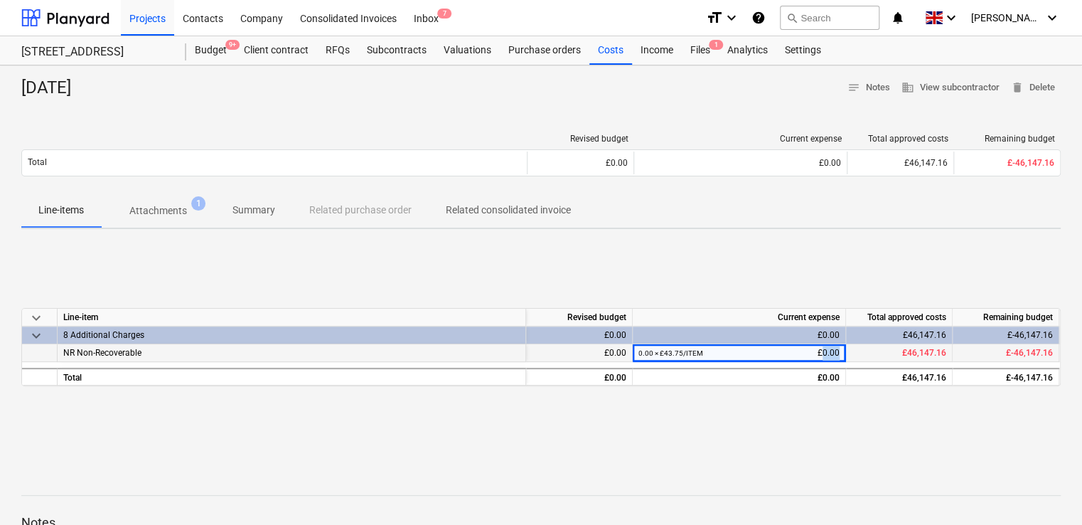
click at [825, 354] on div "0.00 × £43.75 / ITEM £0.00" at bounding box center [739, 353] width 201 height 18
drag, startPoint x: 825, startPoint y: 354, endPoint x: 742, endPoint y: 269, distance: 118.2
click at [742, 269] on div "keyboard_arrow_down Line-item Revised budget Current expense Total approved cos…" at bounding box center [541, 346] width 1040 height 213
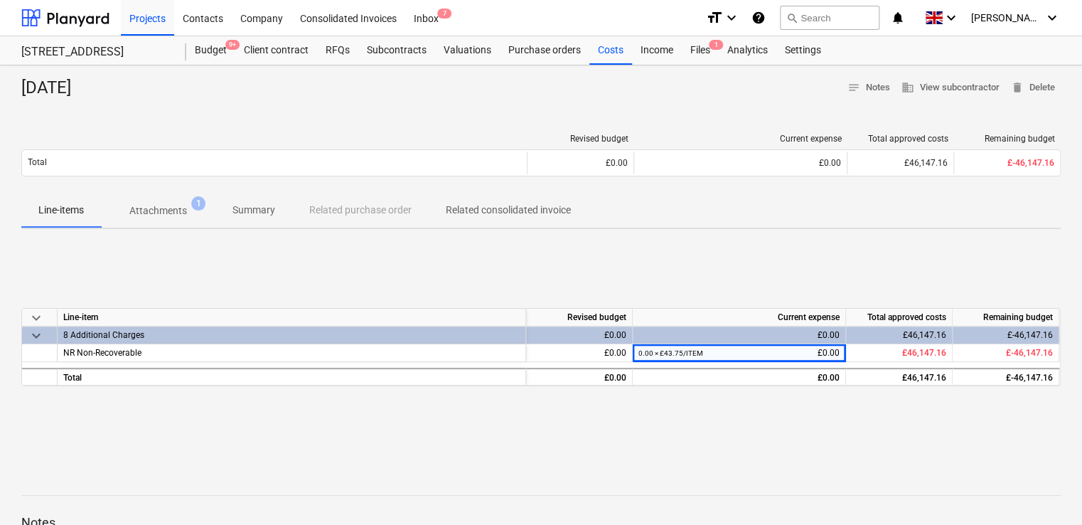
click at [712, 393] on div "keyboard_arrow_down Line-item Revised budget Current expense Total approved cos…" at bounding box center [541, 346] width 1040 height 213
click at [647, 306] on div "keyboard_arrow_down Line-item Revised budget Current expense Total approved cos…" at bounding box center [541, 346] width 1040 height 213
click at [648, 265] on div "keyboard_arrow_down Line-item Revised budget Current expense Total approved cos…" at bounding box center [541, 346] width 1040 height 213
click at [567, 346] on div "£0.00" at bounding box center [579, 353] width 107 height 18
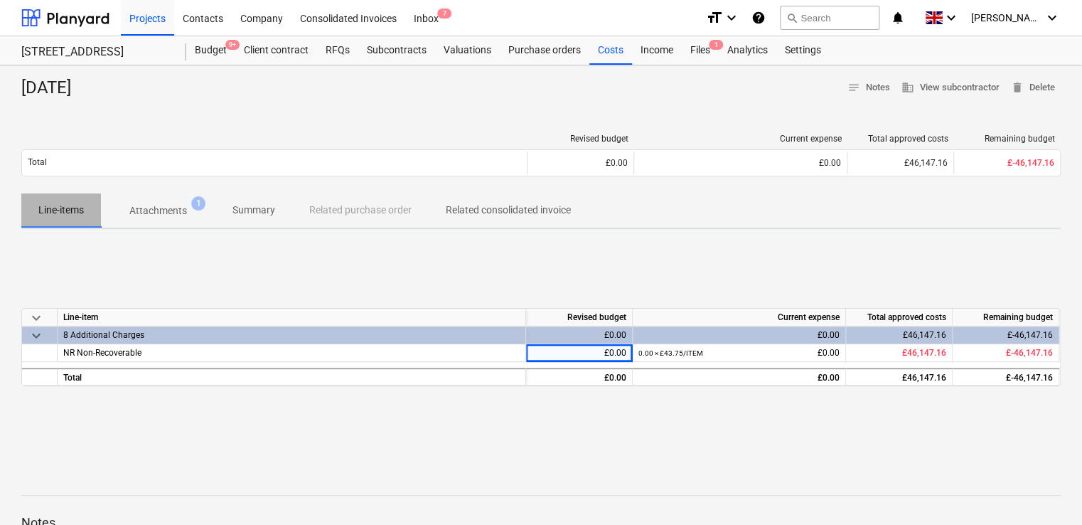
click at [55, 211] on p "Line-items" at bounding box center [61, 210] width 46 height 15
click at [488, 209] on p "Related consolidated invoice" at bounding box center [508, 210] width 125 height 15
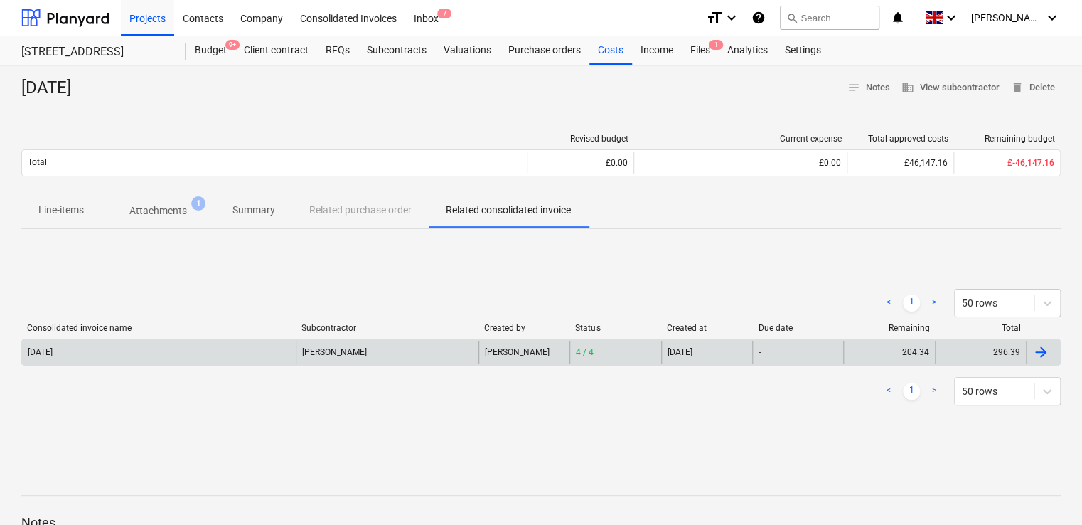
click at [1035, 346] on div at bounding box center [1040, 351] width 17 height 17
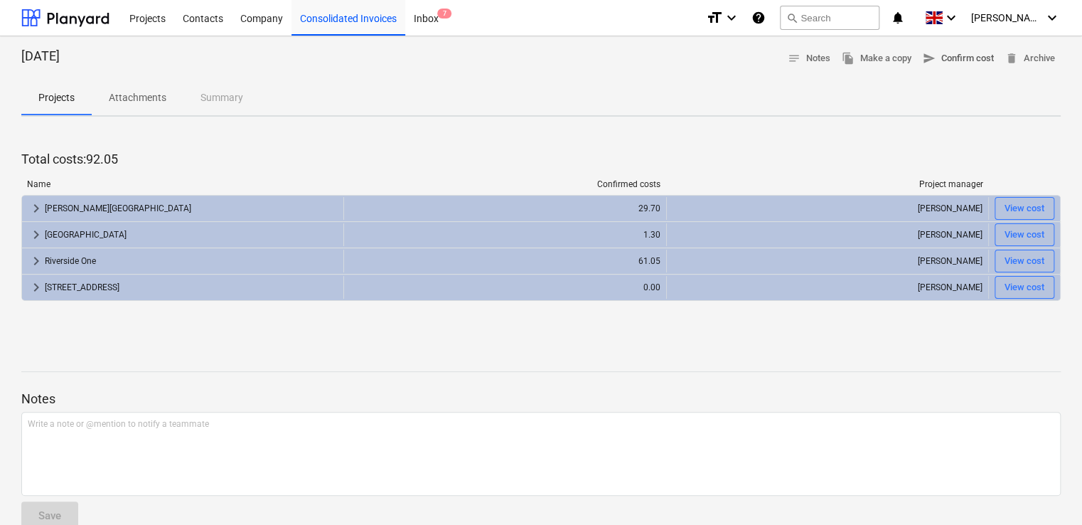
click at [961, 63] on span "send Confirm cost" at bounding box center [958, 58] width 71 height 16
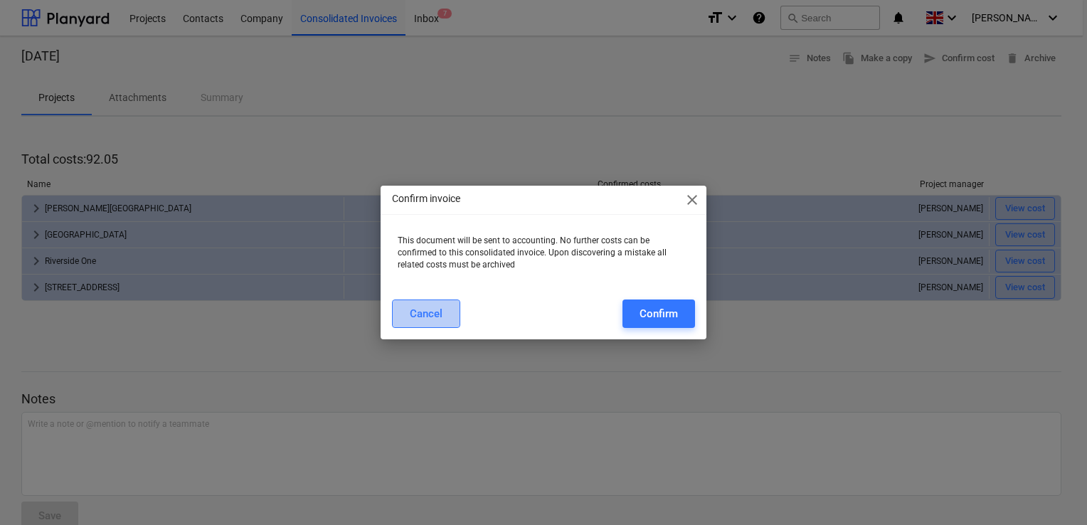
click at [422, 309] on div "Cancel" at bounding box center [426, 313] width 33 height 18
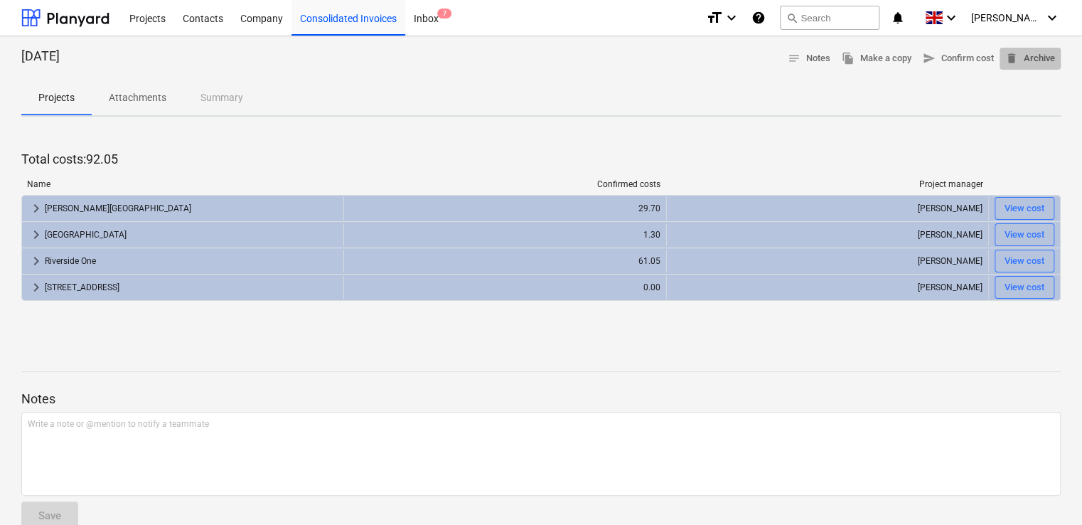
click at [1022, 57] on span "delete Archive" at bounding box center [1030, 58] width 50 height 16
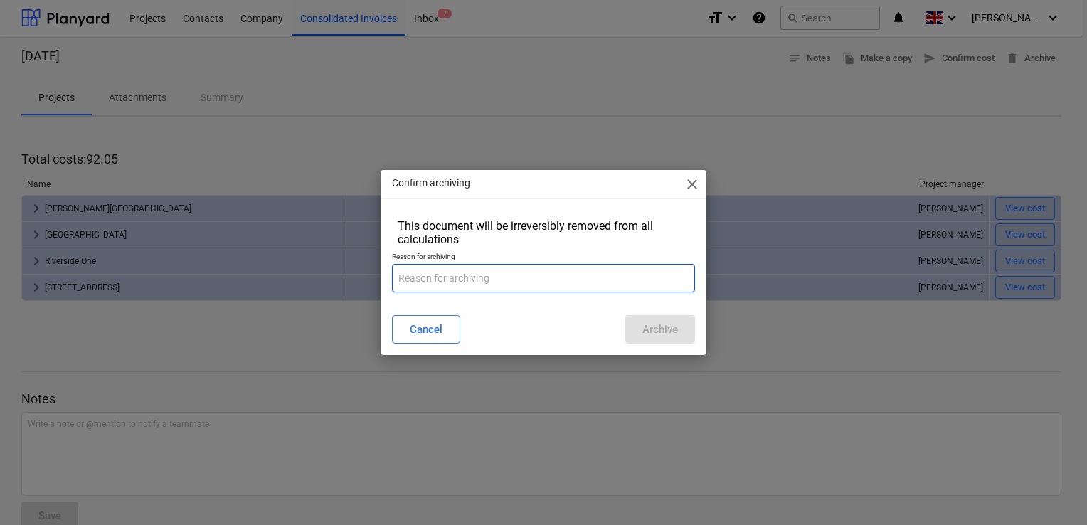
click at [456, 282] on input "text" at bounding box center [543, 278] width 303 height 28
type input "W"
type input "wrong value added"
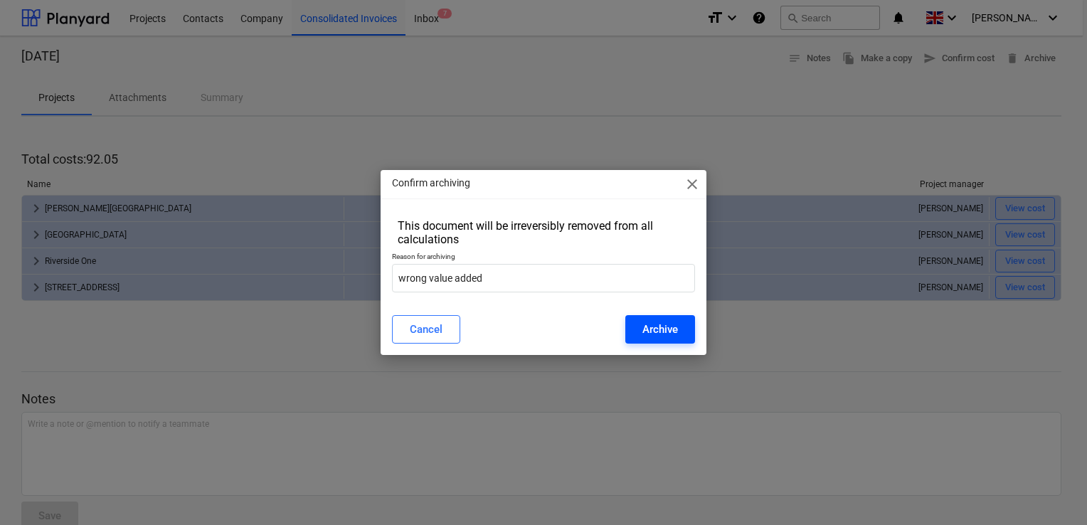
click at [654, 336] on div "Archive" at bounding box center [660, 329] width 36 height 18
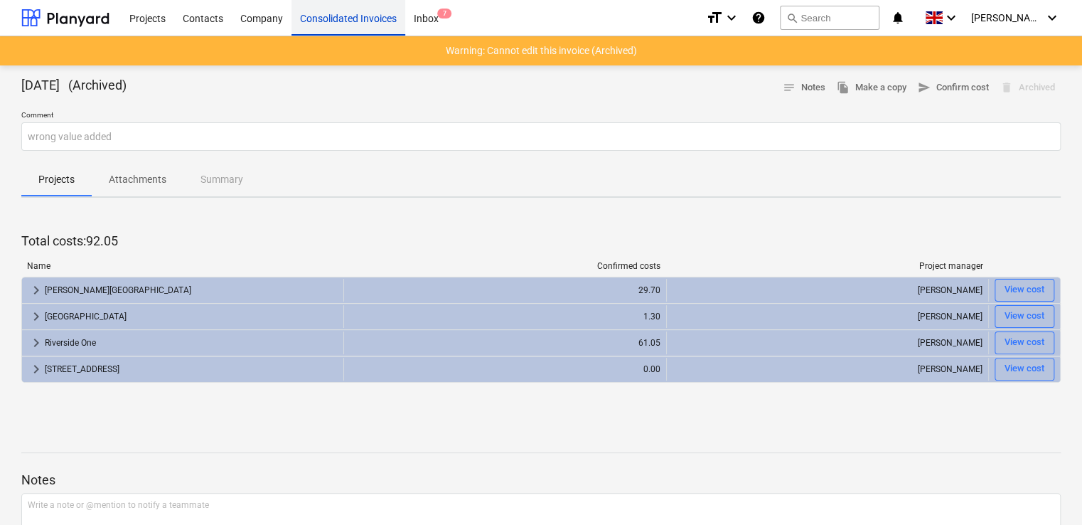
click at [331, 18] on div "Consolidated Invoices" at bounding box center [349, 17] width 114 height 36
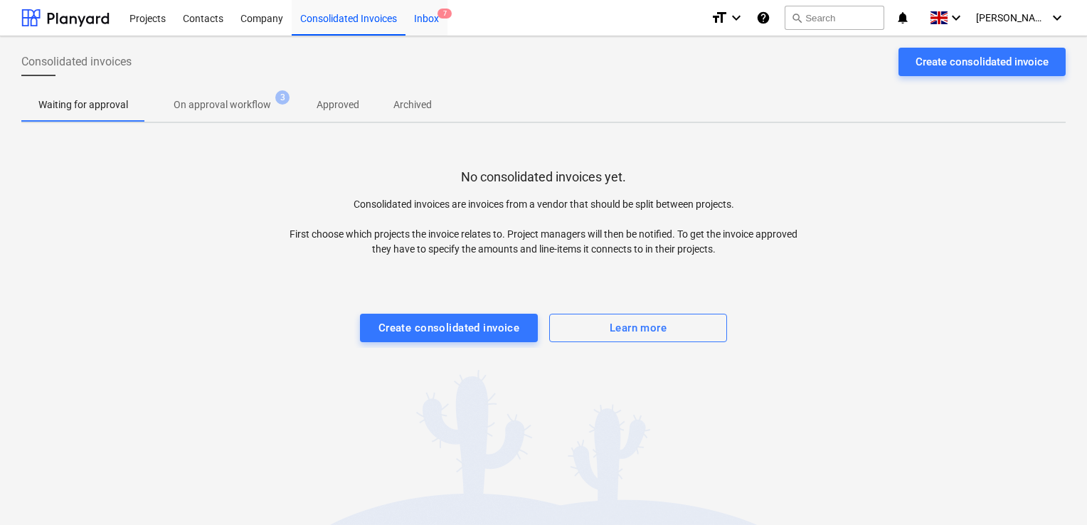
click at [426, 16] on div "Inbox 7" at bounding box center [426, 17] width 42 height 36
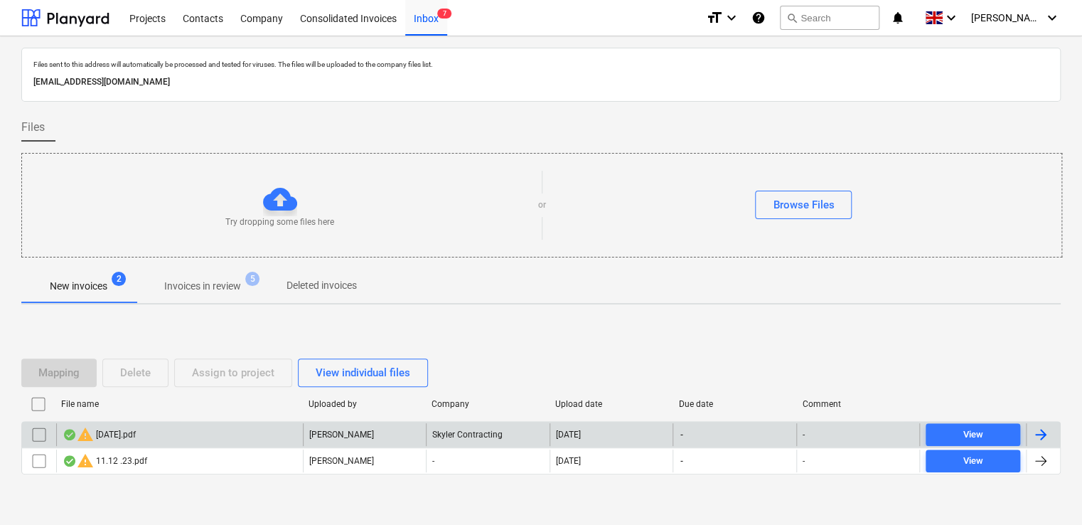
click at [196, 431] on div "warning 04-07-23.pdf" at bounding box center [179, 434] width 247 height 23
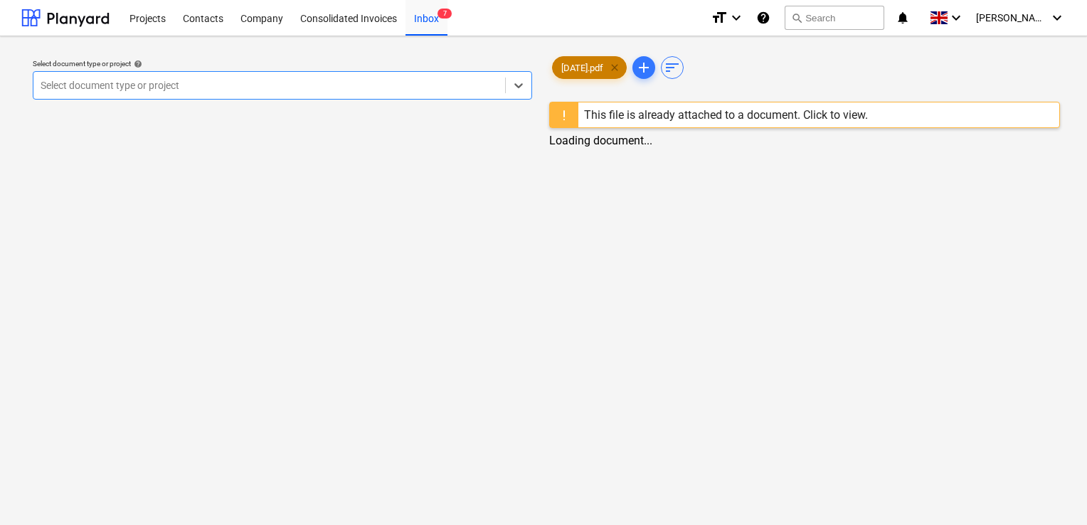
click at [626, 66] on div "04-07-23.pdf clear add sort" at bounding box center [804, 67] width 511 height 28
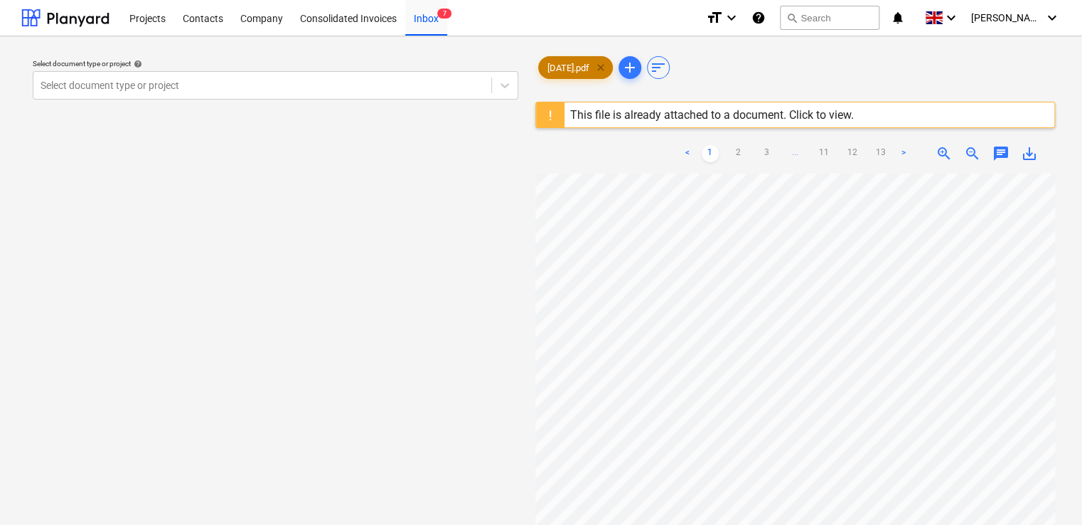
click at [609, 68] on span "clear" at bounding box center [600, 67] width 17 height 17
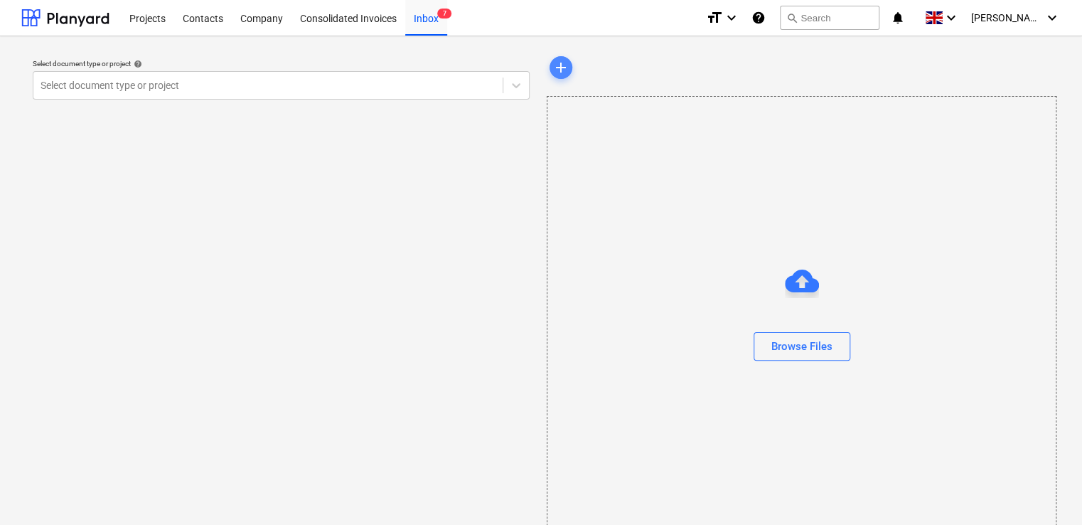
click at [557, 68] on span "add" at bounding box center [560, 67] width 17 height 17
click at [786, 339] on div "Browse Files" at bounding box center [802, 346] width 61 height 18
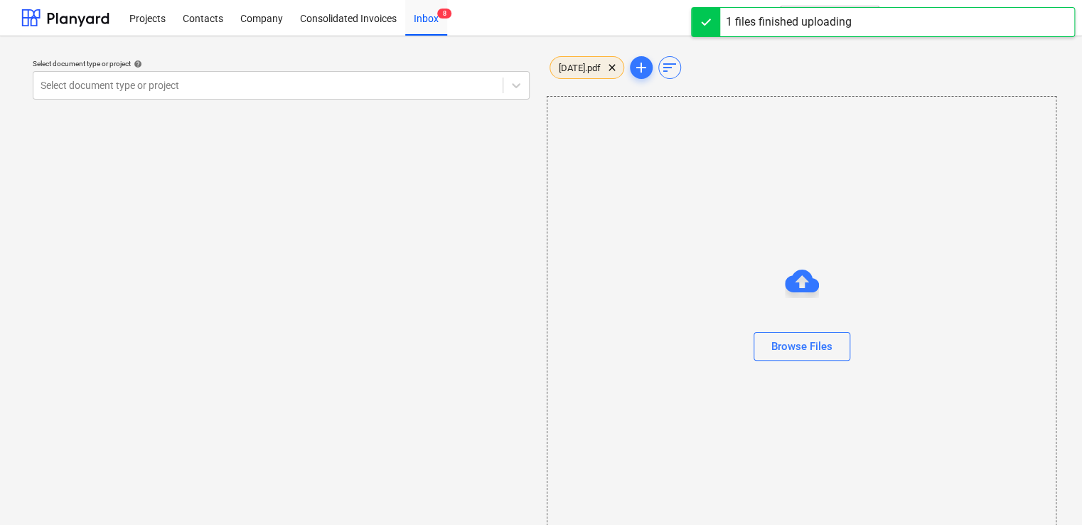
click at [588, 78] on div "04-07-23.pdf clear" at bounding box center [587, 67] width 75 height 23
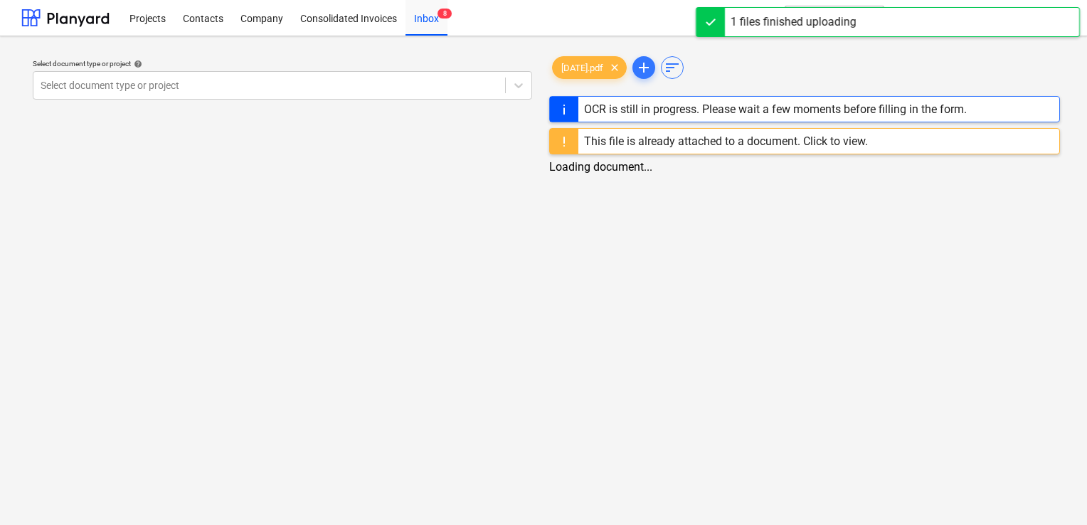
click at [823, 144] on div "This file is already attached to a document. Click to view." at bounding box center [726, 141] width 284 height 14
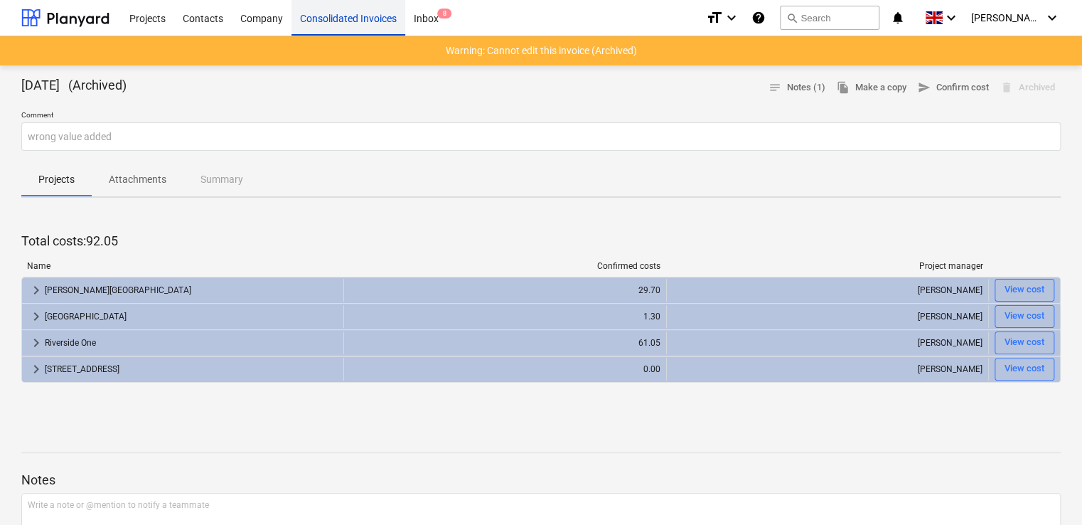
click at [323, 21] on div "Consolidated Invoices" at bounding box center [349, 17] width 114 height 36
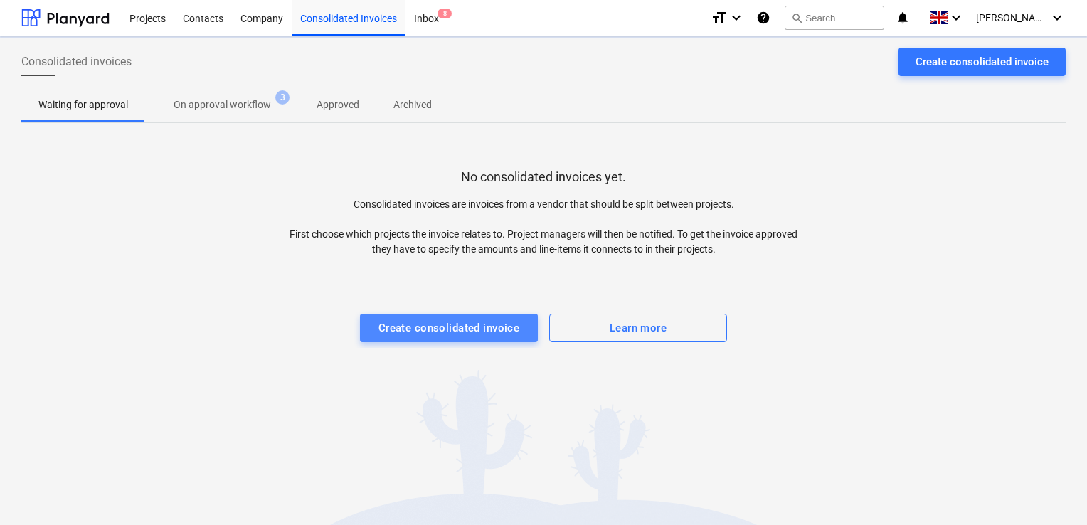
click at [454, 338] on button "Create consolidated invoice" at bounding box center [449, 328] width 178 height 28
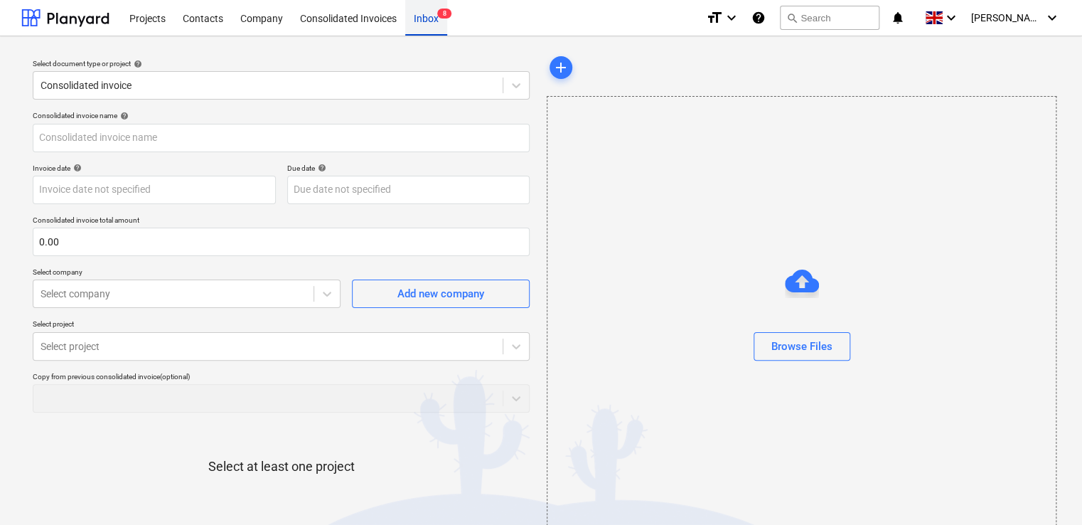
click at [433, 21] on div "Inbox 8" at bounding box center [426, 17] width 42 height 36
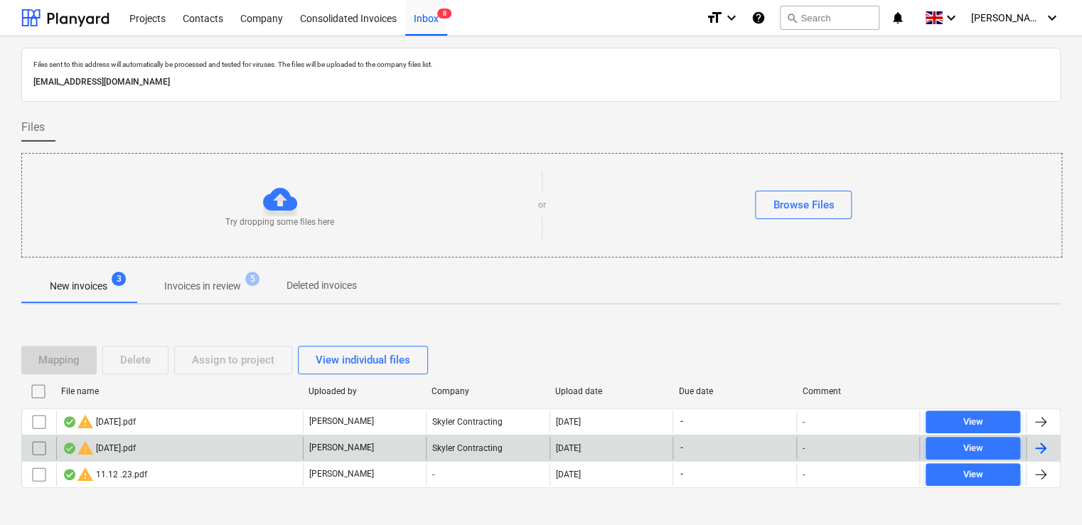
click at [41, 450] on input "checkbox" at bounding box center [39, 448] width 23 height 23
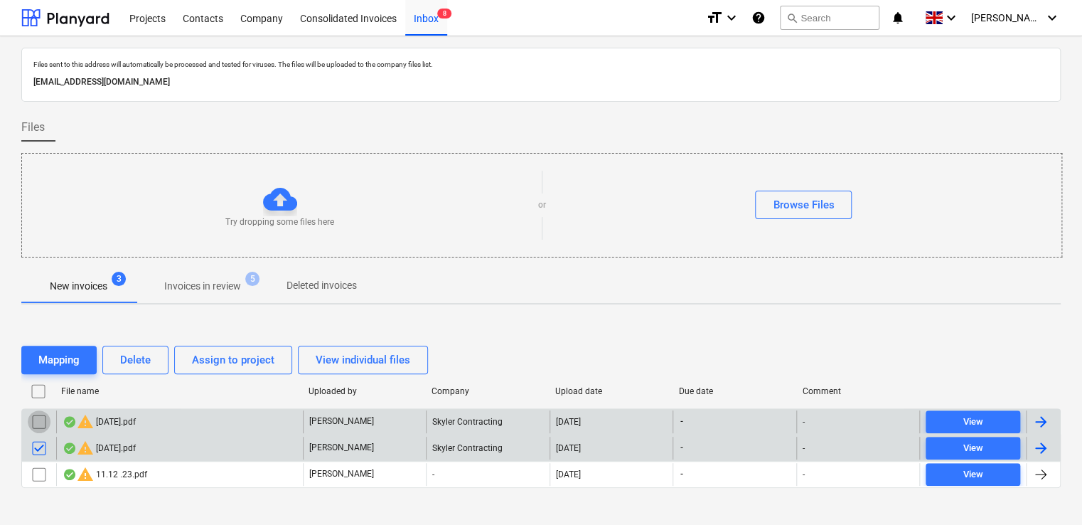
click at [40, 420] on input "checkbox" at bounding box center [39, 421] width 23 height 23
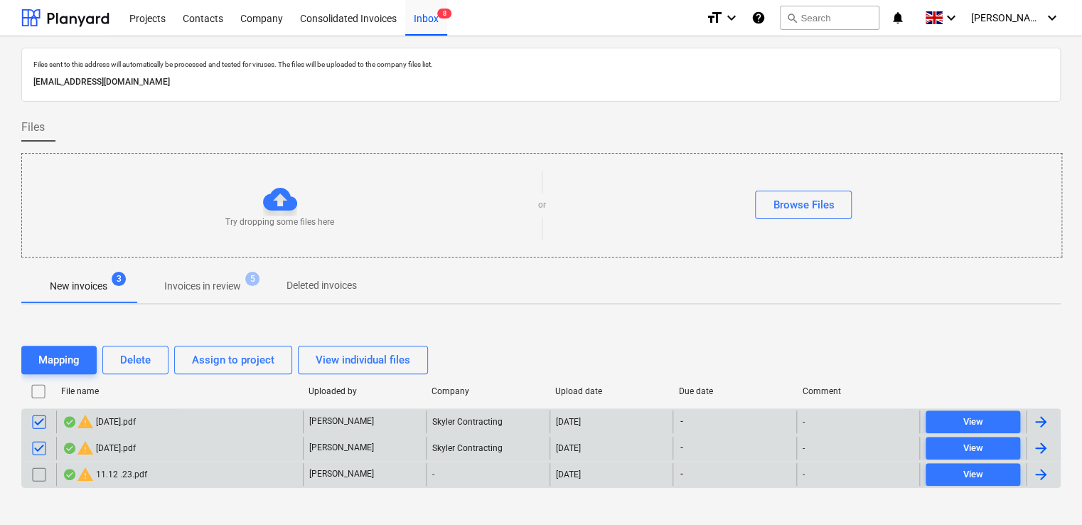
click at [43, 476] on input "checkbox" at bounding box center [39, 474] width 23 height 23
click at [163, 360] on button "Delete" at bounding box center [135, 360] width 66 height 28
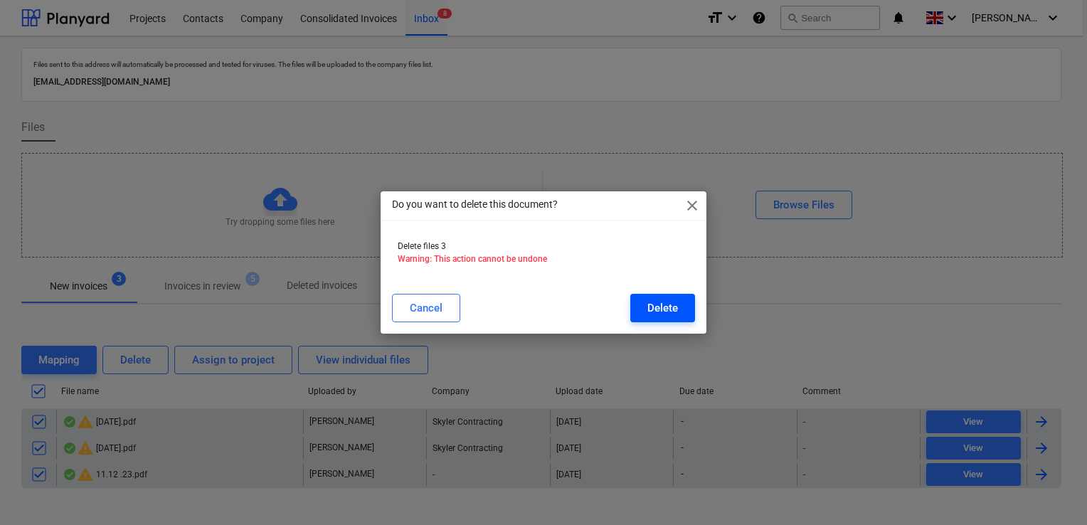
click at [646, 306] on button "Delete" at bounding box center [662, 308] width 65 height 28
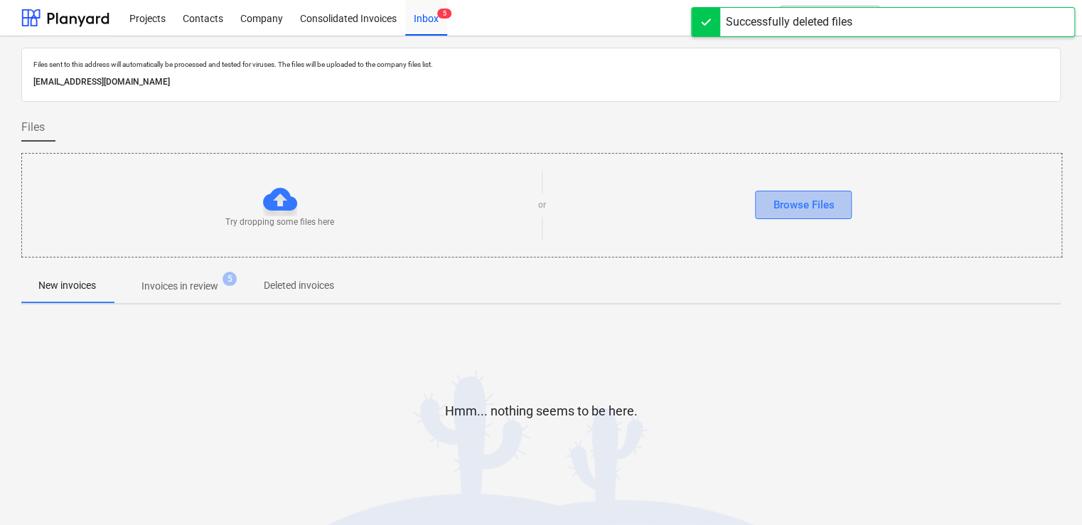
click at [808, 203] on div "Browse Files" at bounding box center [803, 205] width 61 height 18
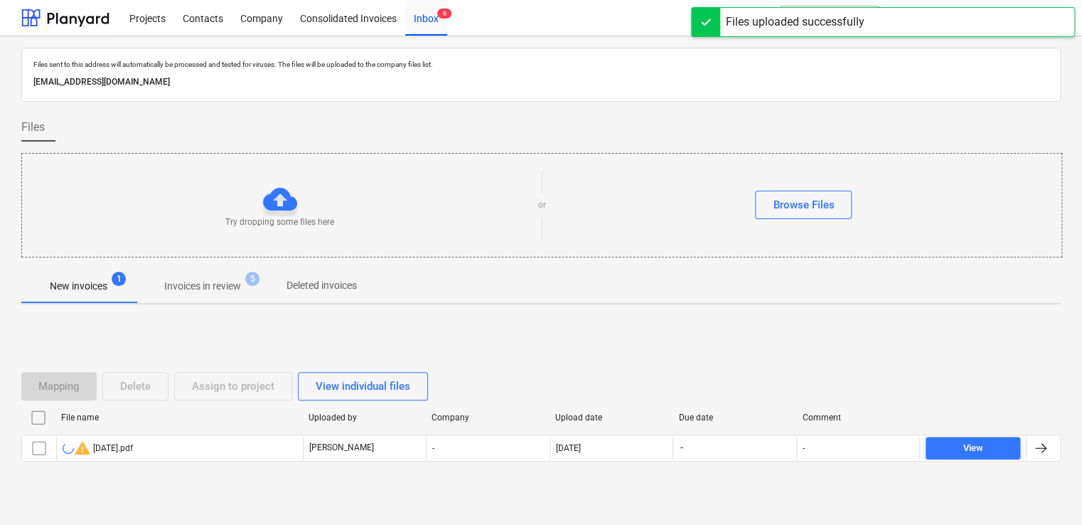
click at [125, 447] on div "warning 04-07-23.pdf" at bounding box center [98, 447] width 70 height 17
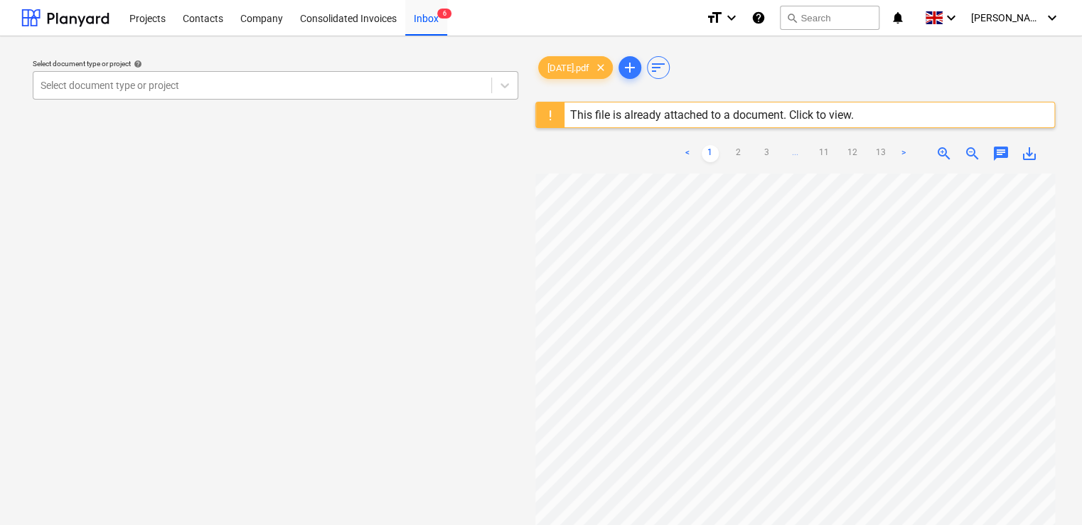
click at [390, 90] on div at bounding box center [263, 85] width 444 height 14
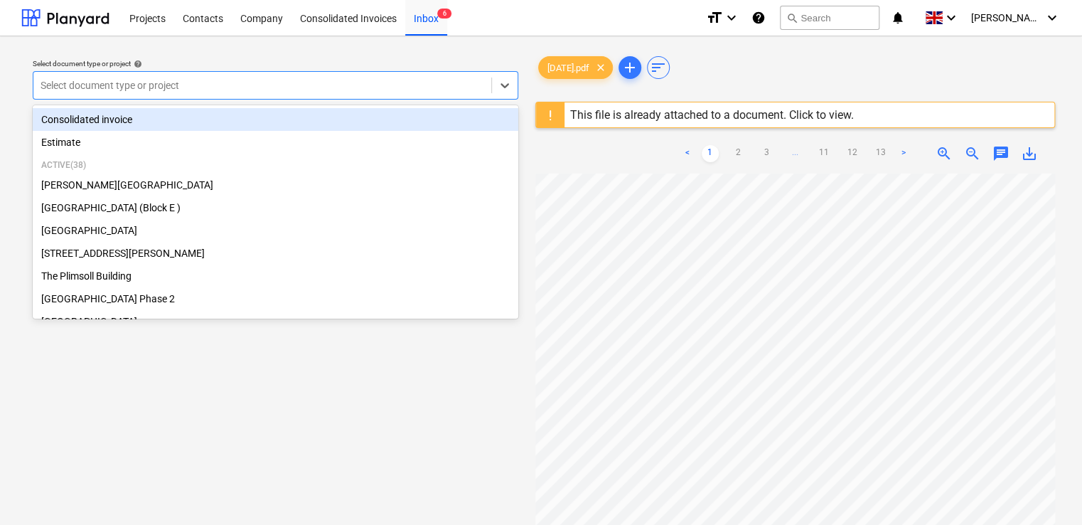
click at [293, 110] on div "Consolidated invoice" at bounding box center [276, 119] width 486 height 23
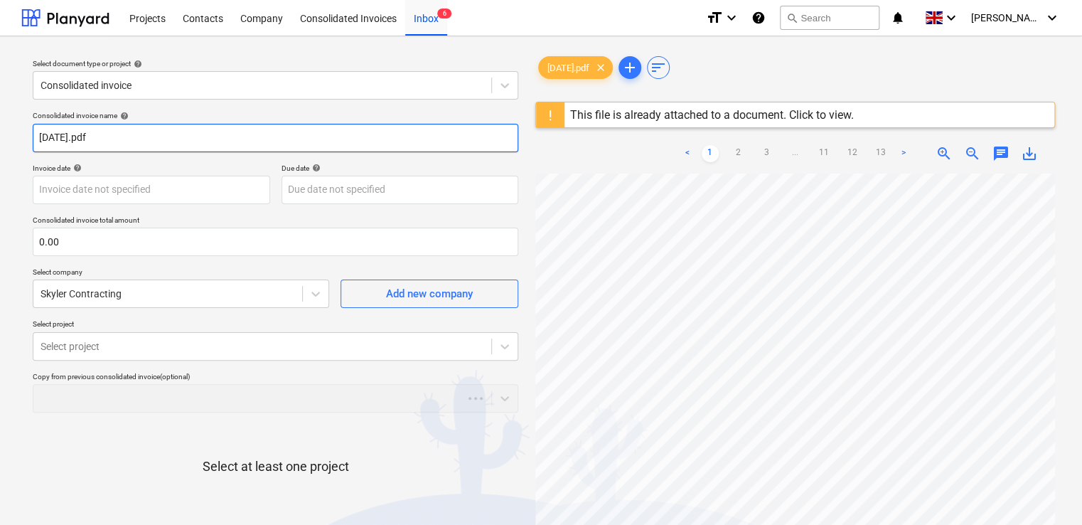
click at [225, 133] on input "04-07-23.pdf" at bounding box center [276, 138] width 486 height 28
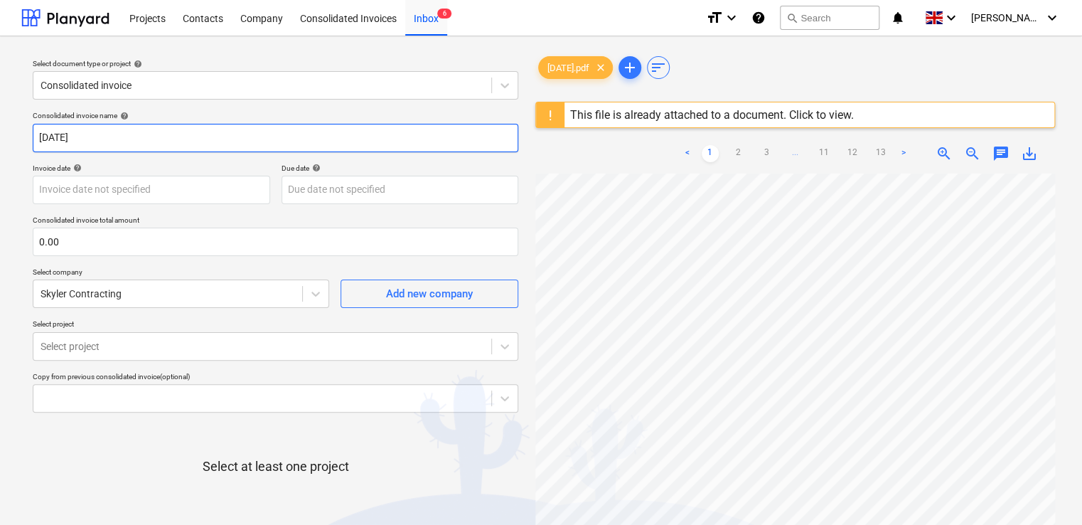
type input "04-07-23"
click at [222, 215] on p "Consolidated invoice total amount" at bounding box center [276, 221] width 486 height 12
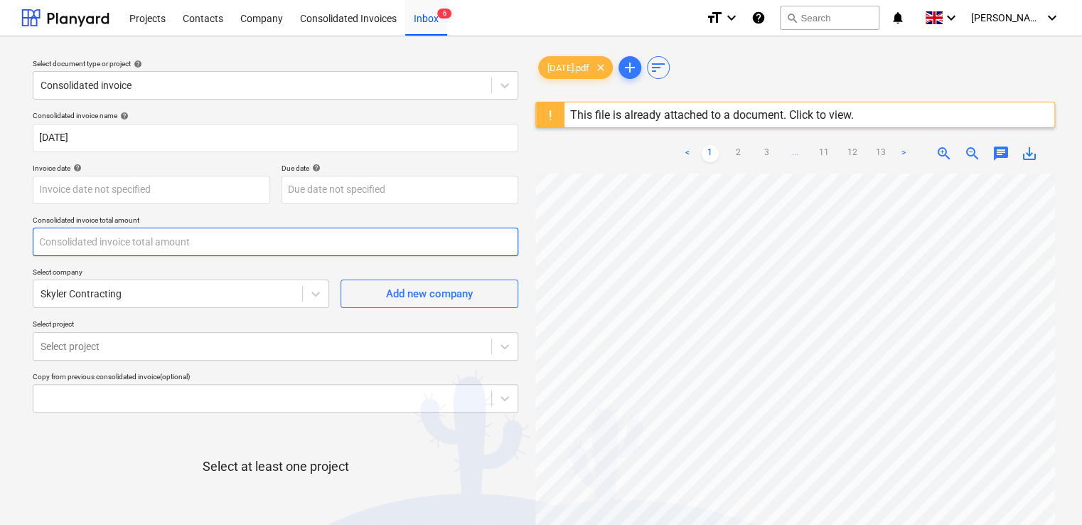
click at [196, 240] on input "text" at bounding box center [276, 242] width 486 height 28
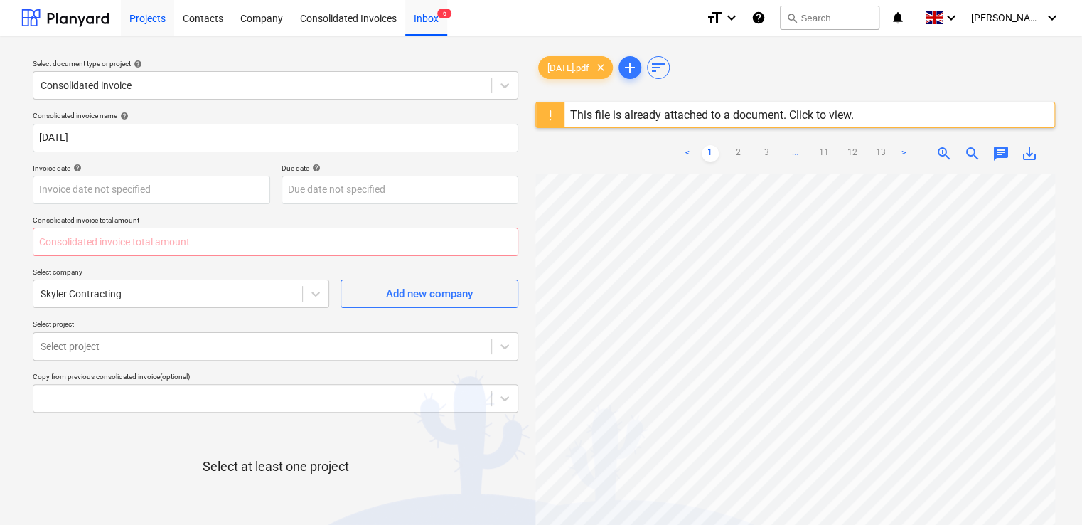
type input "0.00"
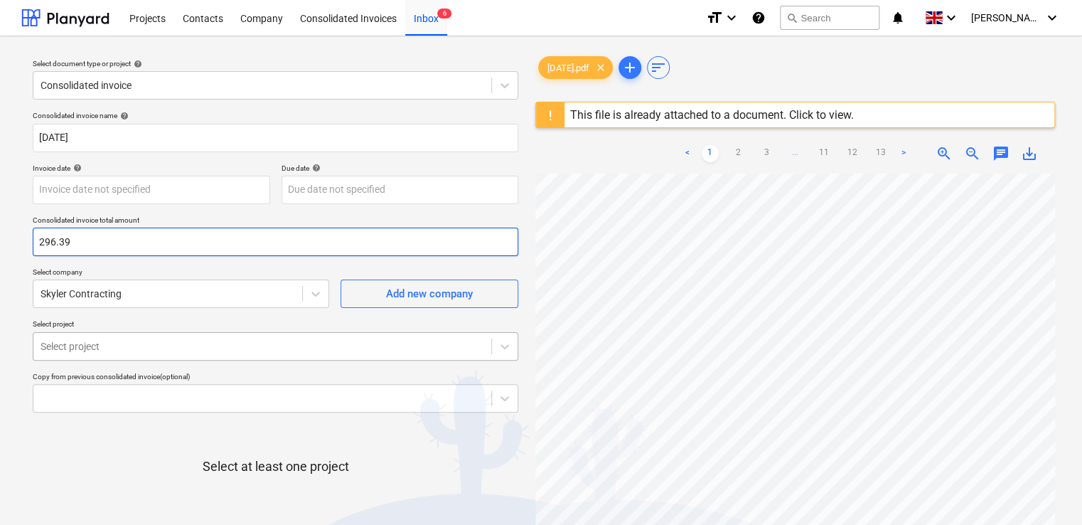
type input "296.39"
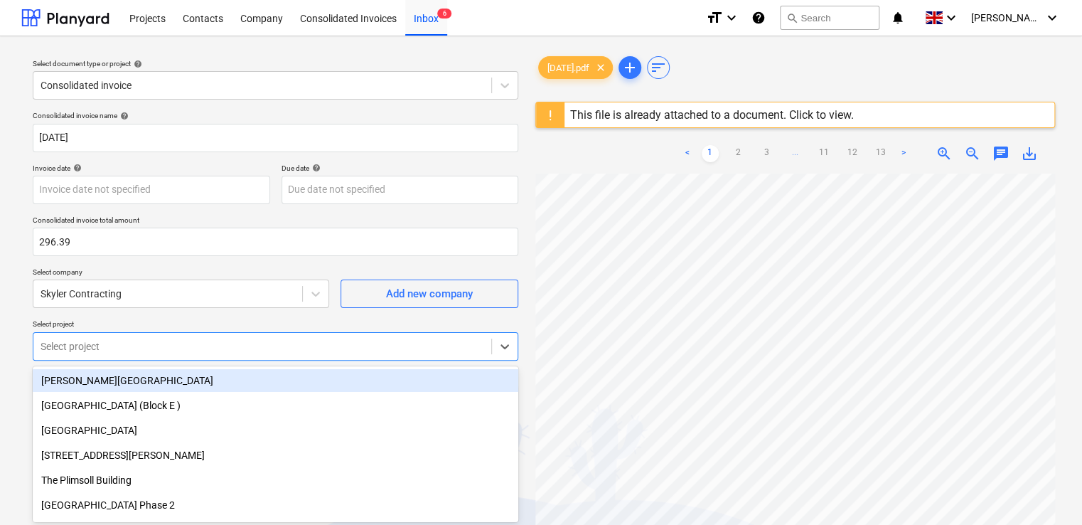
click at [284, 342] on body "Projects Contacts Company Consolidated Invoices Inbox 6 format_size keyboard_ar…" at bounding box center [541, 262] width 1082 height 525
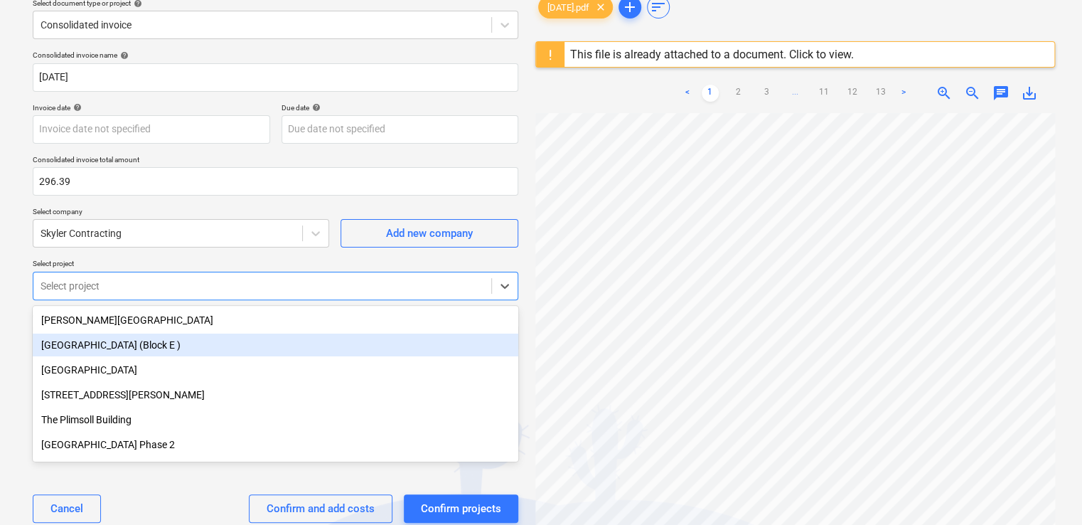
scroll to position [63, 0]
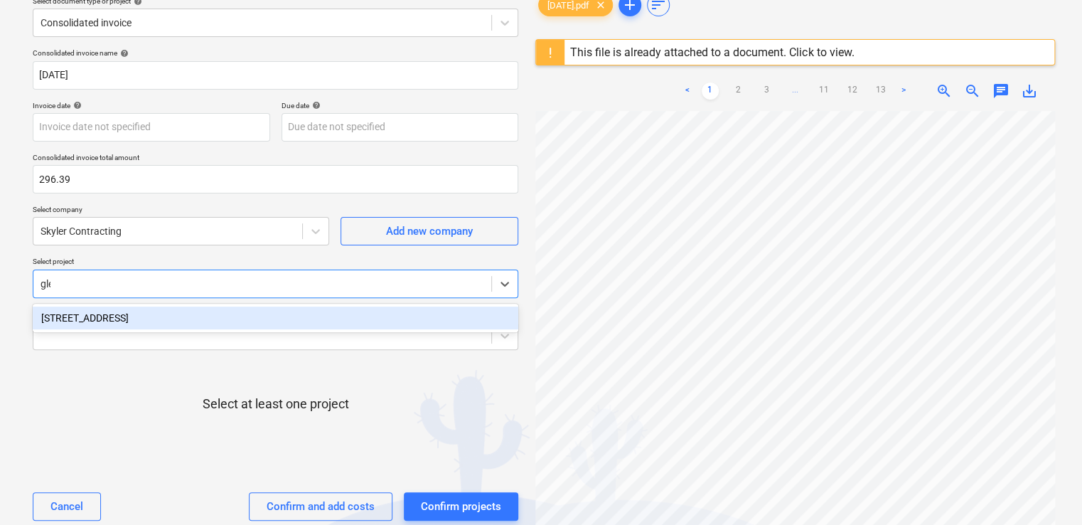
type input "glen"
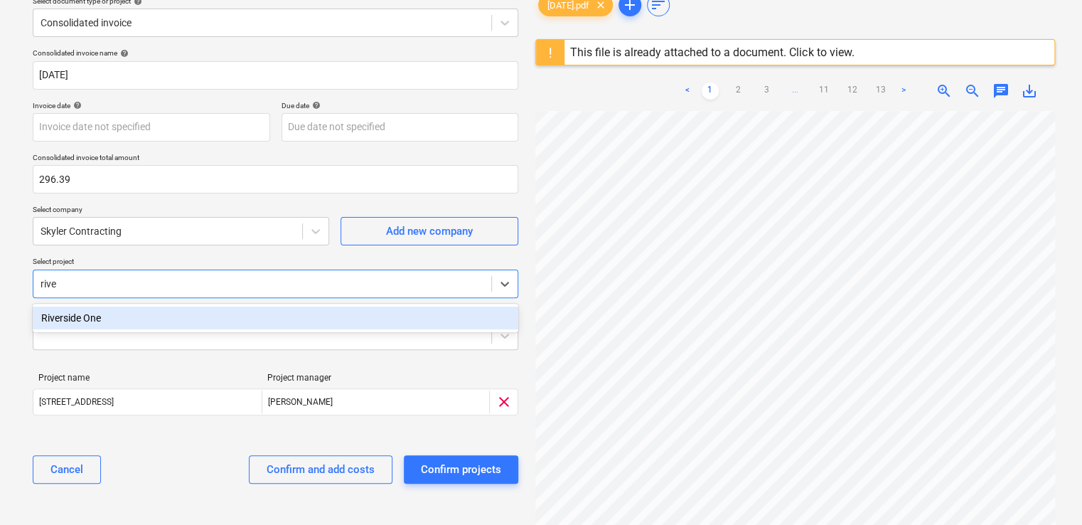
type input "river"
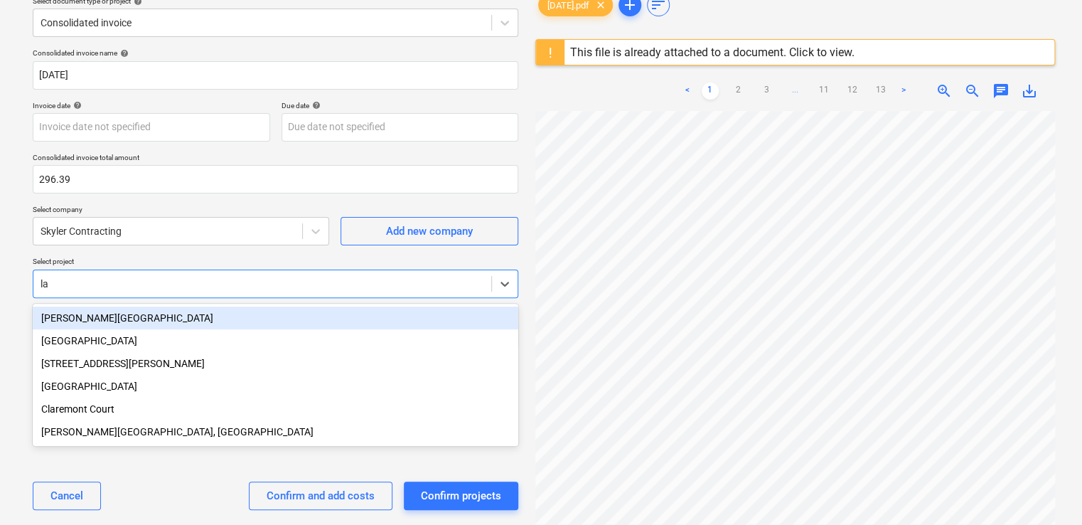
type input "lam"
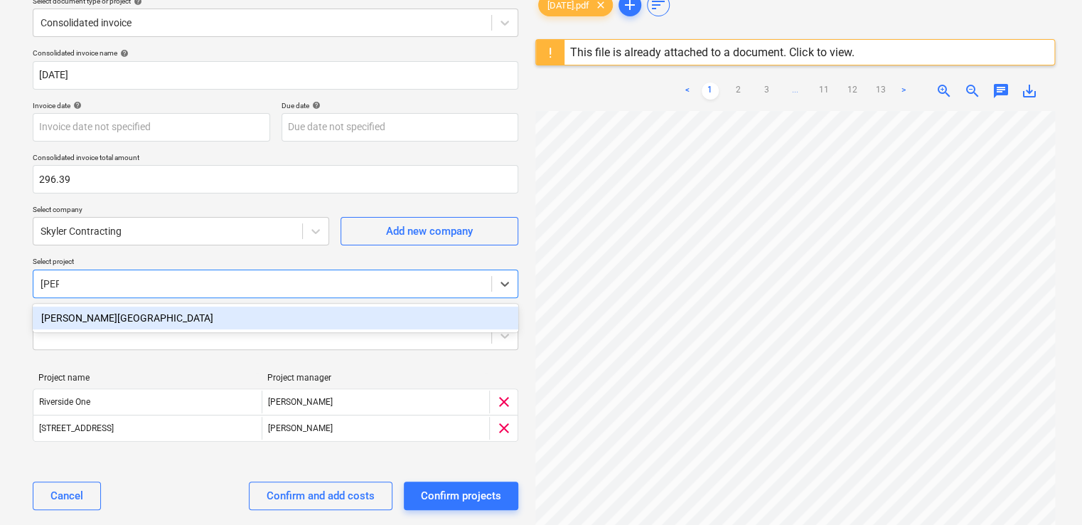
click at [203, 326] on div "[PERSON_NAME][GEOGRAPHIC_DATA]" at bounding box center [276, 317] width 486 height 23
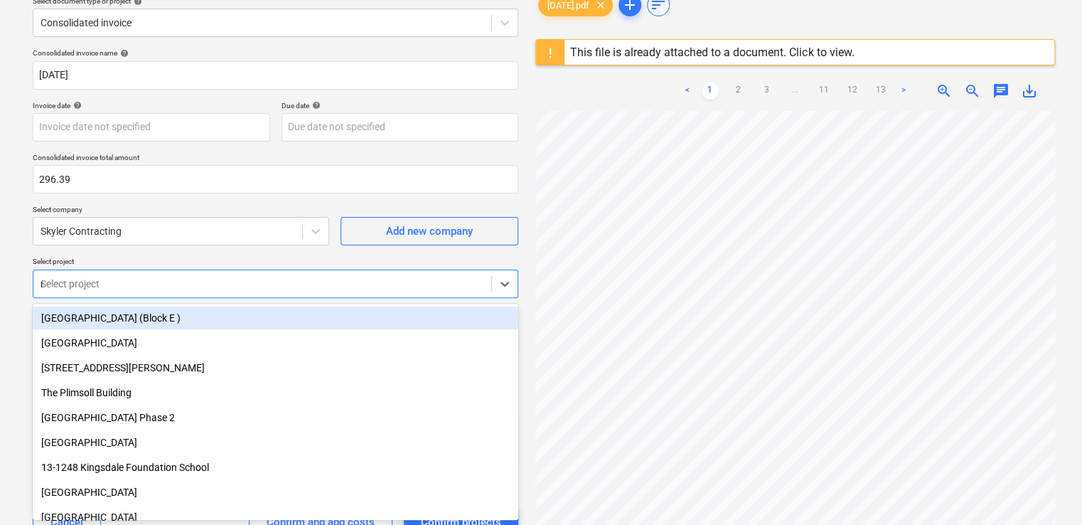
type input "no"
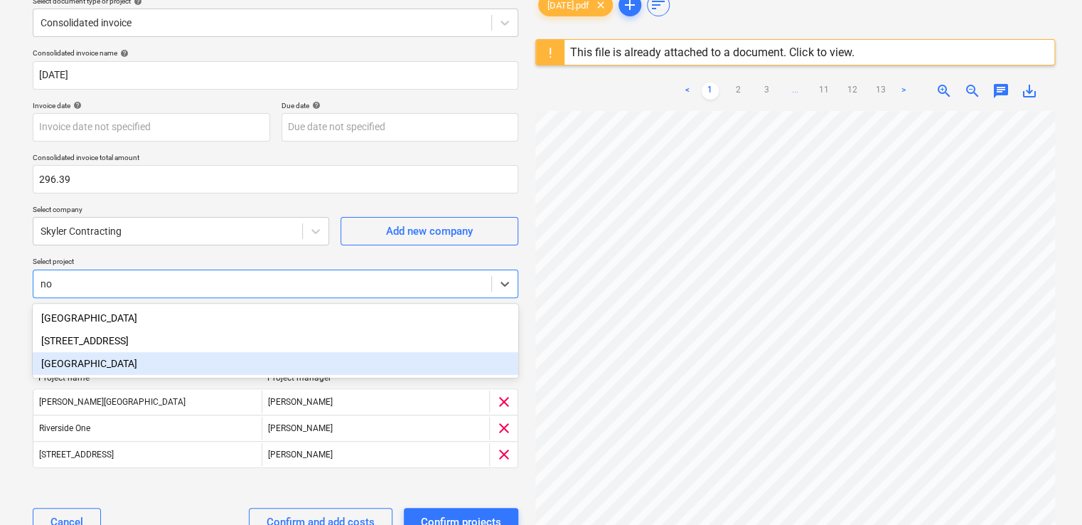
click at [97, 357] on div "[GEOGRAPHIC_DATA]" at bounding box center [276, 363] width 486 height 23
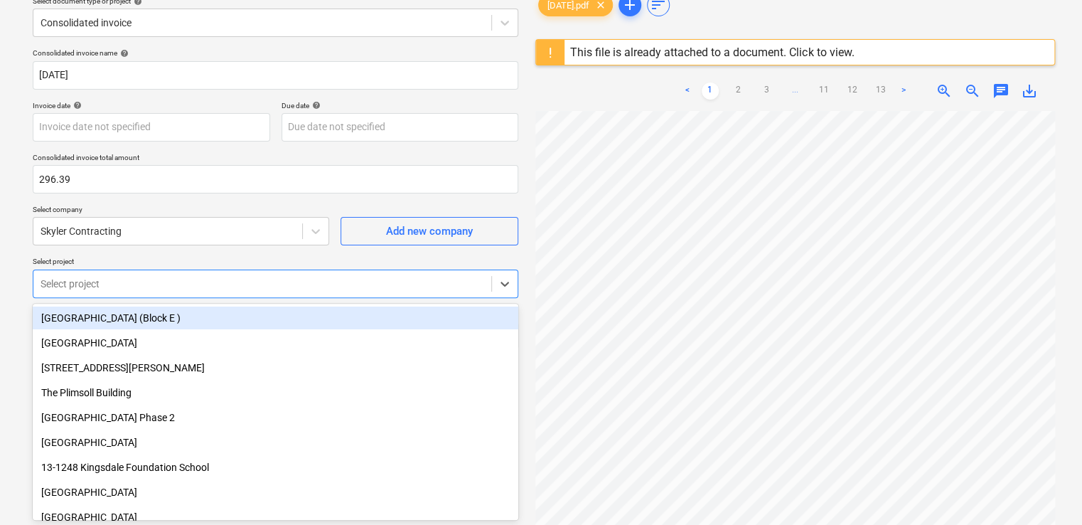
click at [274, 260] on p "Select project" at bounding box center [276, 263] width 486 height 12
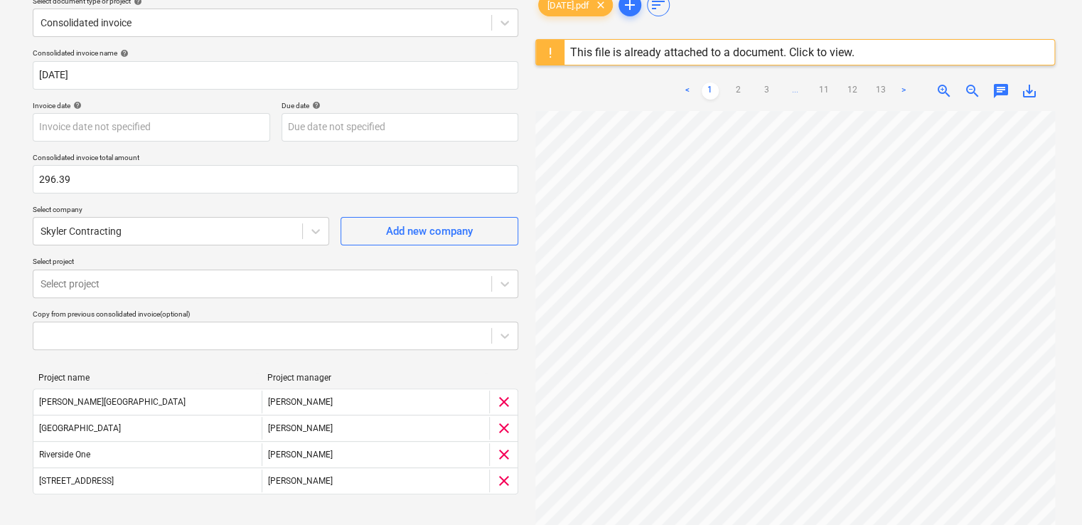
click at [329, 512] on div "Consolidated invoice name help 04-07-23 Invoice date help Press the down arrow …" at bounding box center [275, 311] width 497 height 537
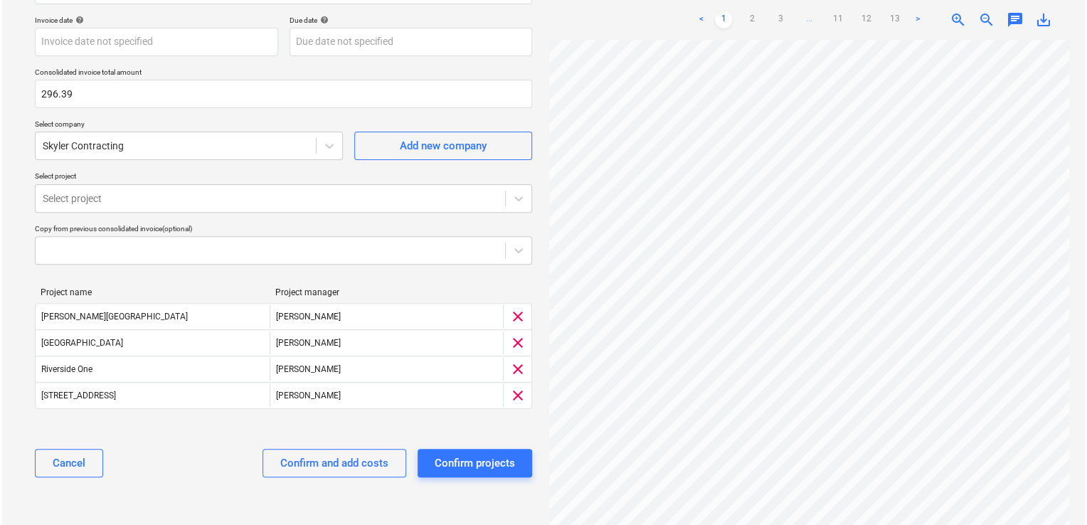
scroll to position [151, 0]
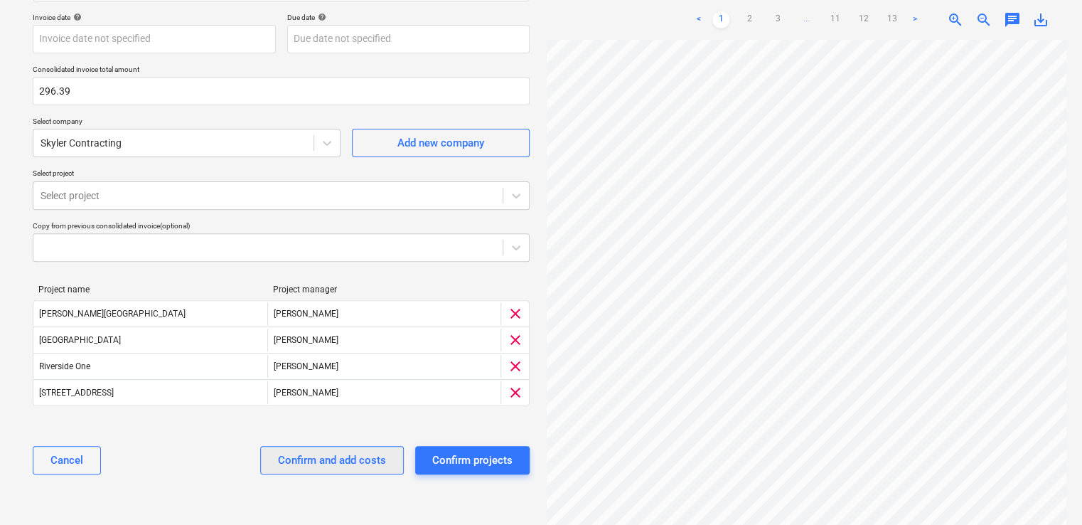
click at [301, 454] on div "Confirm and add costs" at bounding box center [332, 460] width 108 height 18
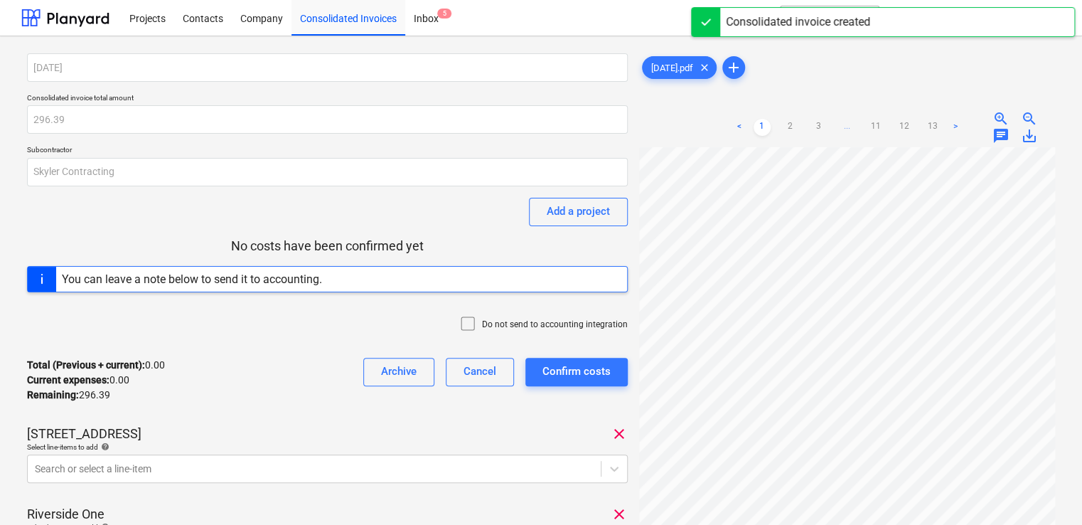
click at [481, 326] on div at bounding box center [470, 325] width 23 height 20
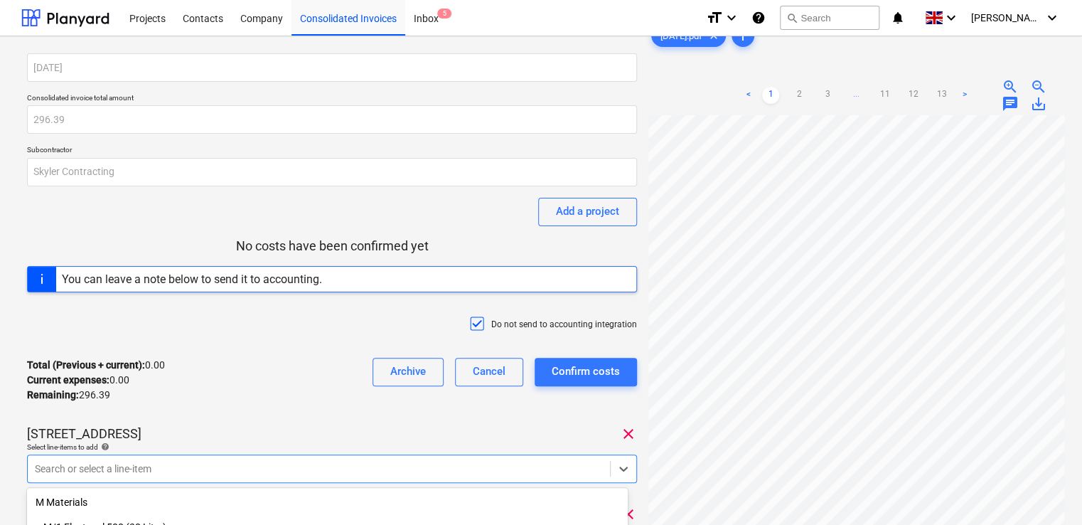
click at [213, 461] on body "Projects Contacts Company Consolidated Invoices Inbox 5 format_size keyboard_ar…" at bounding box center [541, 262] width 1082 height 525
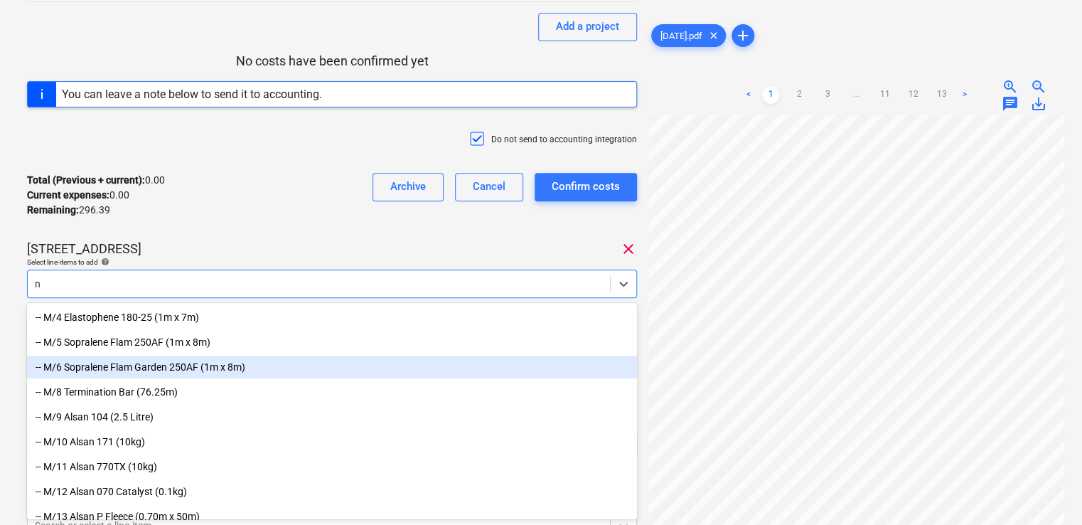
type input "nr"
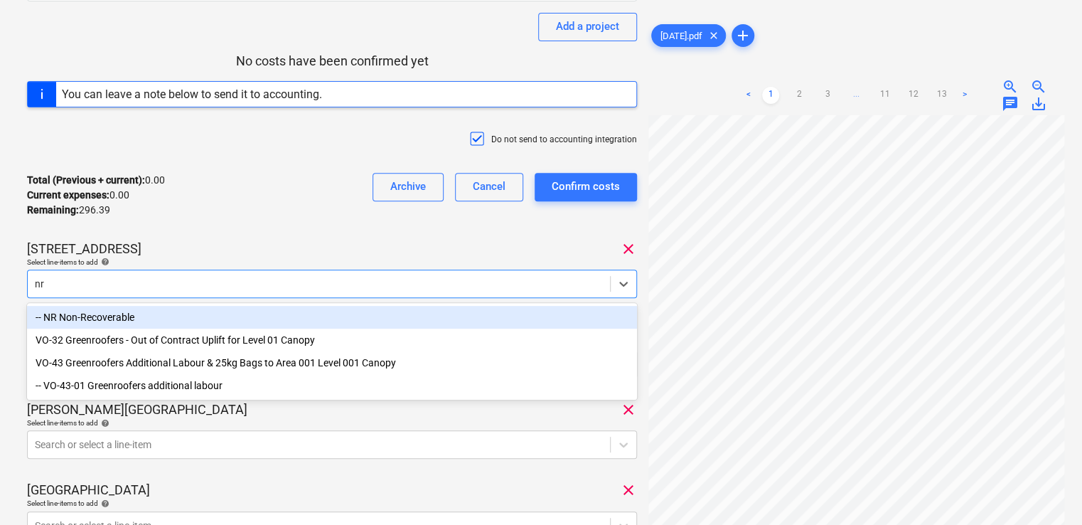
click at [116, 320] on div "-- NR Non-Recoverable" at bounding box center [332, 317] width 610 height 23
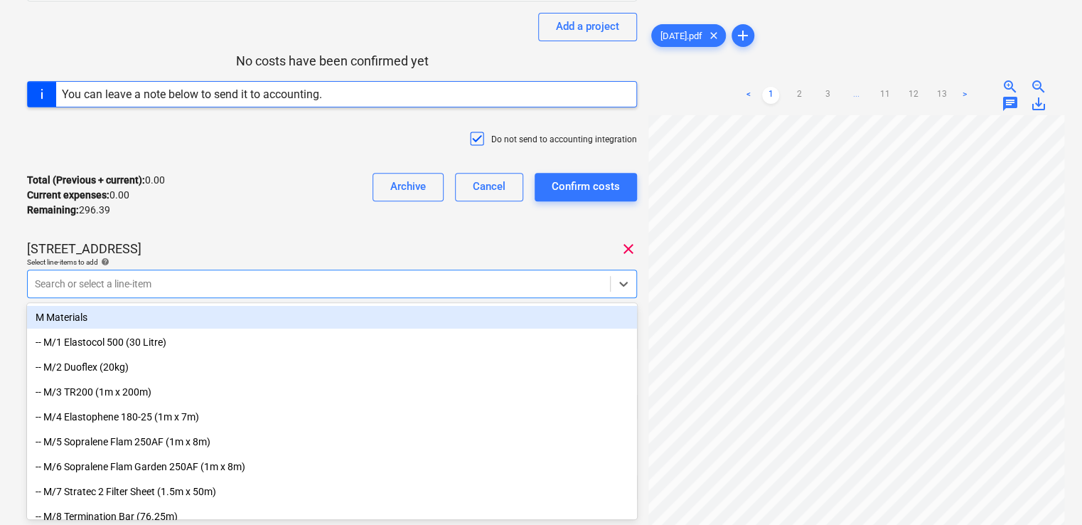
click at [205, 223] on div "Total (Previous + current) : 0.00 Current expenses : 0.00 Remaining : 296.39 Ar…" at bounding box center [332, 195] width 610 height 68
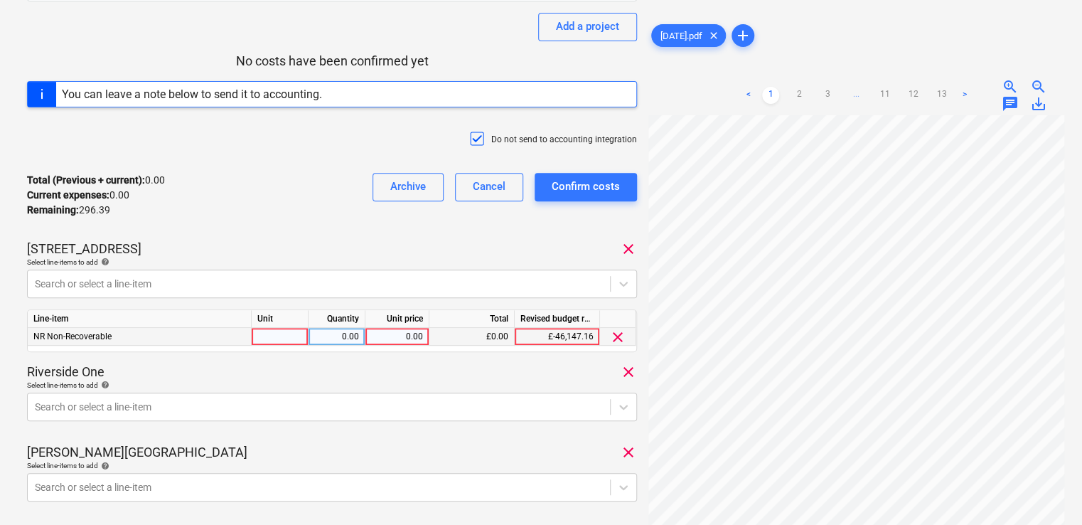
click at [275, 336] on div at bounding box center [280, 337] width 57 height 18
type input "item"
type input "43.75"
click at [307, 195] on div "Total (Previous + current) : 0.00 Current expenses : 0.00 Remaining : 296.39 Ar…" at bounding box center [332, 195] width 610 height 68
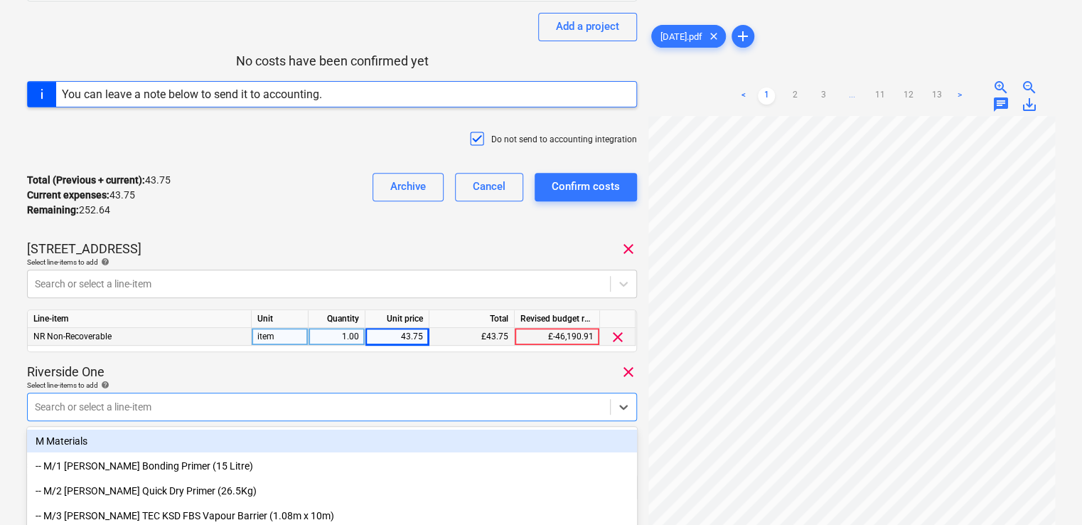
click at [208, 340] on body "Projects Contacts Company Consolidated Invoices Inbox 5 format_size keyboard_ar…" at bounding box center [541, 77] width 1082 height 525
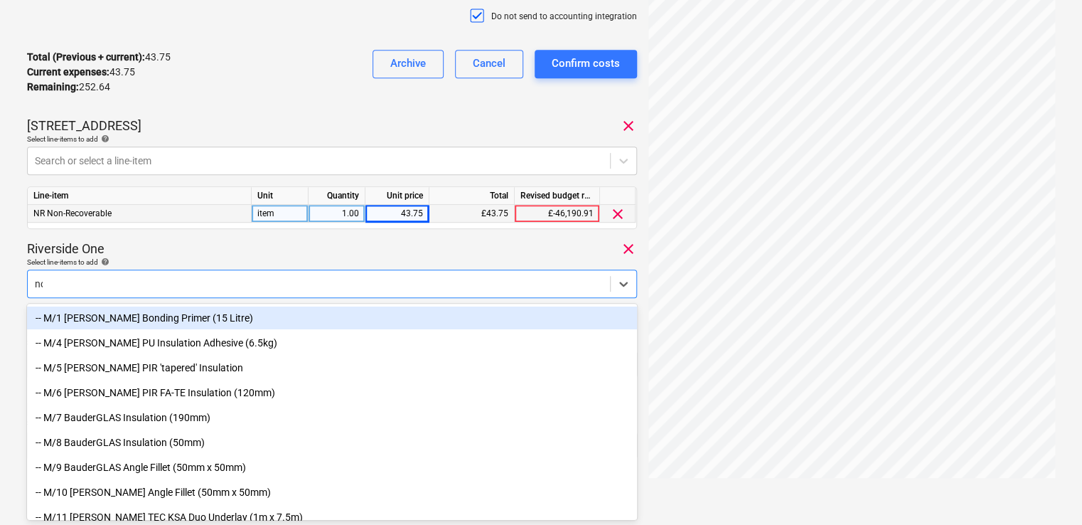
type input "non"
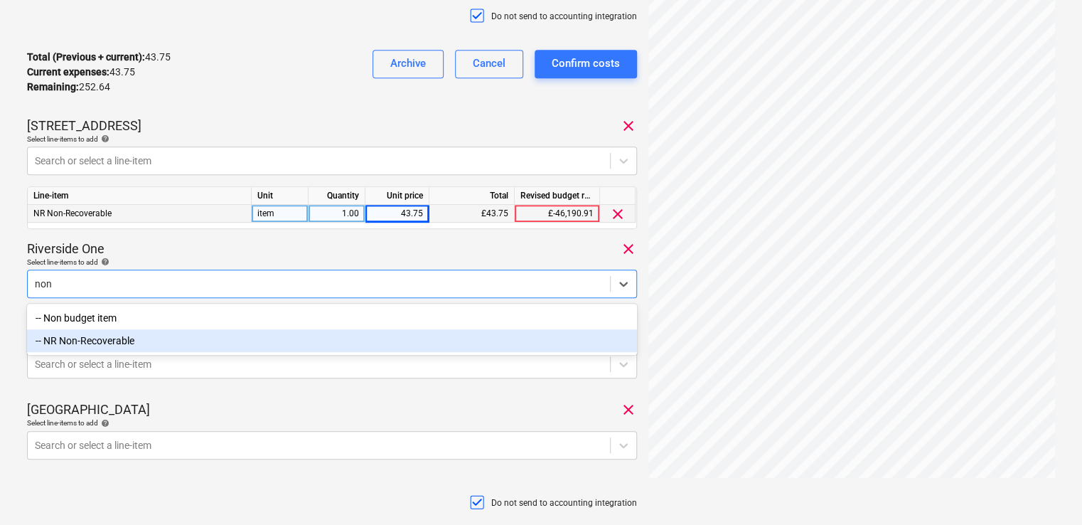
click at [149, 344] on div "-- NR Non-Recoverable" at bounding box center [332, 340] width 610 height 23
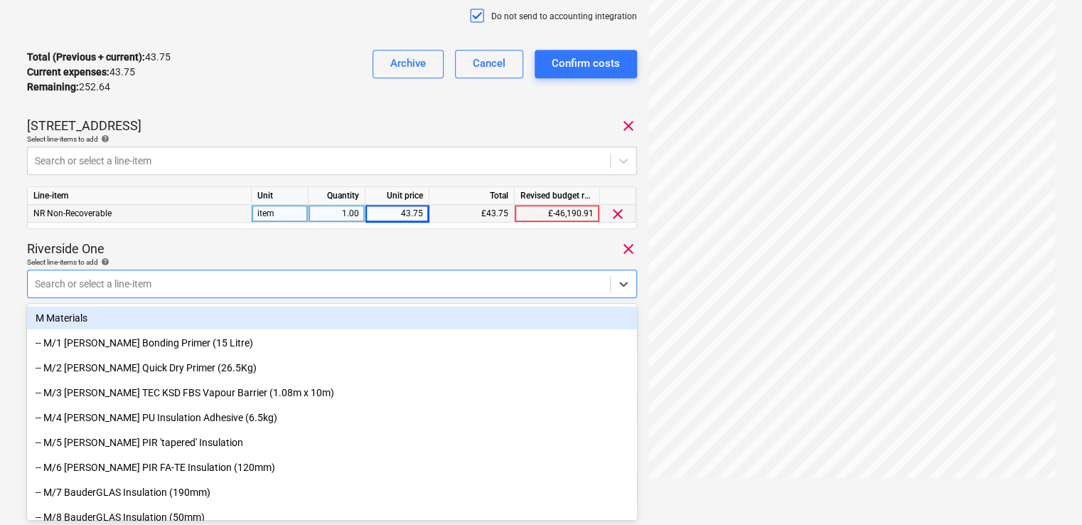
click at [208, 234] on div "04-07-23 Consolidated invoice total amount 296.39 Subcontractor Skyler Contract…" at bounding box center [332, 190] width 610 height 890
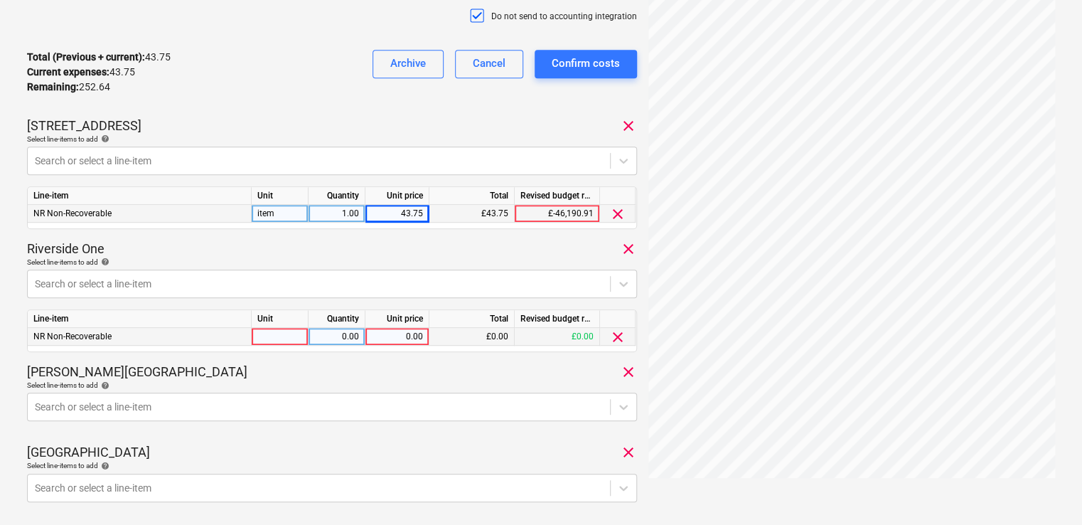
click at [276, 336] on div at bounding box center [280, 337] width 57 height 18
type input "item"
type input "61.05"
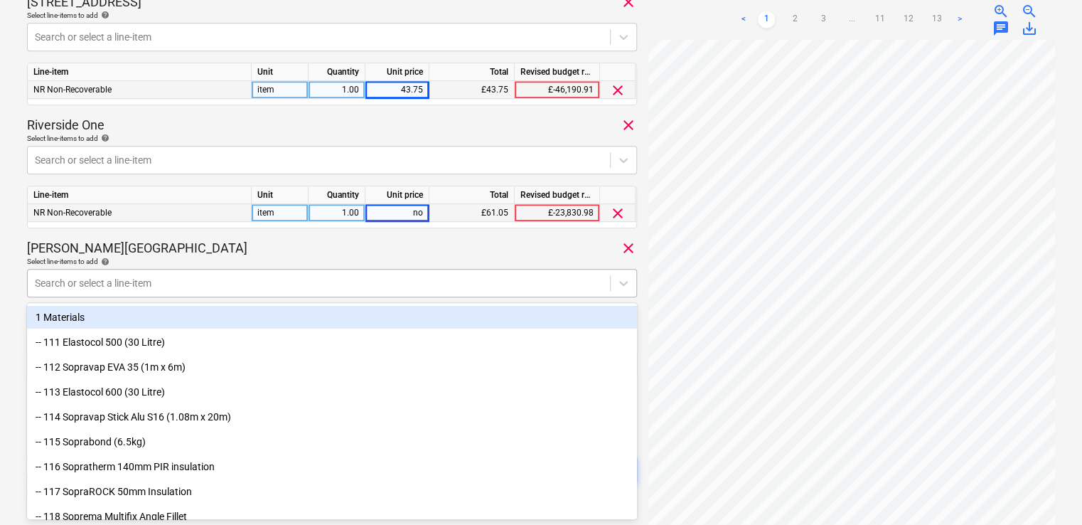
type input "non"
click at [273, 282] on div at bounding box center [319, 283] width 568 height 14
type input "non"
click at [273, 282] on div at bounding box center [319, 283] width 568 height 14
click at [314, 243] on div "Lampton Road clear" at bounding box center [332, 248] width 610 height 17
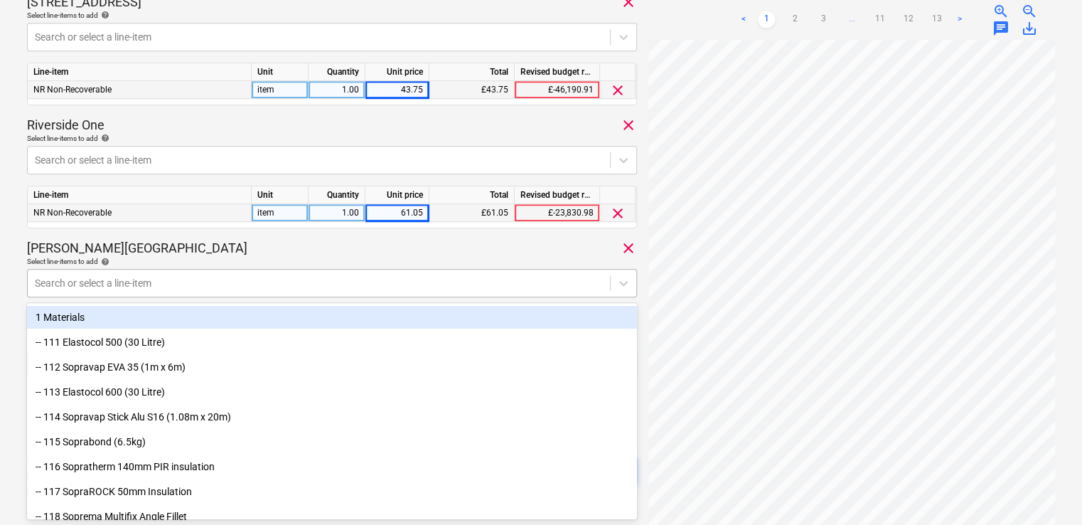
click at [206, 279] on div at bounding box center [319, 283] width 568 height 14
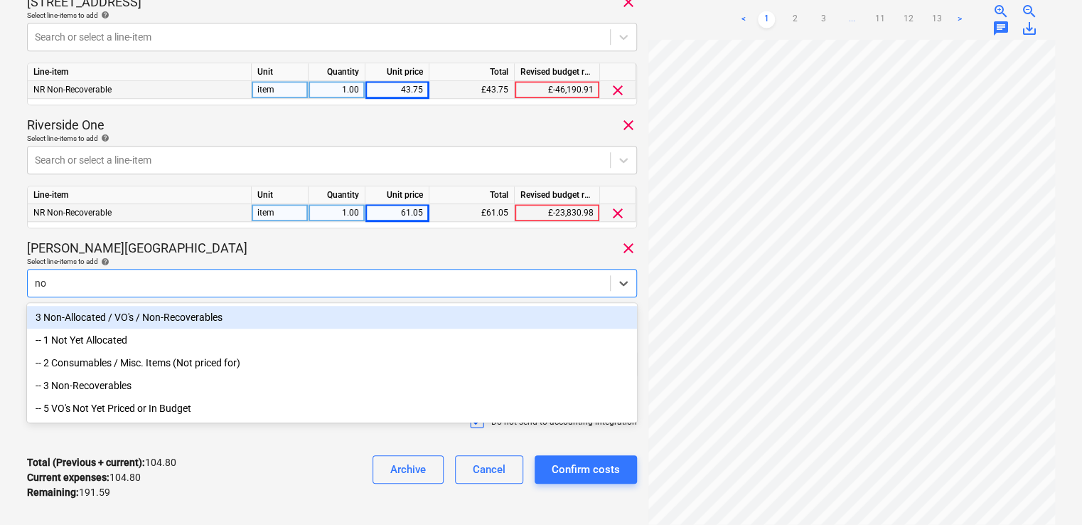
type input "non"
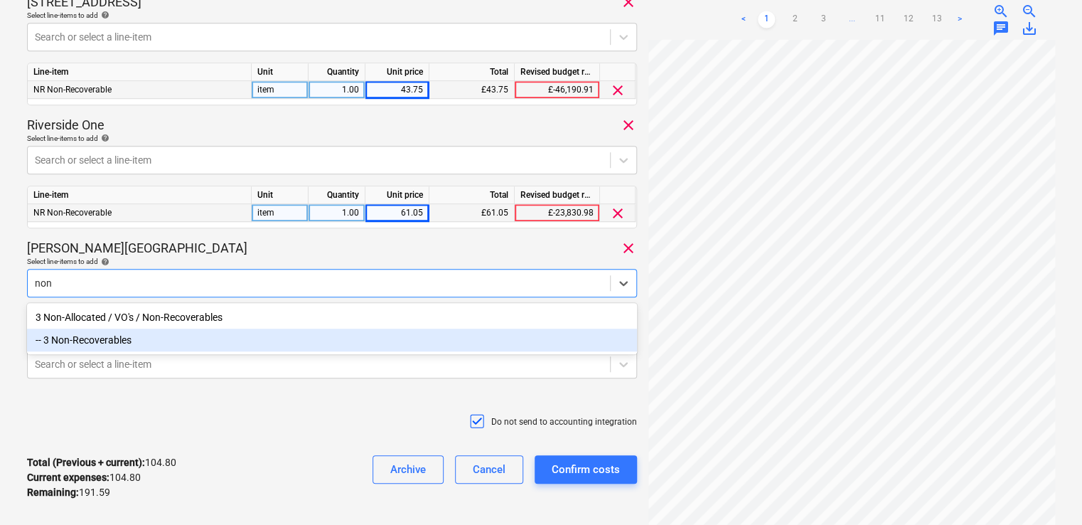
click at [111, 343] on div "-- 3 Non-Recoverables" at bounding box center [332, 340] width 610 height 23
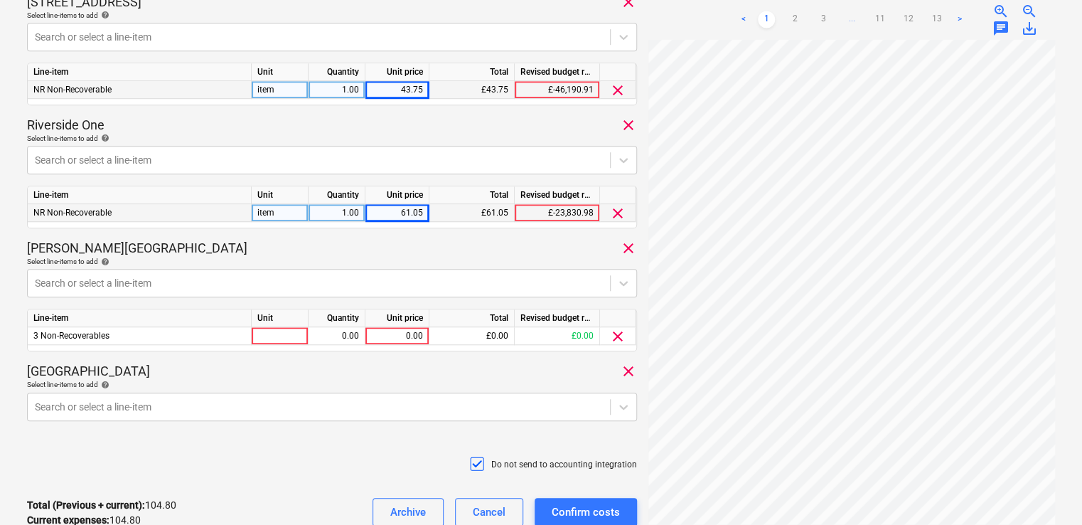
click at [176, 240] on div "Lampton Road clear" at bounding box center [332, 248] width 610 height 17
click at [276, 340] on div at bounding box center [280, 336] width 57 height 18
type input "item"
type input "29.70"
click at [236, 245] on div "Lampton Road clear" at bounding box center [332, 248] width 610 height 17
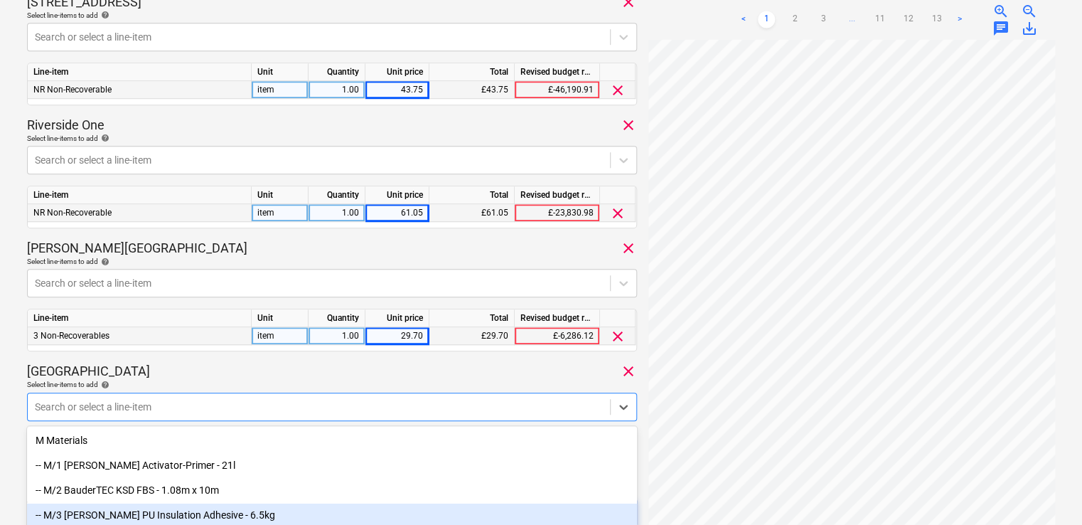
scroll to position [555, 0]
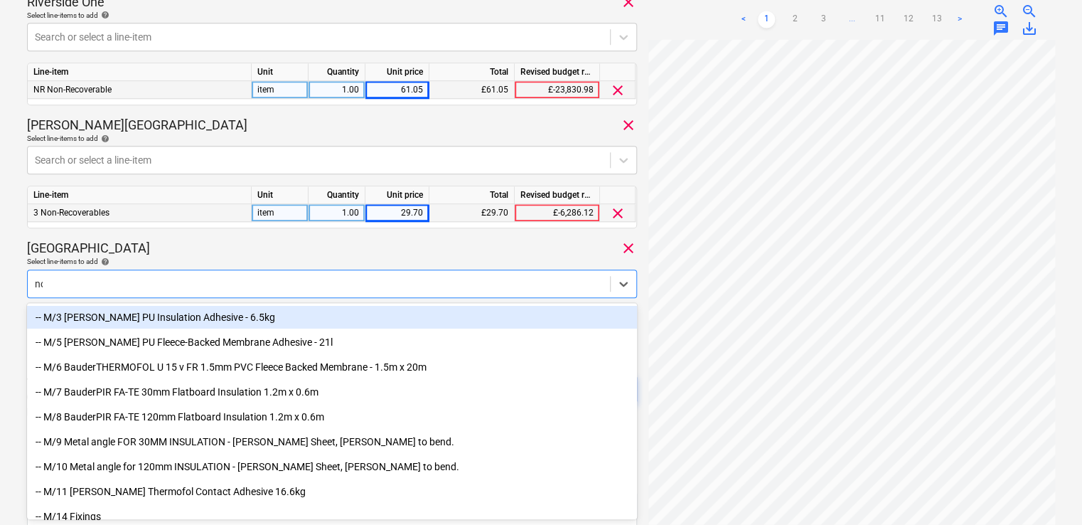
type input "non"
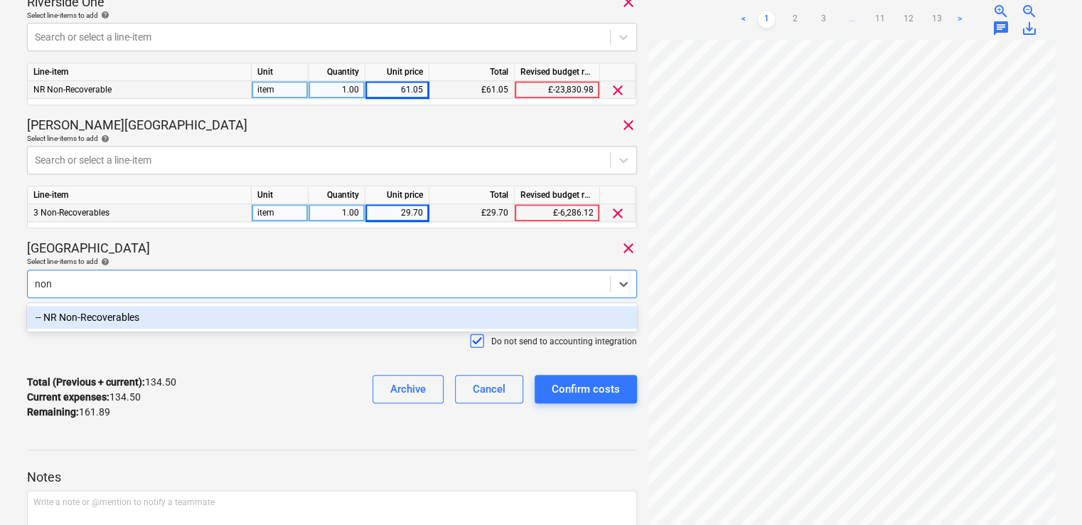
click at [108, 320] on div "-- NR Non-Recoverables" at bounding box center [332, 317] width 610 height 23
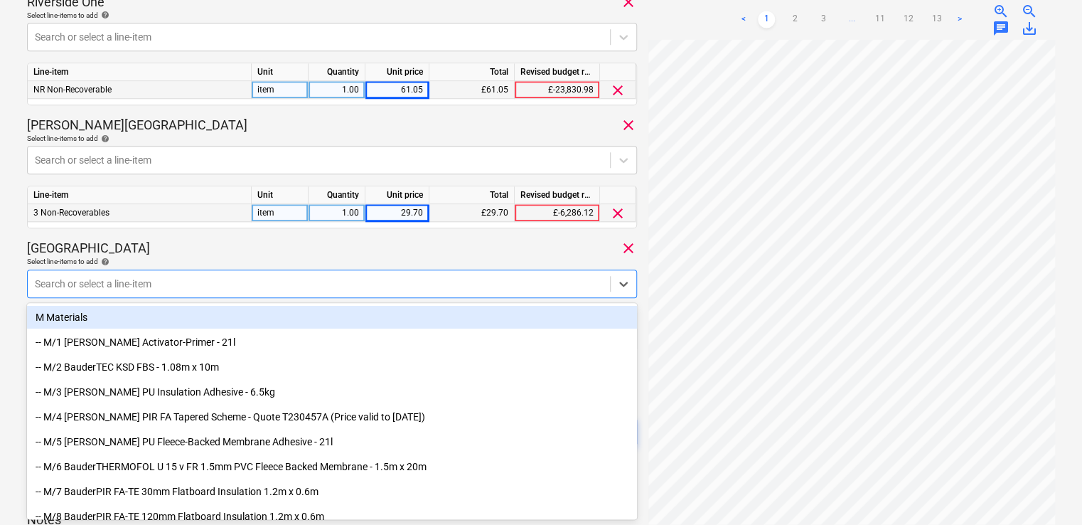
click at [239, 248] on div "Northolt Road clear" at bounding box center [332, 248] width 610 height 17
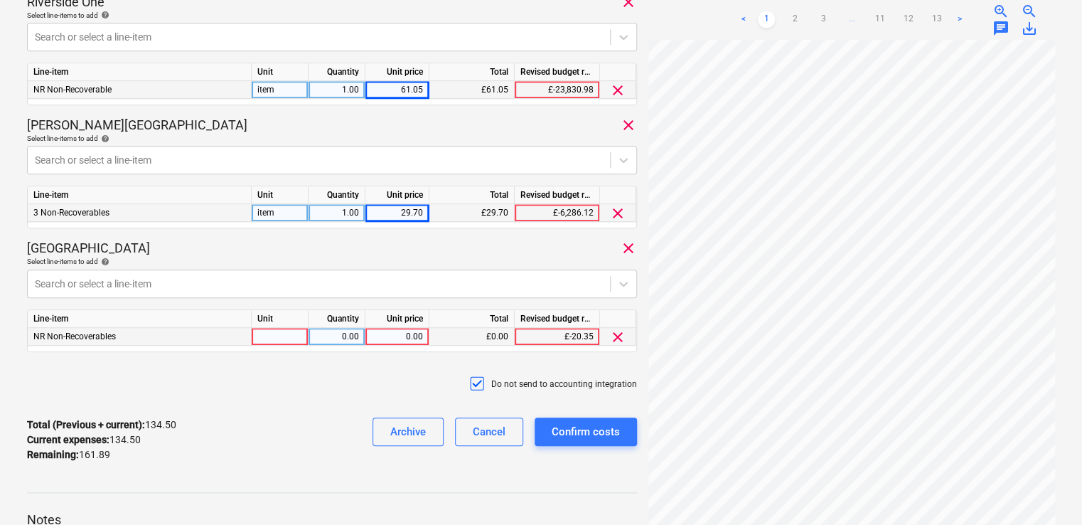
click at [272, 329] on div at bounding box center [280, 337] width 57 height 18
type input "item"
click at [400, 333] on div "0.00" at bounding box center [397, 337] width 52 height 18
type input "1.30"
click at [323, 388] on div "Do not send to accounting integration" at bounding box center [332, 384] width 610 height 43
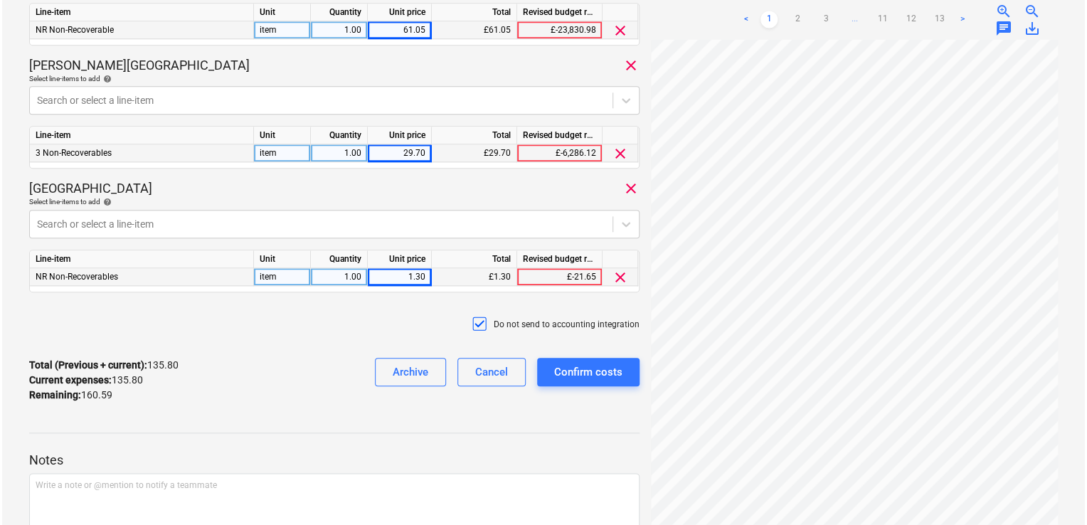
scroll to position [618, 0]
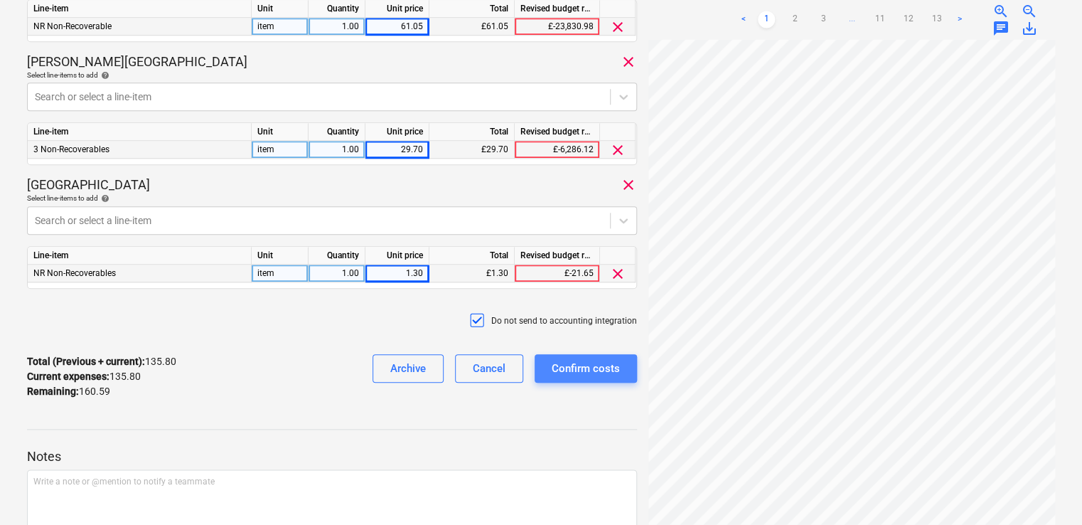
click at [589, 365] on div "Confirm costs" at bounding box center [586, 368] width 68 height 18
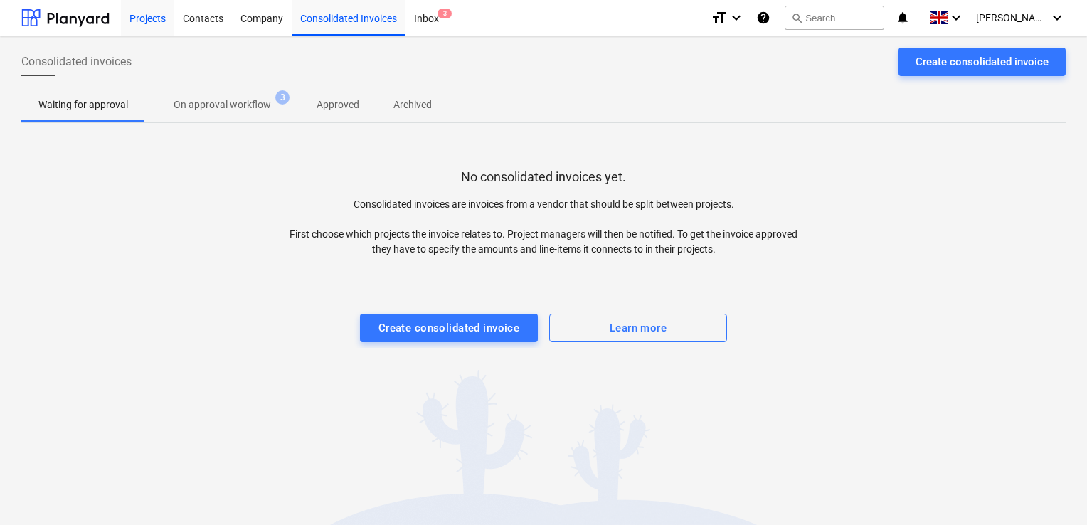
click at [150, 16] on div "Projects" at bounding box center [147, 17] width 53 height 36
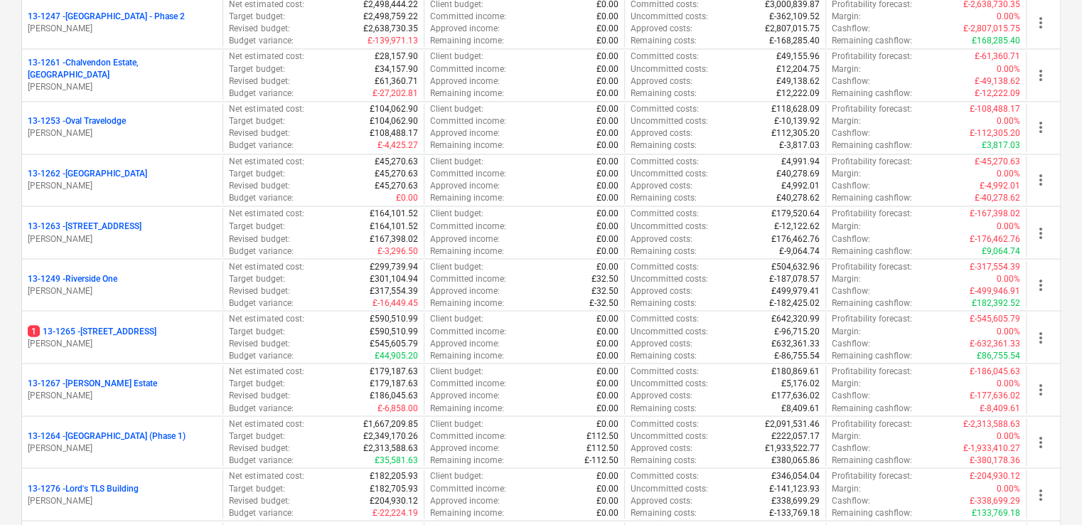
scroll to position [1126, 0]
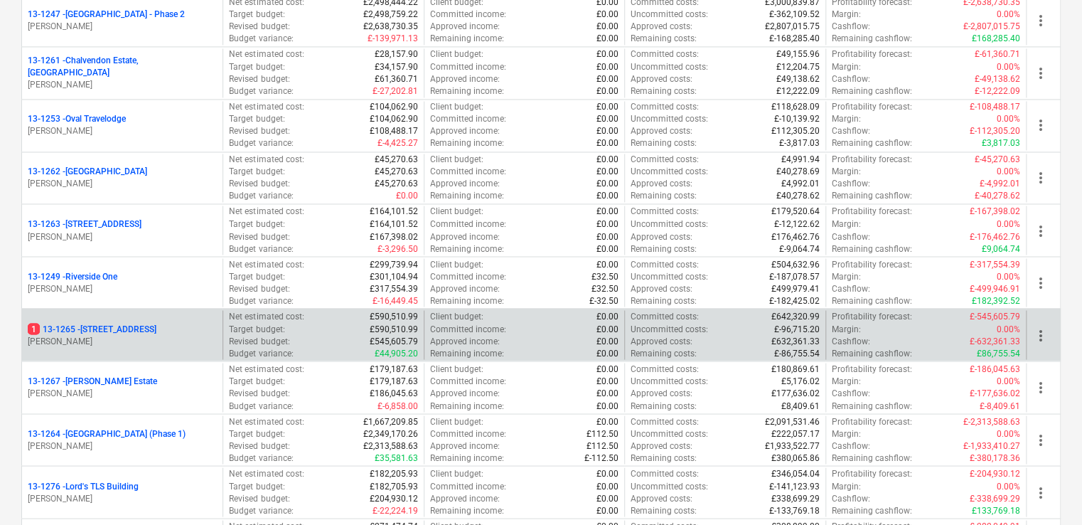
click at [220, 323] on div "1 13-1265 - 49 - 53 Glengall Road G. Collins" at bounding box center [122, 334] width 201 height 49
click at [146, 326] on p "1 13-1265 - 49 - 53 Glengall Road" at bounding box center [92, 329] width 129 height 12
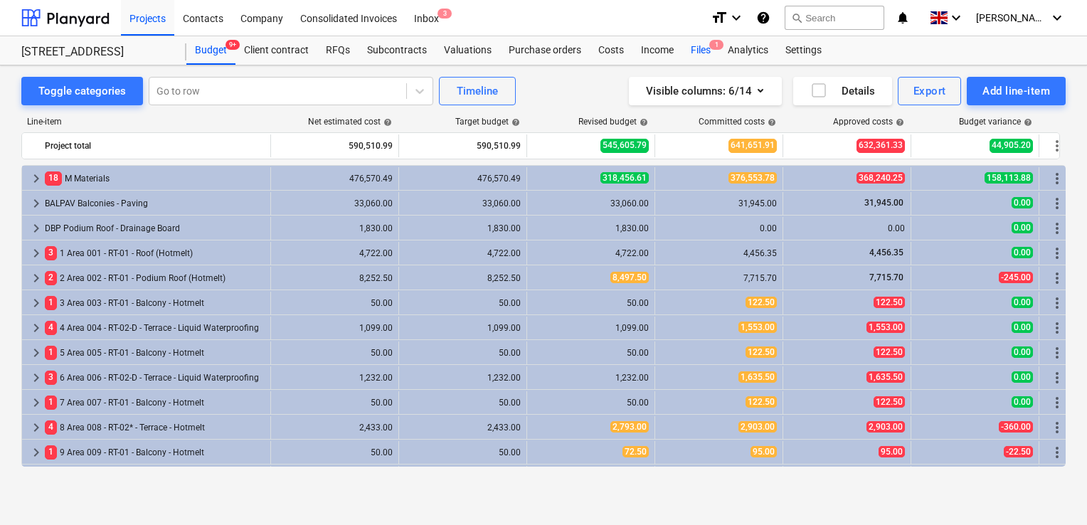
click at [694, 50] on div "Files 1" at bounding box center [700, 50] width 37 height 28
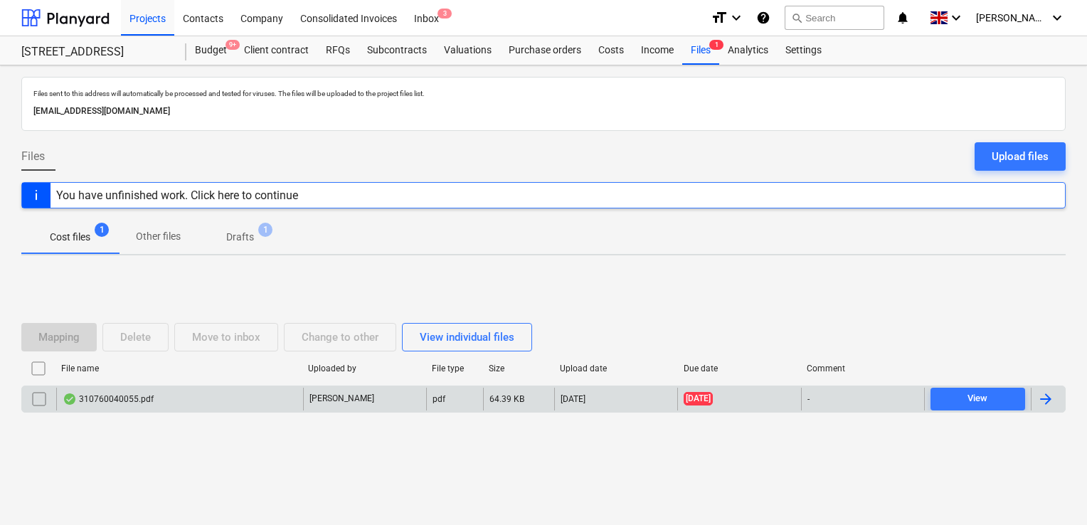
click at [122, 401] on div "310760040055.pdf" at bounding box center [108, 398] width 91 height 11
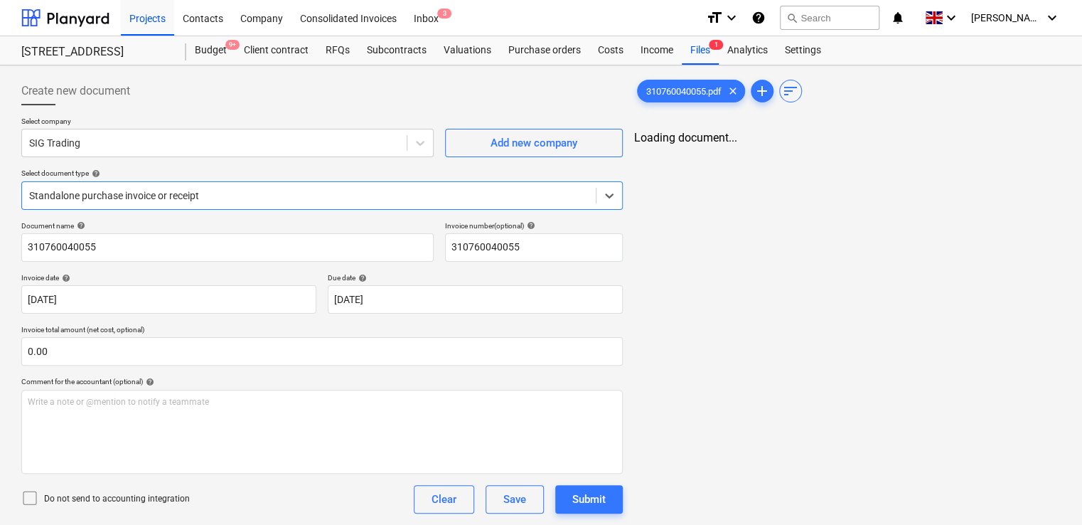
type input "310760040055"
type input "17 Jul 2023"
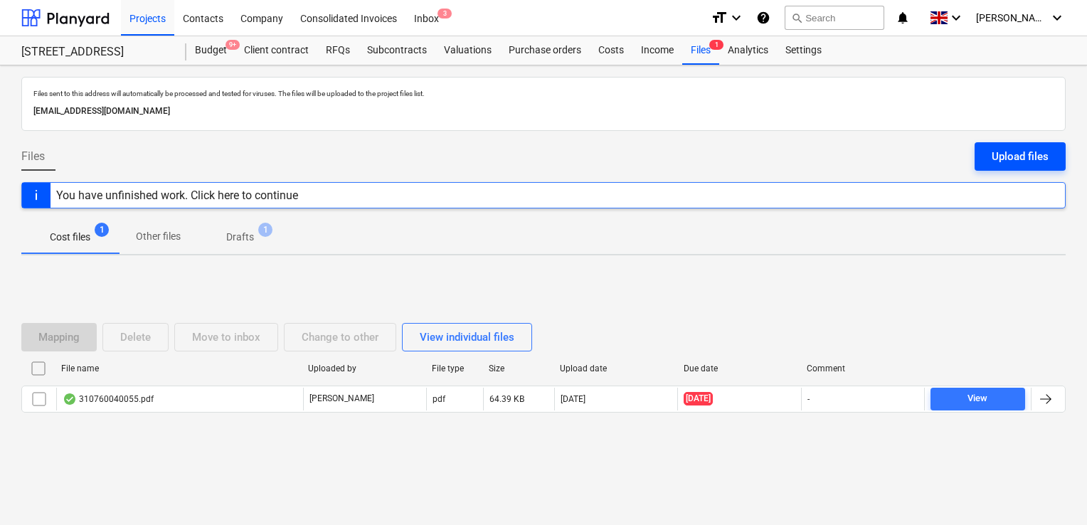
click at [1004, 155] on div "Upload files" at bounding box center [1019, 156] width 57 height 18
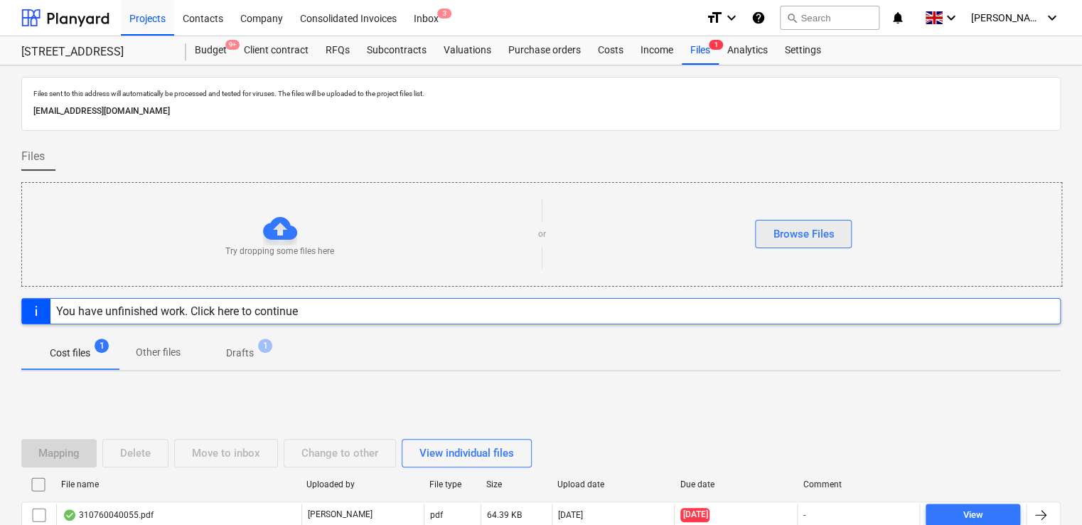
click at [815, 246] on button "Browse Files" at bounding box center [803, 234] width 97 height 28
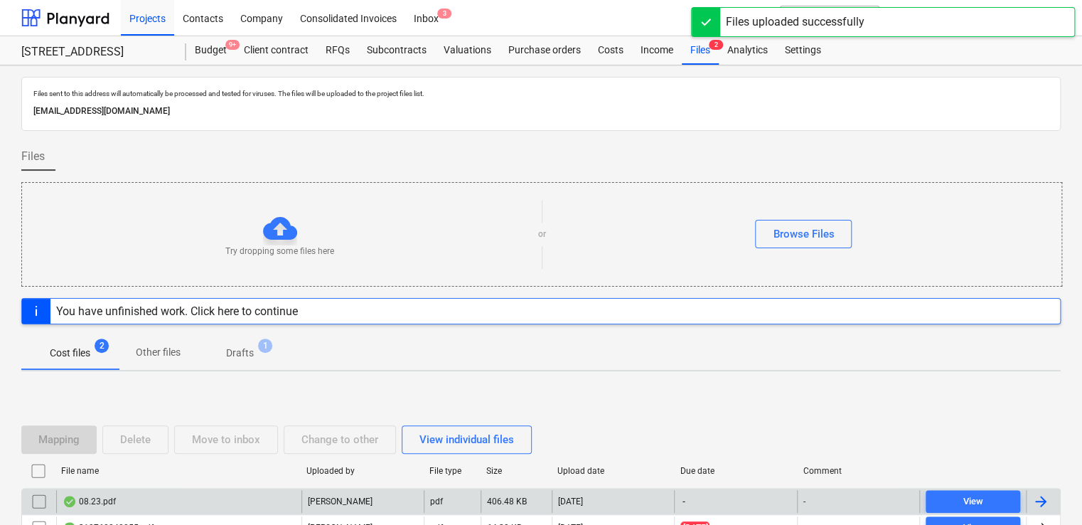
click at [188, 499] on div "08.23.pdf" at bounding box center [178, 501] width 245 height 23
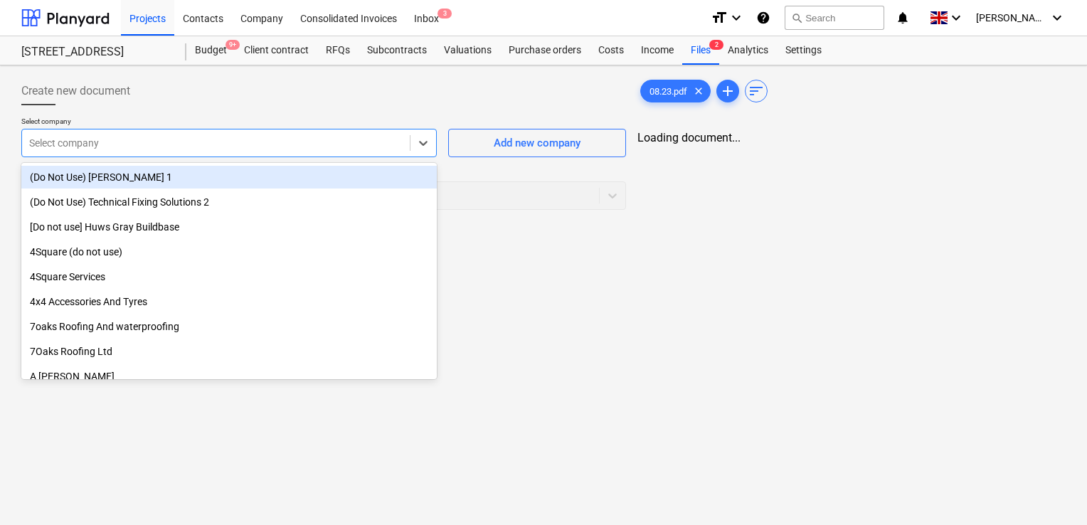
click at [328, 152] on div "Select company" at bounding box center [216, 143] width 388 height 20
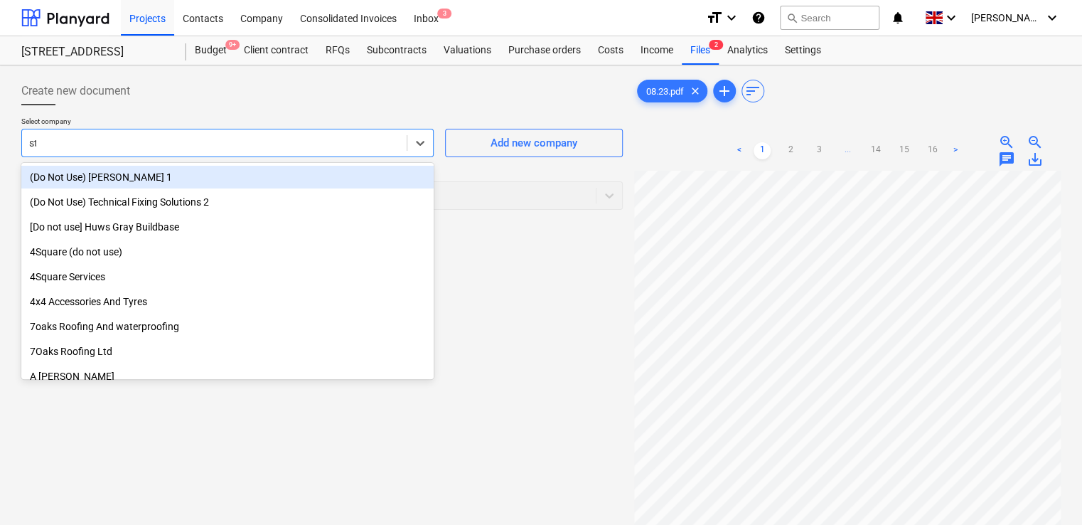
type input "stu"
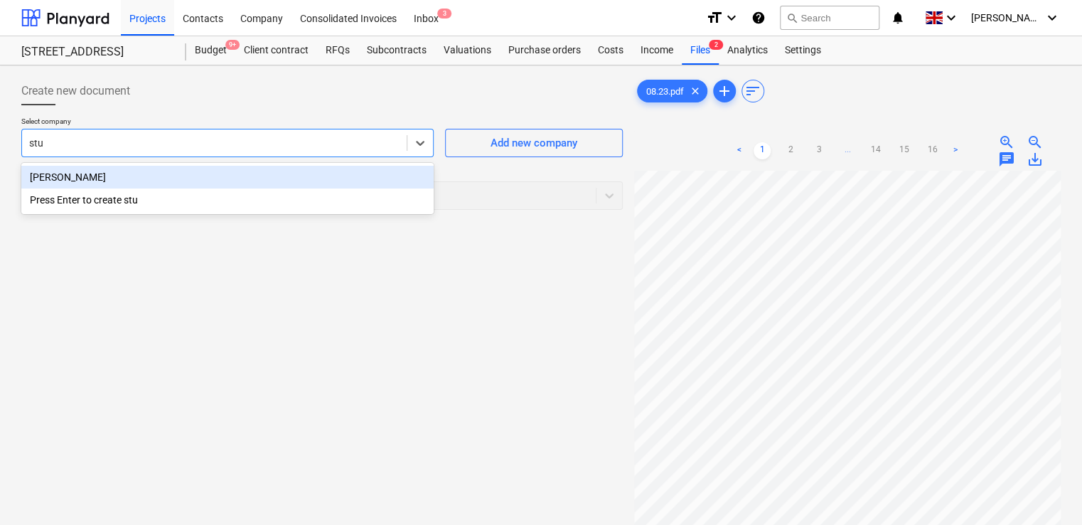
click at [143, 182] on div "Stuart Hauxwell" at bounding box center [227, 177] width 412 height 23
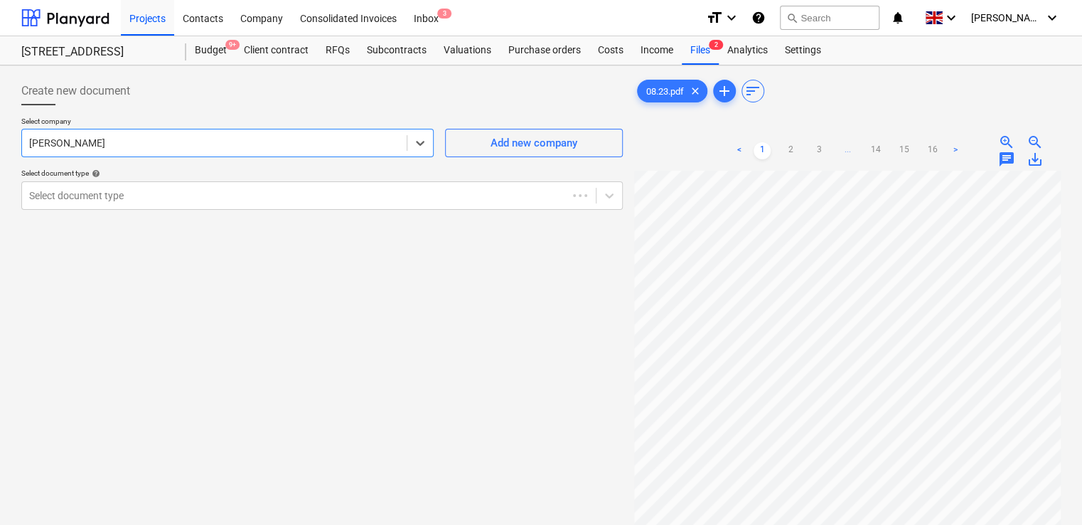
click at [191, 250] on div "Create new document Select company option Stuart Hauxwell , selected. Select is…" at bounding box center [322, 366] width 613 height 590
click at [198, 193] on div at bounding box center [294, 195] width 531 height 14
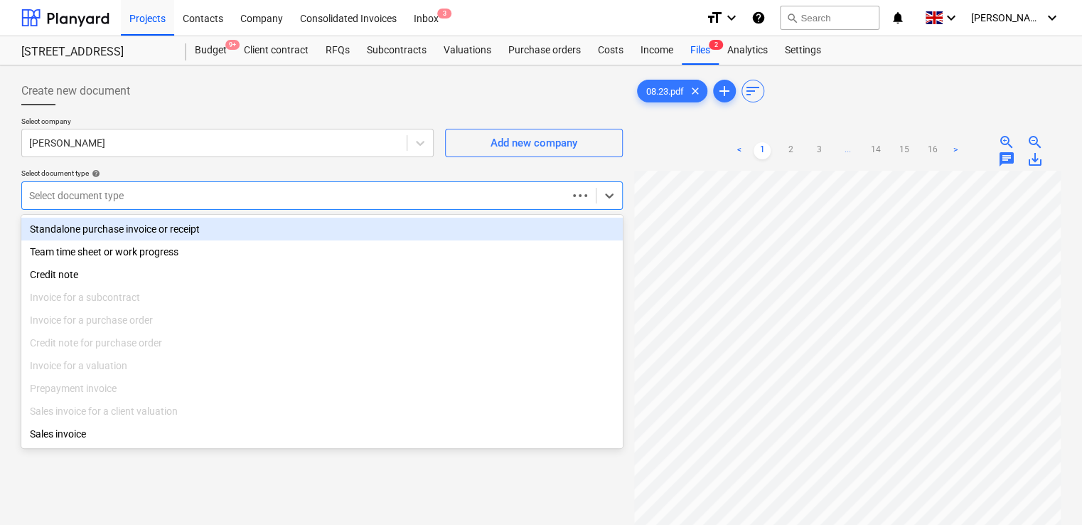
click at [183, 233] on div "Standalone purchase invoice or receipt" at bounding box center [322, 229] width 602 height 23
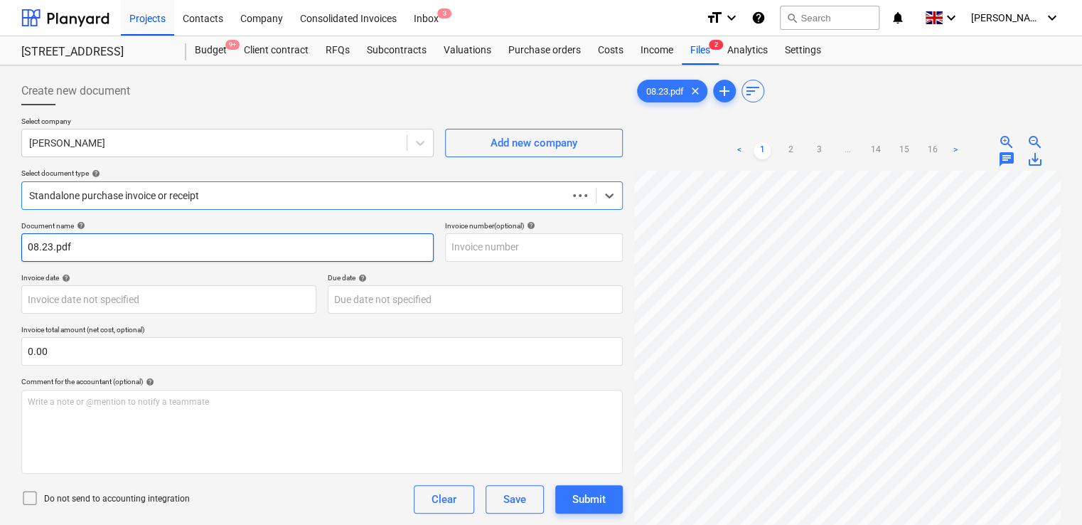
click at [145, 242] on input "08.23.pdf" at bounding box center [227, 247] width 412 height 28
type input "08.23"
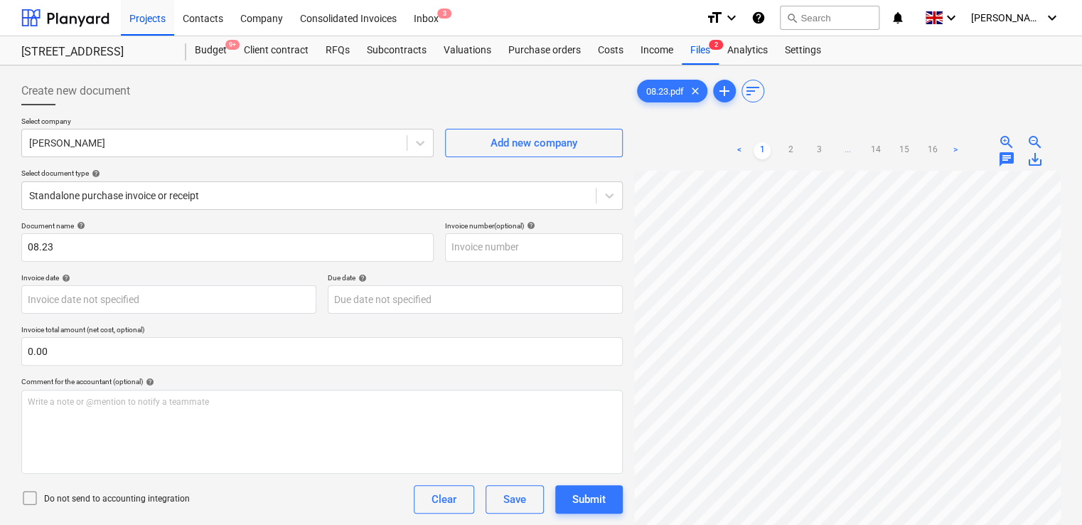
click at [220, 220] on div "Select company Stuart Hauxwell Add new company Select document type help Standa…" at bounding box center [322, 169] width 602 height 105
click at [503, 255] on input "text" at bounding box center [534, 247] width 178 height 28
paste input "8.23"
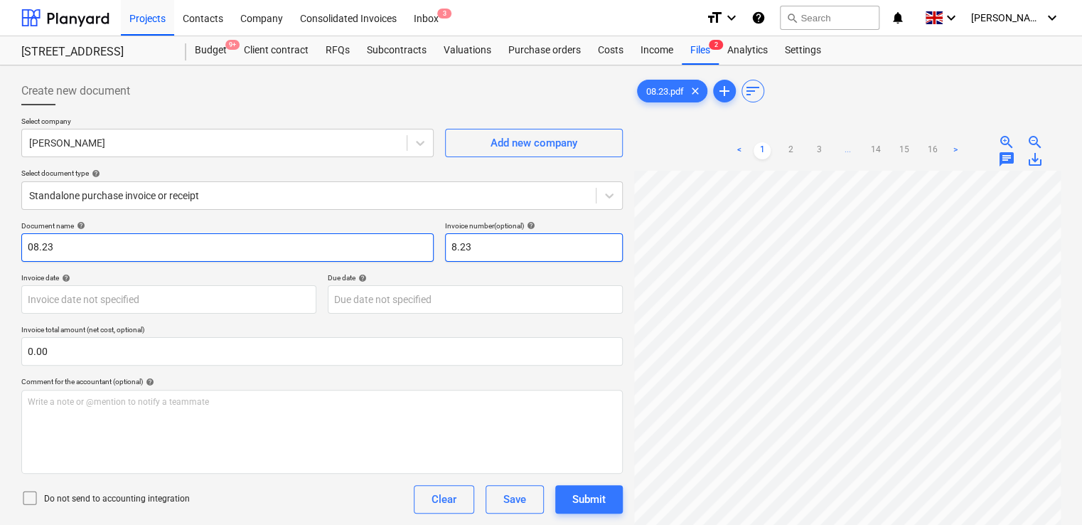
type input "8.23"
click at [32, 246] on input "08.23" at bounding box center [227, 247] width 412 height 28
type input "8.23"
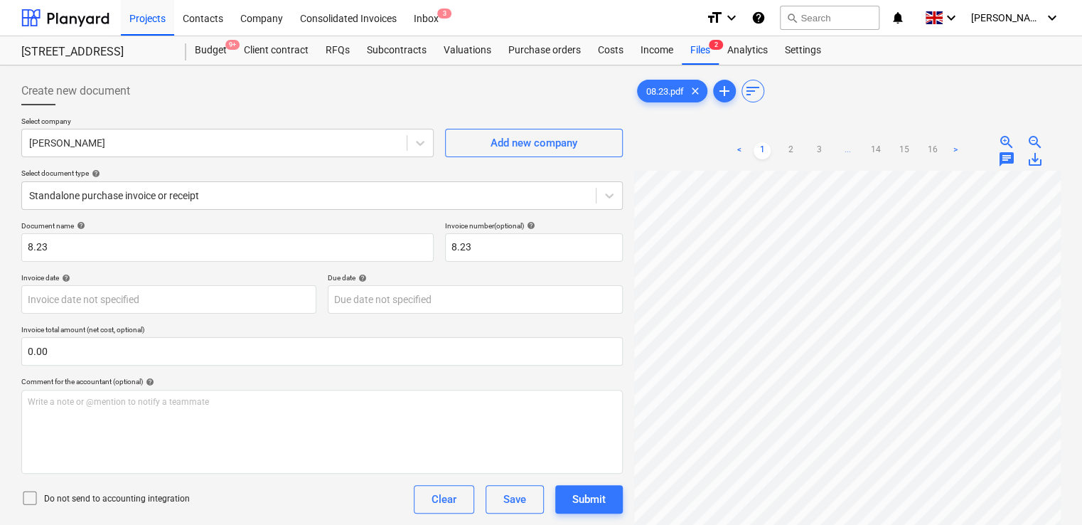
click at [102, 274] on div "Invoice date help" at bounding box center [168, 277] width 295 height 9
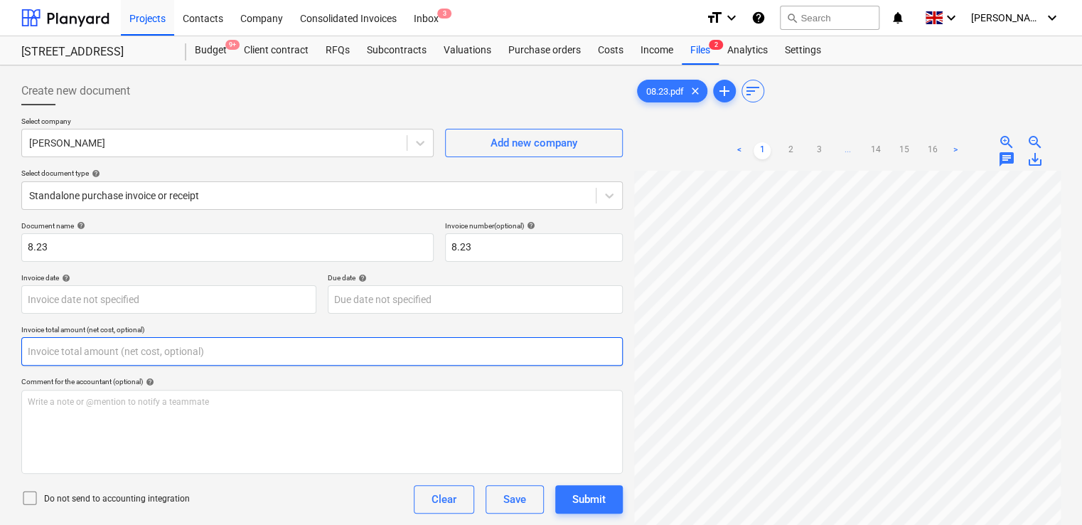
click at [88, 349] on input "text" at bounding box center [322, 351] width 602 height 28
type input "0.00"
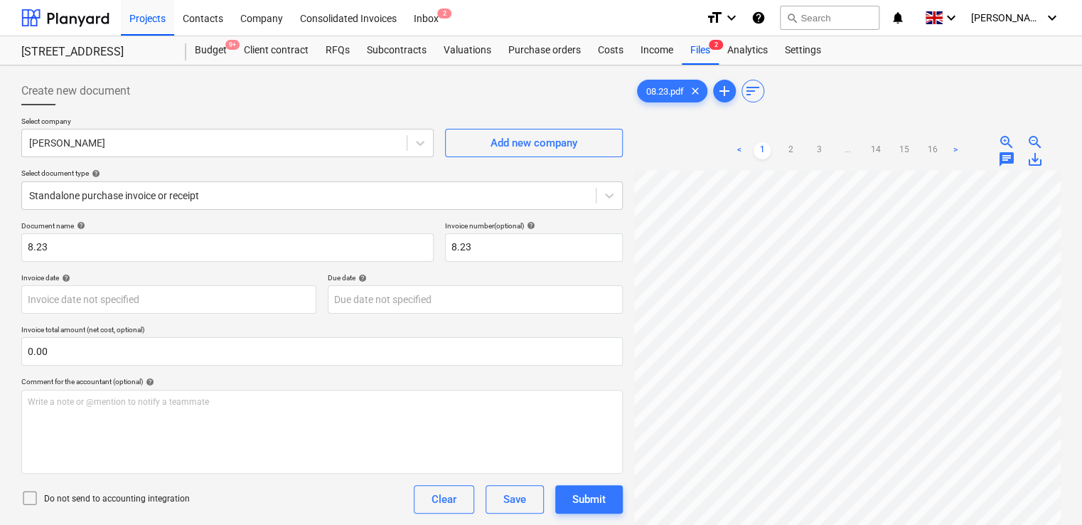
click at [370, 383] on div "Comment for the accountant (optional) help" at bounding box center [322, 381] width 602 height 9
click at [30, 494] on icon at bounding box center [29, 497] width 17 height 17
click at [307, 496] on div "Do not send to accounting integration Clear Save Submit" at bounding box center [322, 499] width 602 height 28
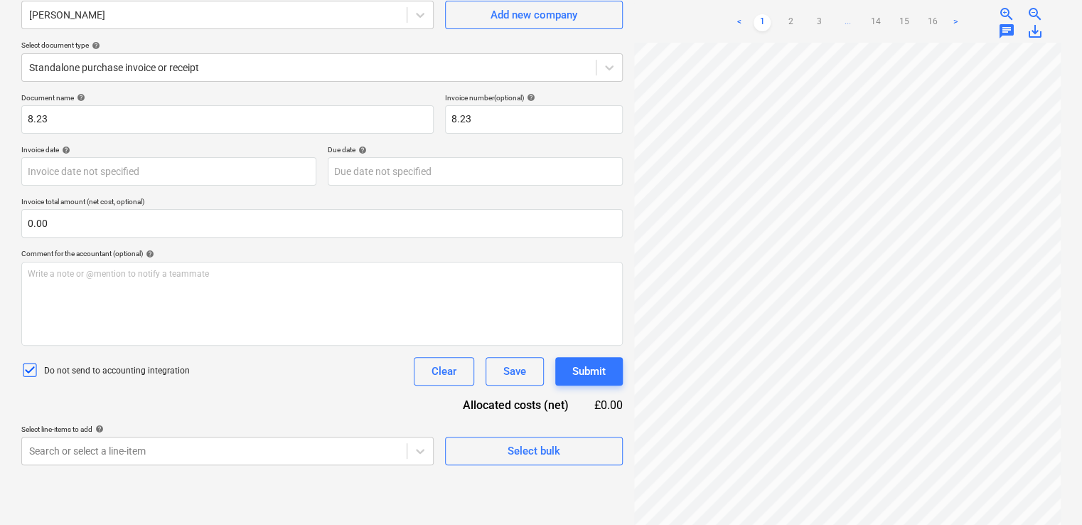
scroll to position [142, 0]
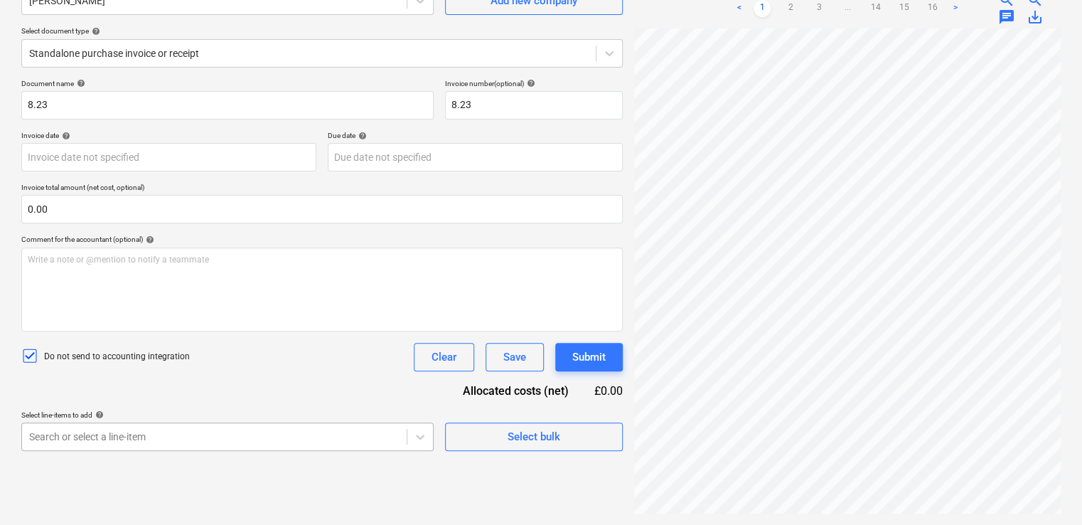
click at [276, 383] on body "Projects Contacts Company Consolidated Invoices Inbox 2 format_size keyboard_ar…" at bounding box center [541, 120] width 1082 height 525
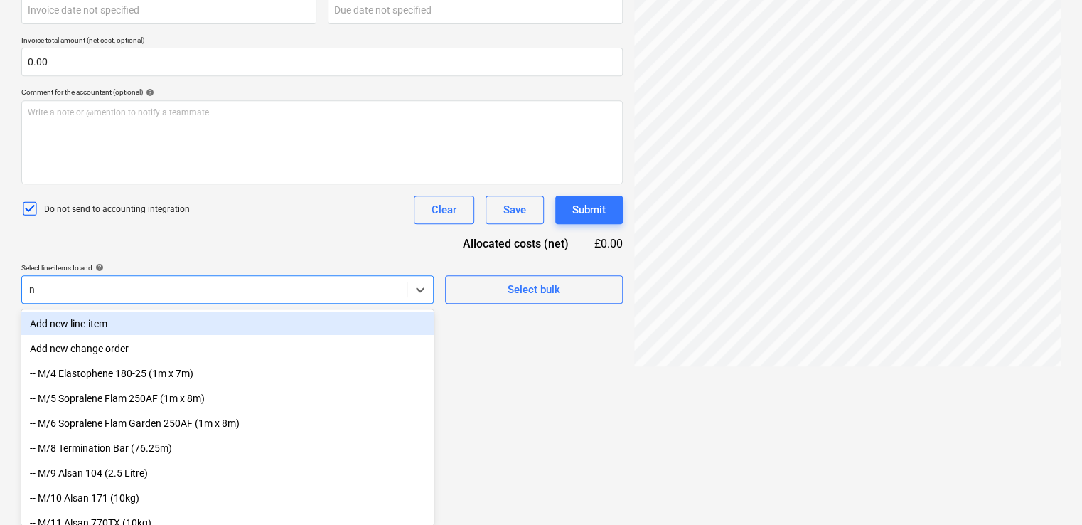
type input "nr"
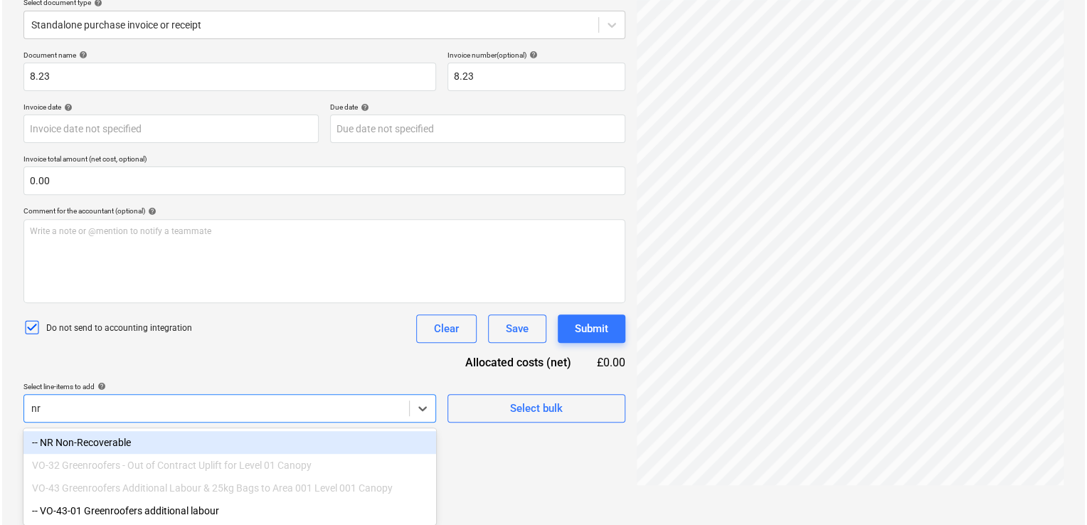
scroll to position [172, 0]
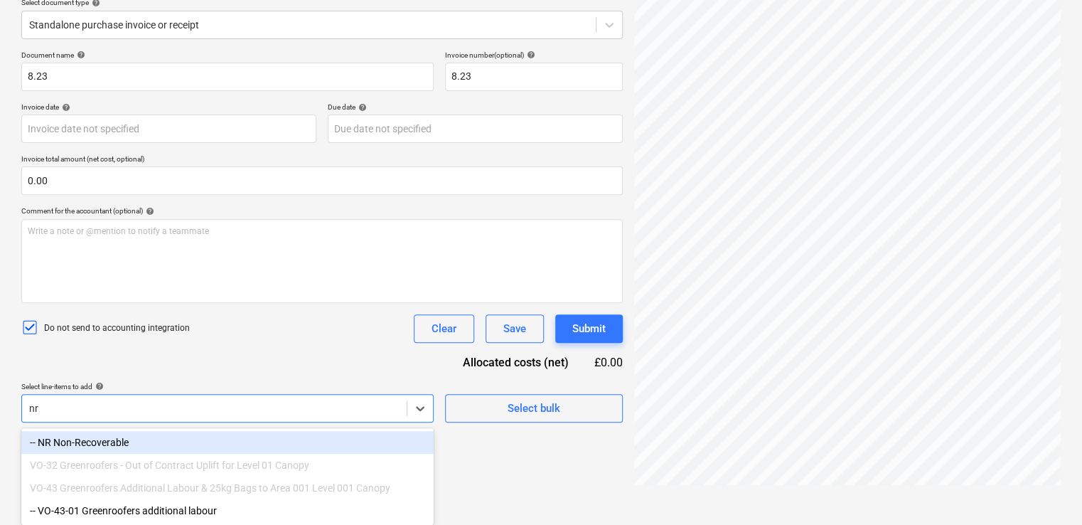
click at [164, 438] on div "-- NR Non-Recoverable" at bounding box center [227, 442] width 412 height 23
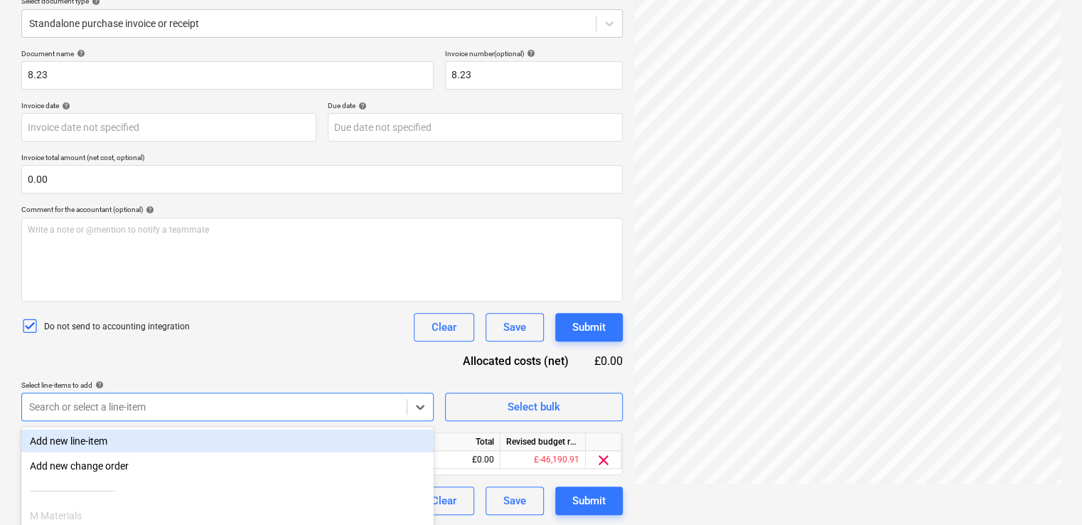
click at [252, 348] on div "Document name help 8.23 Invoice number (optional) help 8.23 Invoice date help P…" at bounding box center [322, 282] width 602 height 466
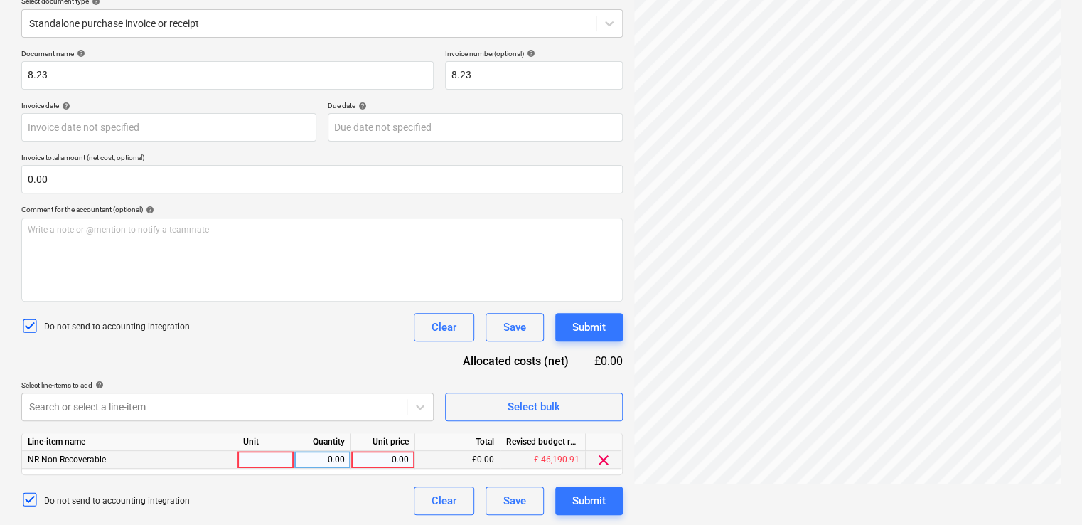
click at [272, 457] on div at bounding box center [265, 460] width 57 height 18
type input "item"
click at [393, 454] on div "0.00" at bounding box center [383, 460] width 52 height 18
type input "172.02"
click at [353, 334] on div "Do not send to accounting integration Clear Save Submit" at bounding box center [322, 327] width 602 height 28
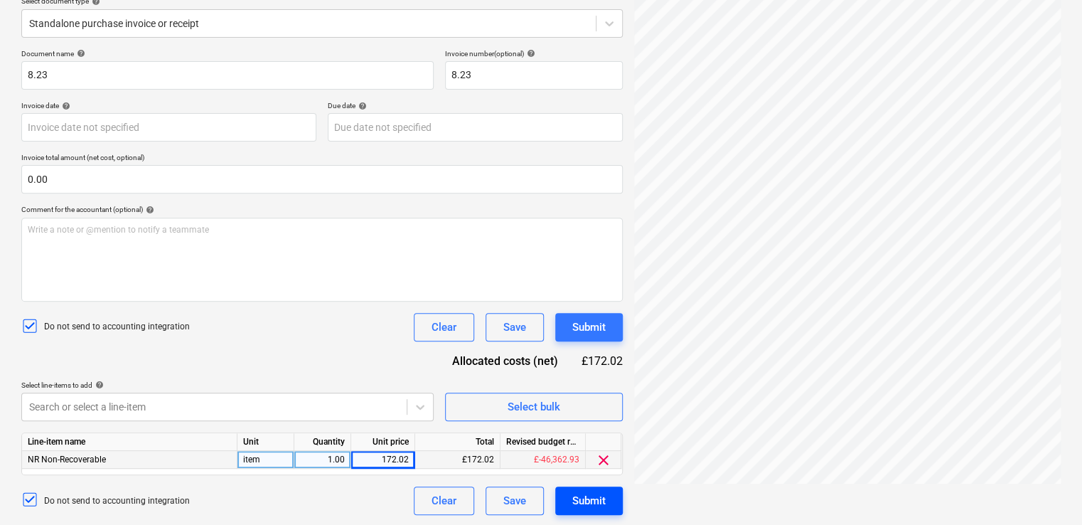
click at [598, 493] on div "Submit" at bounding box center [588, 500] width 33 height 18
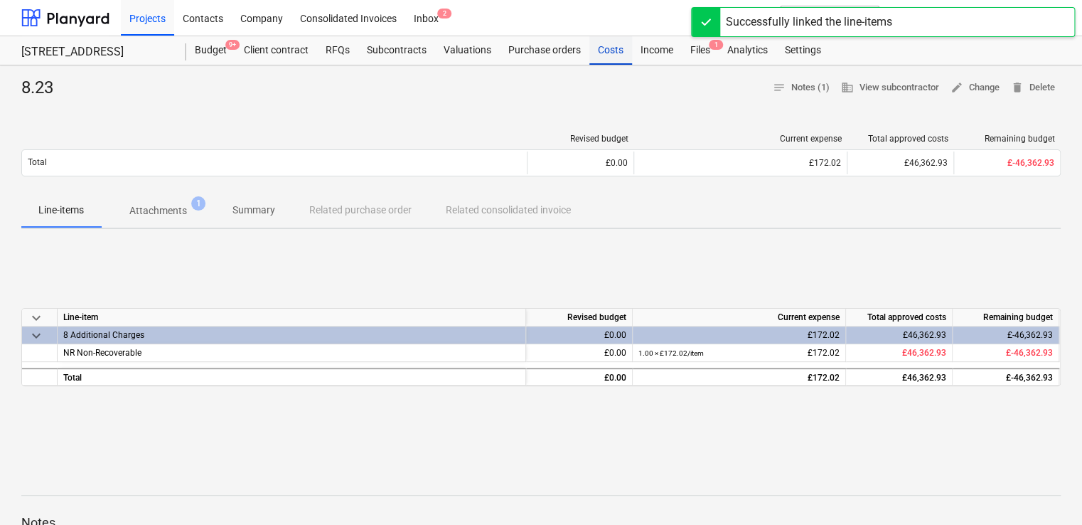
click at [604, 50] on div "Costs" at bounding box center [610, 50] width 43 height 28
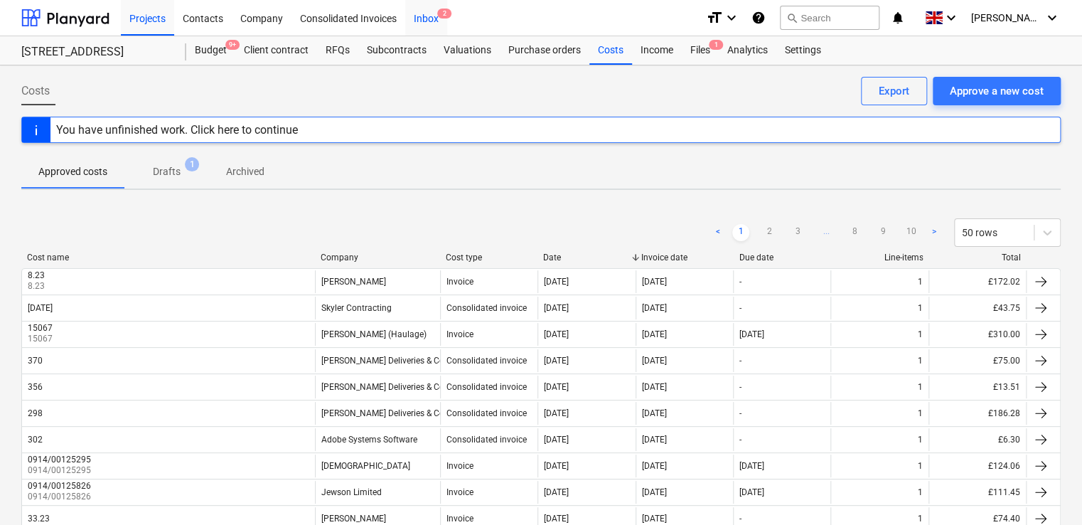
click at [423, 16] on div "Inbox 2" at bounding box center [426, 17] width 42 height 36
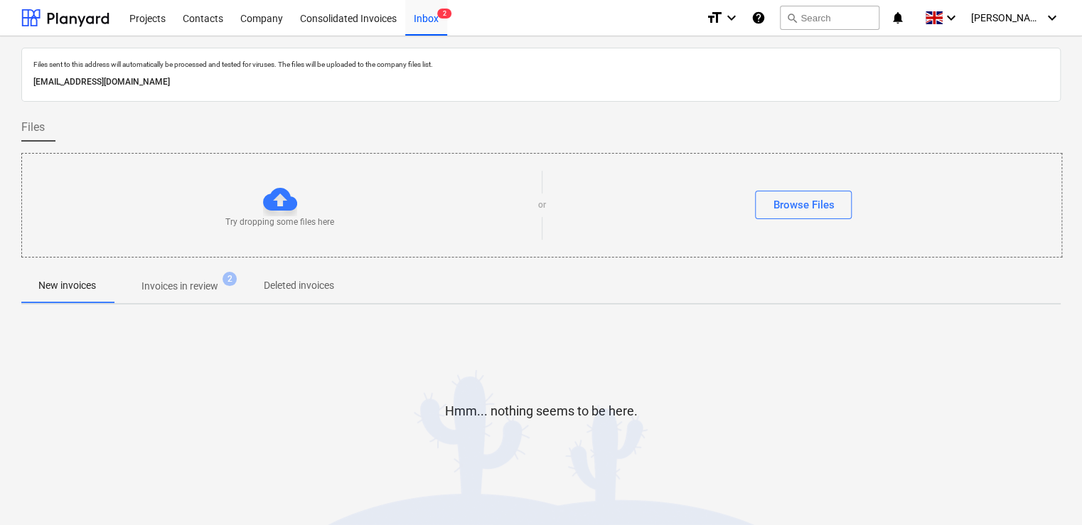
click at [198, 283] on p "Invoices in review" at bounding box center [180, 286] width 77 height 15
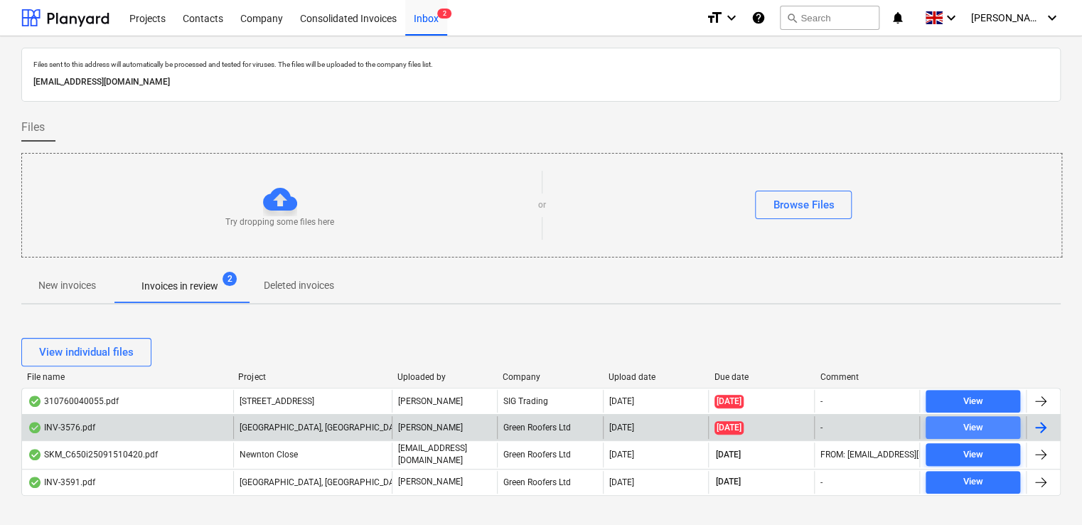
click at [950, 427] on span "View" at bounding box center [972, 428] width 83 height 16
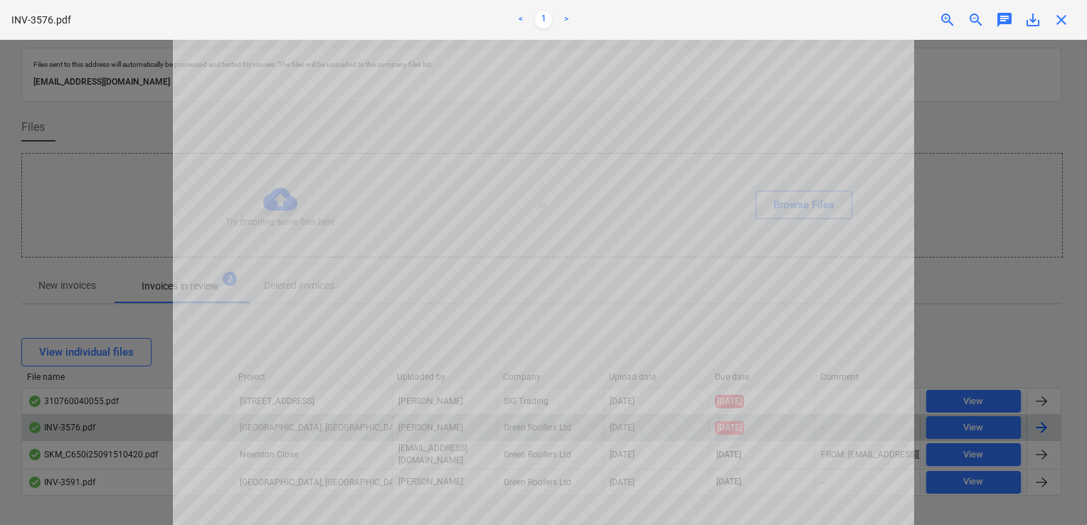
click at [1062, 17] on span "close" at bounding box center [1060, 19] width 17 height 17
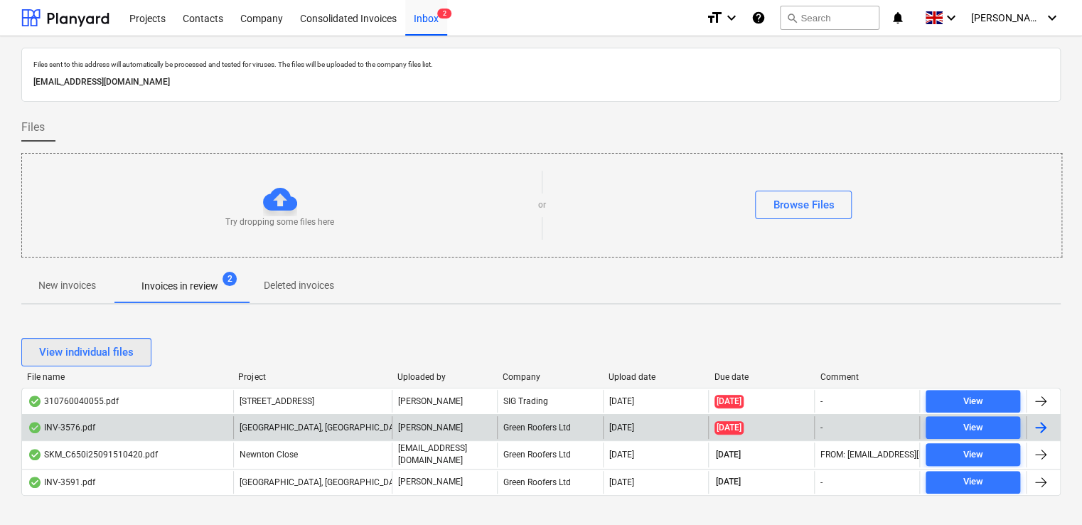
click at [117, 363] on button "View individual files" at bounding box center [86, 352] width 130 height 28
click at [180, 348] on div "View grouped files" at bounding box center [541, 352] width 1040 height 28
click at [116, 359] on div "View grouped files" at bounding box center [83, 352] width 89 height 18
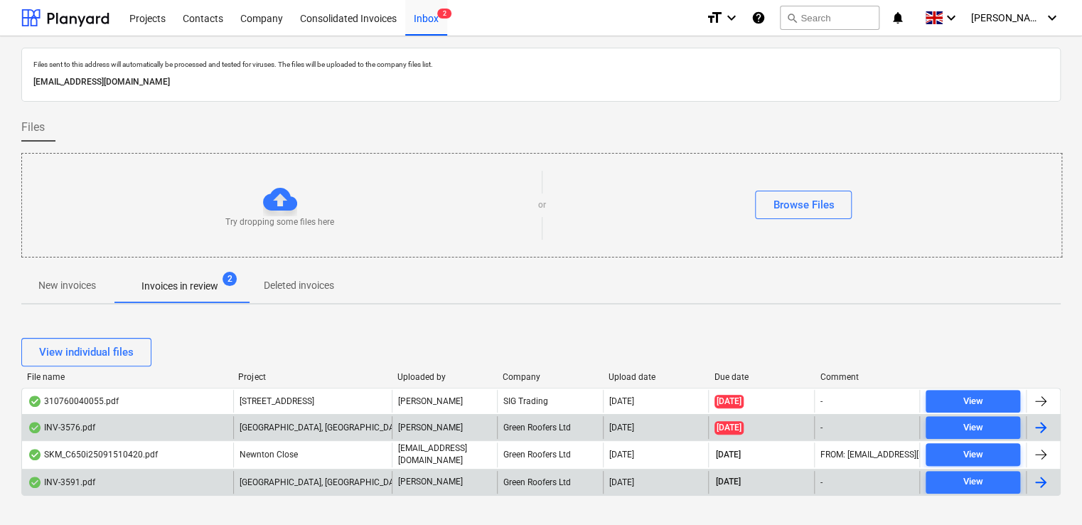
click at [69, 486] on div "INV-3591.pdf" at bounding box center [127, 482] width 211 height 23
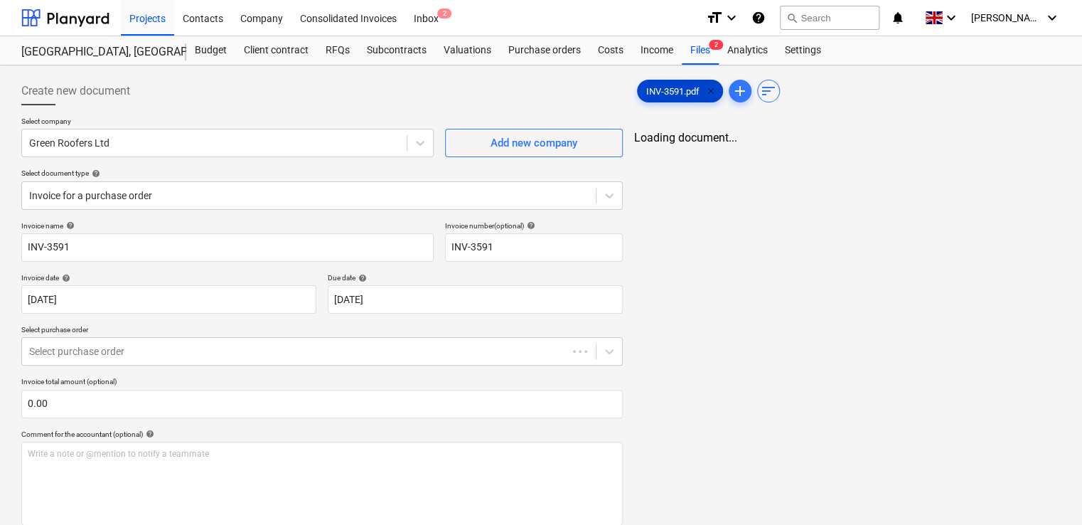
click at [709, 90] on span "clear" at bounding box center [711, 90] width 17 height 17
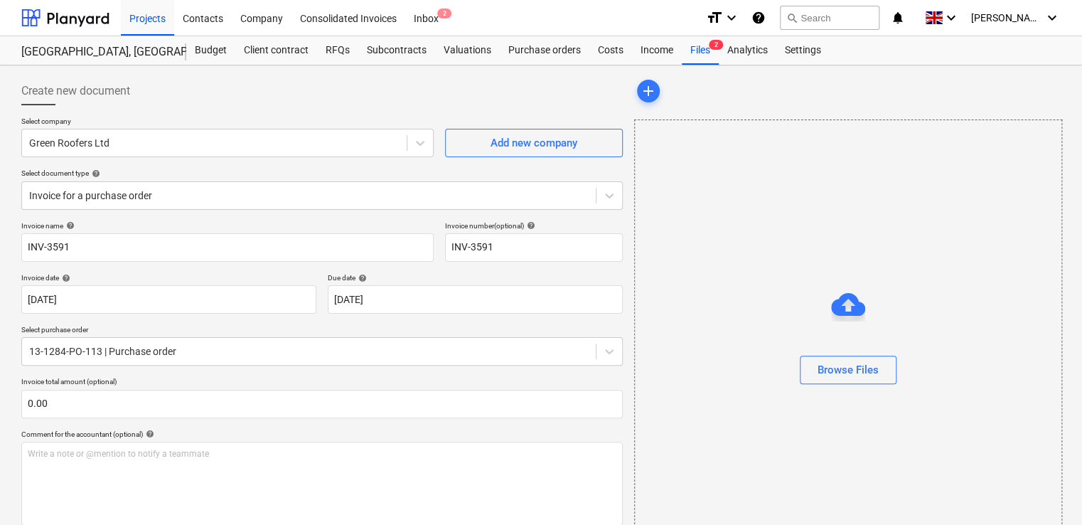
click at [458, 87] on div "Create new document" at bounding box center [322, 91] width 602 height 28
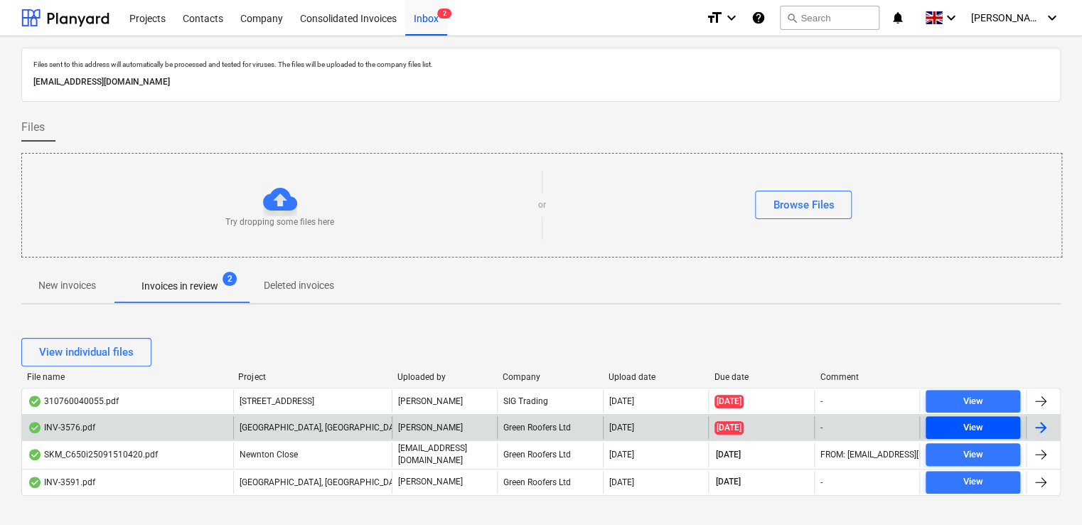
click at [993, 427] on span "View" at bounding box center [972, 428] width 83 height 16
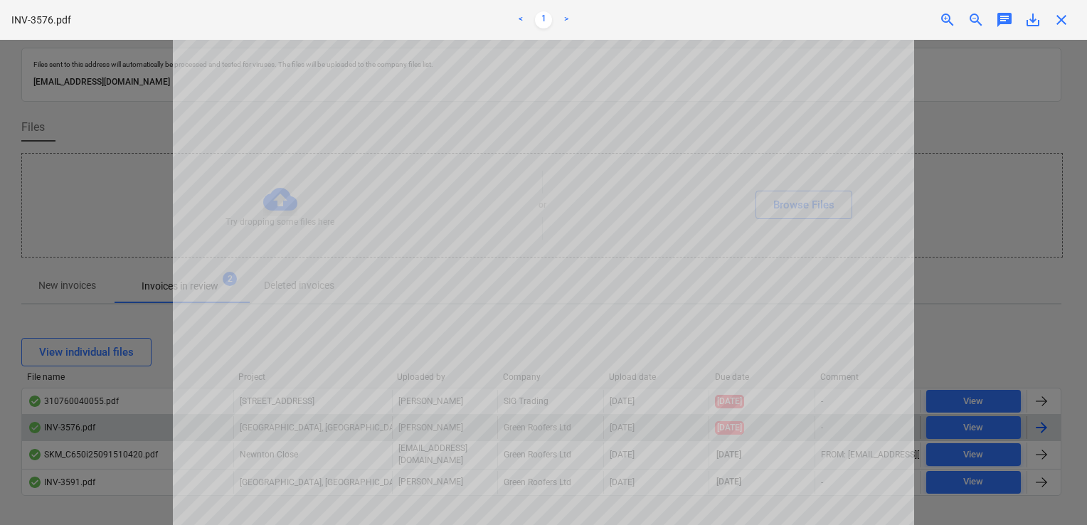
click at [1074, 13] on div "close" at bounding box center [1061, 19] width 28 height 17
click at [1069, 14] on span "close" at bounding box center [1060, 19] width 17 height 17
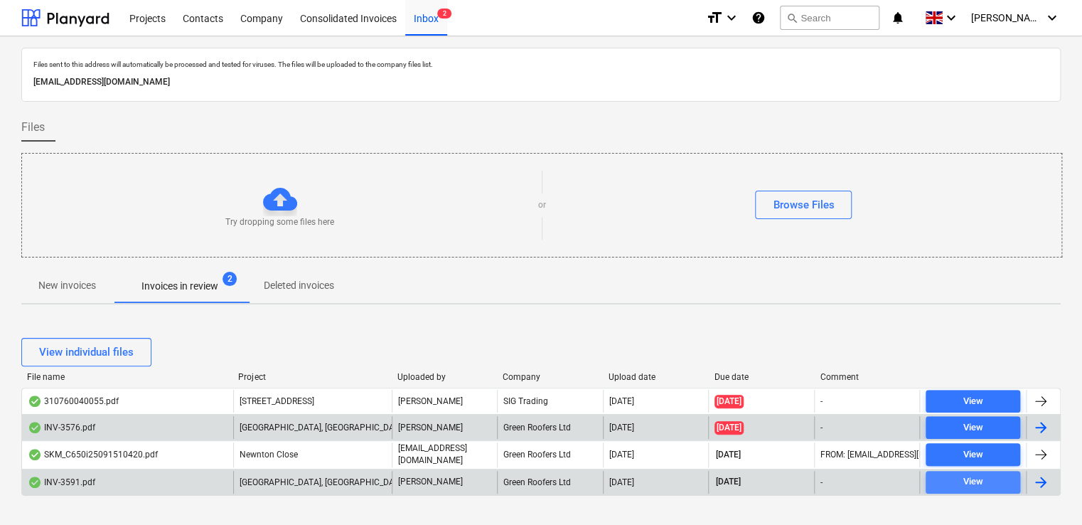
click at [995, 482] on span "View" at bounding box center [972, 482] width 83 height 16
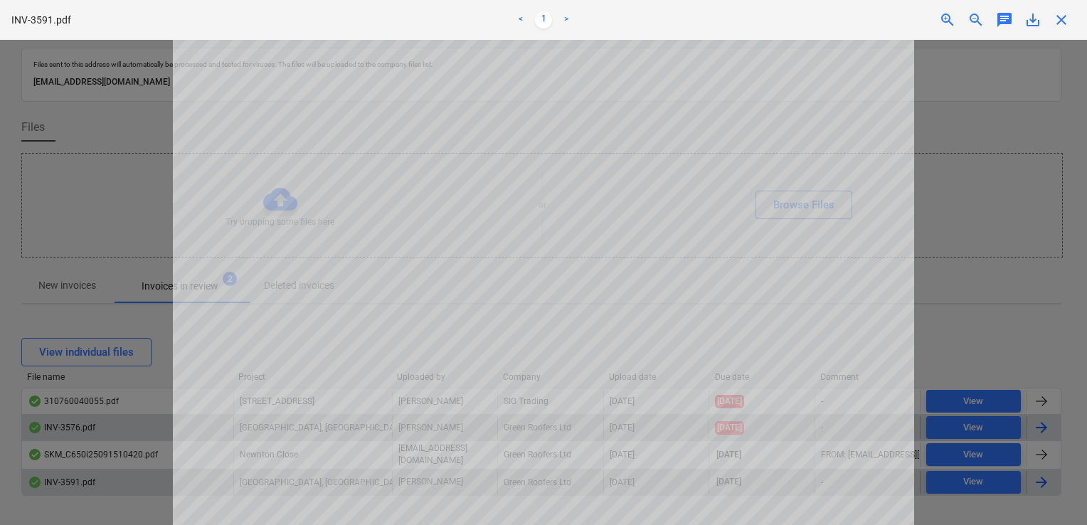
click at [1067, 32] on div "INV-3591.pdf < 1 > zoom_in zoom_out chat 0 save_alt close" at bounding box center [543, 20] width 1087 height 40
click at [1061, 23] on span "close" at bounding box center [1060, 19] width 17 height 17
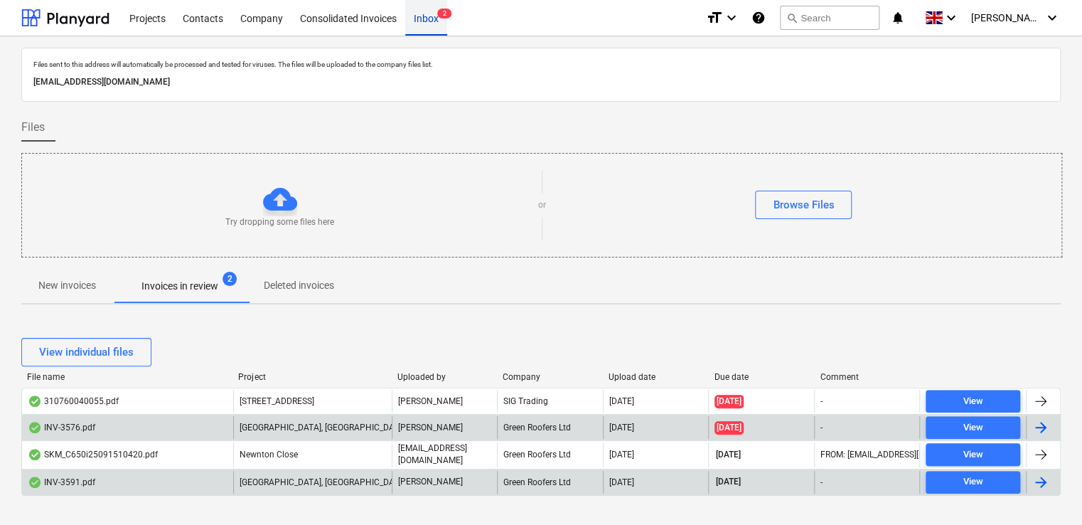
click at [427, 17] on div "Inbox 2" at bounding box center [426, 17] width 42 height 36
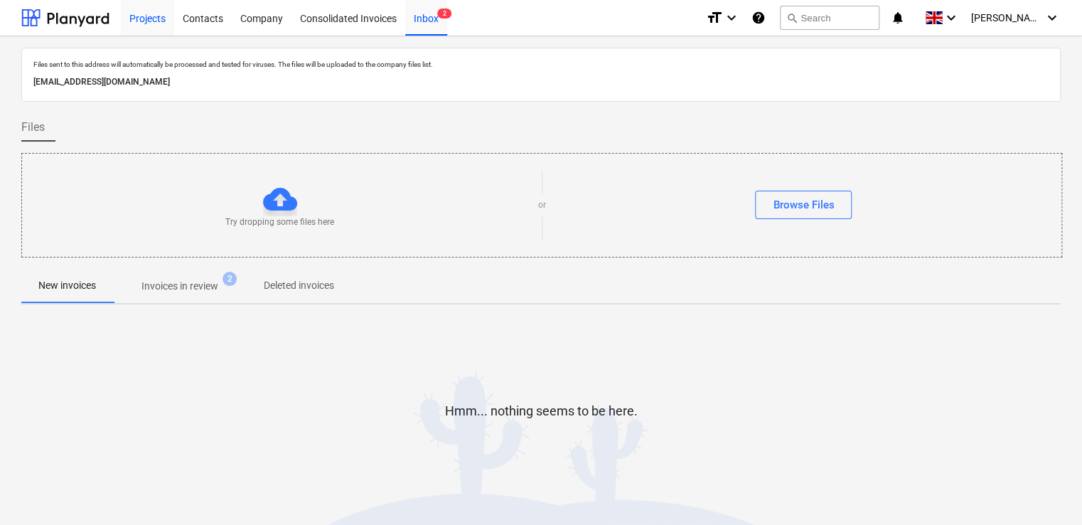
click at [143, 21] on div "Projects" at bounding box center [147, 17] width 53 height 36
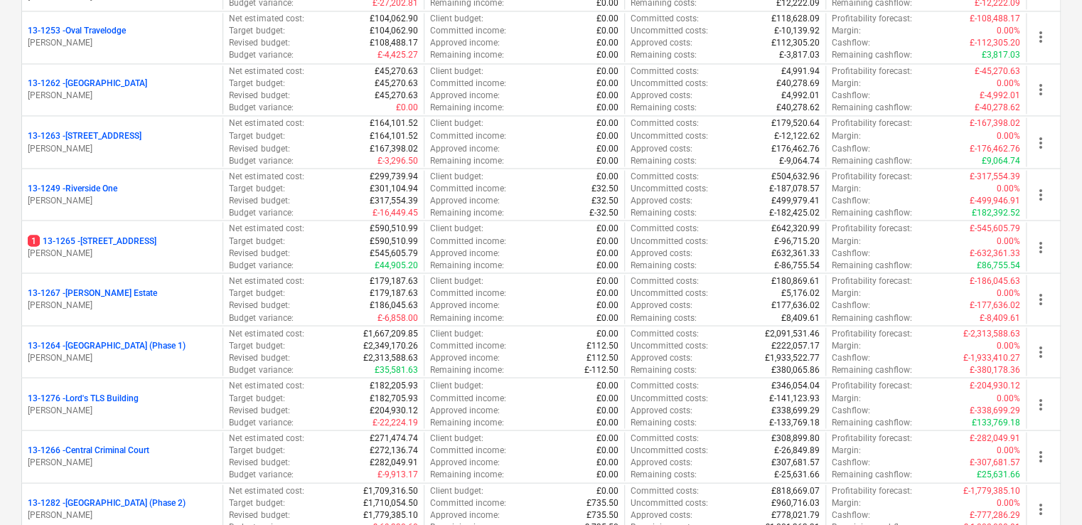
scroll to position [1227, 0]
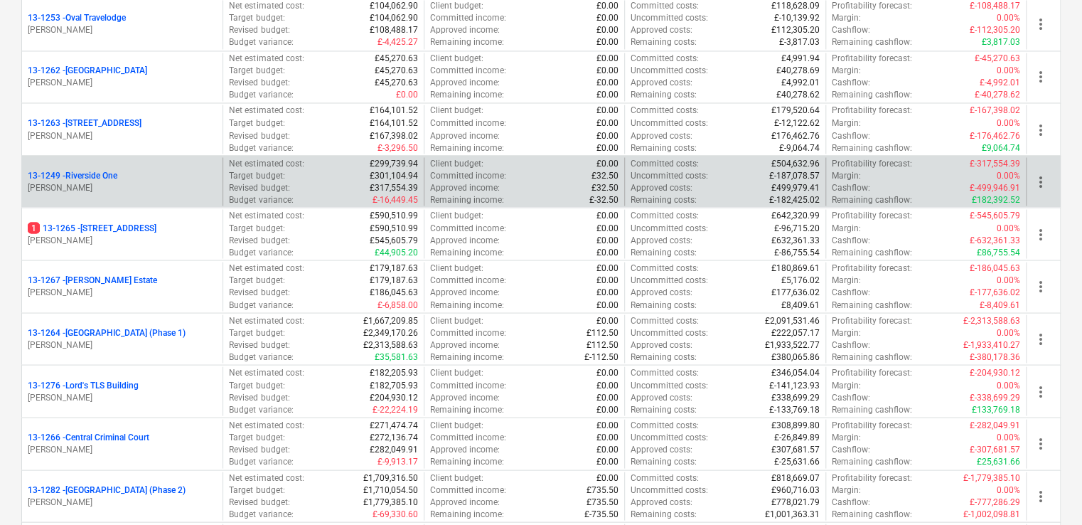
click at [139, 202] on div "13-1249 - Riverside One G. Collins Net estimated cost : £299,739.94 Target budg…" at bounding box center [541, 181] width 1040 height 53
click at [142, 163] on div "13-1249 - Riverside One G. Collins" at bounding box center [122, 181] width 201 height 49
click at [105, 170] on p "13-1249 - Riverside One" at bounding box center [73, 175] width 90 height 12
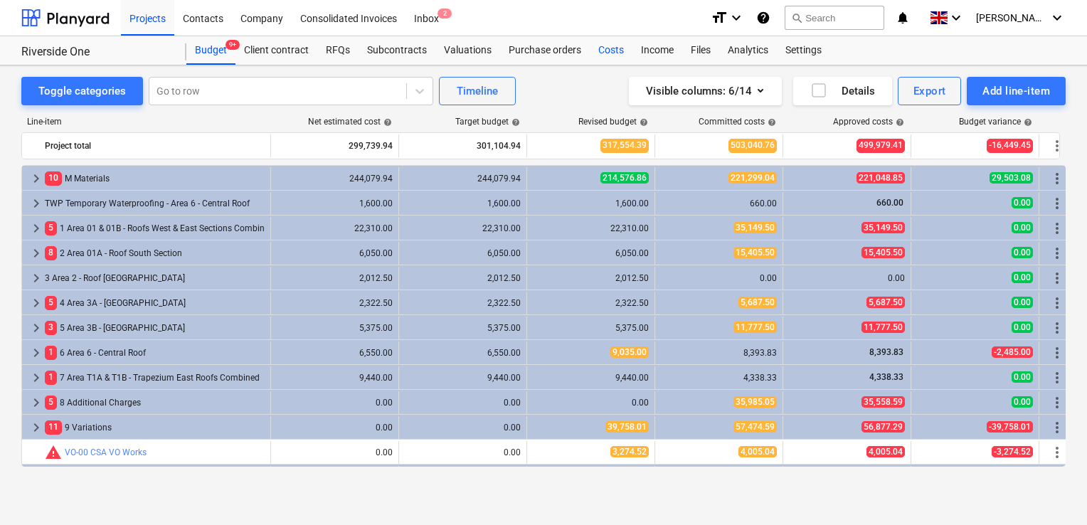
click at [602, 52] on div "Costs" at bounding box center [610, 50] width 43 height 28
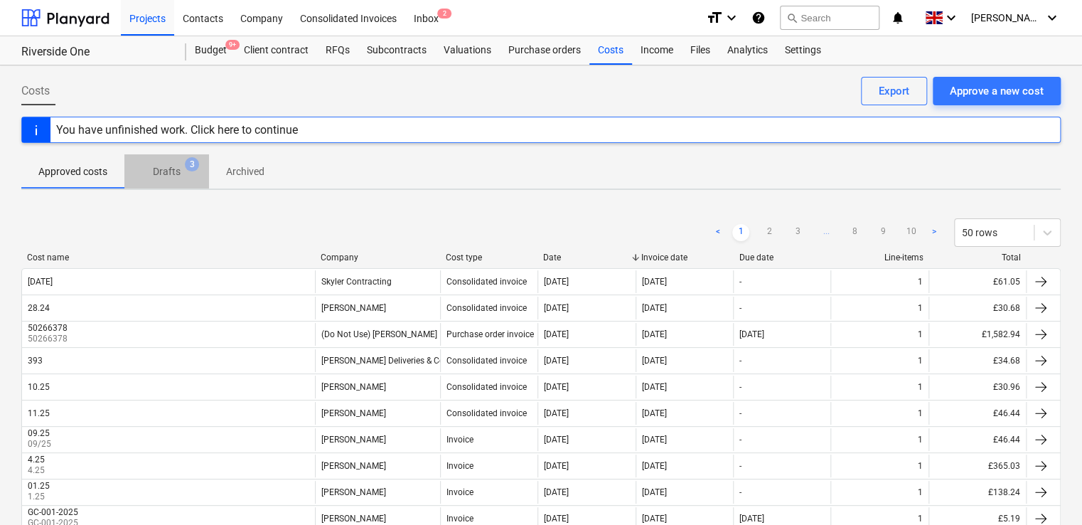
click at [166, 162] on span "Drafts 3" at bounding box center [166, 172] width 85 height 26
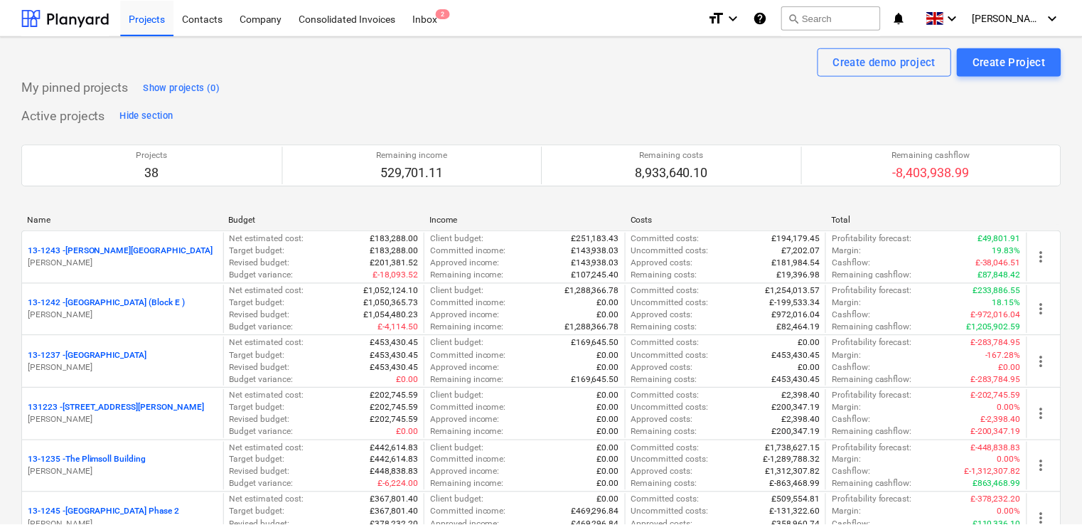
scroll to position [1227, 0]
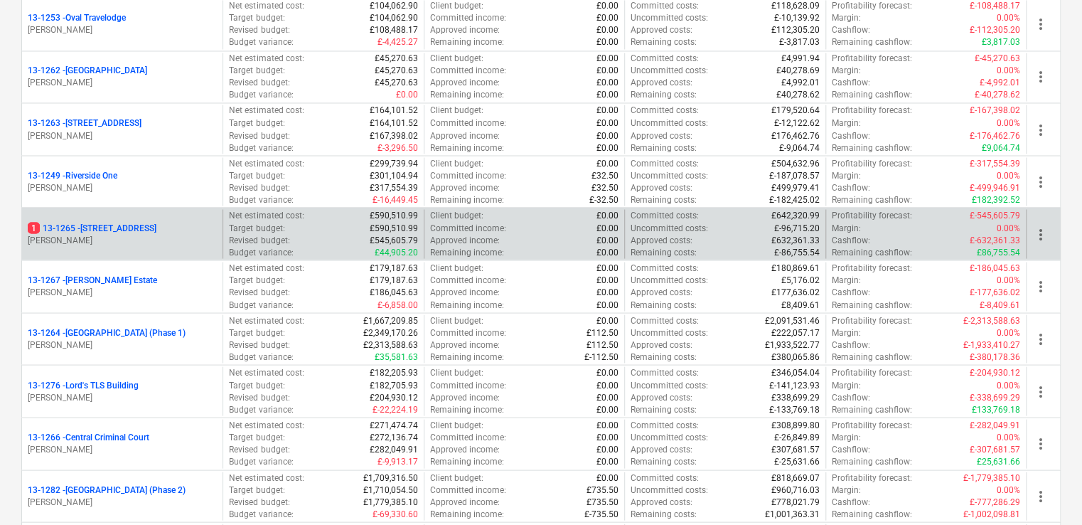
click at [84, 234] on p "[PERSON_NAME]" at bounding box center [122, 240] width 189 height 12
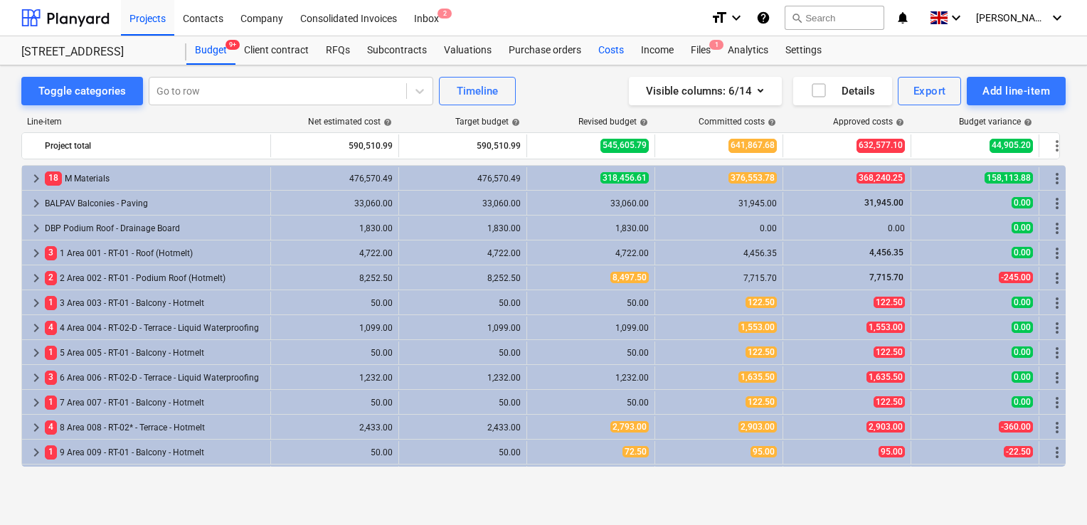
click at [602, 47] on div "Costs" at bounding box center [610, 50] width 43 height 28
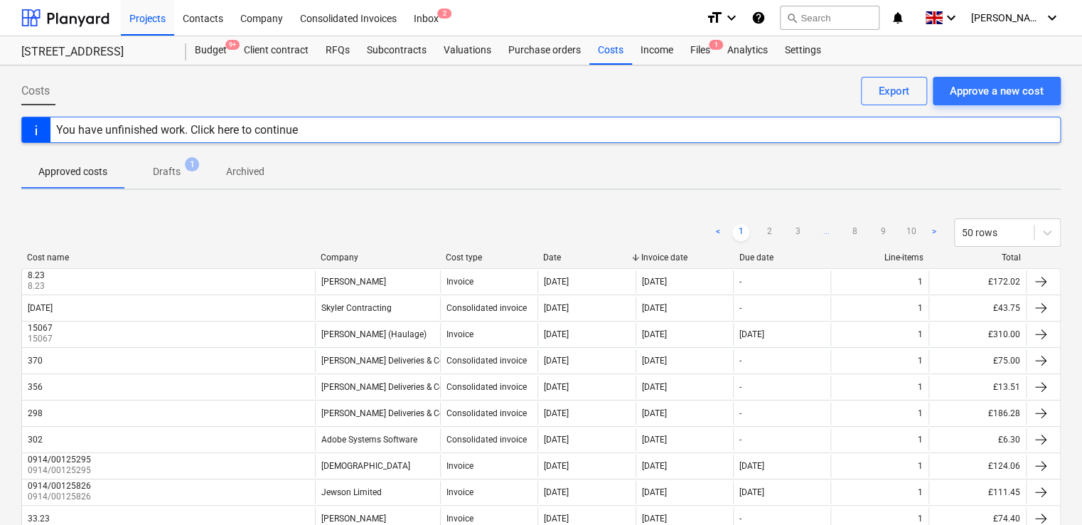
click at [218, 130] on div "You have unfinished work. Click here to continue" at bounding box center [177, 130] width 242 height 14
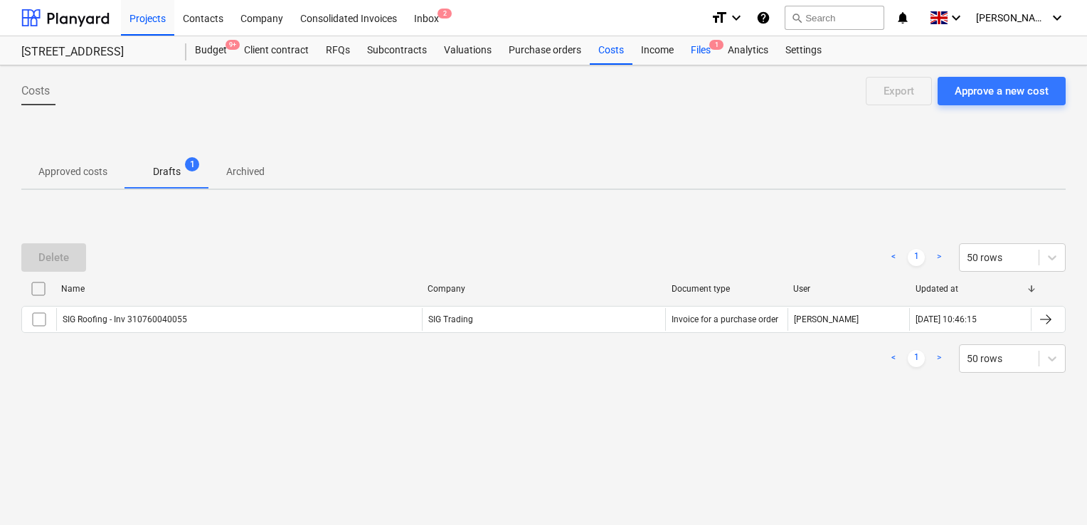
click at [702, 50] on div "Files 1" at bounding box center [700, 50] width 37 height 28
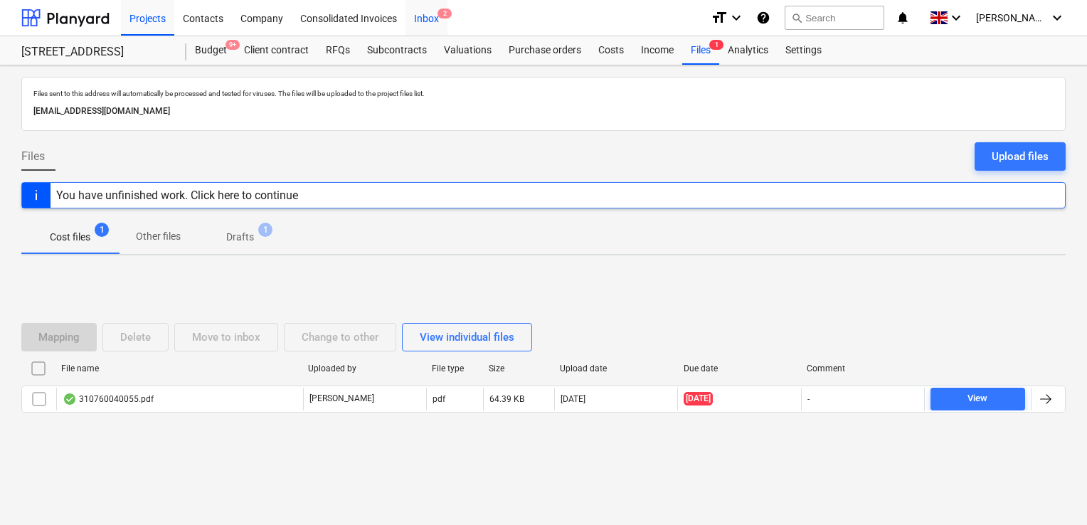
click at [427, 14] on div "Inbox 2" at bounding box center [426, 17] width 42 height 36
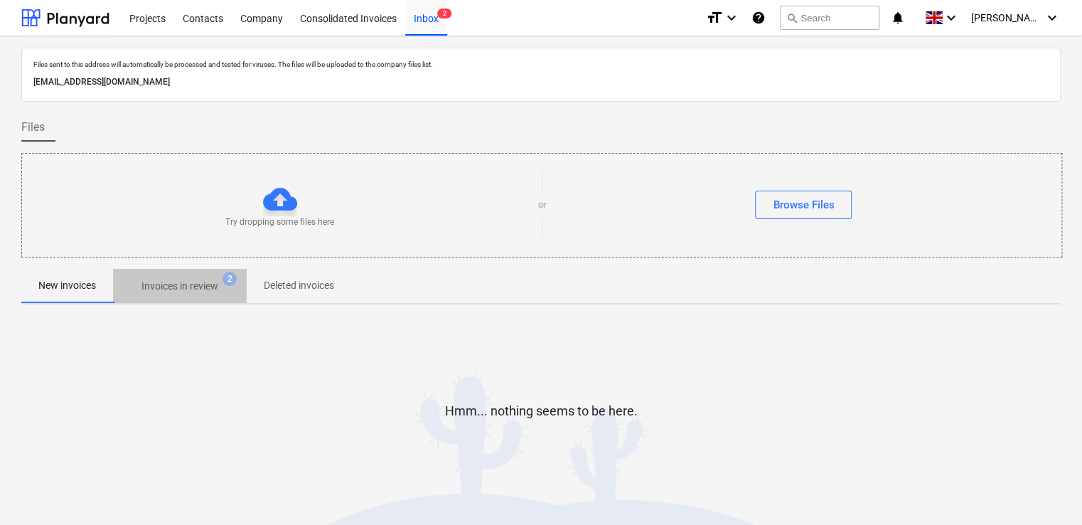
click at [172, 282] on p "Invoices in review" at bounding box center [180, 286] width 77 height 15
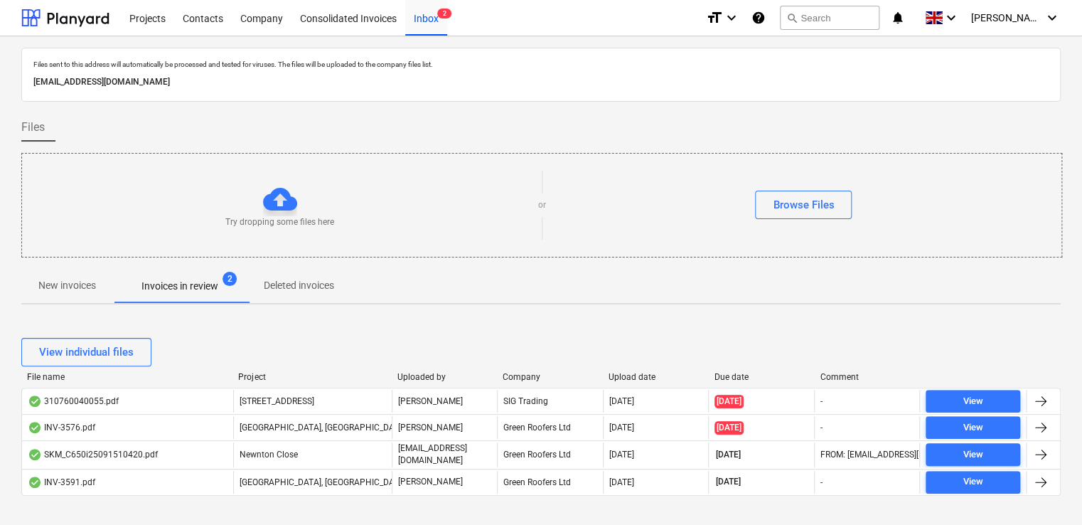
click at [290, 282] on p "Deleted invoices" at bounding box center [299, 285] width 70 height 15
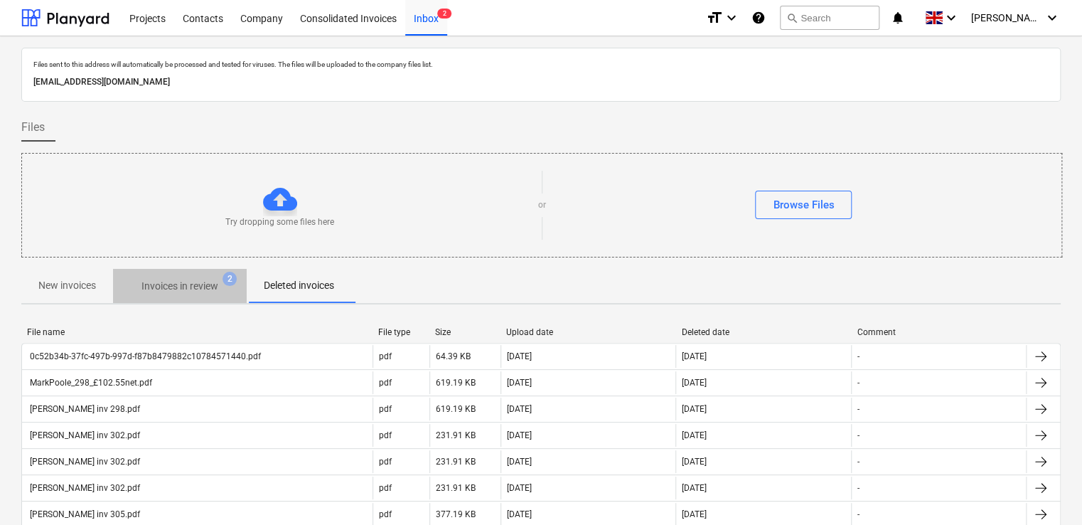
click at [203, 290] on p "Invoices in review" at bounding box center [180, 286] width 77 height 15
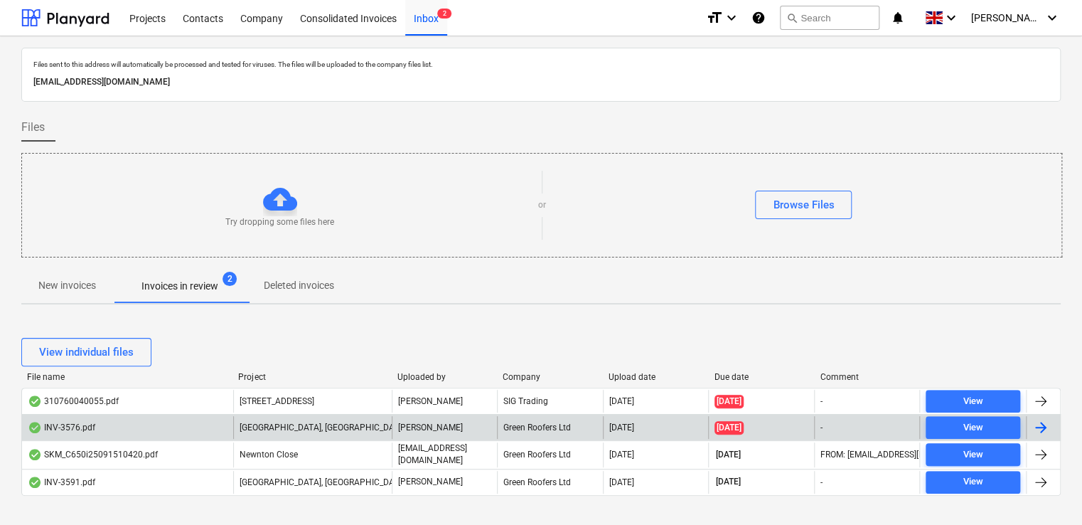
click at [134, 421] on div "INV-3576.pdf" at bounding box center [127, 427] width 211 height 23
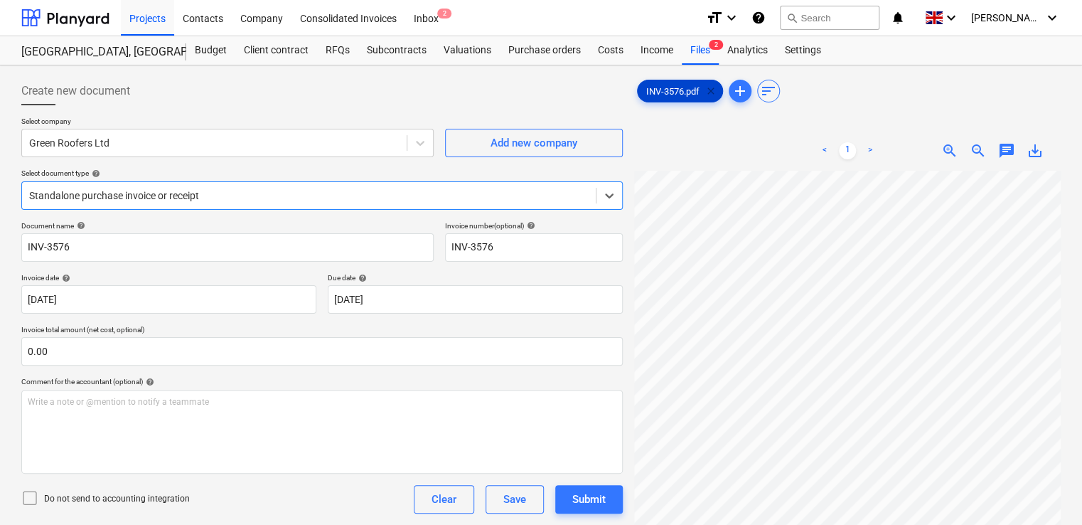
click at [707, 86] on span "clear" at bounding box center [711, 90] width 17 height 17
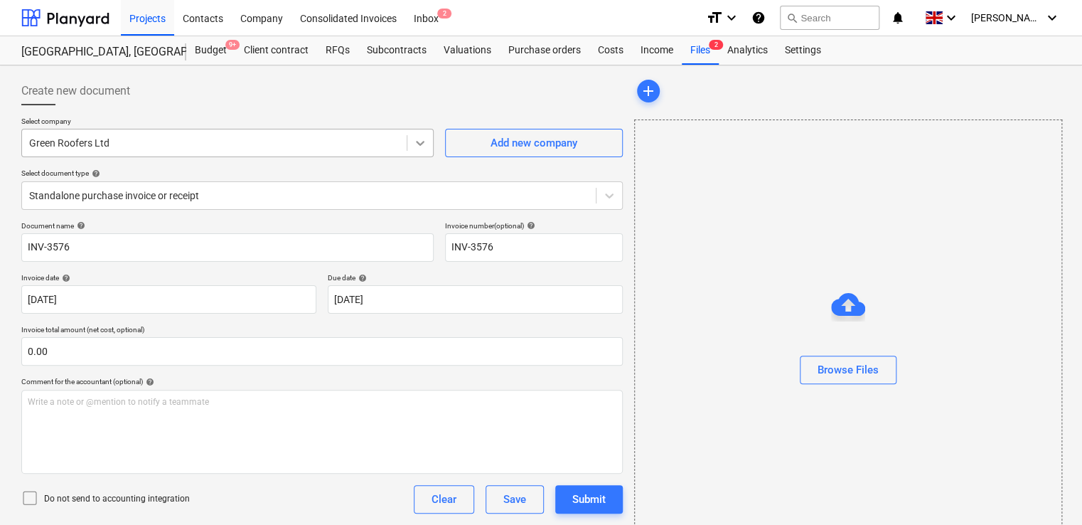
click at [412, 146] on div at bounding box center [420, 143] width 26 height 26
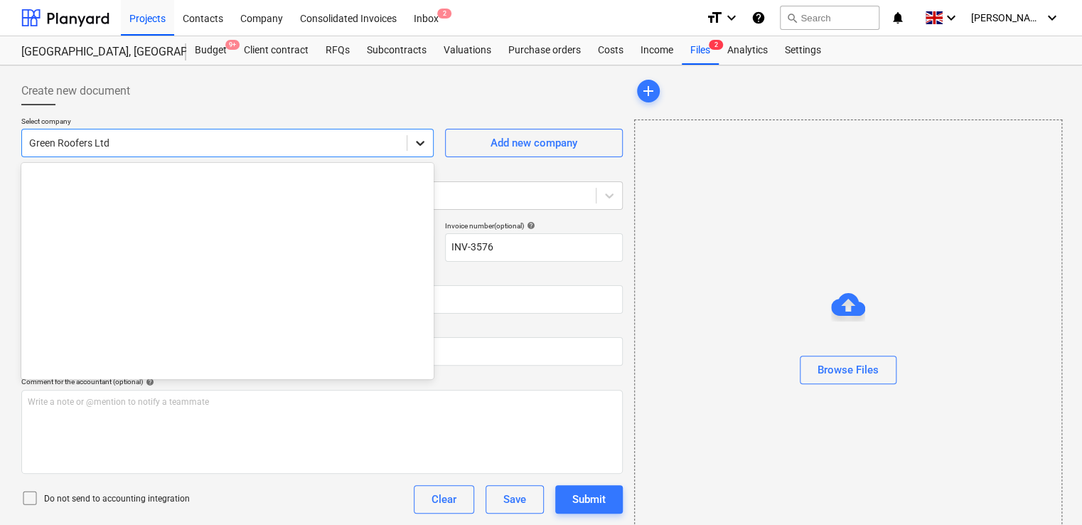
scroll to position [10751, 0]
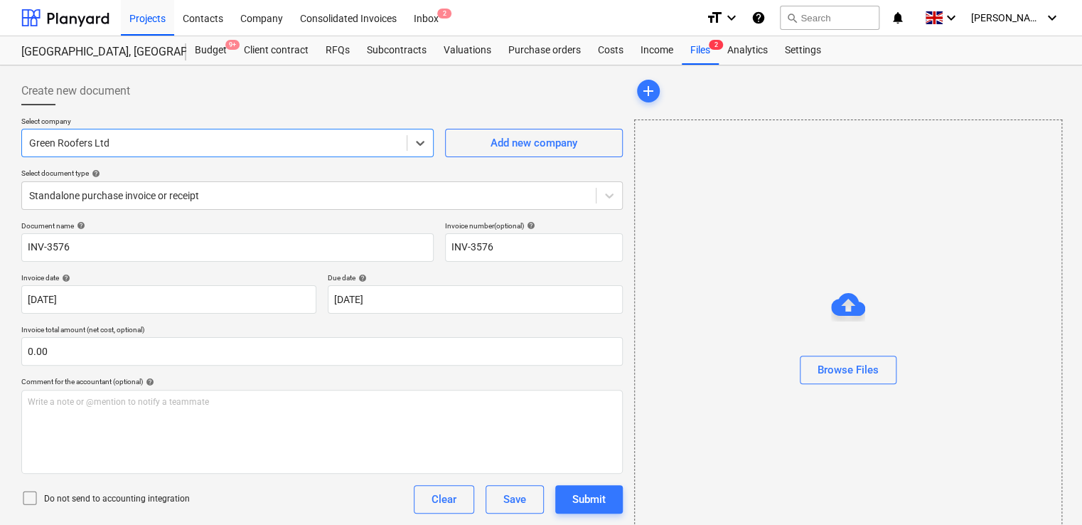
click at [338, 130] on div "Green Roofers Ltd" at bounding box center [227, 143] width 412 height 28
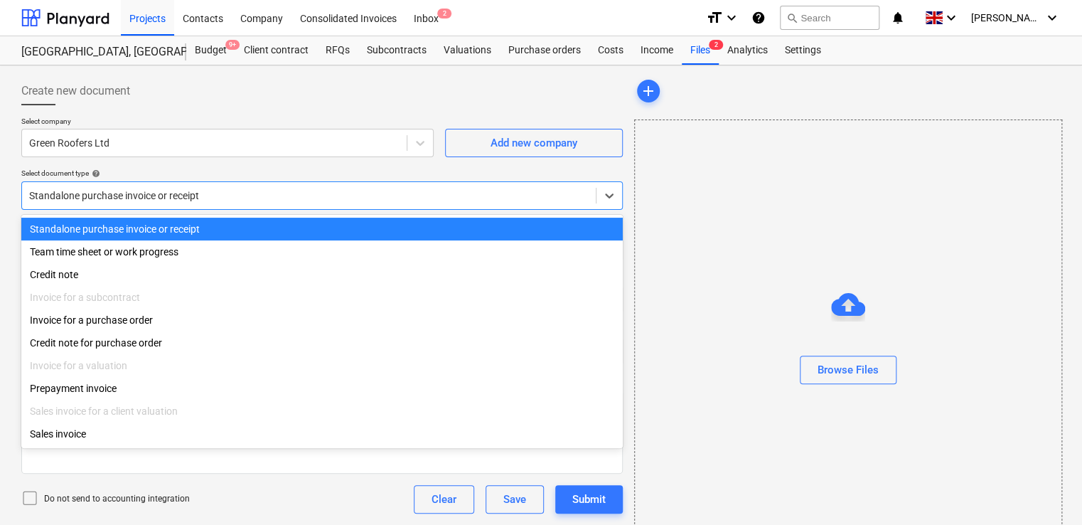
click at [415, 195] on div at bounding box center [309, 195] width 560 height 14
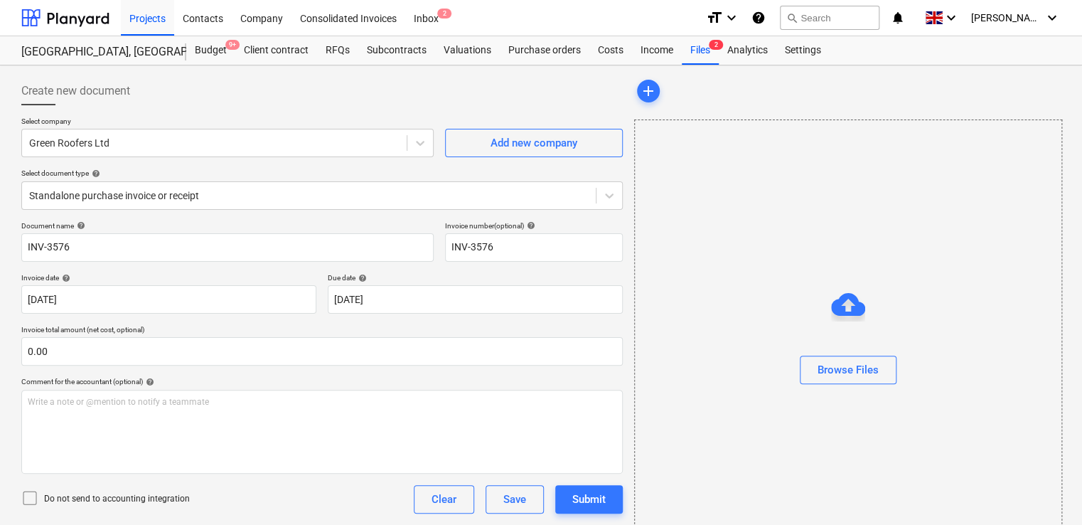
click at [370, 118] on p "Select company" at bounding box center [227, 123] width 412 height 12
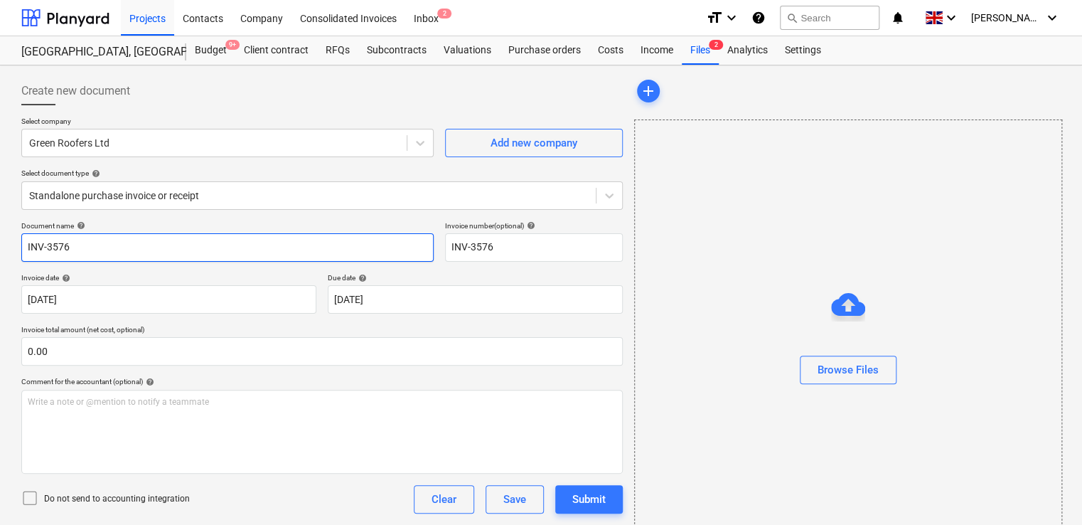
drag, startPoint x: 93, startPoint y: 240, endPoint x: 0, endPoint y: 243, distance: 93.2
click at [0, 243] on html "Projects Contacts Company Consolidated Invoices Inbox 2 format_size keyboard_ar…" at bounding box center [541, 262] width 1082 height 525
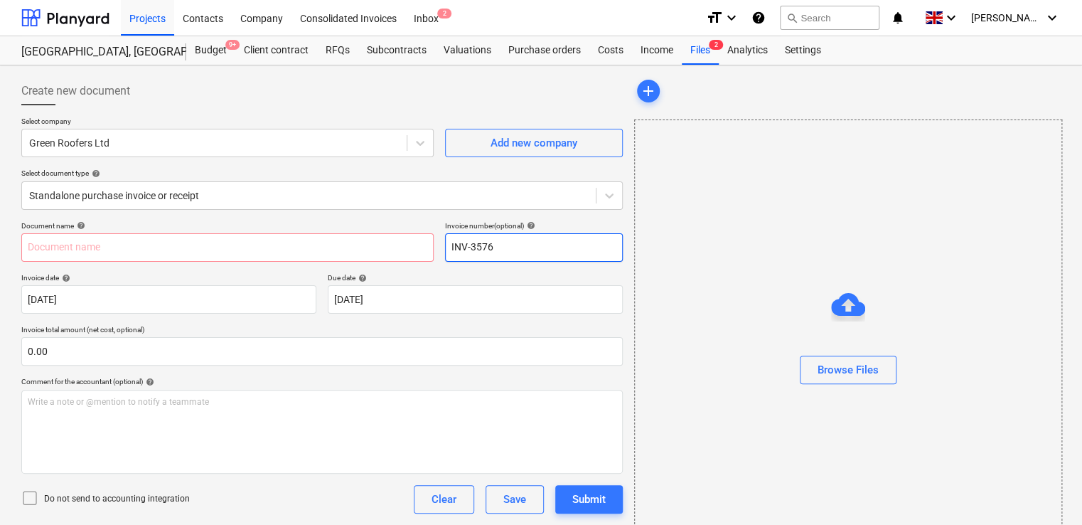
drag, startPoint x: 498, startPoint y: 242, endPoint x: 432, endPoint y: 216, distance: 71.2
click at [432, 216] on div "Create new document Select company Green Roofers Ltd Add new company Select doc…" at bounding box center [322, 335] width 602 height 516
click at [439, 495] on div "Clear" at bounding box center [444, 499] width 25 height 18
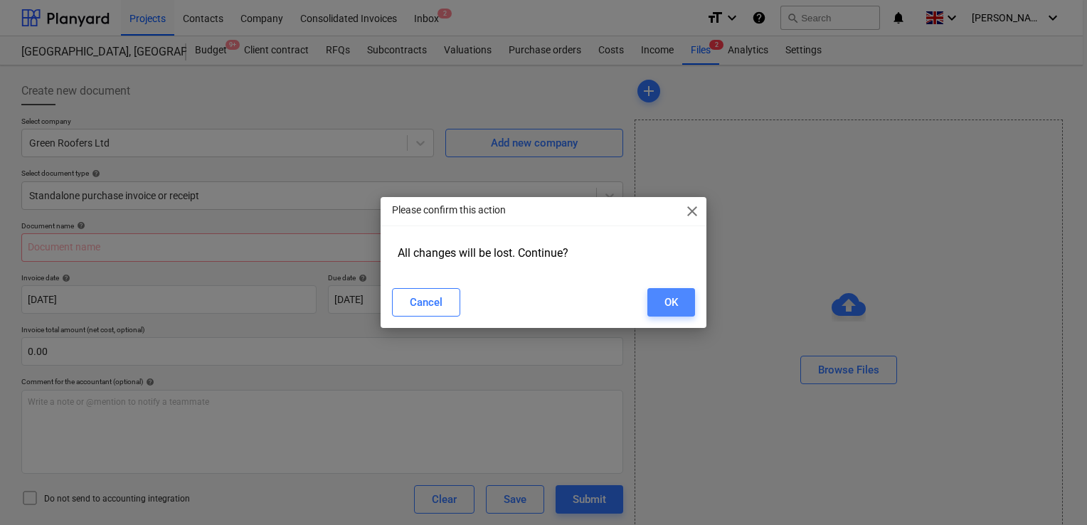
click at [683, 295] on button "OK" at bounding box center [671, 302] width 48 height 28
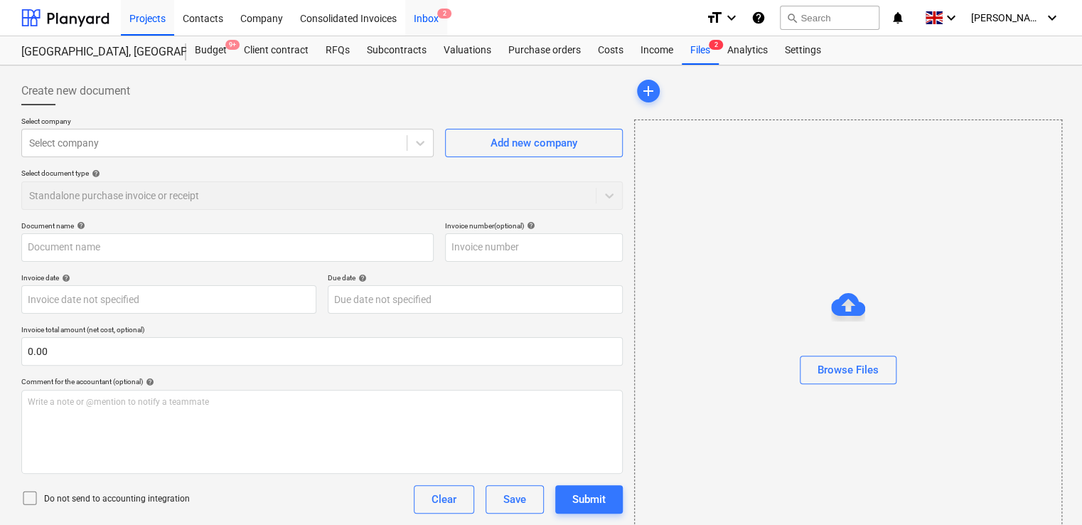
click at [427, 23] on div "Inbox 2" at bounding box center [426, 17] width 42 height 36
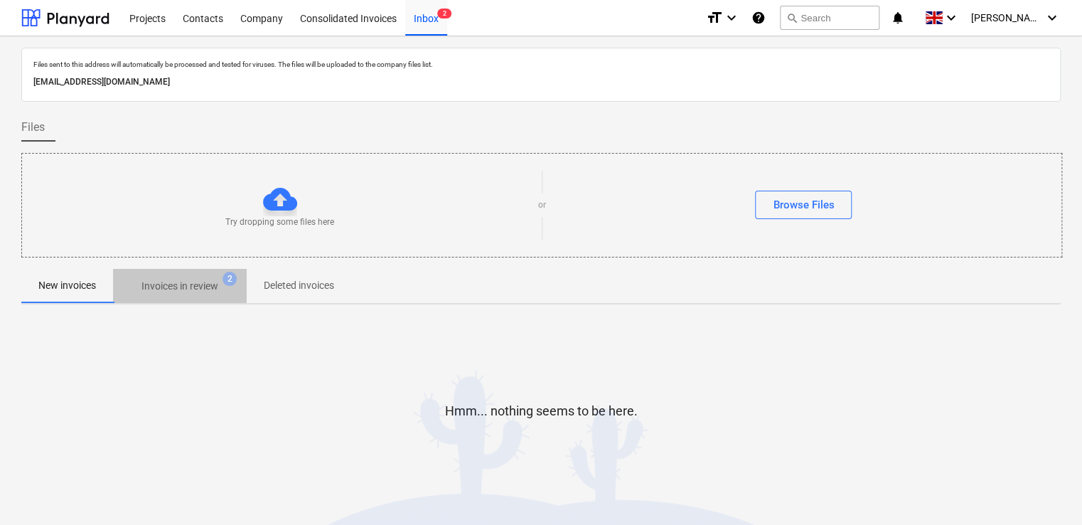
click at [196, 283] on p "Invoices in review" at bounding box center [180, 286] width 77 height 15
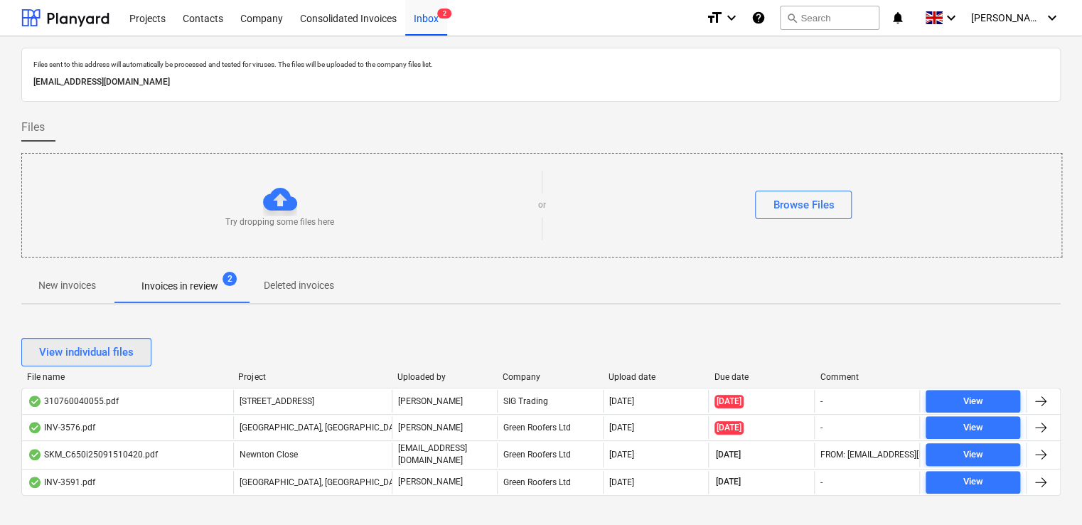
click at [129, 351] on div "View individual files" at bounding box center [86, 352] width 95 height 18
click at [129, 351] on button "View grouped files" at bounding box center [83, 352] width 124 height 28
click at [134, 18] on div "Projects" at bounding box center [147, 17] width 53 height 36
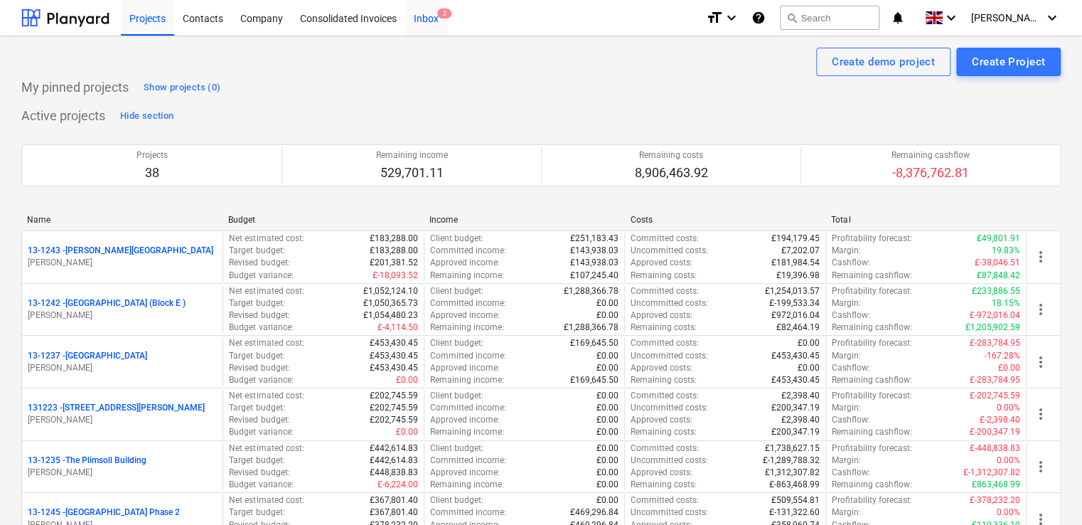
click at [419, 15] on div "Inbox 2" at bounding box center [426, 17] width 42 height 36
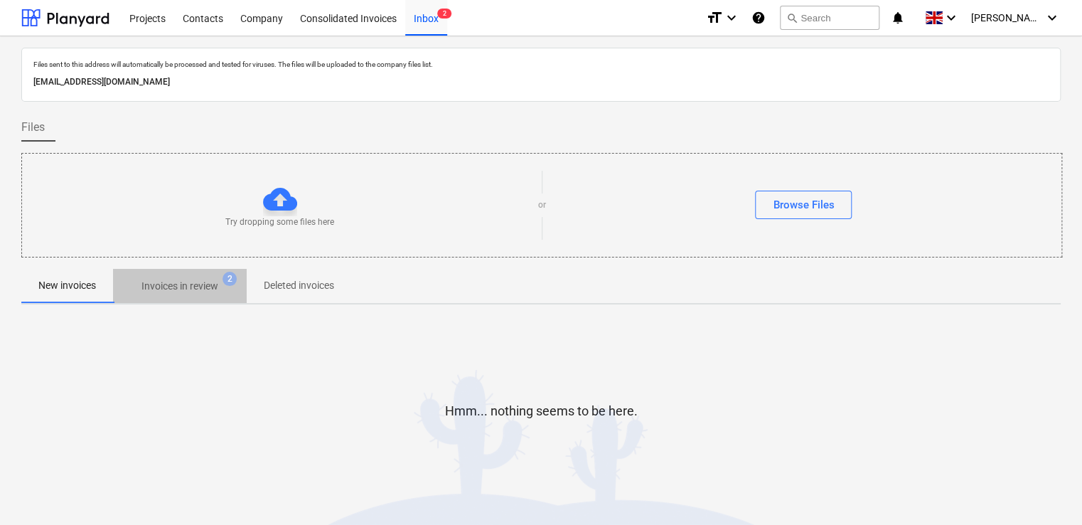
click at [191, 282] on p "Invoices in review" at bounding box center [180, 286] width 77 height 15
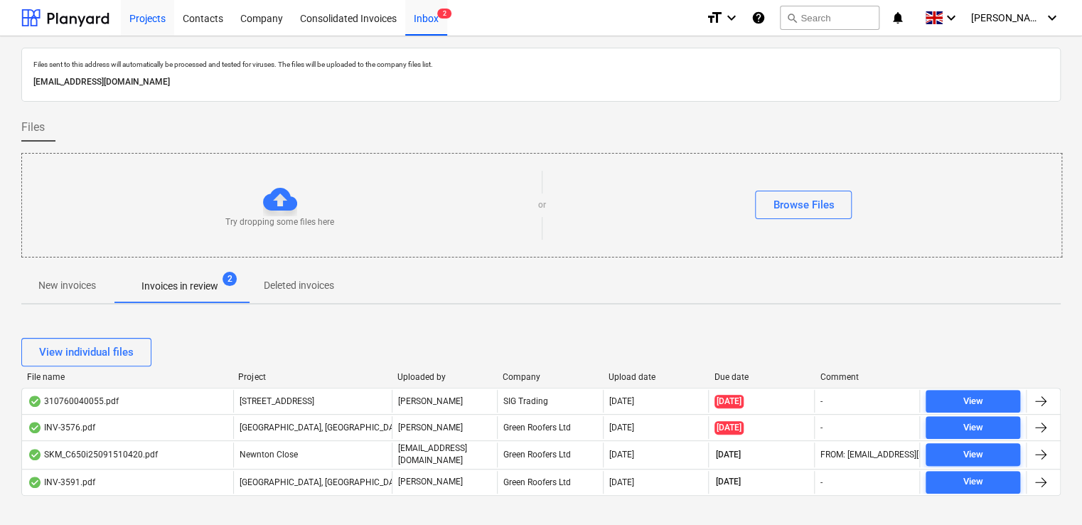
click at [145, 14] on div "Projects" at bounding box center [147, 17] width 53 height 36
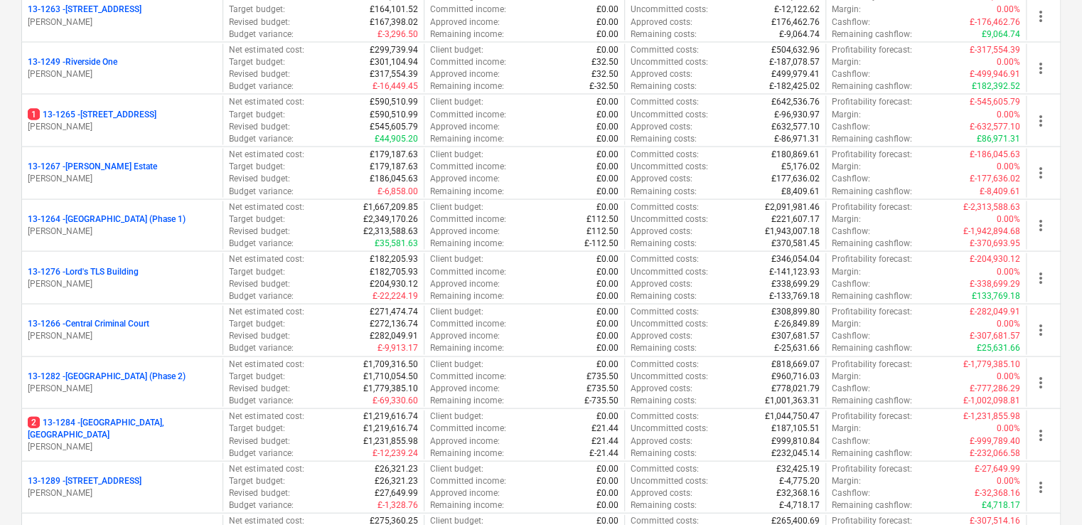
scroll to position [1344, 0]
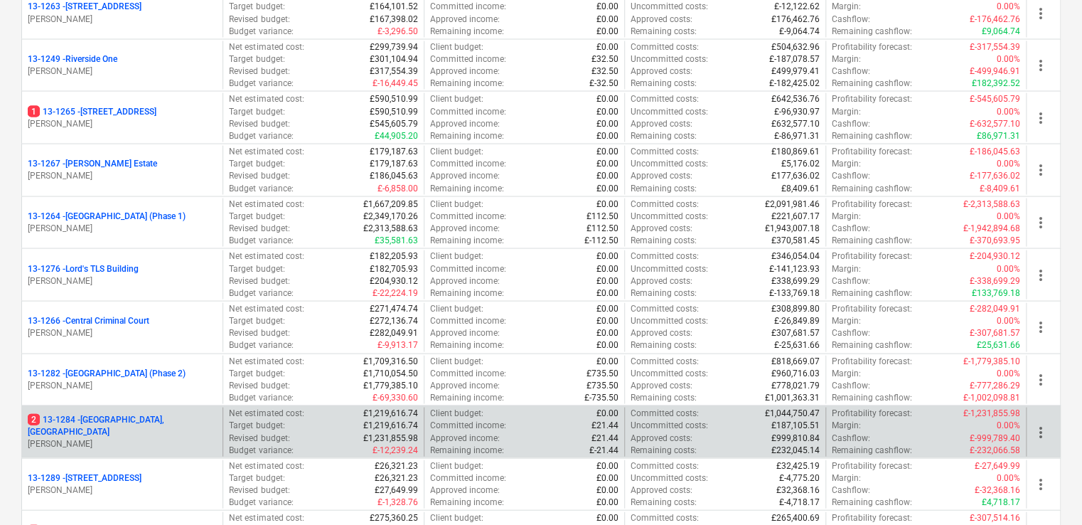
click at [177, 437] on p "[PERSON_NAME]" at bounding box center [122, 443] width 189 height 12
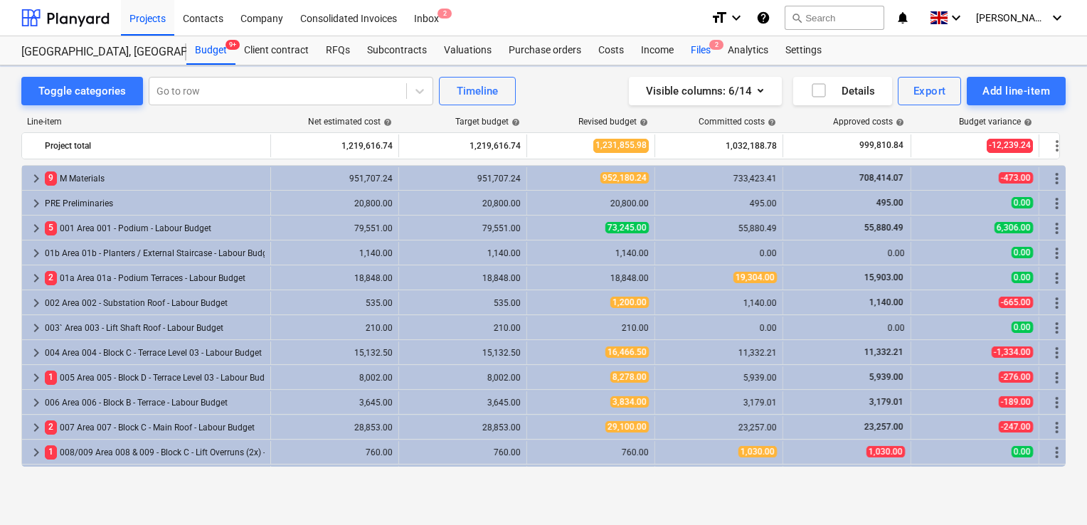
click at [695, 50] on div "Files 2" at bounding box center [700, 50] width 37 height 28
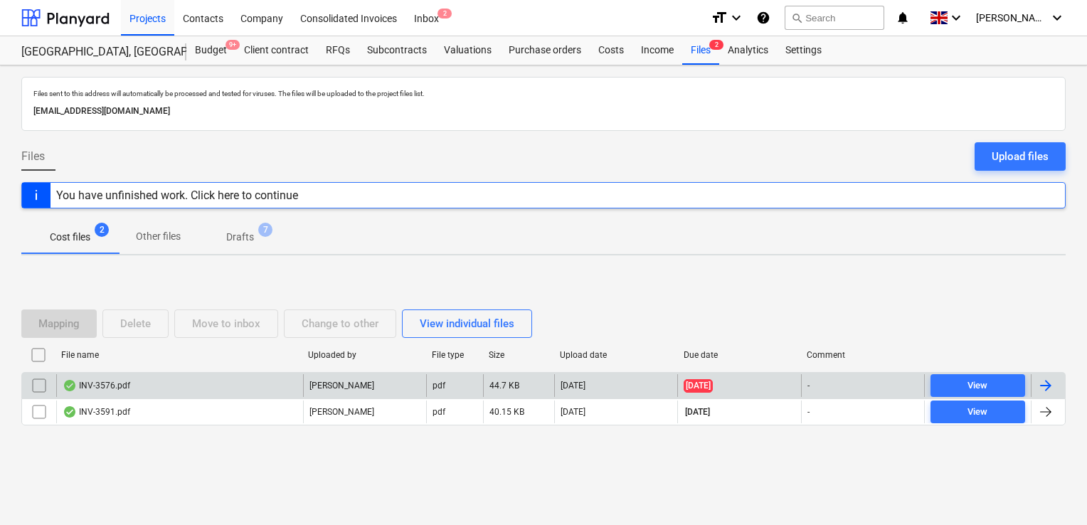
click at [36, 380] on input "checkbox" at bounding box center [39, 385] width 23 height 23
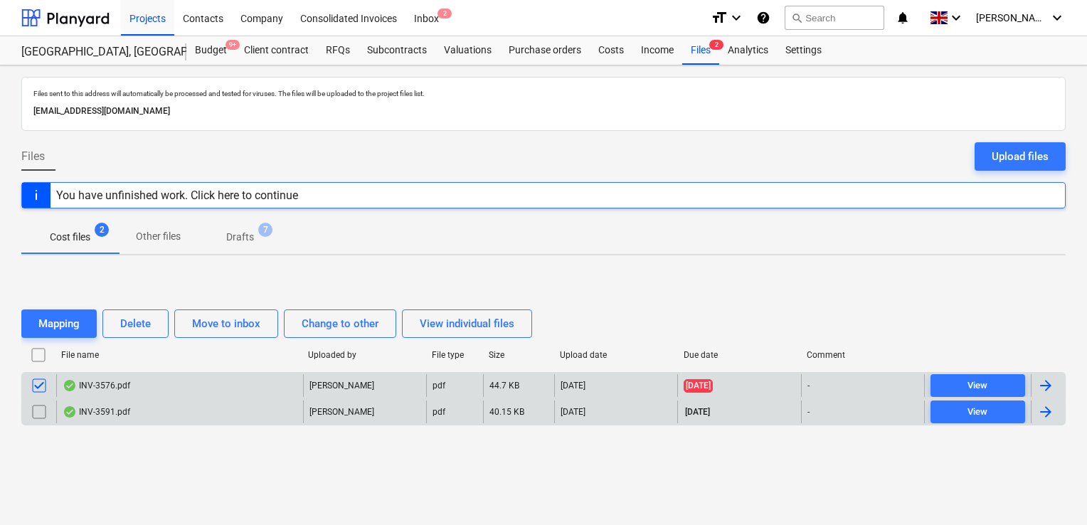
click at [36, 407] on input "checkbox" at bounding box center [39, 411] width 23 height 23
click at [125, 317] on div "Delete" at bounding box center [135, 323] width 31 height 18
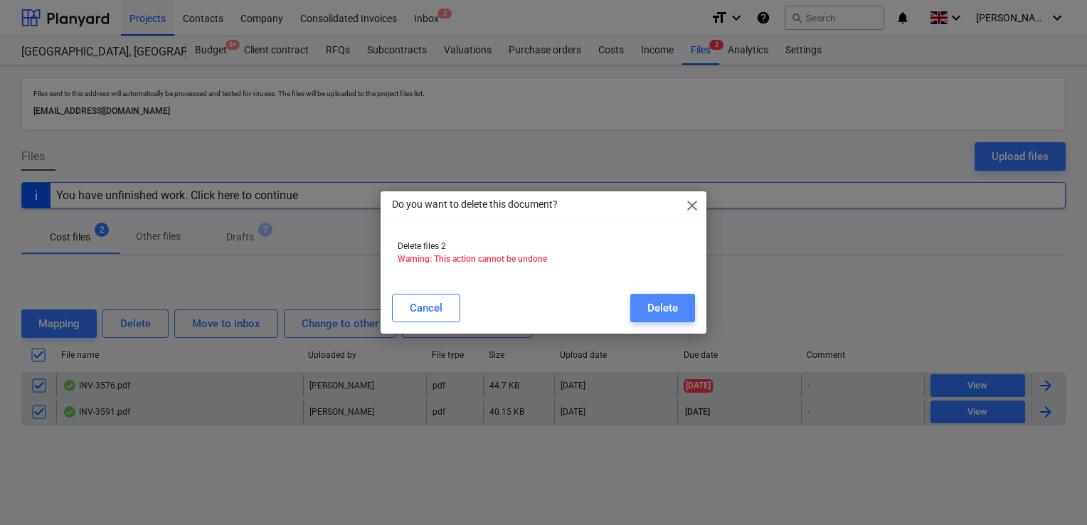
click at [668, 305] on div "Delete" at bounding box center [662, 308] width 31 height 18
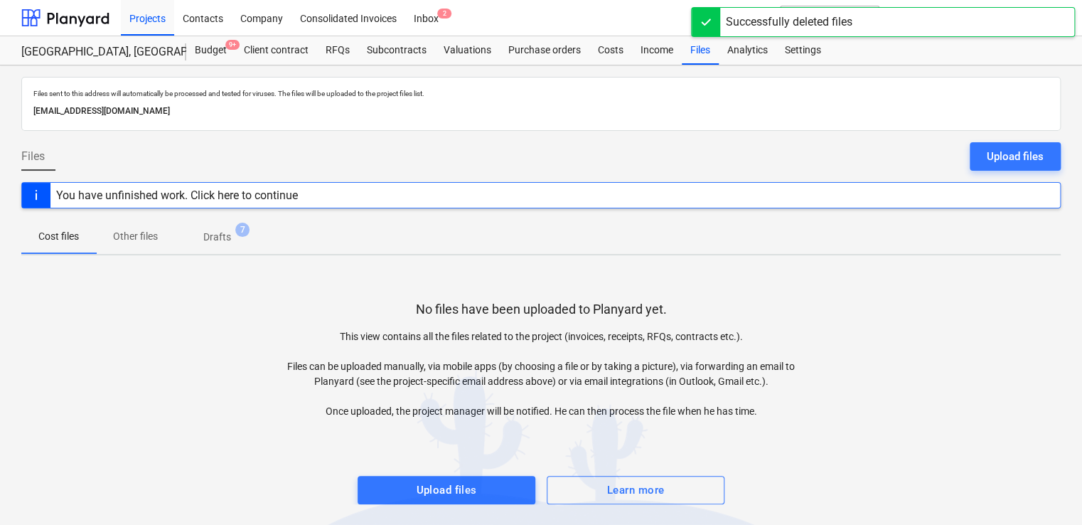
click at [222, 245] on span "Drafts 7" at bounding box center [217, 237] width 85 height 26
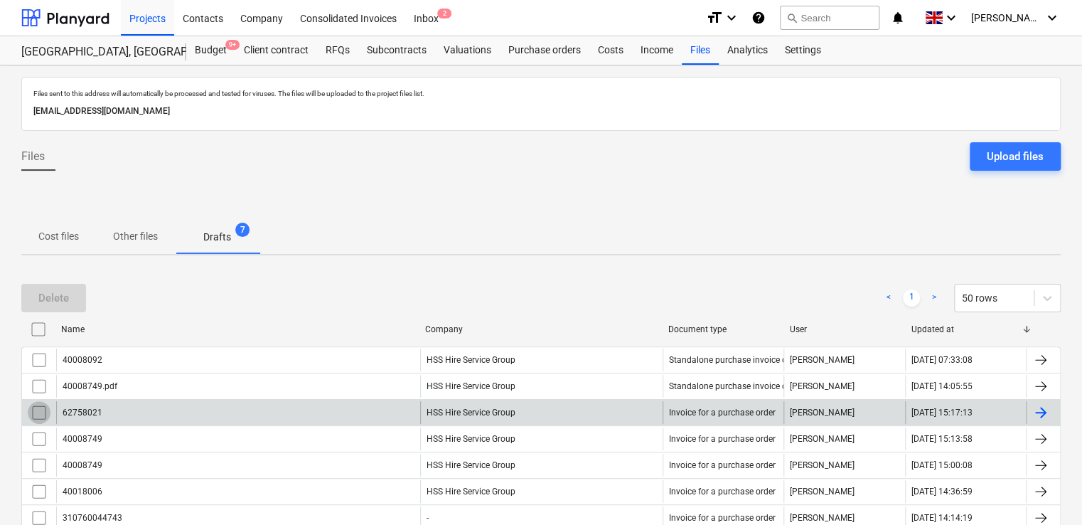
click at [36, 410] on input "checkbox" at bounding box center [39, 412] width 23 height 23
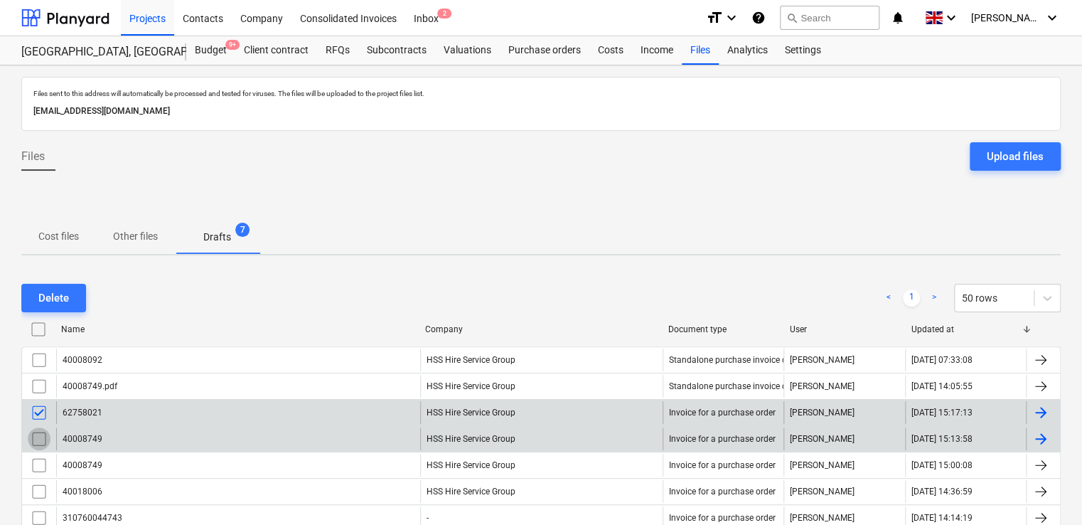
click at [37, 442] on input "checkbox" at bounding box center [39, 438] width 23 height 23
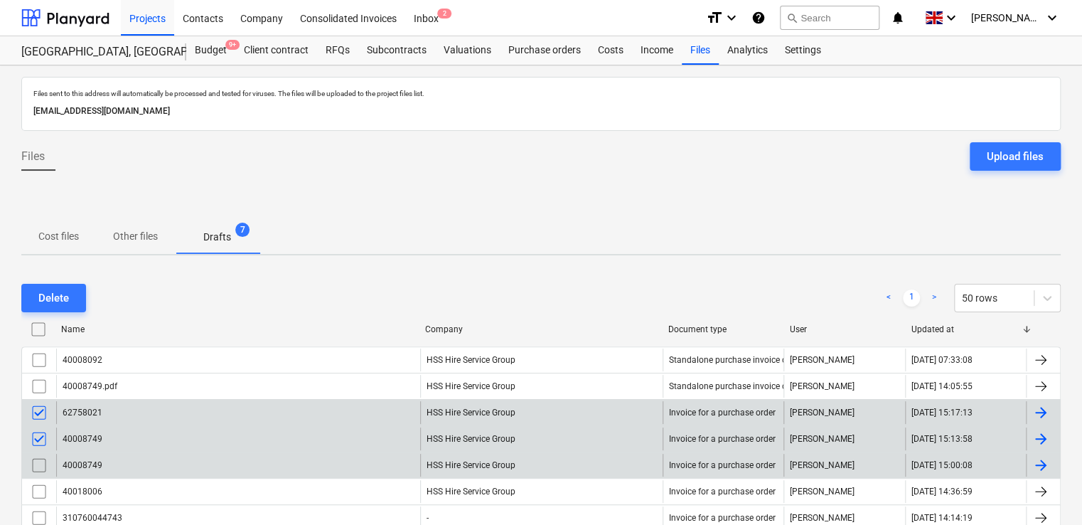
click at [41, 460] on input "checkbox" at bounding box center [39, 465] width 23 height 23
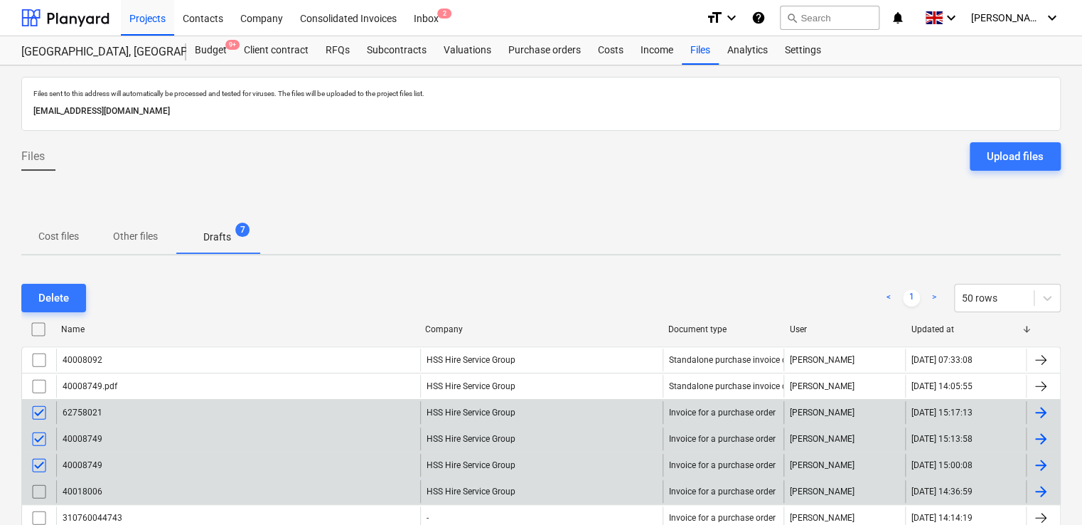
click at [40, 488] on input "checkbox" at bounding box center [39, 491] width 23 height 23
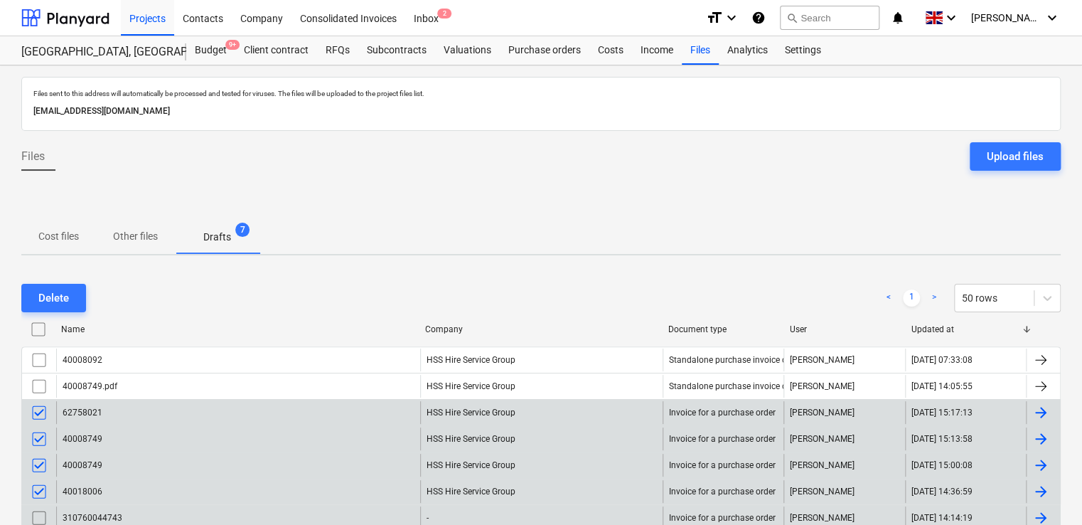
click at [41, 514] on input "checkbox" at bounding box center [39, 517] width 23 height 23
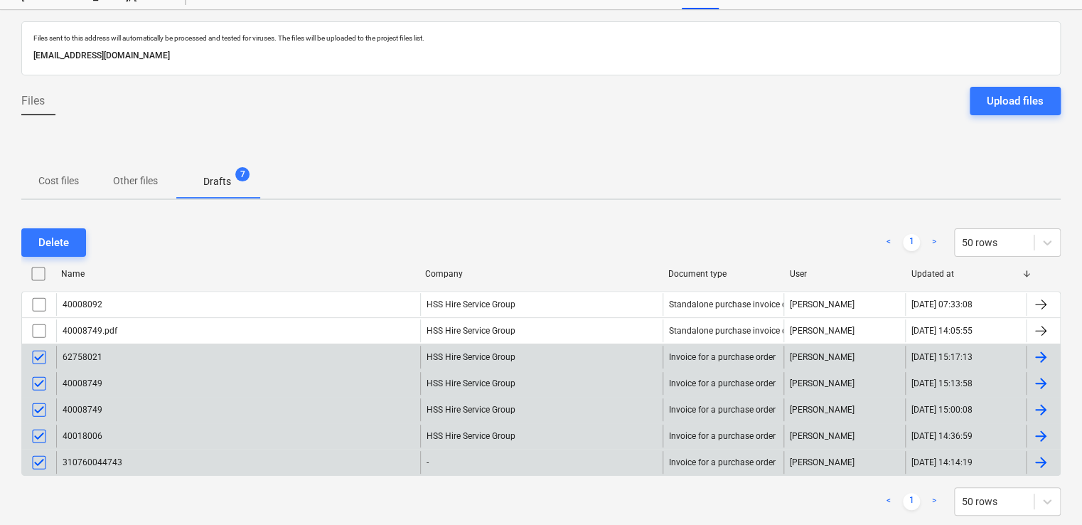
scroll to position [57, 0]
click at [74, 235] on button "Delete" at bounding box center [53, 241] width 65 height 28
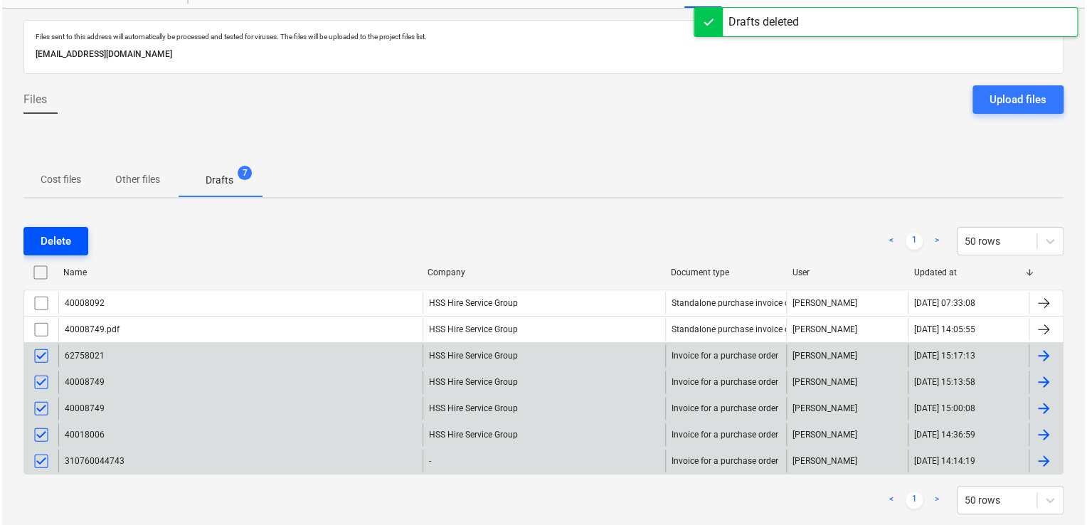
scroll to position [0, 0]
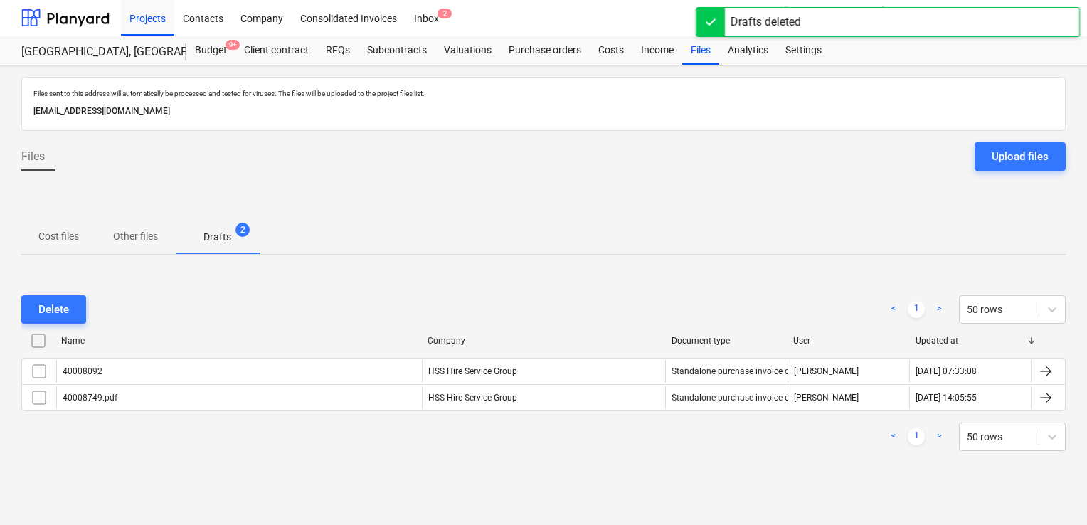
click at [543, 313] on div "Delete < 1 > 50 rows" at bounding box center [543, 309] width 1044 height 28
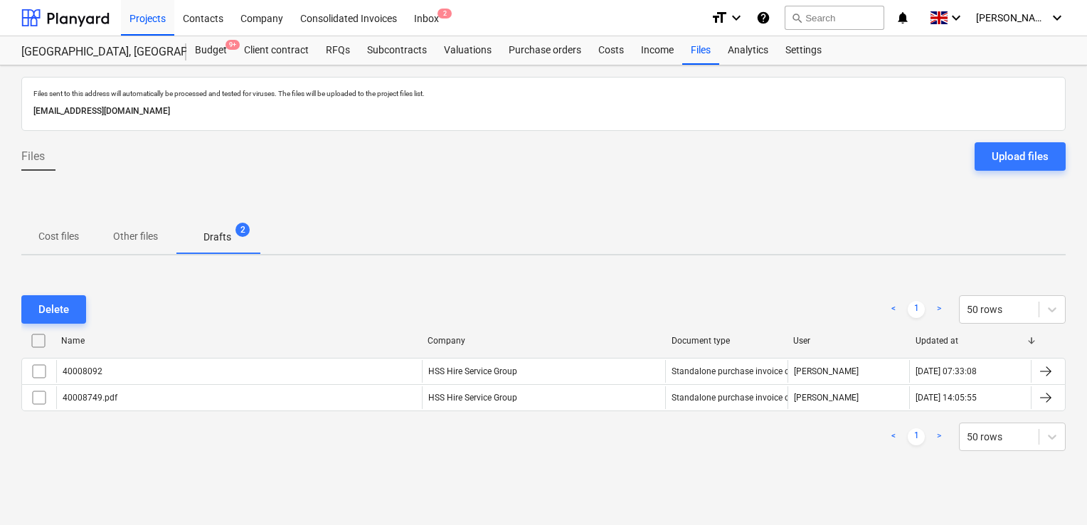
click at [666, 181] on div "Files Upload files" at bounding box center [543, 162] width 1044 height 40
click at [884, 14] on button "search Search" at bounding box center [834, 18] width 100 height 24
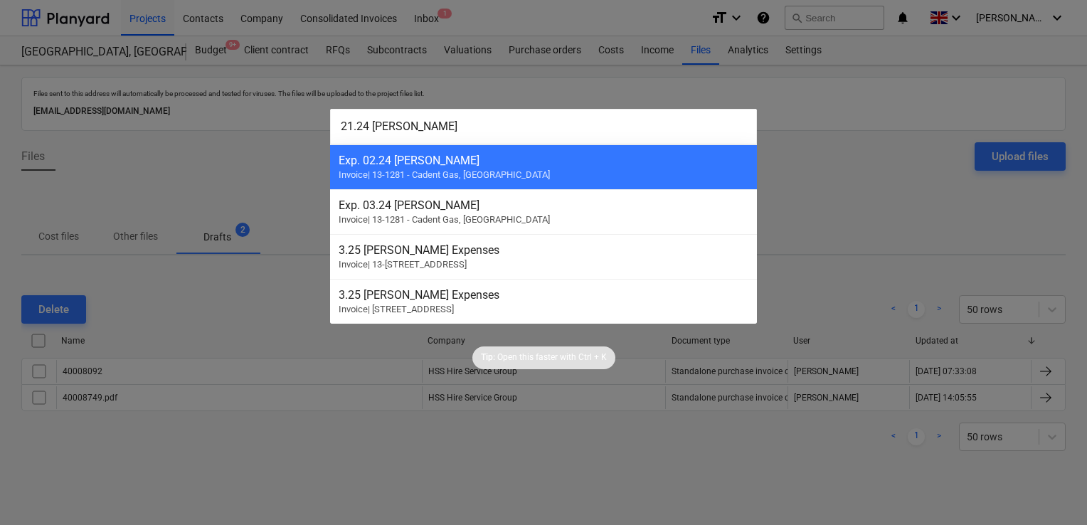
type input "21.24 [PERSON_NAME]"
click at [637, 81] on div at bounding box center [543, 262] width 1087 height 525
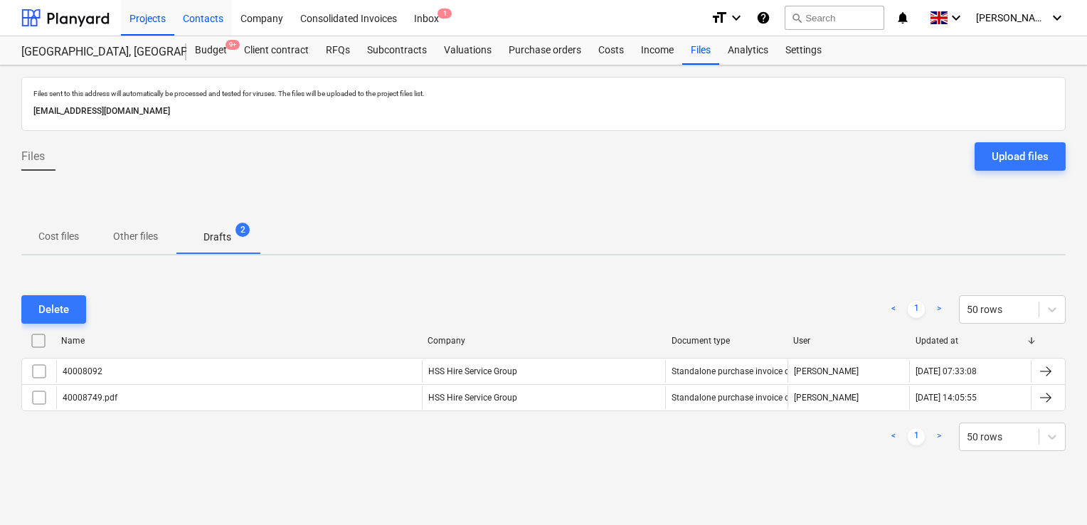
click at [196, 21] on div "Contacts" at bounding box center [203, 17] width 58 height 36
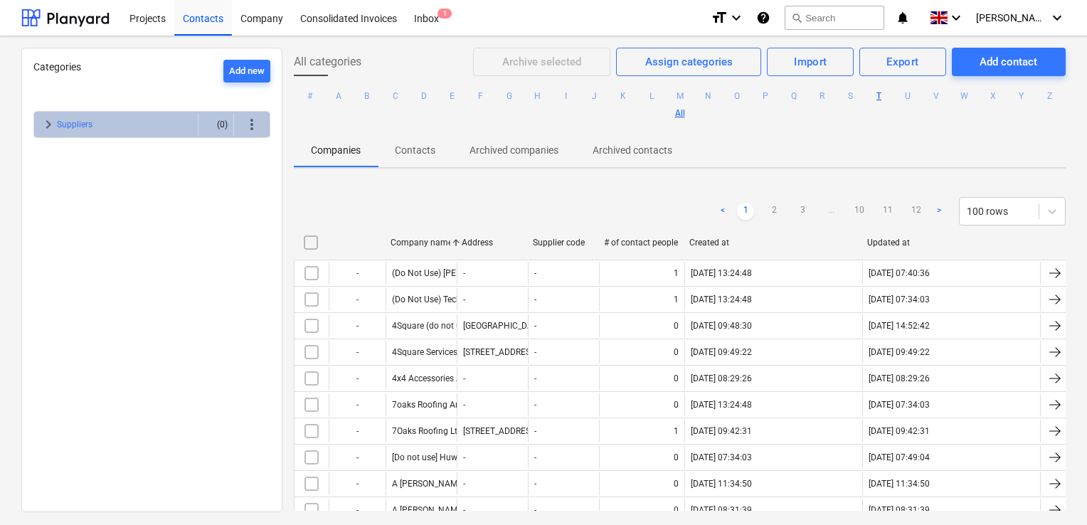
click at [887, 92] on button "T" at bounding box center [878, 95] width 17 height 17
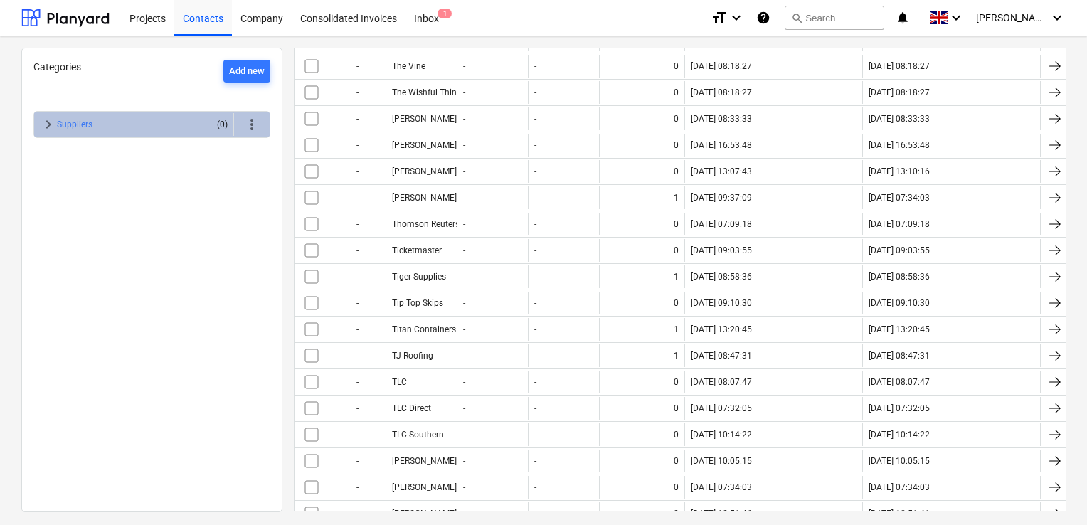
scroll to position [1285, 0]
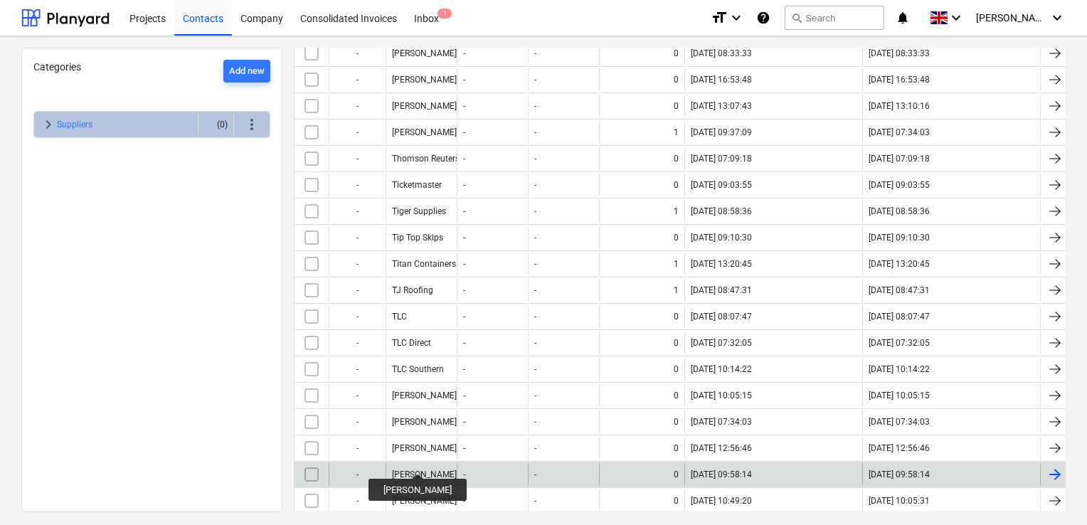
click at [415, 469] on div "[PERSON_NAME]" at bounding box center [424, 474] width 65 height 10
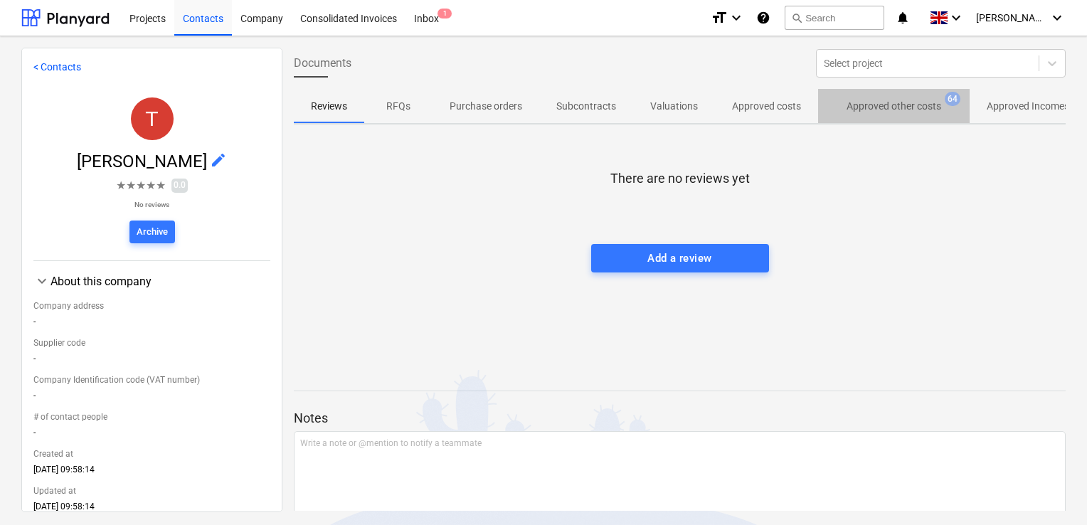
click at [907, 110] on p "Approved other costs" at bounding box center [893, 106] width 95 height 15
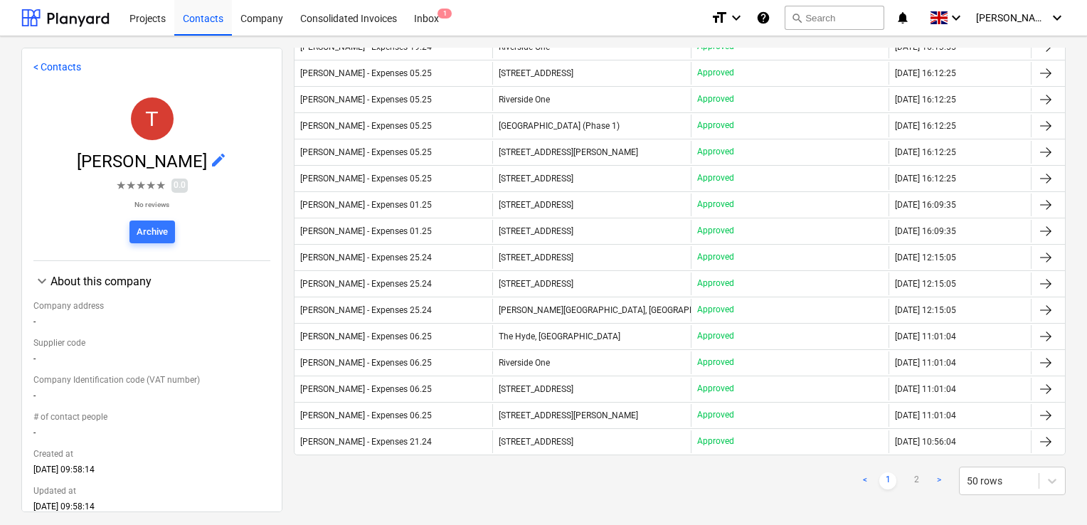
scroll to position [1067, 0]
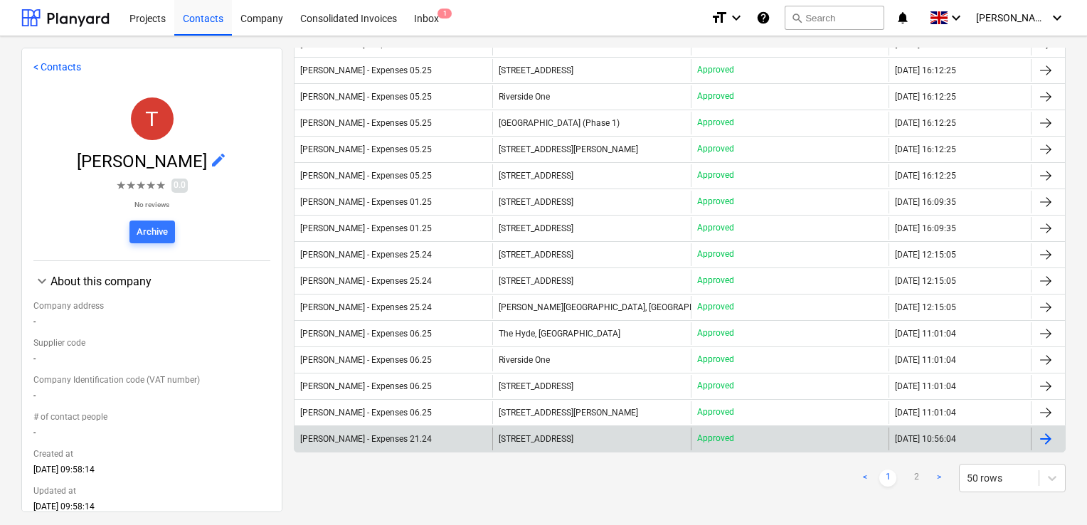
click at [384, 434] on div "[PERSON_NAME] - Expenses 21.24" at bounding box center [366, 439] width 132 height 10
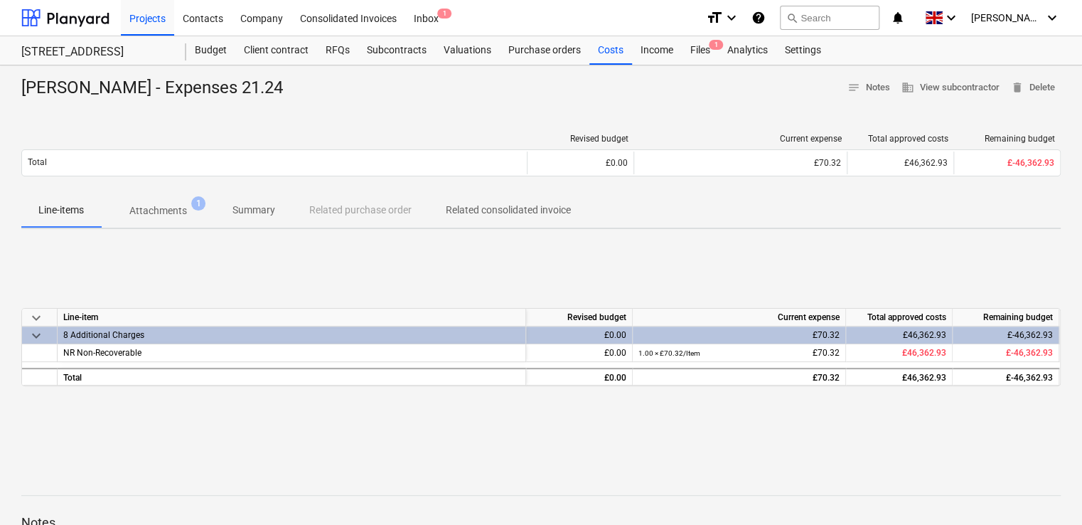
click at [173, 207] on p "Attachments" at bounding box center [158, 210] width 58 height 15
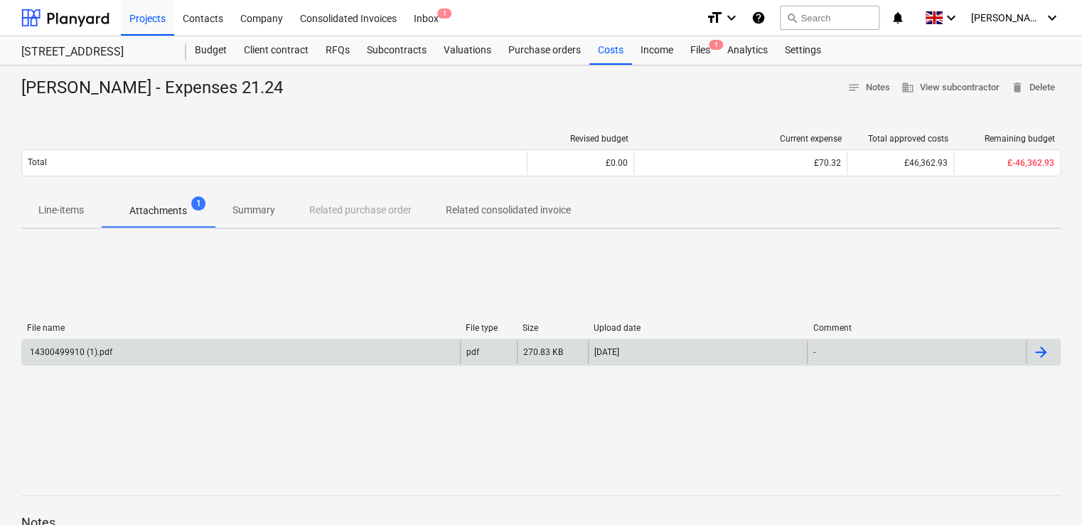
click at [63, 354] on div "14300499910 (1).pdf" at bounding box center [70, 352] width 85 height 10
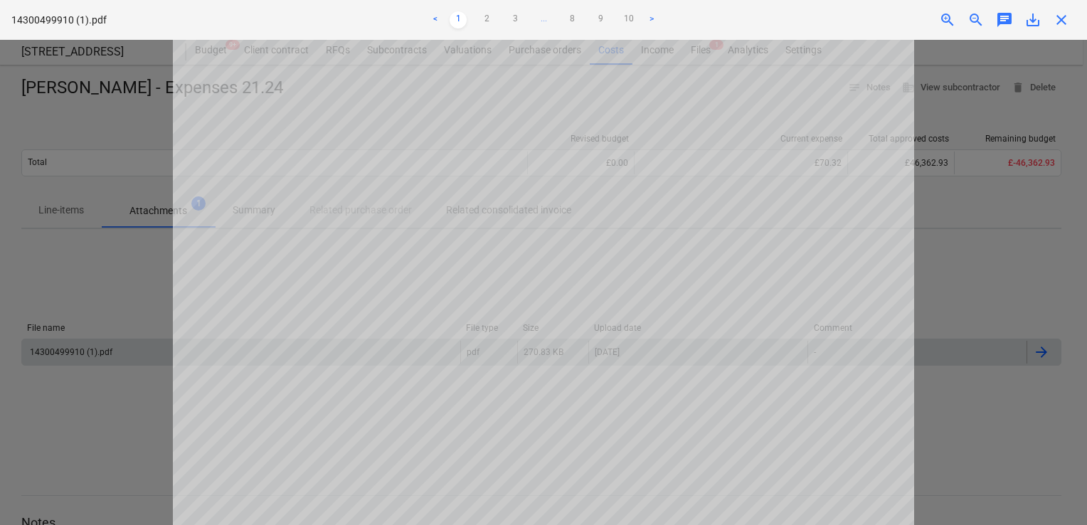
click at [127, 294] on div at bounding box center [543, 282] width 1087 height 485
click at [990, 253] on div at bounding box center [543, 282] width 1087 height 485
click at [1069, 20] on div "close" at bounding box center [1061, 19] width 28 height 17
click at [1062, 16] on span "close" at bounding box center [1060, 19] width 17 height 17
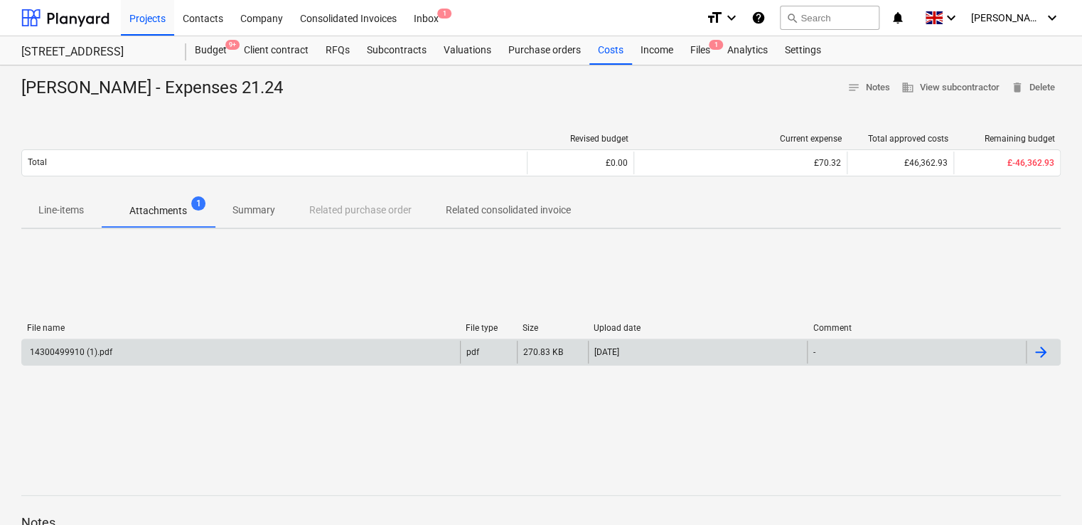
click at [72, 212] on p "Line-items" at bounding box center [61, 210] width 46 height 15
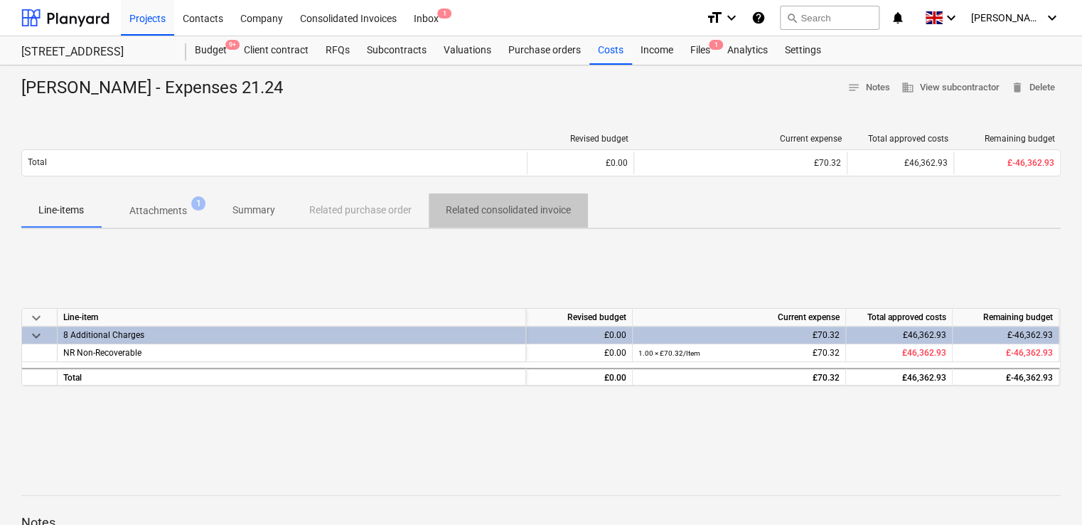
click at [501, 204] on p "Related consolidated invoice" at bounding box center [508, 210] width 125 height 15
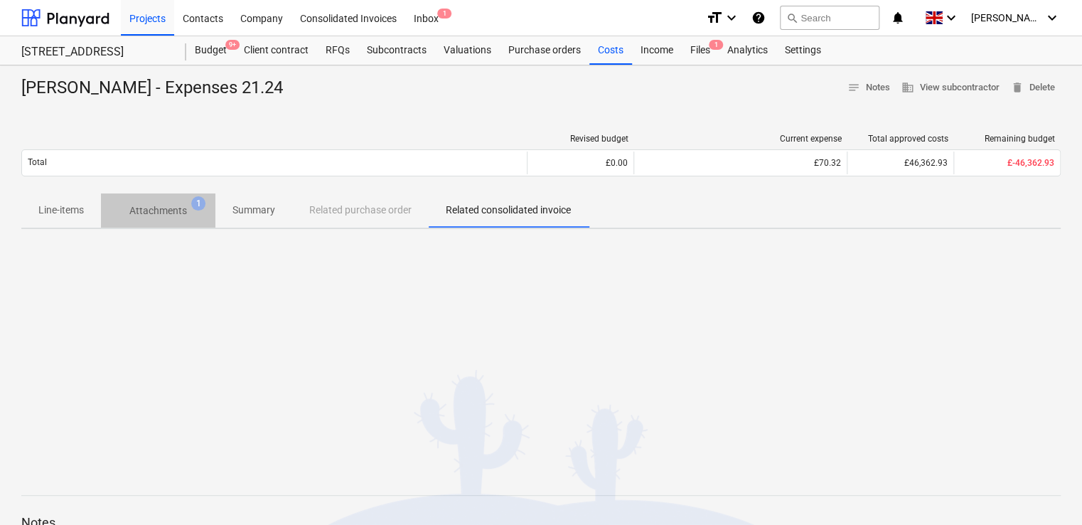
click at [177, 198] on span "Attachments 1" at bounding box center [158, 211] width 114 height 26
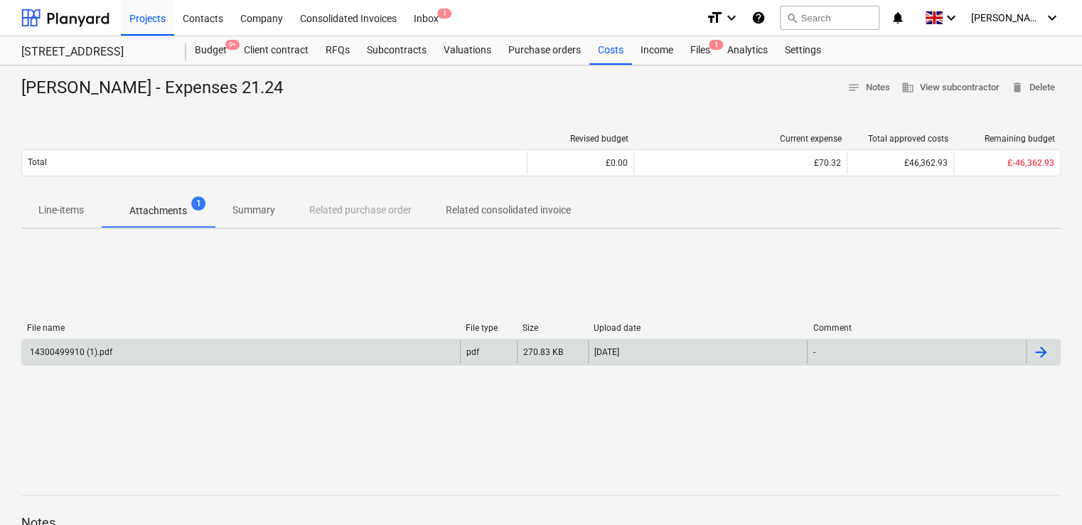
click at [65, 350] on div "14300499910 (1).pdf" at bounding box center [70, 352] width 85 height 10
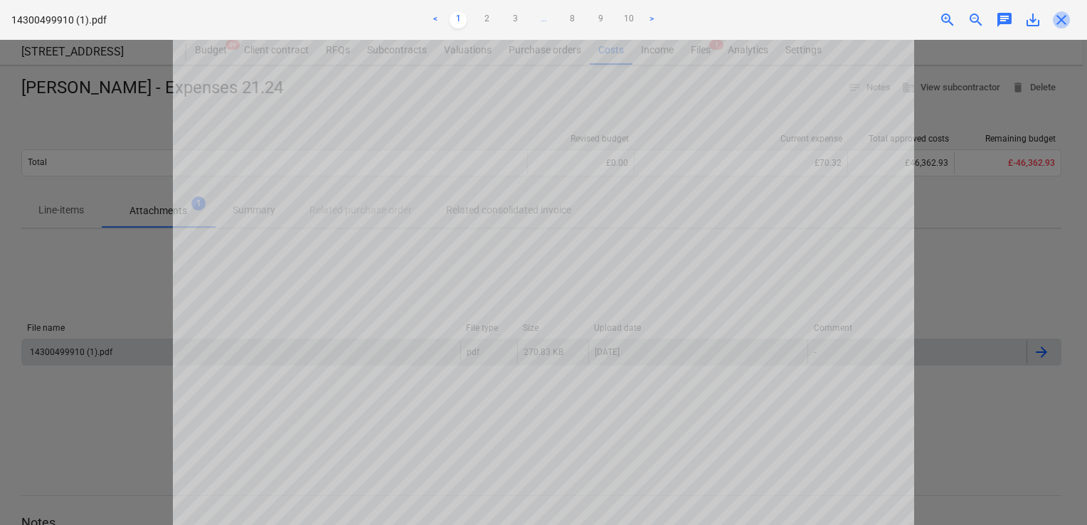
click at [1067, 21] on span "close" at bounding box center [1060, 19] width 17 height 17
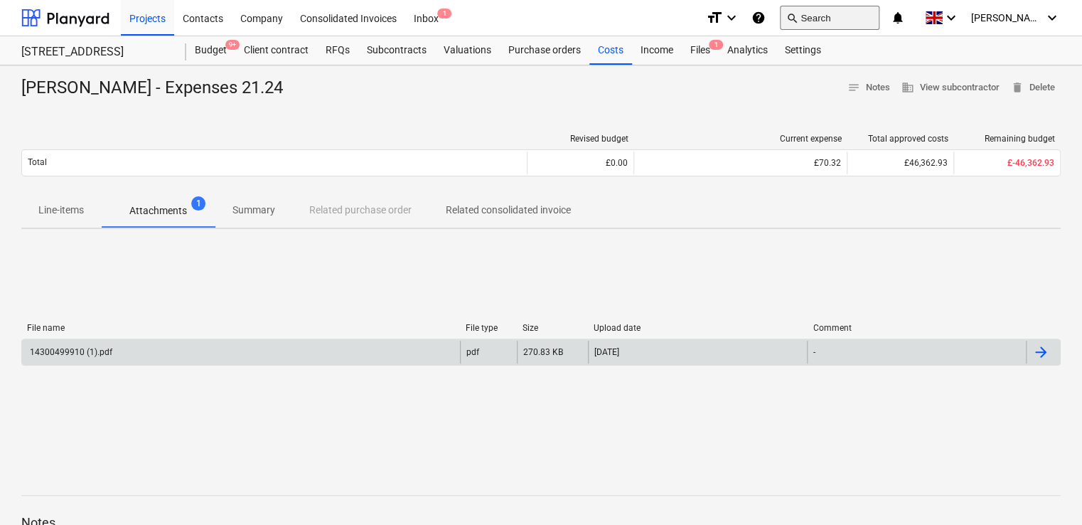
click at [880, 16] on button "search Search" at bounding box center [830, 18] width 100 height 24
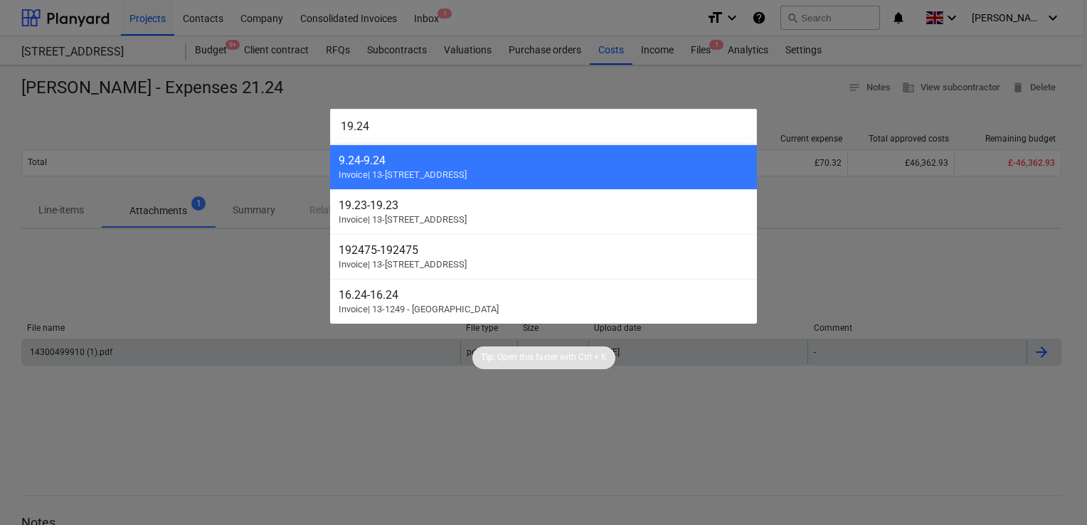
type input "19.24"
click at [318, 121] on div at bounding box center [543, 262] width 1087 height 525
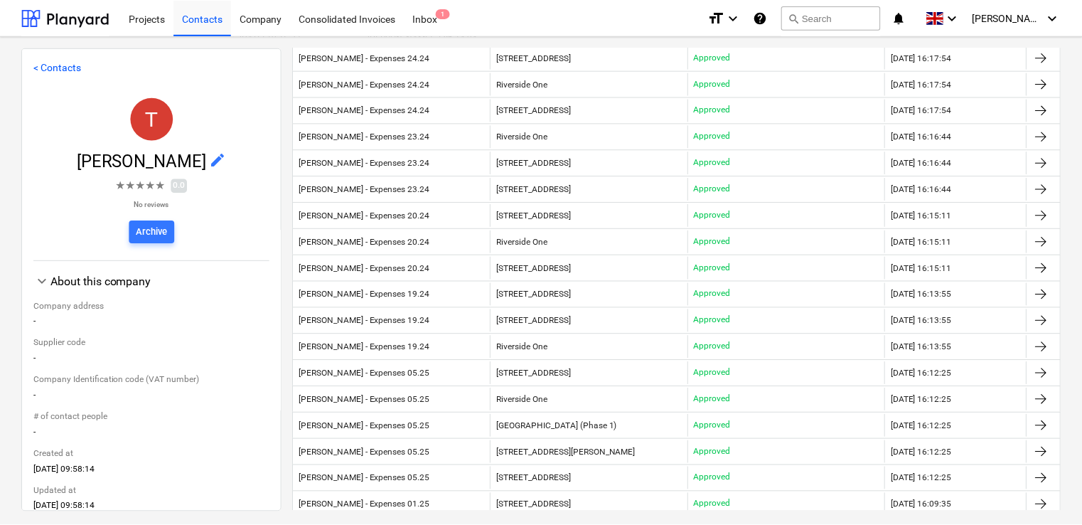
scroll to position [785, 0]
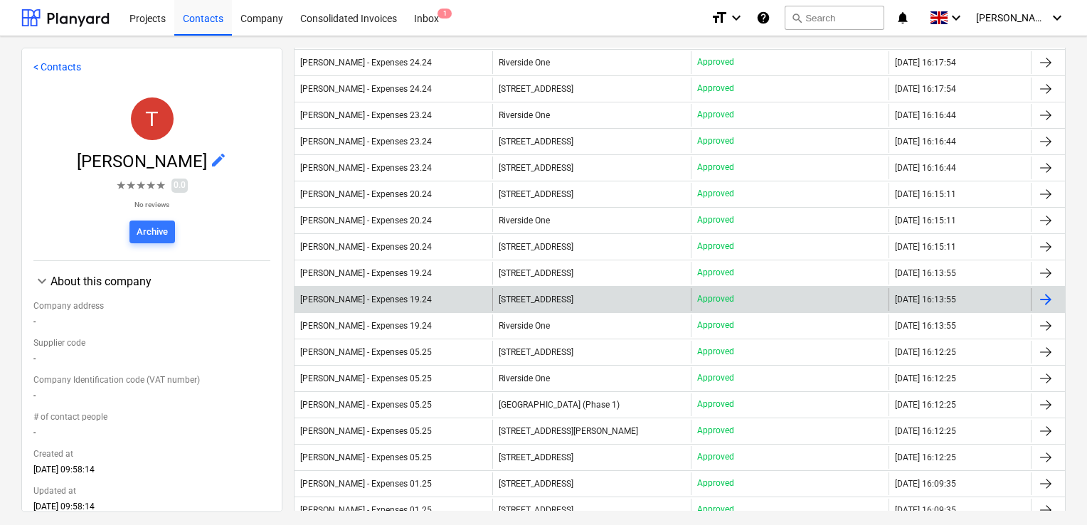
click at [459, 299] on div "[PERSON_NAME] - Expenses 19.24" at bounding box center [393, 299] width 198 height 23
